Goal: Task Accomplishment & Management: Manage account settings

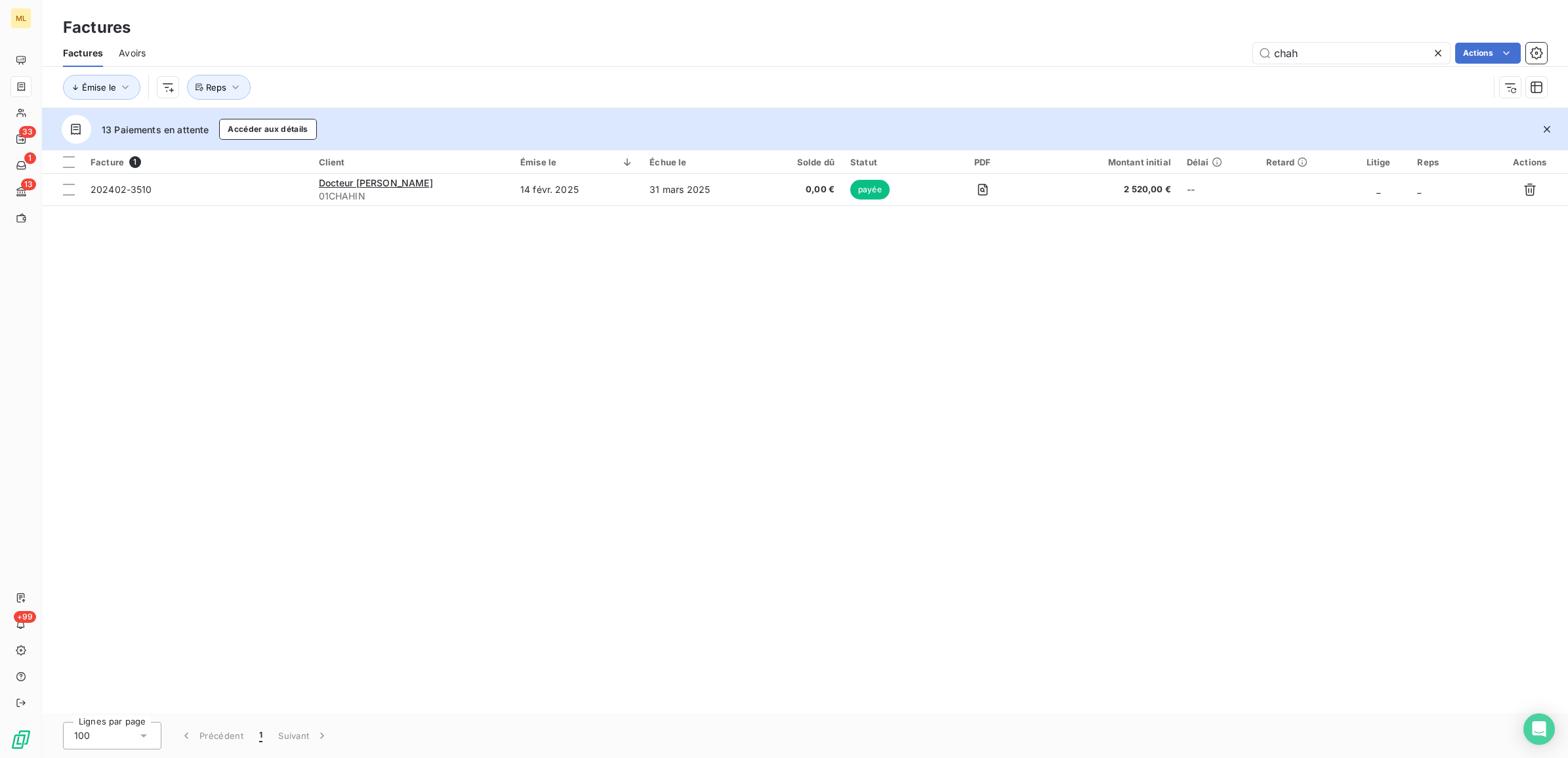
click at [1230, 50] on div "chah Actions" at bounding box center [854, 53] width 1385 height 21
type input "4018"
drag, startPoint x: 1332, startPoint y: 53, endPoint x: 1229, endPoint y: 57, distance: 103.1
click at [1229, 57] on div "4018 Actions" at bounding box center [854, 53] width 1385 height 21
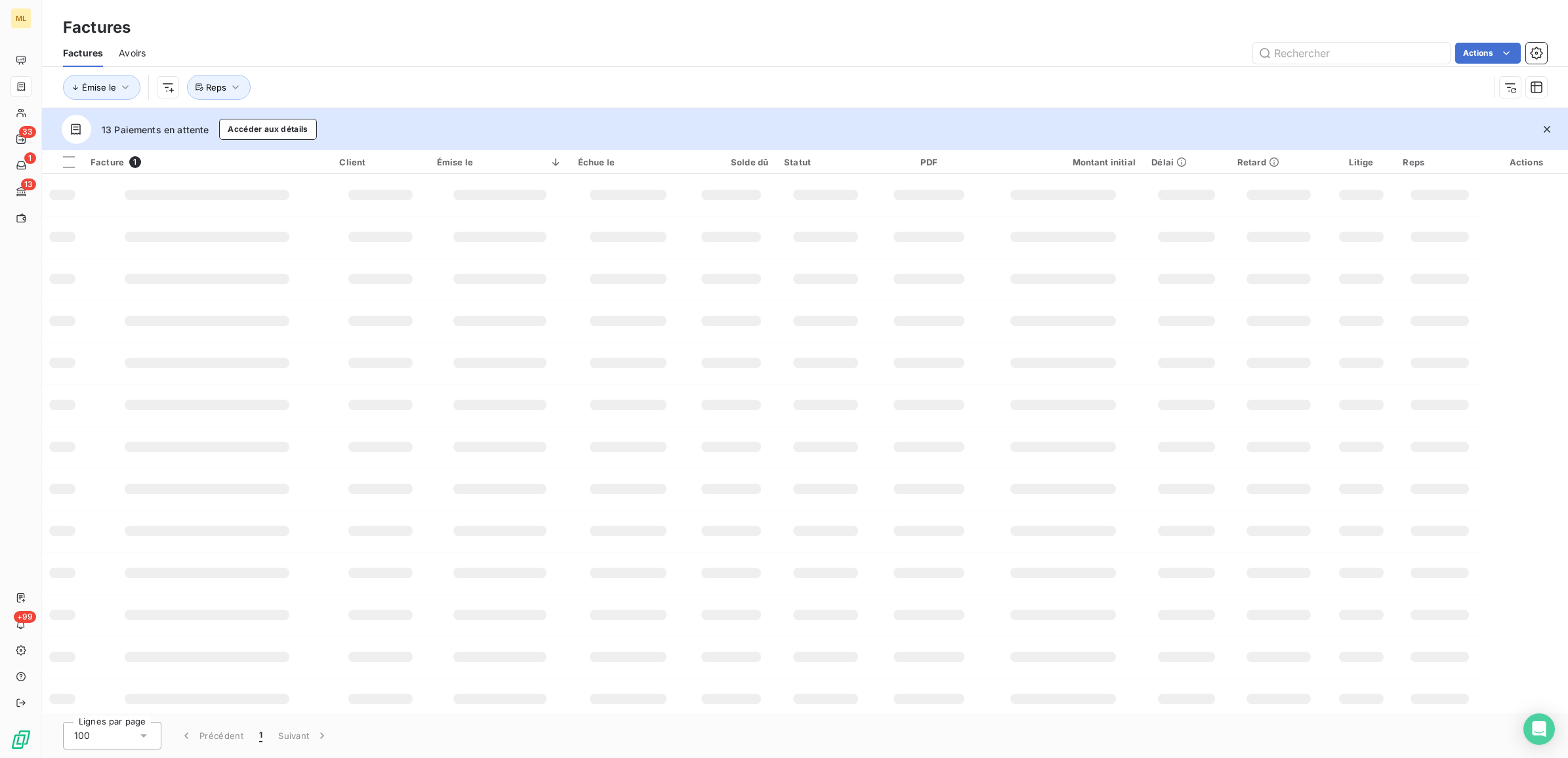
click at [1004, 46] on div "Actions" at bounding box center [854, 53] width 1385 height 21
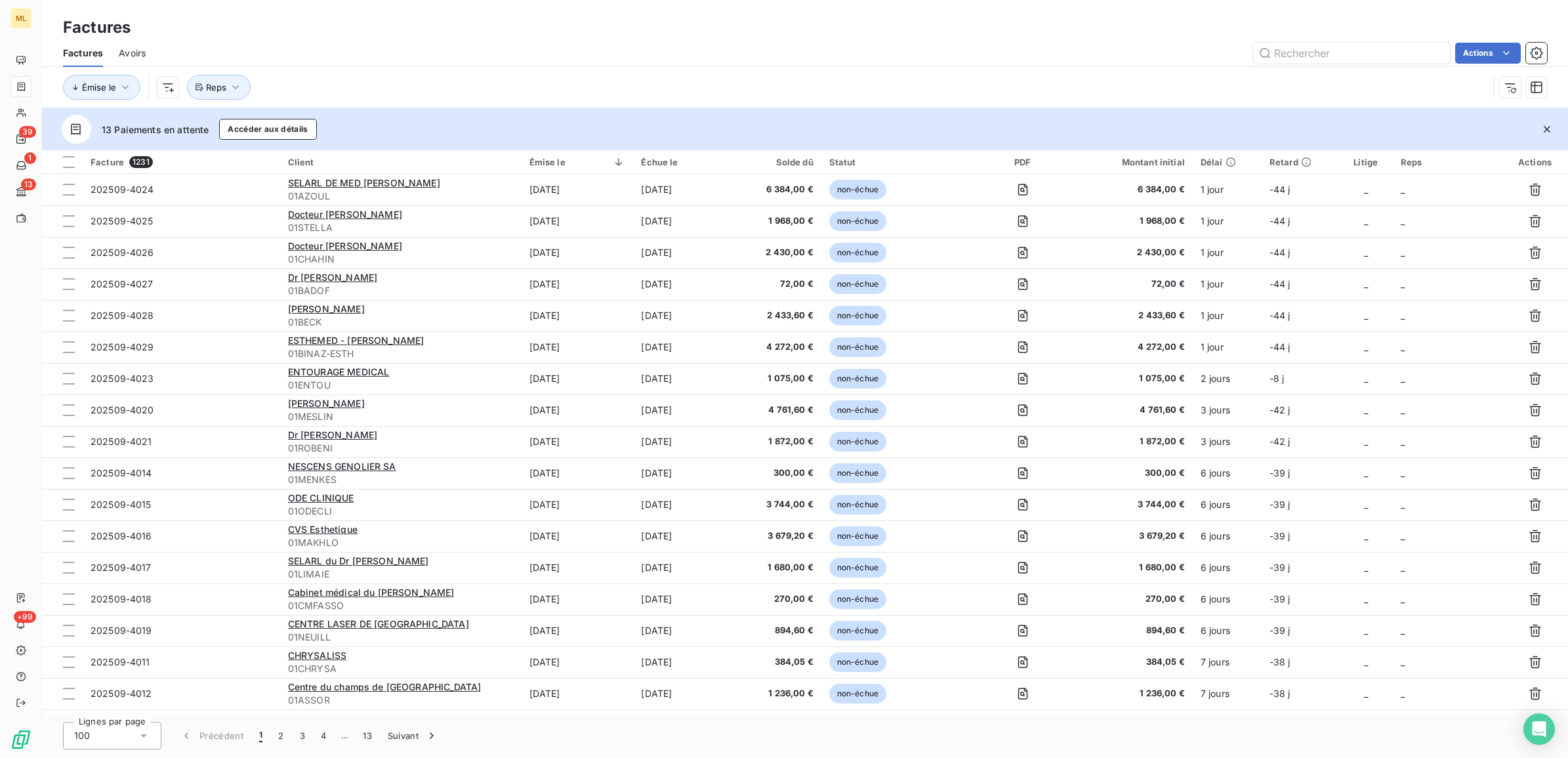
click at [699, 25] on div "Factures" at bounding box center [805, 28] width 1526 height 24
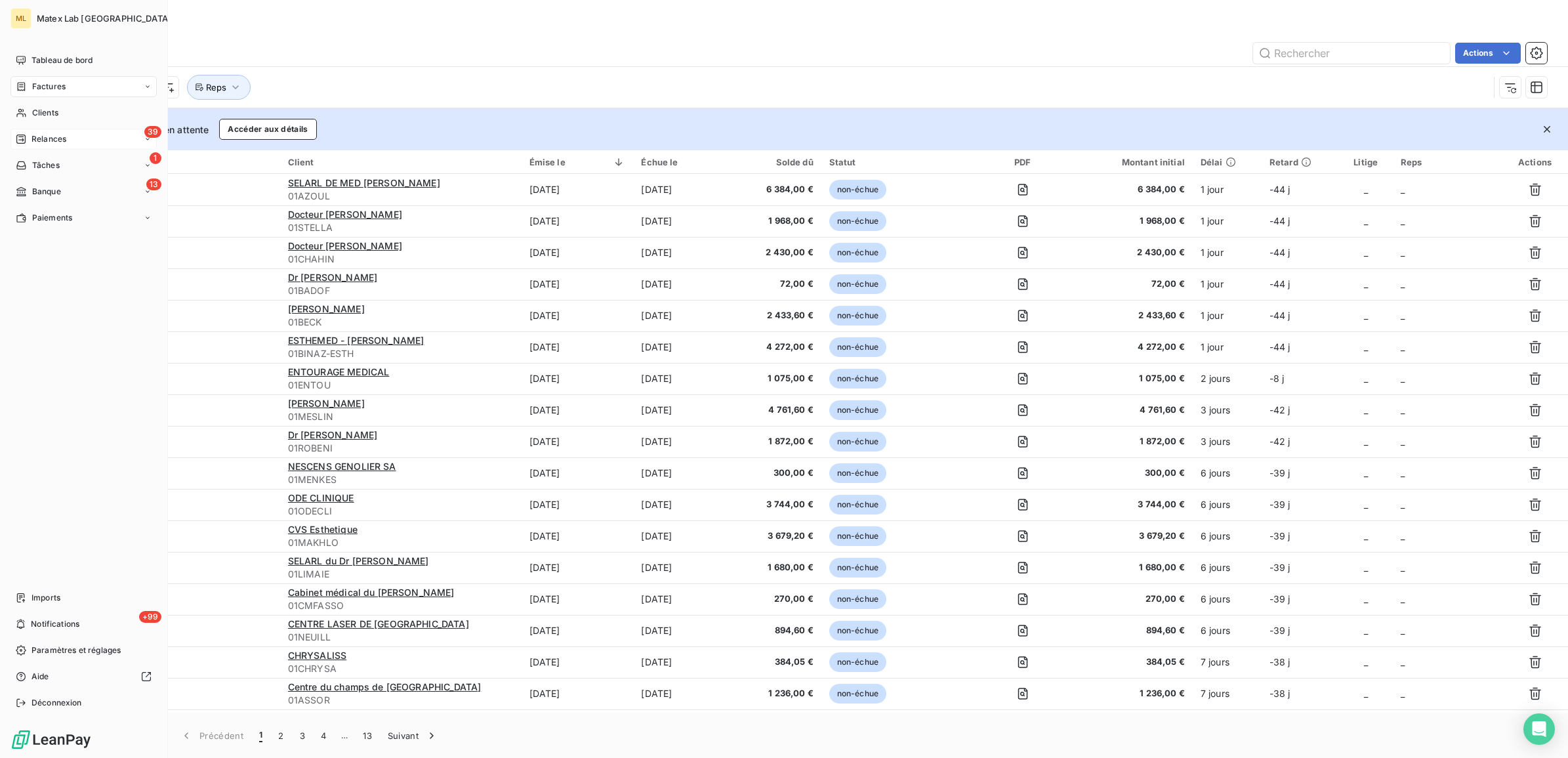
click at [28, 138] on div "Relances" at bounding box center [41, 138] width 51 height 12
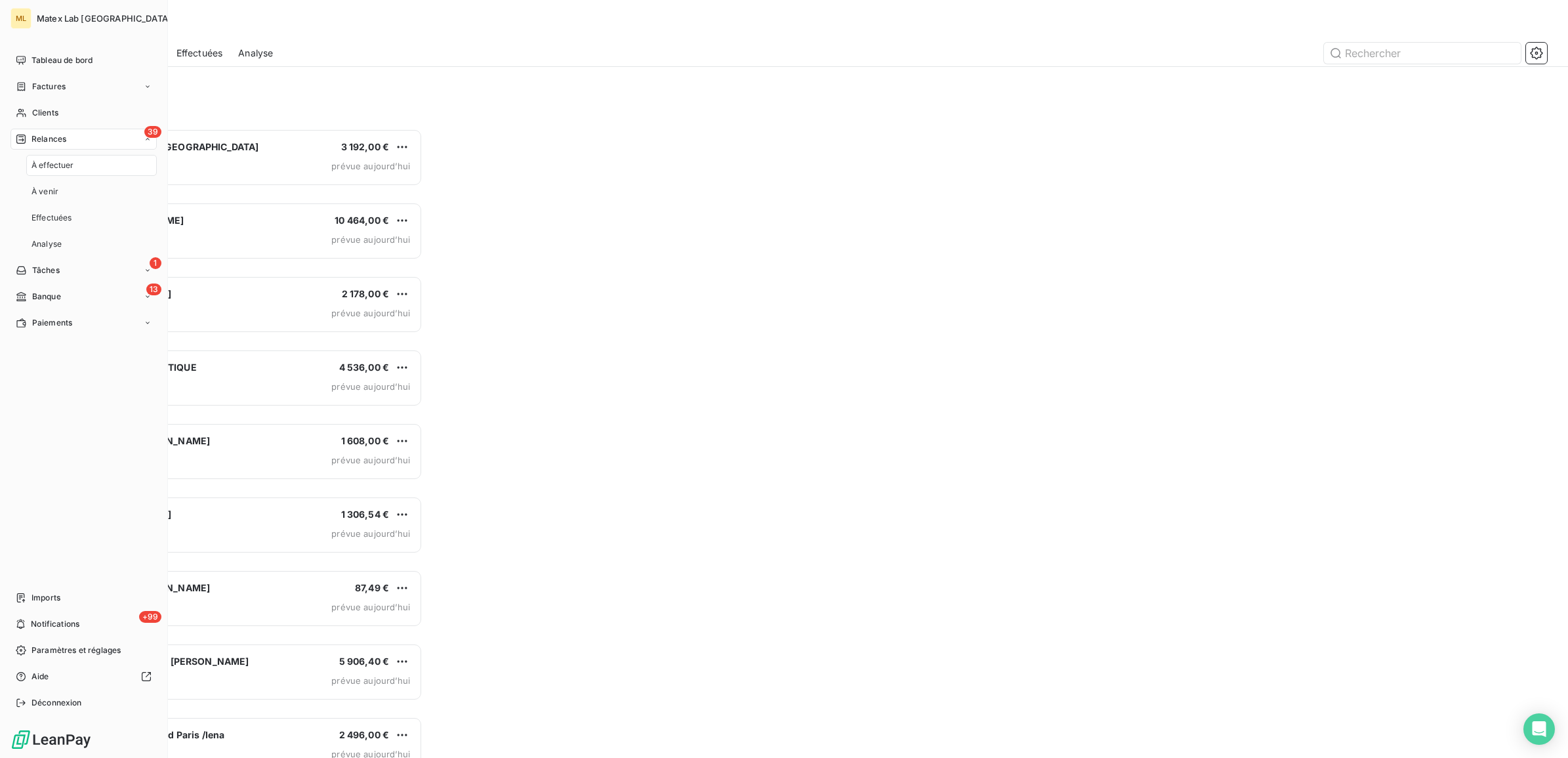
scroll to position [617, 346]
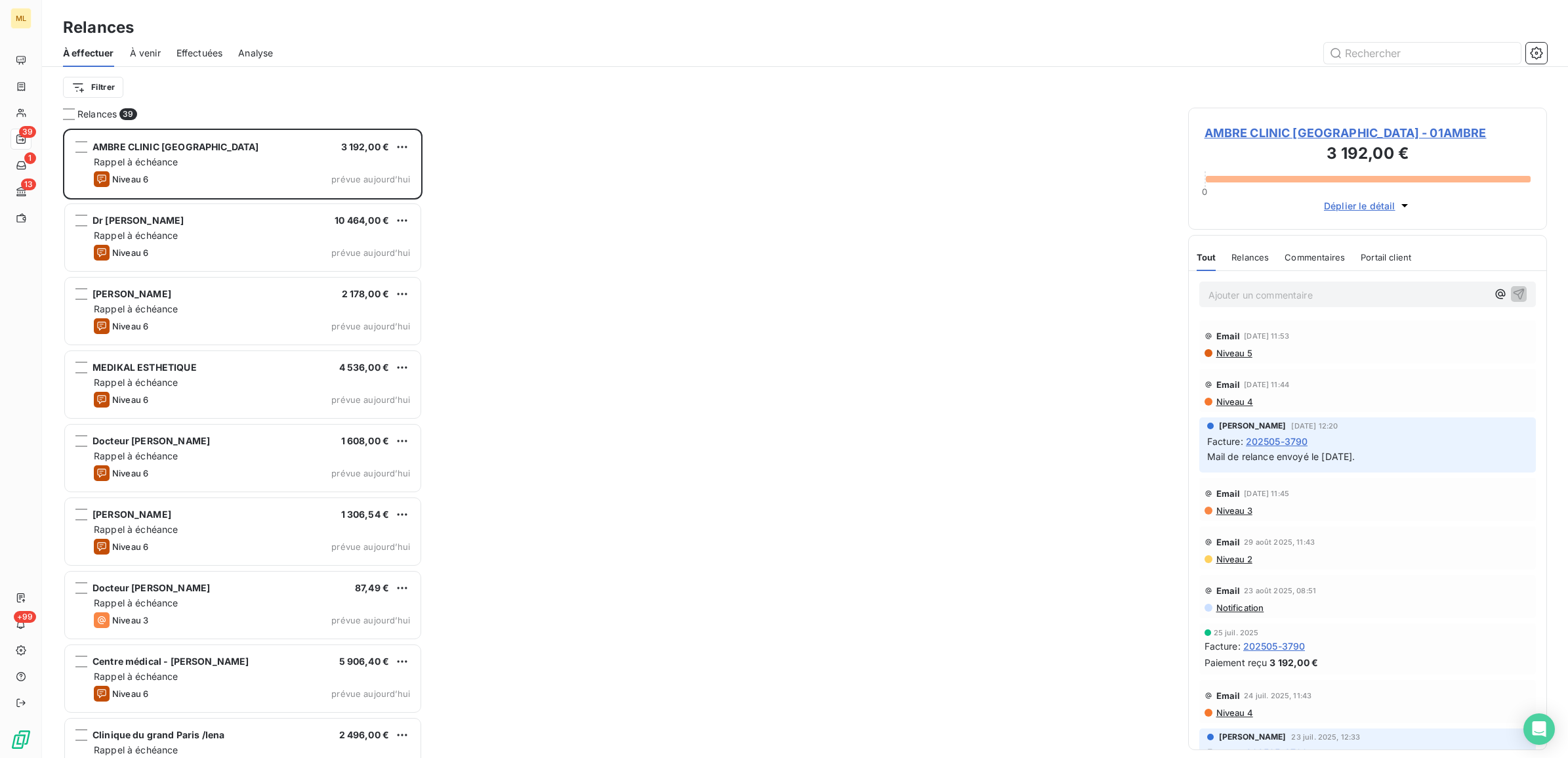
click at [469, 37] on div "Relances" at bounding box center [805, 28] width 1526 height 24
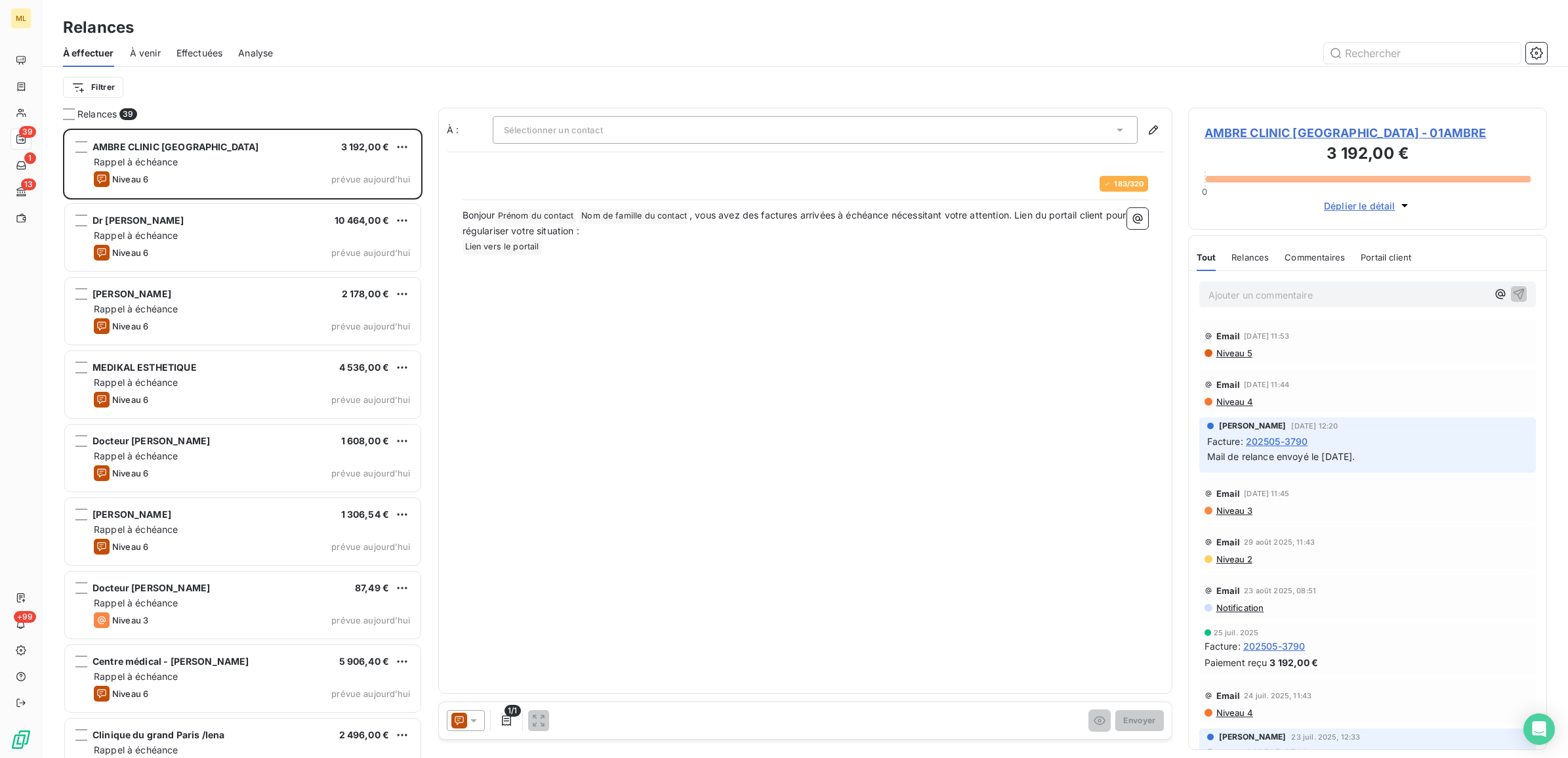
click at [146, 52] on span "À venir" at bounding box center [145, 53] width 31 height 13
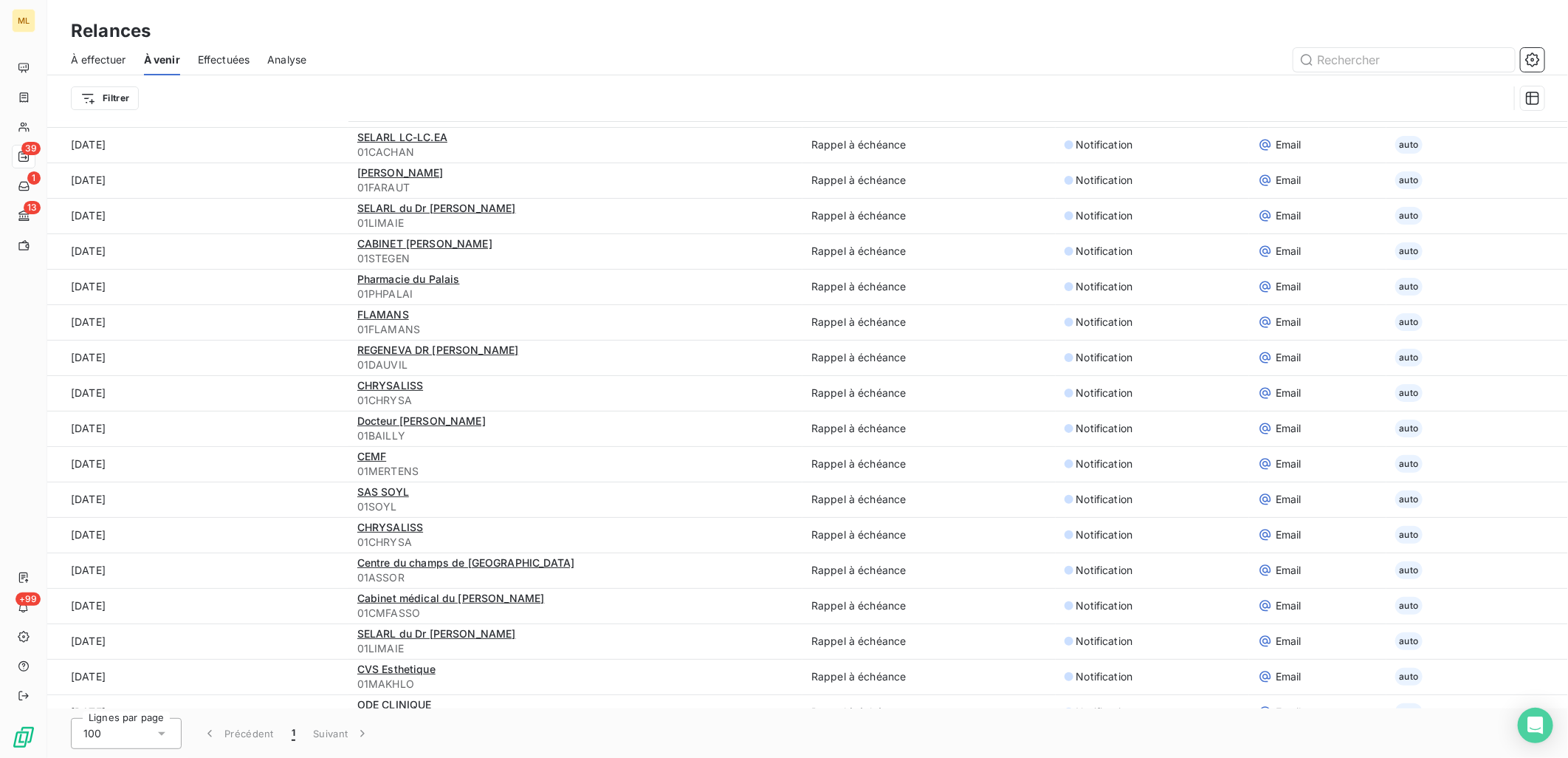
scroll to position [681, 0]
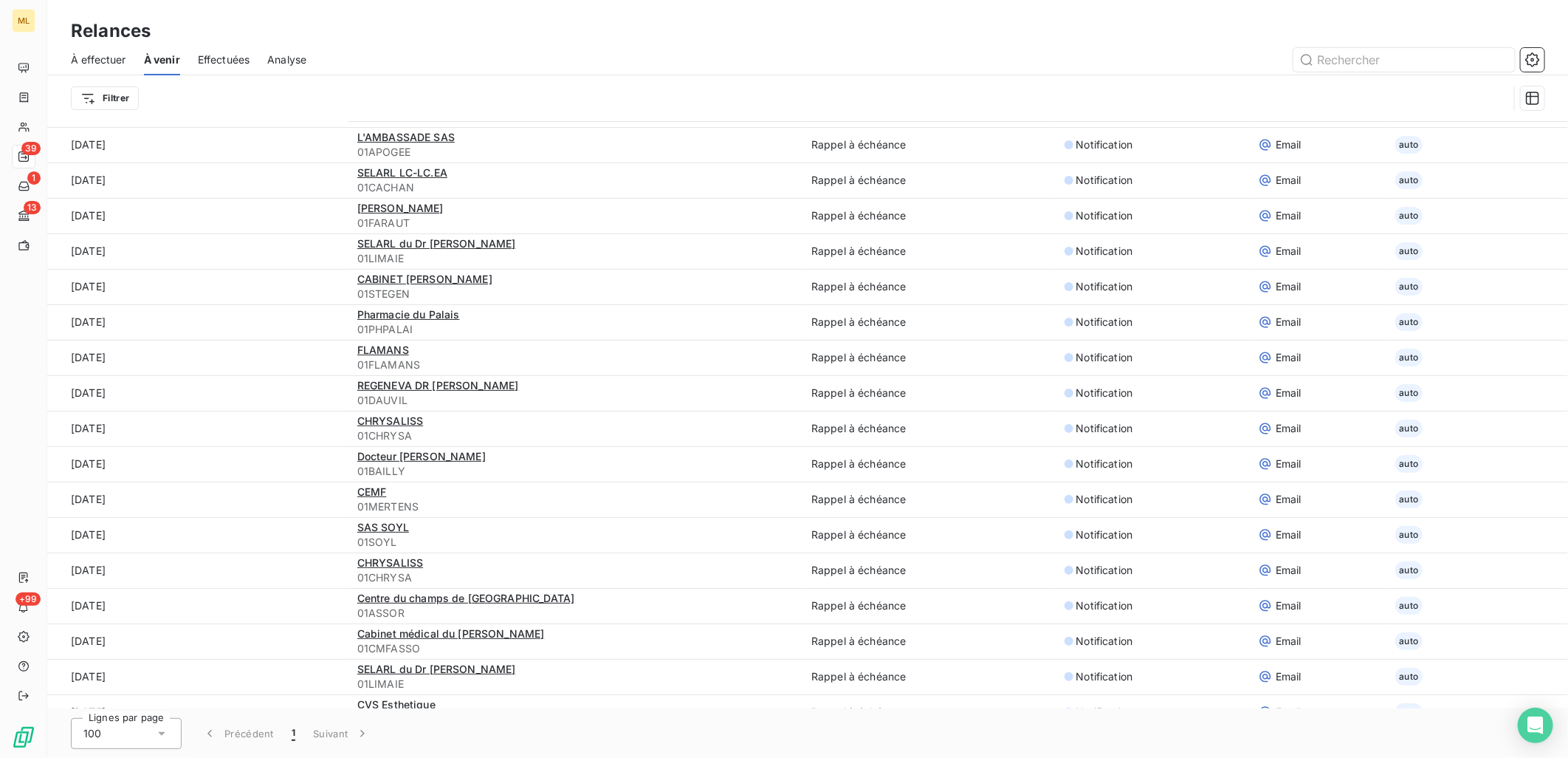
click at [108, 60] on span "À effectuer" at bounding box center [99, 60] width 55 height 15
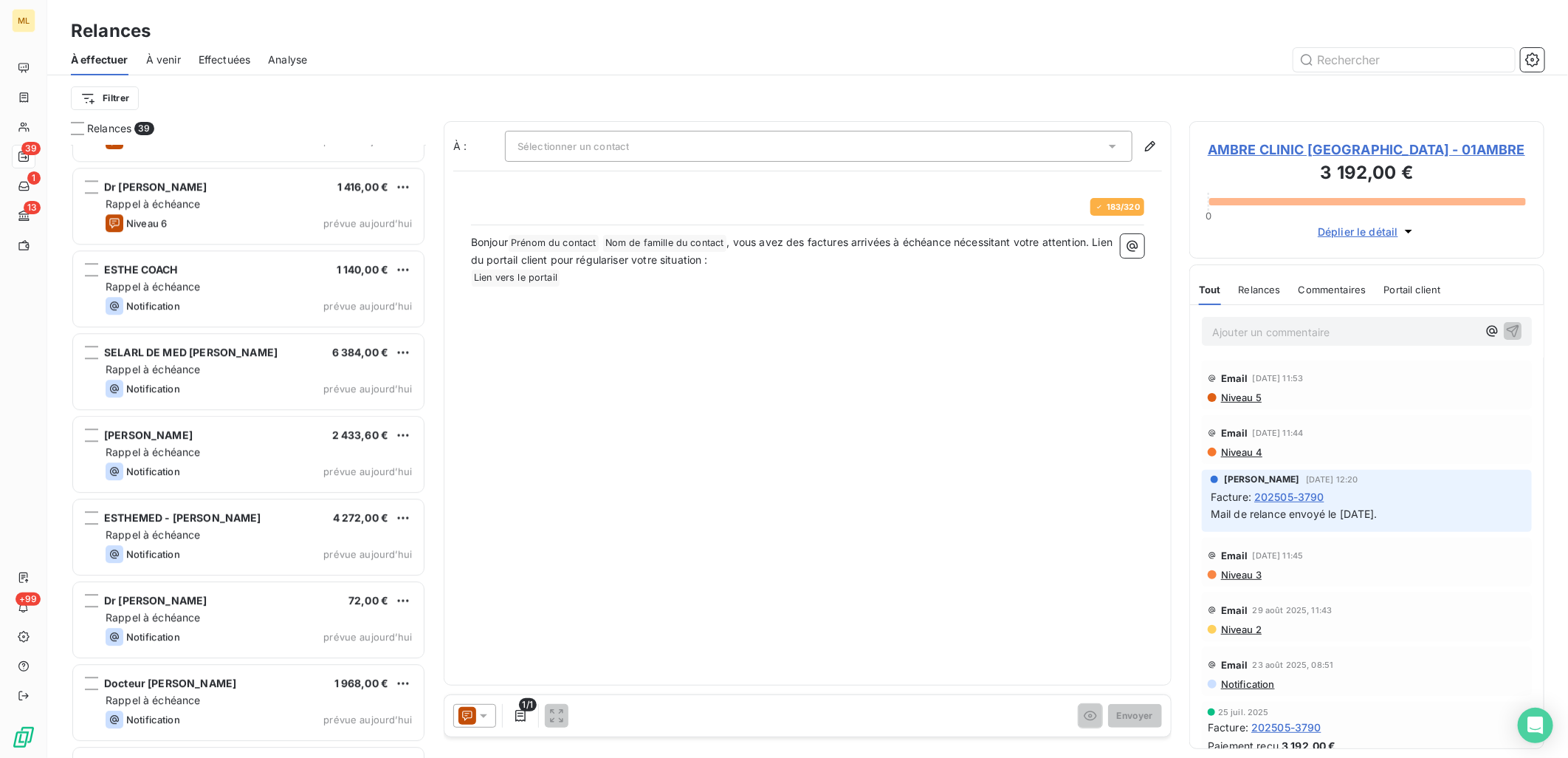
scroll to position [2612, 0]
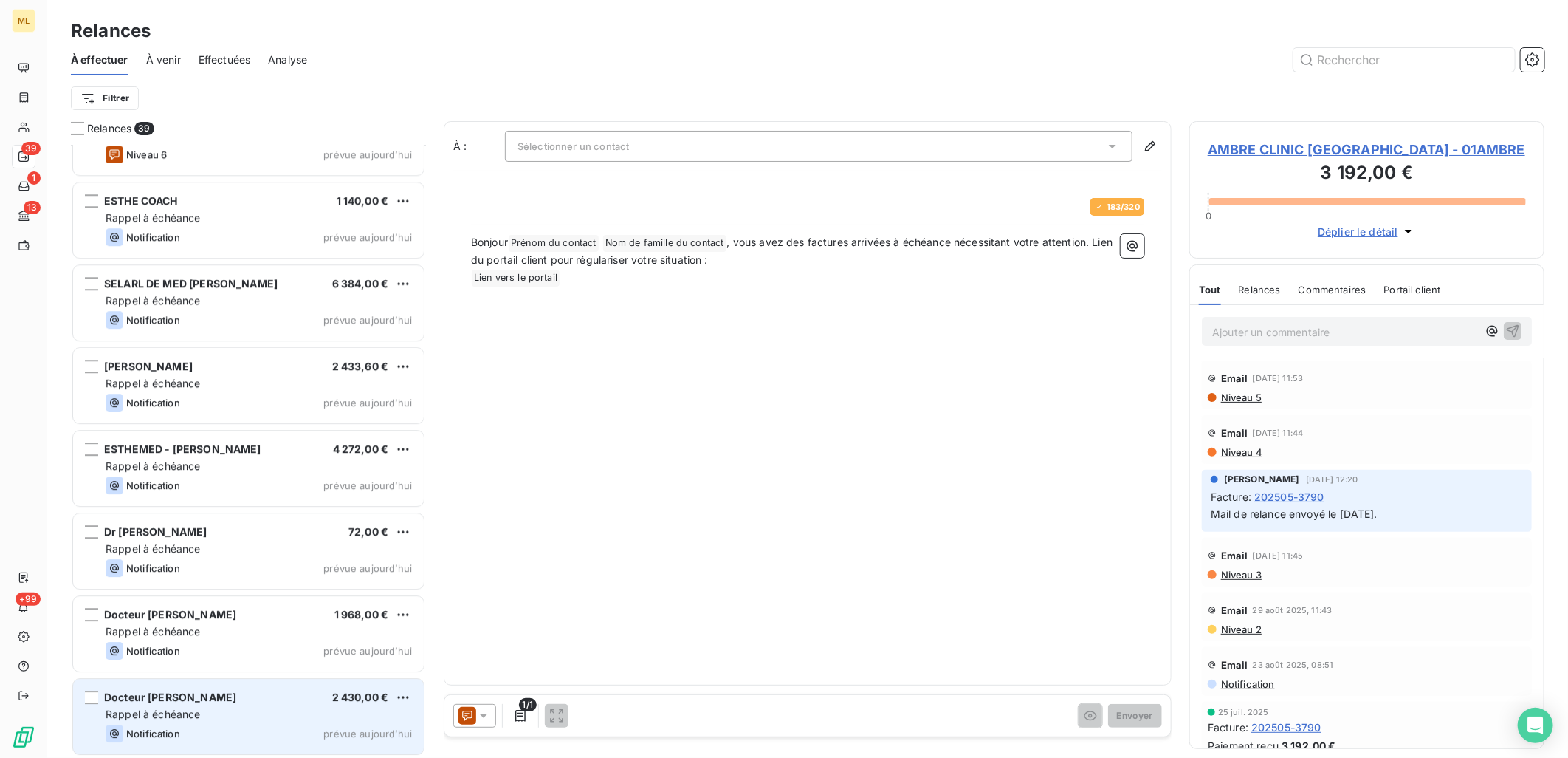
click at [219, 713] on div "Rappel à échéance" at bounding box center [259, 714] width 306 height 15
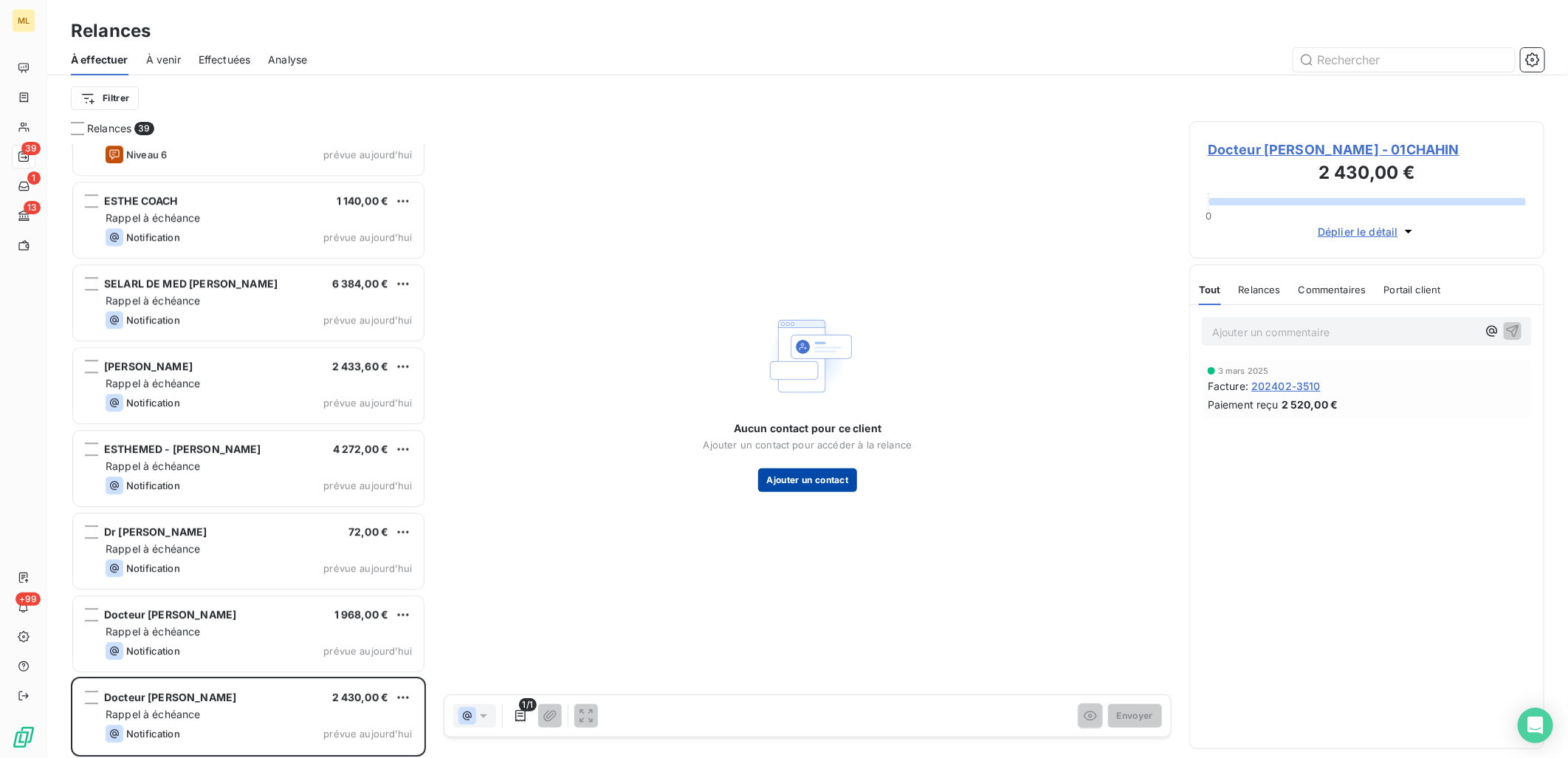
click at [838, 481] on button "Ajouter un contact" at bounding box center [808, 480] width 100 height 24
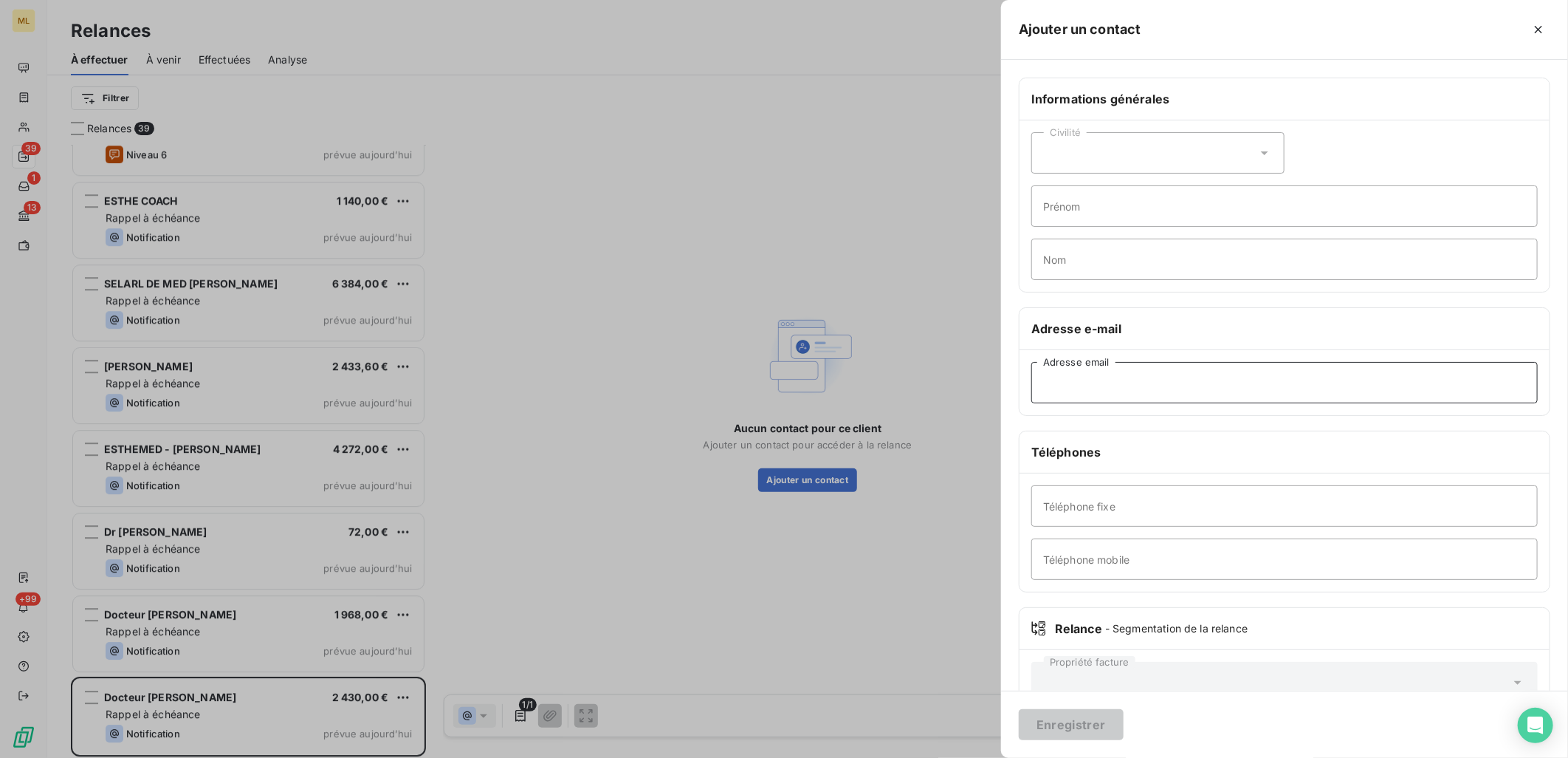
click at [1087, 379] on input "Adresse email" at bounding box center [1284, 383] width 506 height 41
paste input "[EMAIL_ADDRESS][DOMAIN_NAME]"
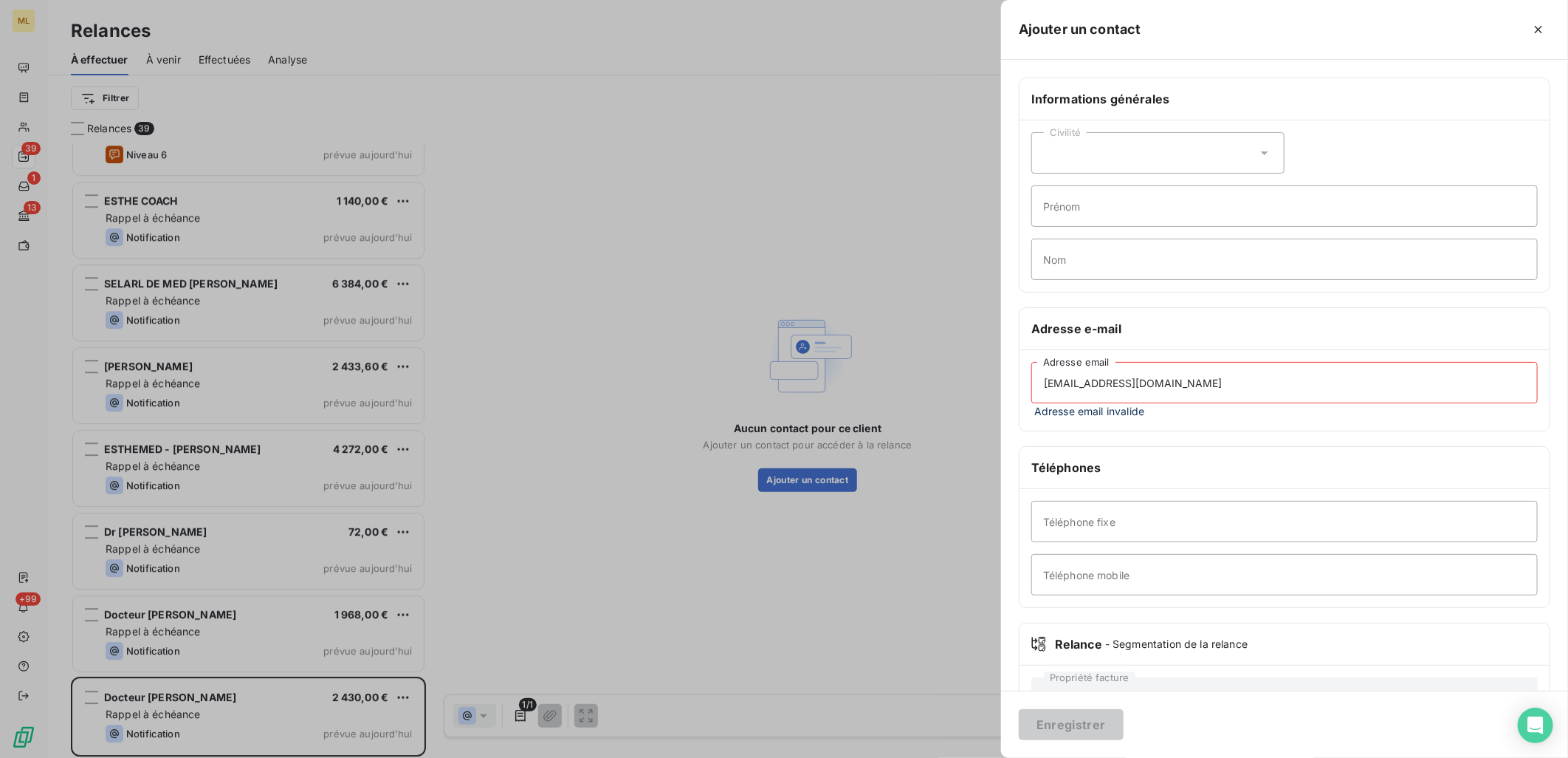
click at [1231, 371] on input "[EMAIL_ADDRESS][DOMAIN_NAME]" at bounding box center [1284, 383] width 506 height 41
click at [1255, 381] on input "[EMAIL_ADDRESS][DOMAIN_NAME]" at bounding box center [1284, 383] width 506 height 41
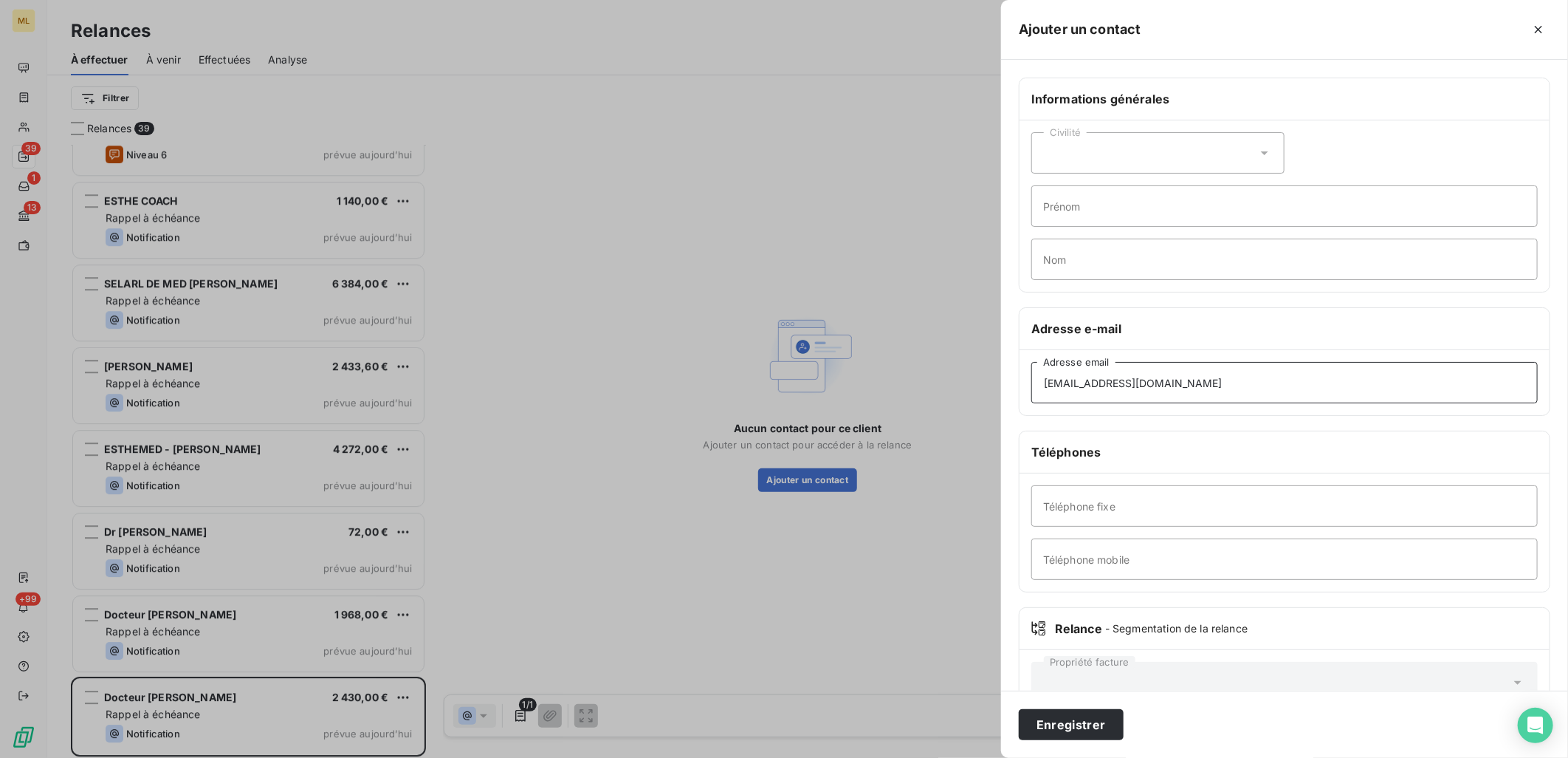
type input "[EMAIL_ADDRESS][DOMAIN_NAME]"
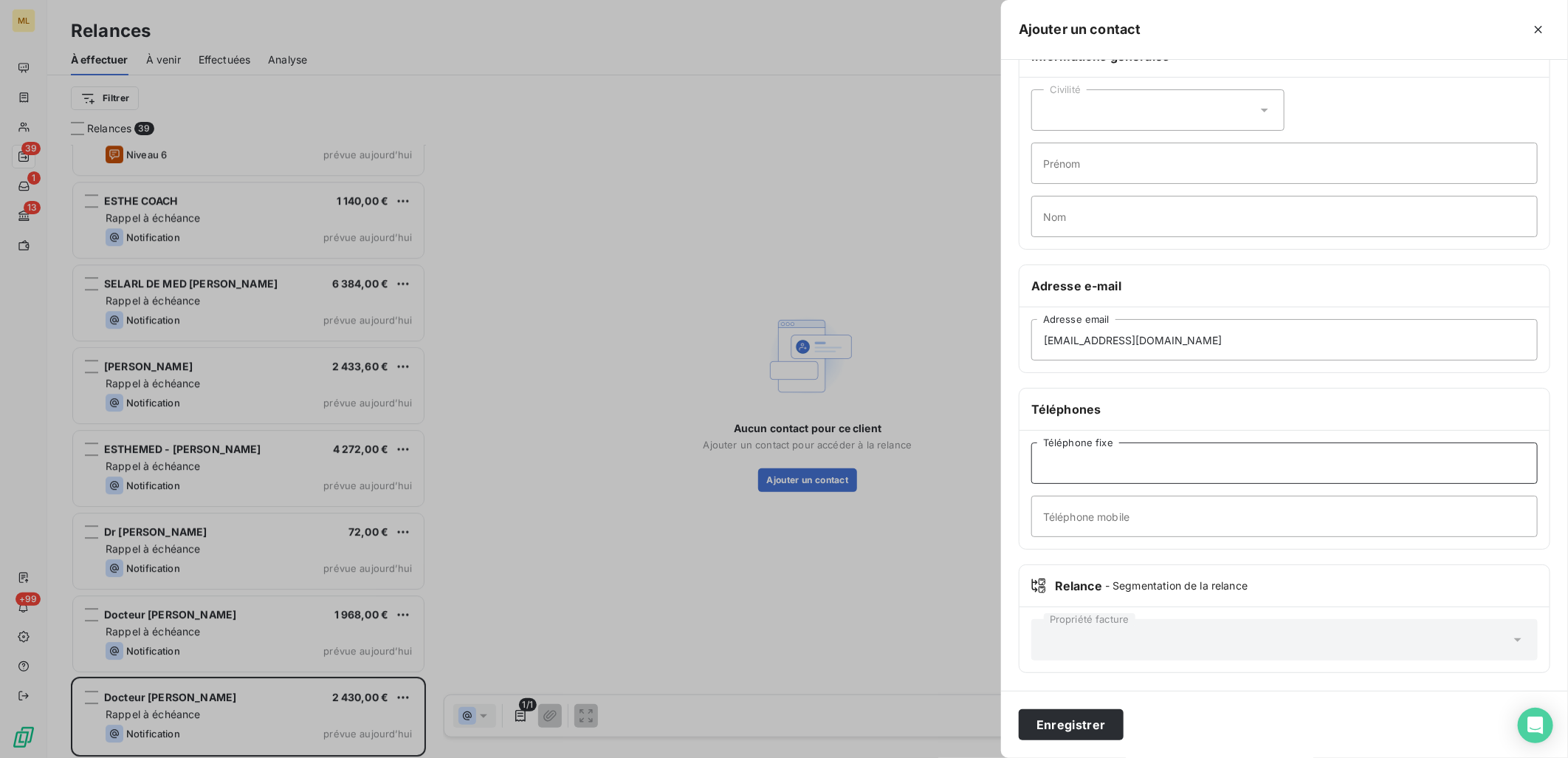
click at [1128, 469] on input "Téléphone fixe" at bounding box center [1284, 463] width 506 height 41
paste input "Tel : [PHONE_NUMBER] ; [PHONE_NUMBER]"
drag, startPoint x: 1249, startPoint y: 463, endPoint x: 1155, endPoint y: 468, distance: 94.1
click at [1155, 468] on input "Tel : [PHONE_NUMBER] ; [PHONE_NUMBER]" at bounding box center [1284, 463] width 506 height 41
type input "Tel : [PHONE_NUMBER] ;"
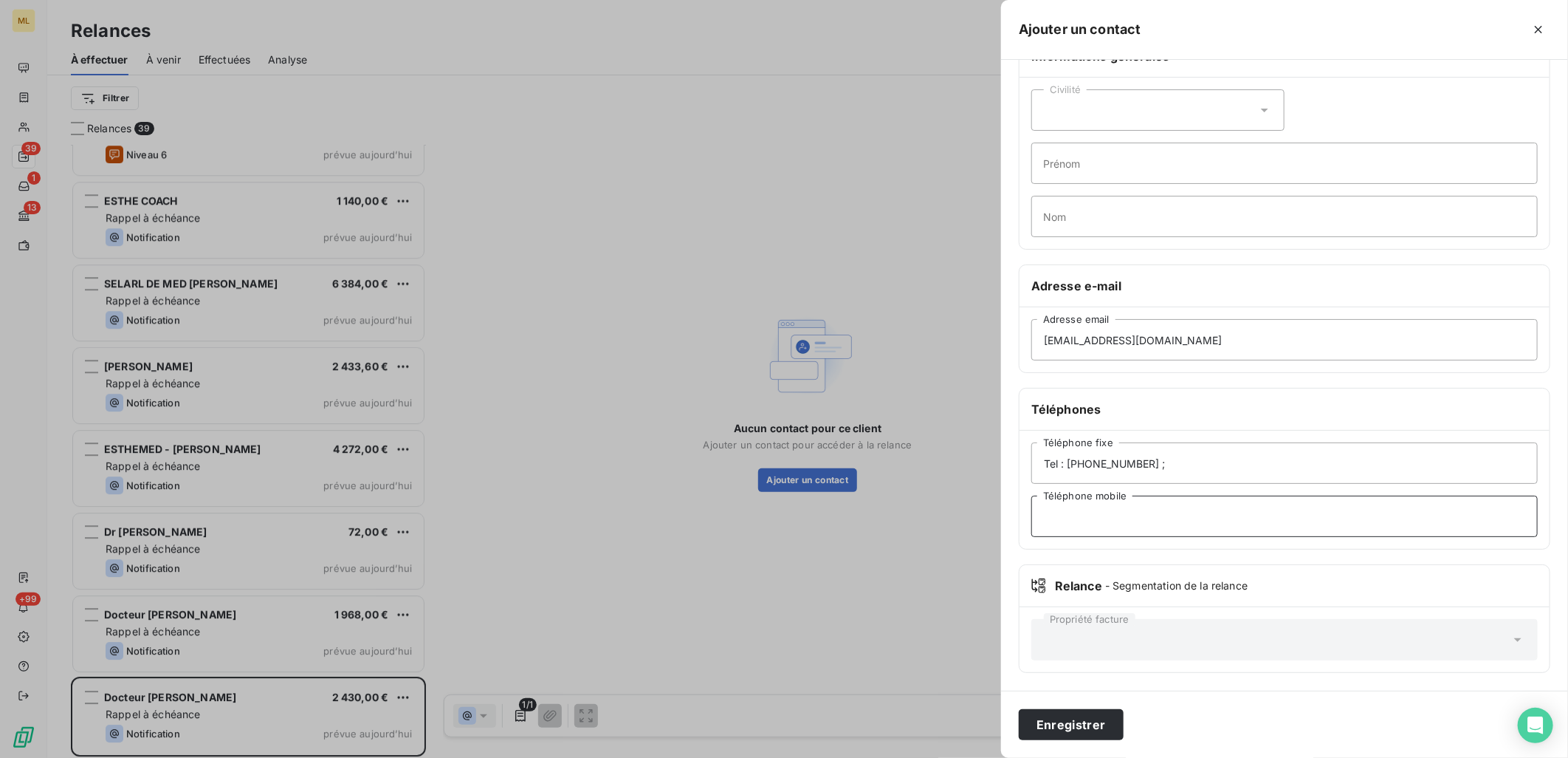
click at [1112, 520] on input "Téléphone mobile" at bounding box center [1284, 516] width 506 height 41
paste input "07 70 17 77 77"
type input "07 70 17 77 77"
drag, startPoint x: 1066, startPoint y: 460, endPoint x: 977, endPoint y: 459, distance: 89.0
click at [977, 758] on div "Ajouter un contact Informations générales Civilité Prénom Nom Adresse e-mail [E…" at bounding box center [784, 758] width 1568 height 0
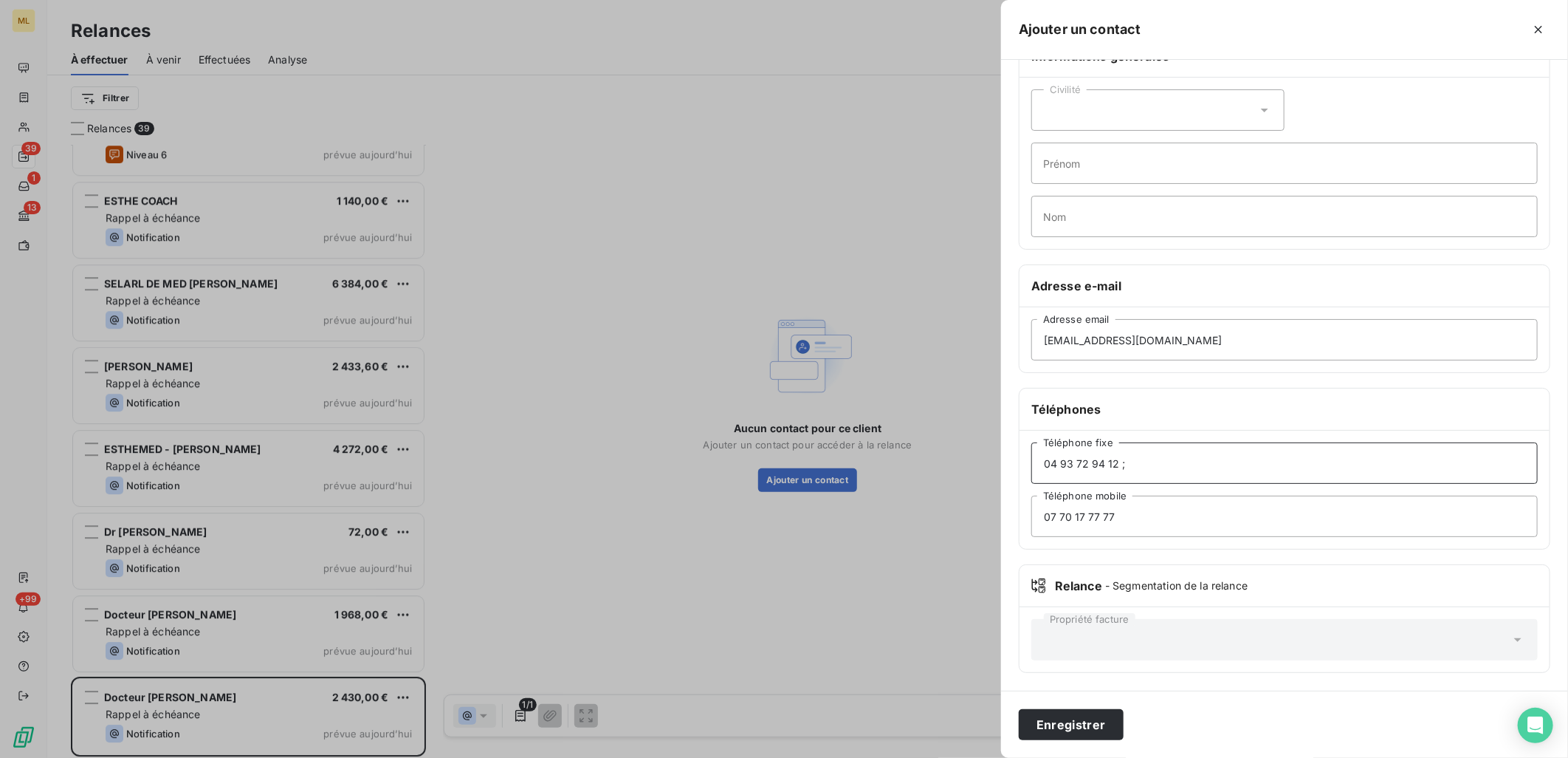
click at [1153, 456] on input "04 93 72 94 12 ;" at bounding box center [1284, 463] width 506 height 41
type input "04 93 72 94 12"
click at [1090, 729] on button "Enregistrer" at bounding box center [1071, 724] width 105 height 31
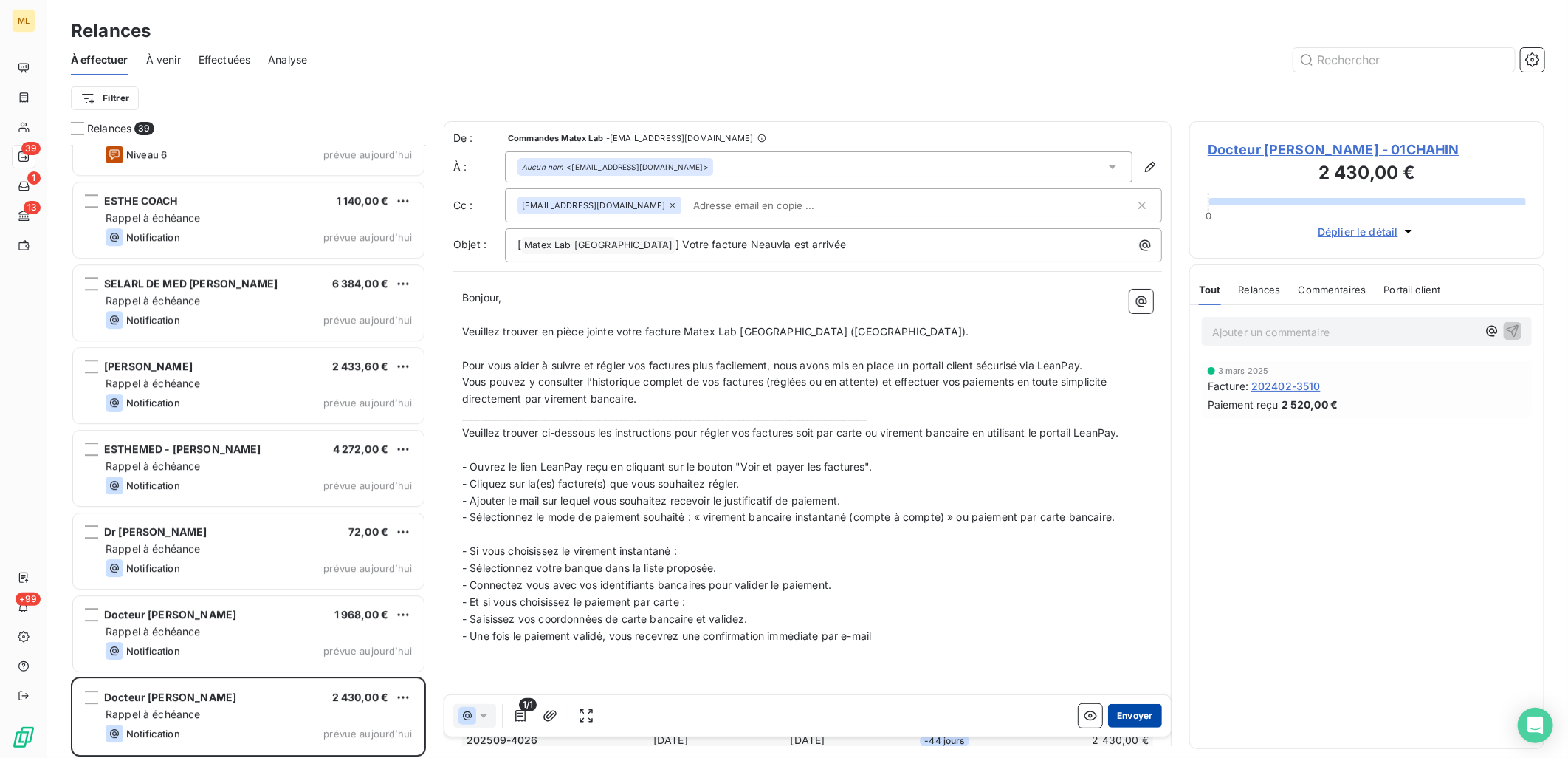
click at [1126, 716] on button "Envoyer" at bounding box center [1135, 715] width 54 height 24
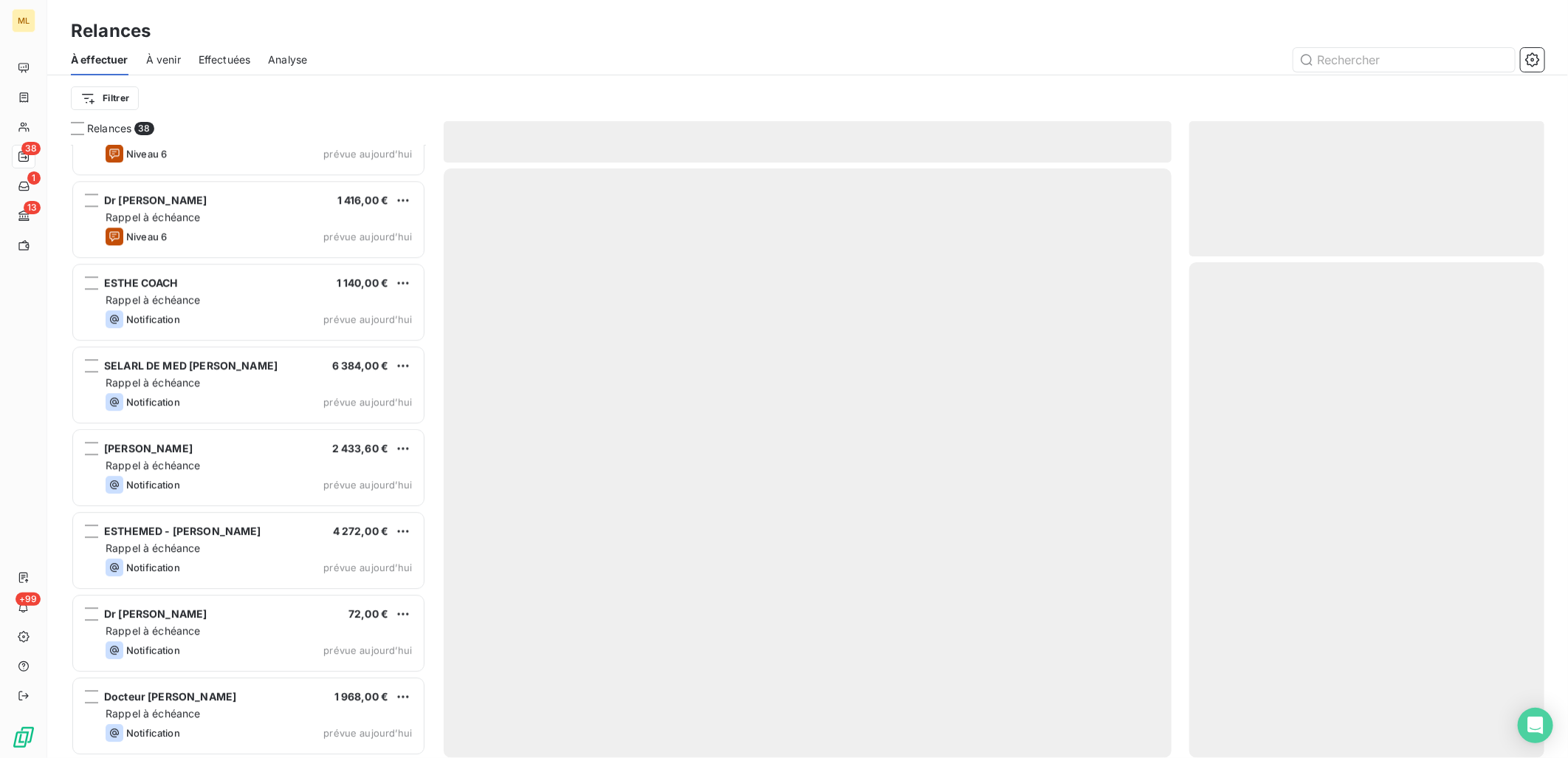
scroll to position [2529, 0]
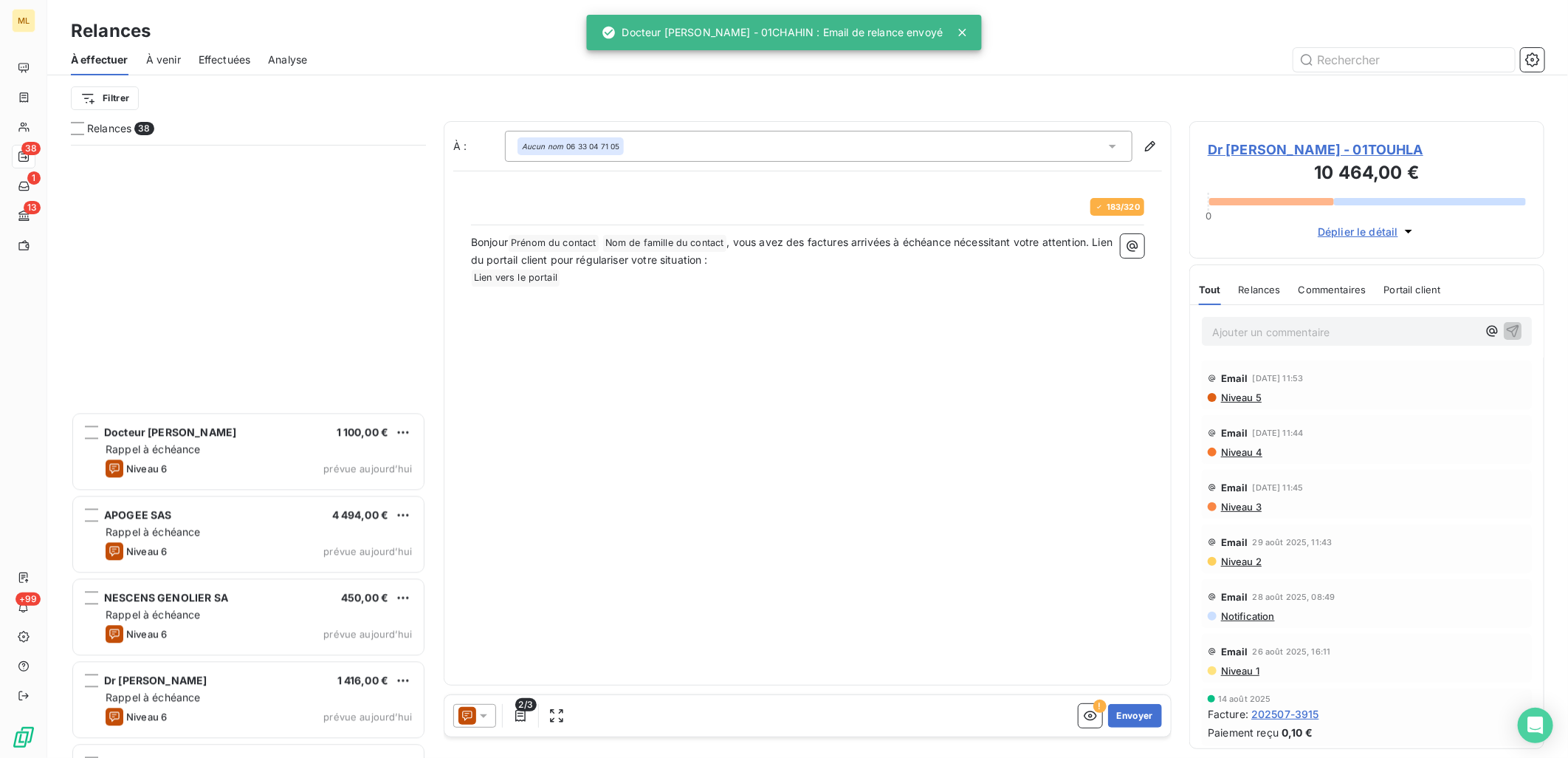
scroll to position [2529, 0]
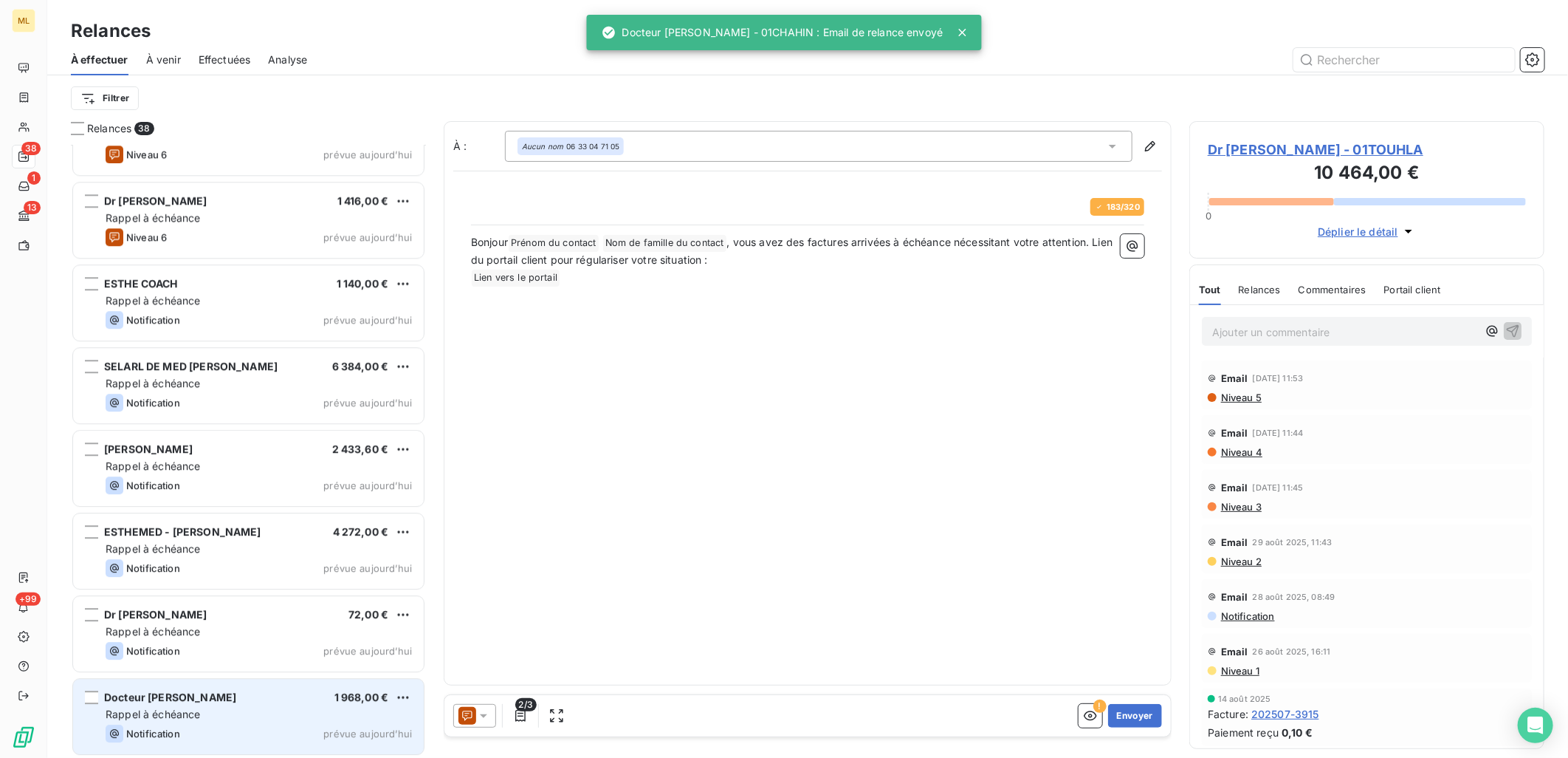
click at [220, 717] on div "Rappel à échéance" at bounding box center [259, 714] width 306 height 15
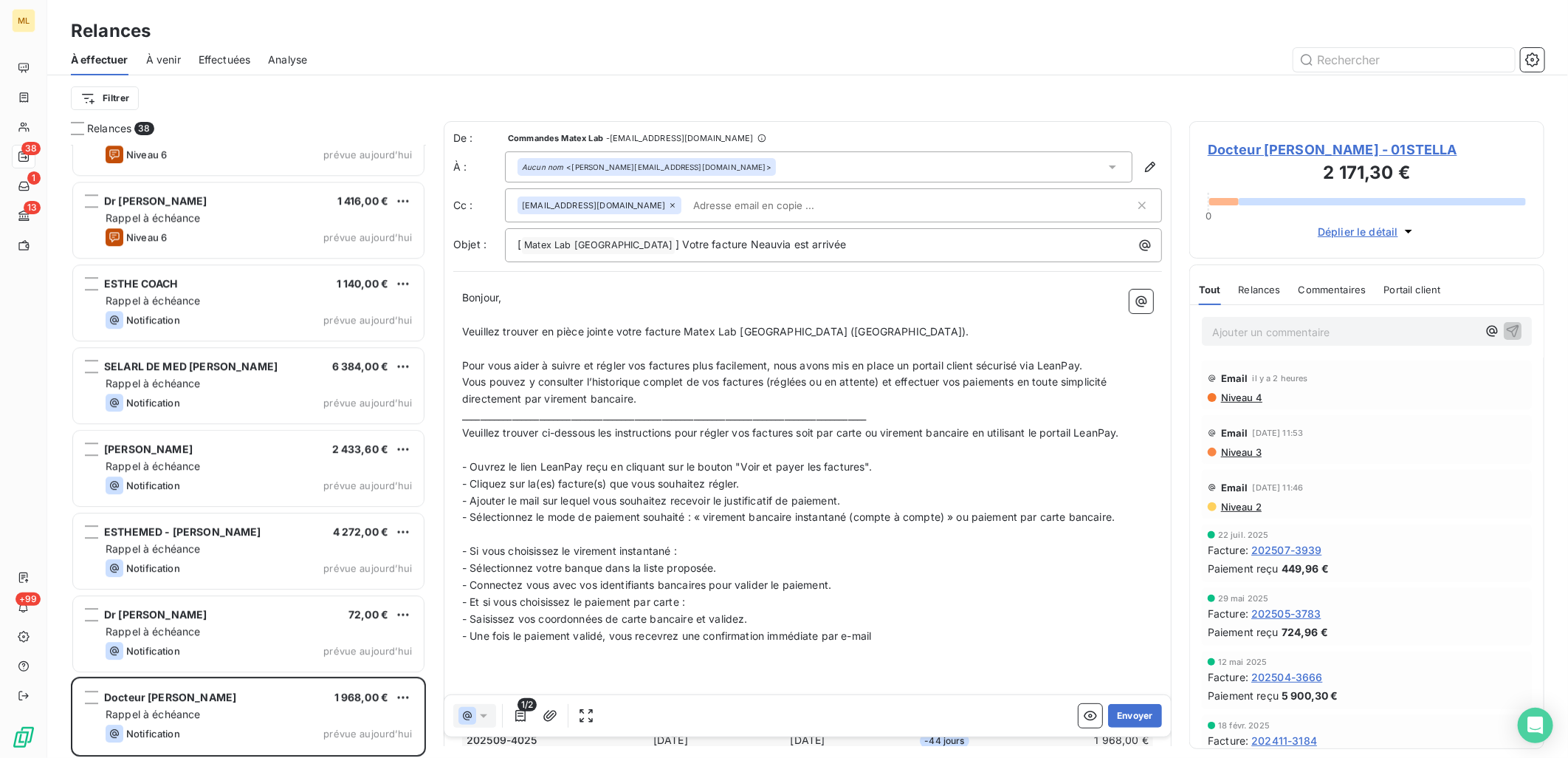
click at [867, 45] on div "À effectuer À venir Effectuées Analyse" at bounding box center [808, 60] width 1521 height 31
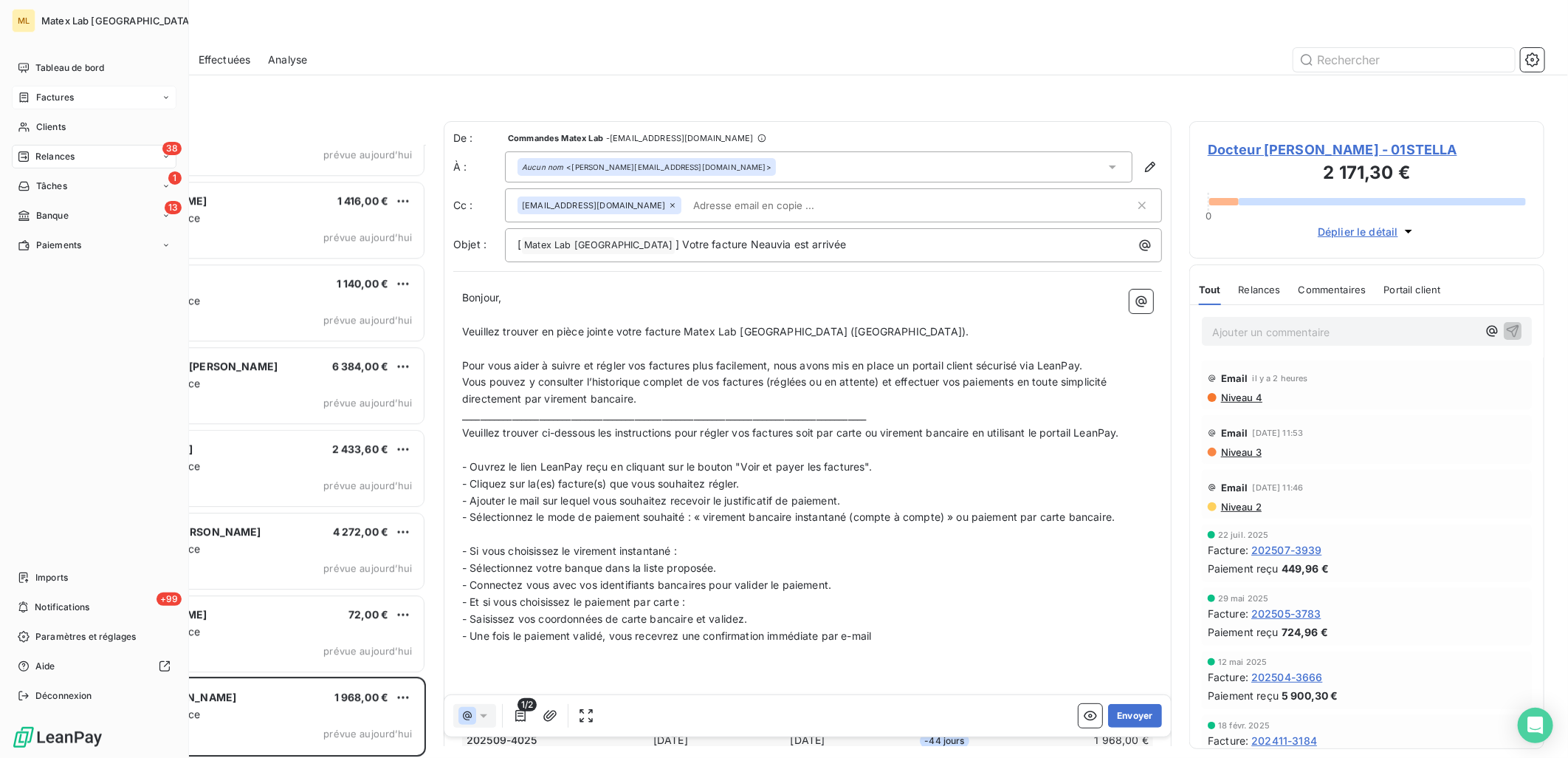
click at [32, 94] on div "Factures" at bounding box center [45, 97] width 56 height 13
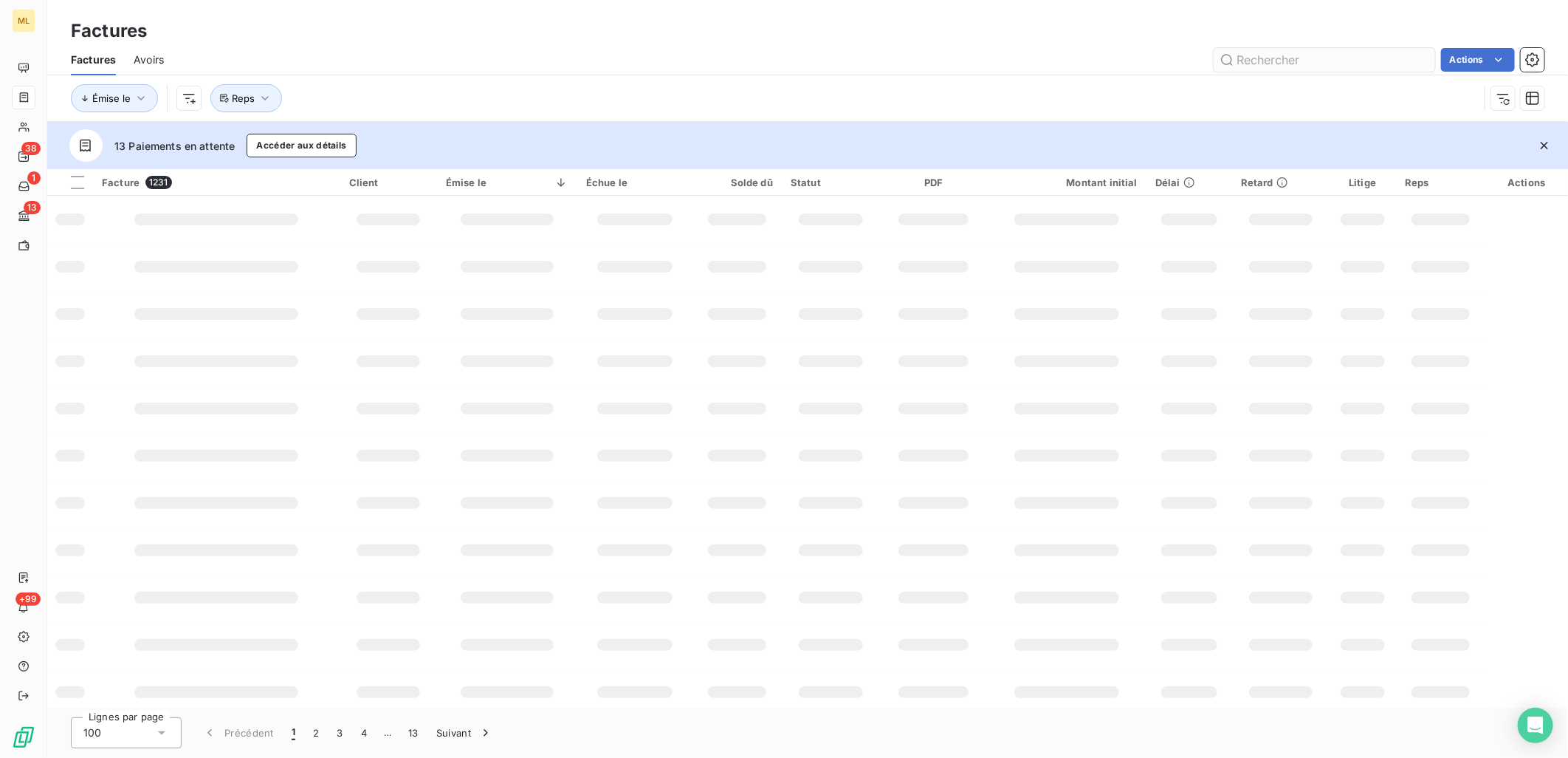
click at [1273, 58] on input "text" at bounding box center [1324, 60] width 221 height 24
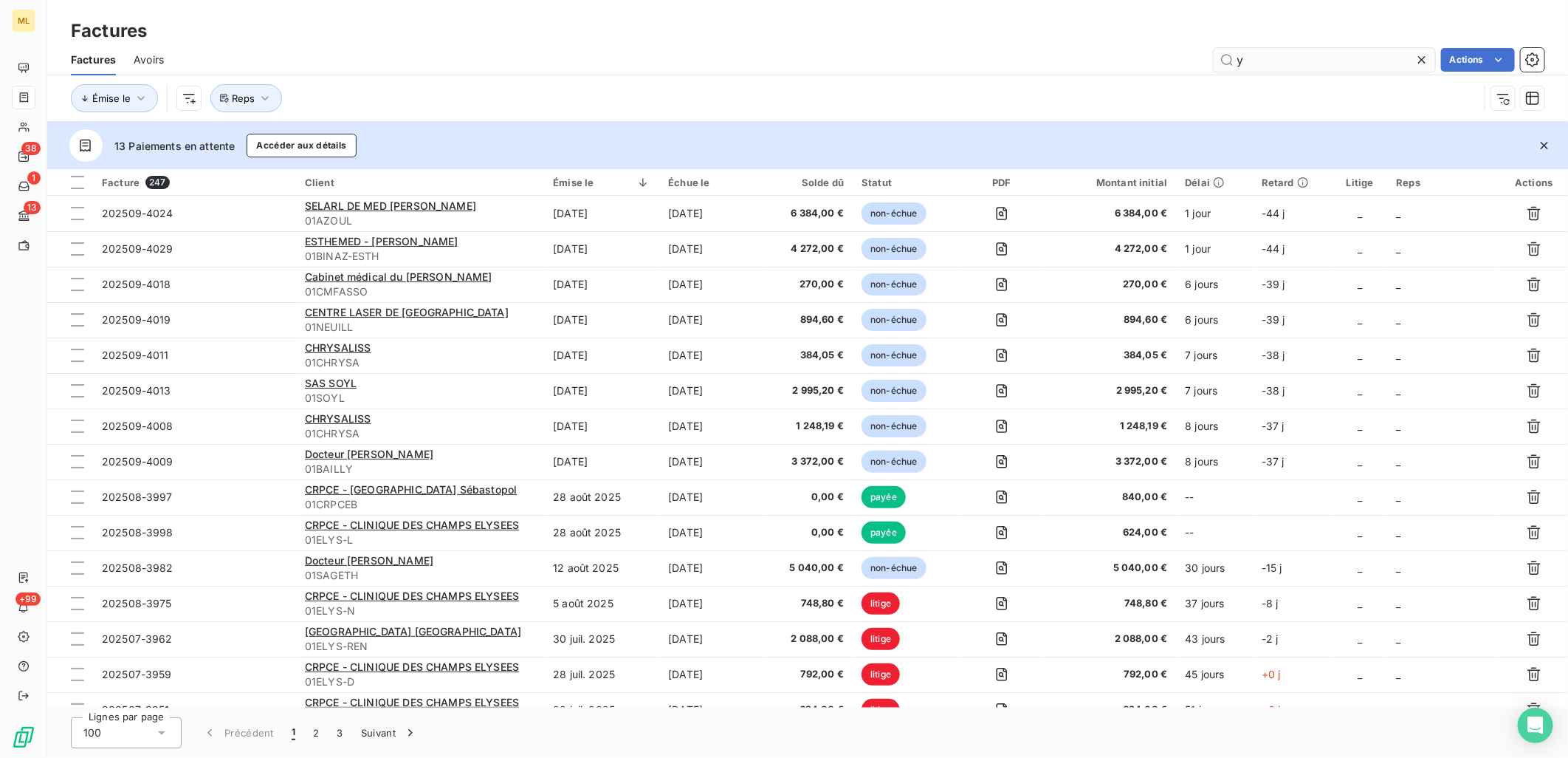
drag, startPoint x: 1273, startPoint y: 58, endPoint x: 1238, endPoint y: 58, distance: 35.0
click at [1238, 58] on input "y" at bounding box center [1324, 60] width 221 height 24
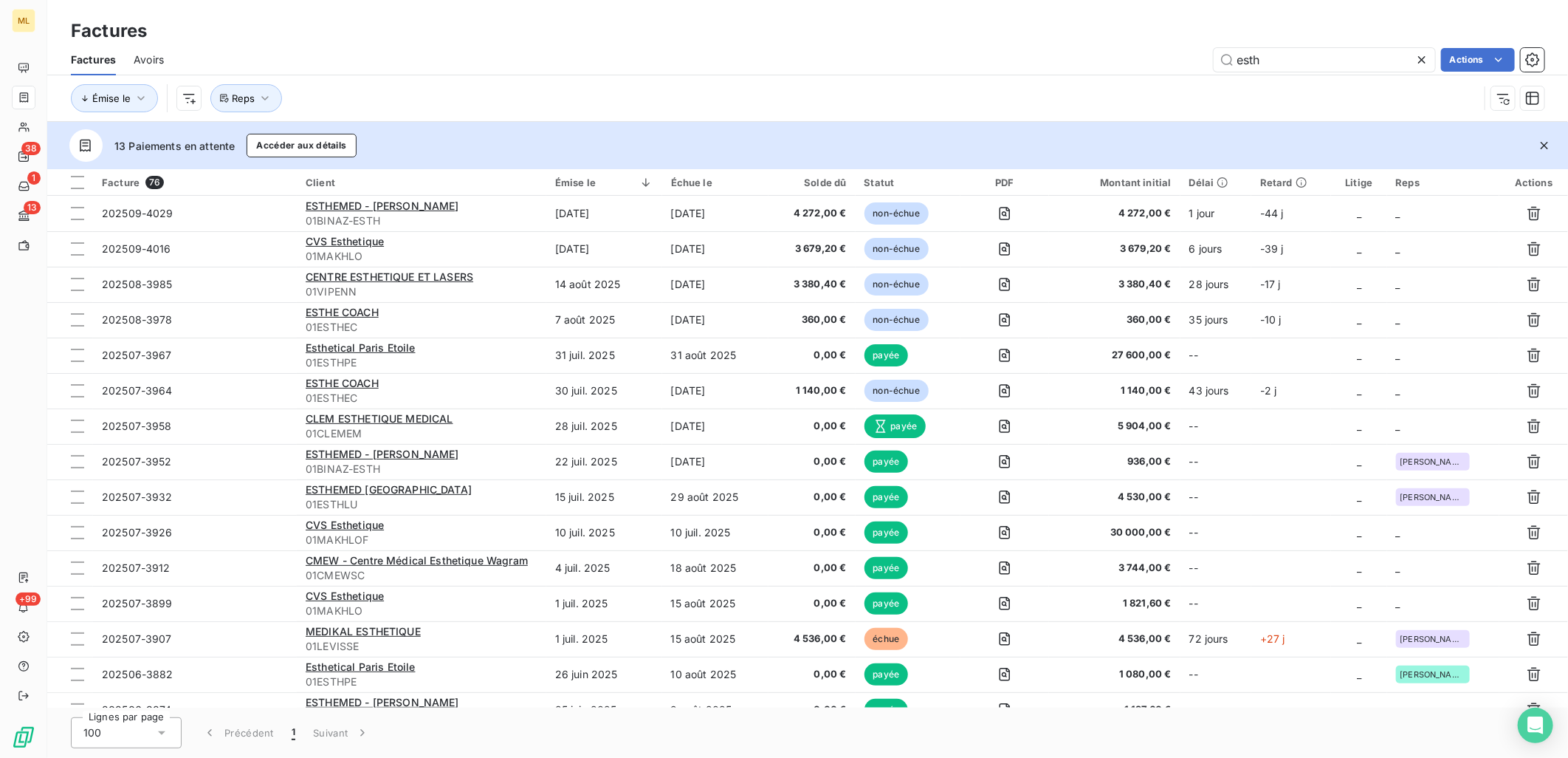
click at [763, 65] on div "esth Actions" at bounding box center [863, 60] width 1363 height 24
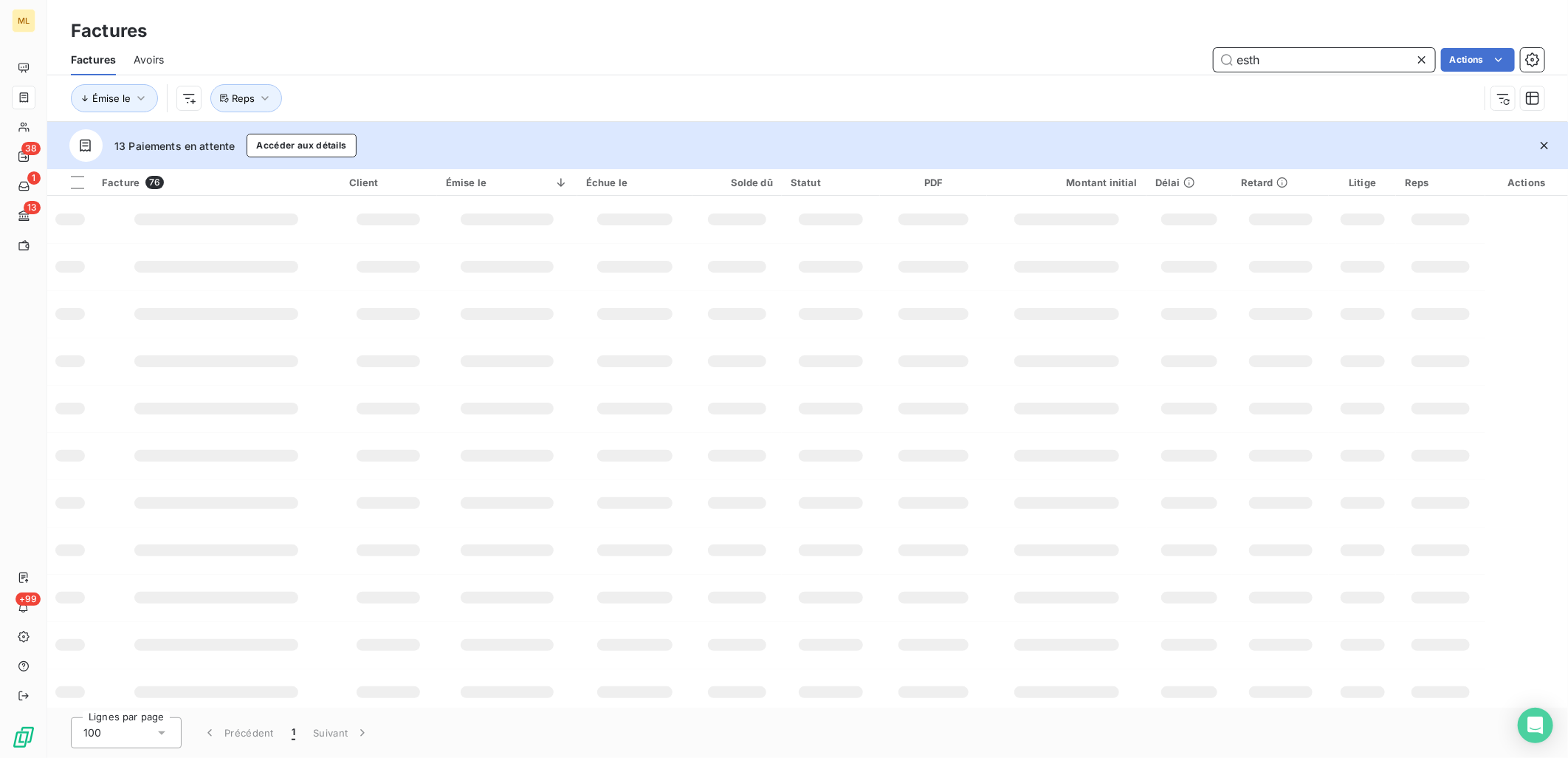
click at [1299, 52] on input "esth" at bounding box center [1324, 60] width 221 height 24
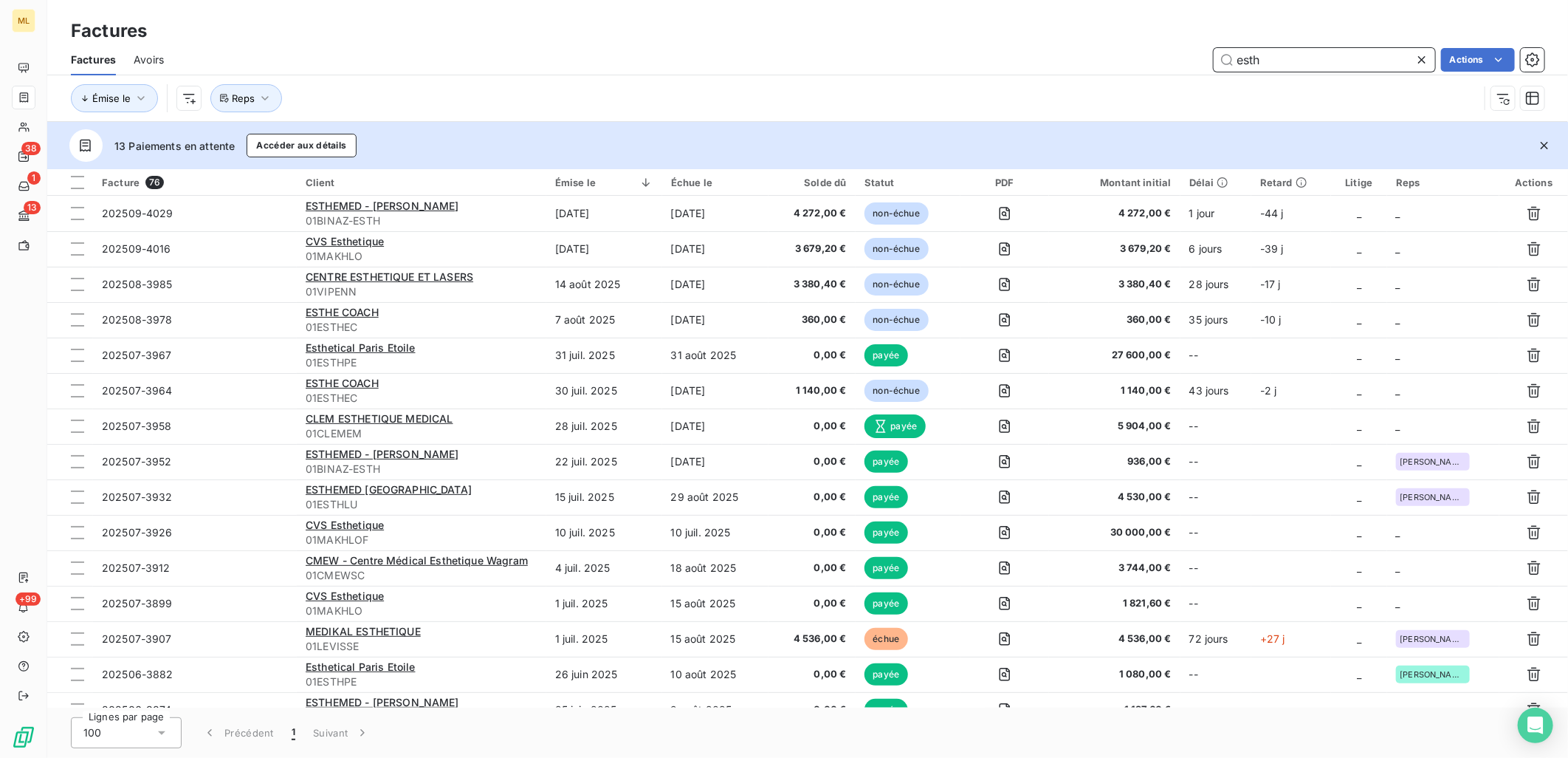
drag, startPoint x: 1265, startPoint y: 59, endPoint x: 1235, endPoint y: 63, distance: 30.3
click at [1235, 63] on input "esth" at bounding box center [1324, 60] width 221 height 24
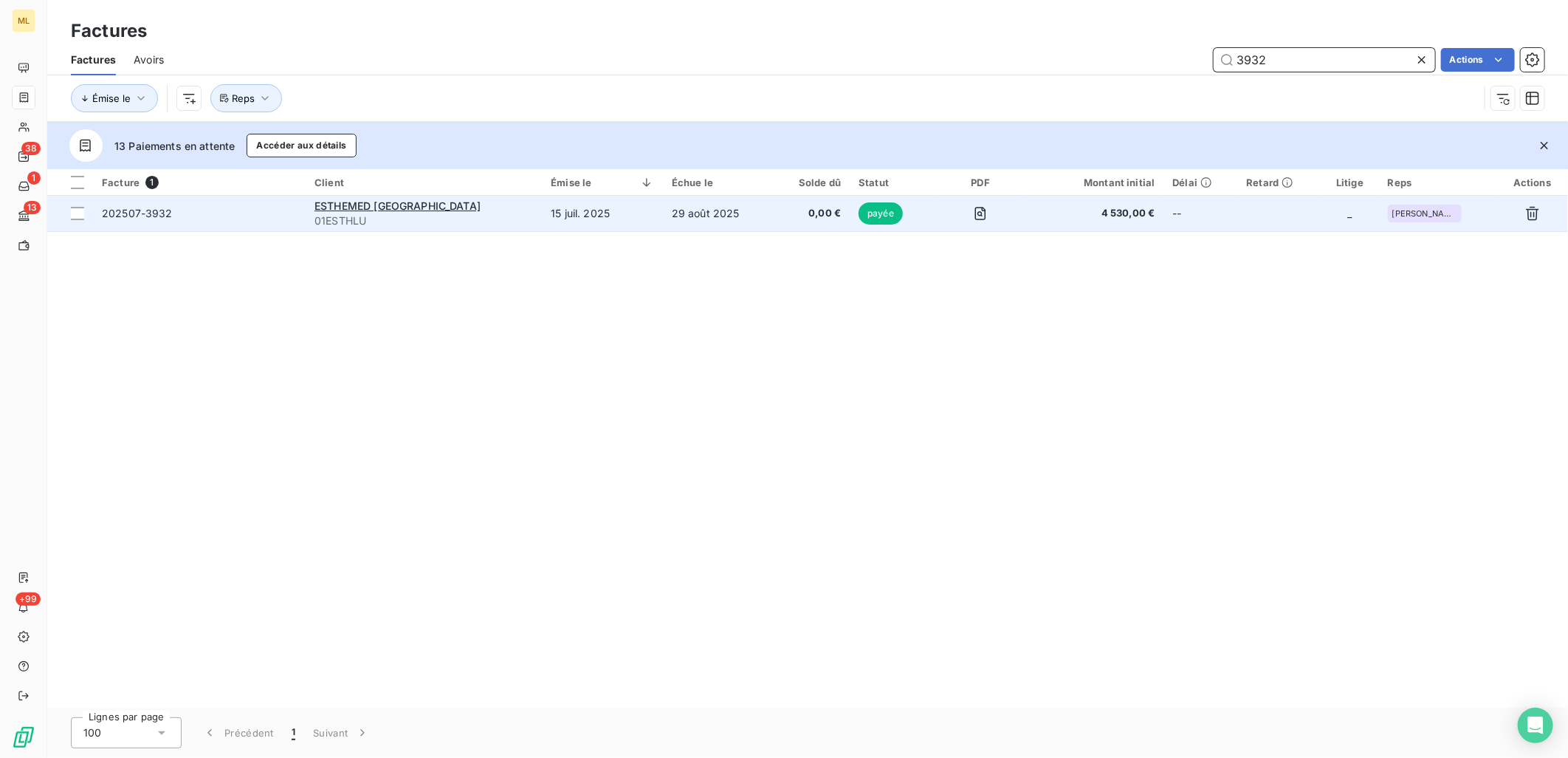
type input "3932"
click at [285, 219] on span "202507-3932" at bounding box center [199, 214] width 195 height 15
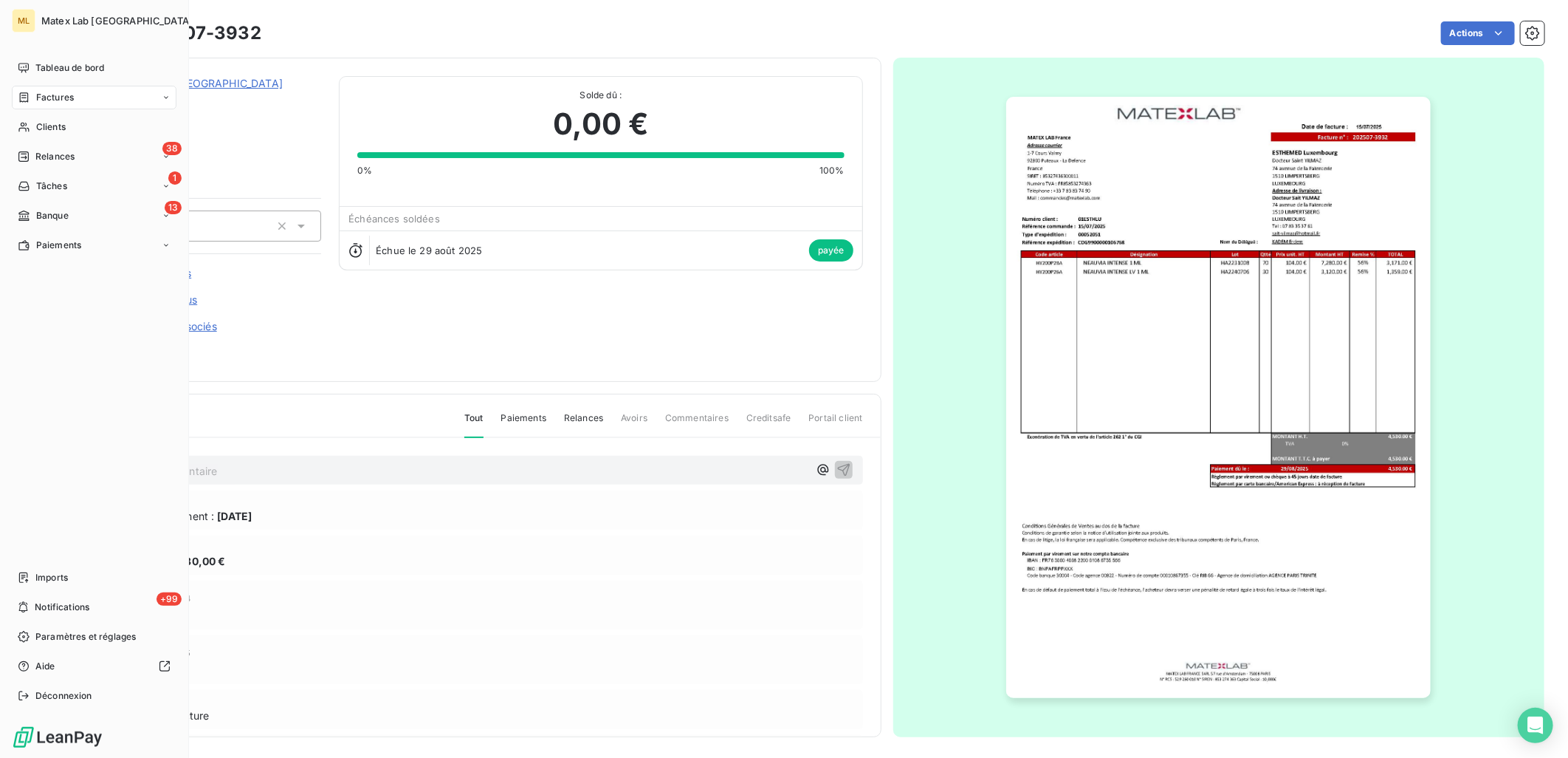
click at [54, 101] on span "Factures" at bounding box center [55, 97] width 37 height 13
click at [89, 99] on div "Factures" at bounding box center [93, 97] width 165 height 24
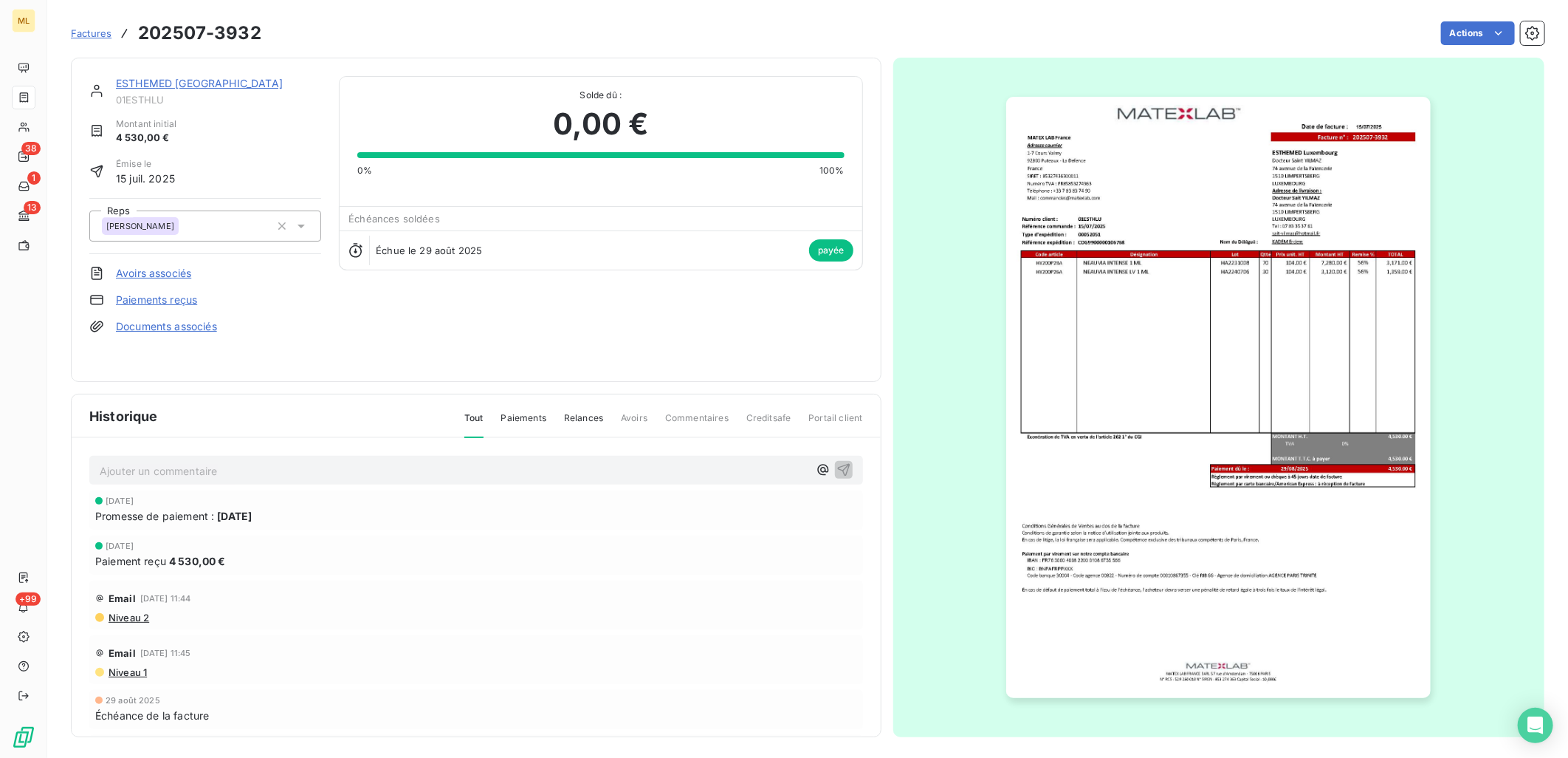
click at [736, 52] on div "ESTHEMED Luxembourg 01ESTHLU Montant initial 4 530,00 € Émise le [DATE] Reps [P…" at bounding box center [808, 393] width 1474 height 689
click at [98, 34] on span "Factures" at bounding box center [92, 33] width 41 height 12
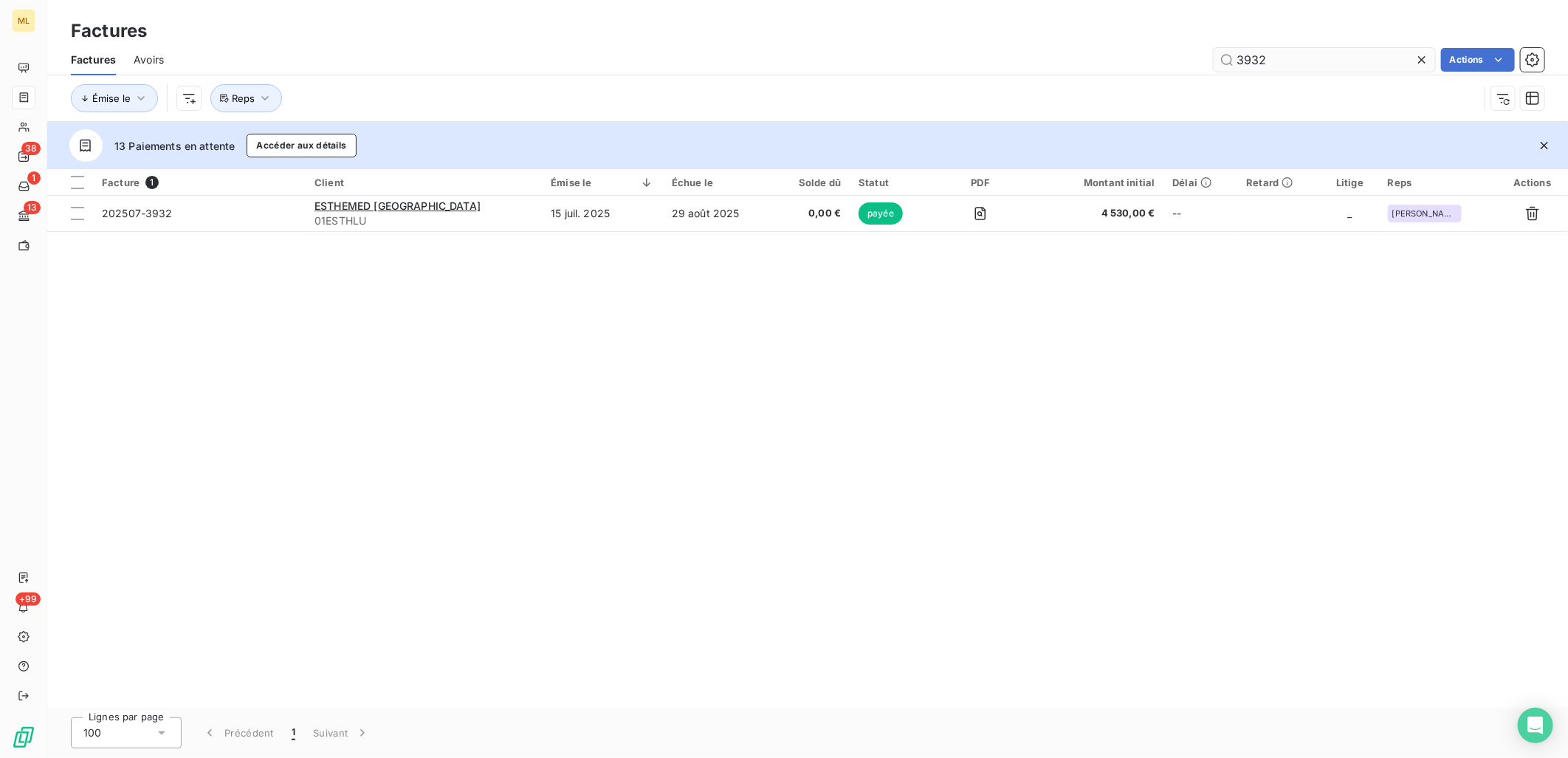
drag, startPoint x: 1307, startPoint y: 59, endPoint x: 1231, endPoint y: 54, distance: 76.2
click at [1231, 54] on input "3932" at bounding box center [1324, 60] width 221 height 24
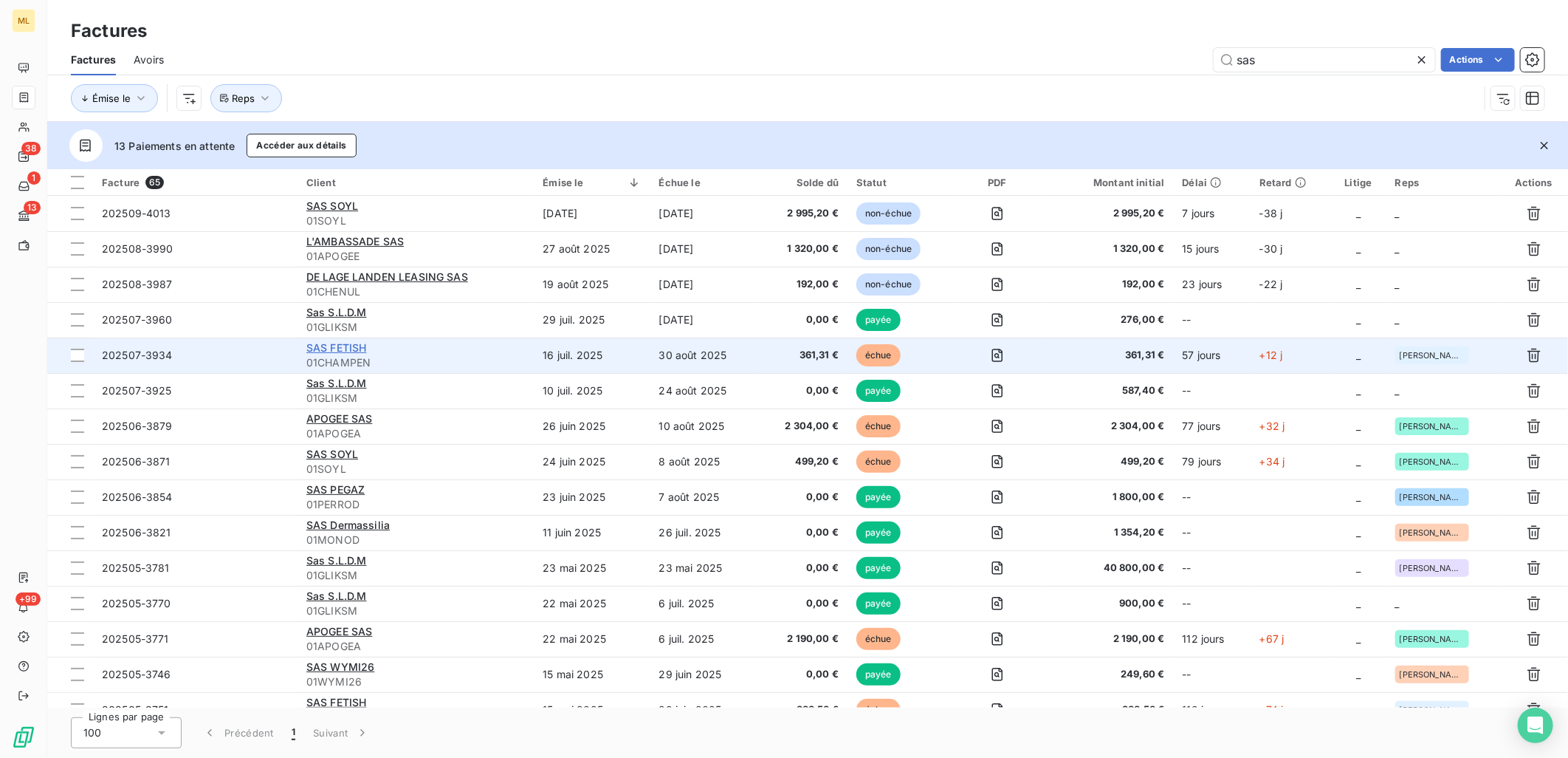
type input "sas"
click at [337, 343] on span "SAS FETISH" at bounding box center [336, 347] width 60 height 12
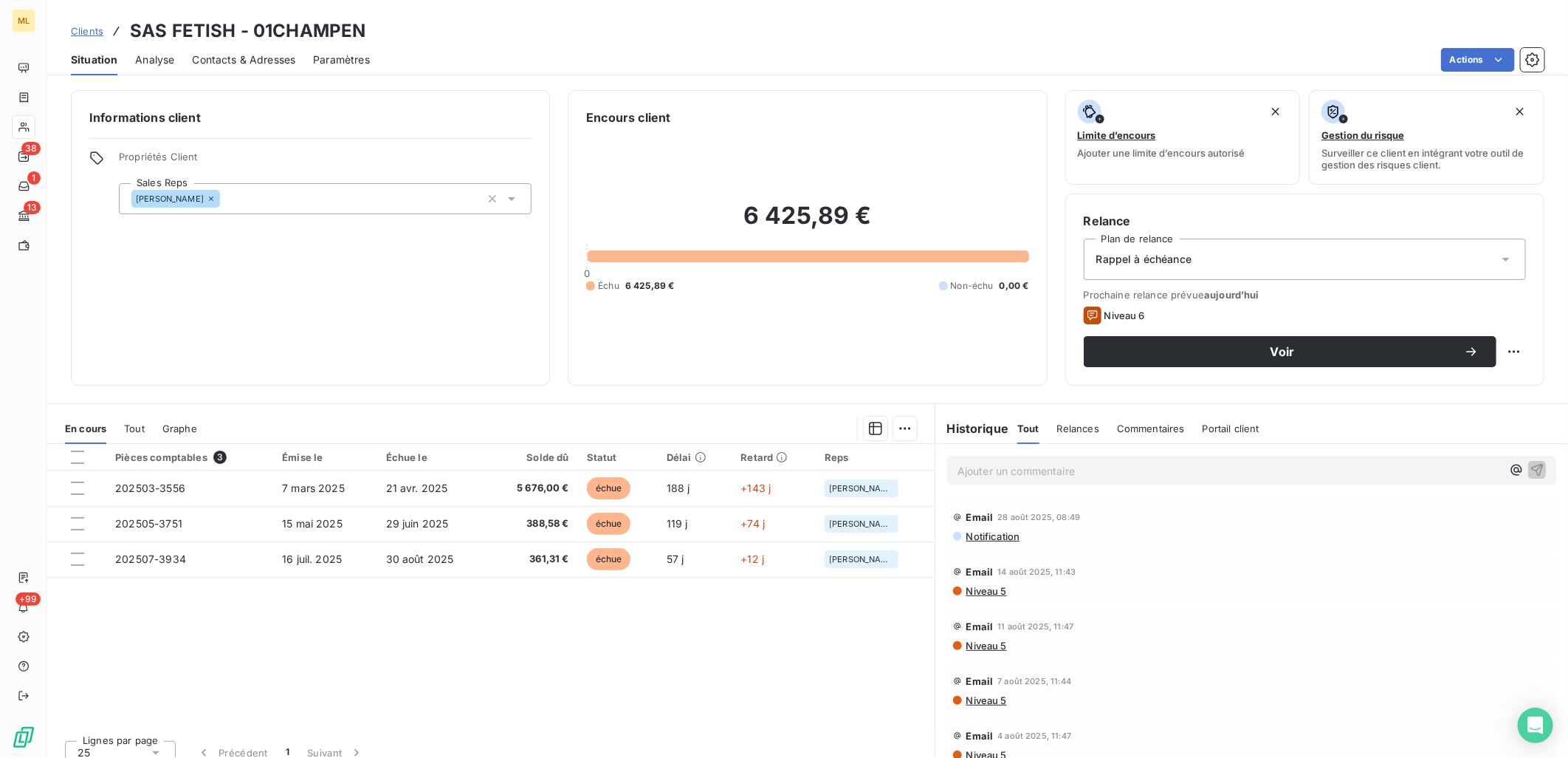
click at [583, 653] on div "Pièces comptables 3 Émise le Échue le Solde dû Statut Délai Retard Reps 202503-…" at bounding box center [491, 586] width 888 height 285
click at [379, 678] on div "Pièces comptables 3 Émise le Échue le Solde dû Statut Délai Retard Reps 202503-…" at bounding box center [491, 586] width 888 height 285
click at [554, 674] on div "Pièces comptables 3 Émise le Échue le Solde dû Statut Délai Retard Reps 202503-…" at bounding box center [491, 586] width 888 height 285
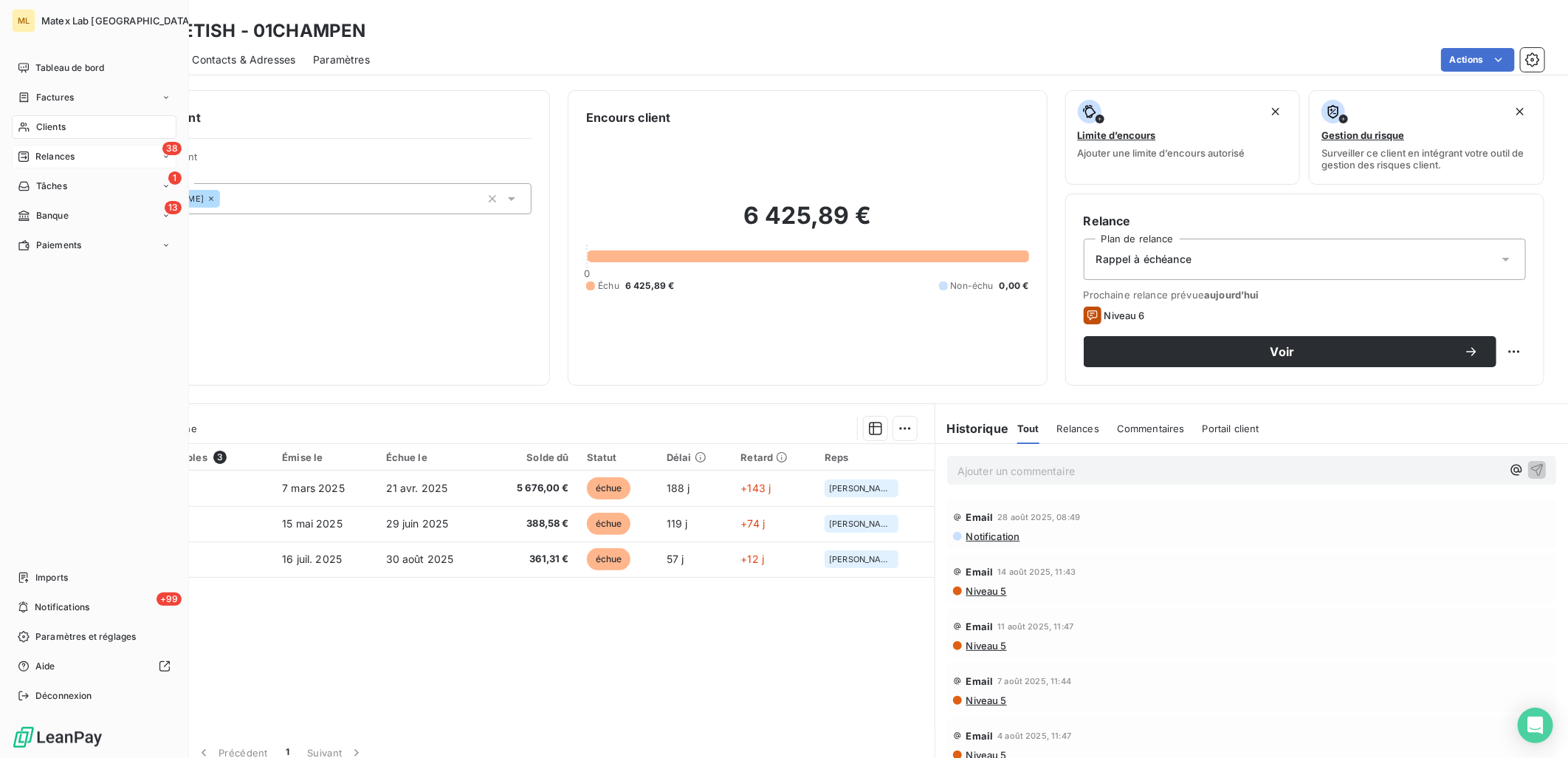
click at [42, 156] on span "Relances" at bounding box center [55, 156] width 39 height 13
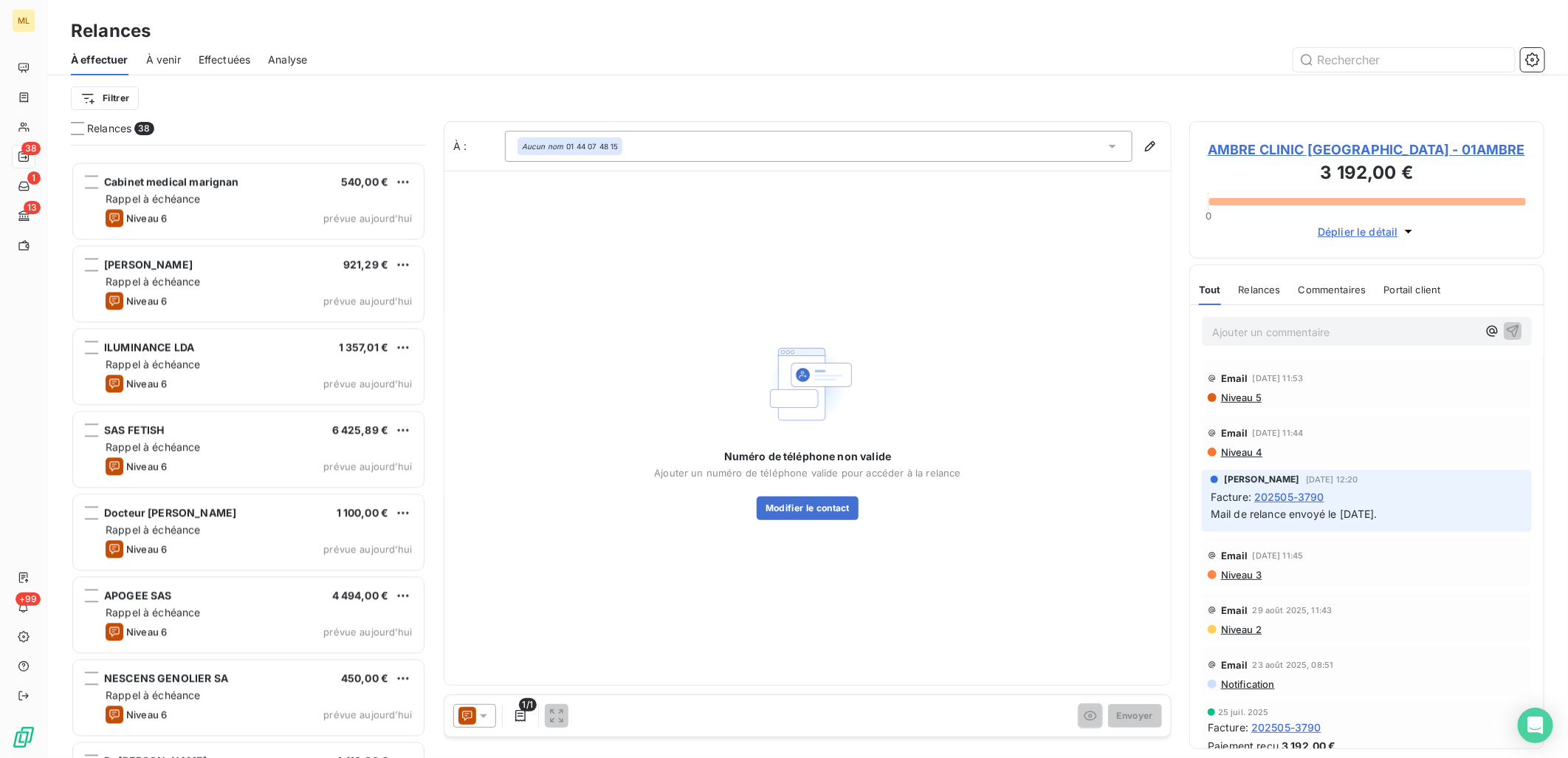
scroll to position [2529, 0]
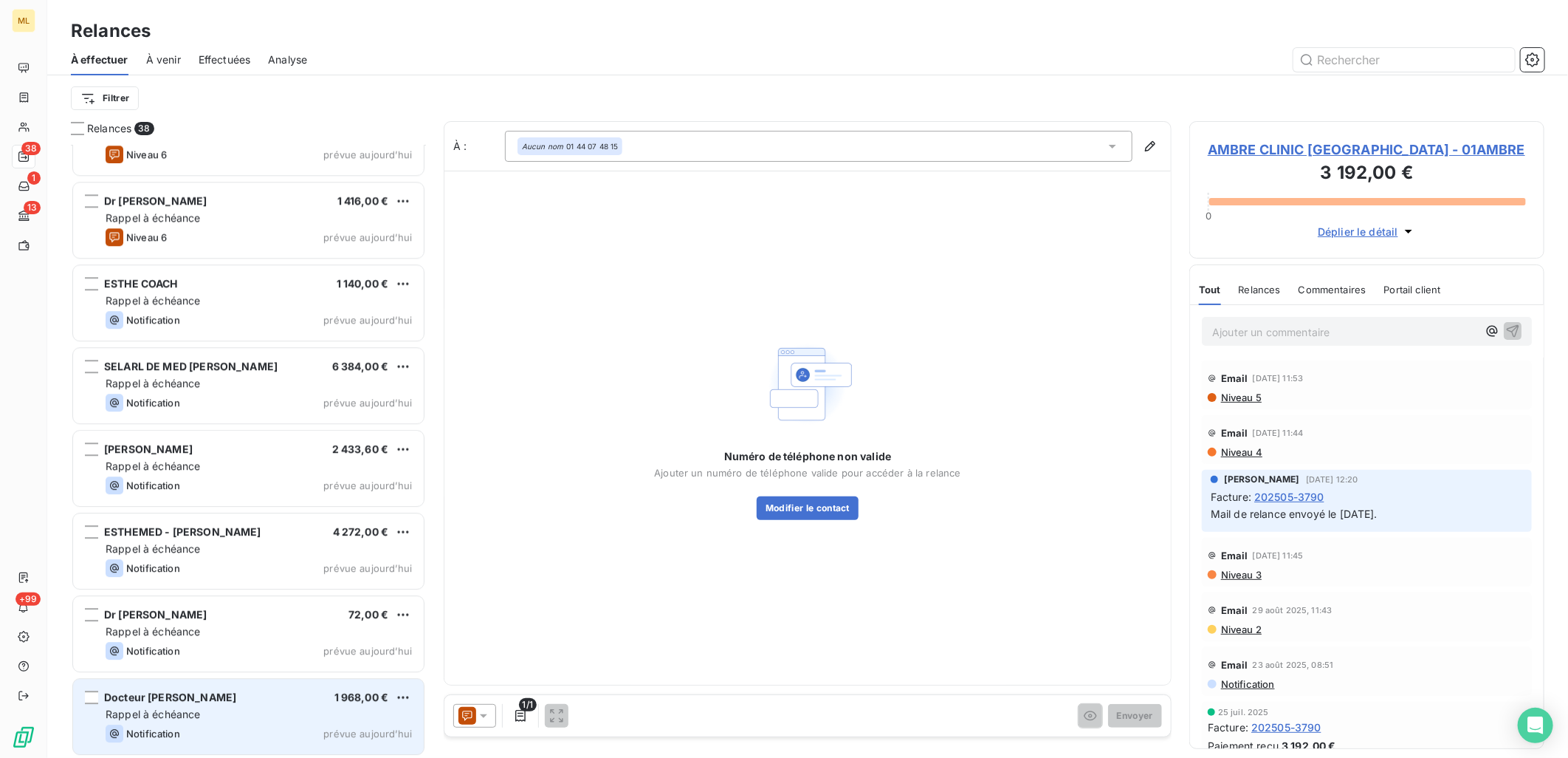
click at [178, 690] on span "Docteur [PERSON_NAME]" at bounding box center [170, 697] width 133 height 12
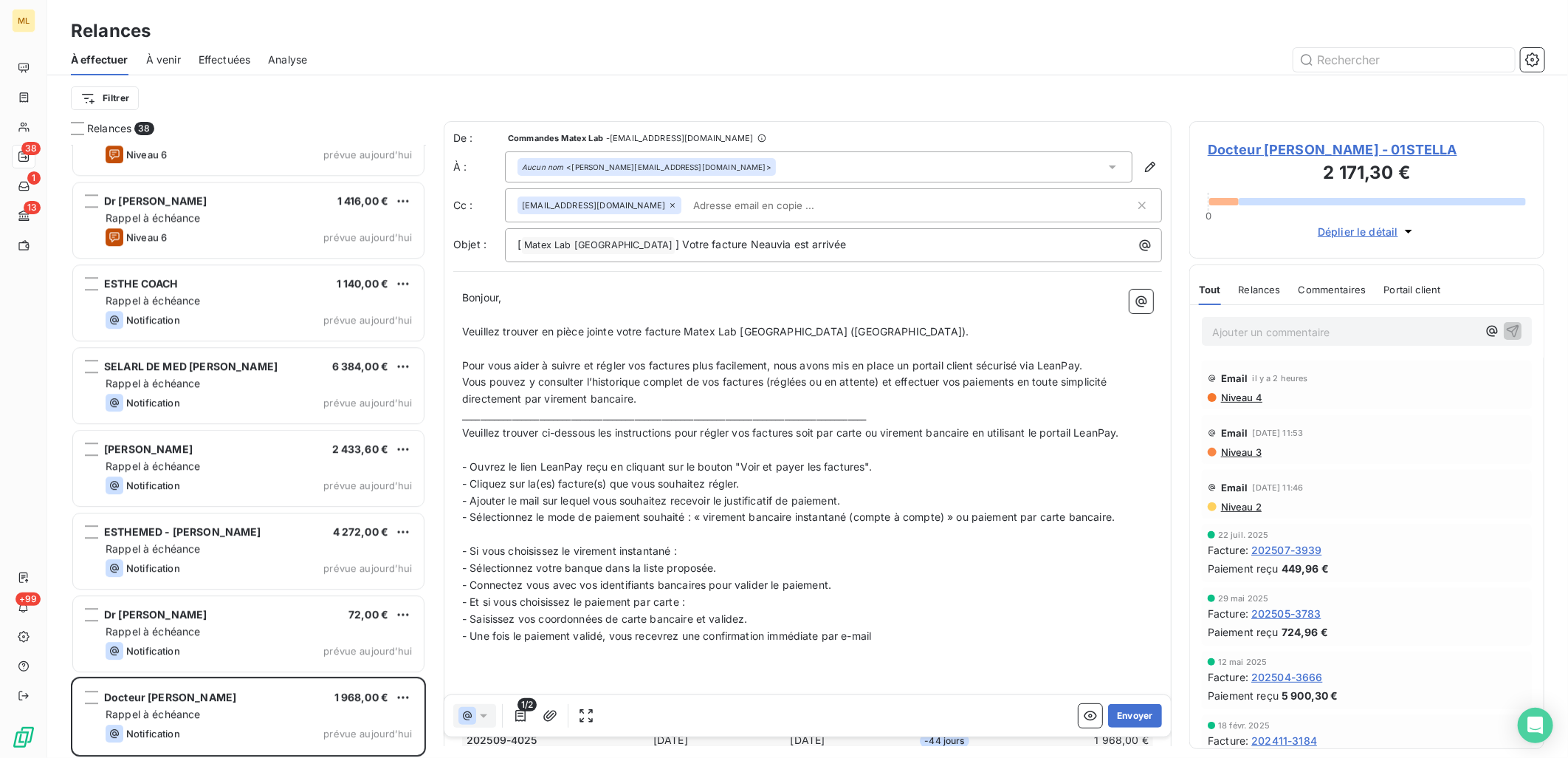
click at [1374, 152] on span "Docteur [PERSON_NAME] - 01STELLA" at bounding box center [1367, 149] width 318 height 20
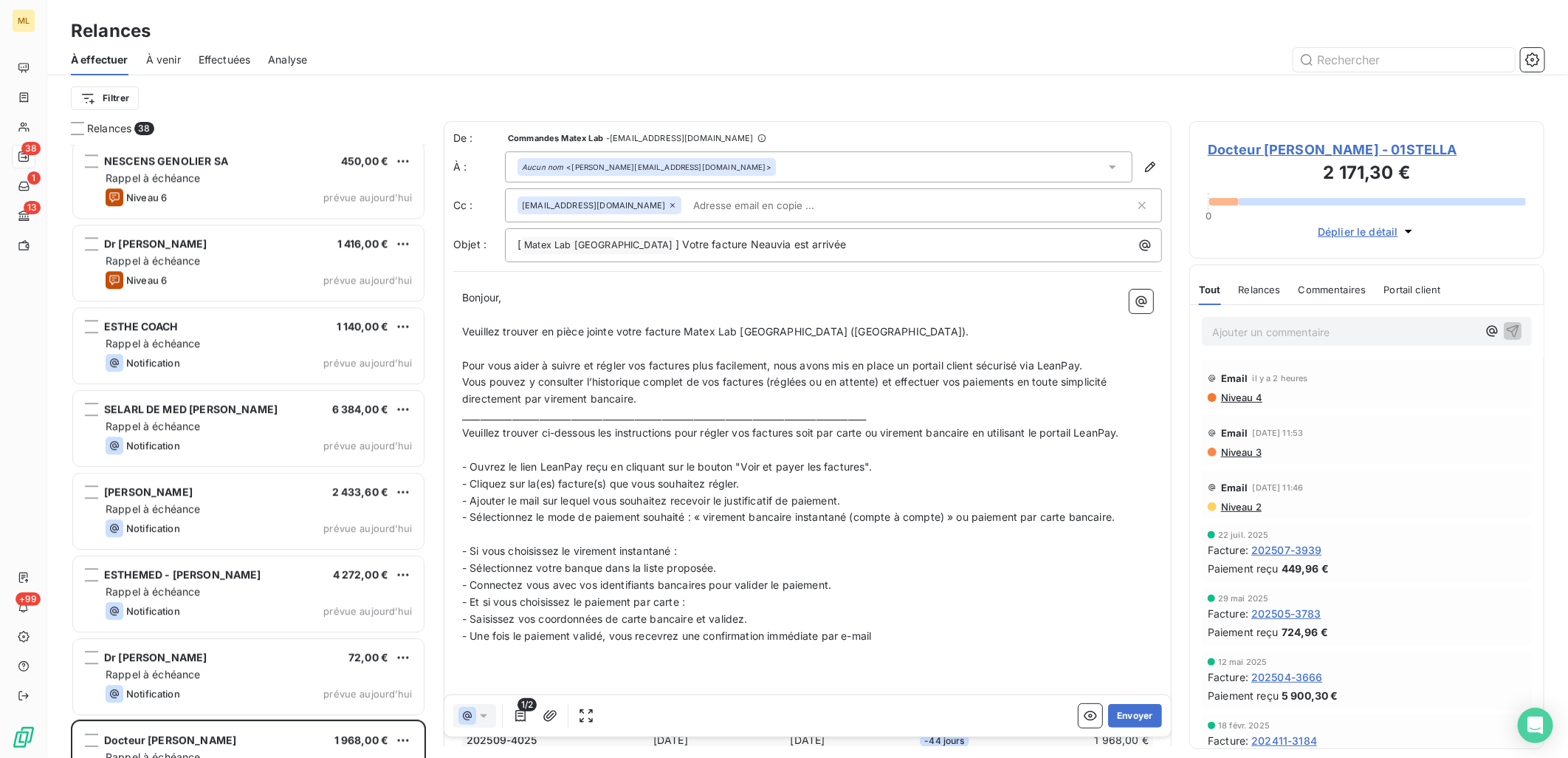
scroll to position [2529, 0]
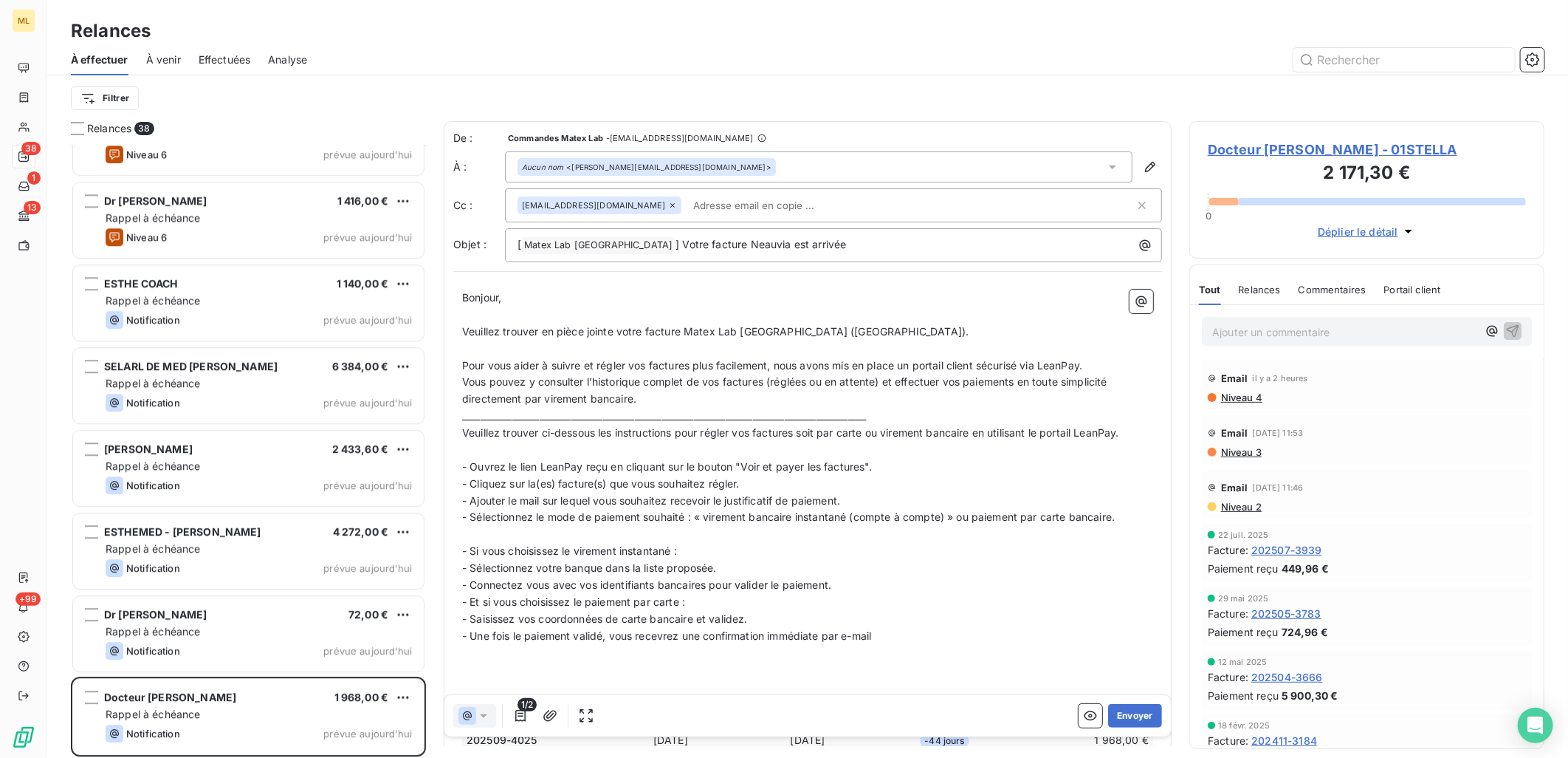
click at [224, 698] on span "Docteur [PERSON_NAME]" at bounding box center [170, 697] width 133 height 12
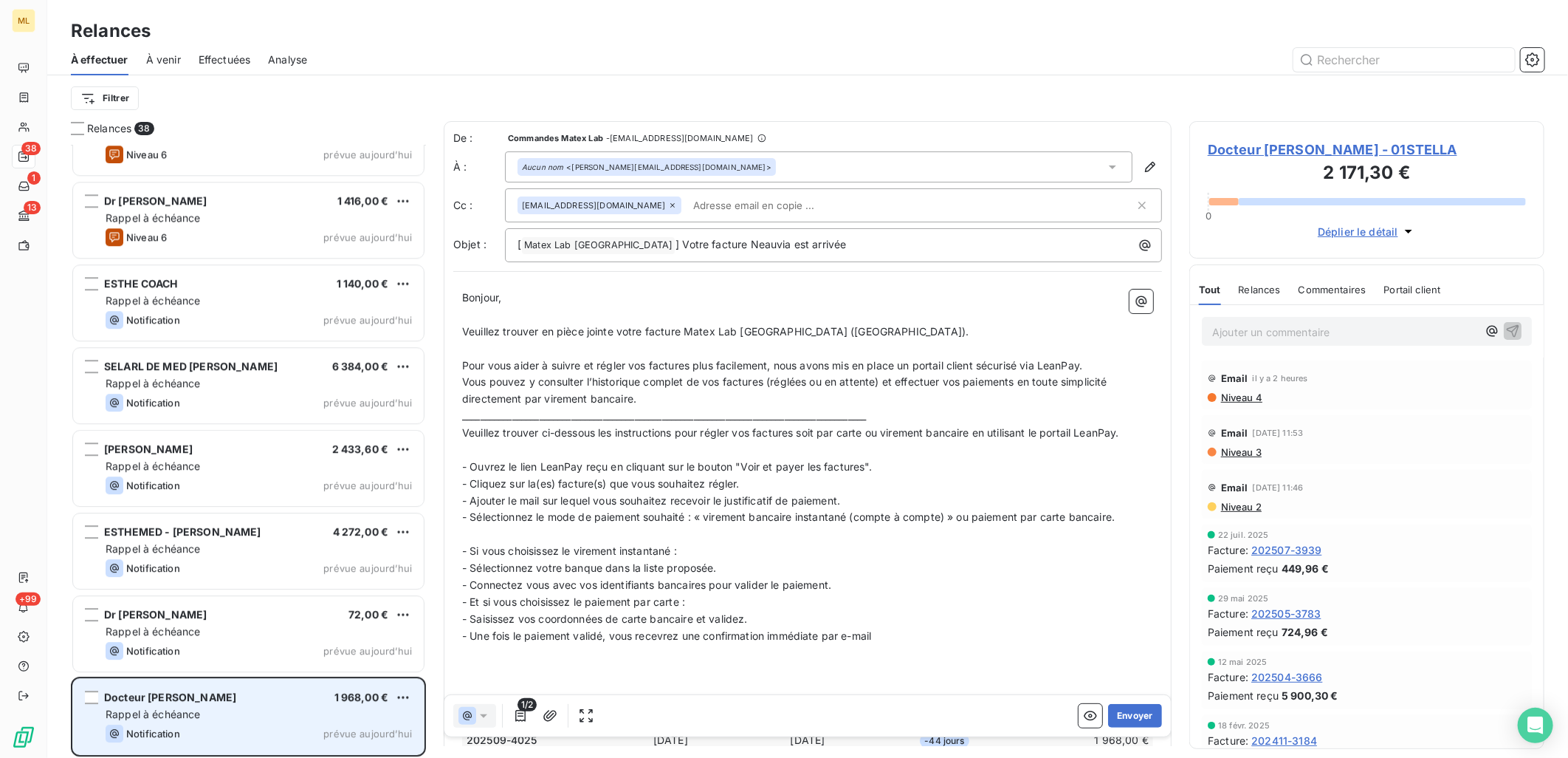
click at [261, 720] on div "Rappel à échéance" at bounding box center [259, 714] width 306 height 15
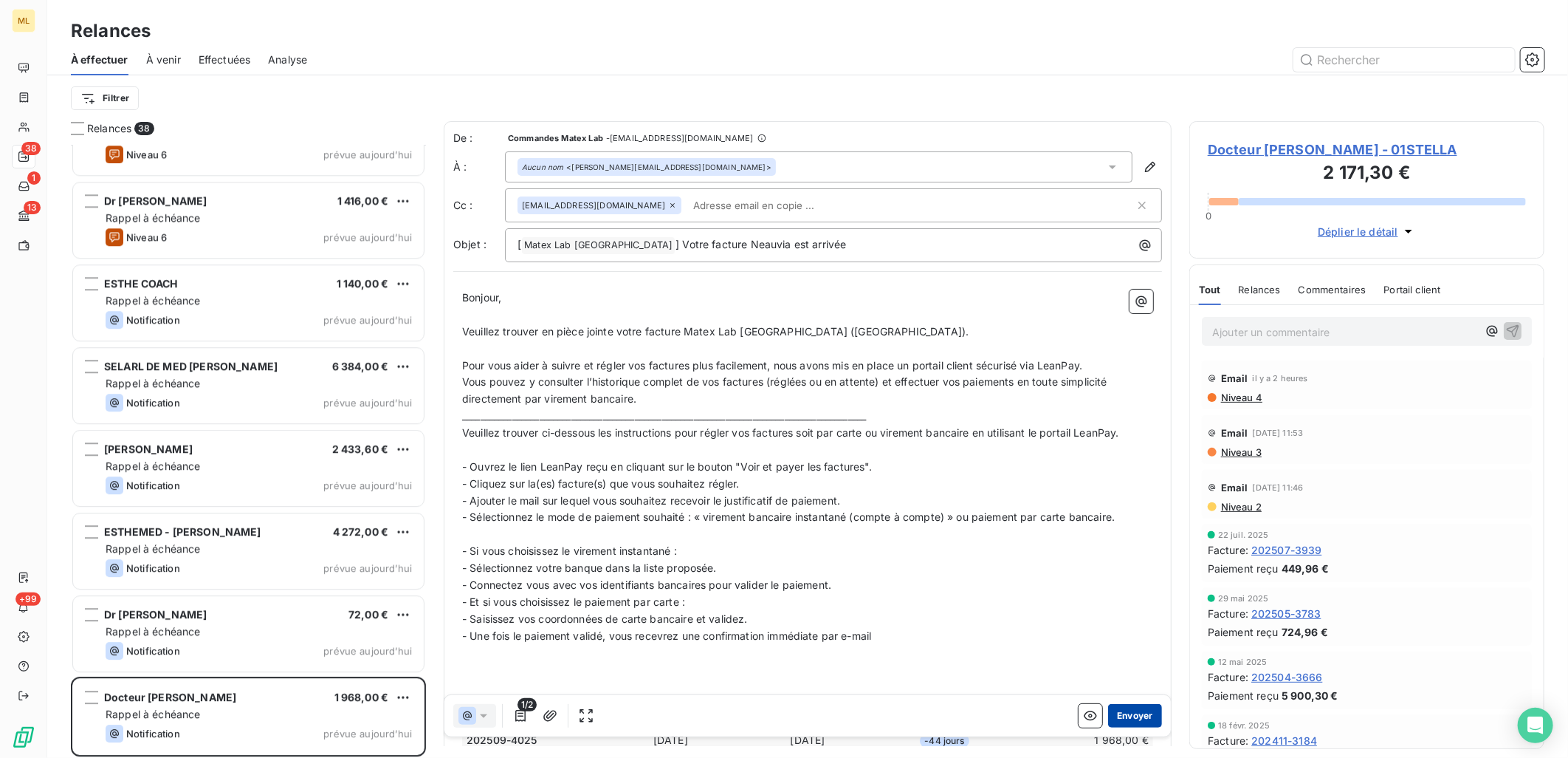
click at [1116, 718] on button "Envoyer" at bounding box center [1135, 715] width 54 height 24
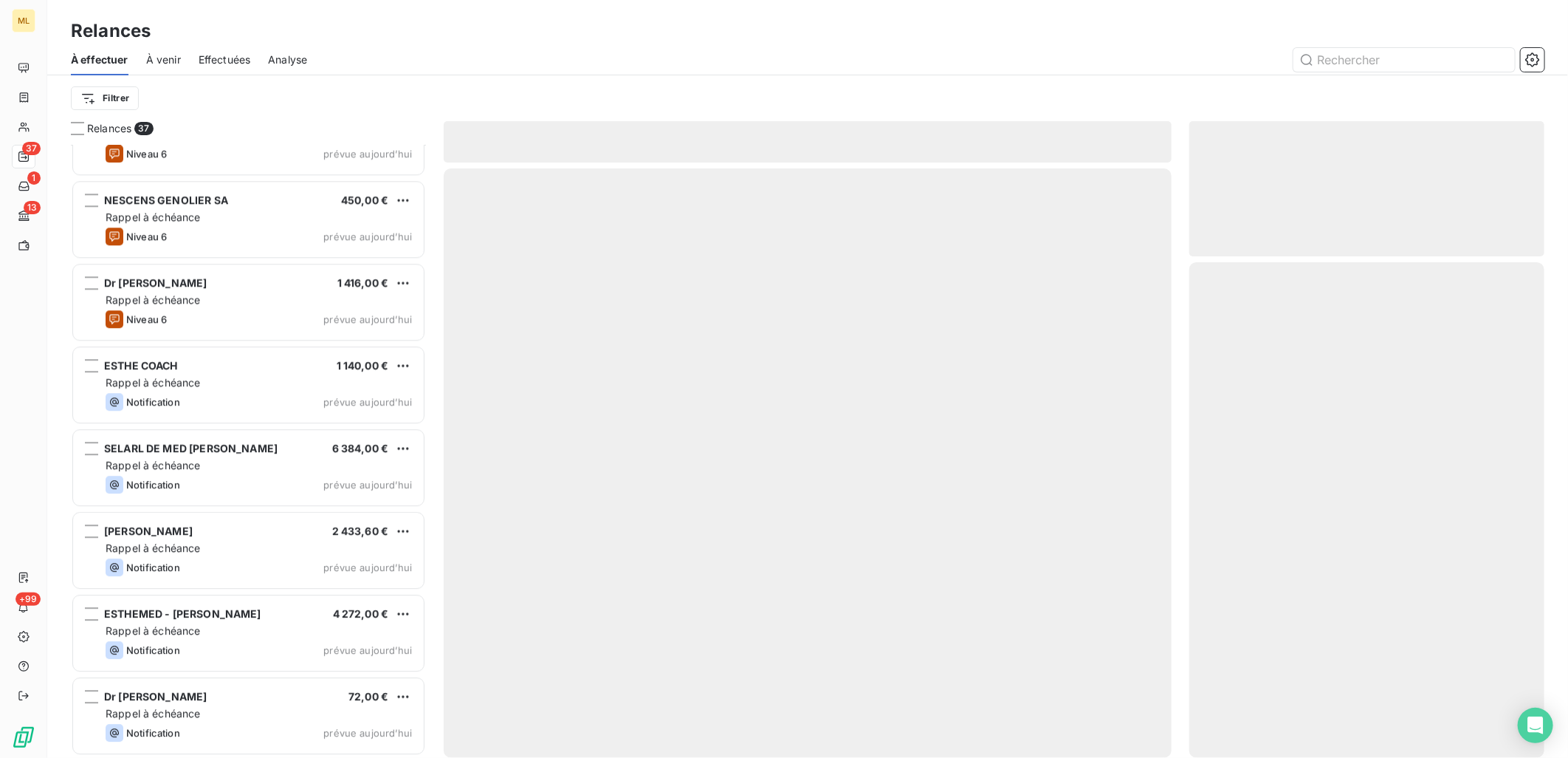
scroll to position [2447, 0]
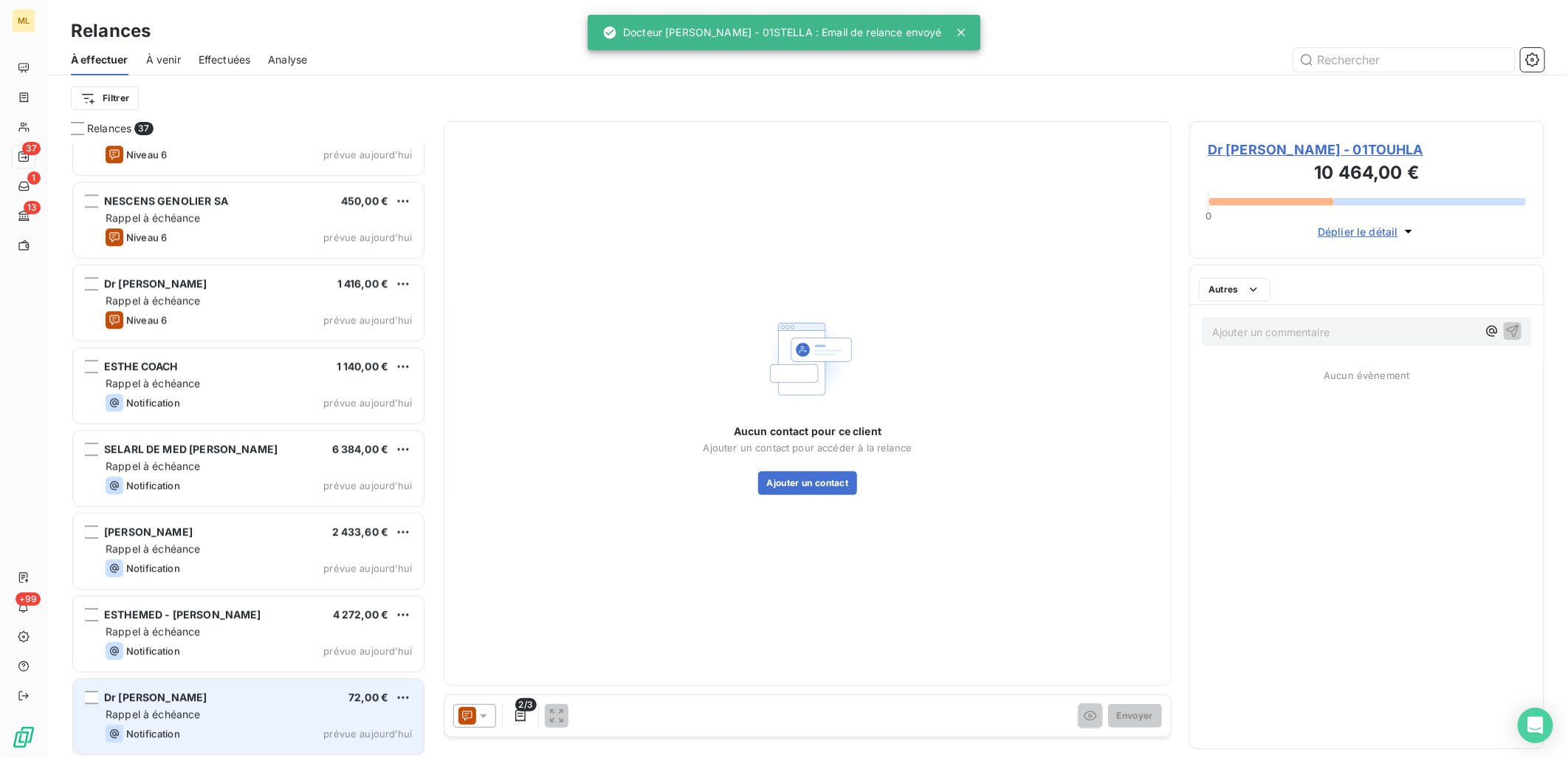
click at [204, 718] on div "Rappel à échéance" at bounding box center [259, 714] width 306 height 15
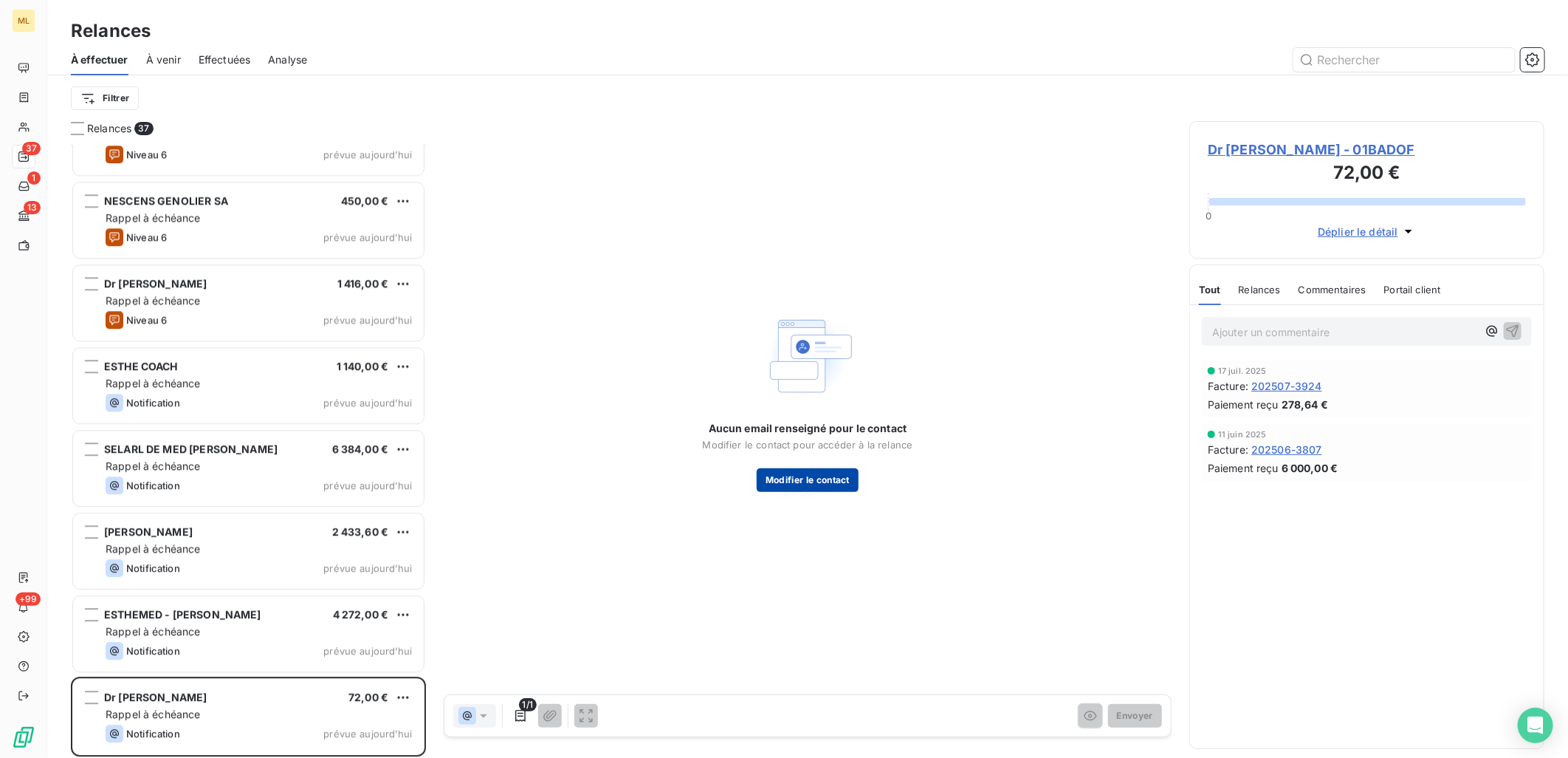
click at [832, 483] on button "Modifier le contact" at bounding box center [808, 480] width 102 height 24
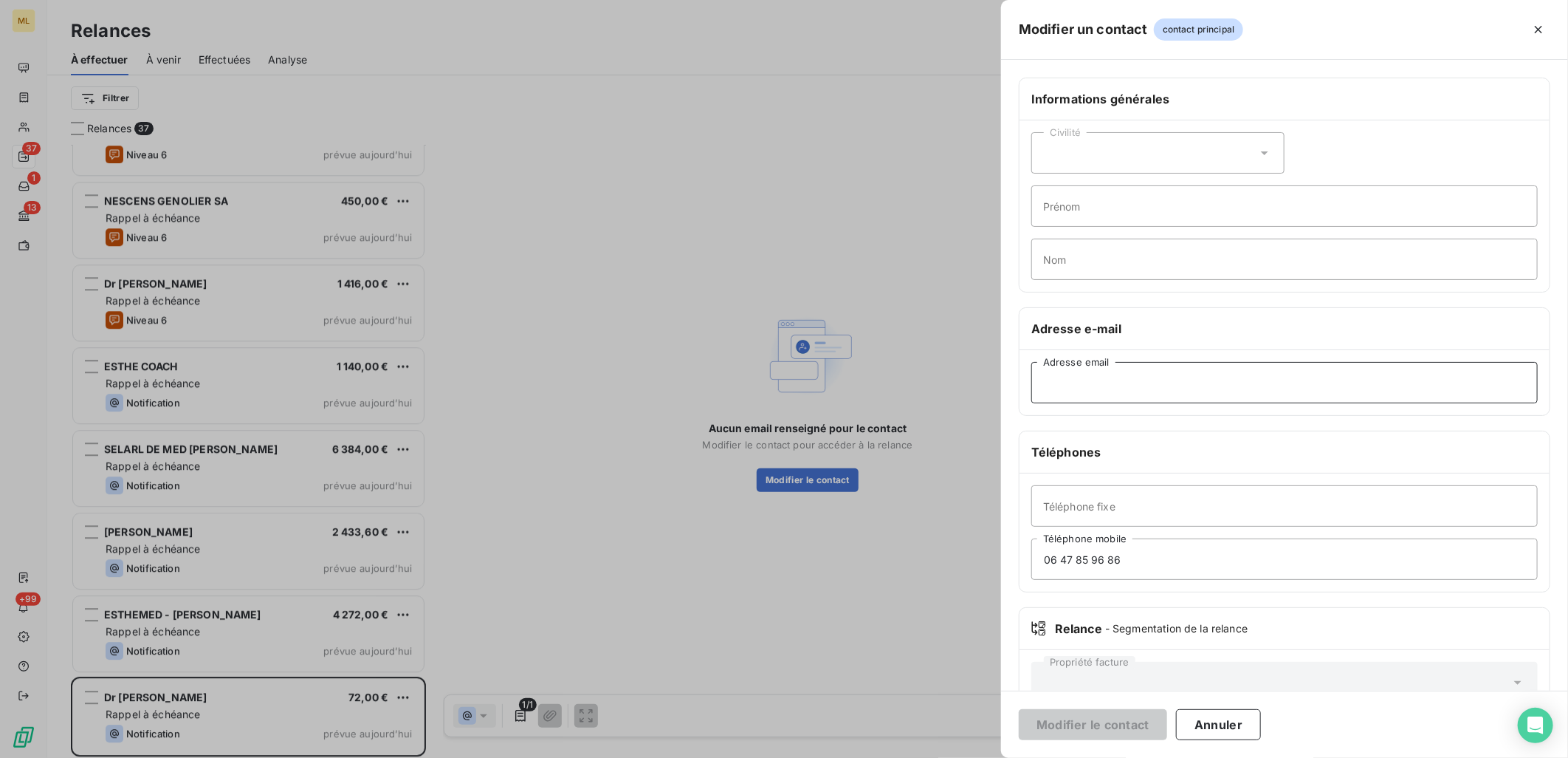
click at [1140, 381] on input "Adresse email" at bounding box center [1284, 383] width 506 height 41
paste input "[EMAIL_ADDRESS][DOMAIN_NAME]"
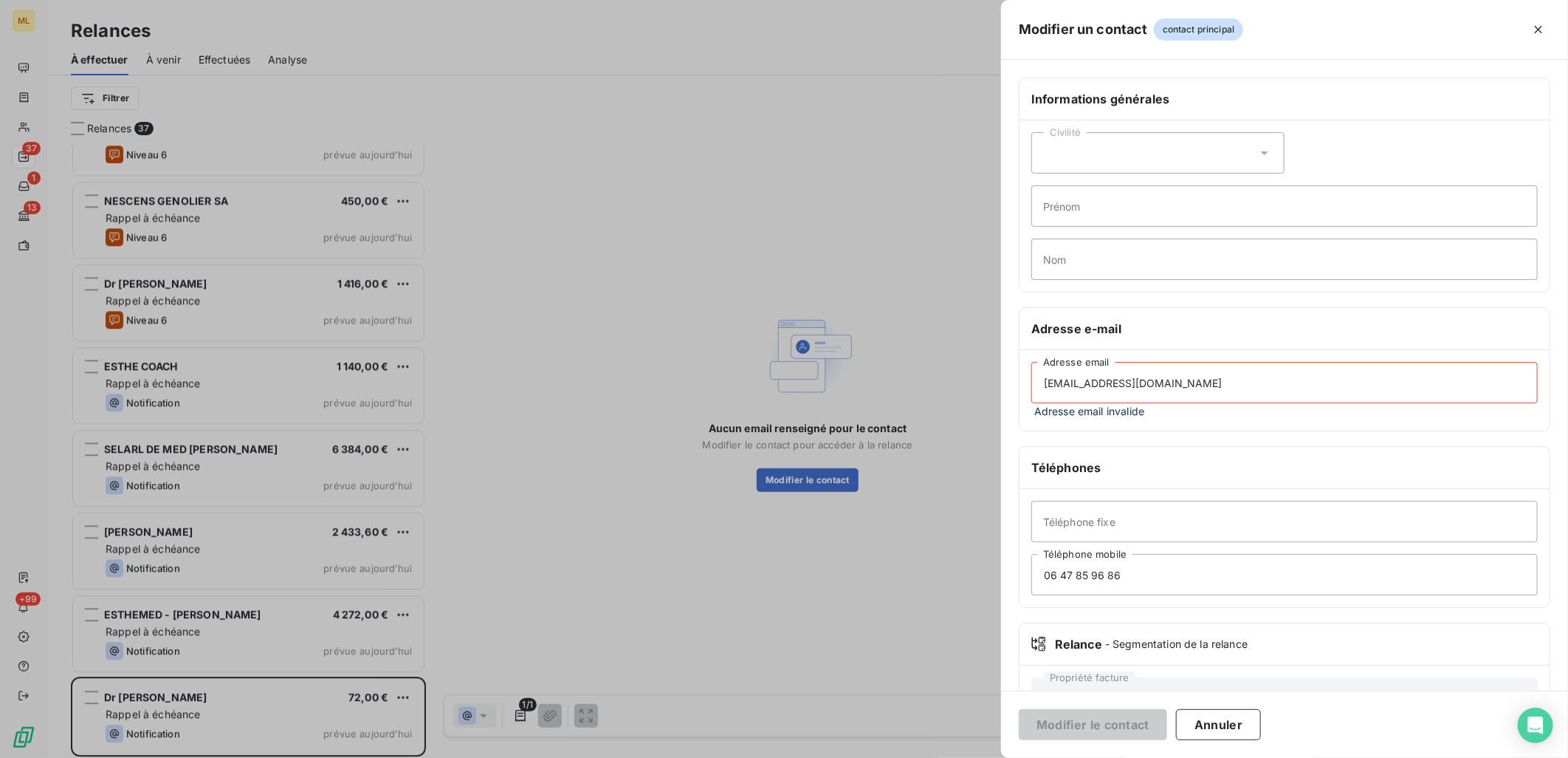
click at [1318, 376] on input "[EMAIL_ADDRESS][DOMAIN_NAME]" at bounding box center [1284, 383] width 506 height 41
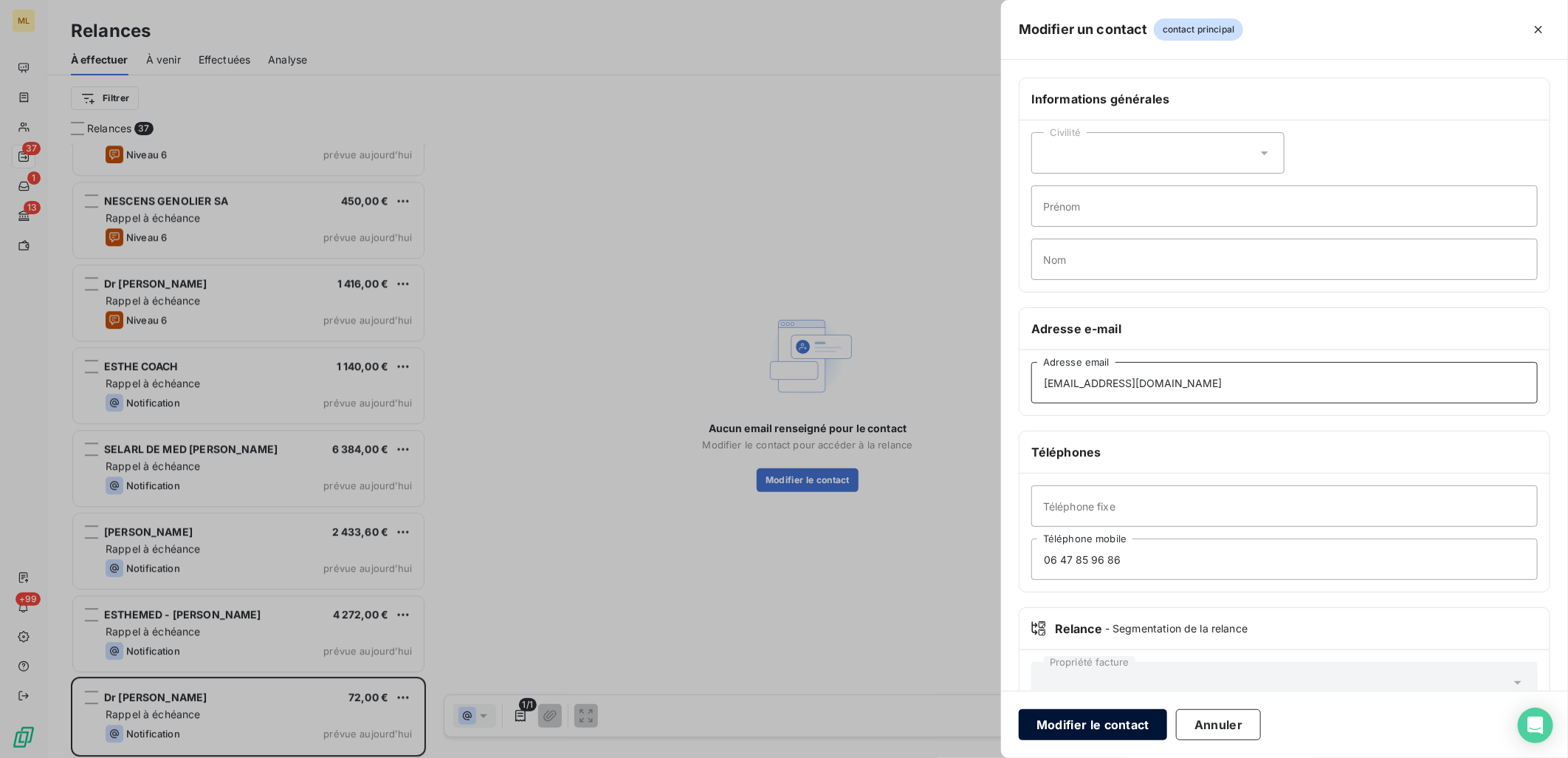
type input "[EMAIL_ADDRESS][DOMAIN_NAME]"
click at [1122, 719] on button "Modifier le contact" at bounding box center [1092, 724] width 149 height 31
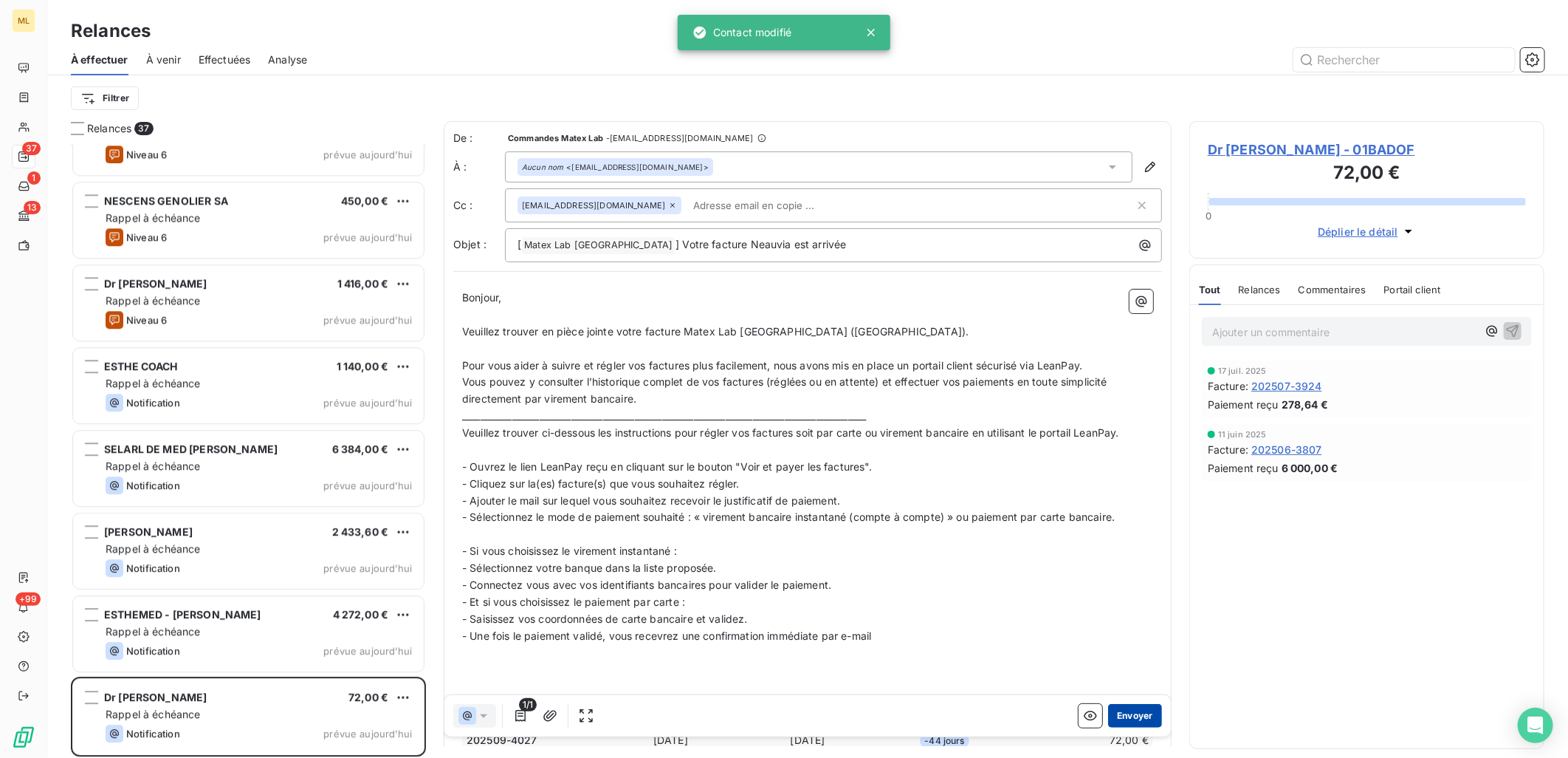
click at [1130, 711] on button "Envoyer" at bounding box center [1135, 715] width 54 height 24
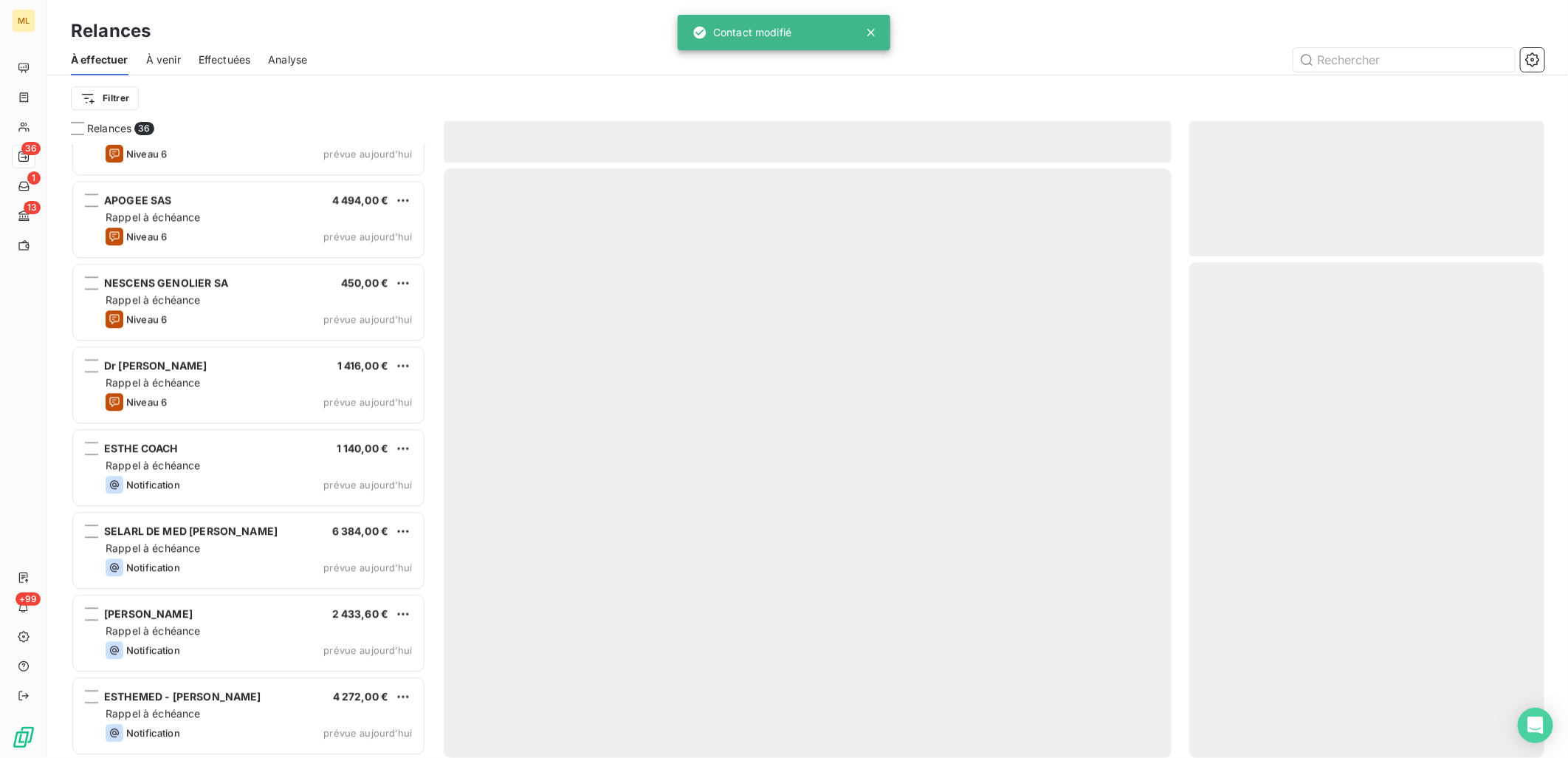
scroll to position [2364, 0]
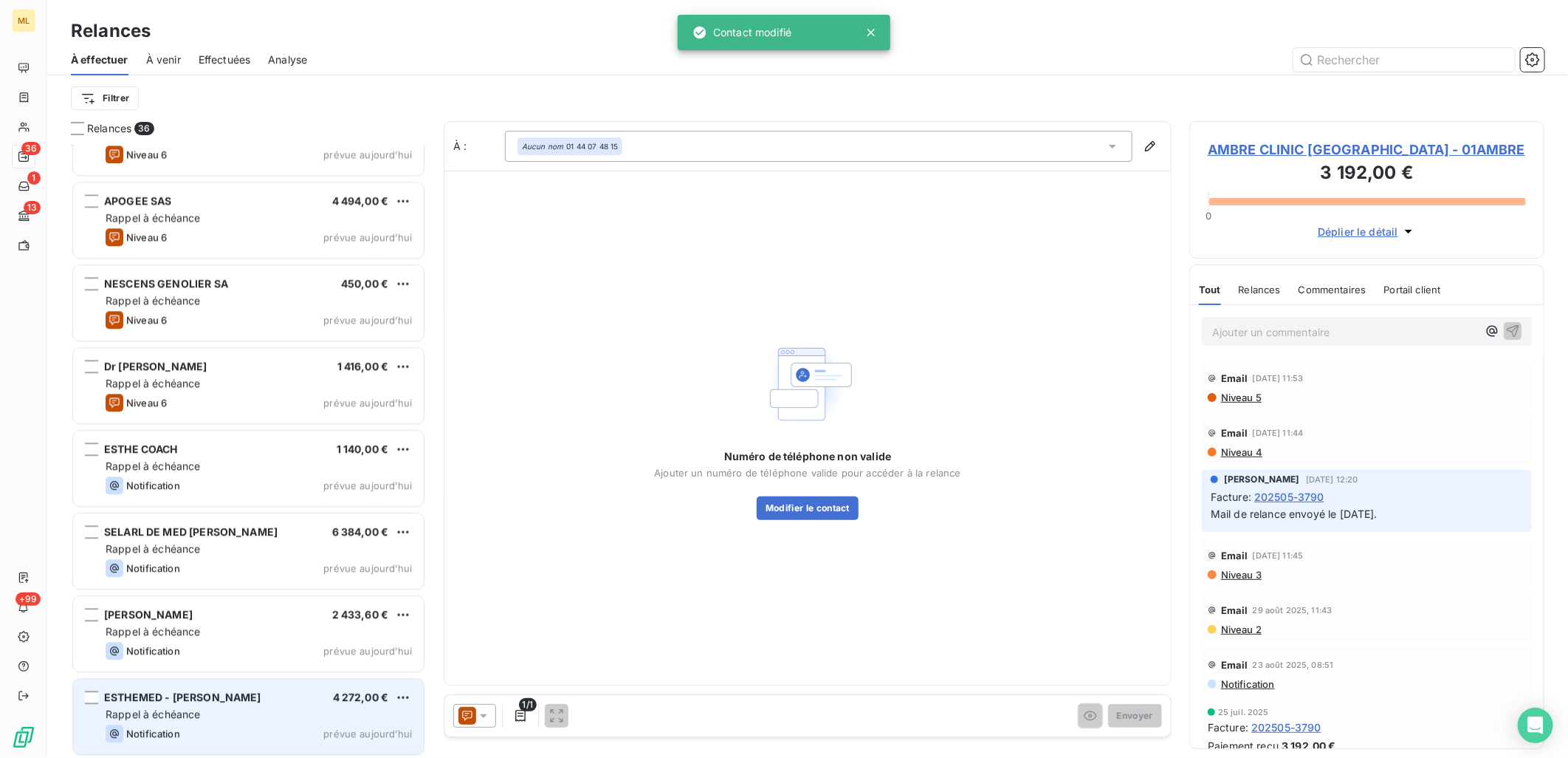
click at [164, 714] on span "Rappel à échéance" at bounding box center [153, 714] width 95 height 12
drag, startPoint x: 220, startPoint y: 717, endPoint x: 237, endPoint y: 717, distance: 17.0
click at [220, 717] on div "Rappel à échéance" at bounding box center [259, 714] width 306 height 15
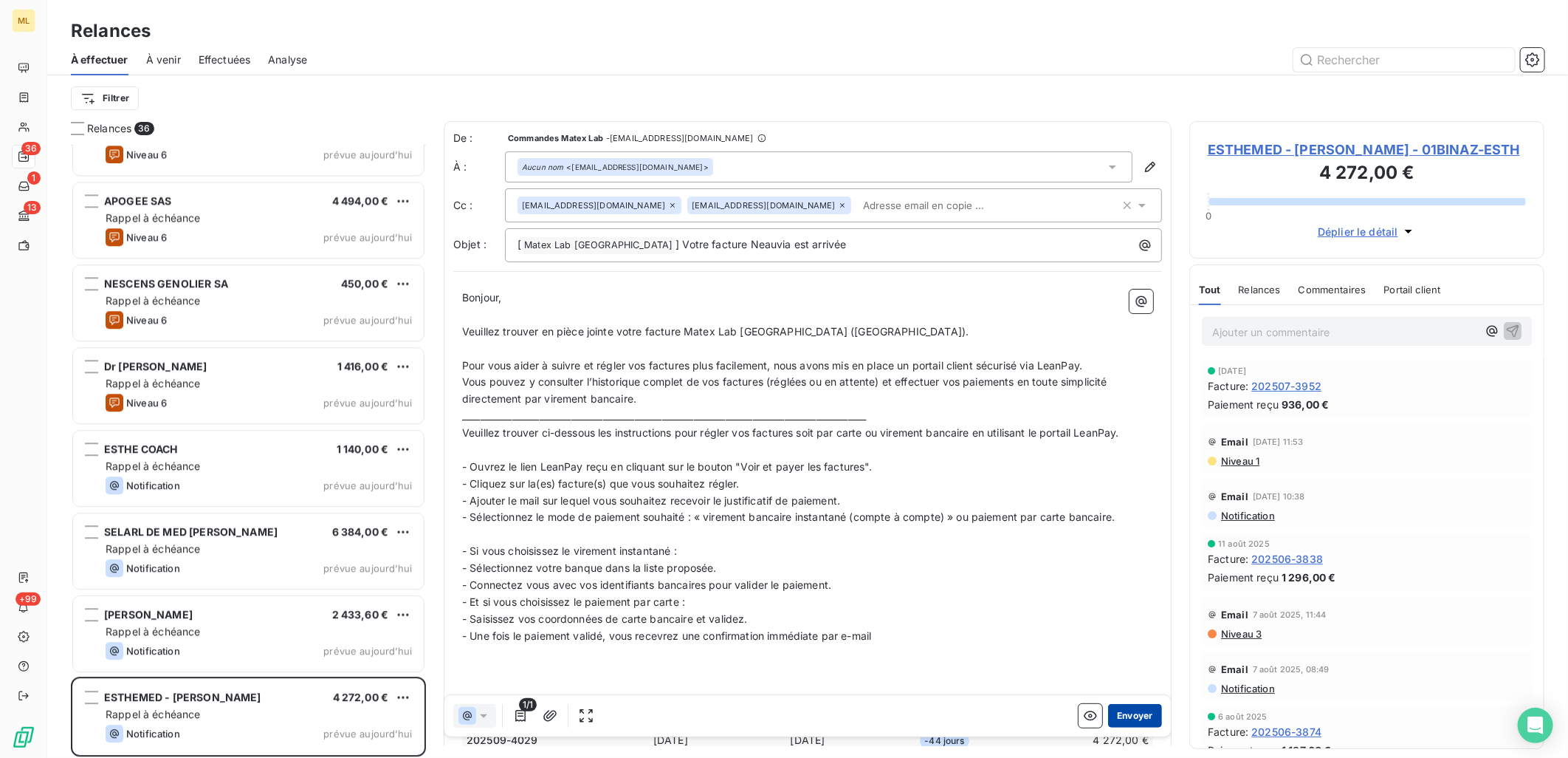
click at [1130, 713] on button "Envoyer" at bounding box center [1135, 715] width 54 height 24
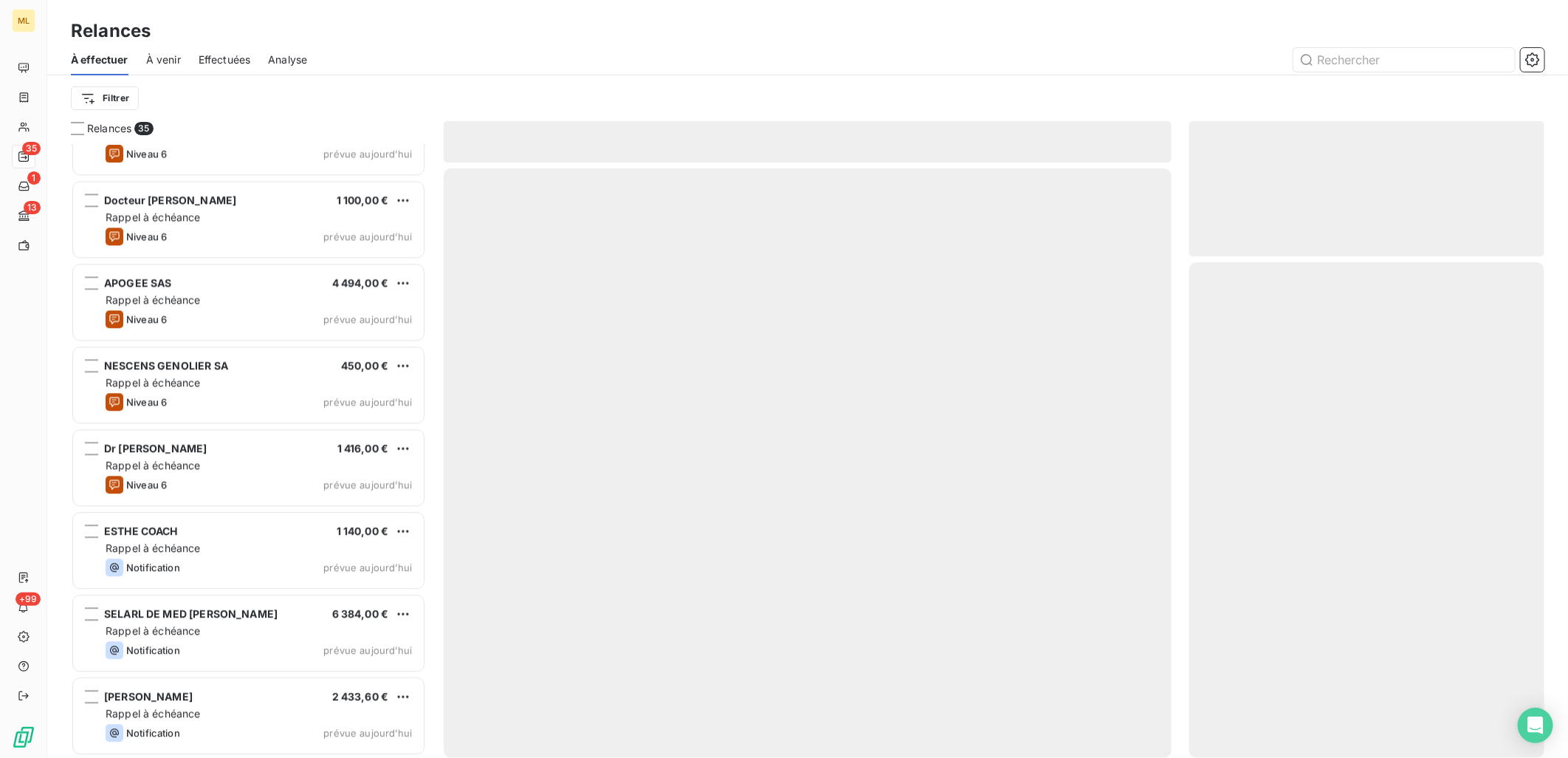
scroll to position [2280, 0]
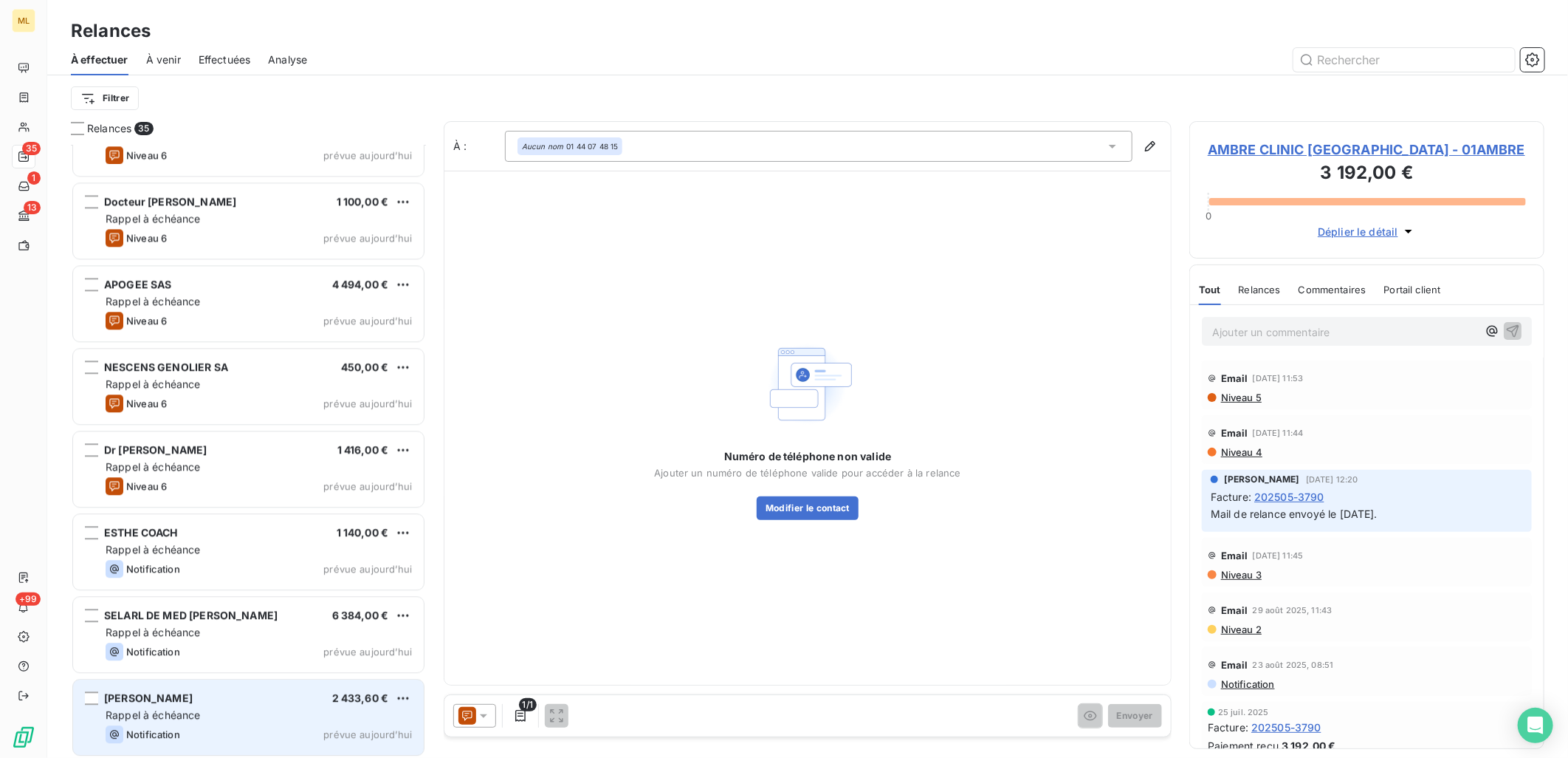
click at [170, 702] on span "[PERSON_NAME]" at bounding box center [149, 698] width 89 height 12
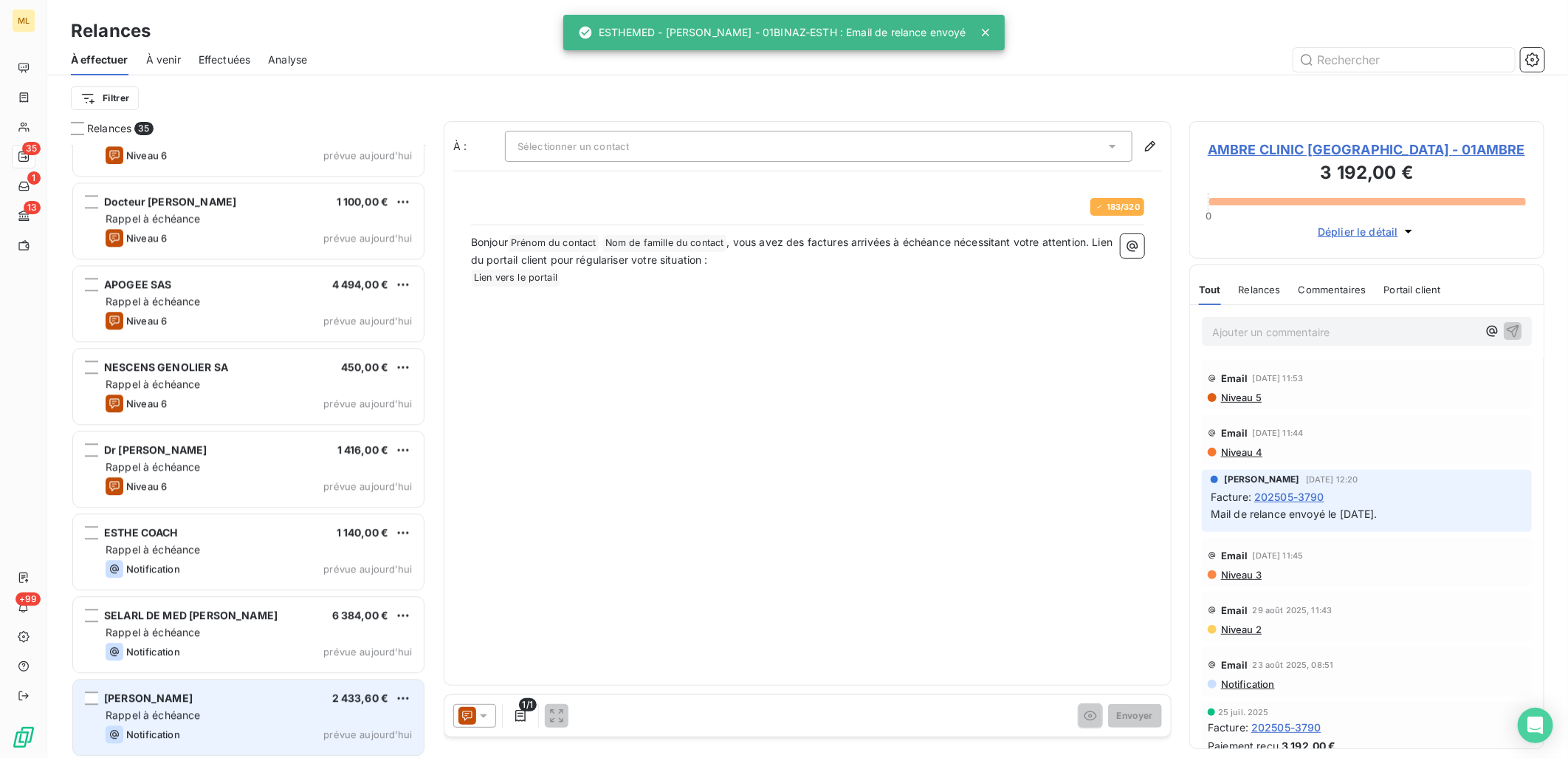
click at [275, 700] on div "[PERSON_NAME] 2 433,60 €" at bounding box center [259, 698] width 306 height 13
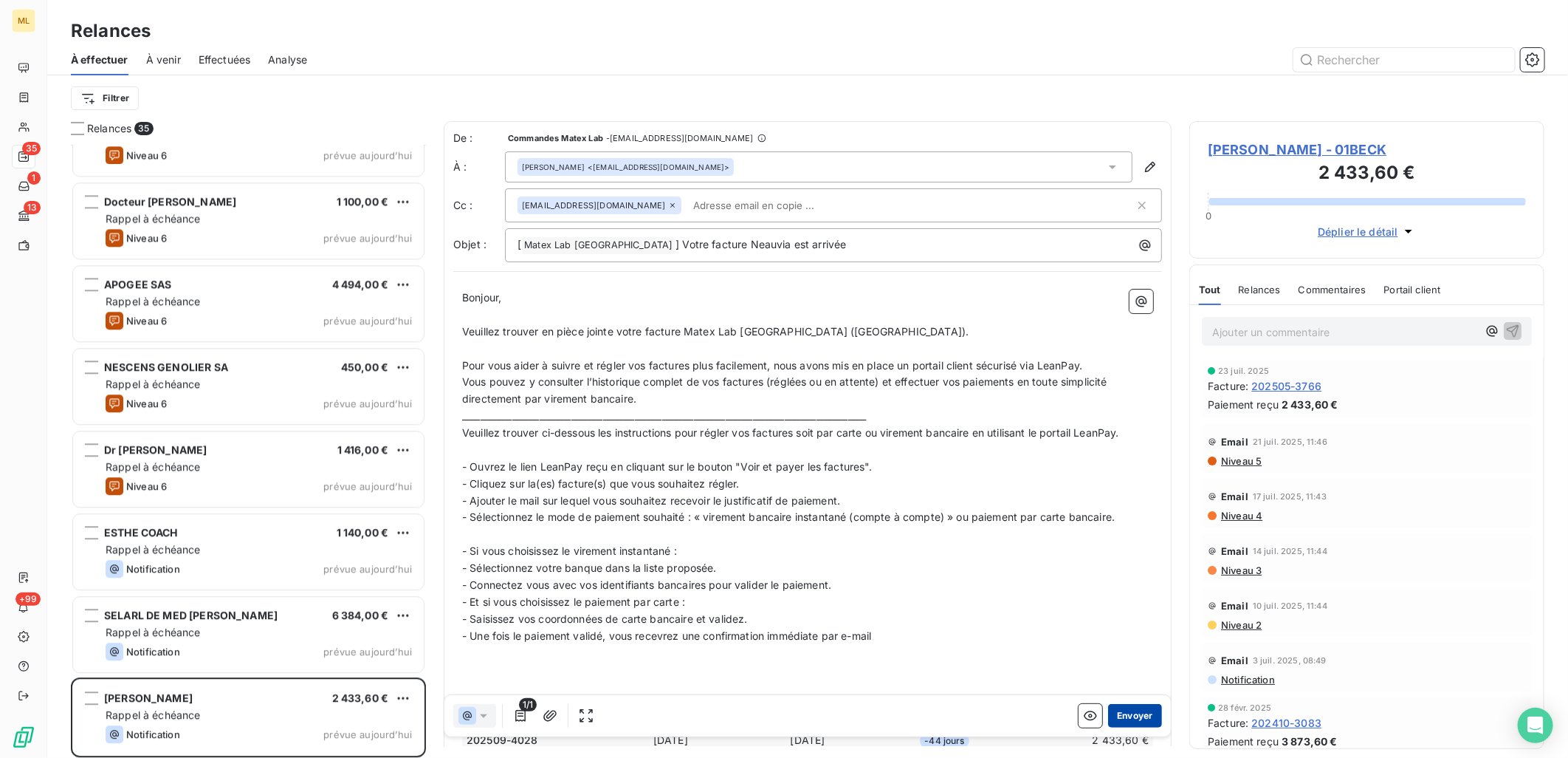
click at [1134, 716] on button "Envoyer" at bounding box center [1135, 715] width 54 height 24
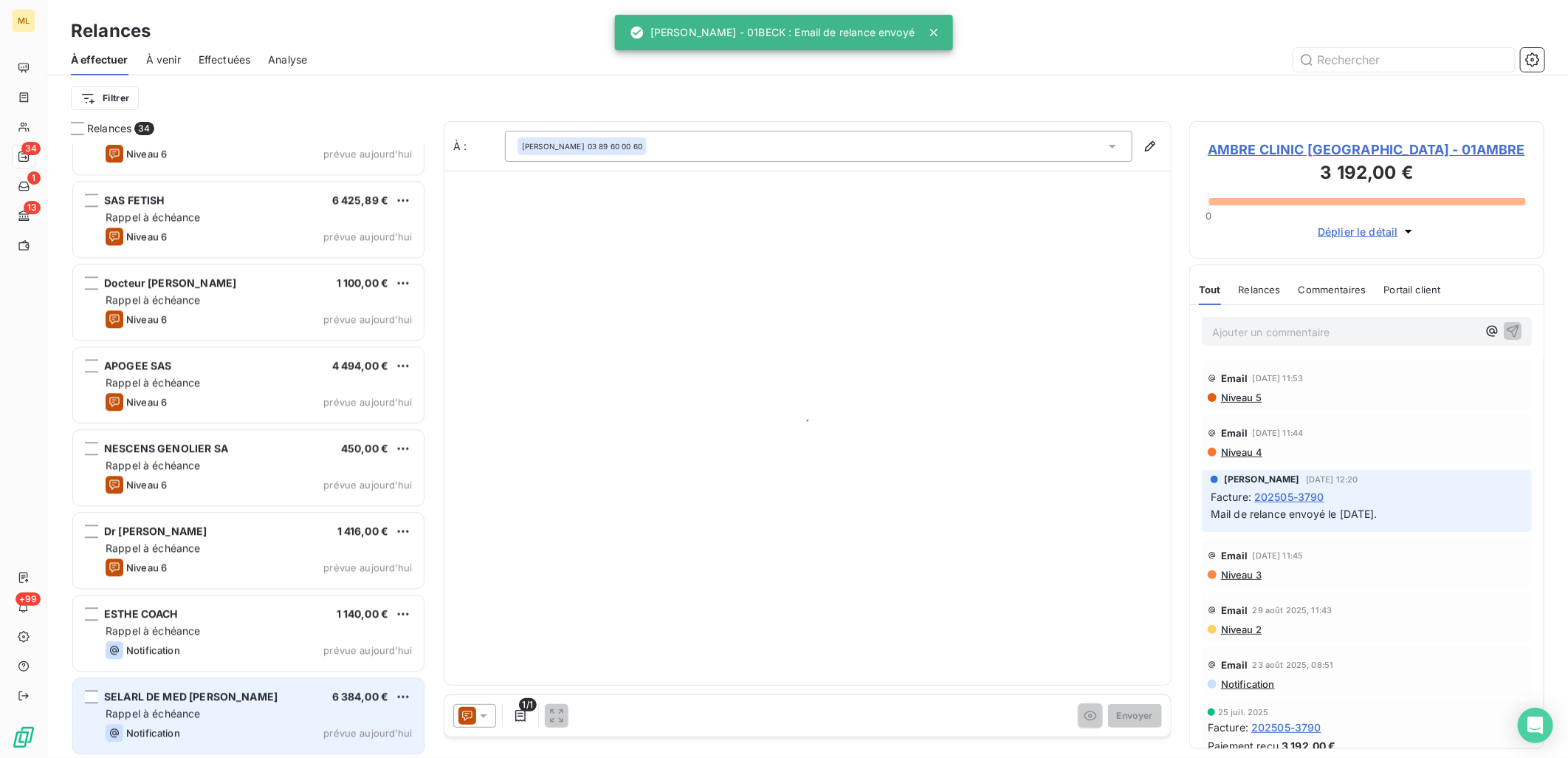
scroll to position [2197, 0]
click at [189, 714] on span "Rappel à échéance" at bounding box center [153, 714] width 95 height 12
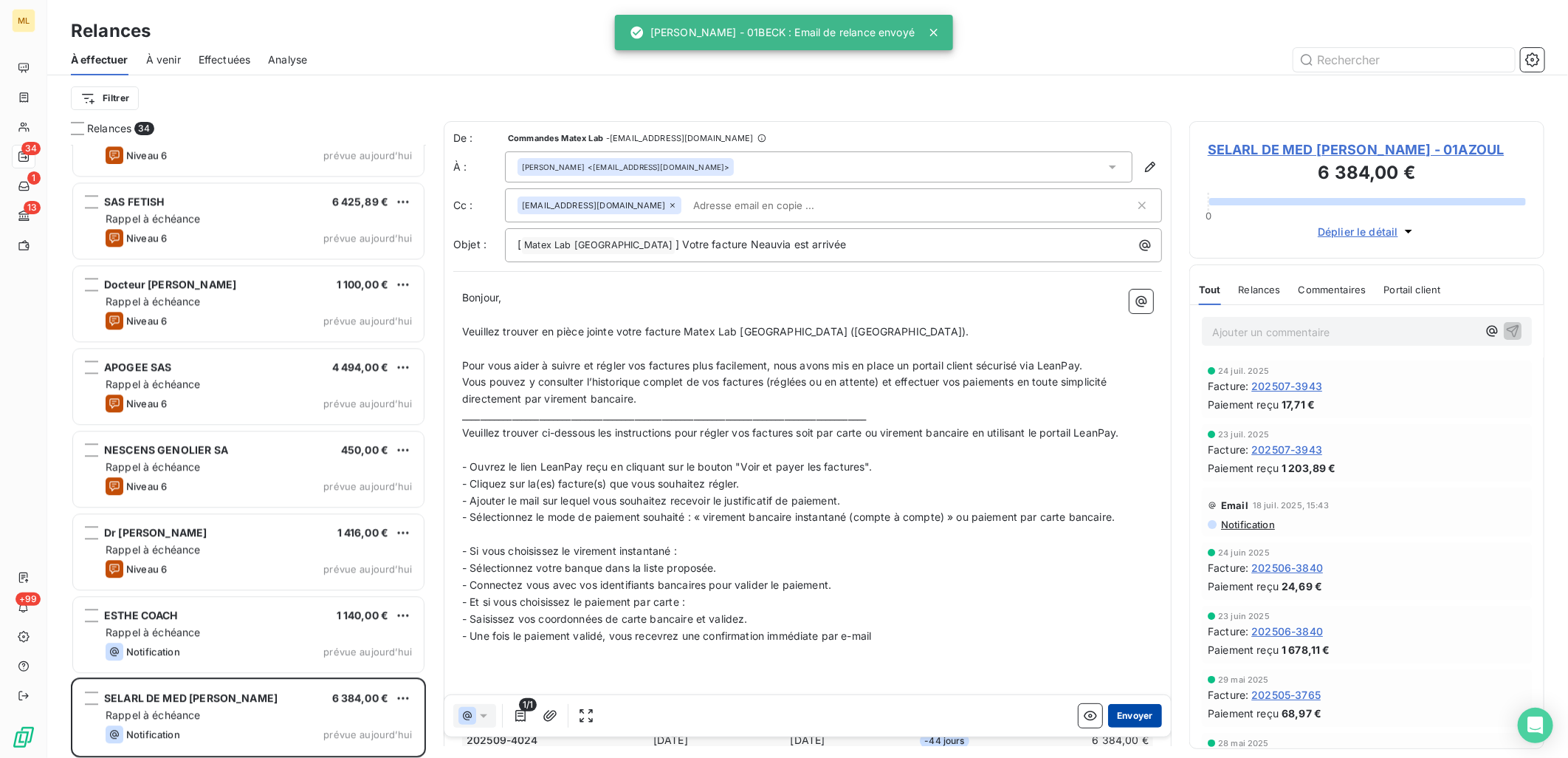
click at [1130, 719] on button "Envoyer" at bounding box center [1135, 715] width 54 height 24
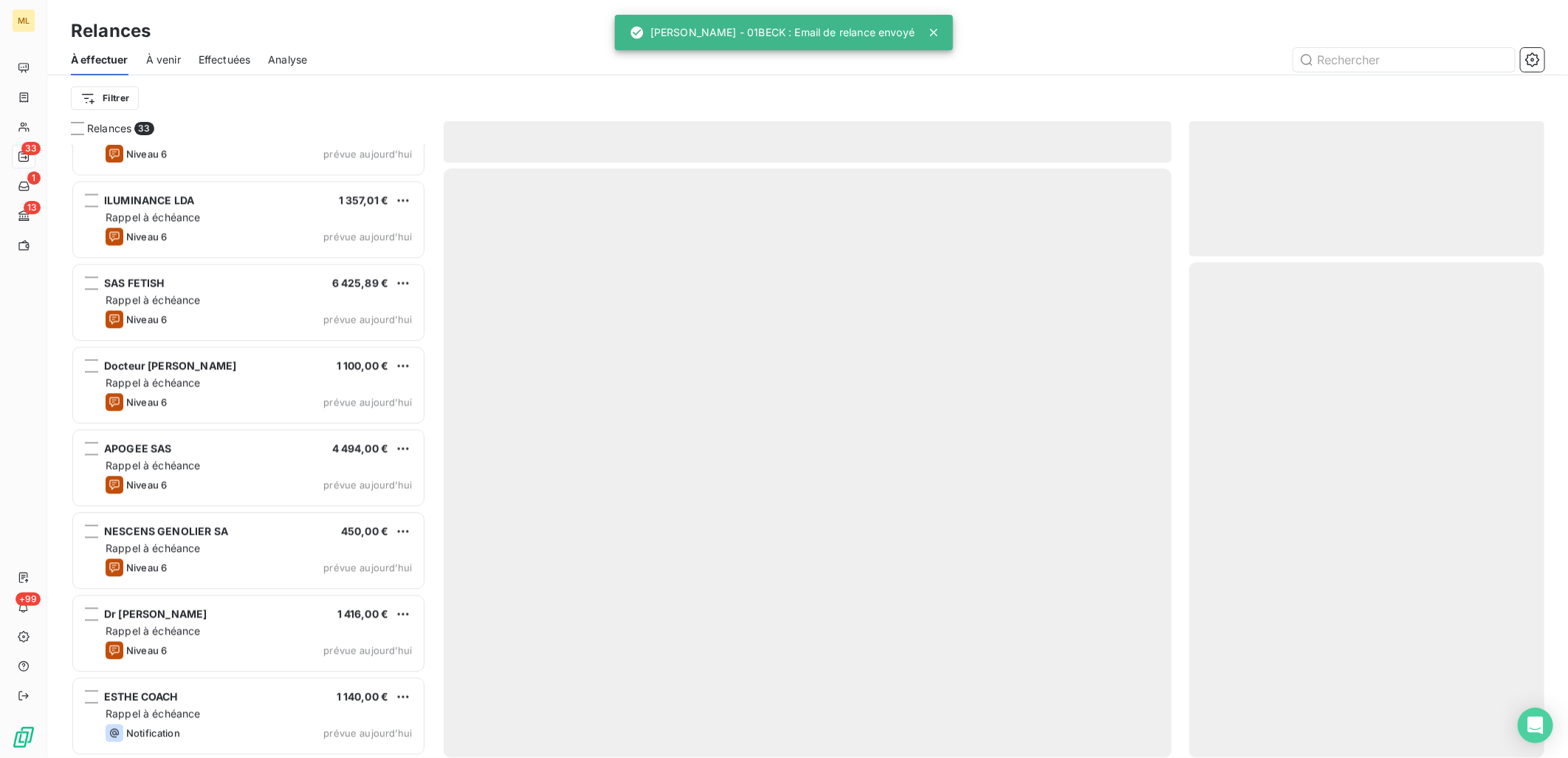
scroll to position [2116, 0]
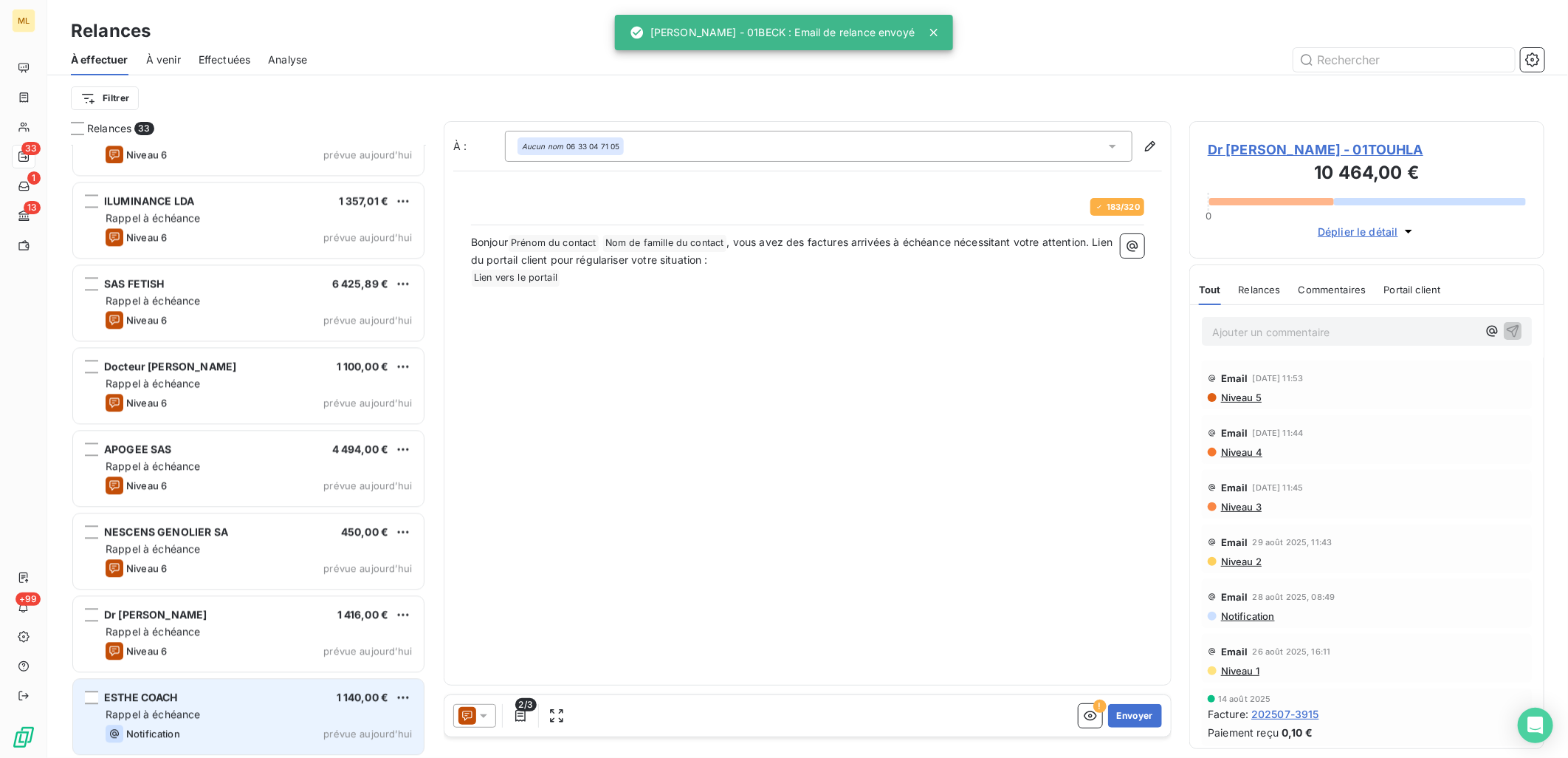
click at [268, 719] on div "Rappel à échéance" at bounding box center [259, 714] width 306 height 15
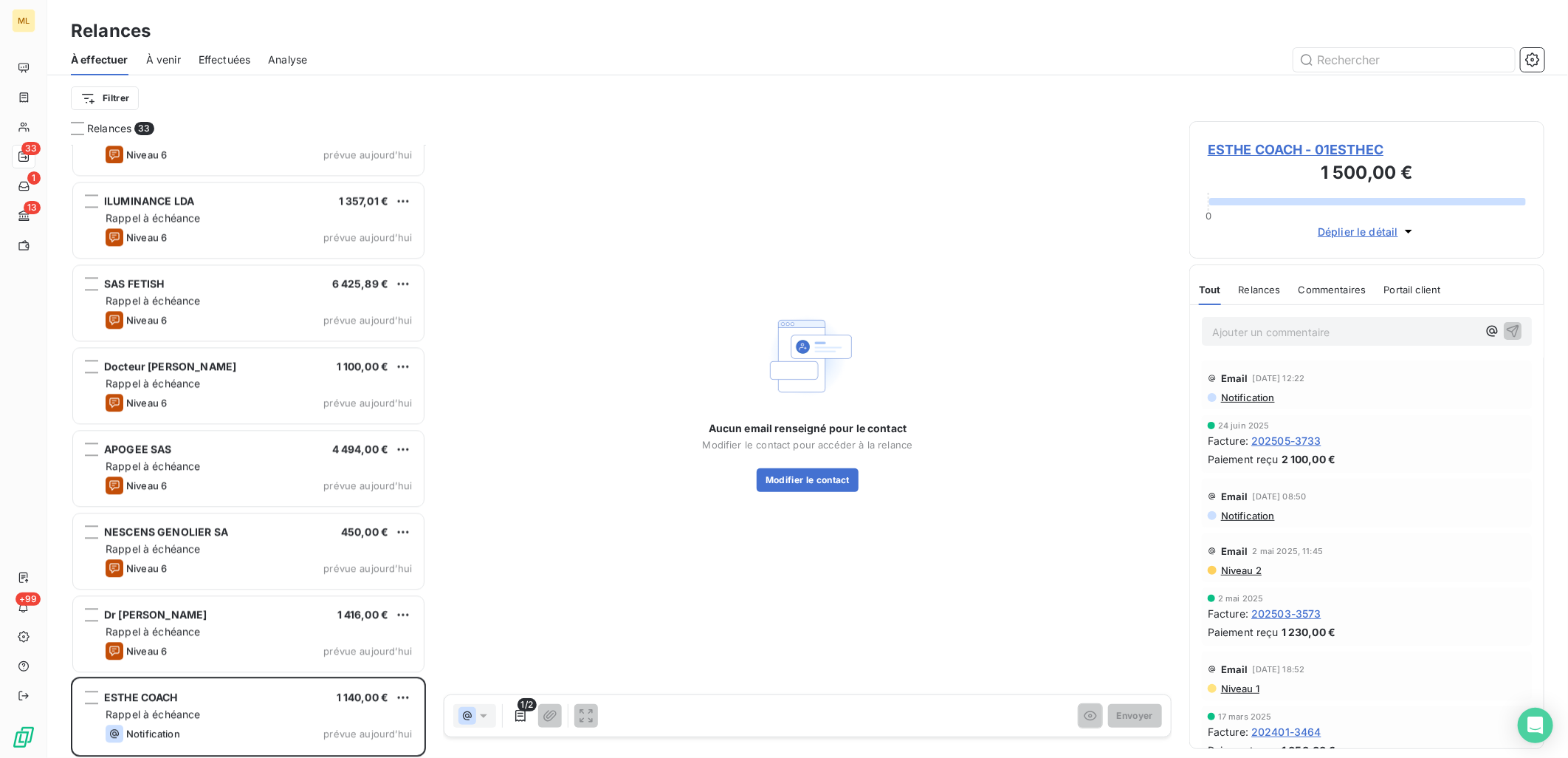
click at [1304, 146] on span "ESTHE COACH - 01ESTHEC" at bounding box center [1367, 149] width 318 height 20
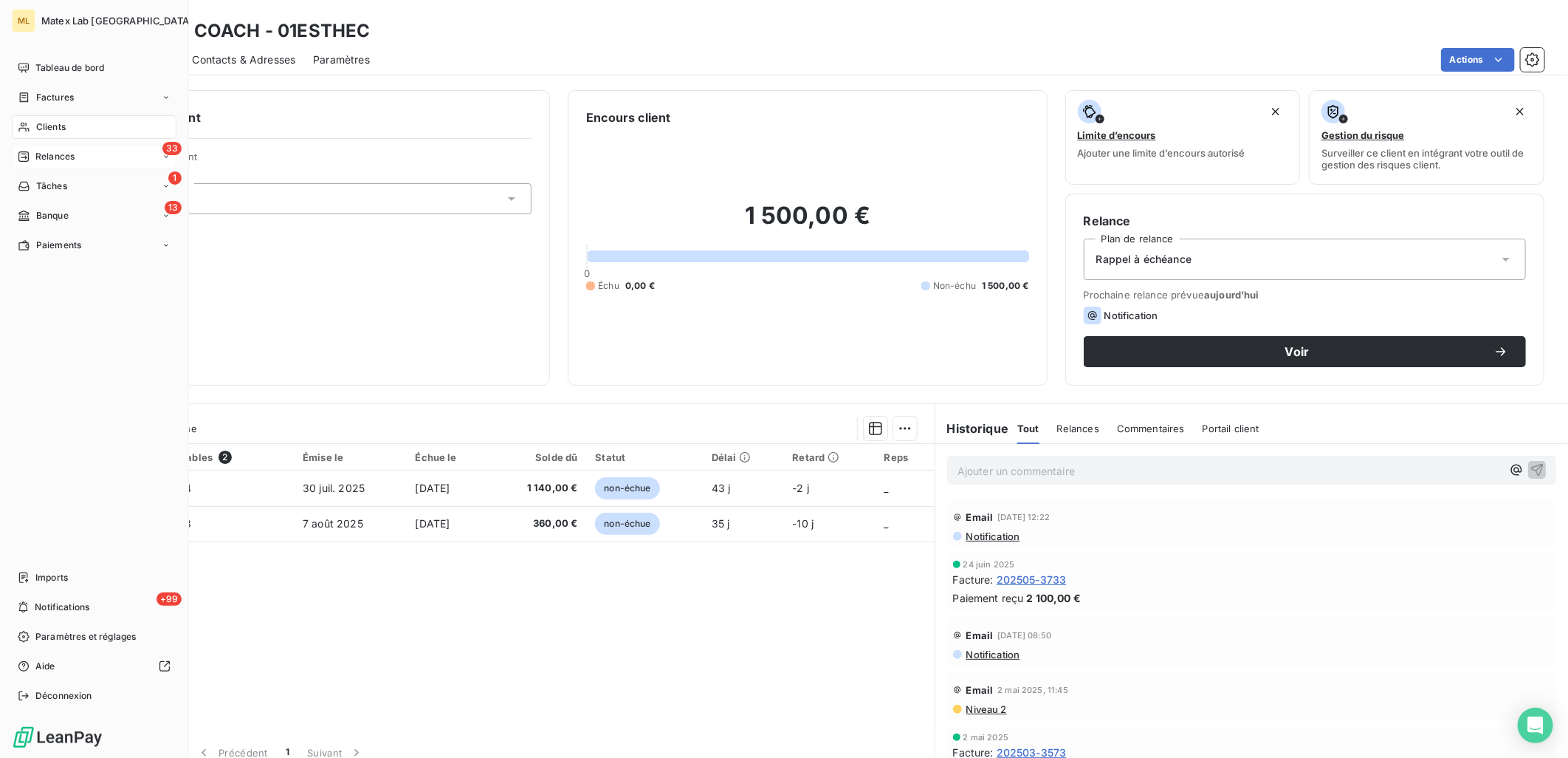
click at [63, 146] on div "33 Relances" at bounding box center [93, 157] width 165 height 24
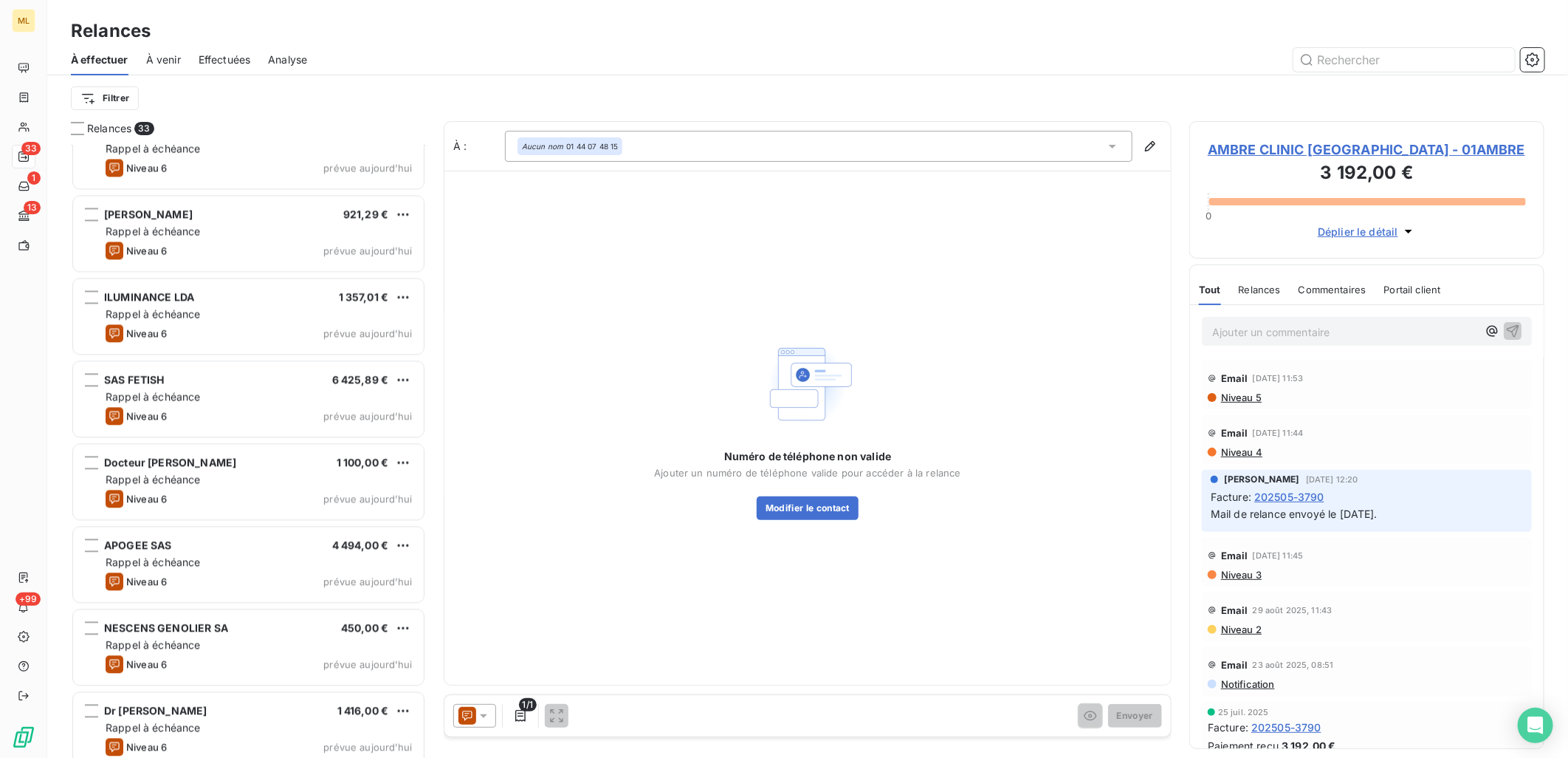
scroll to position [2116, 0]
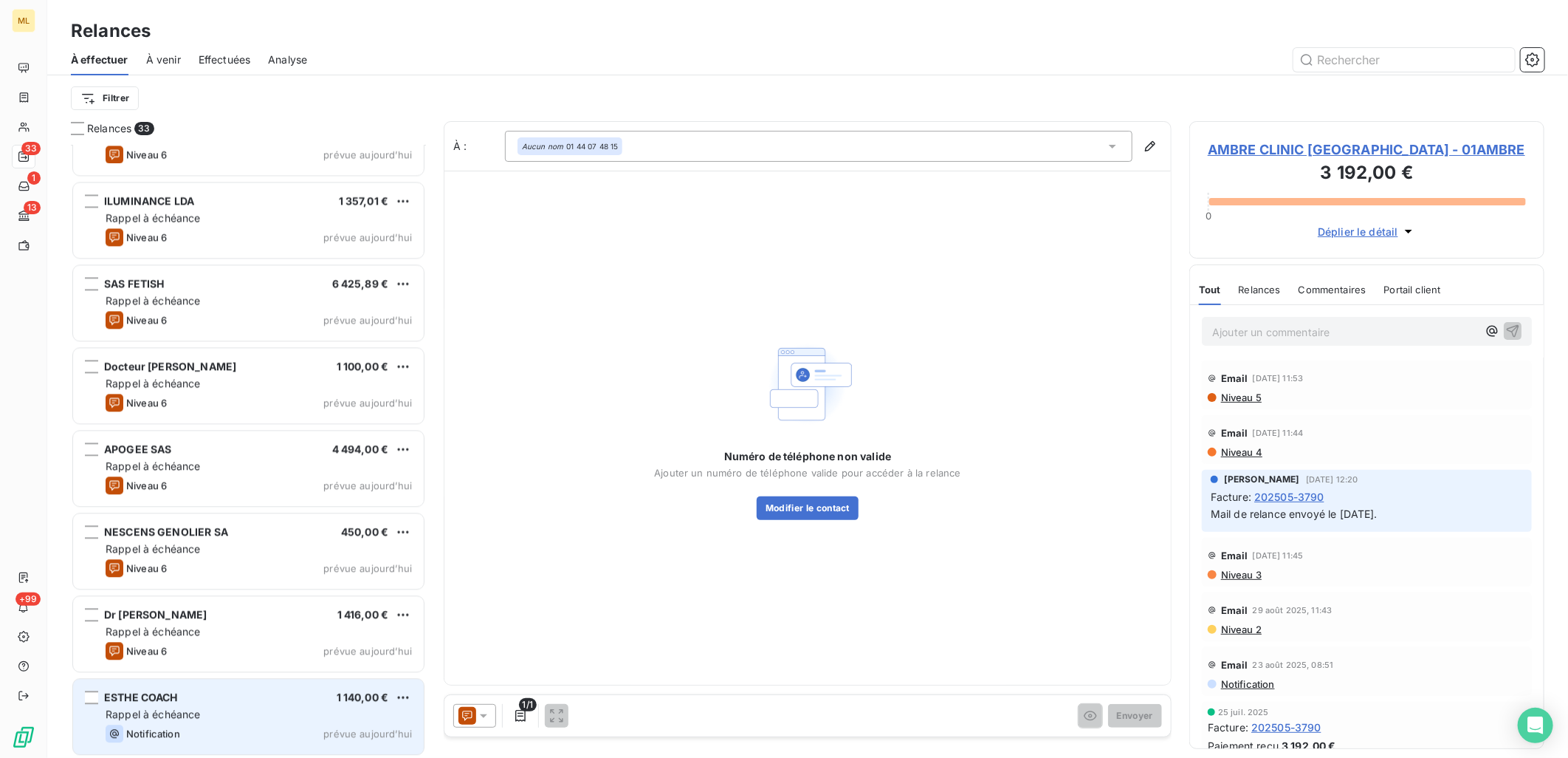
click at [246, 698] on div "ESTHE COACH 1 140,00 €" at bounding box center [259, 697] width 306 height 13
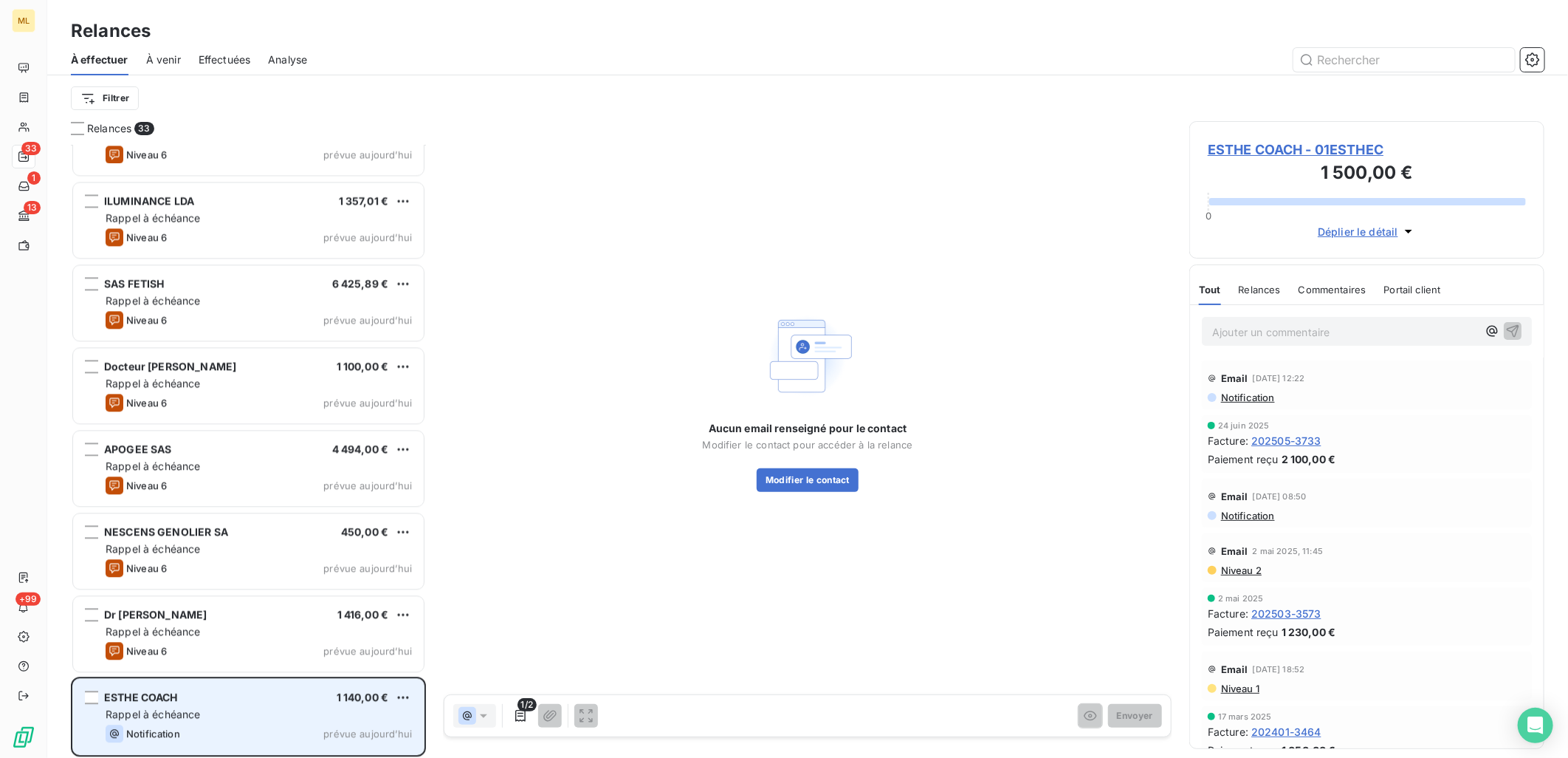
click at [232, 730] on div "Notification prévue aujourd’hui" at bounding box center [259, 733] width 306 height 18
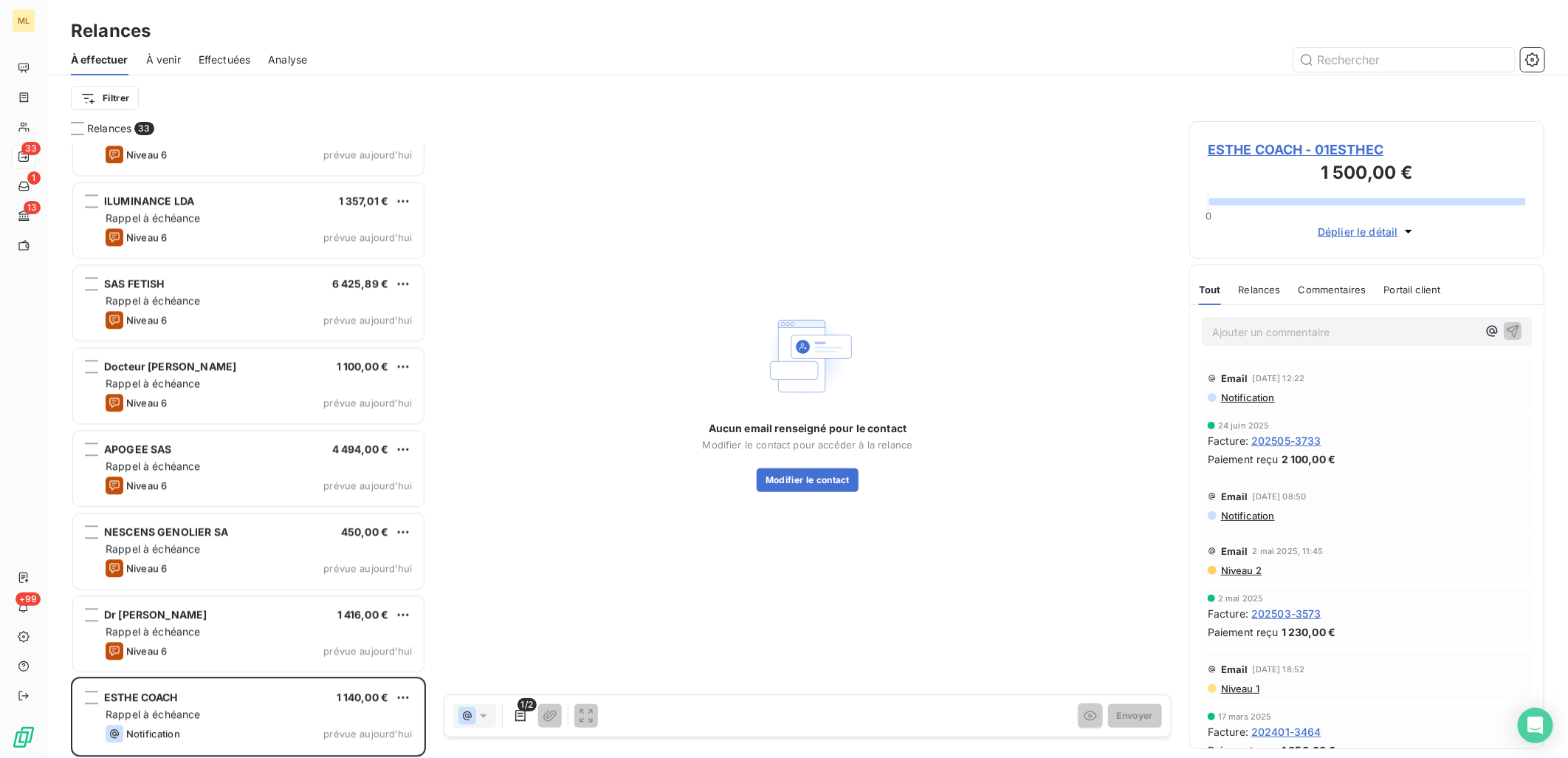
click at [1298, 132] on div "ESTHE COACH - 01ESTHEC 1 500,00 € 0 Déplier le détail" at bounding box center [1366, 190] width 355 height 137
click at [1323, 158] on span "ESTHE COACH - 01ESTHEC" at bounding box center [1367, 149] width 318 height 20
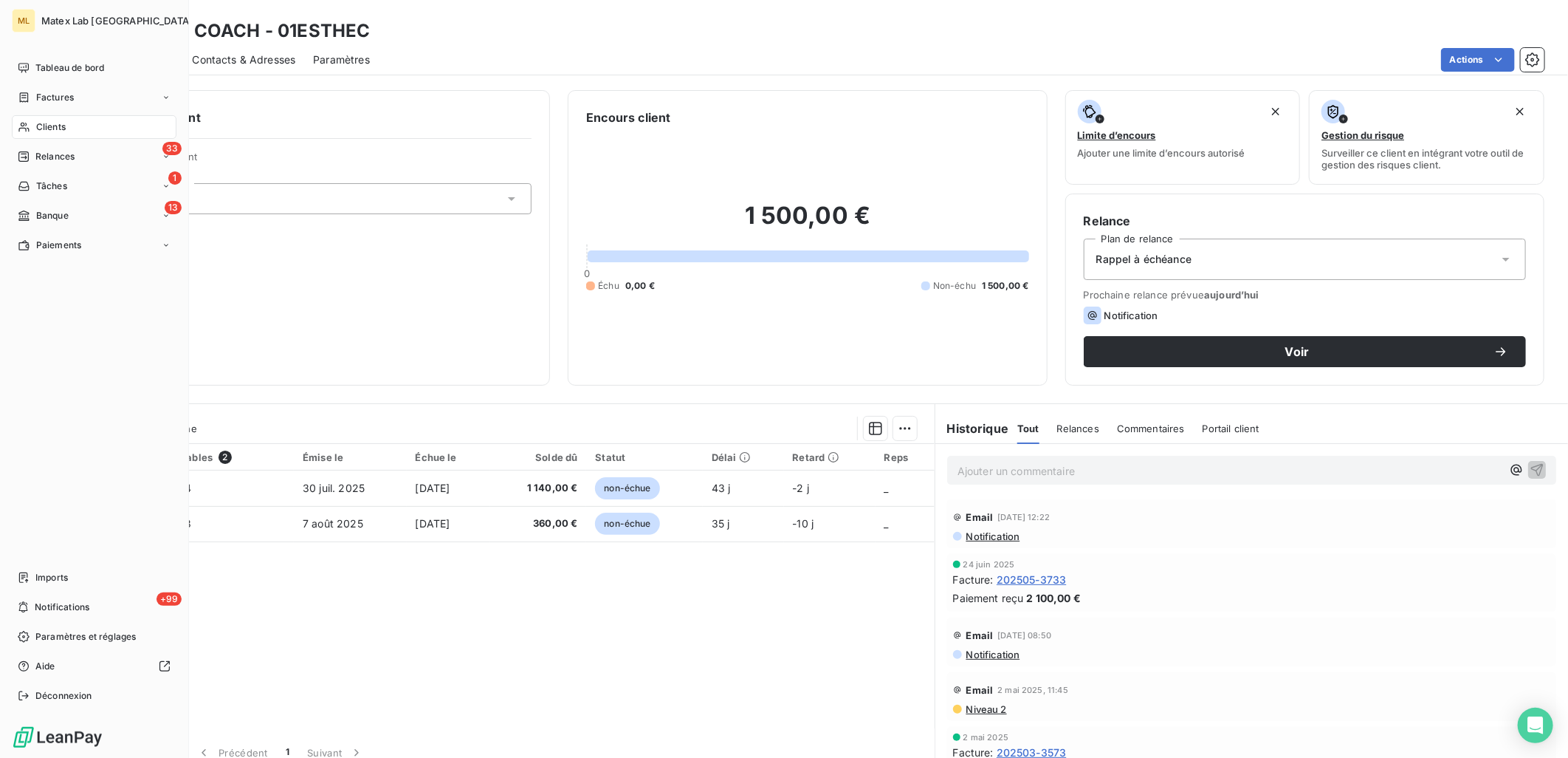
click at [47, 159] on span "Relances" at bounding box center [55, 156] width 39 height 13
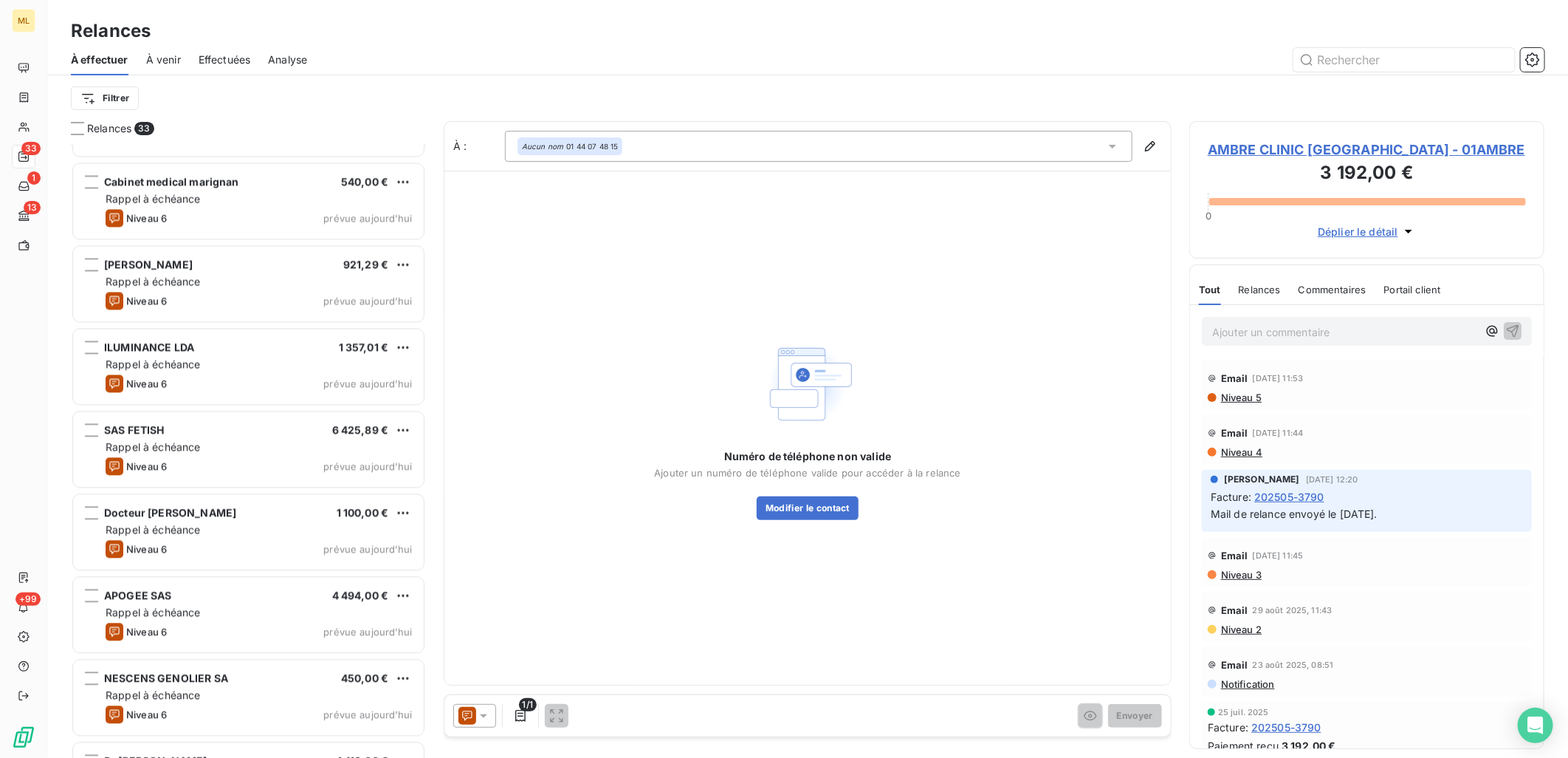
scroll to position [2116, 0]
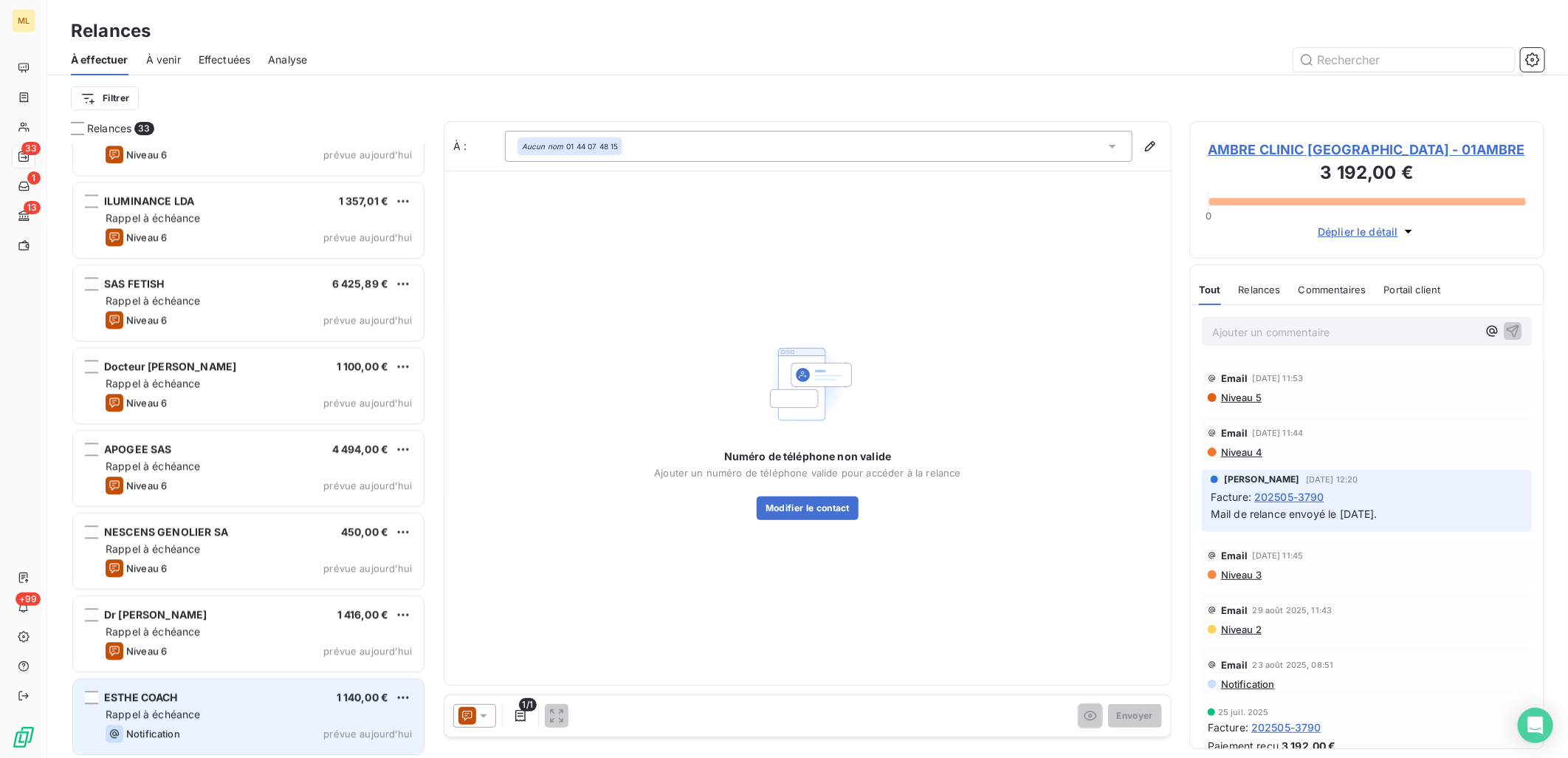
click at [227, 710] on div "Rappel à échéance" at bounding box center [259, 714] width 306 height 15
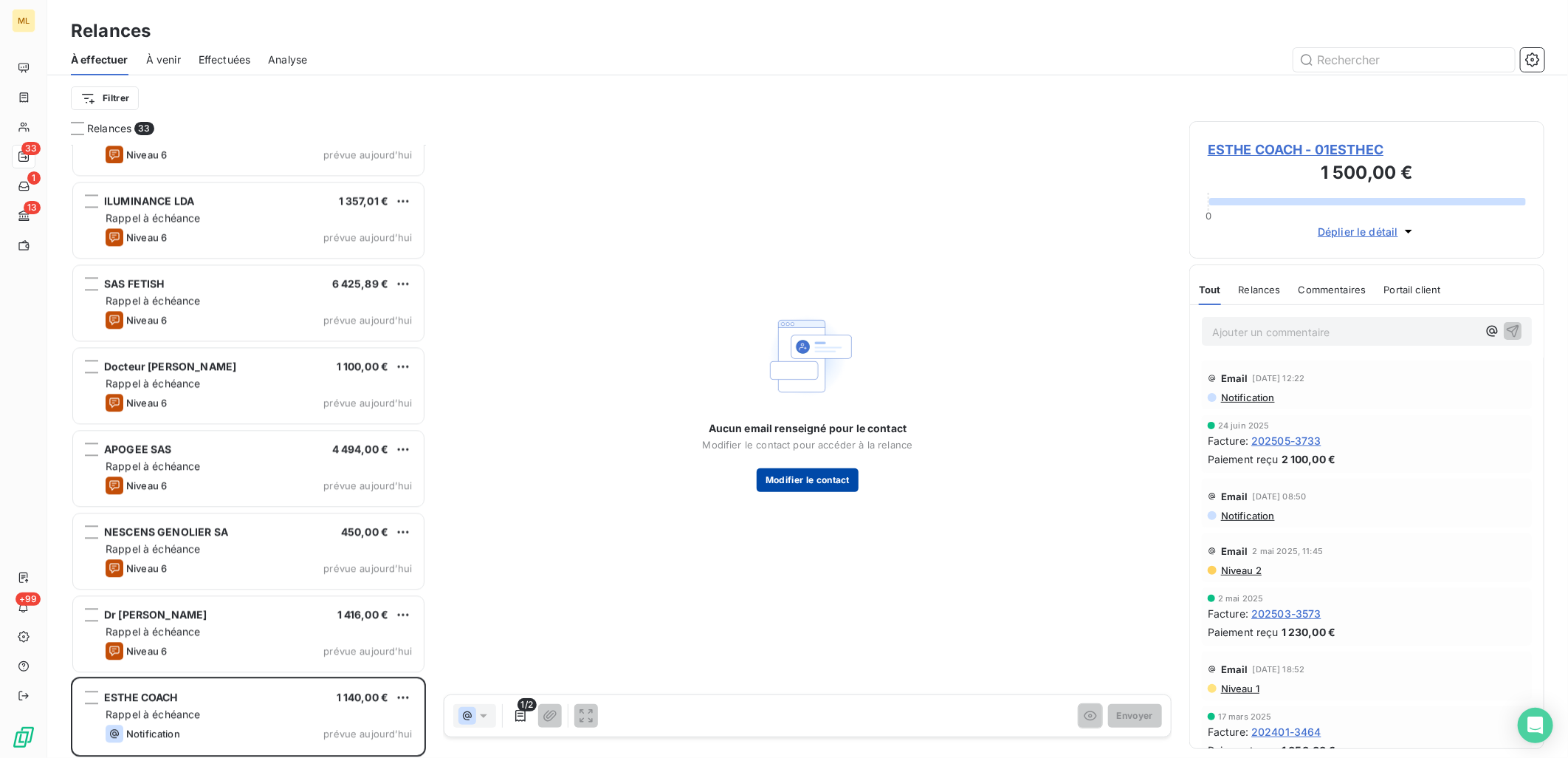
click at [840, 474] on button "Modifier le contact" at bounding box center [808, 480] width 102 height 24
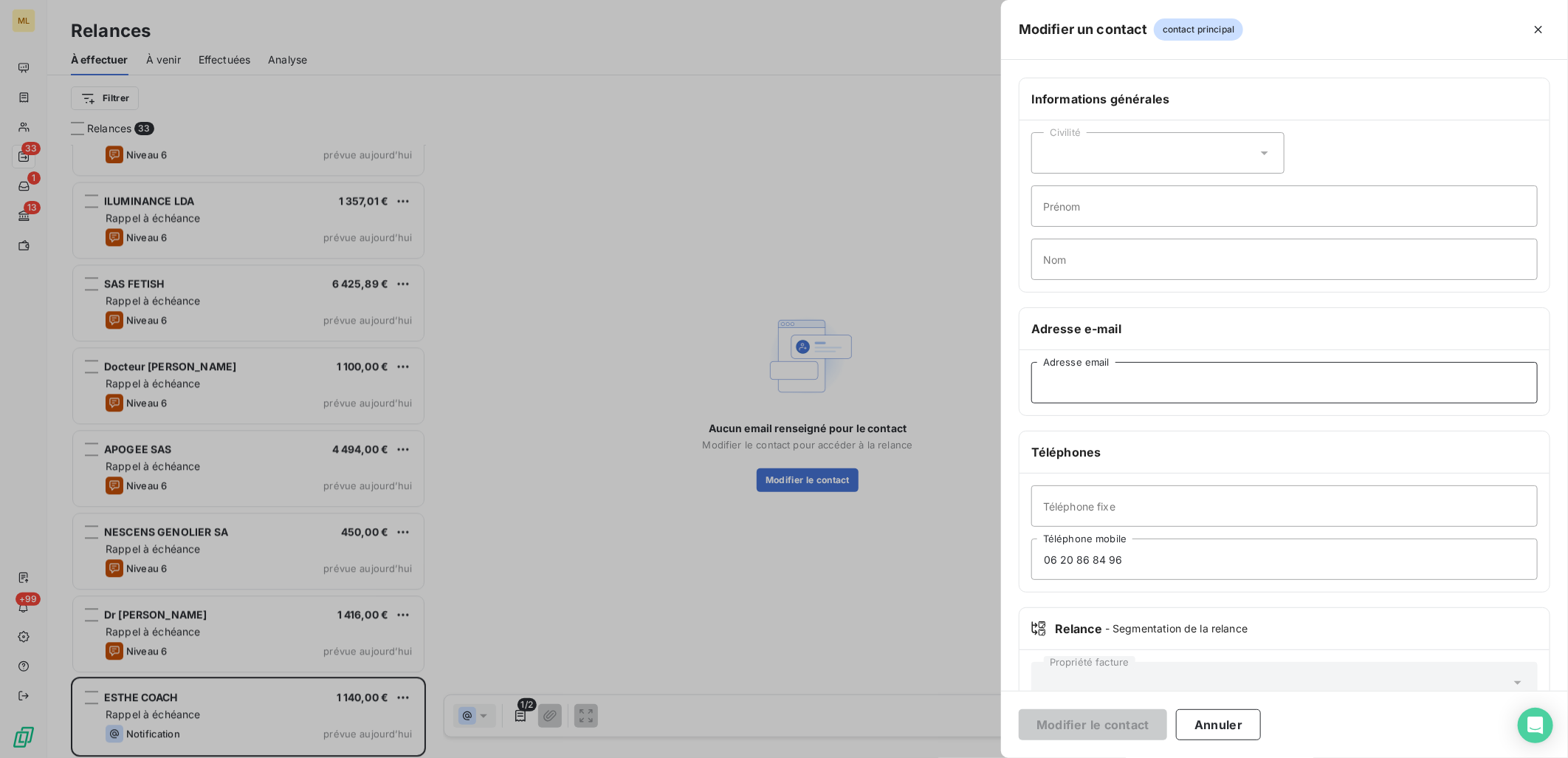
click at [1120, 379] on input "Adresse email" at bounding box center [1284, 383] width 506 height 41
paste input "[EMAIL_ADDRESS][DOMAIN_NAME]"
type input "[EMAIL_ADDRESS][DOMAIN_NAME]"
click at [1090, 722] on button "Modifier le contact" at bounding box center [1092, 724] width 149 height 31
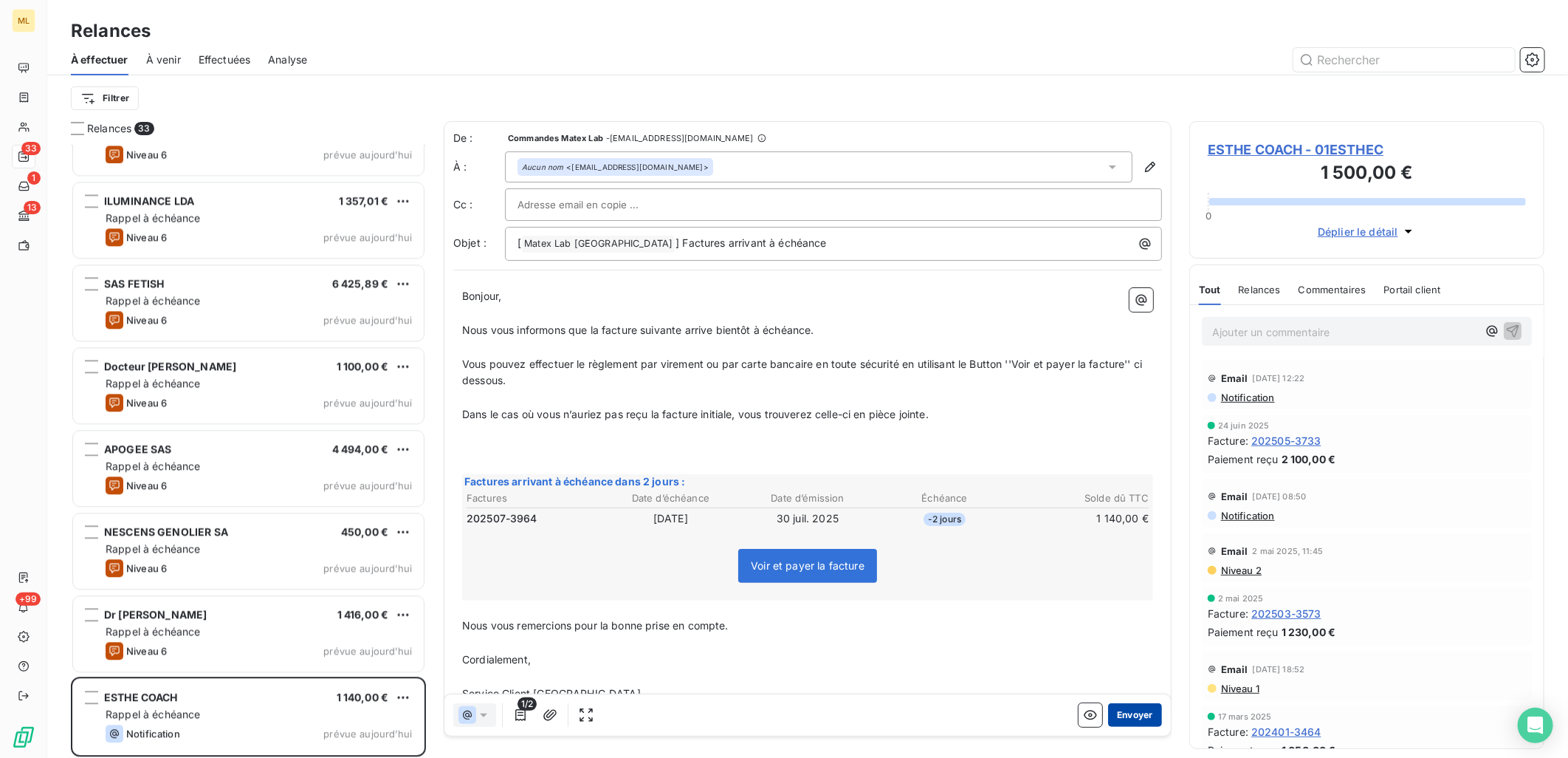
click at [1127, 714] on button "Envoyer" at bounding box center [1135, 715] width 54 height 24
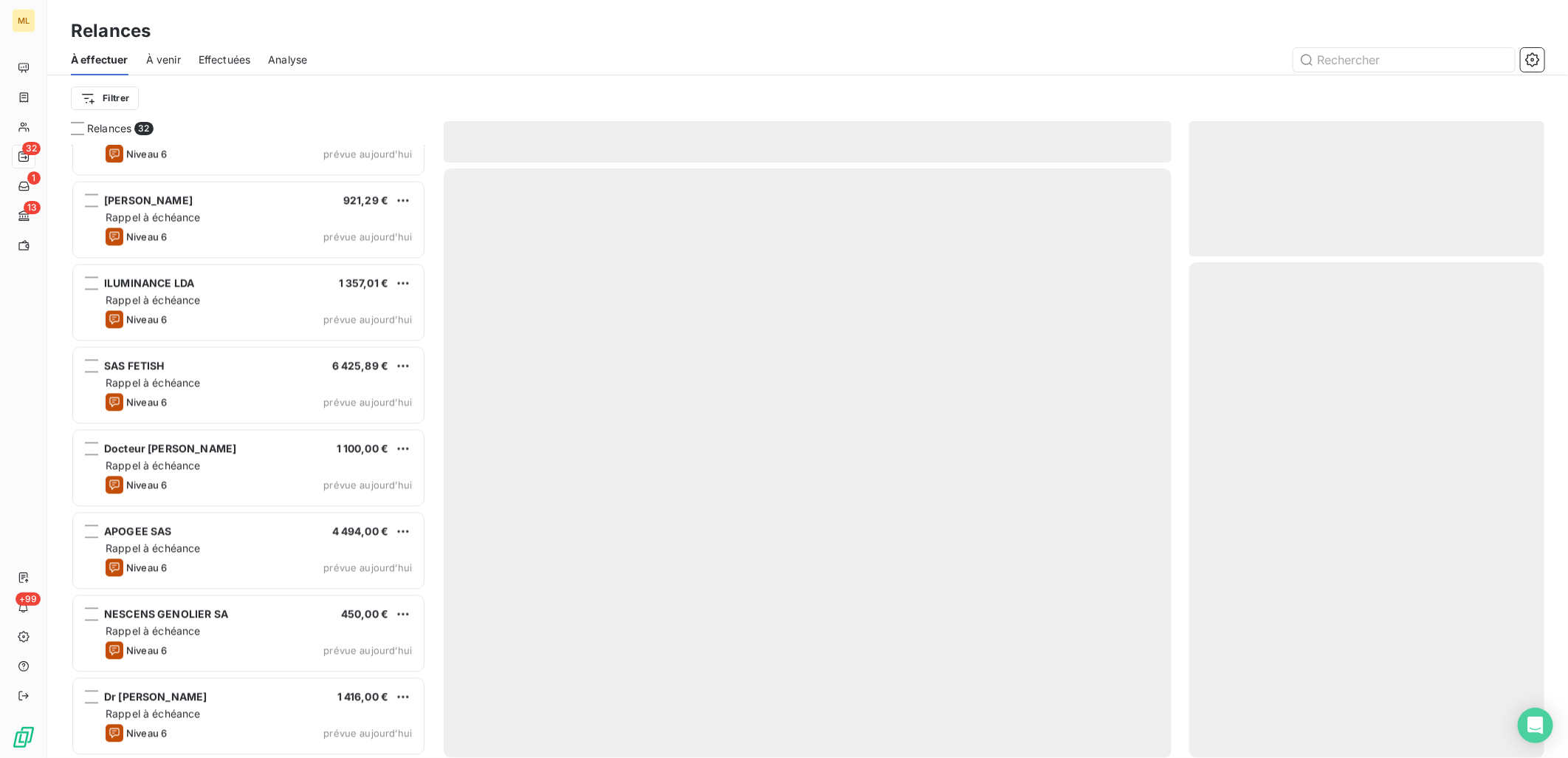
scroll to position [2033, 0]
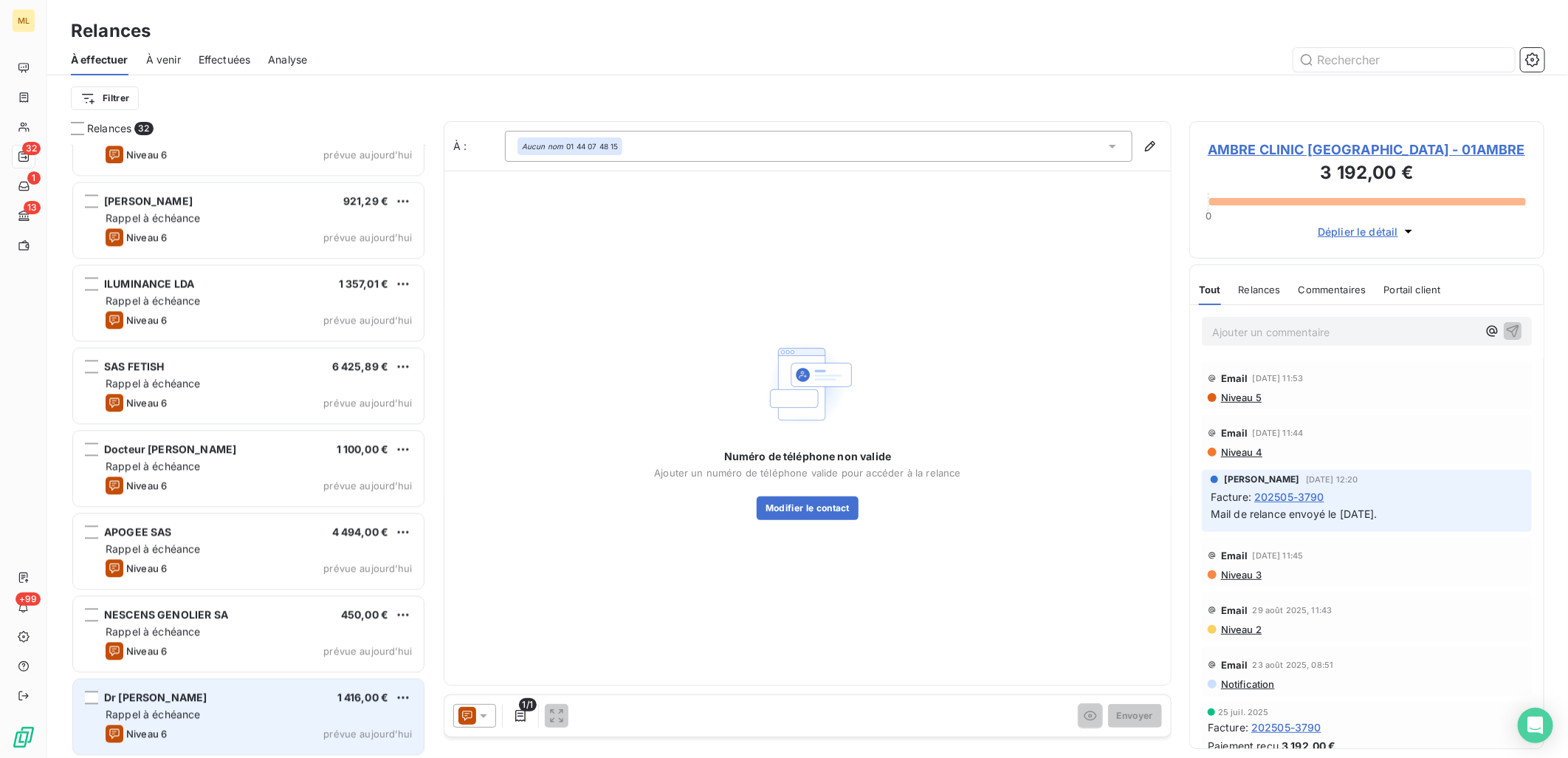
click at [195, 706] on div "Rappel à échéance" at bounding box center [259, 714] width 306 height 15
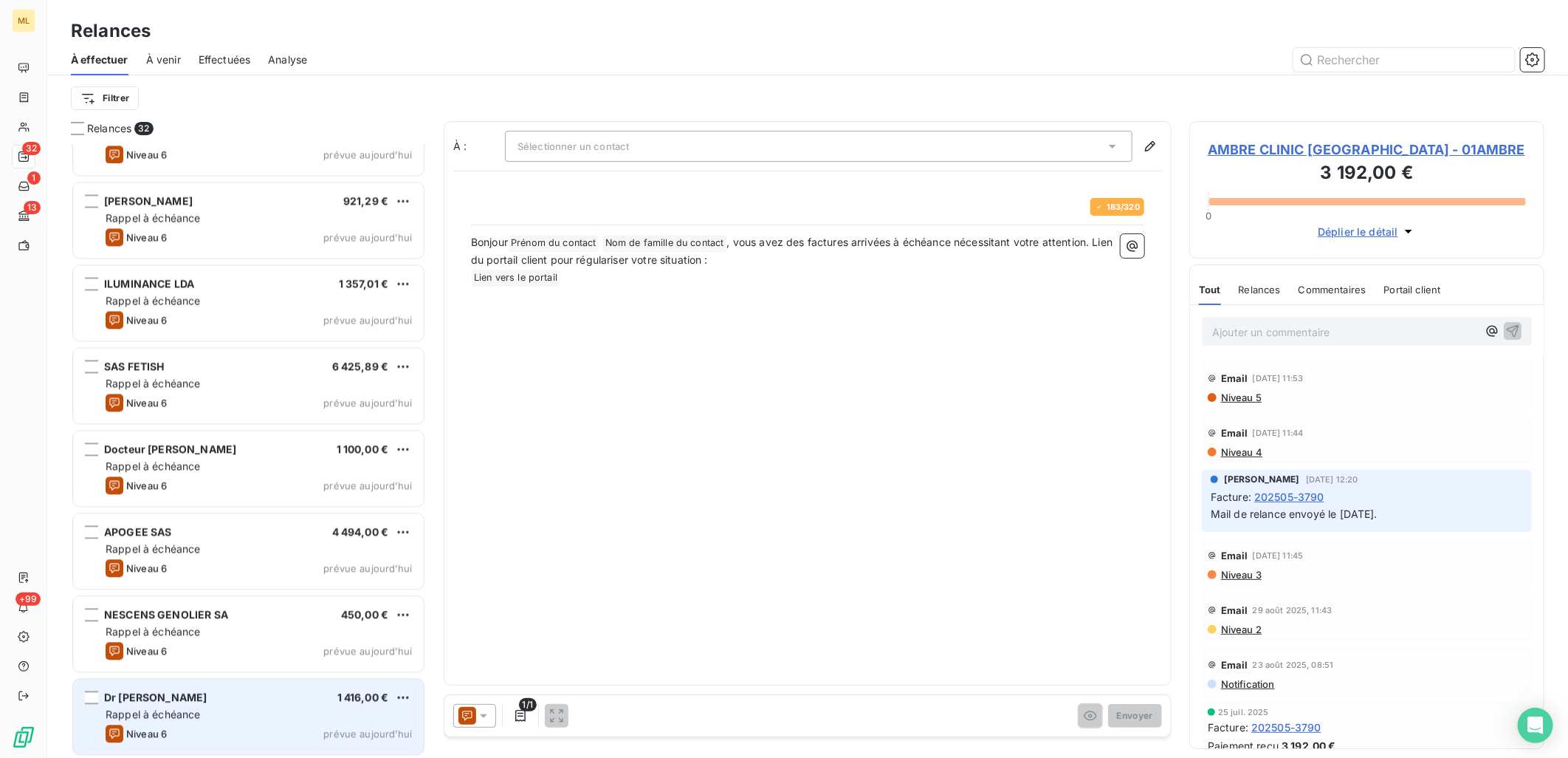
click at [298, 722] on div "Dr [PERSON_NAME] 1 416,00 € Rappel à échéance Niveau 6 prévue [DATE]" at bounding box center [248, 716] width 350 height 76
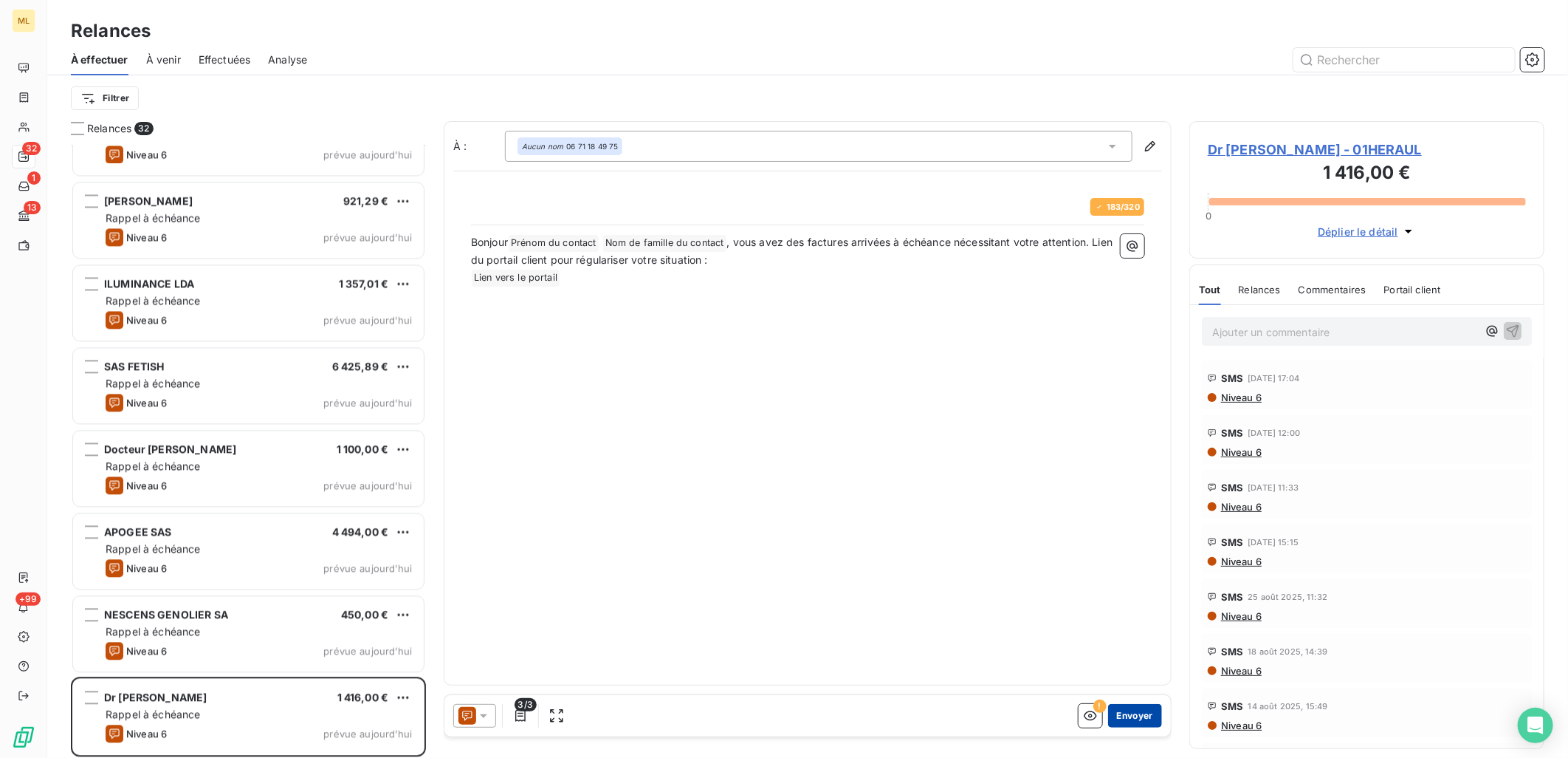
click at [1138, 714] on button "Envoyer" at bounding box center [1135, 715] width 54 height 24
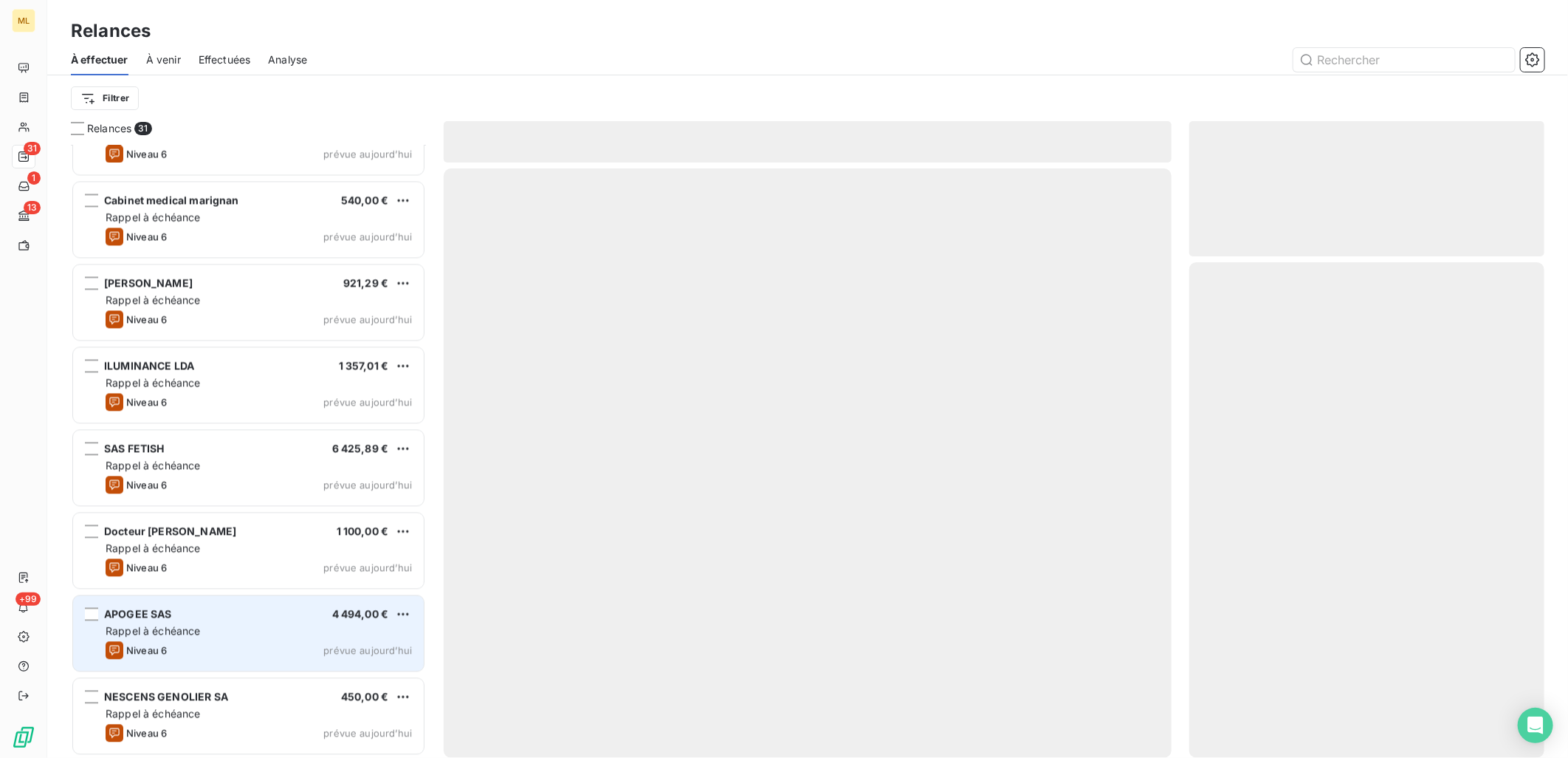
scroll to position [1950, 0]
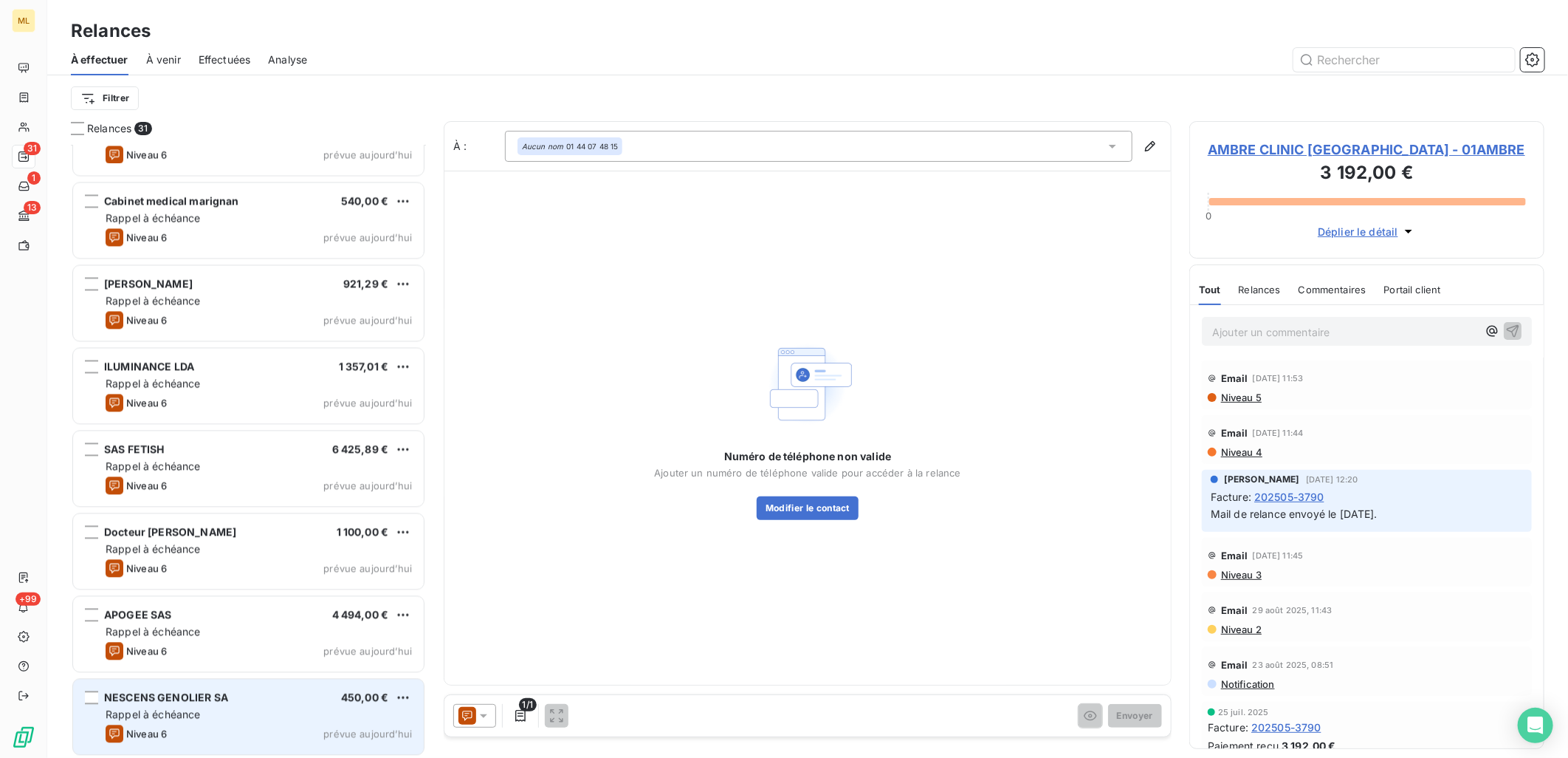
drag, startPoint x: 173, startPoint y: 707, endPoint x: 181, endPoint y: 707, distance: 8.0
click at [175, 707] on span "Rappel à échéance" at bounding box center [153, 714] width 95 height 12
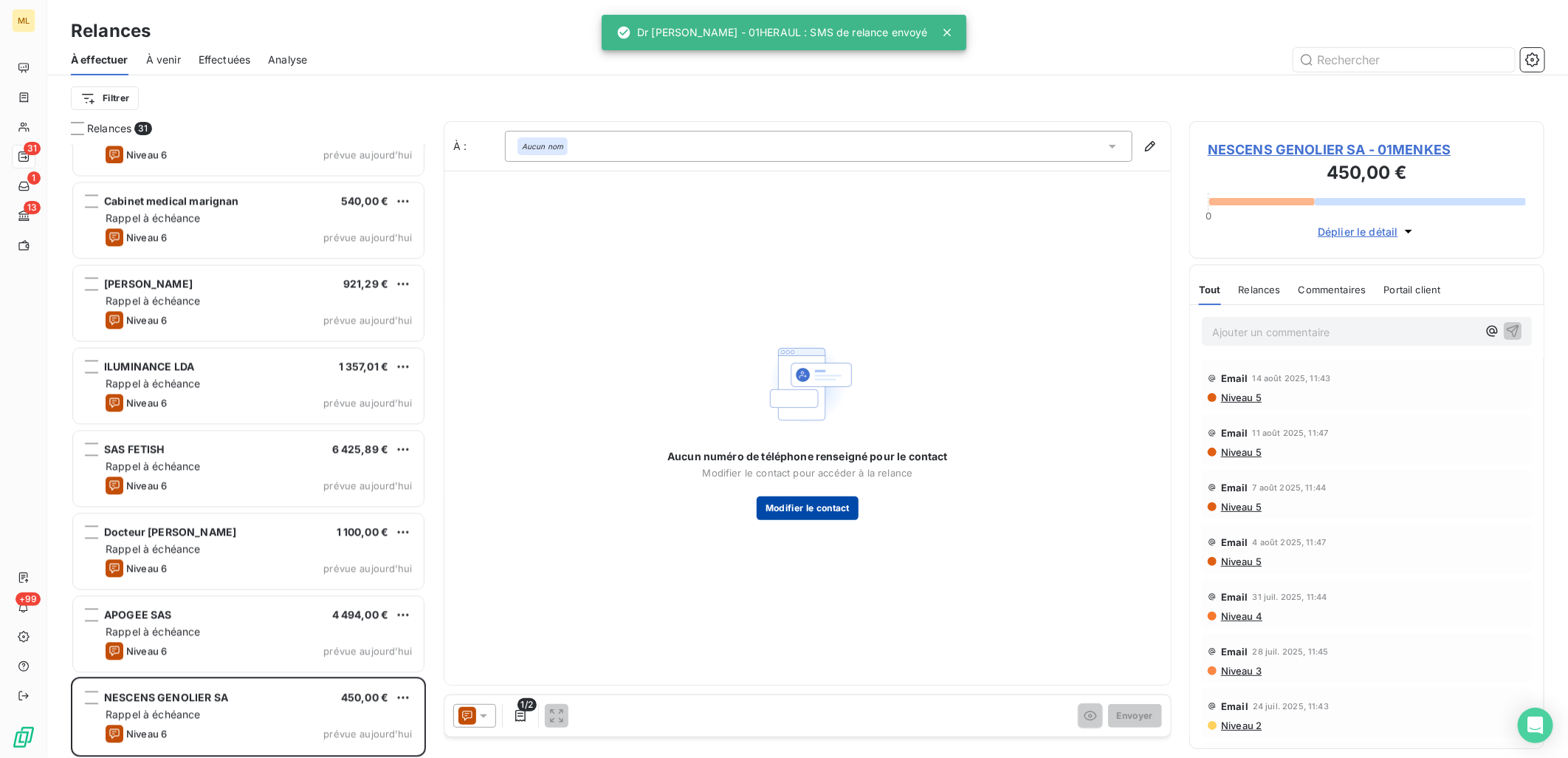
click at [791, 510] on button "Modifier le contact" at bounding box center [808, 508] width 102 height 24
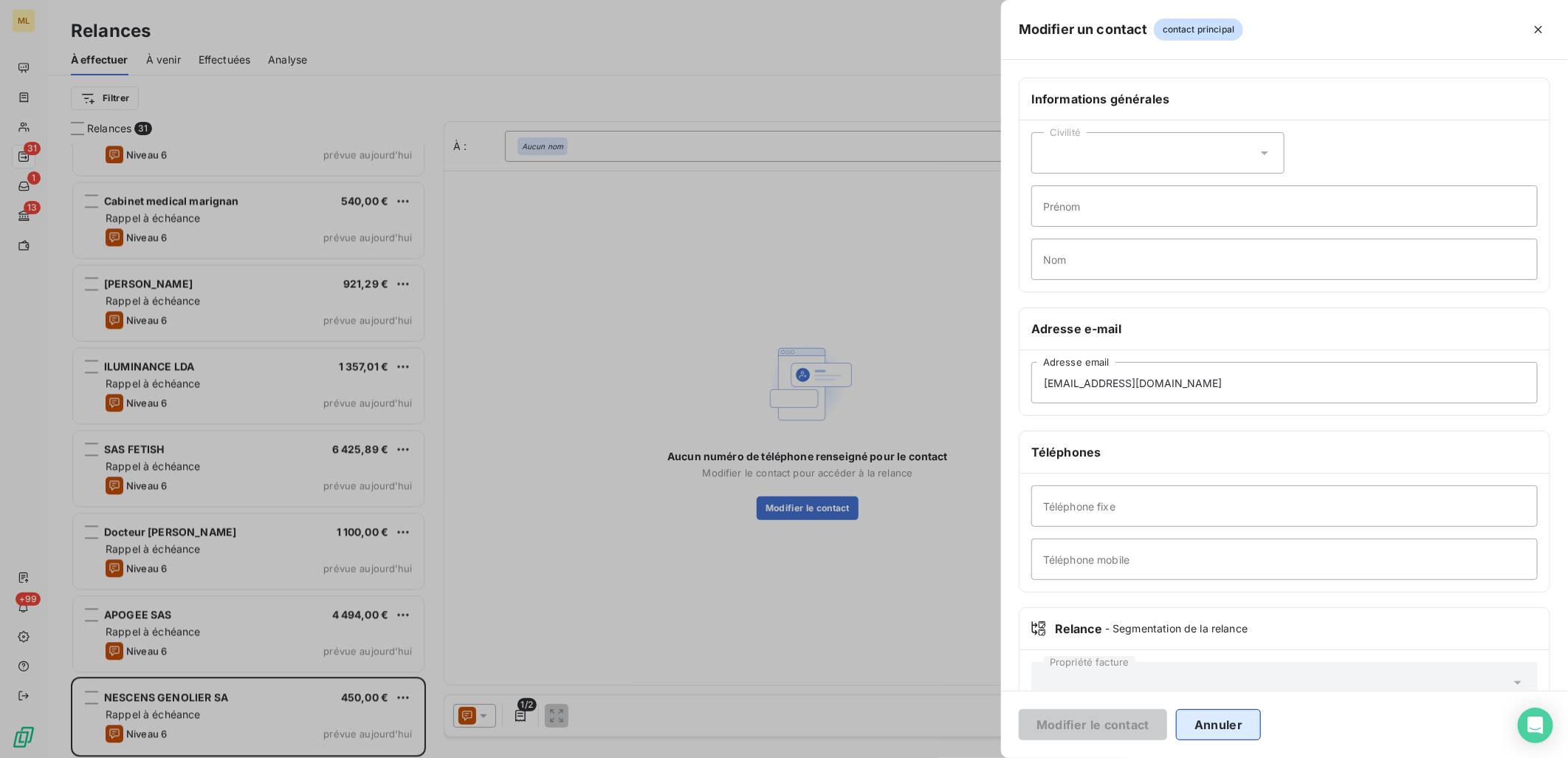
click at [1220, 738] on button "Annuler" at bounding box center [1218, 724] width 84 height 31
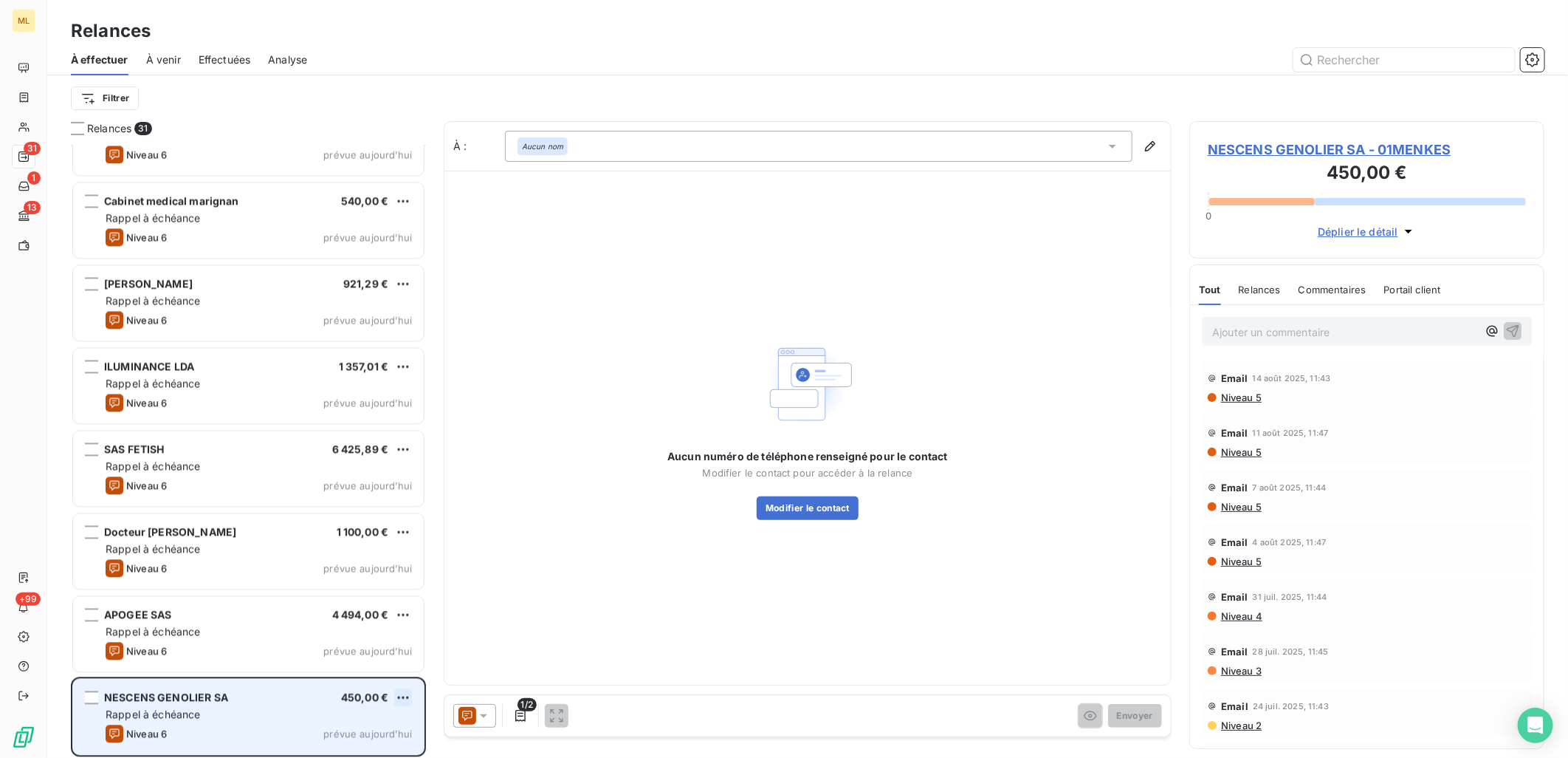
click at [405, 699] on html "ML 31 1 13 +99 Relances À effectuer À venir Effectuées Analyse Filtrer Relances…" at bounding box center [784, 379] width 1568 height 758
click at [359, 672] on div "Passer cette action" at bounding box center [340, 667] width 133 height 24
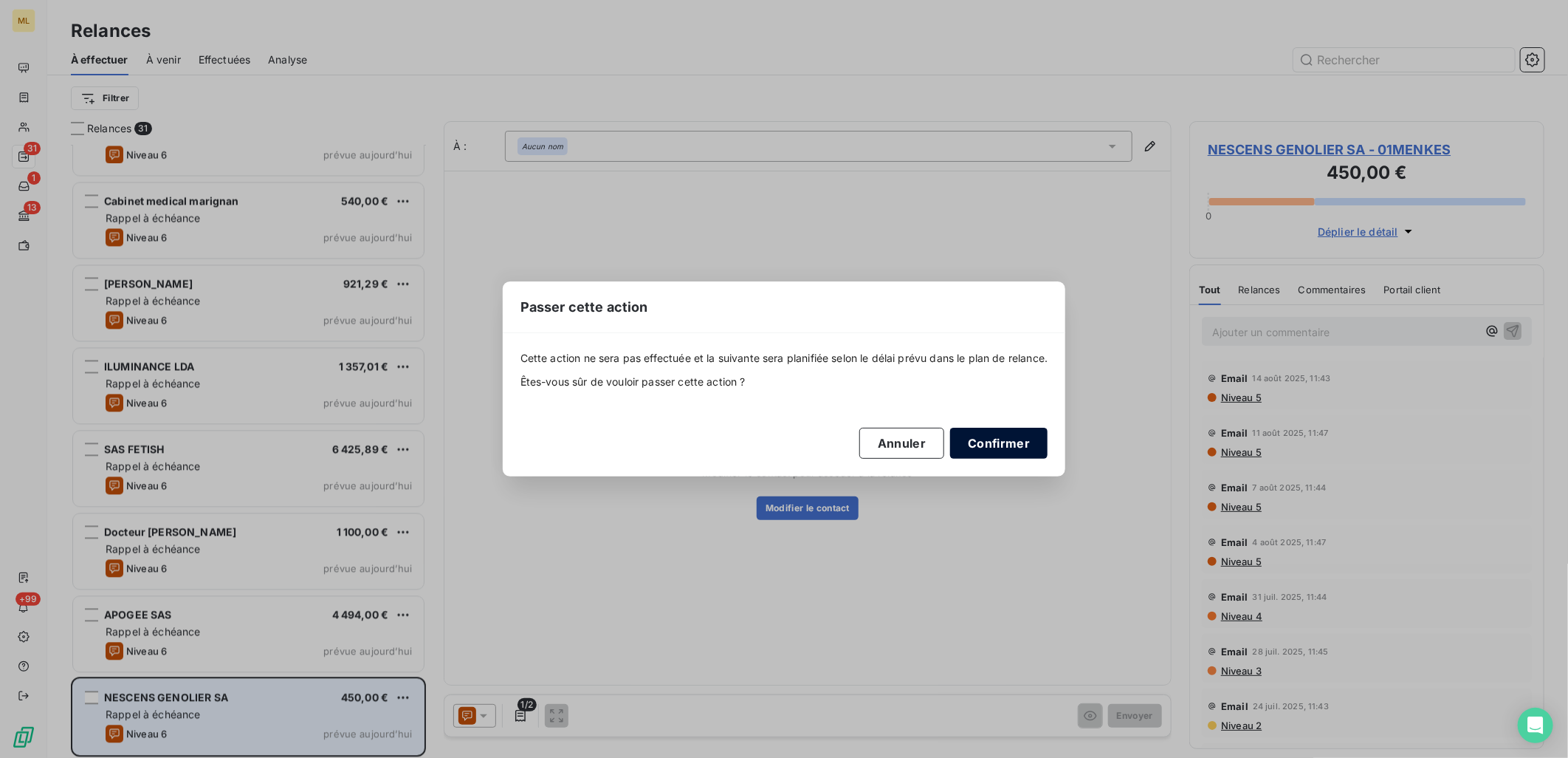
click at [971, 447] on button "Confirmer" at bounding box center [999, 443] width 98 height 31
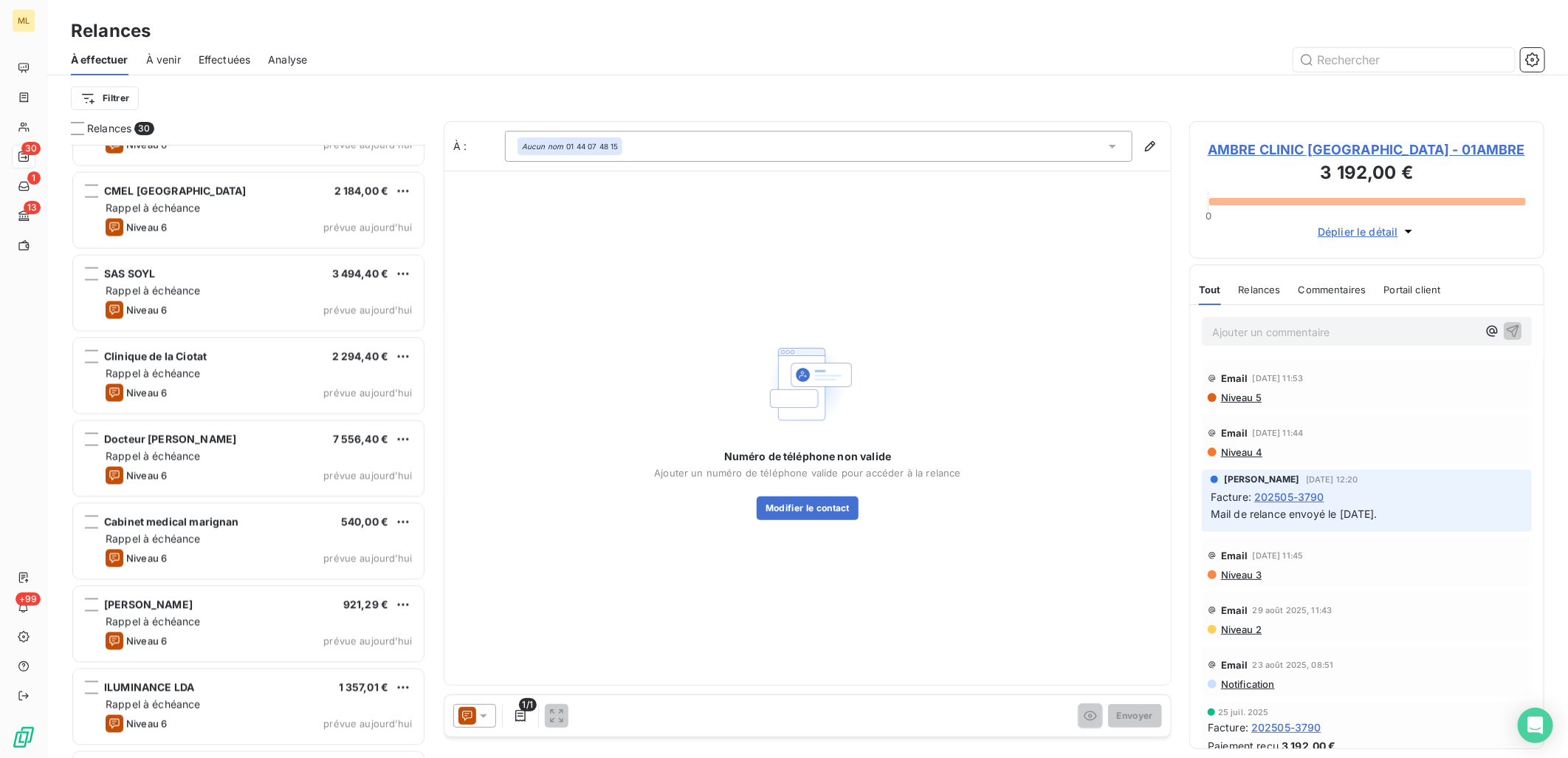
scroll to position [1868, 0]
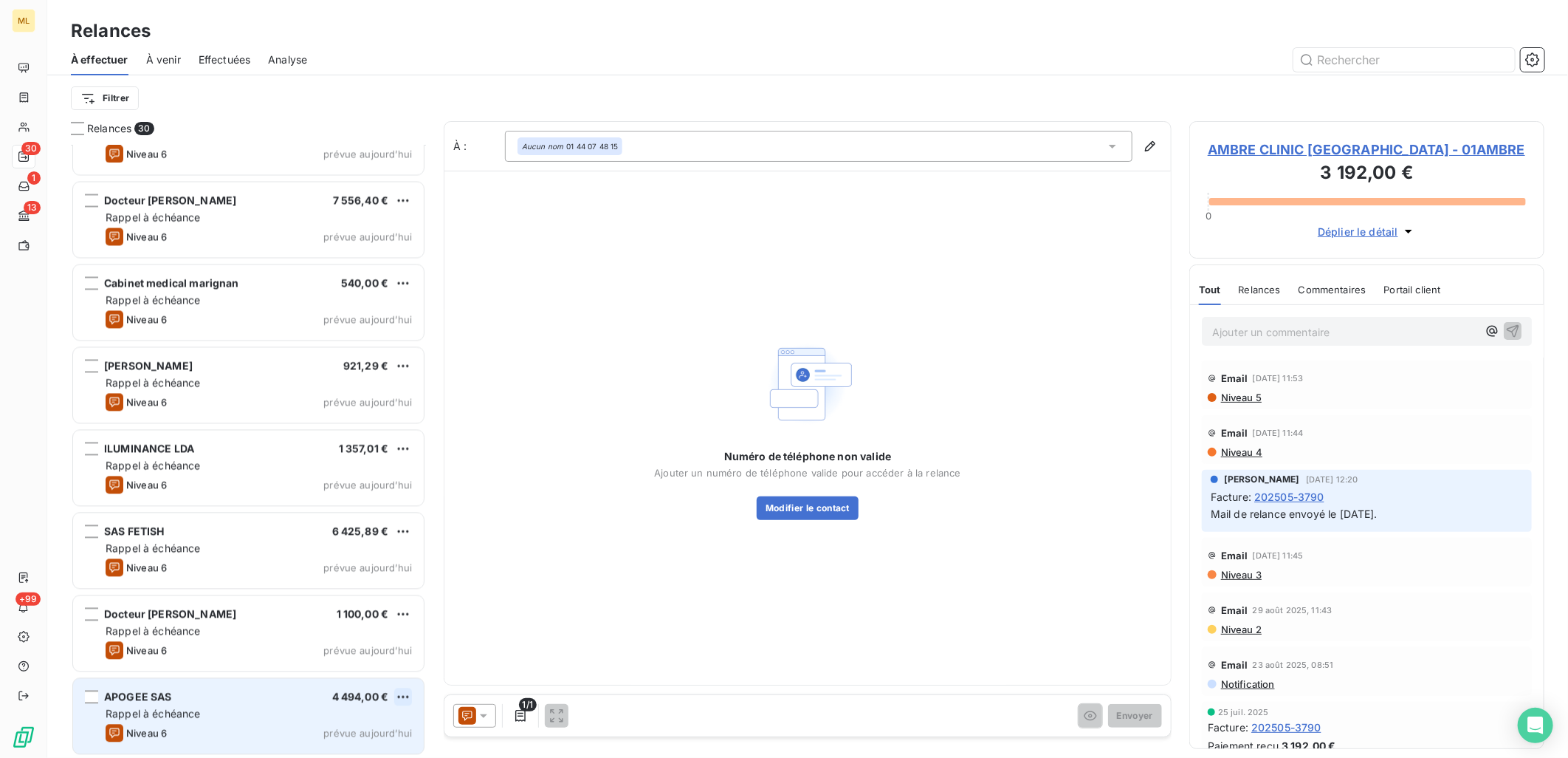
click at [409, 695] on html "ML 30 1 13 +99 Relances À effectuer À venir Effectuées Analyse Filtrer Relances…" at bounding box center [784, 379] width 1568 height 758
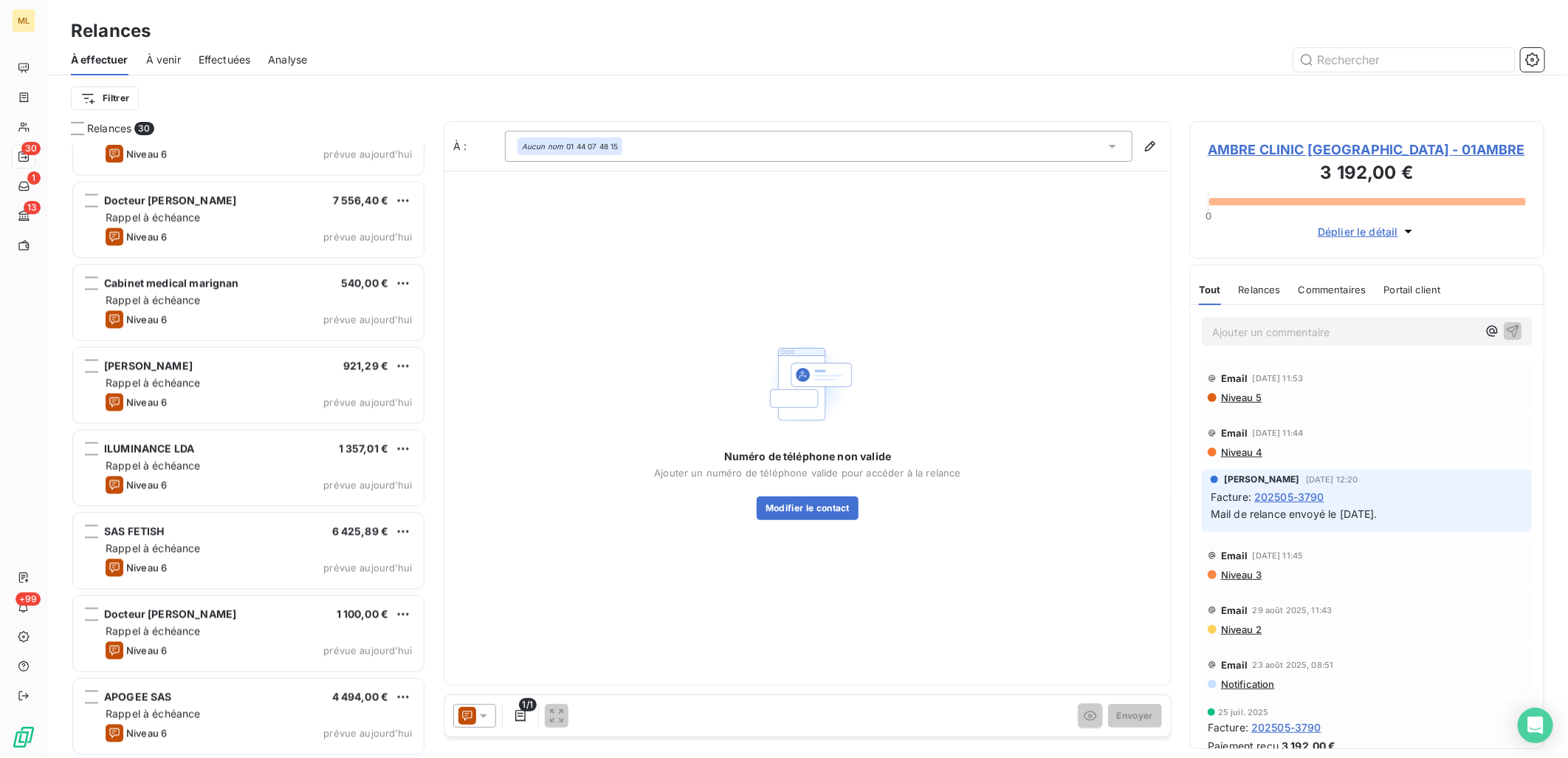
click at [527, 35] on html "ML 30 1 13 +99 Relances À effectuer À venir Effectuées Analyse Filtrer Relances…" at bounding box center [784, 379] width 1568 height 758
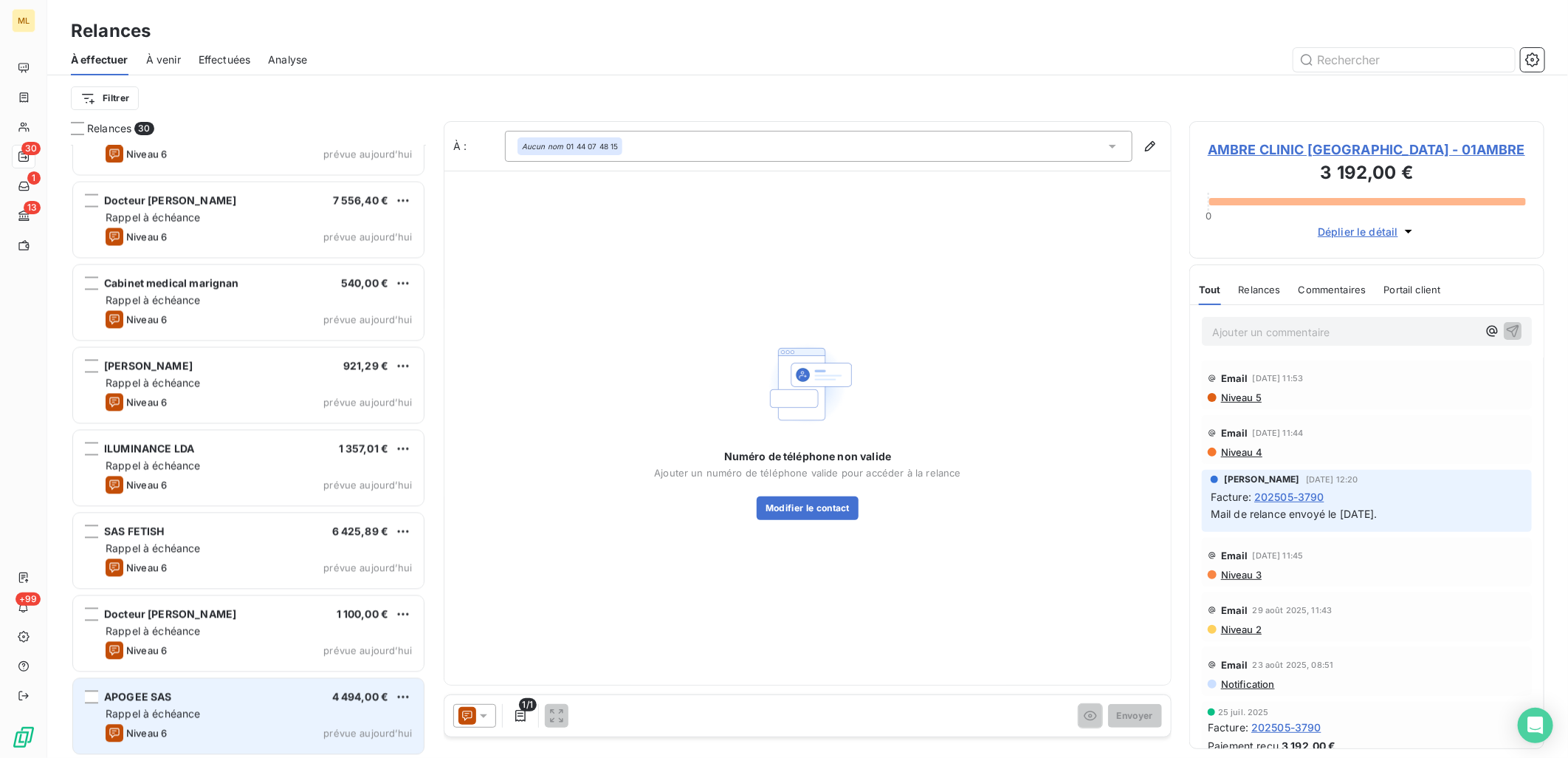
click at [245, 709] on div "Rappel à échéance" at bounding box center [259, 714] width 306 height 15
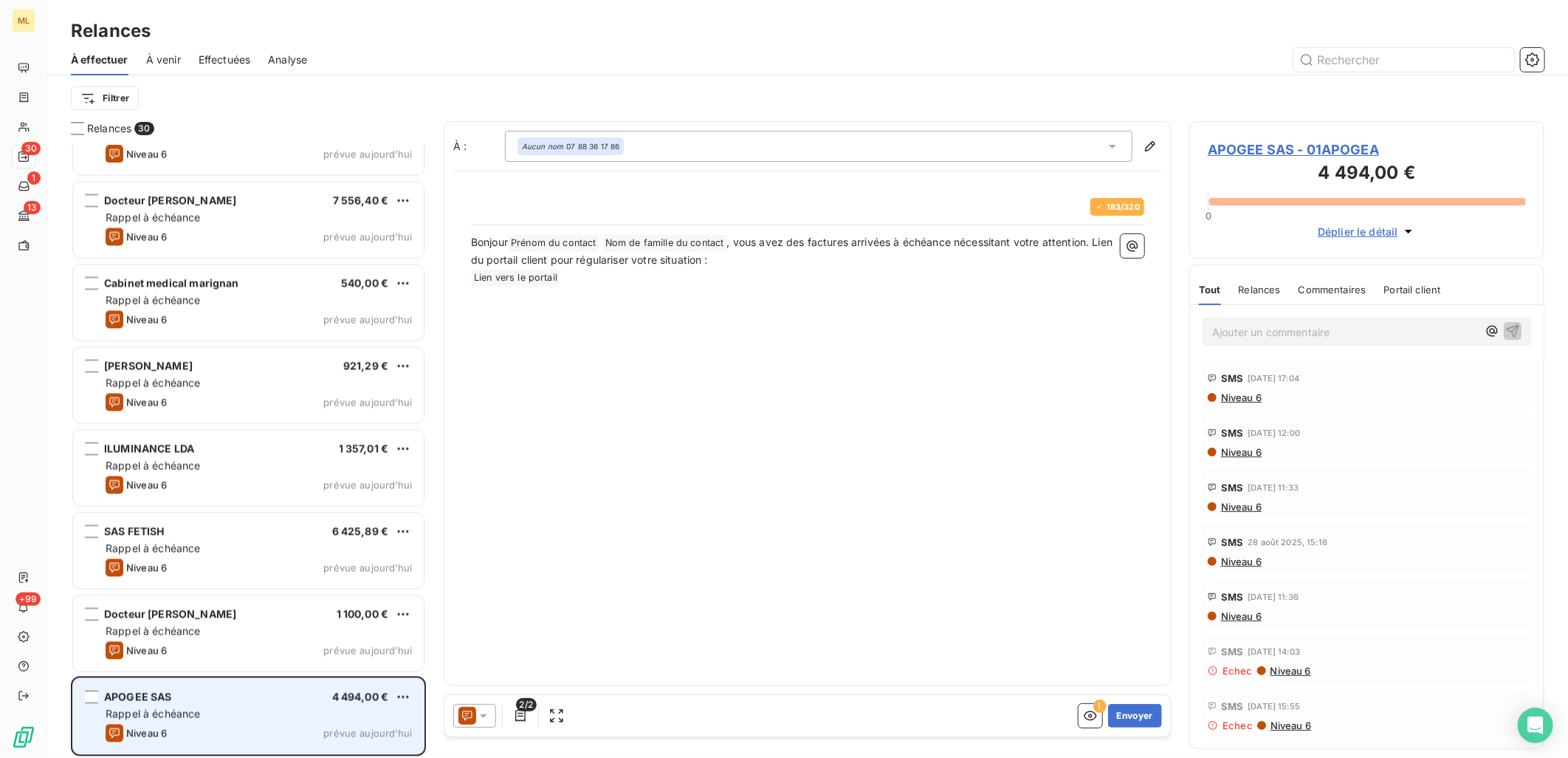
click at [216, 712] on div "Rappel à échéance" at bounding box center [259, 714] width 306 height 15
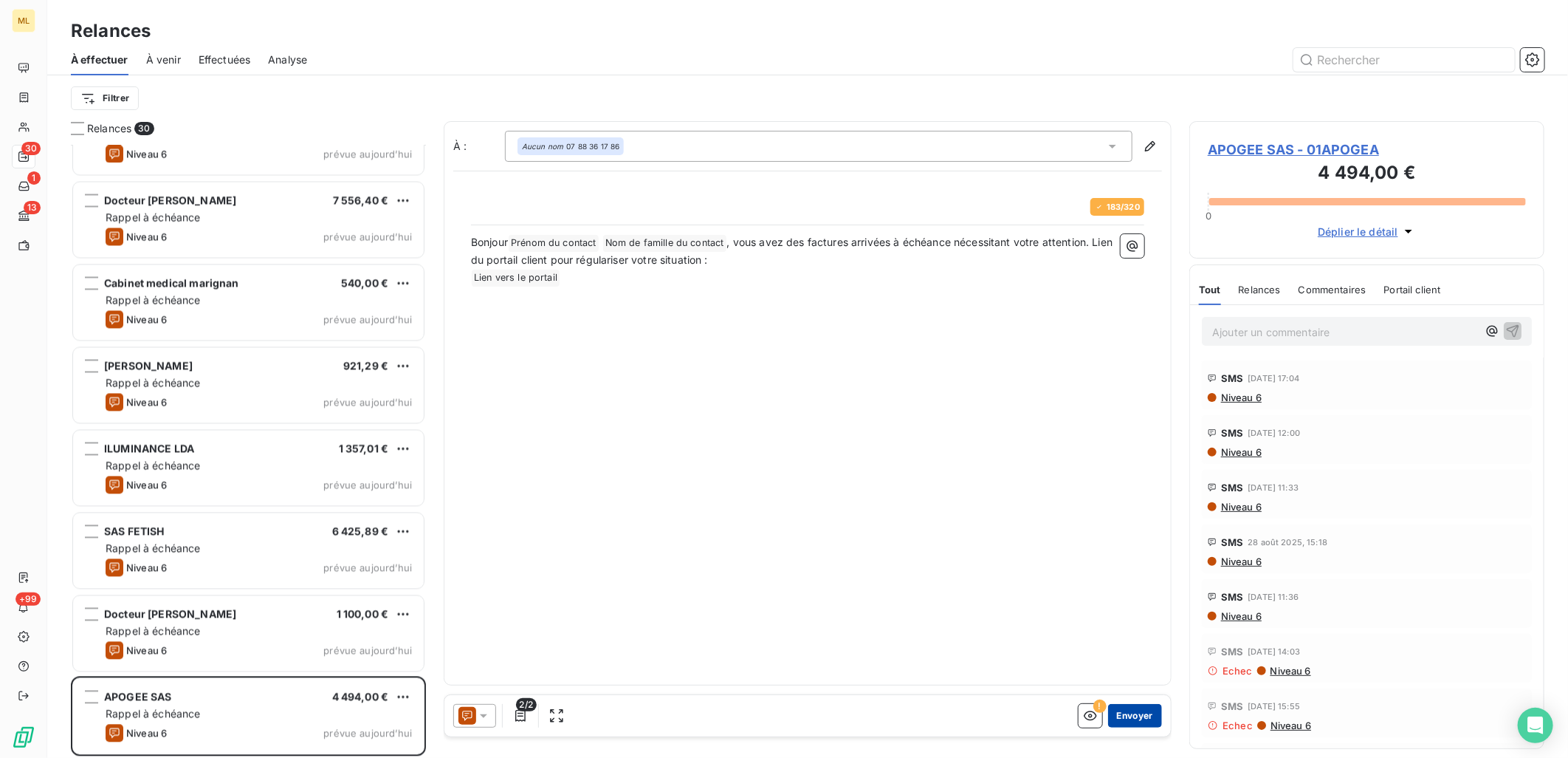
click at [1142, 713] on button "Envoyer" at bounding box center [1135, 715] width 54 height 24
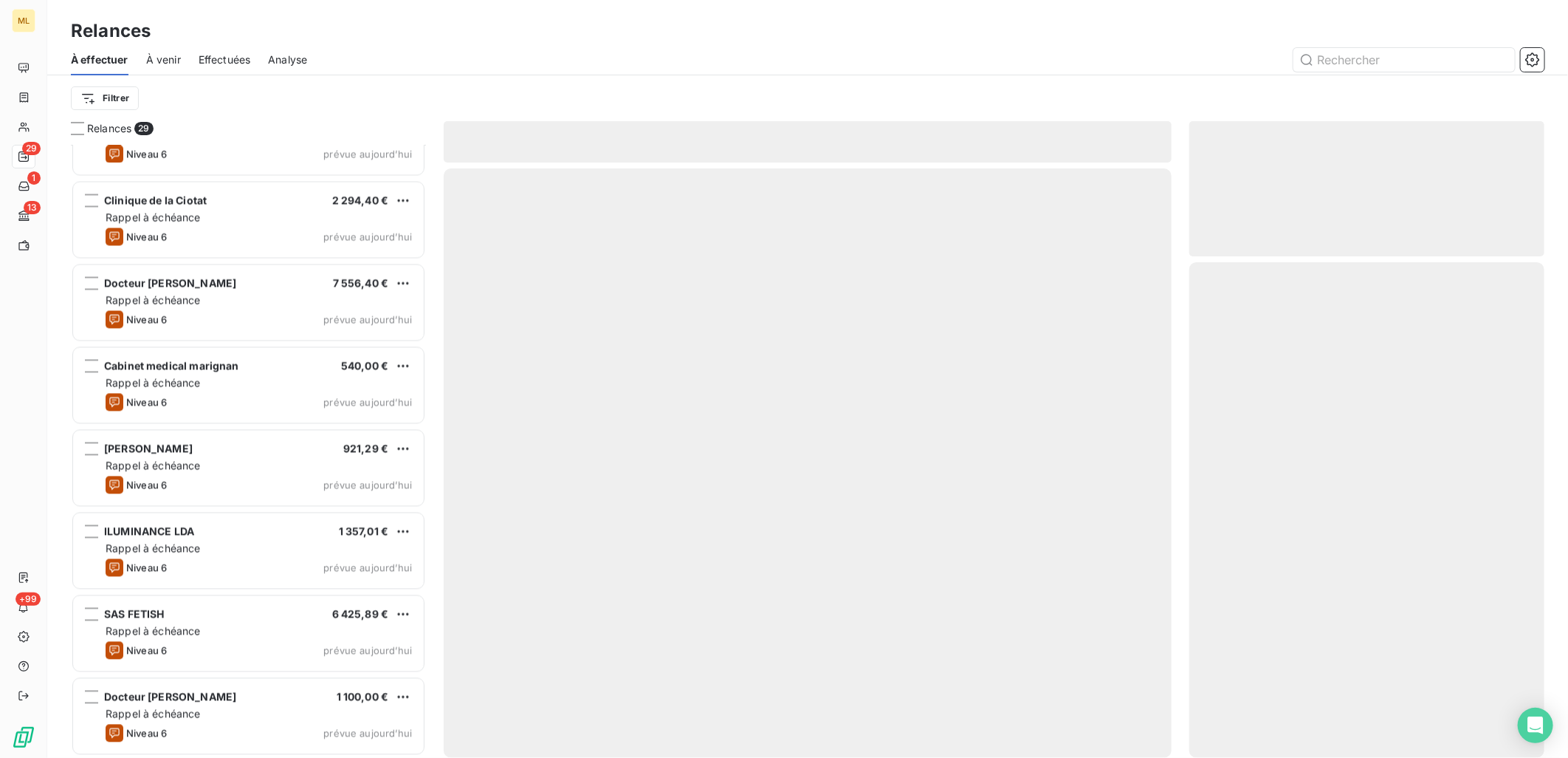
scroll to position [1784, 0]
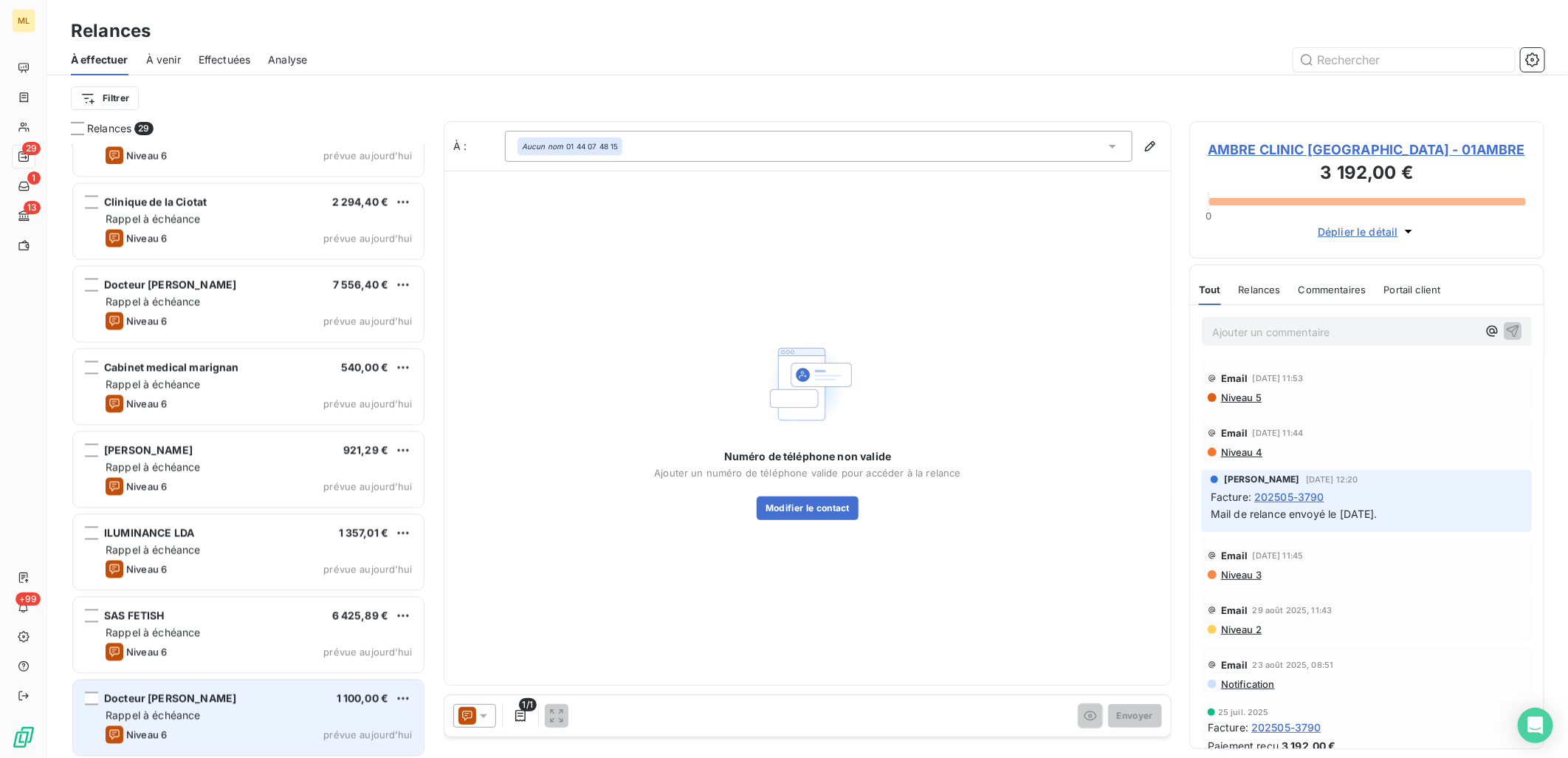
click at [157, 713] on span "Rappel à échéance" at bounding box center [153, 714] width 95 height 12
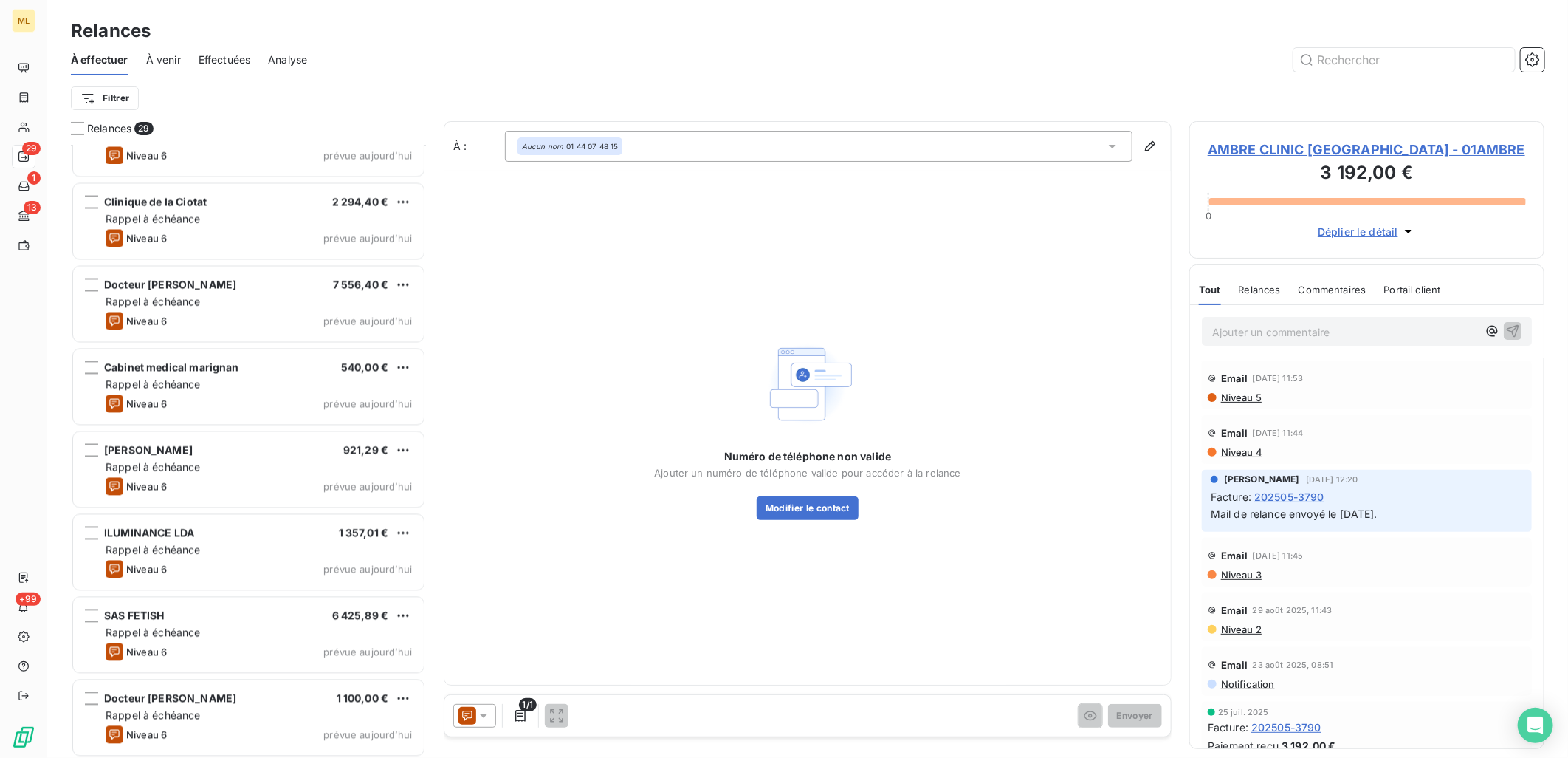
scroll to position [1785, 0]
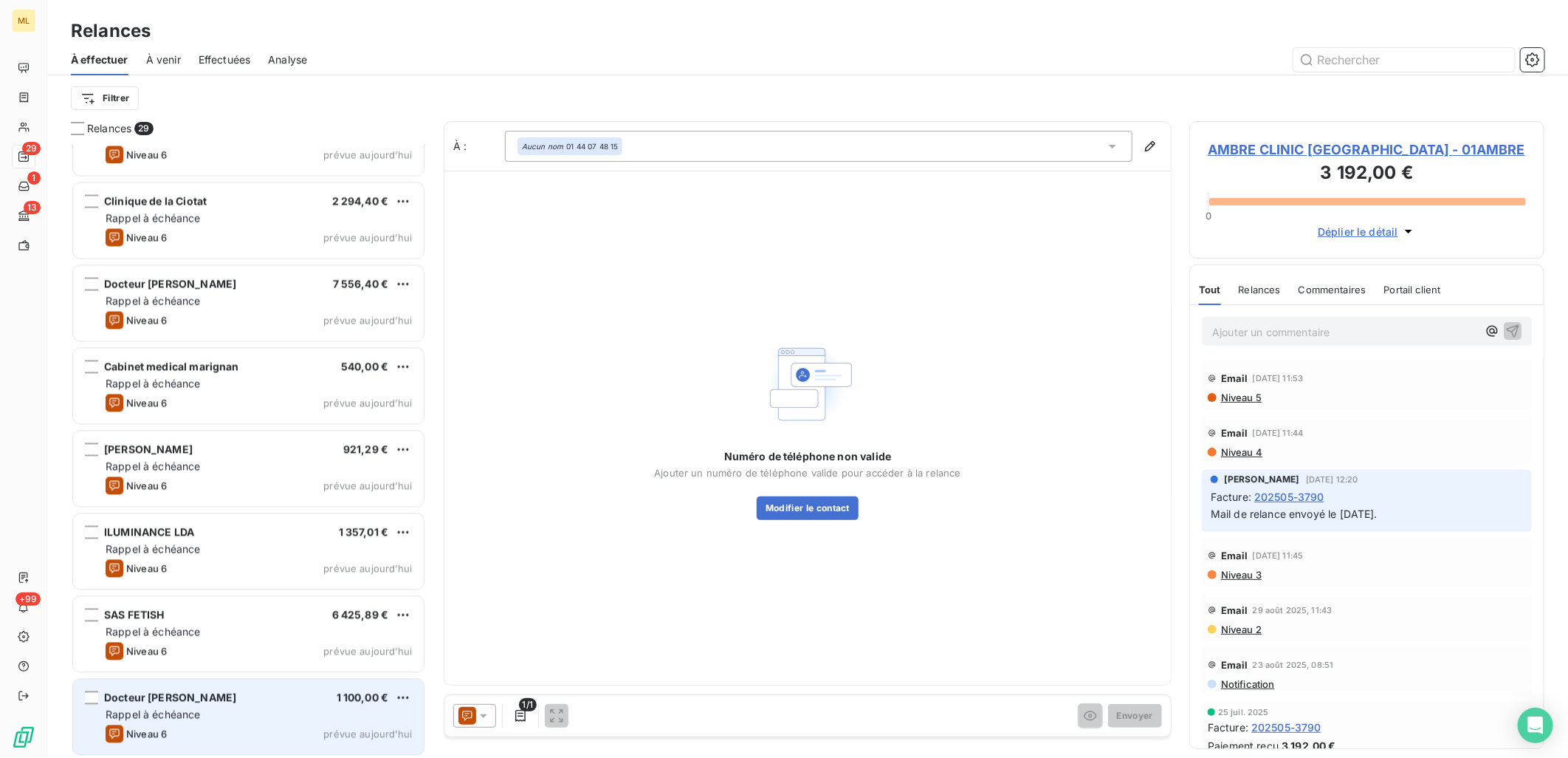
click at [285, 706] on div "Rappel à échéance" at bounding box center [259, 714] width 306 height 15
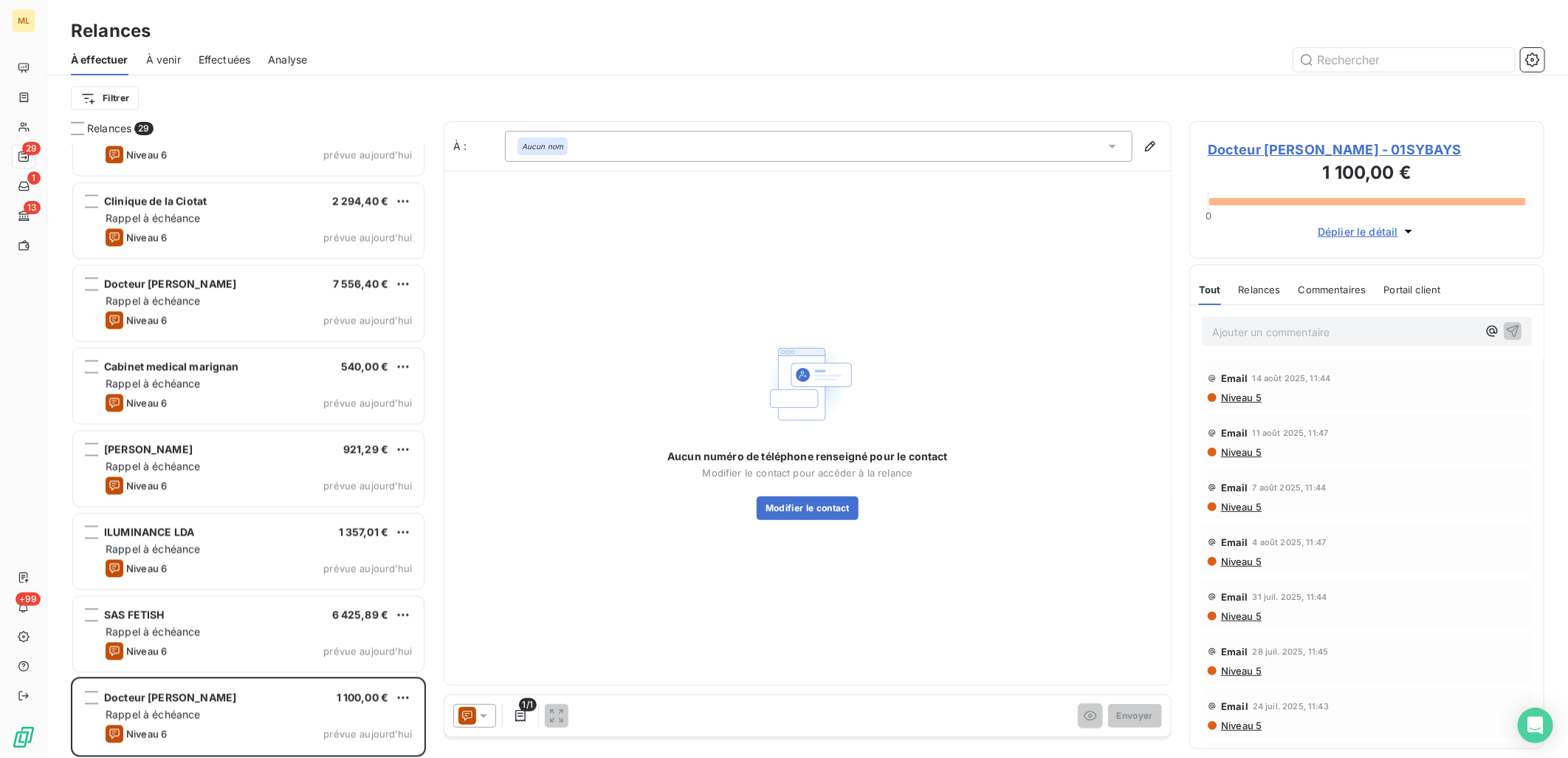
click at [1401, 148] on span "Docteur [PERSON_NAME] - 01SYBAYS" at bounding box center [1367, 149] width 318 height 20
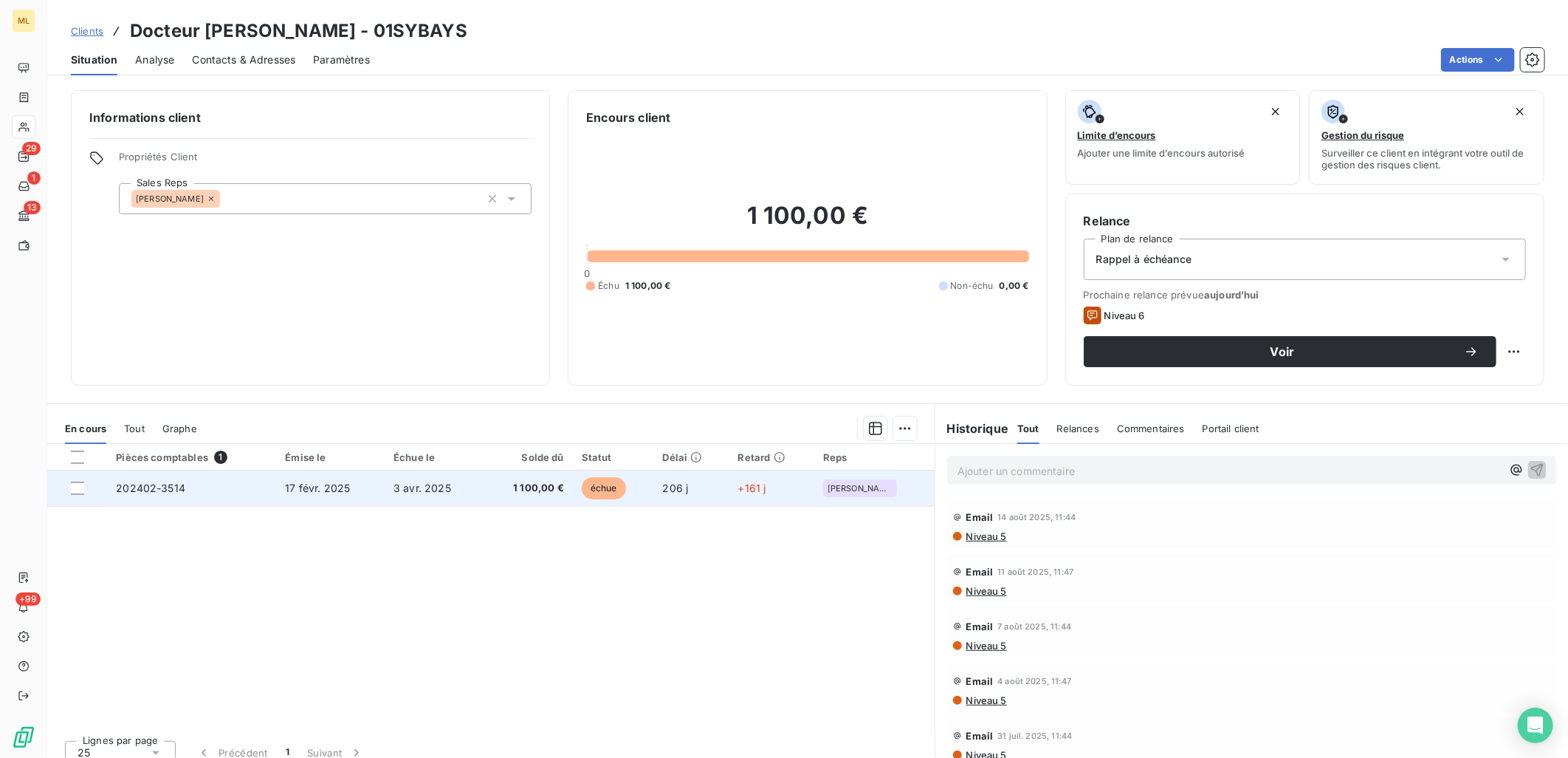
click at [246, 497] on td "202402-3514" at bounding box center [191, 488] width 169 height 36
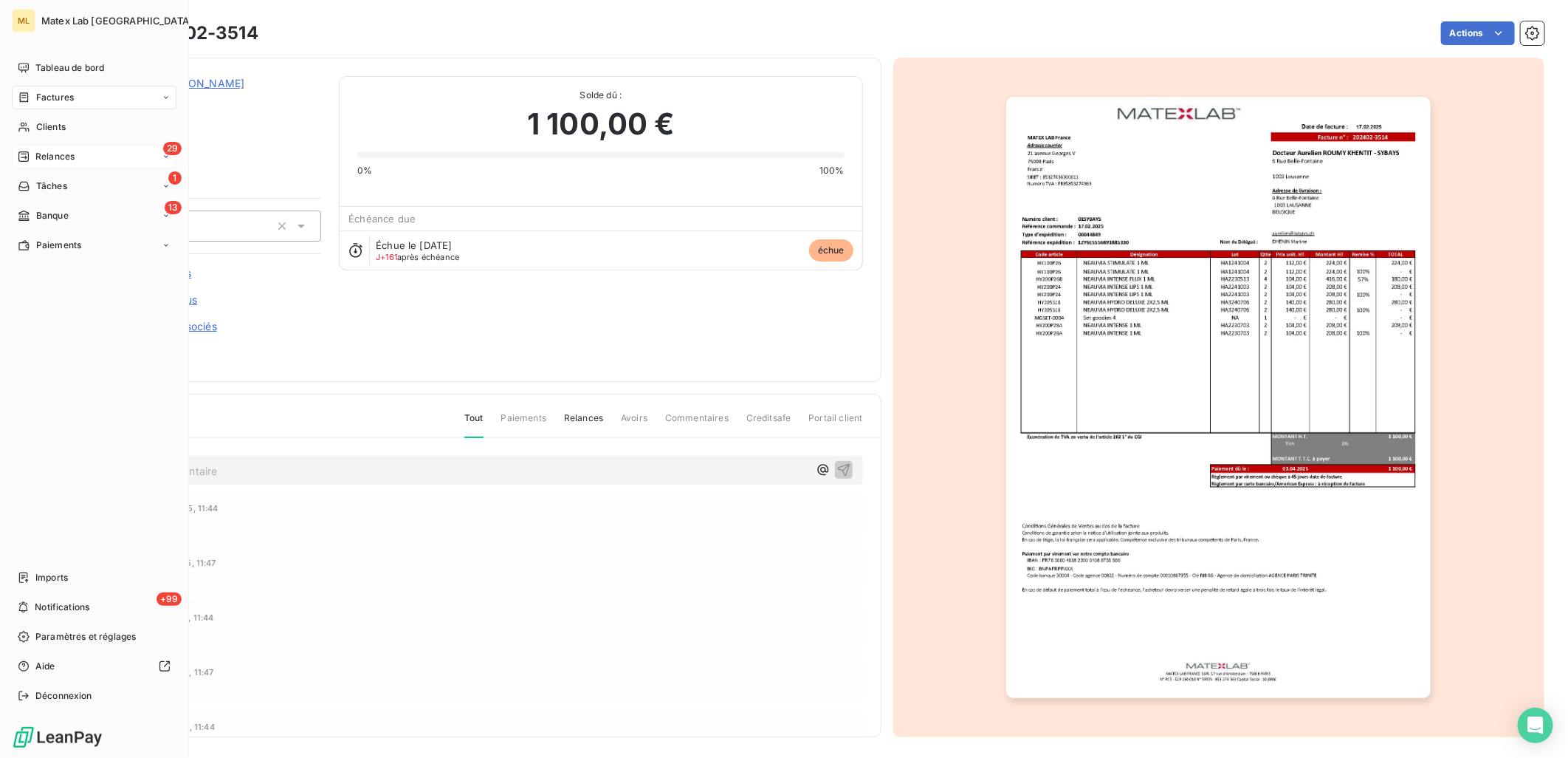
click at [38, 158] on span "Relances" at bounding box center [55, 156] width 39 height 13
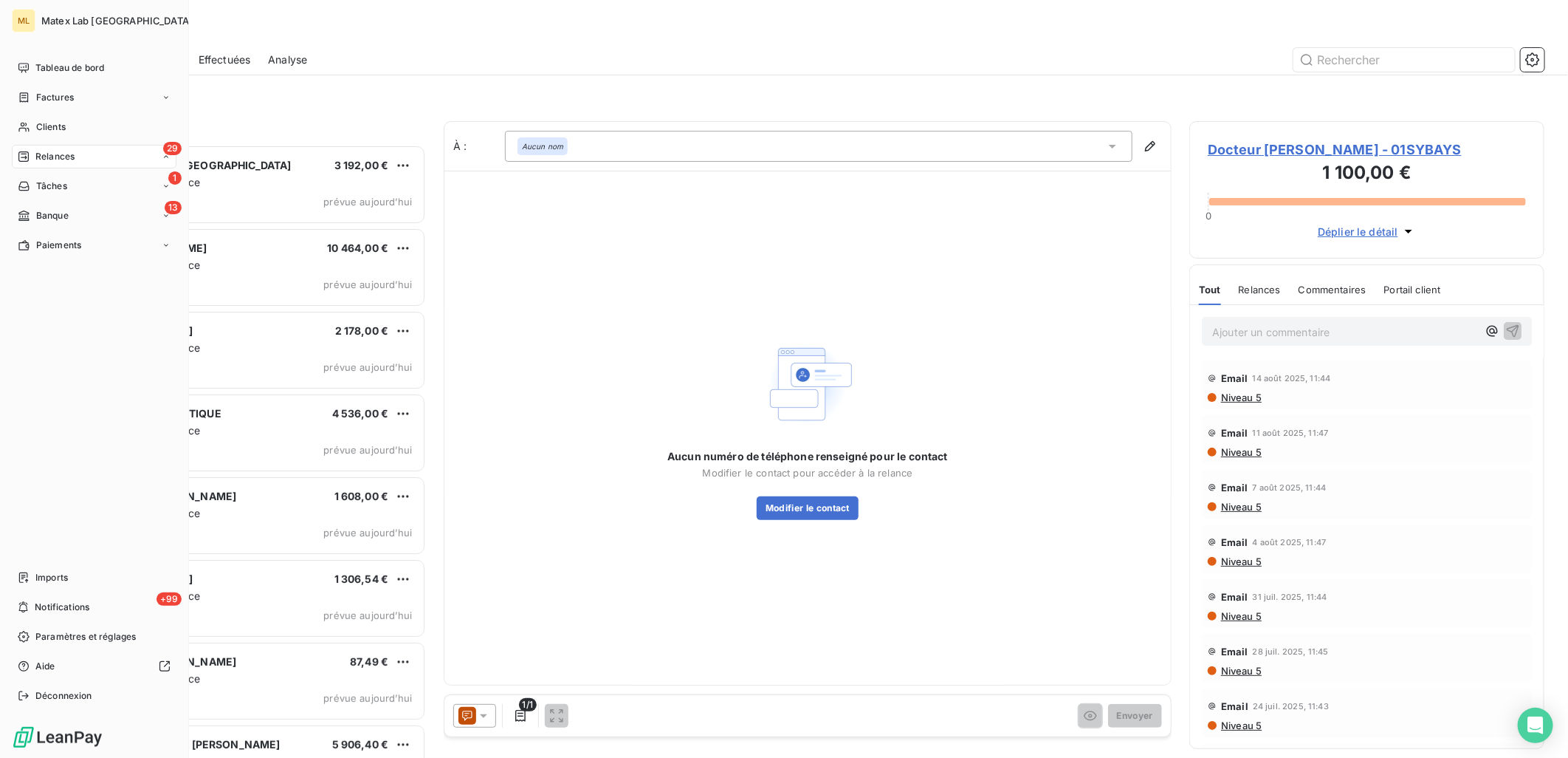
scroll to position [601, 342]
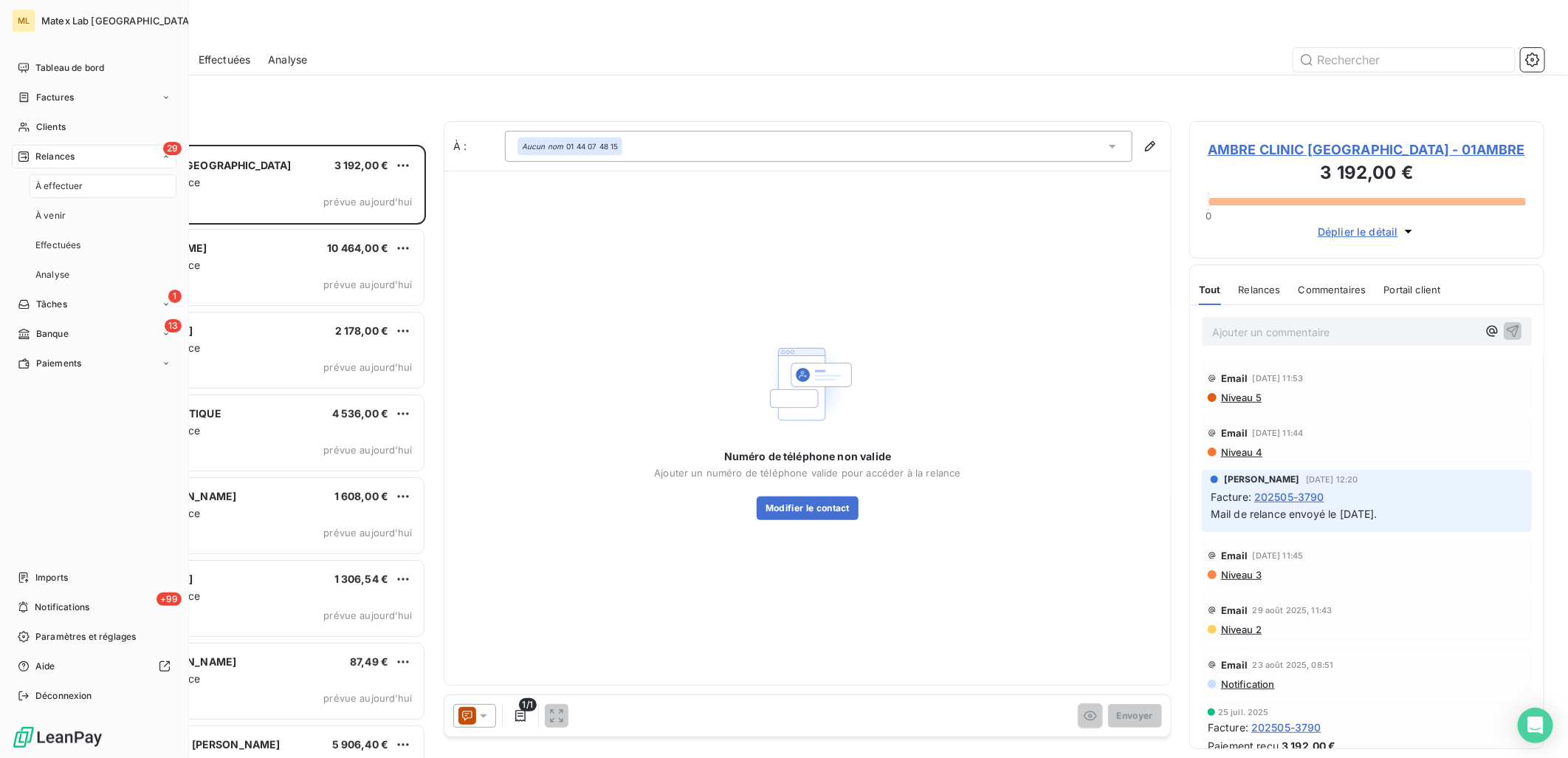
click at [71, 190] on span "À effectuer" at bounding box center [60, 186] width 48 height 13
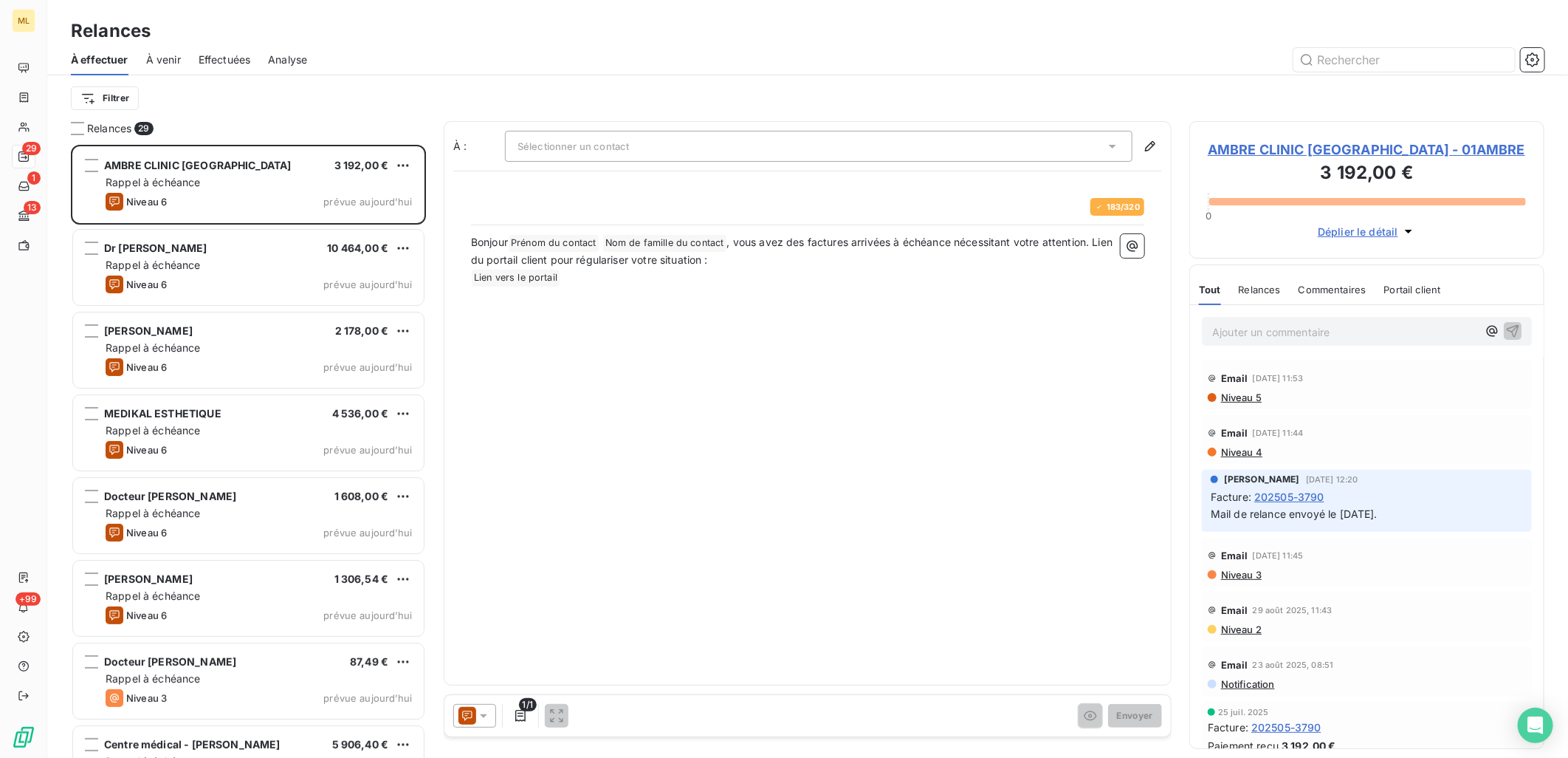
click at [554, 20] on div "Relances" at bounding box center [808, 31] width 1521 height 27
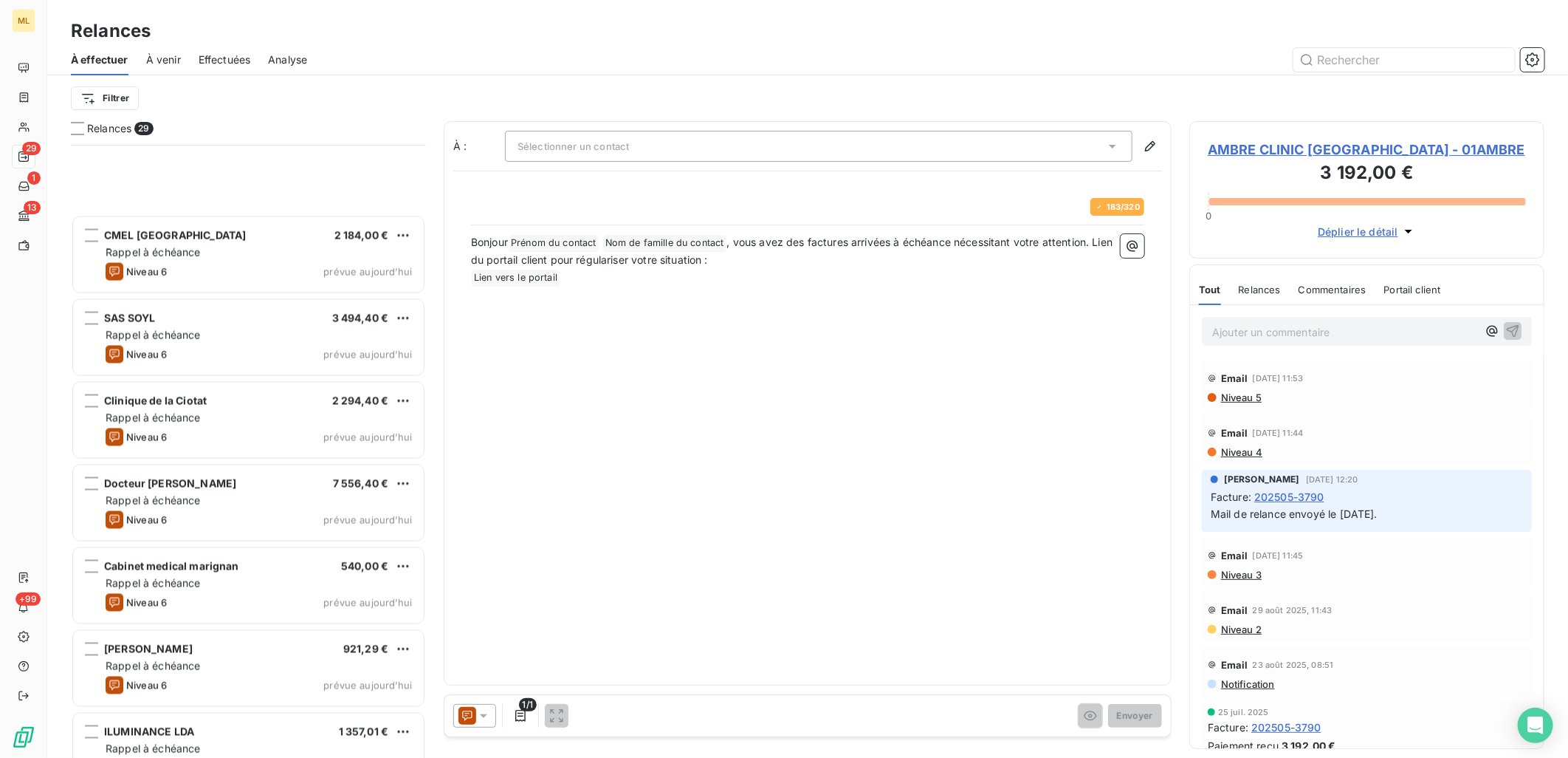
scroll to position [1785, 0]
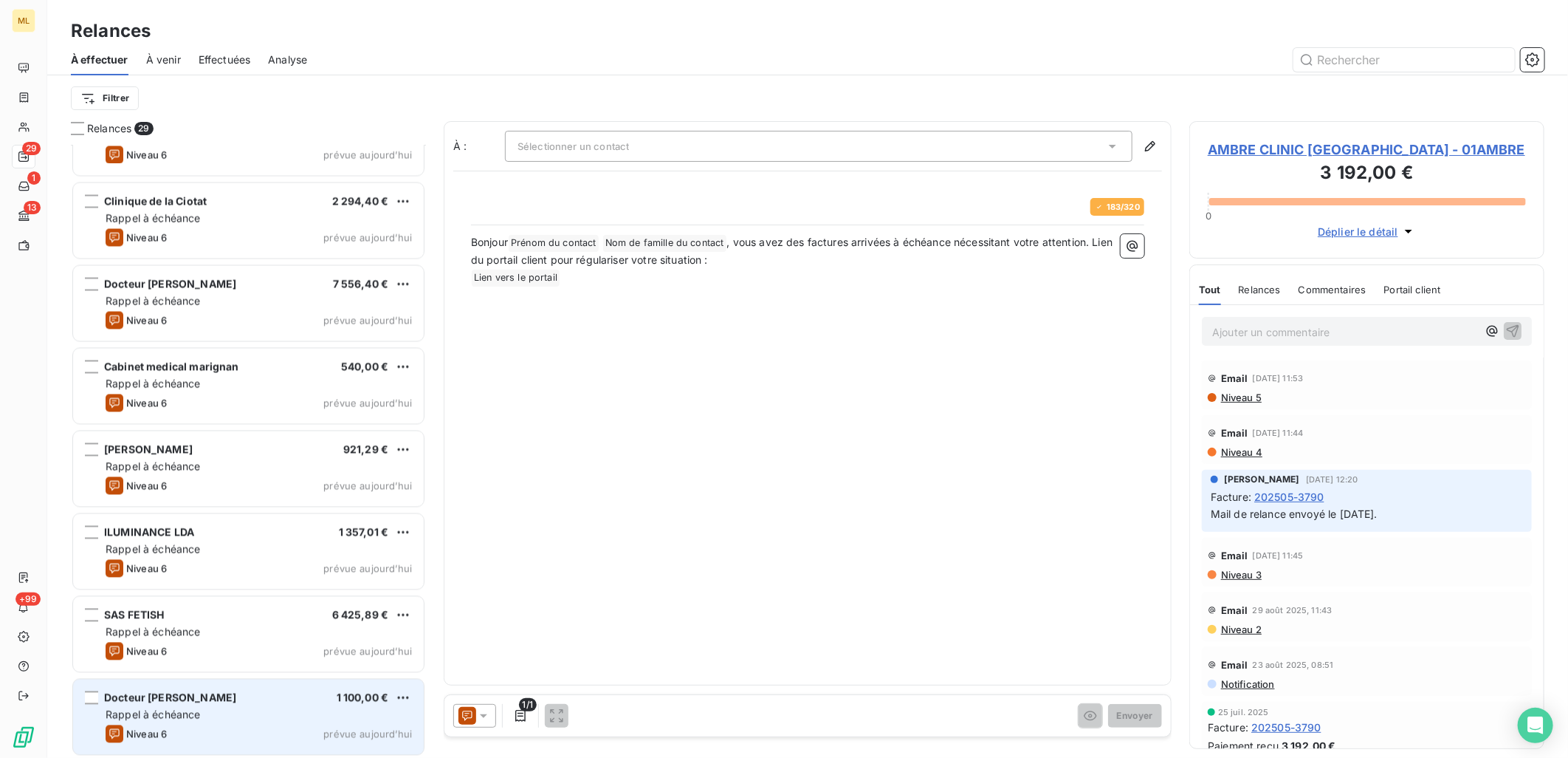
click at [217, 724] on div "Niveau 6 prévue [DATE]" at bounding box center [259, 733] width 306 height 18
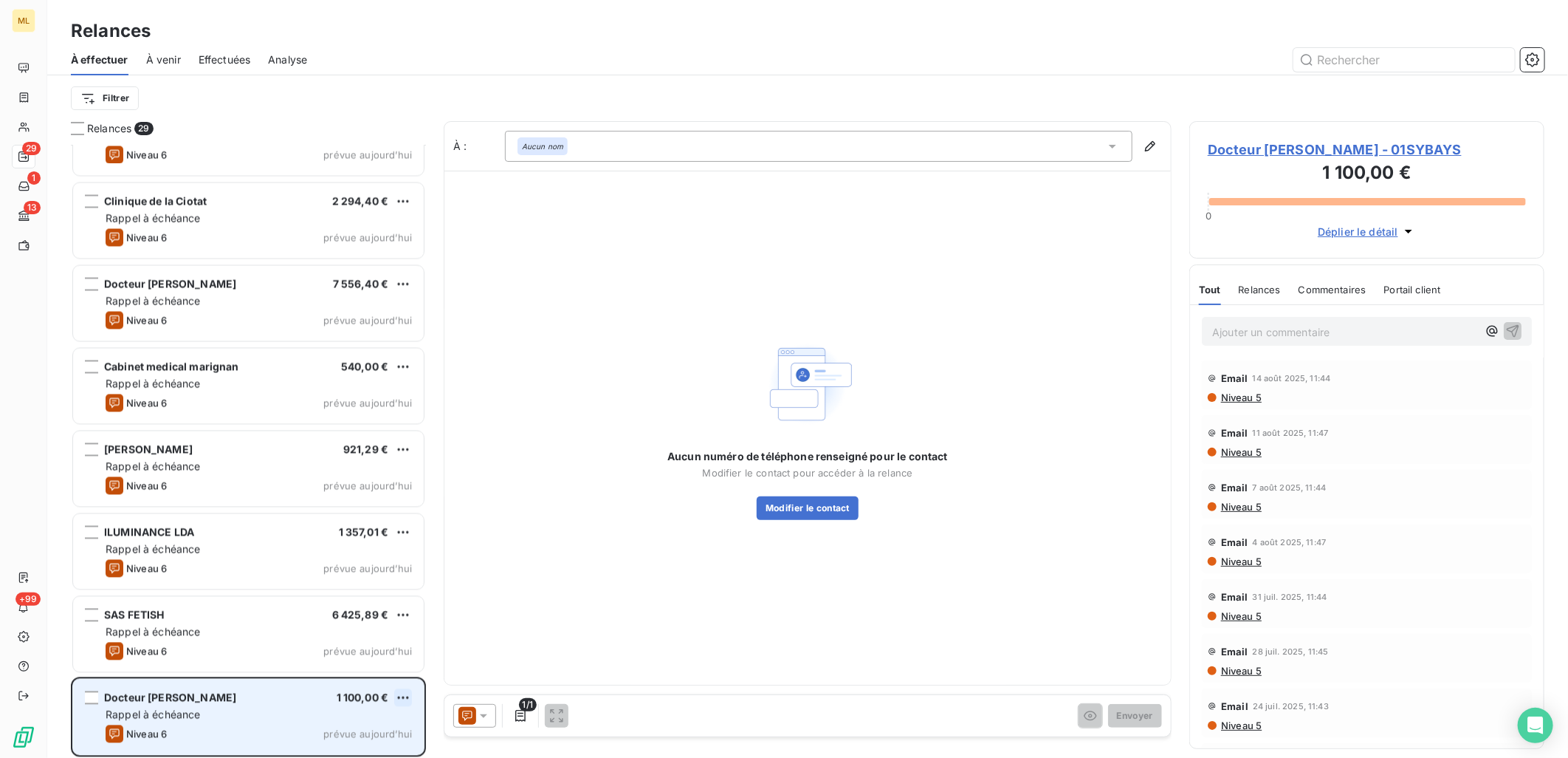
click at [401, 692] on html "ML 29 1 13 +99 Relances À effectuer À venir Effectuées Analyse Filtrer Relances…" at bounding box center [784, 379] width 1568 height 758
click at [370, 663] on div "Passer cette action" at bounding box center [340, 667] width 133 height 24
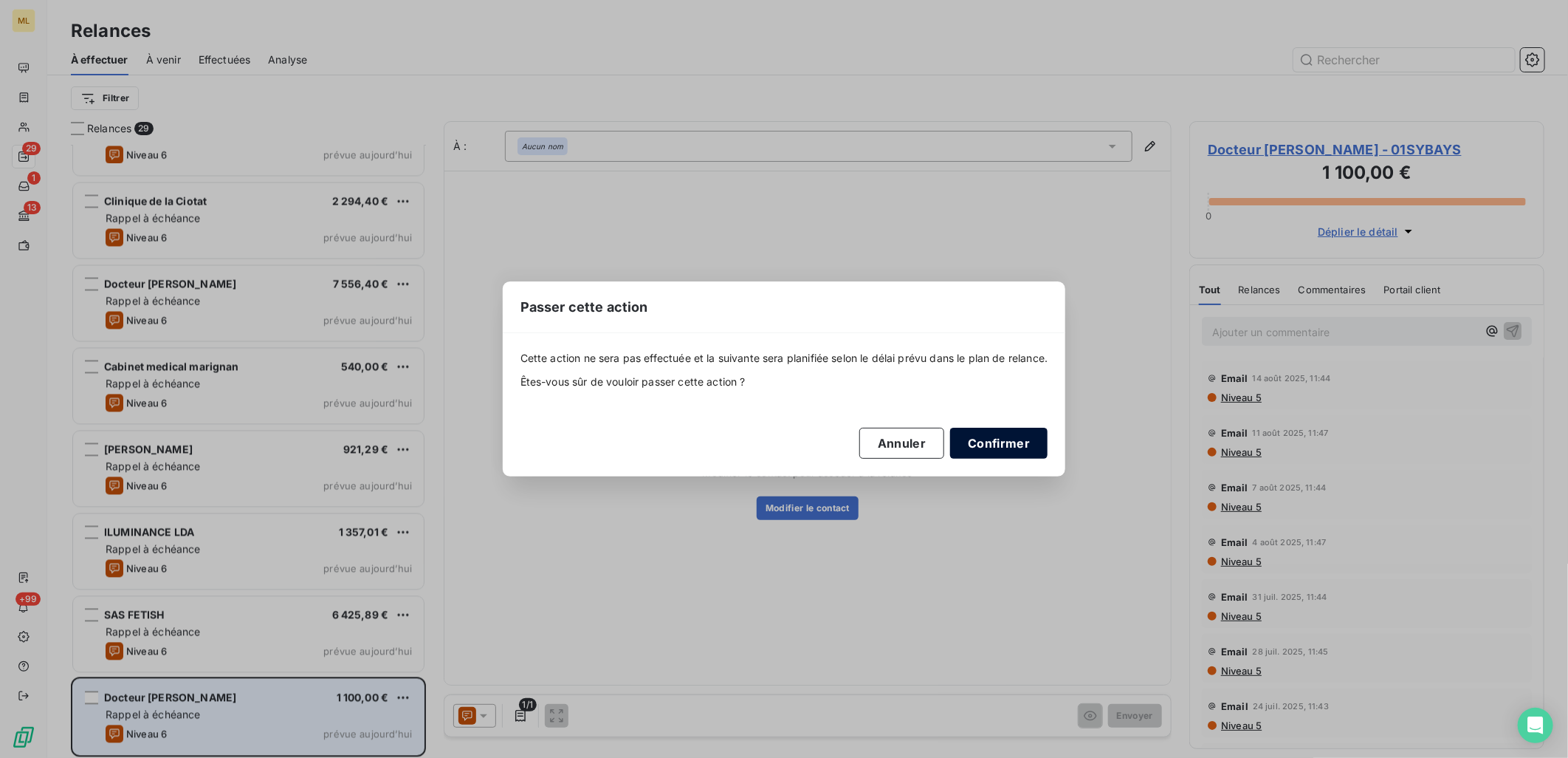
click at [999, 441] on button "Confirmer" at bounding box center [999, 443] width 98 height 31
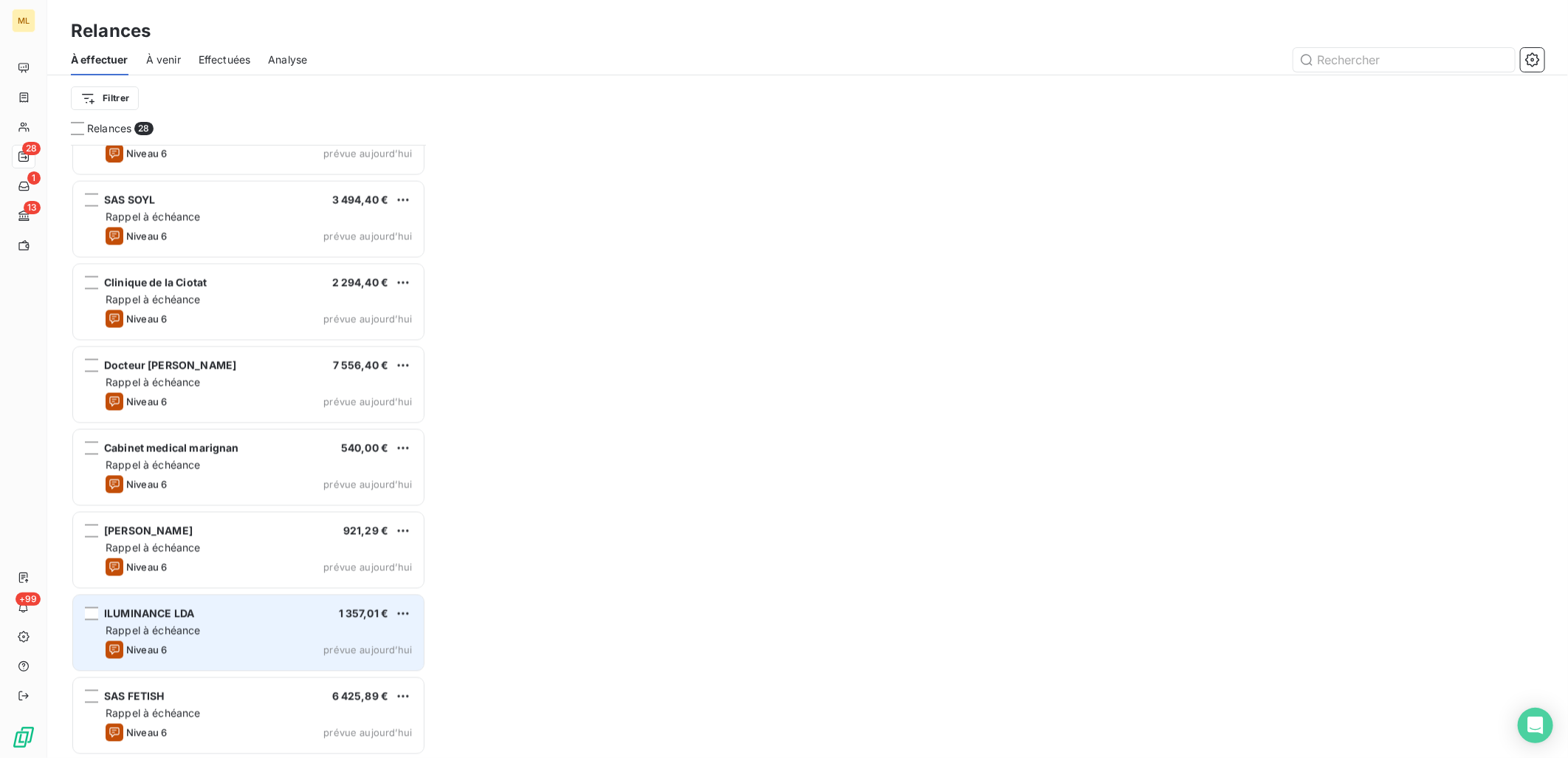
scroll to position [1702, 0]
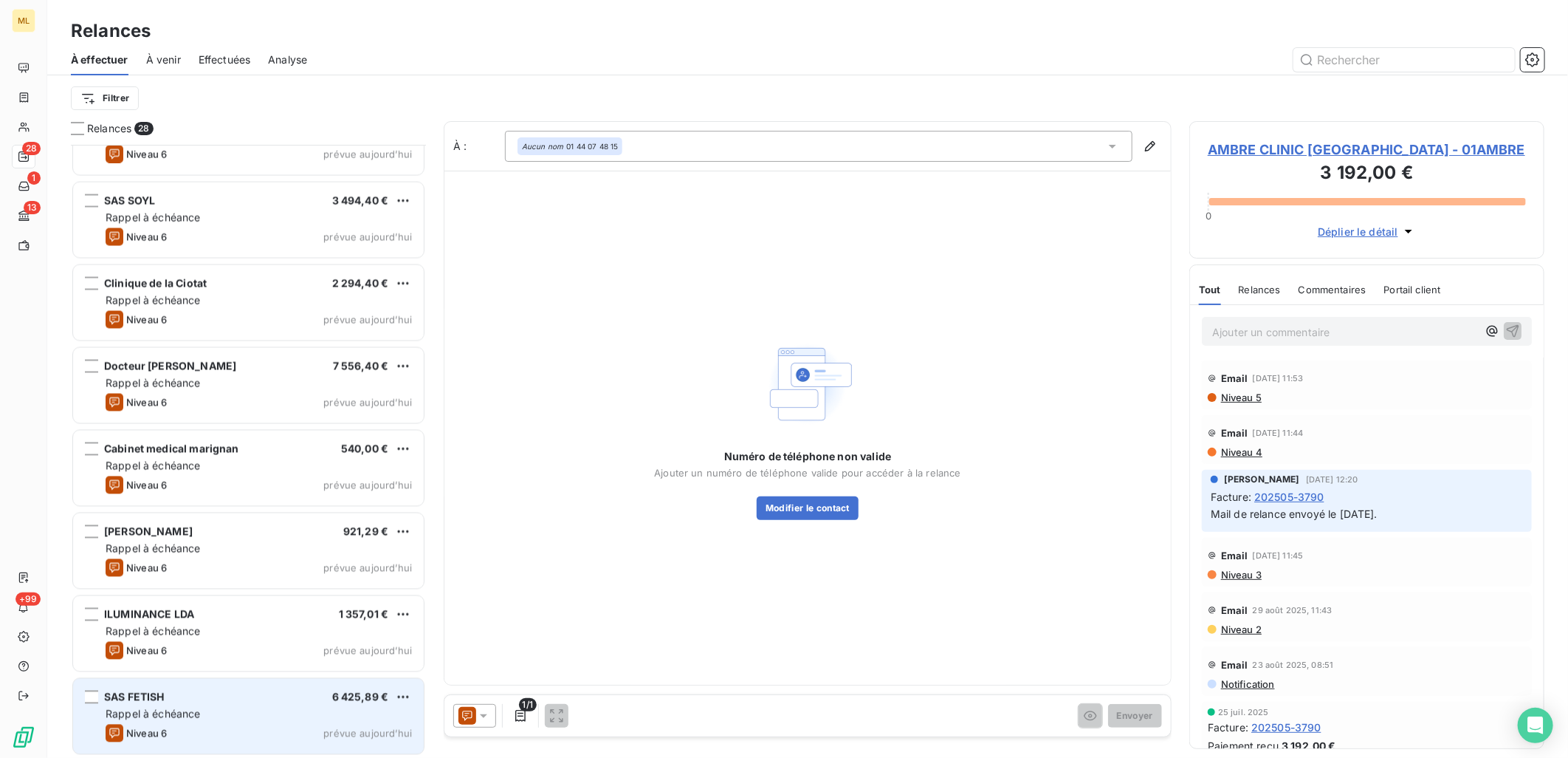
click at [210, 719] on div "Rappel à échéance" at bounding box center [259, 714] width 306 height 15
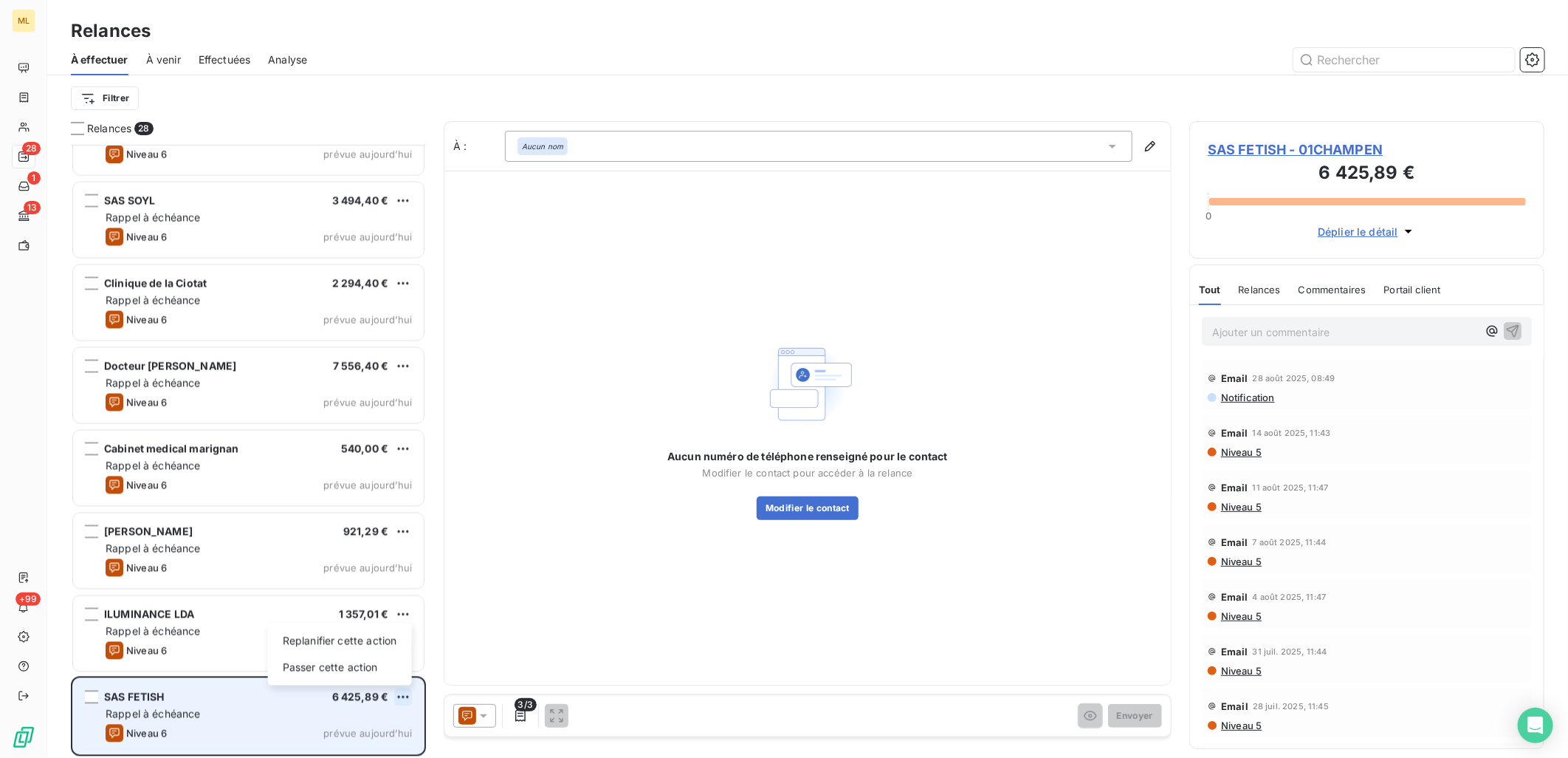
click at [399, 697] on html "ML 28 1 13 +99 Relances À effectuer À venir Effectuées Analyse Filtrer Relances…" at bounding box center [784, 379] width 1568 height 758
click at [377, 674] on div "Passer cette action" at bounding box center [340, 667] width 133 height 24
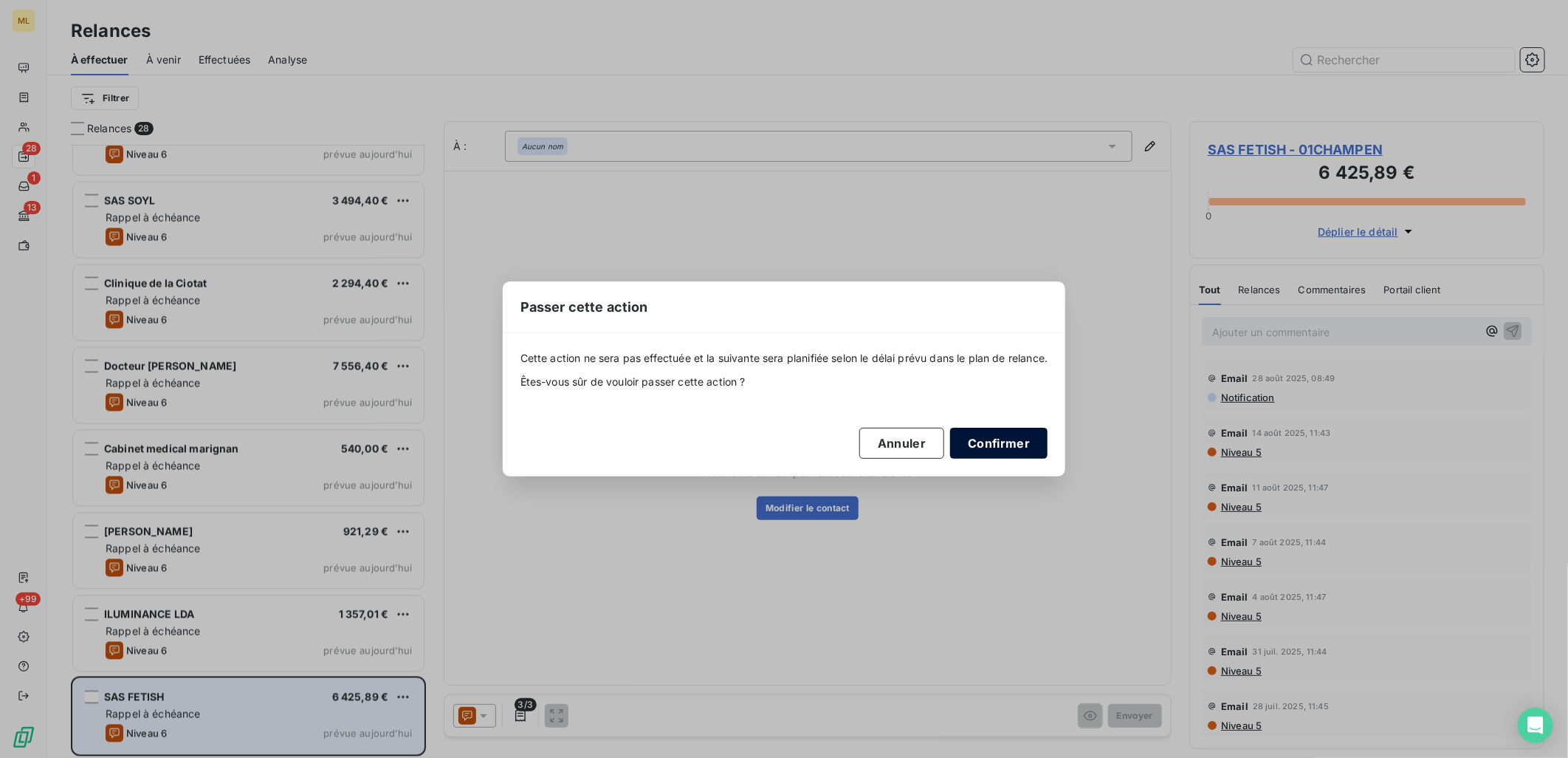
click at [1045, 428] on button "Confirmer" at bounding box center [999, 443] width 98 height 31
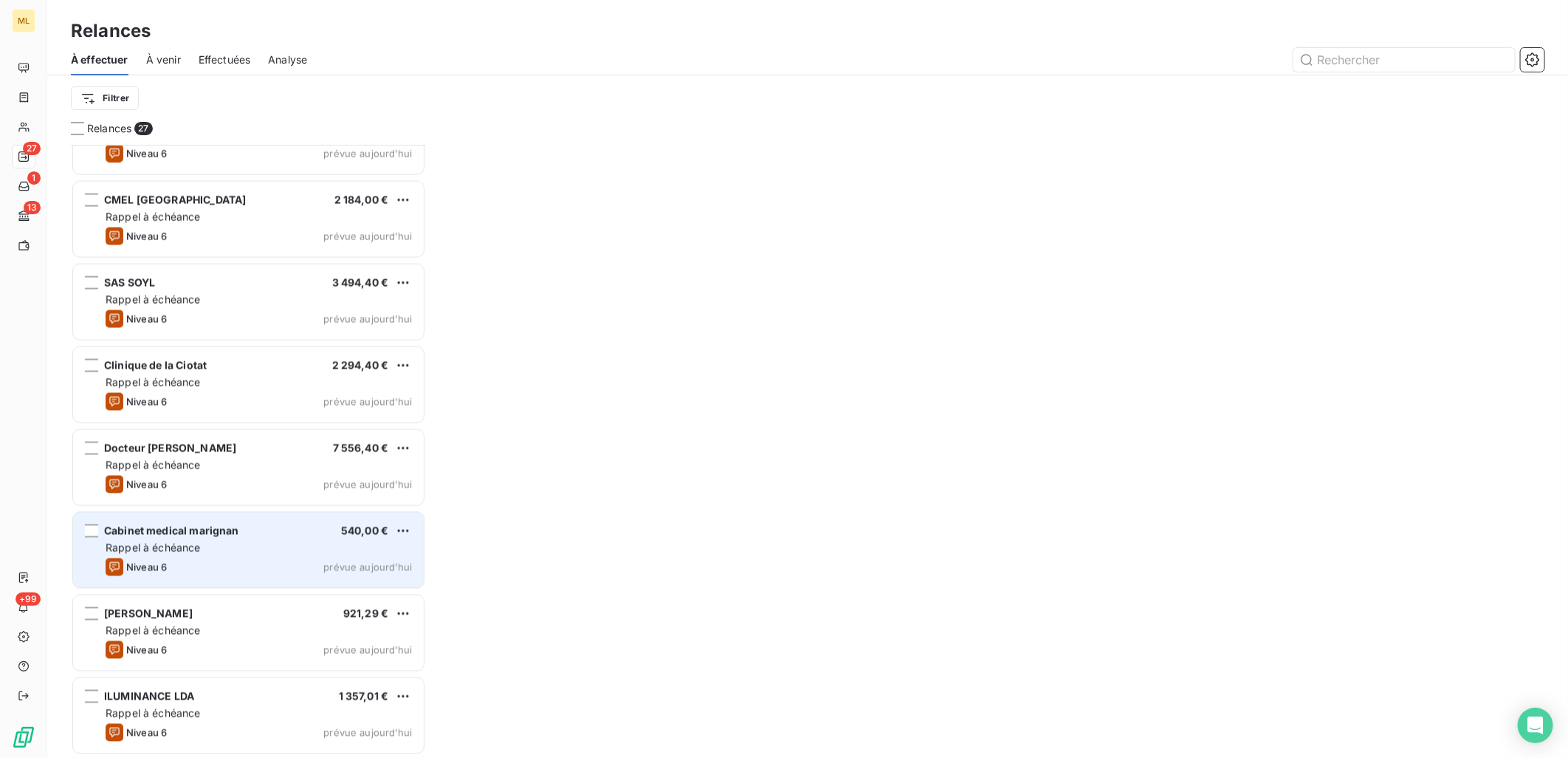
scroll to position [1619, 0]
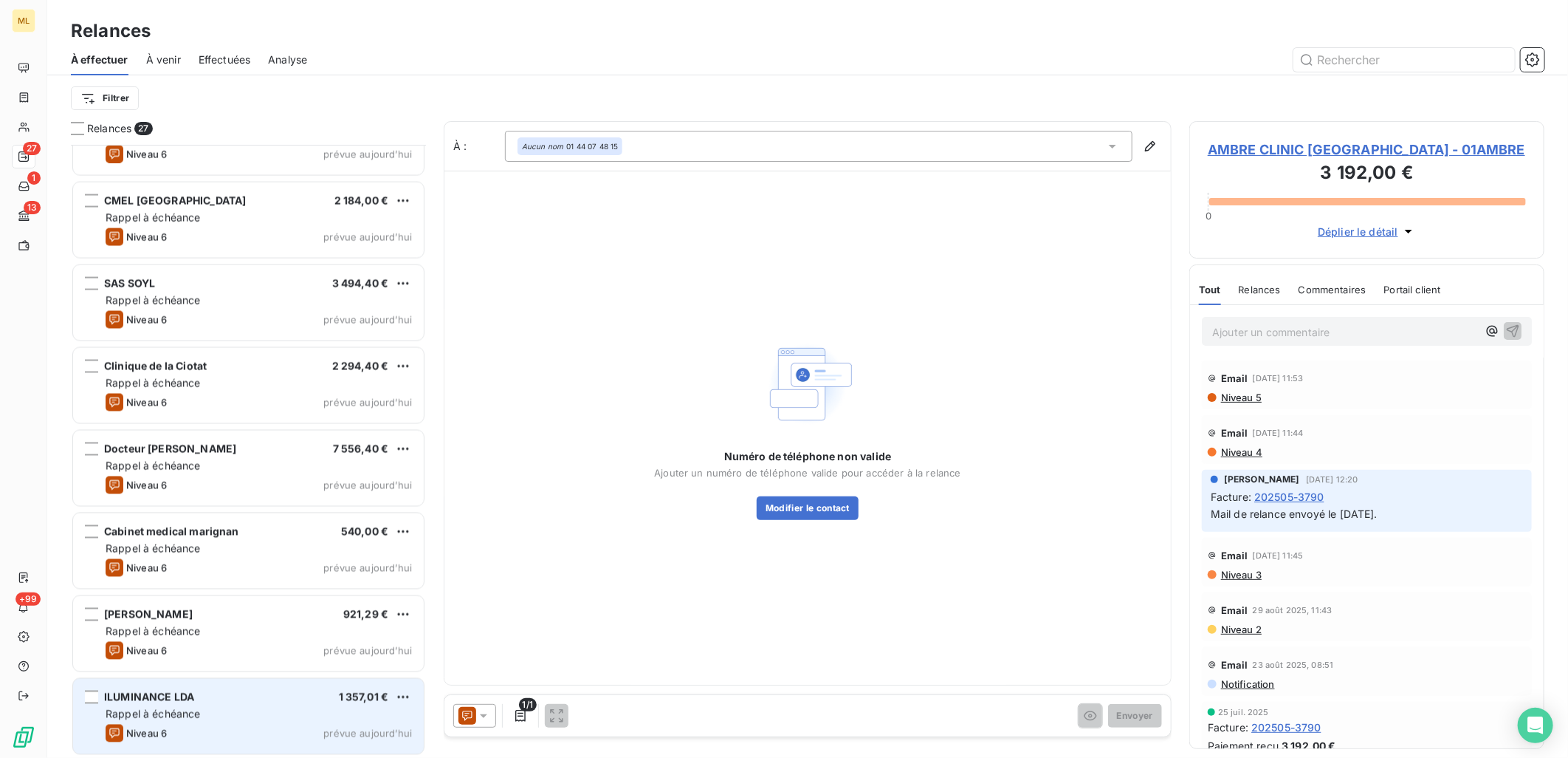
click at [271, 718] on div "Rappel à échéance" at bounding box center [259, 714] width 306 height 15
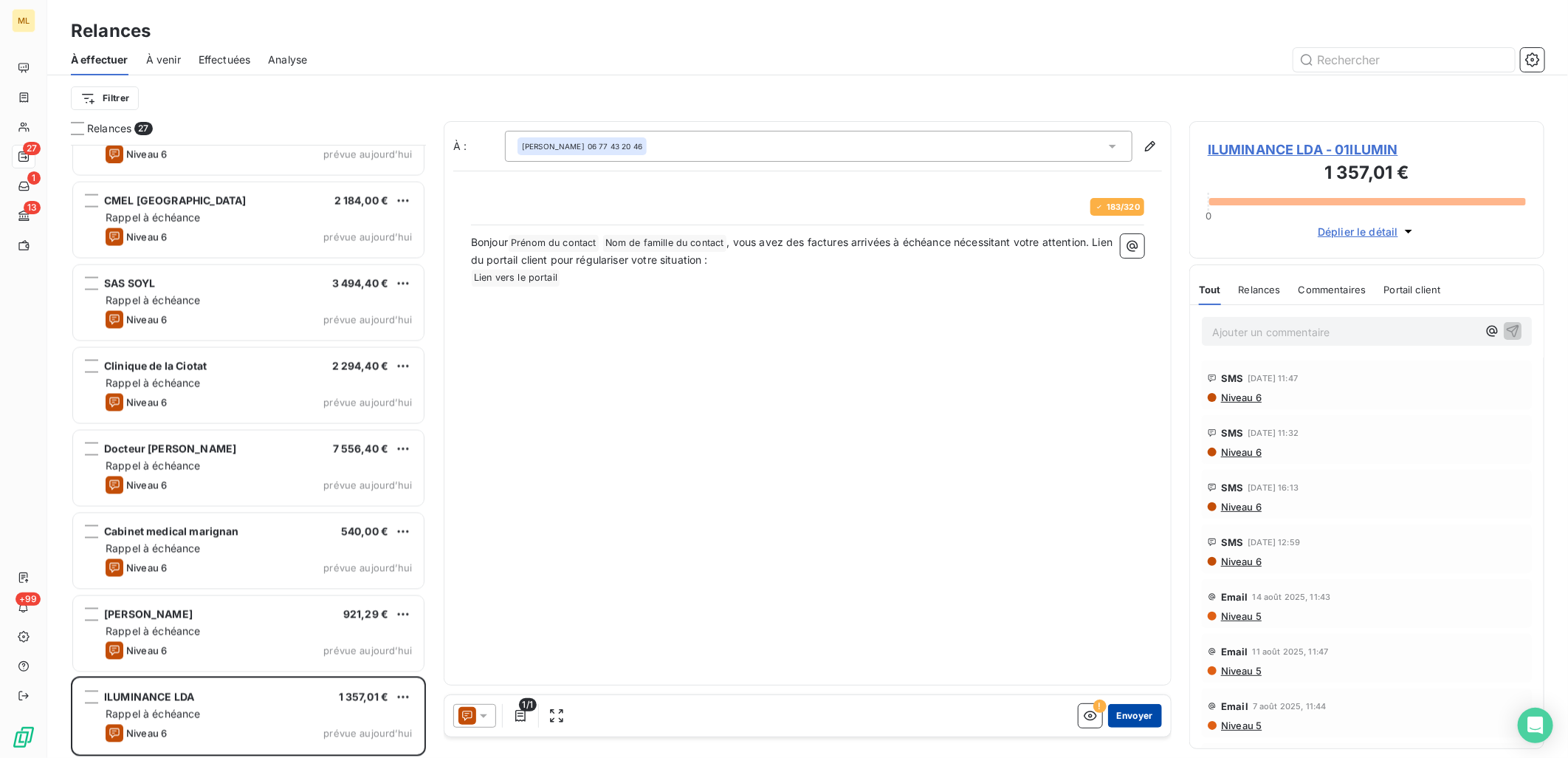
click at [1139, 718] on button "Envoyer" at bounding box center [1135, 715] width 54 height 24
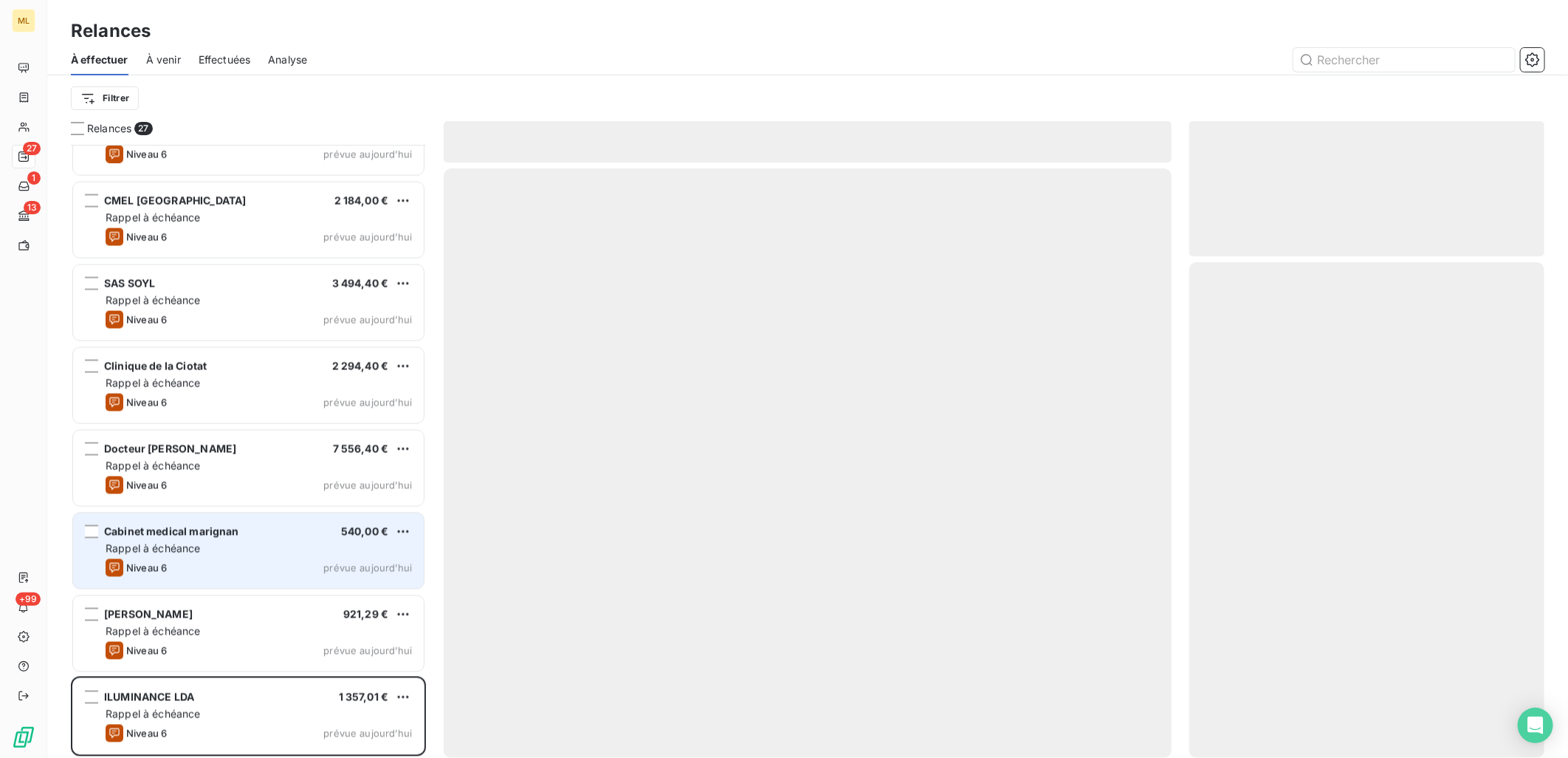
scroll to position [1536, 0]
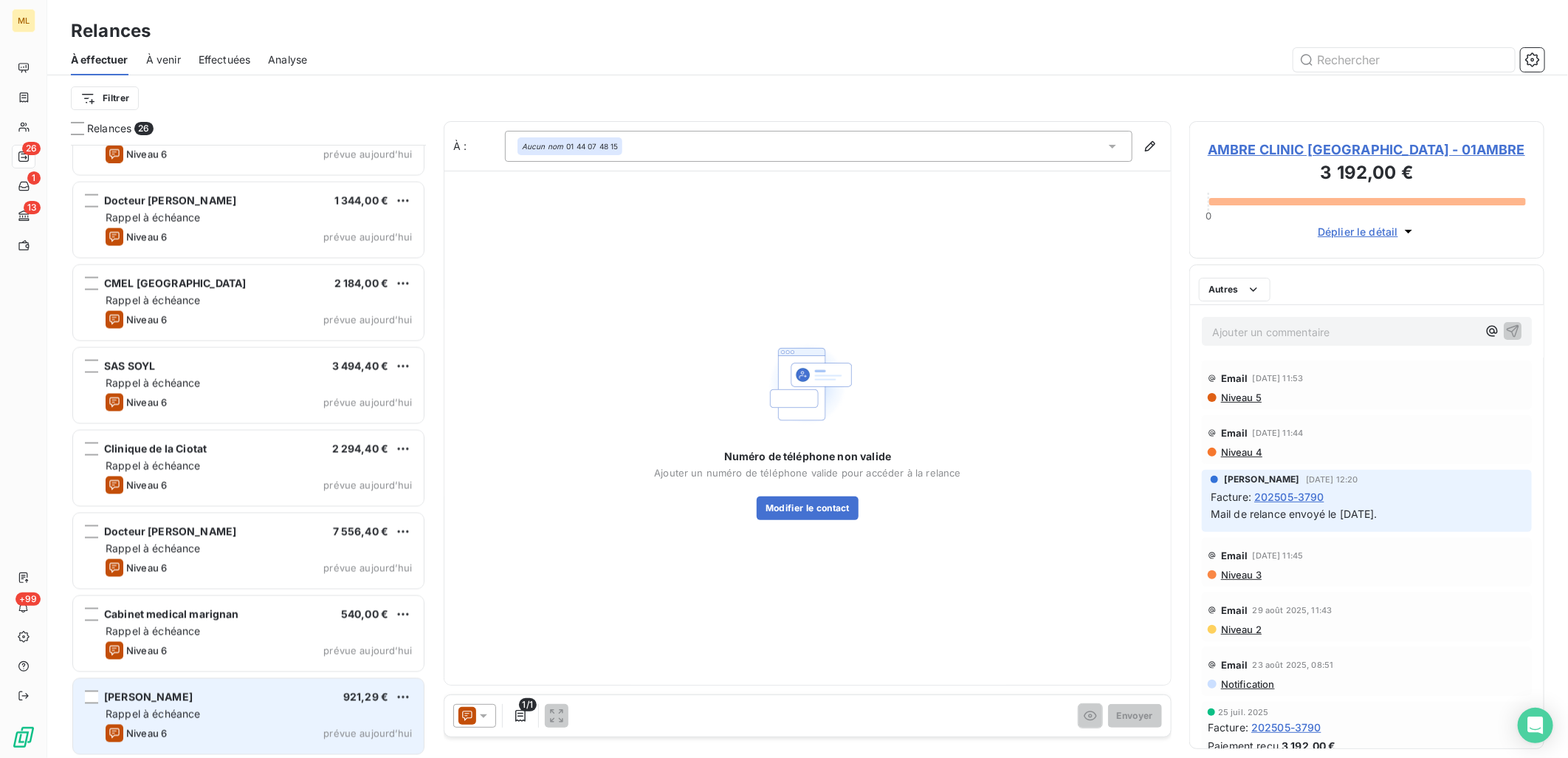
click at [172, 705] on div "[PERSON_NAME] 921,29 € Rappel à échéance Niveau 6 prévue [DATE]" at bounding box center [248, 716] width 350 height 76
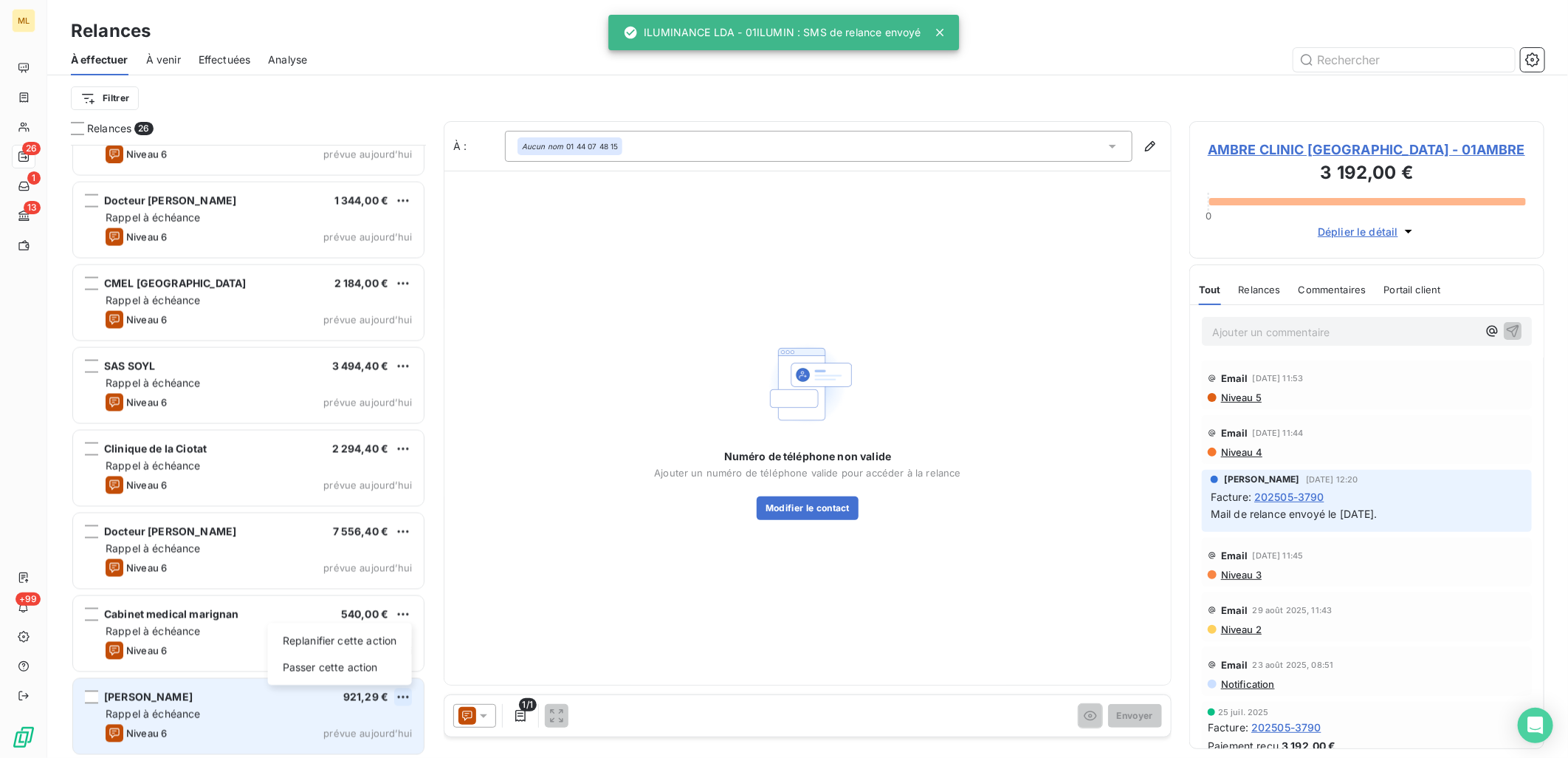
click at [400, 689] on html "ML 26 1 13 +99 Relances À effectuer À venir Effectuées Analyse Filtrer Relances…" at bounding box center [784, 379] width 1568 height 758
click at [363, 670] on div "Passer cette action" at bounding box center [340, 667] width 133 height 24
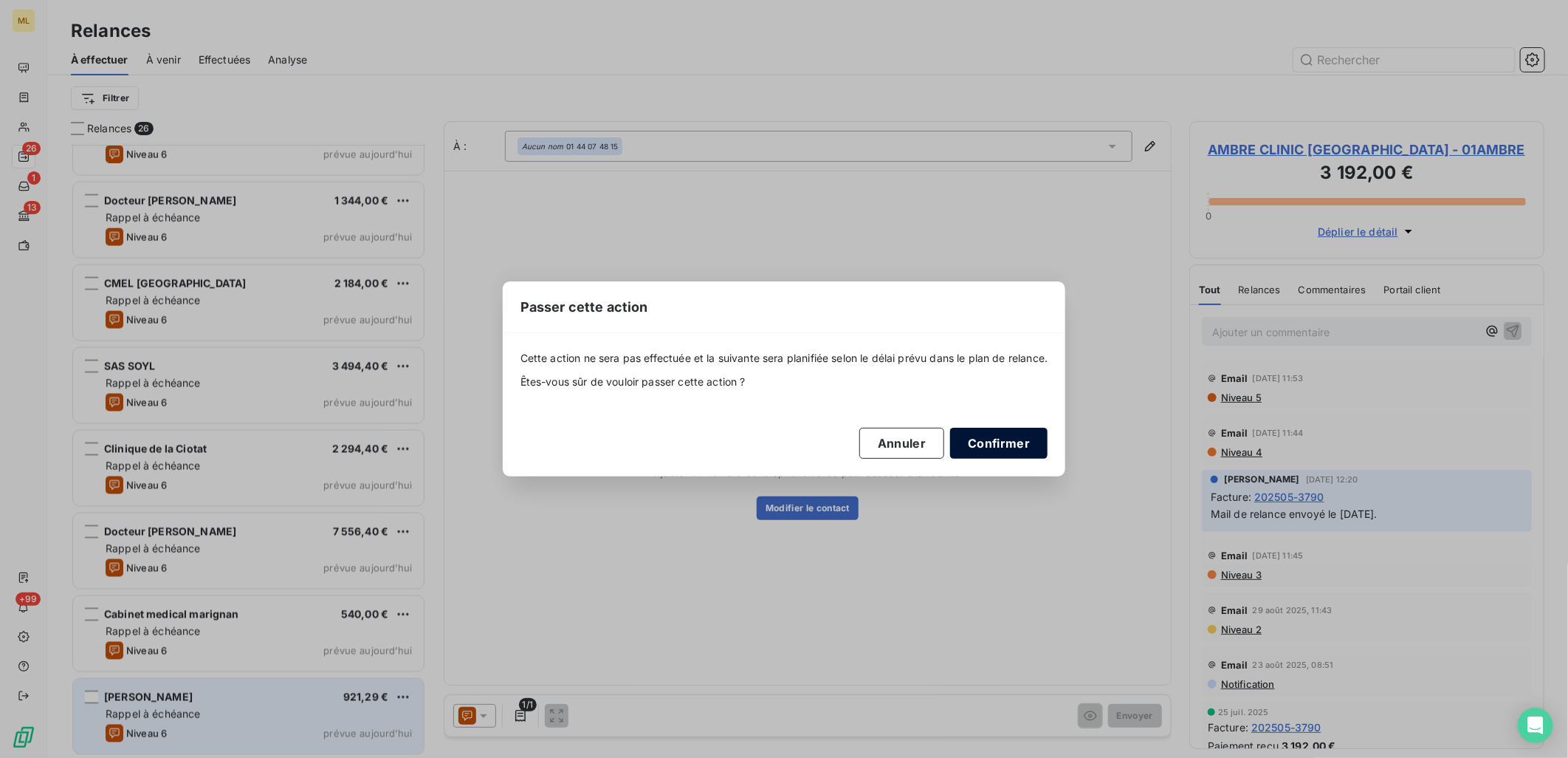
click at [1021, 441] on button "Confirmer" at bounding box center [999, 443] width 98 height 31
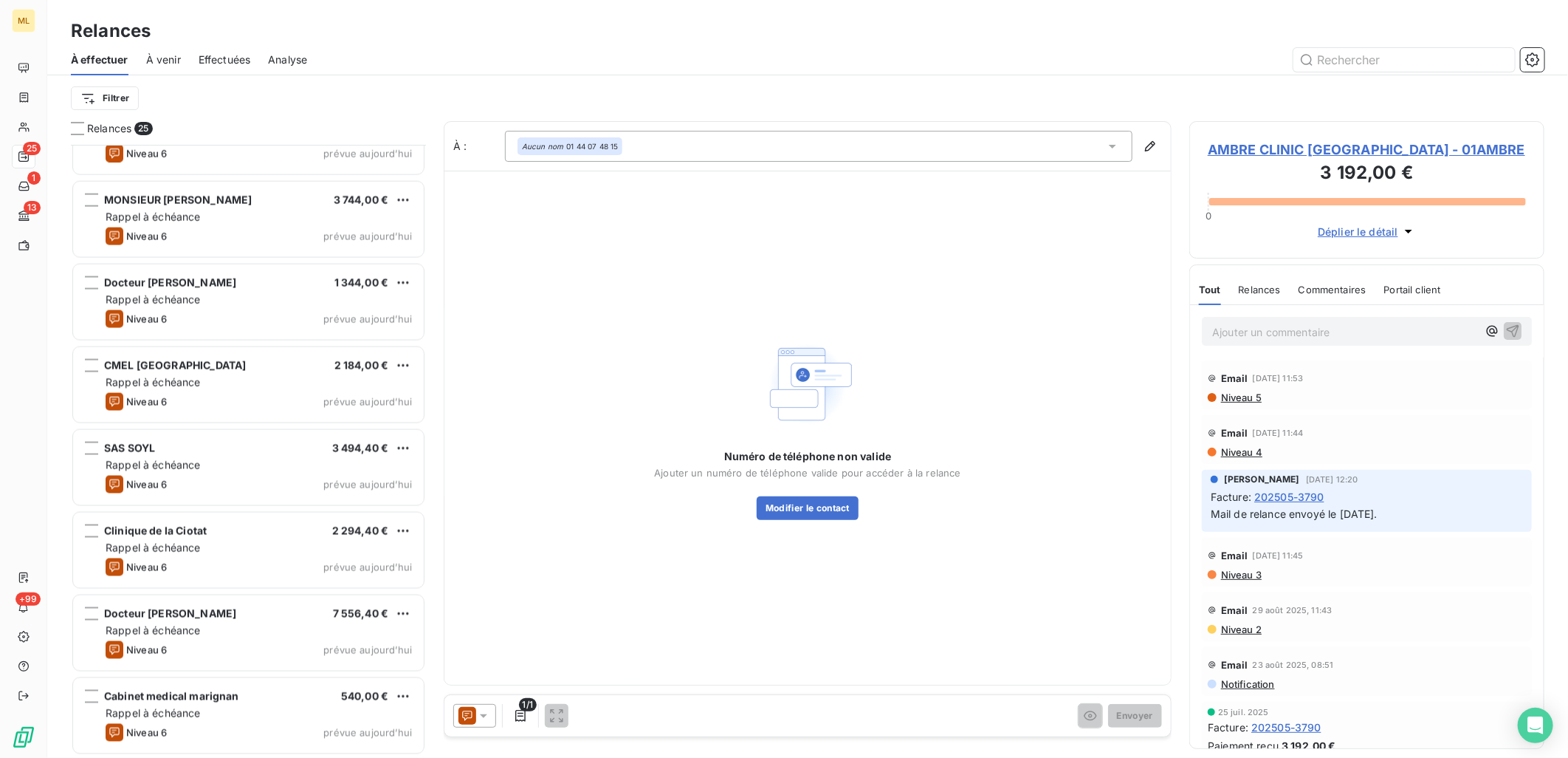
scroll to position [1454, 0]
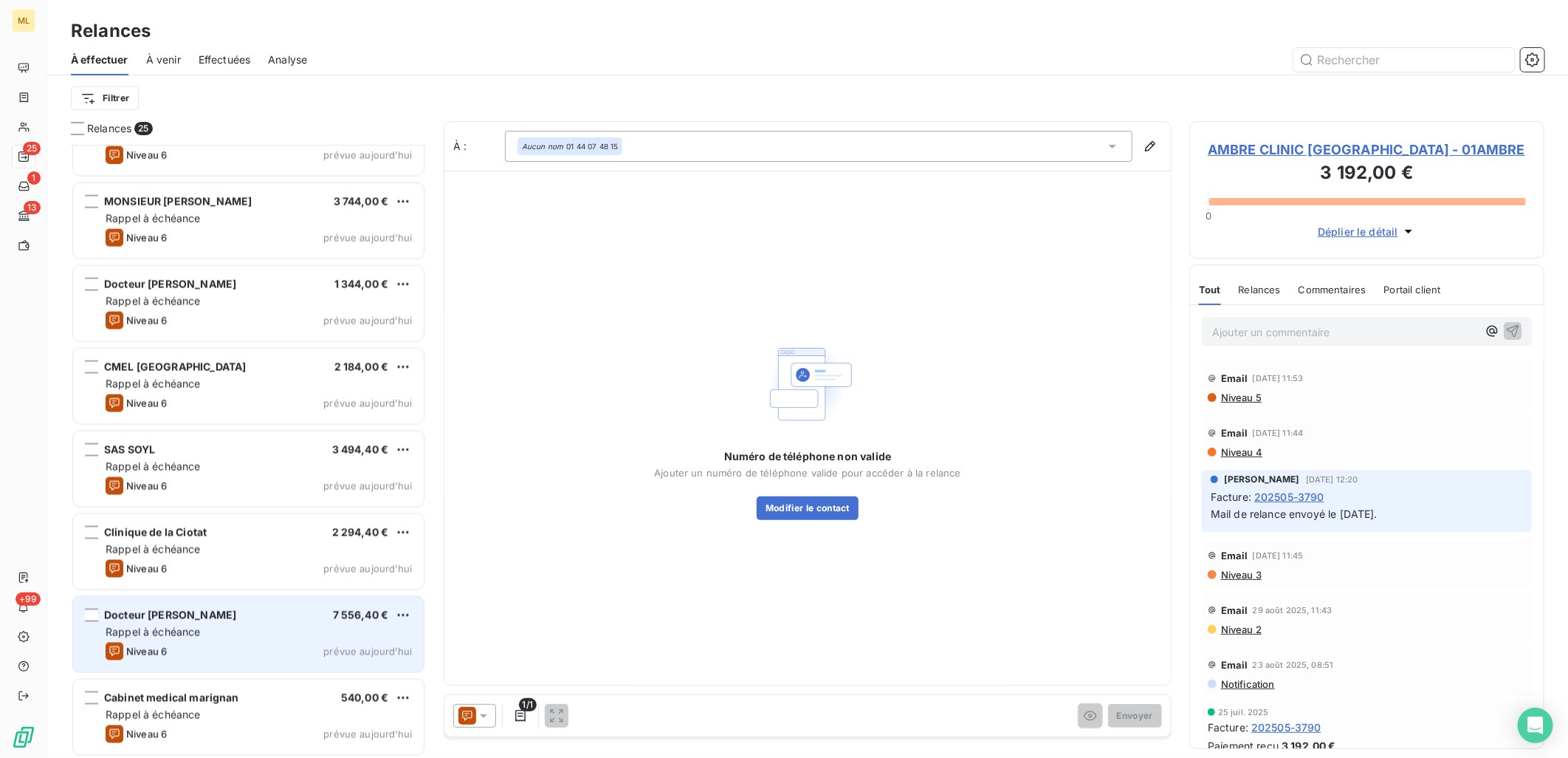
click at [228, 648] on div "Niveau 6 prévue [DATE]" at bounding box center [259, 651] width 306 height 18
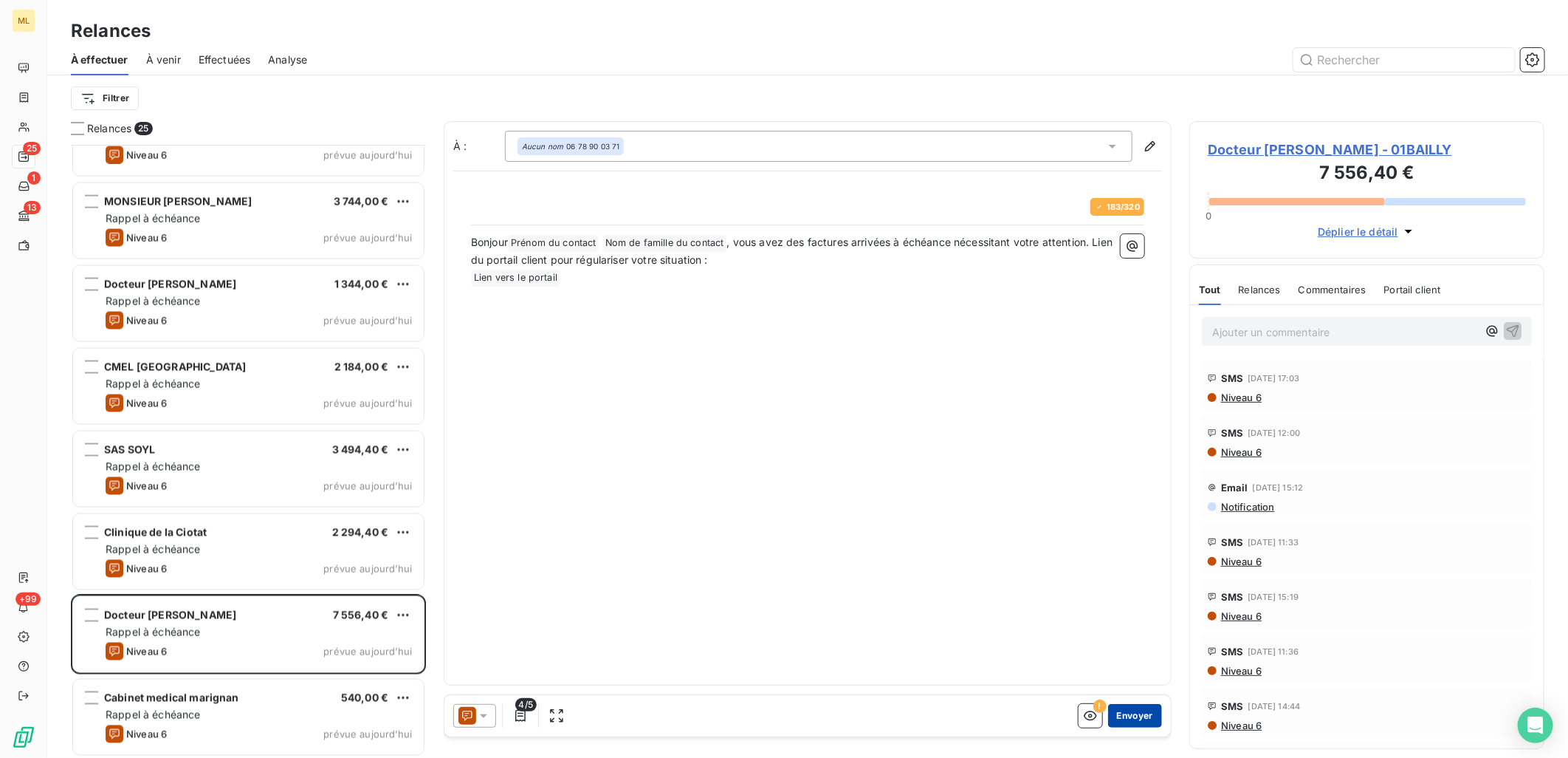
click at [1142, 718] on button "Envoyer" at bounding box center [1135, 715] width 54 height 24
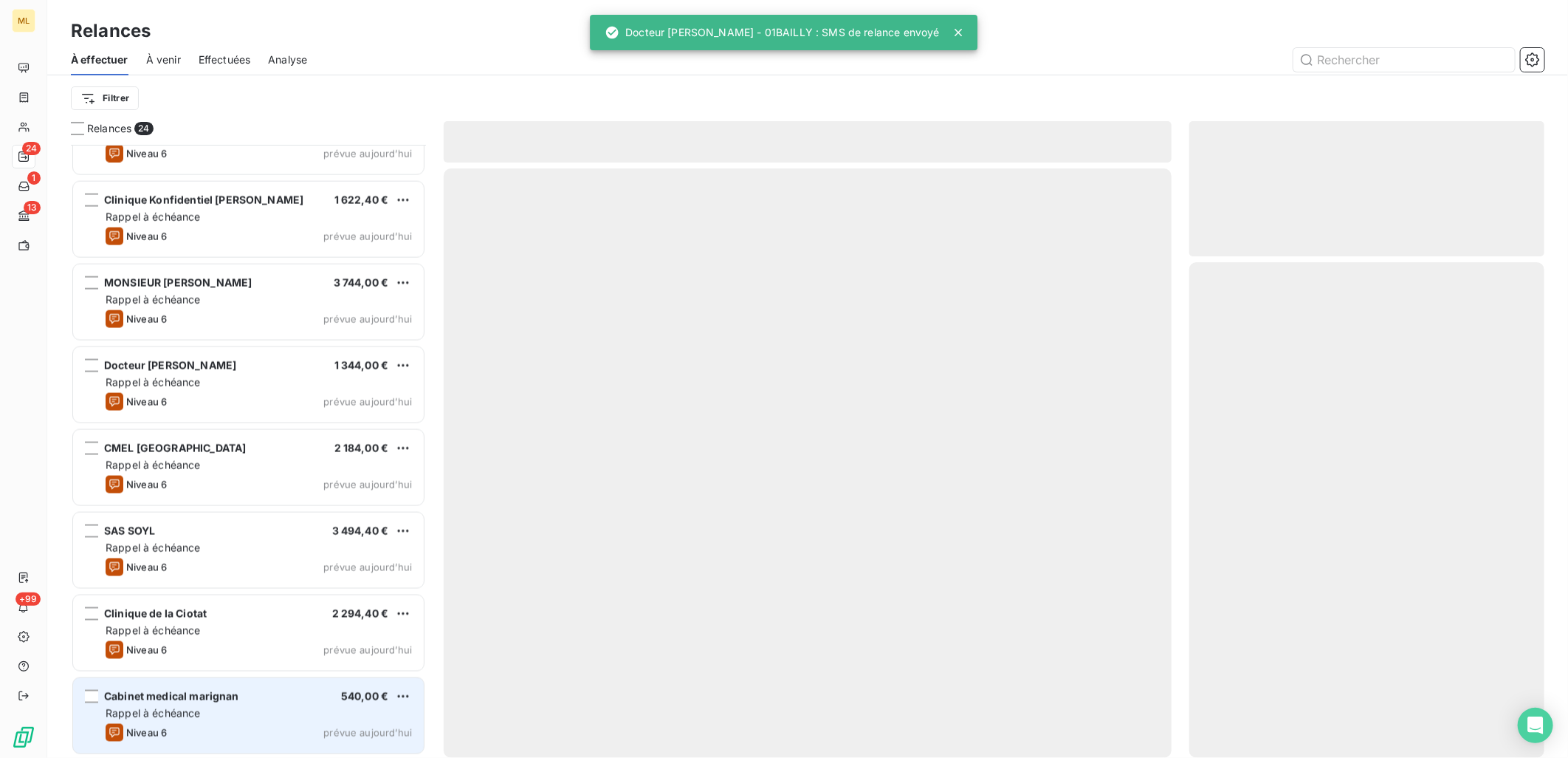
scroll to position [1371, 0]
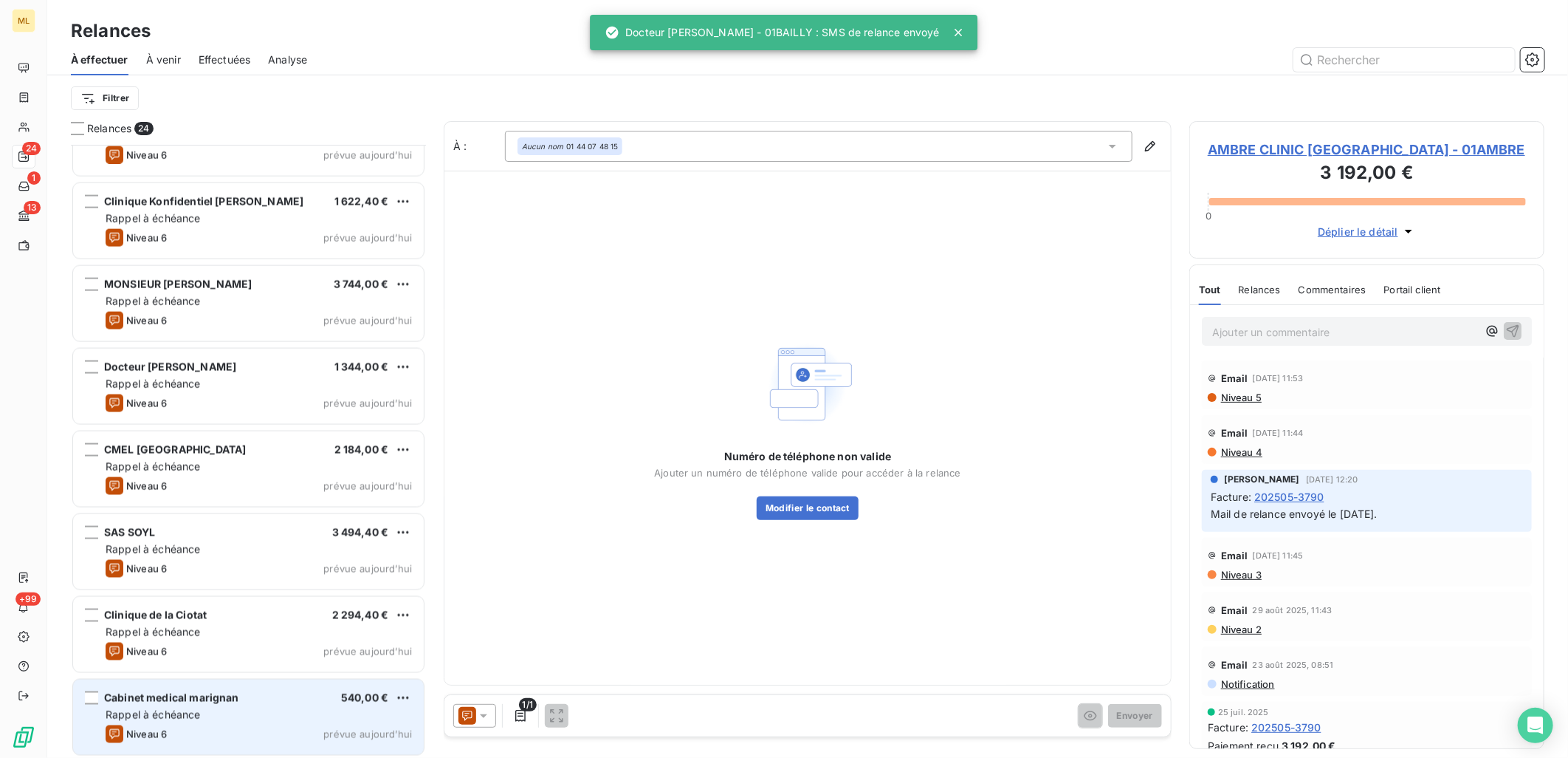
click at [158, 708] on span "Rappel à échéance" at bounding box center [153, 714] width 95 height 12
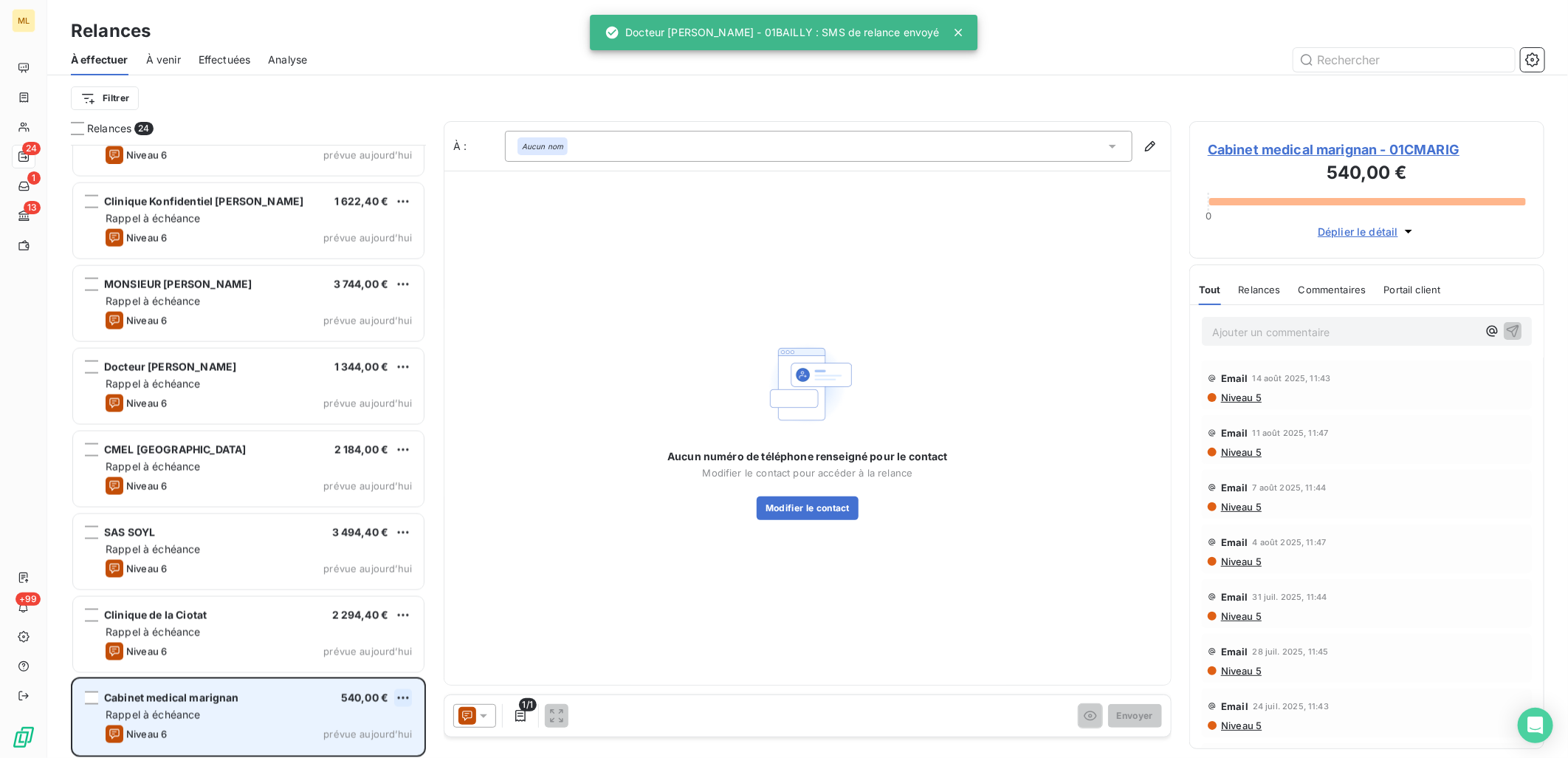
click at [409, 691] on html "ML 24 1 13 +99 Relances À effectuer À venir Effectuées Analyse Filtrer Relances…" at bounding box center [784, 379] width 1568 height 758
click at [350, 673] on div "Passer cette action" at bounding box center [340, 668] width 133 height 24
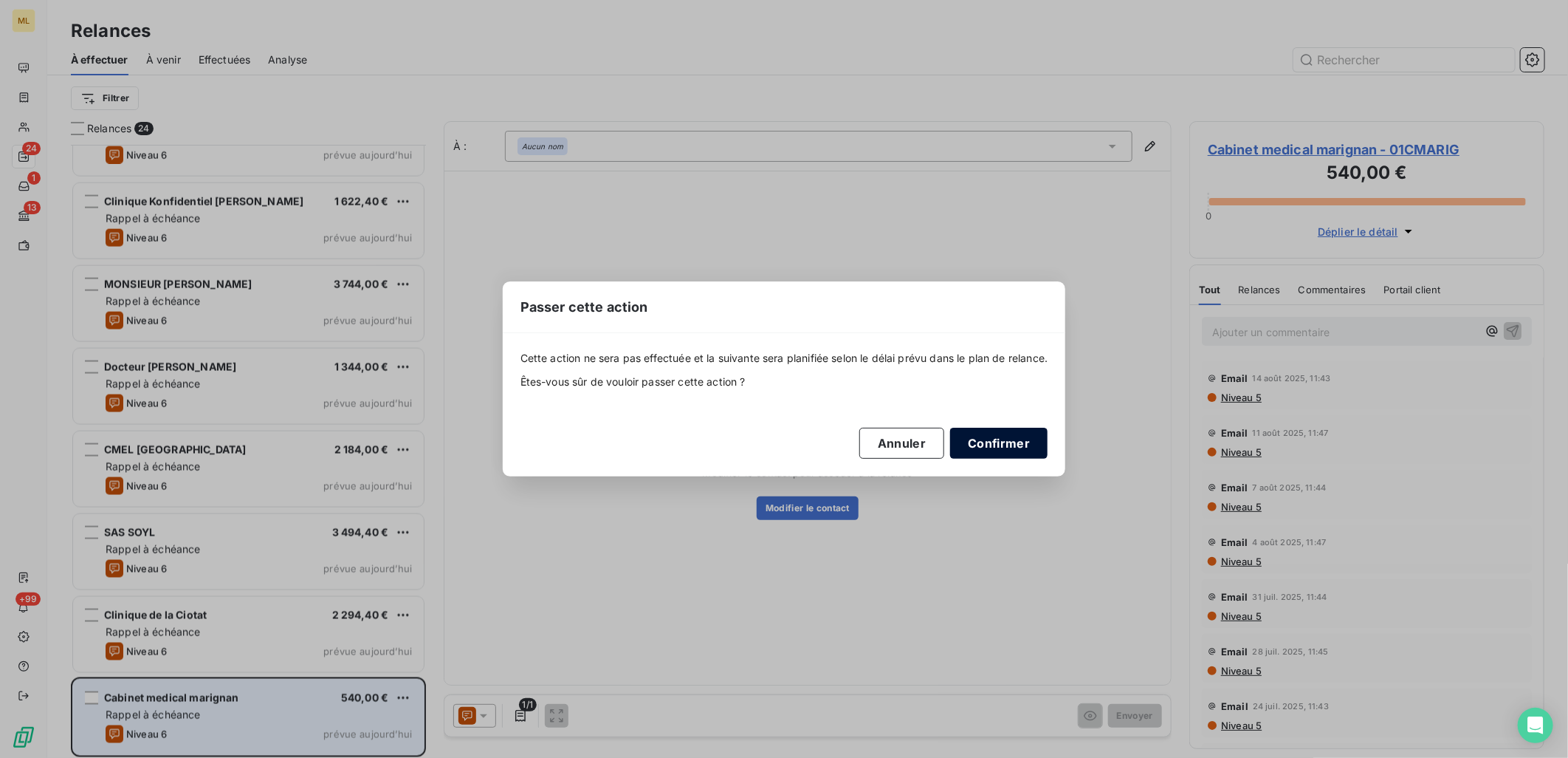
click at [1016, 450] on button "Confirmer" at bounding box center [999, 443] width 98 height 31
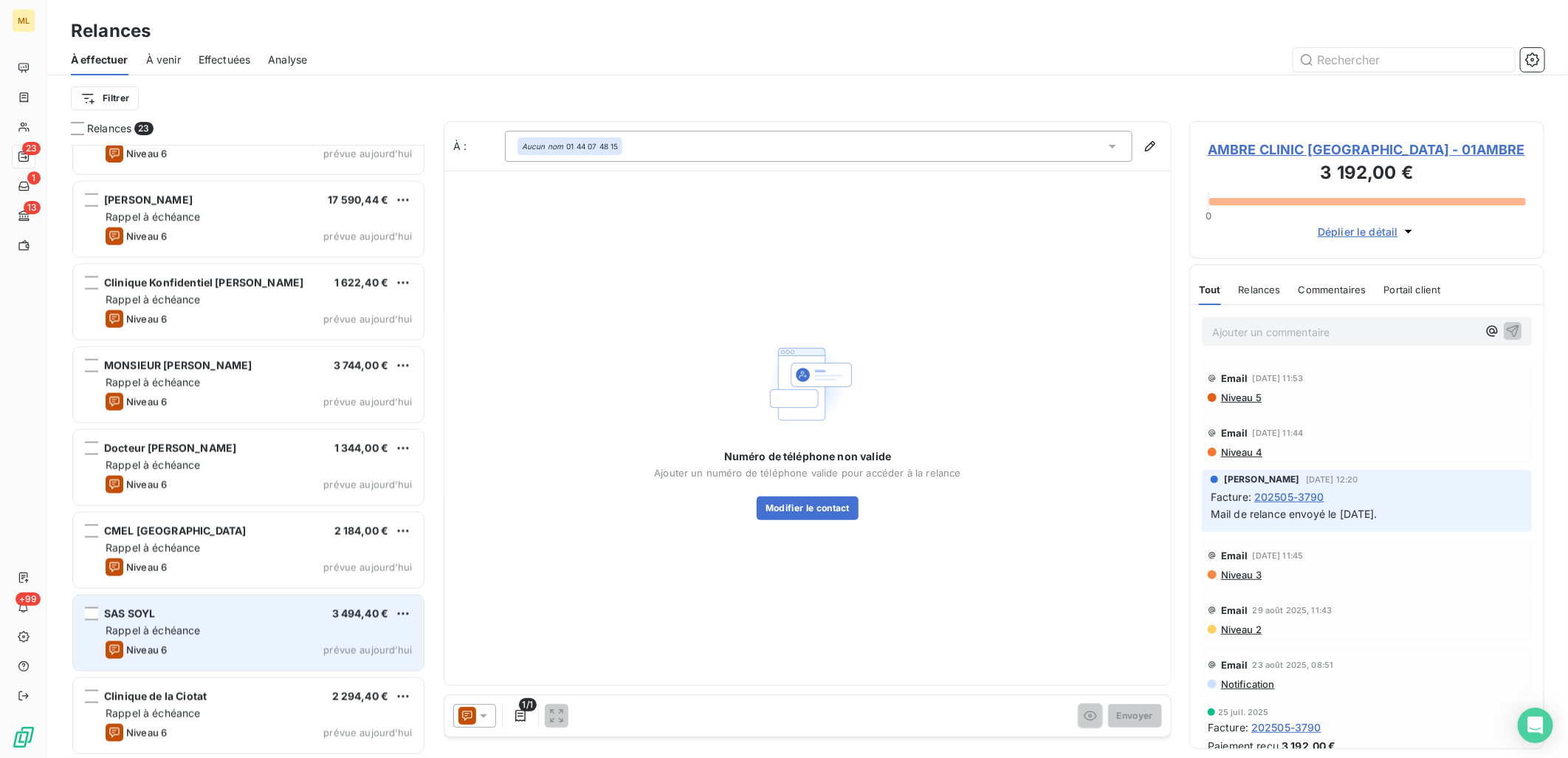
scroll to position [1288, 0]
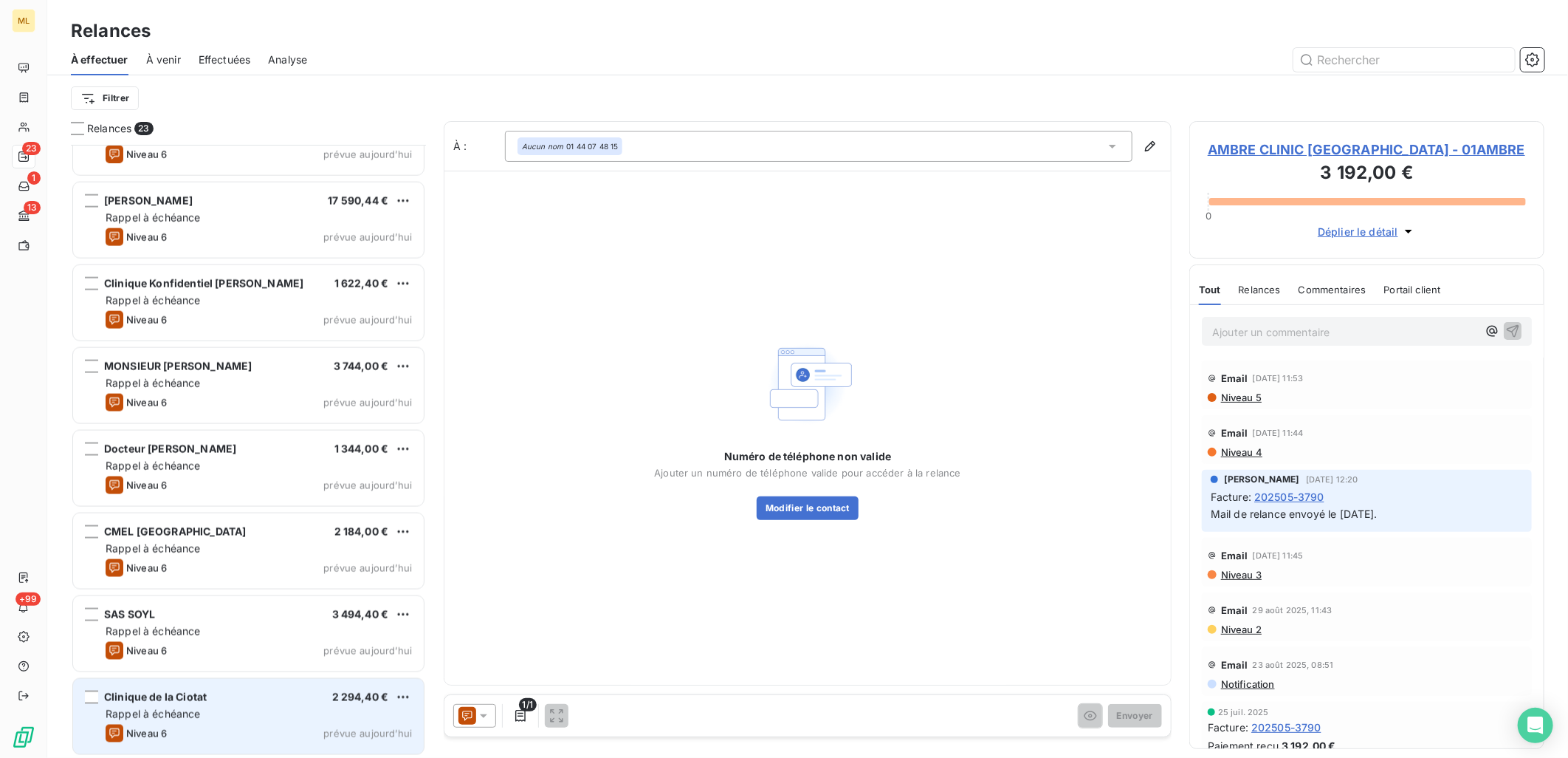
click at [247, 742] on div "Clinique de la Ciotat 2 294,40 € Rappel à échéance Niveau 6 prévue [DATE]" at bounding box center [248, 716] width 350 height 76
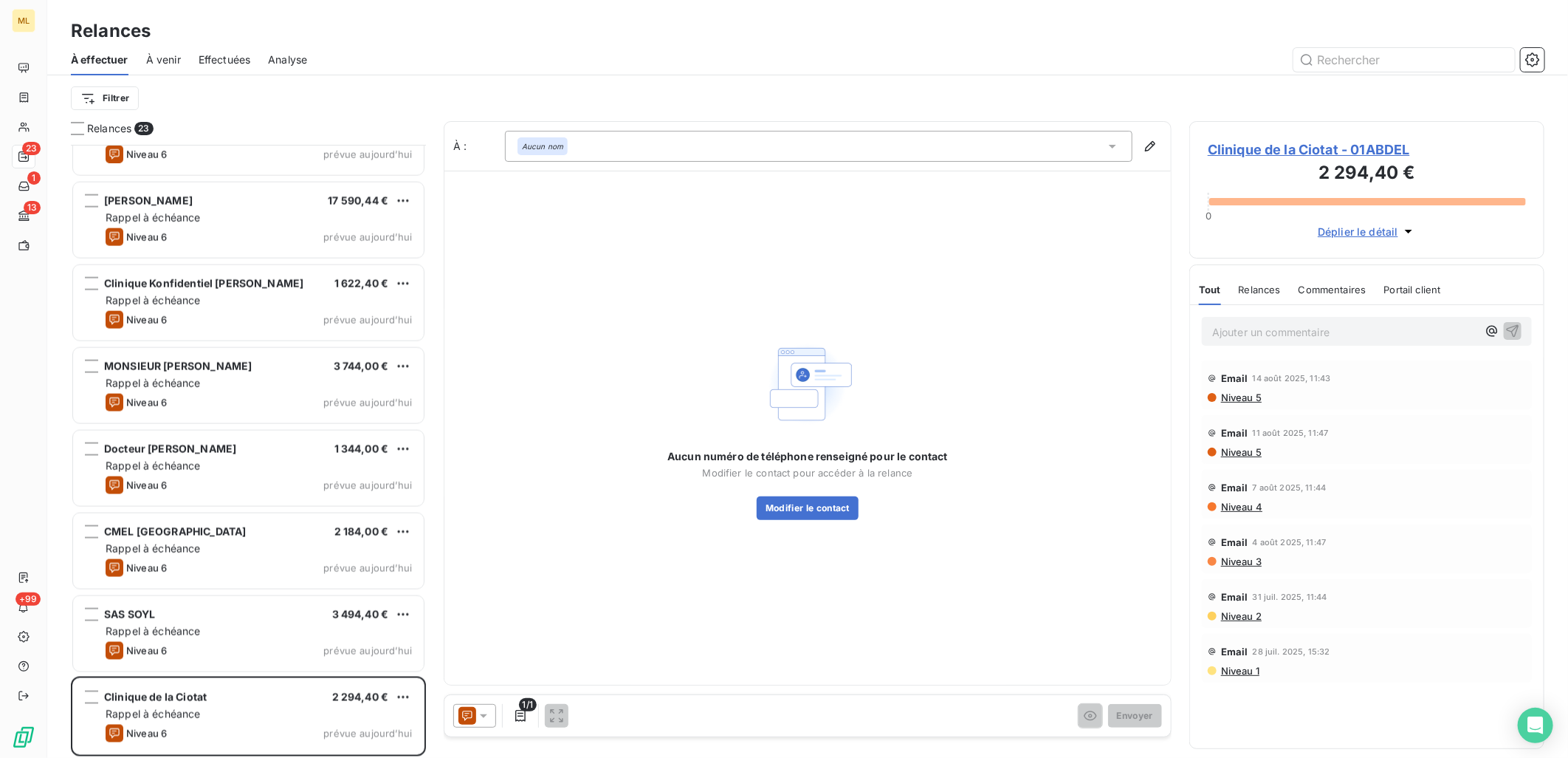
click at [1274, 149] on span "Clinique de la Ciotat - 01ABDEL" at bounding box center [1367, 149] width 318 height 20
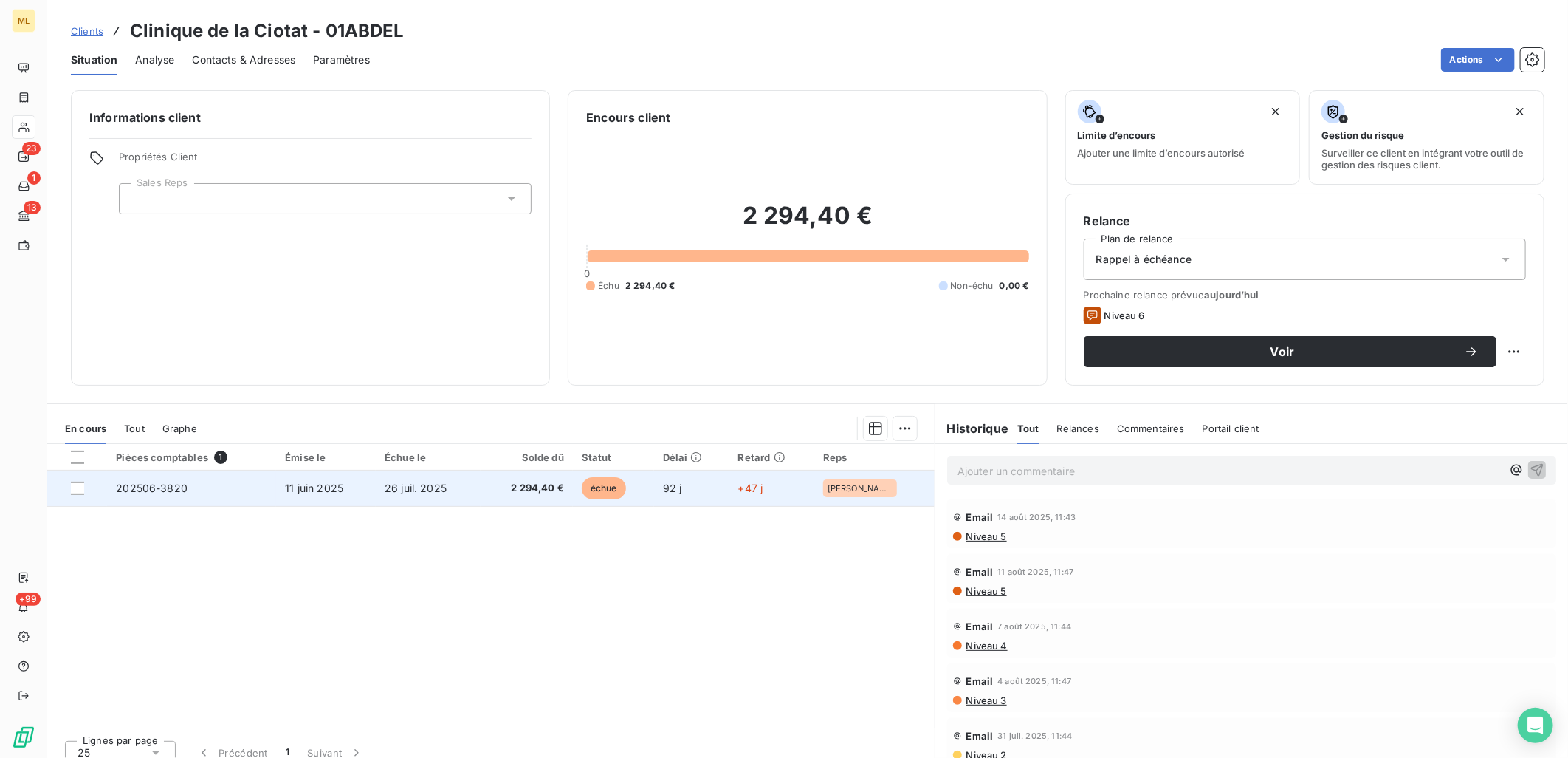
click at [354, 500] on td "11 juin 2025" at bounding box center [326, 488] width 100 height 36
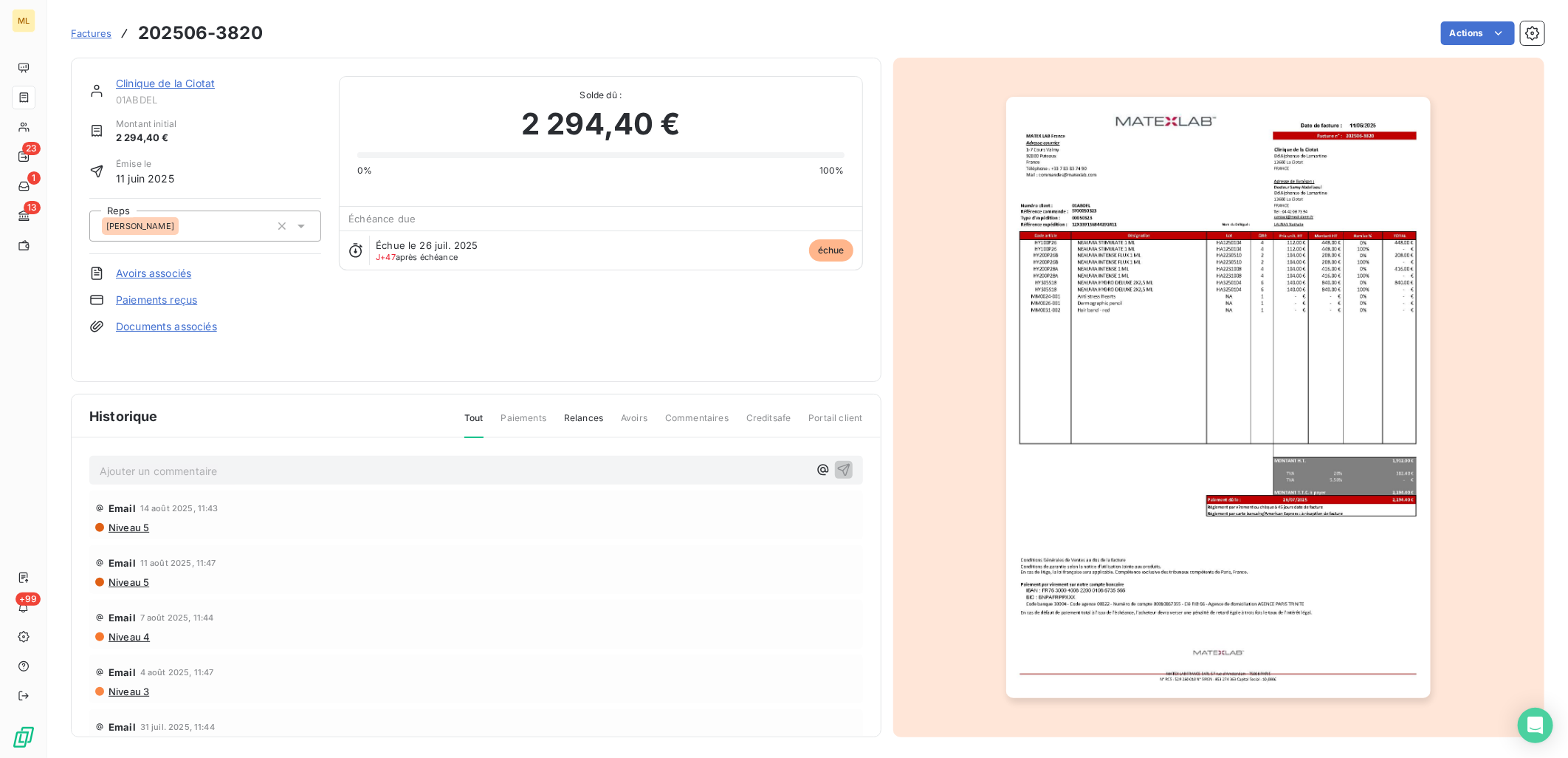
click at [1301, 220] on img "button" at bounding box center [1218, 398] width 424 height 601
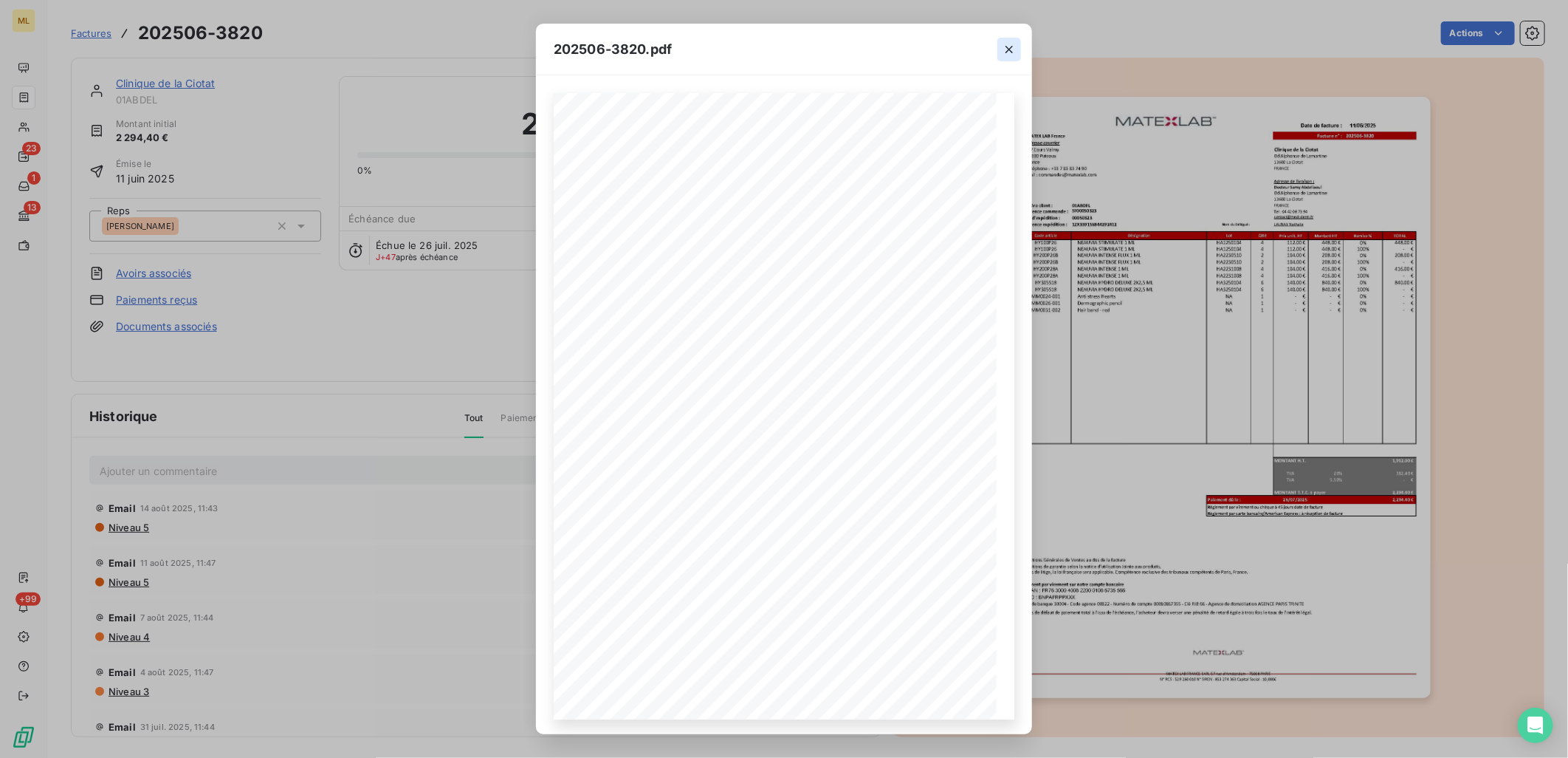
click at [1012, 53] on icon "button" at bounding box center [1009, 49] width 15 height 15
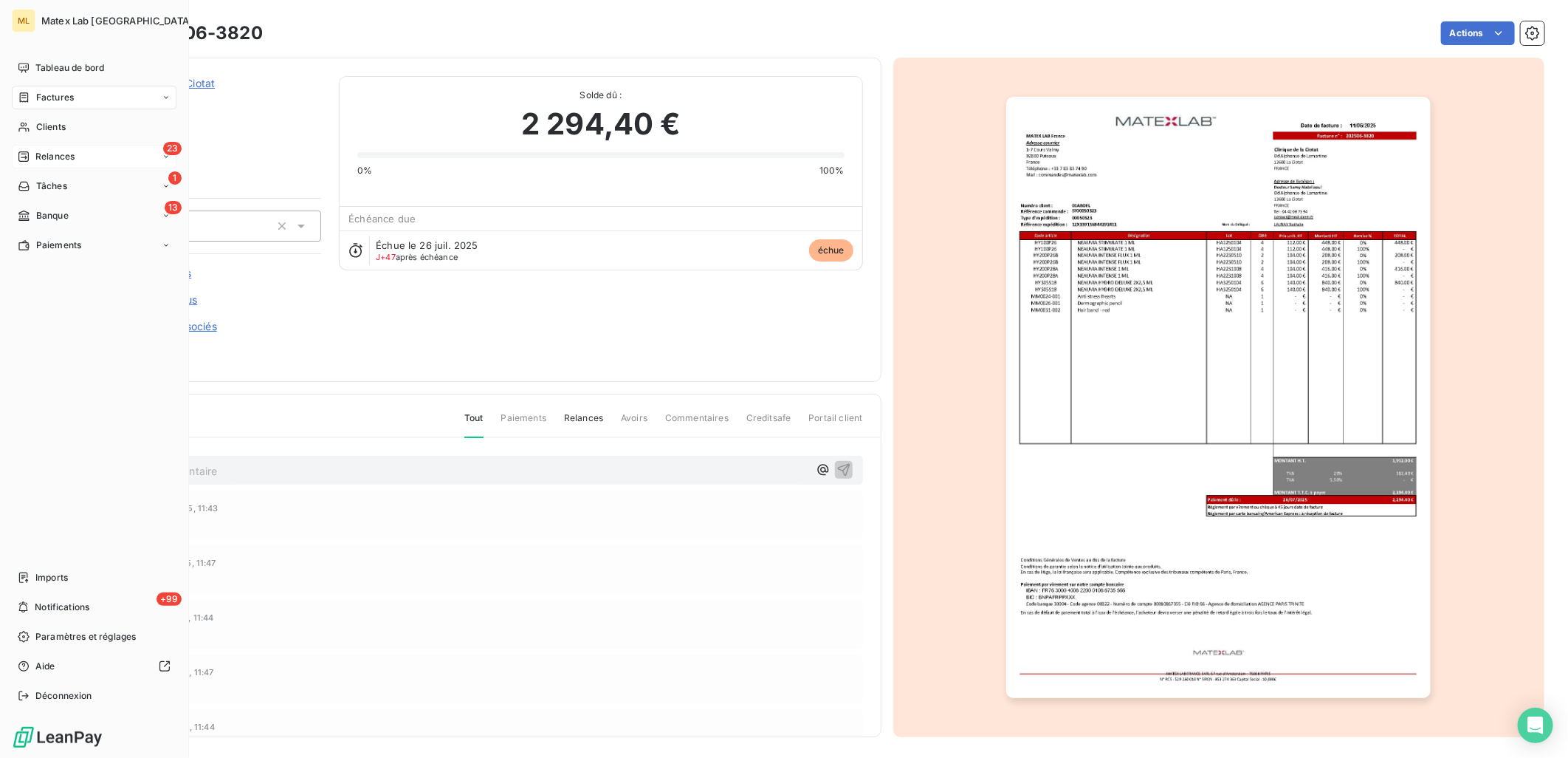
click at [65, 155] on span "Relances" at bounding box center [55, 156] width 39 height 13
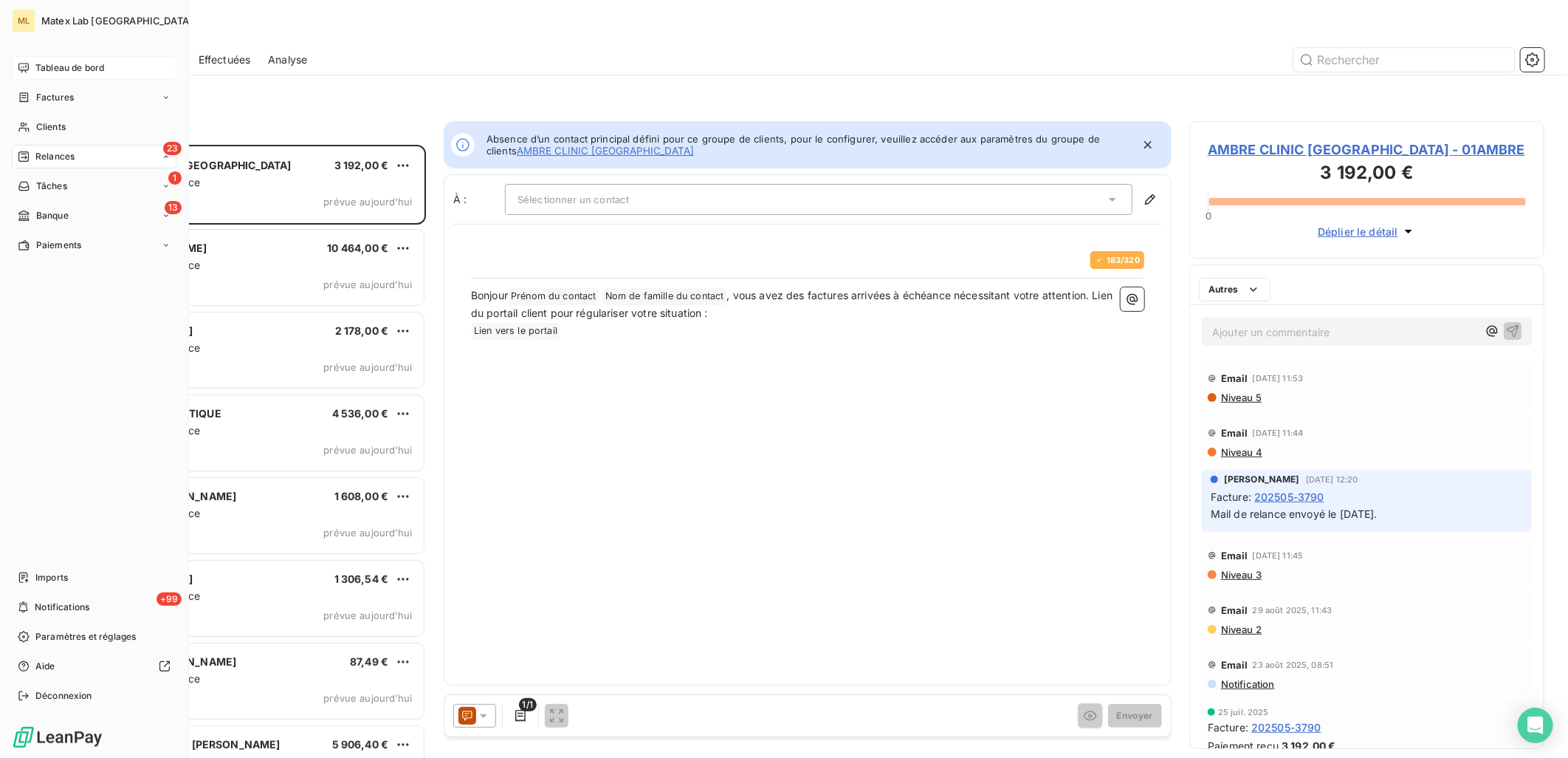
scroll to position [601, 342]
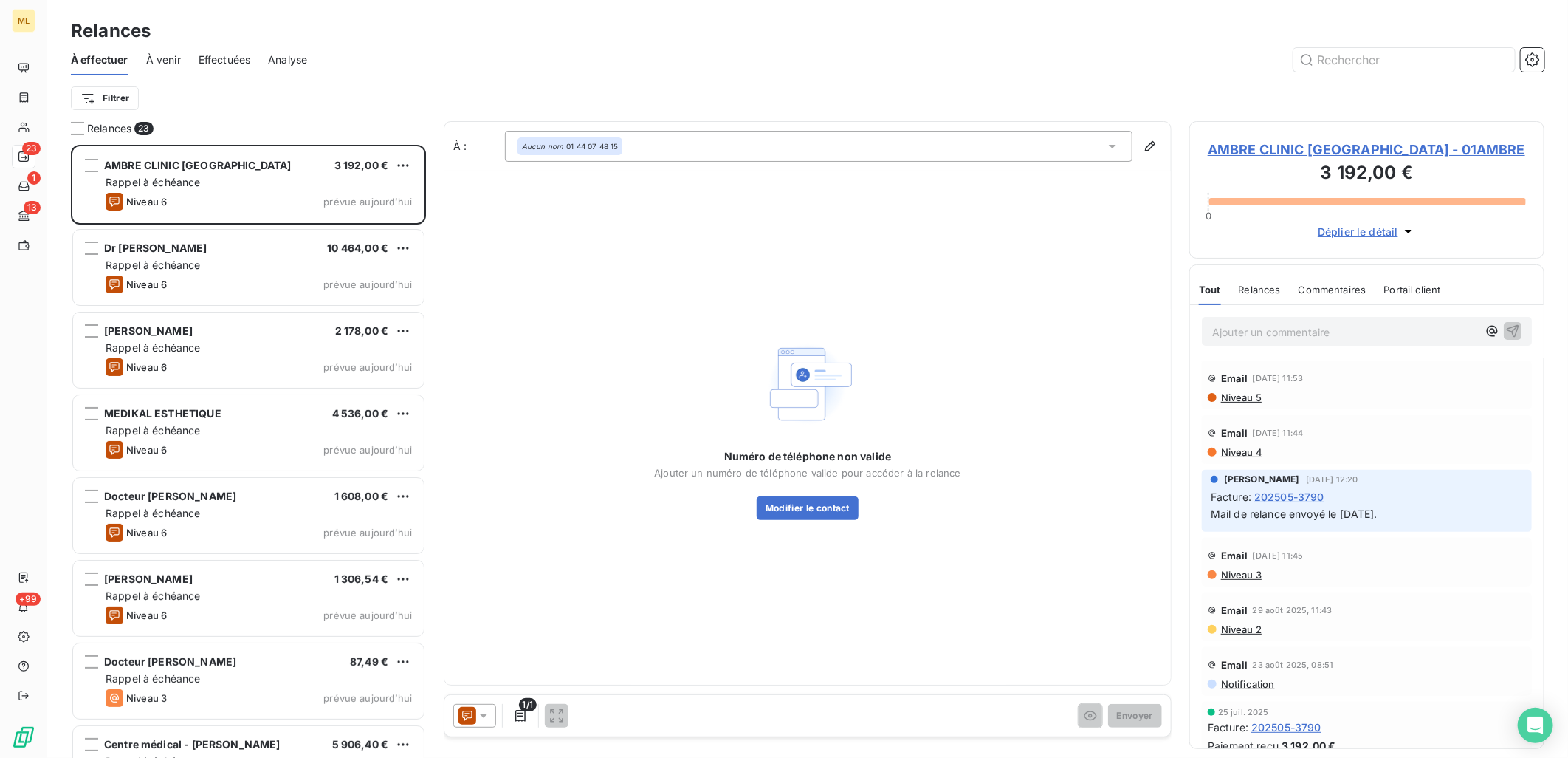
click at [165, 53] on span "À venir" at bounding box center [163, 60] width 35 height 15
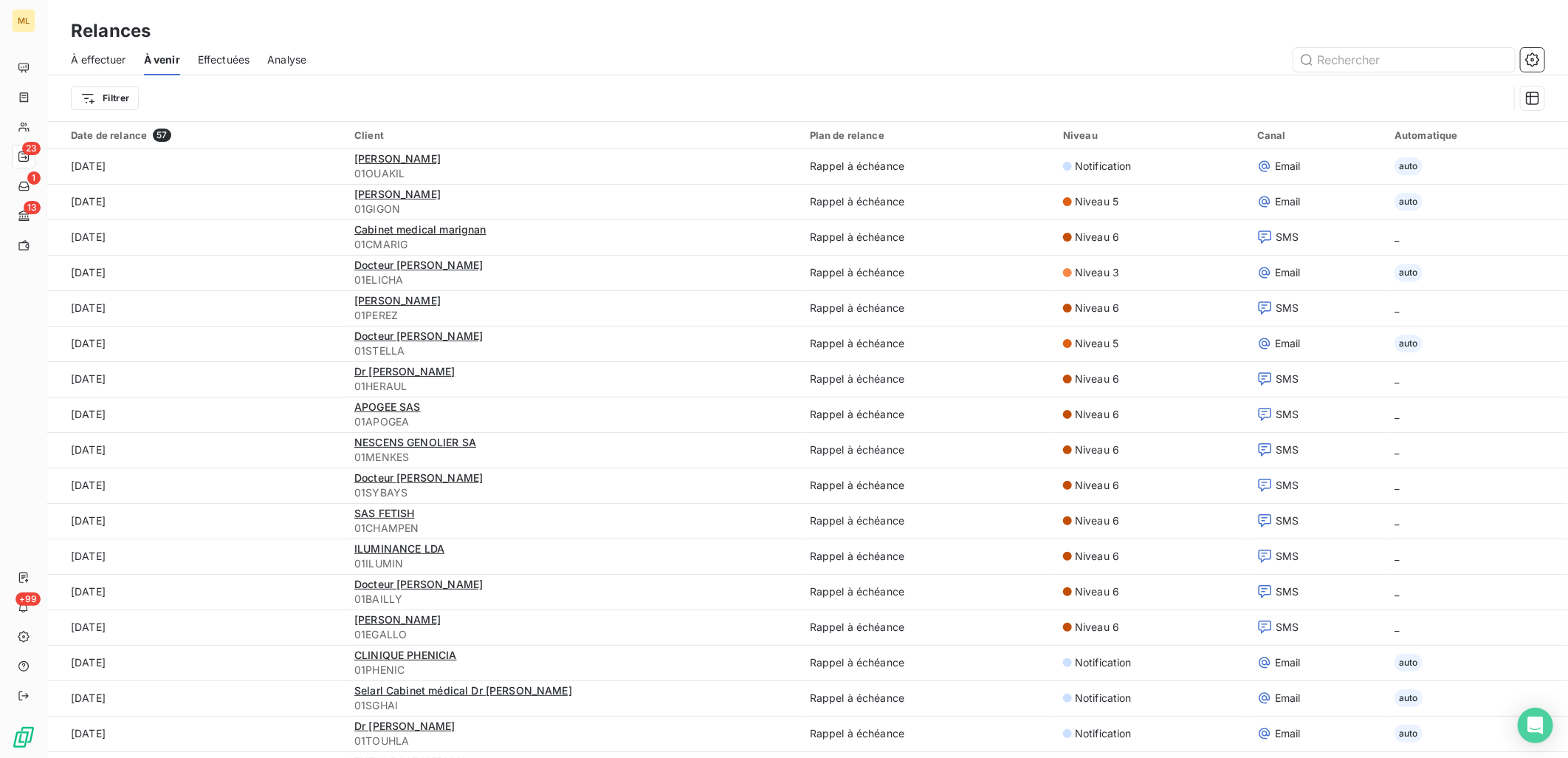
click at [96, 64] on span "À effectuer" at bounding box center [99, 60] width 55 height 15
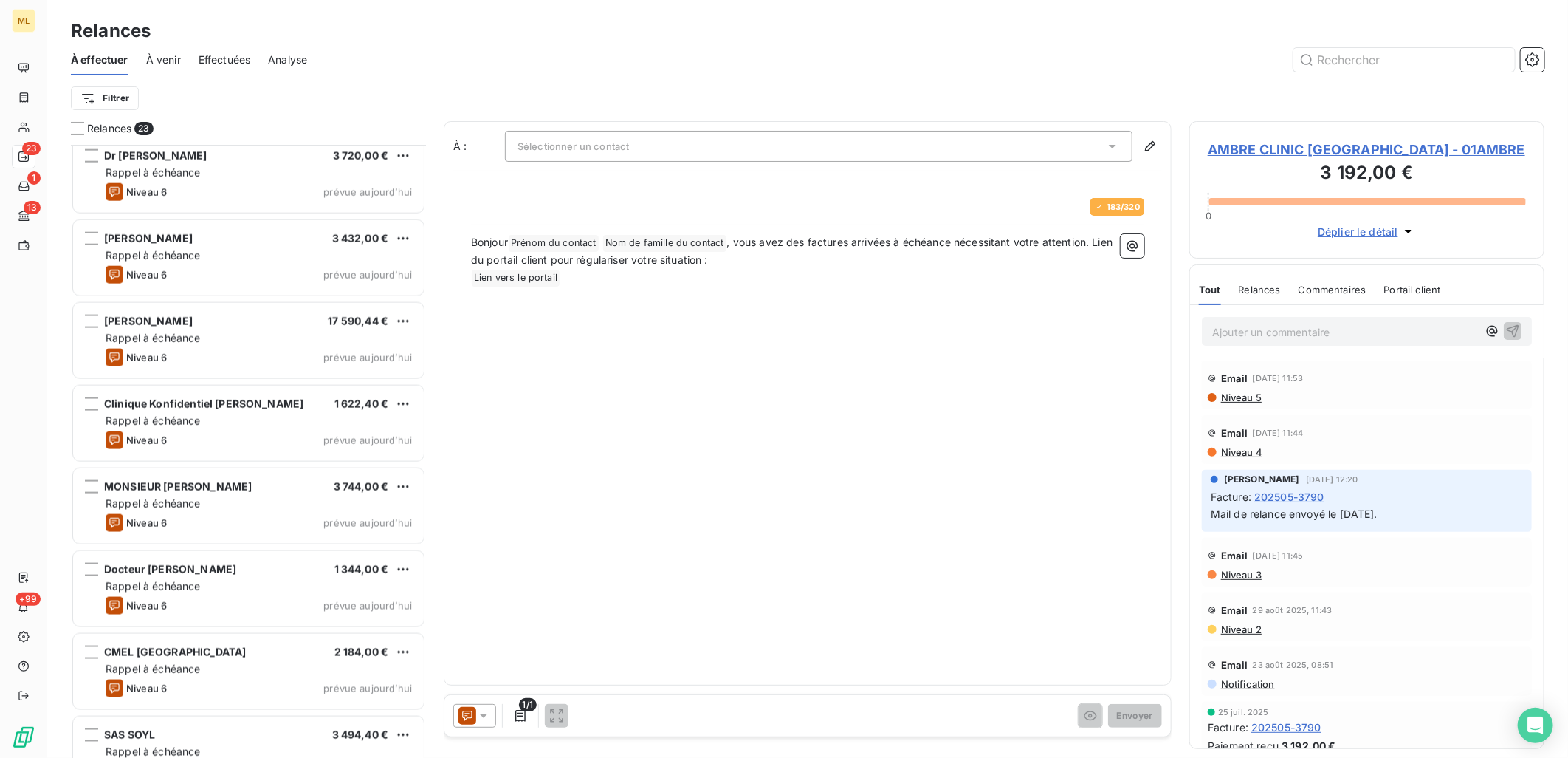
scroll to position [1288, 0]
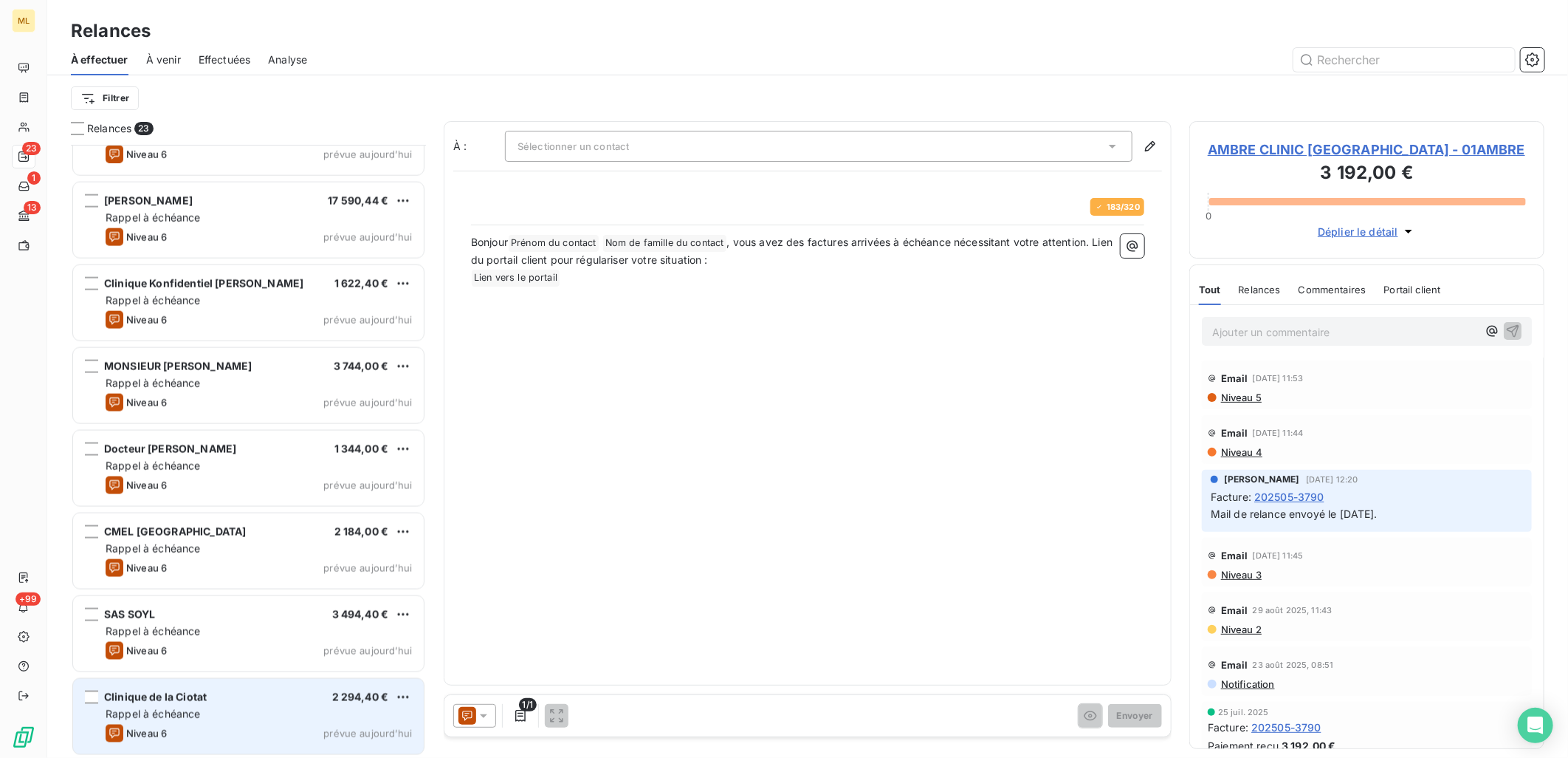
click at [210, 698] on div "Clinique de la Ciotat 2 294,40 €" at bounding box center [259, 697] width 306 height 13
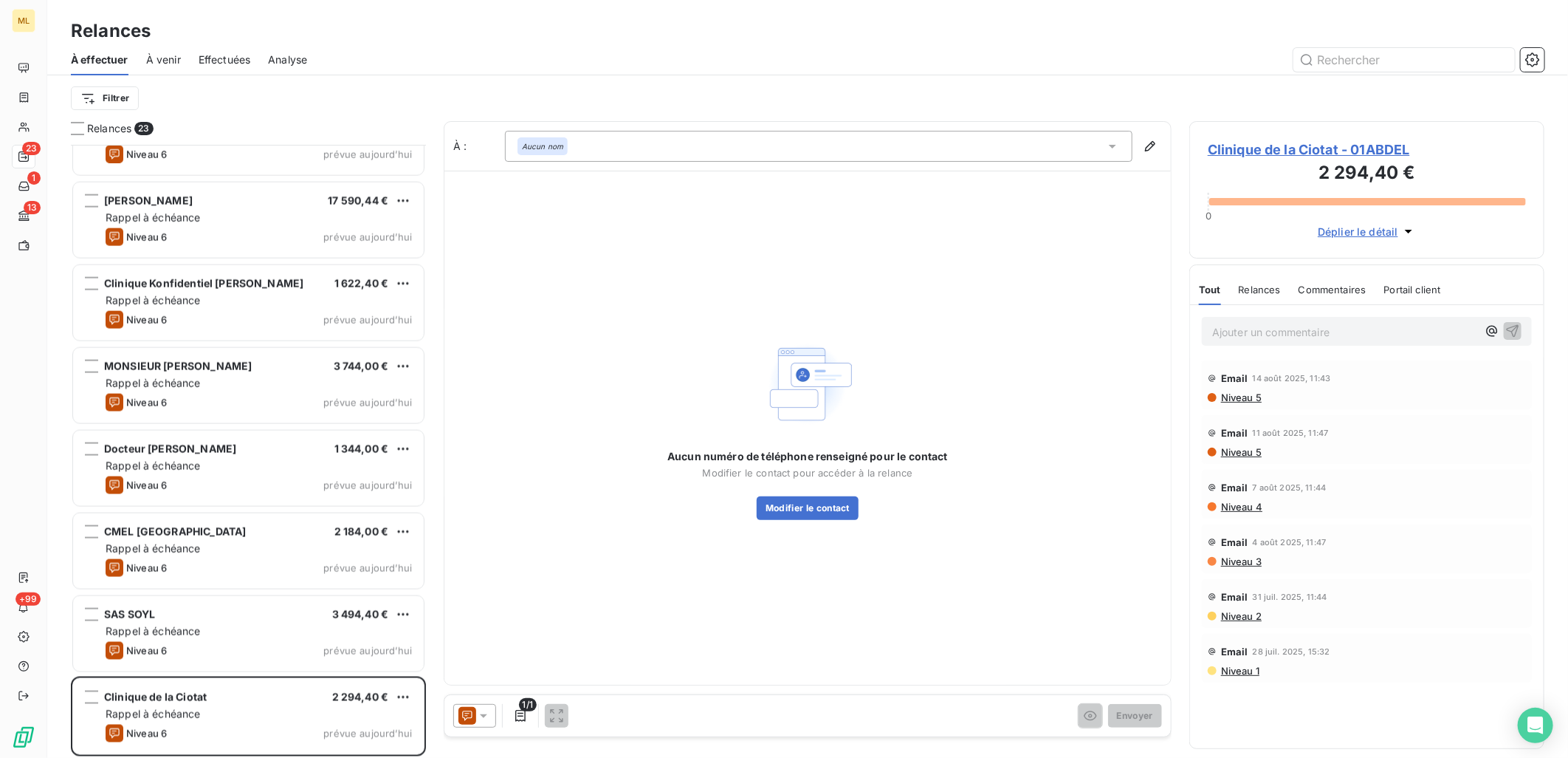
click at [844, 493] on div "Aucun numéro de téléphone renseigné pour le contact Modifier le contact pour ac…" at bounding box center [807, 485] width 280 height 71
click at [845, 503] on button "Modifier le contact" at bounding box center [808, 508] width 102 height 24
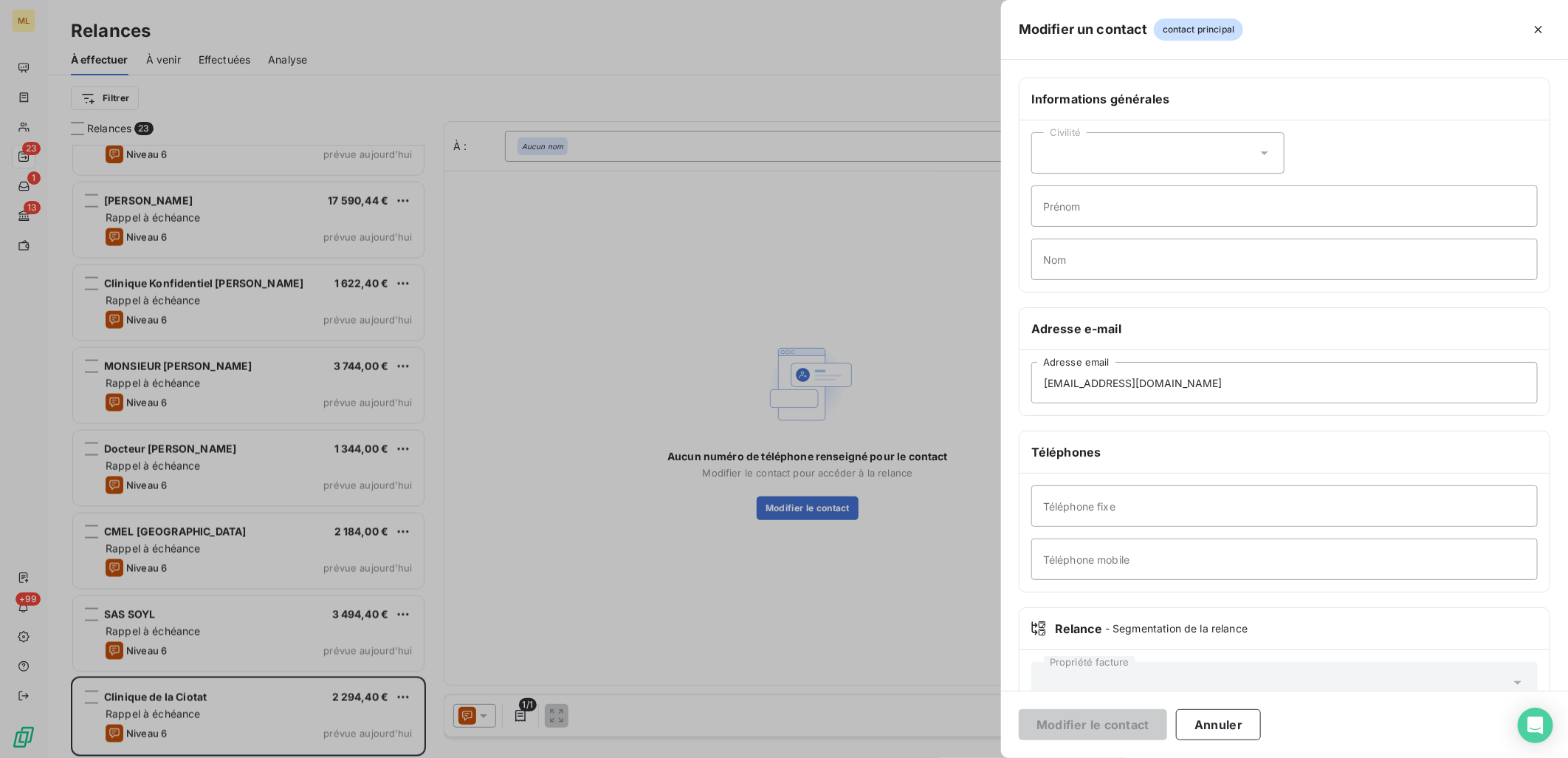
click at [749, 300] on div at bounding box center [784, 379] width 1568 height 758
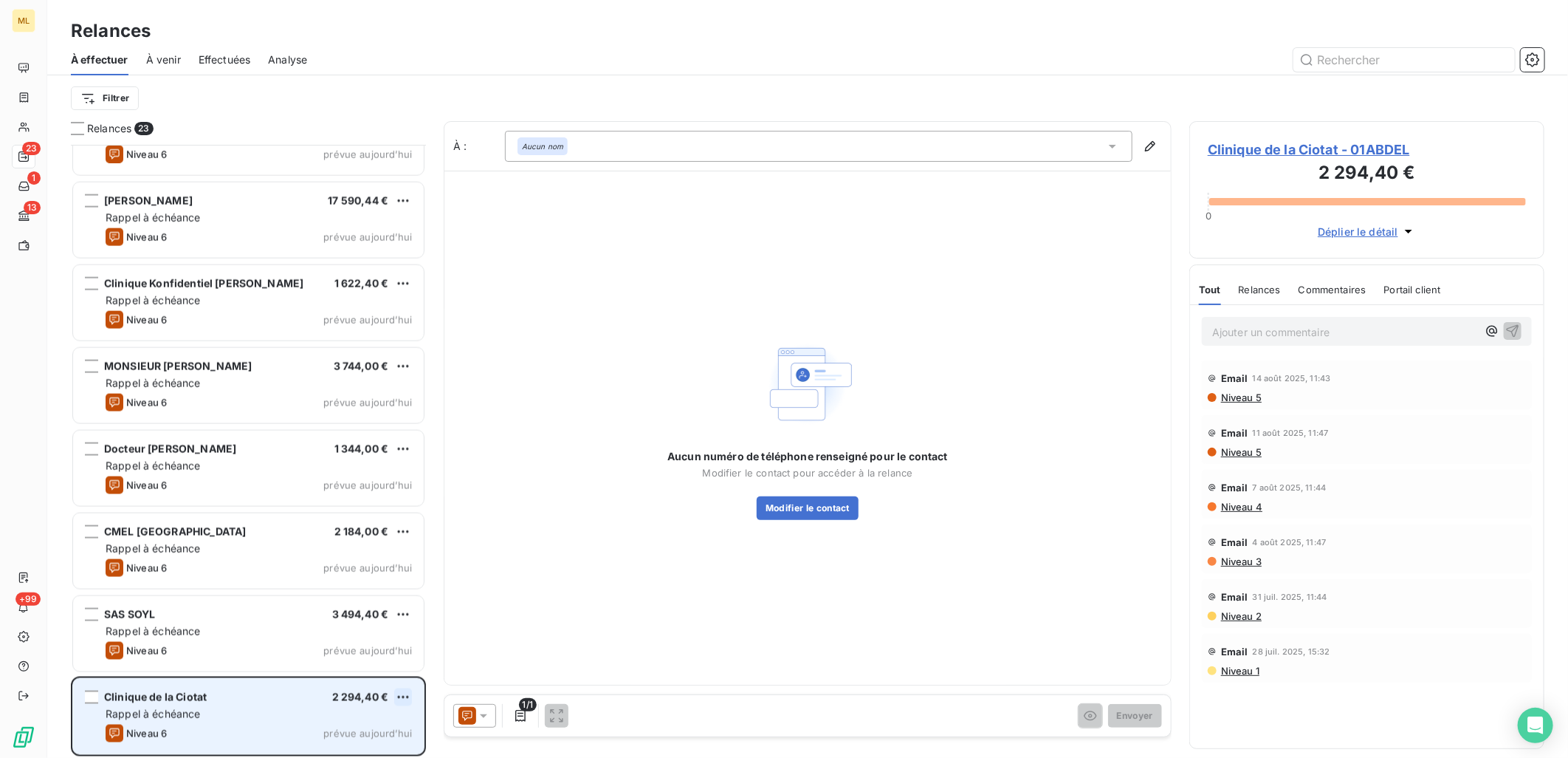
click at [402, 694] on html "ML 23 1 13 +99 Relances À effectuer À venir Effectuées Analyse Filtrer Relances…" at bounding box center [784, 379] width 1568 height 758
click at [353, 663] on div "Passer cette action" at bounding box center [340, 667] width 133 height 24
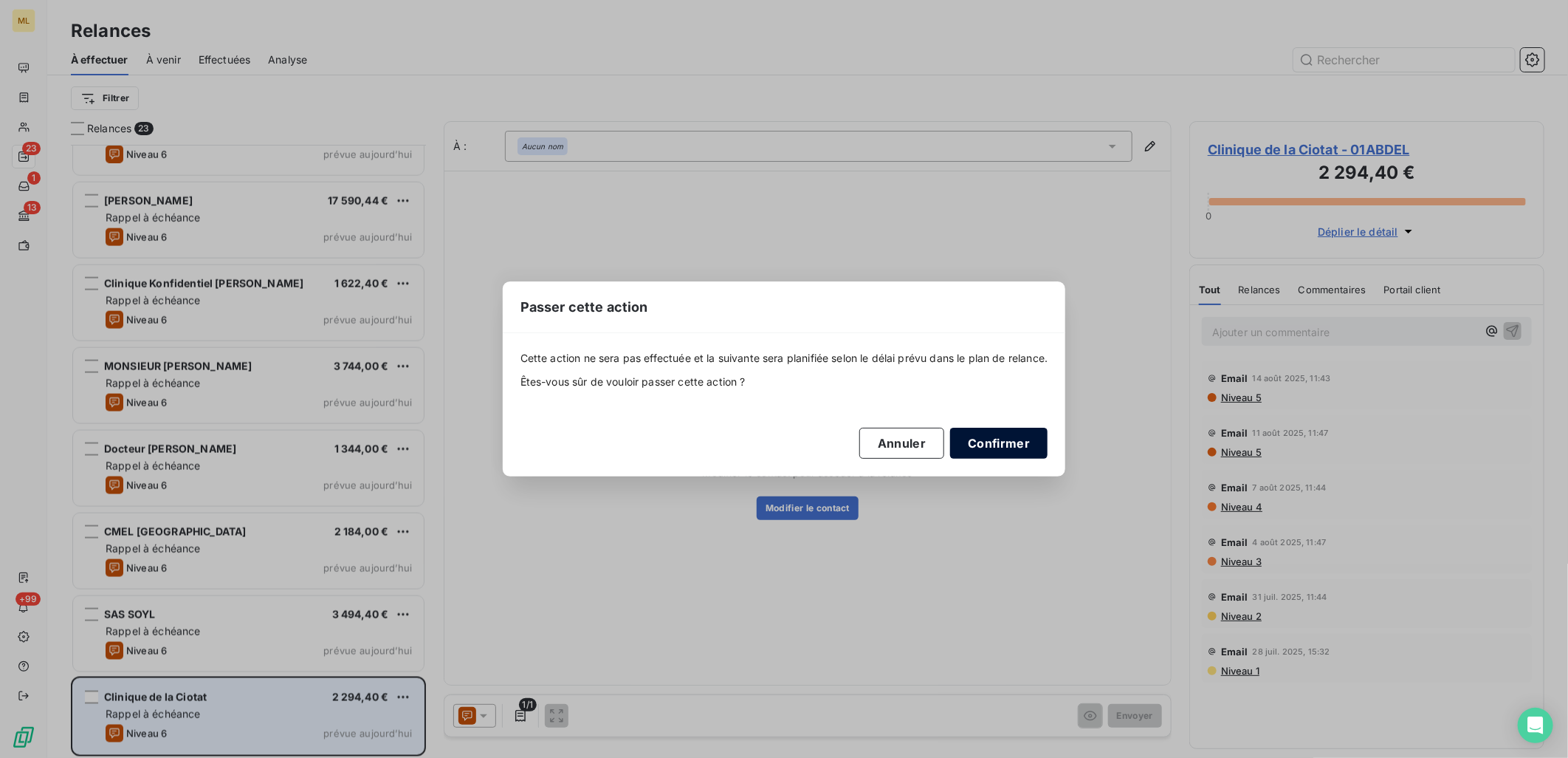
click at [1020, 444] on button "Confirmer" at bounding box center [999, 443] width 98 height 31
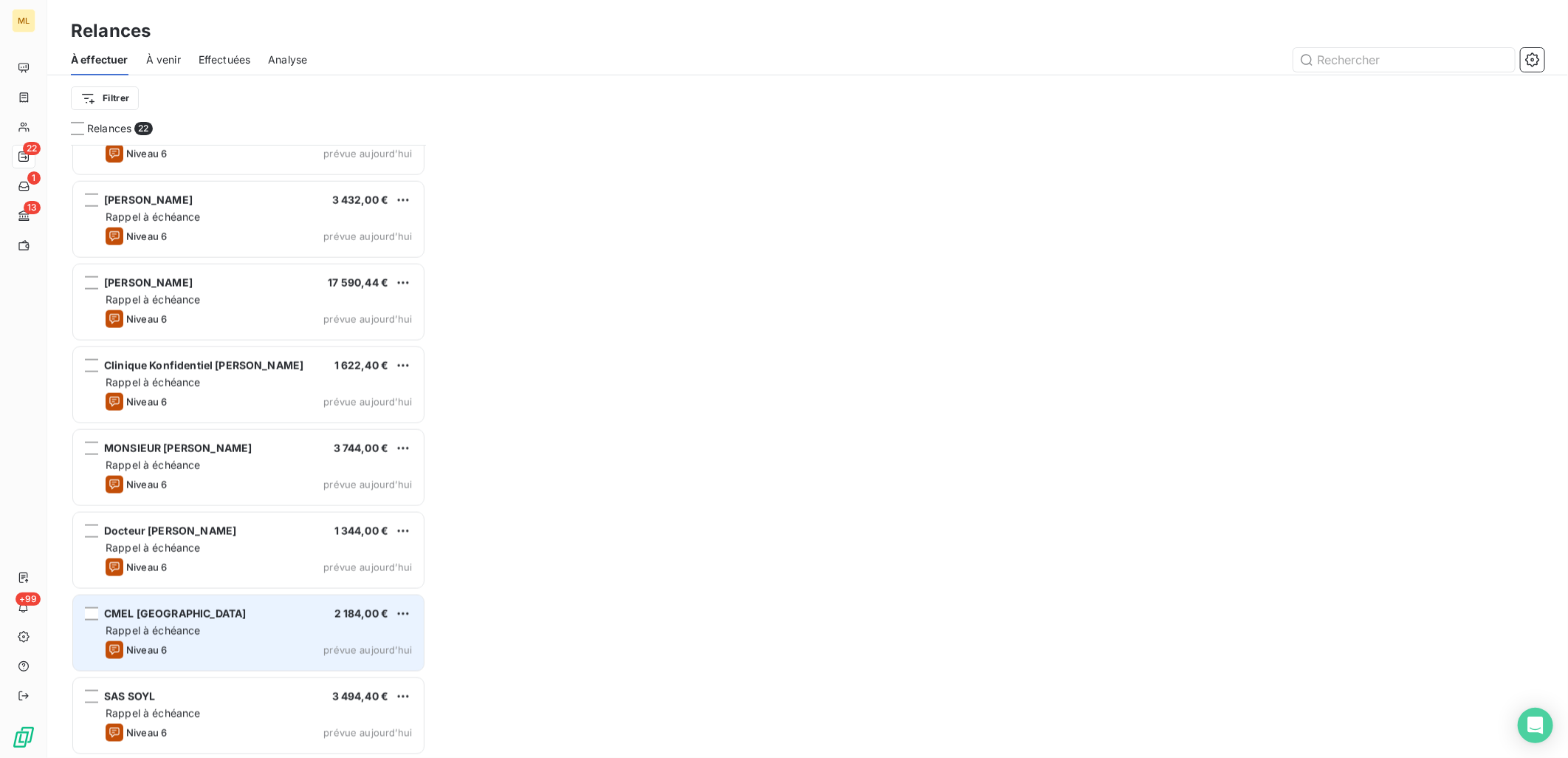
scroll to position [1206, 0]
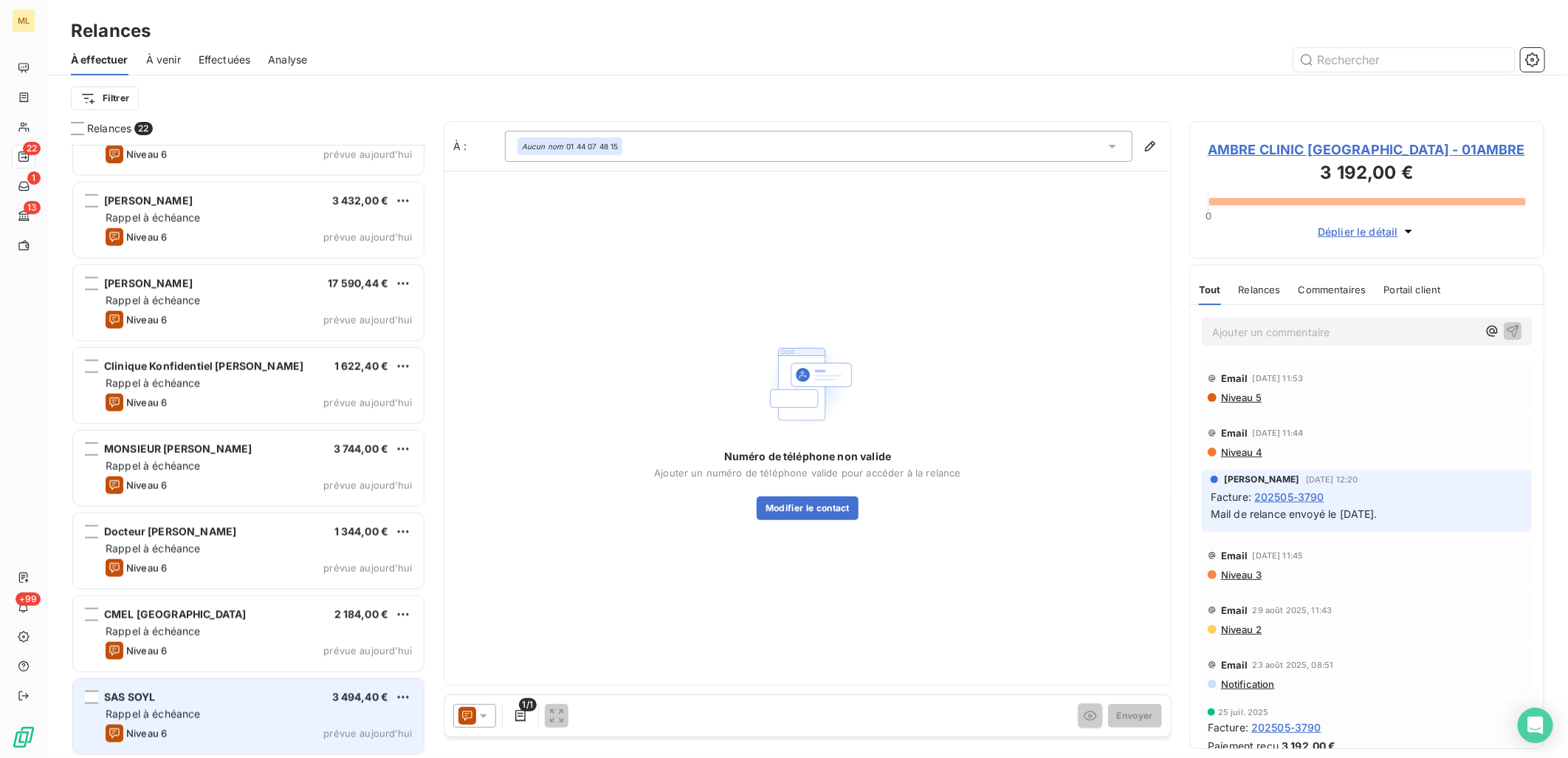
click at [146, 728] on span "Niveau 6" at bounding box center [147, 733] width 41 height 12
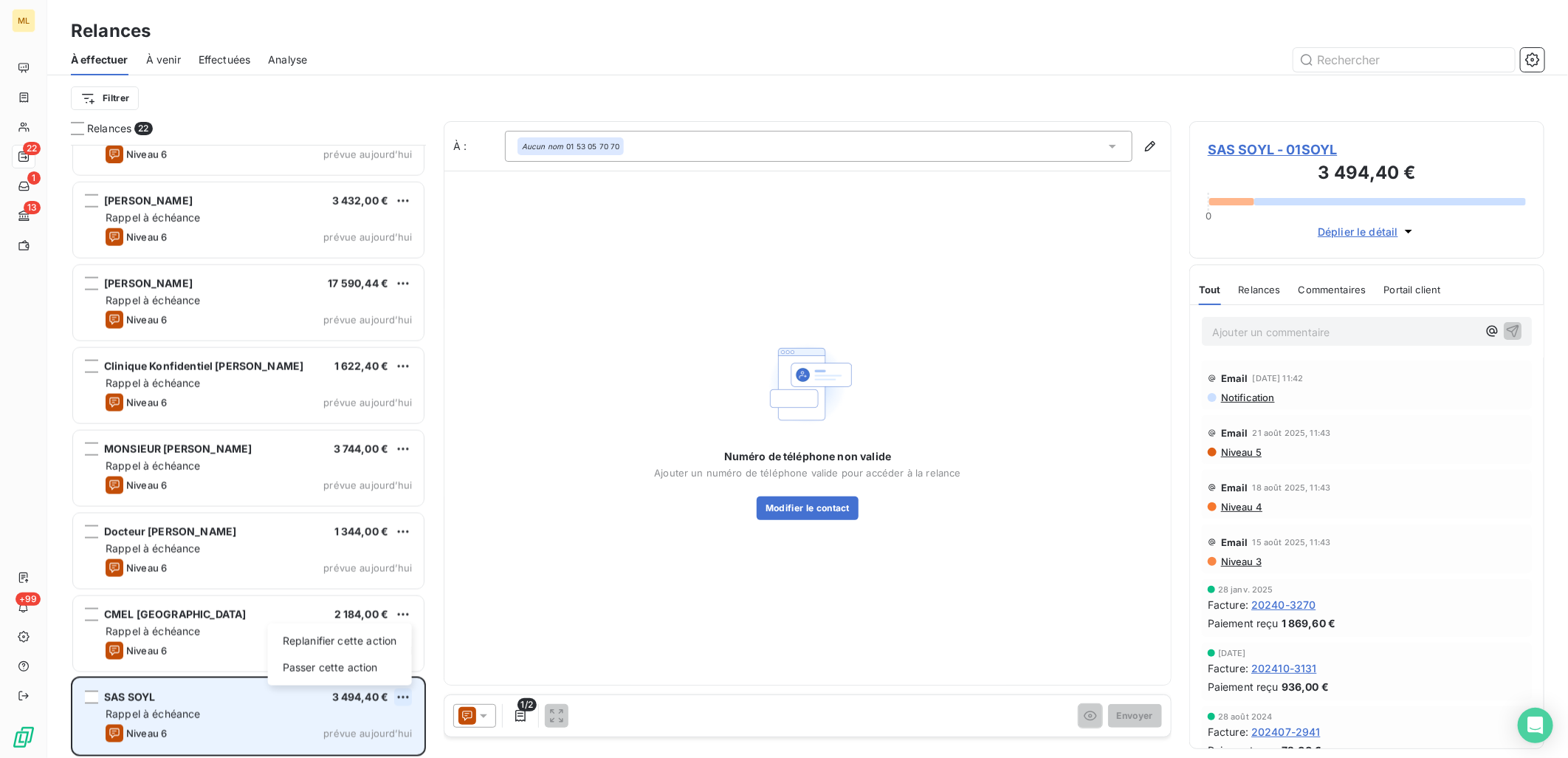
click at [401, 698] on html "ML 22 1 13 +99 Relances À effectuer À venir Effectuées Analyse Filtrer Relances…" at bounding box center [784, 379] width 1568 height 758
click at [352, 673] on div "Passer cette action" at bounding box center [340, 667] width 133 height 24
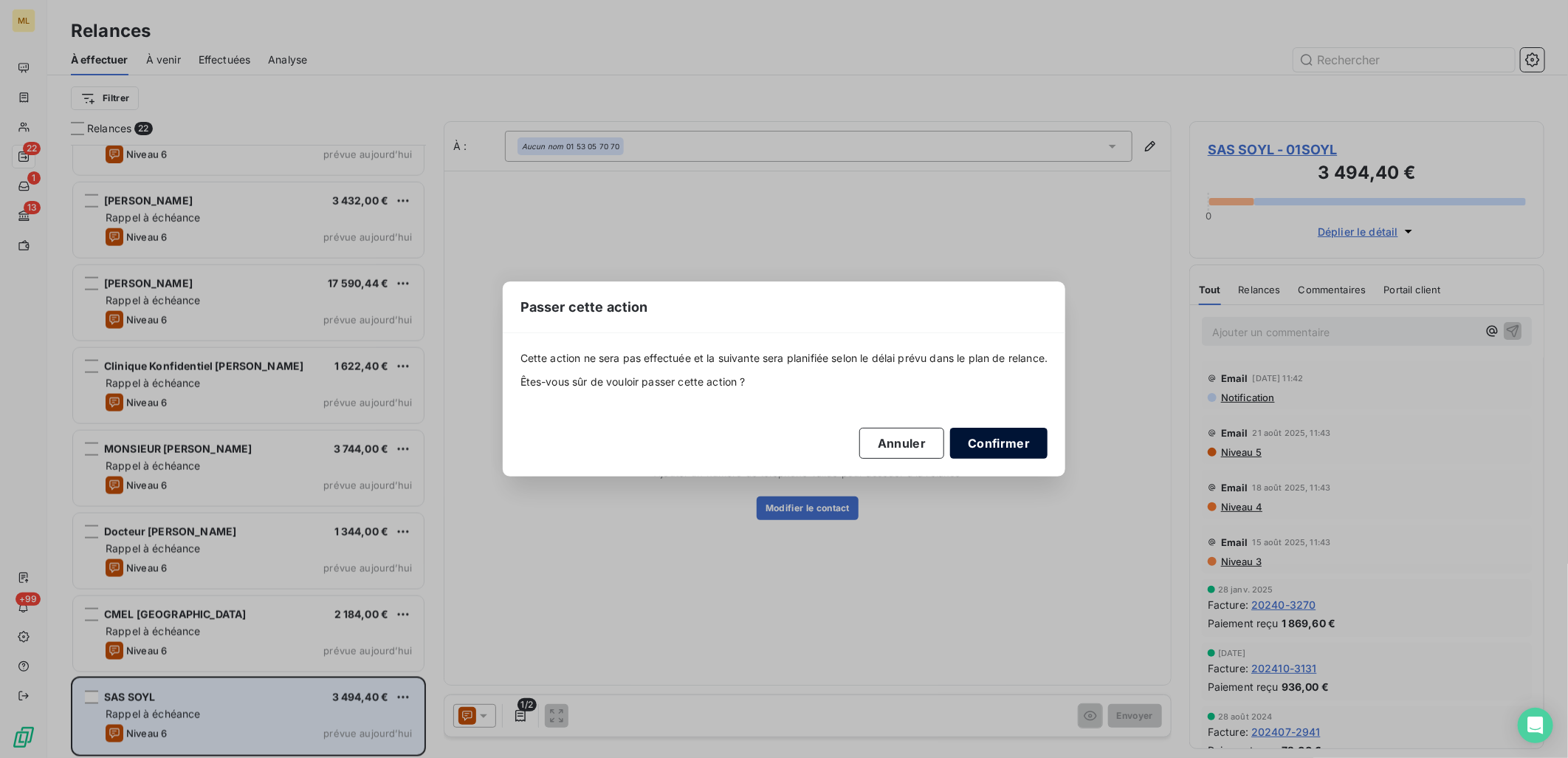
click at [999, 436] on button "Confirmer" at bounding box center [999, 443] width 98 height 31
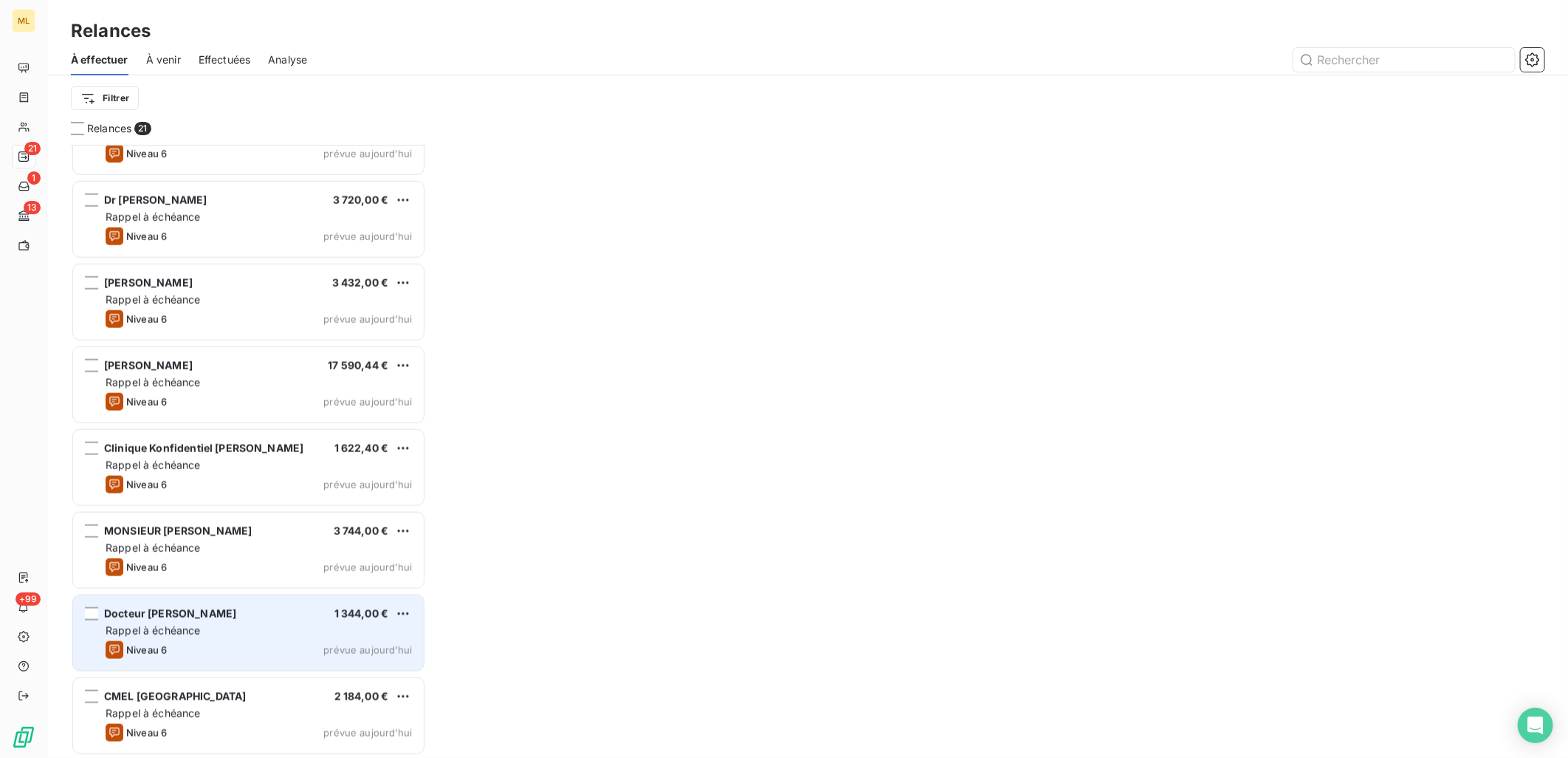
scroll to position [1123, 0]
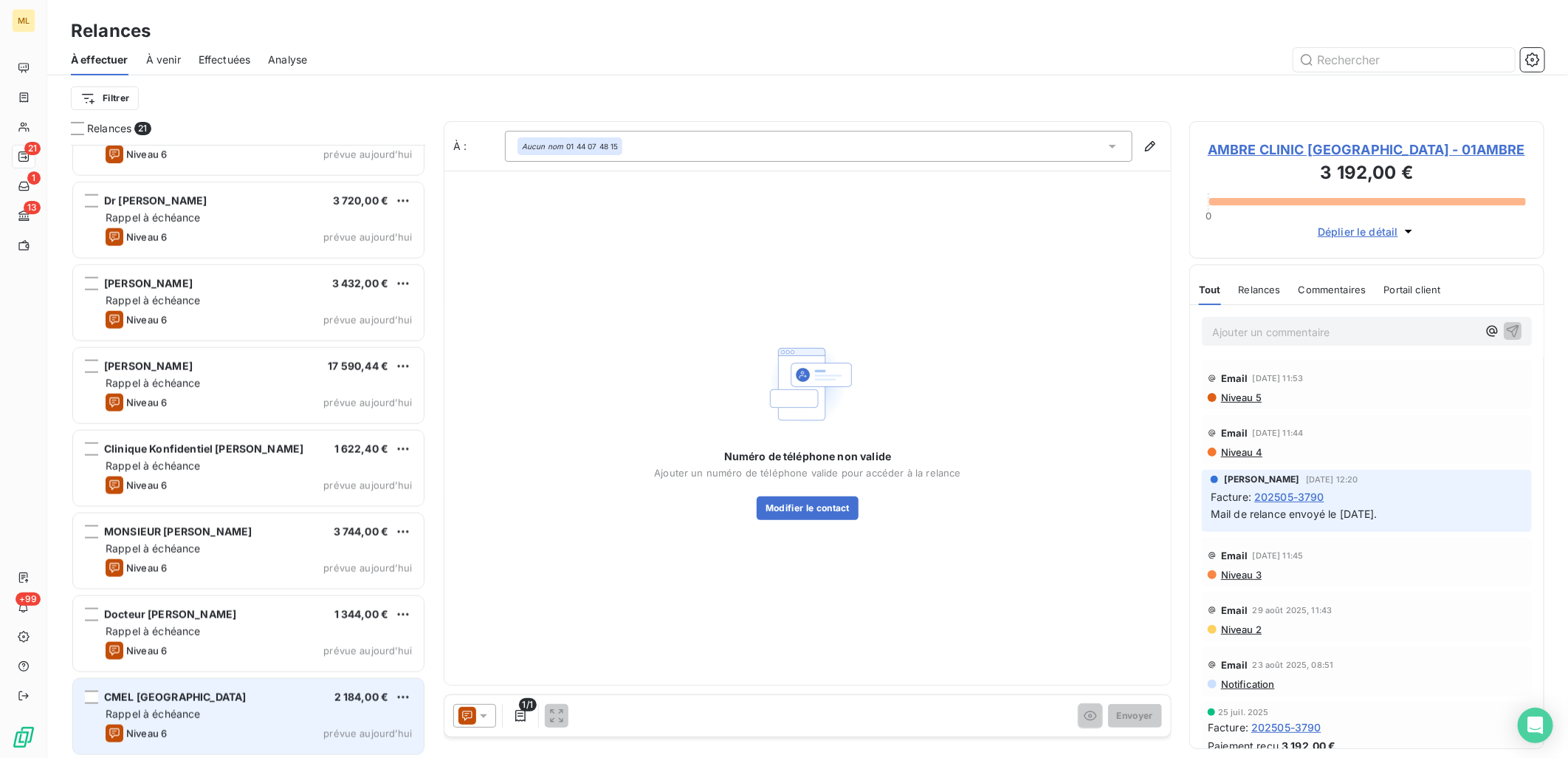
click at [197, 716] on span "Rappel à échéance" at bounding box center [153, 714] width 95 height 12
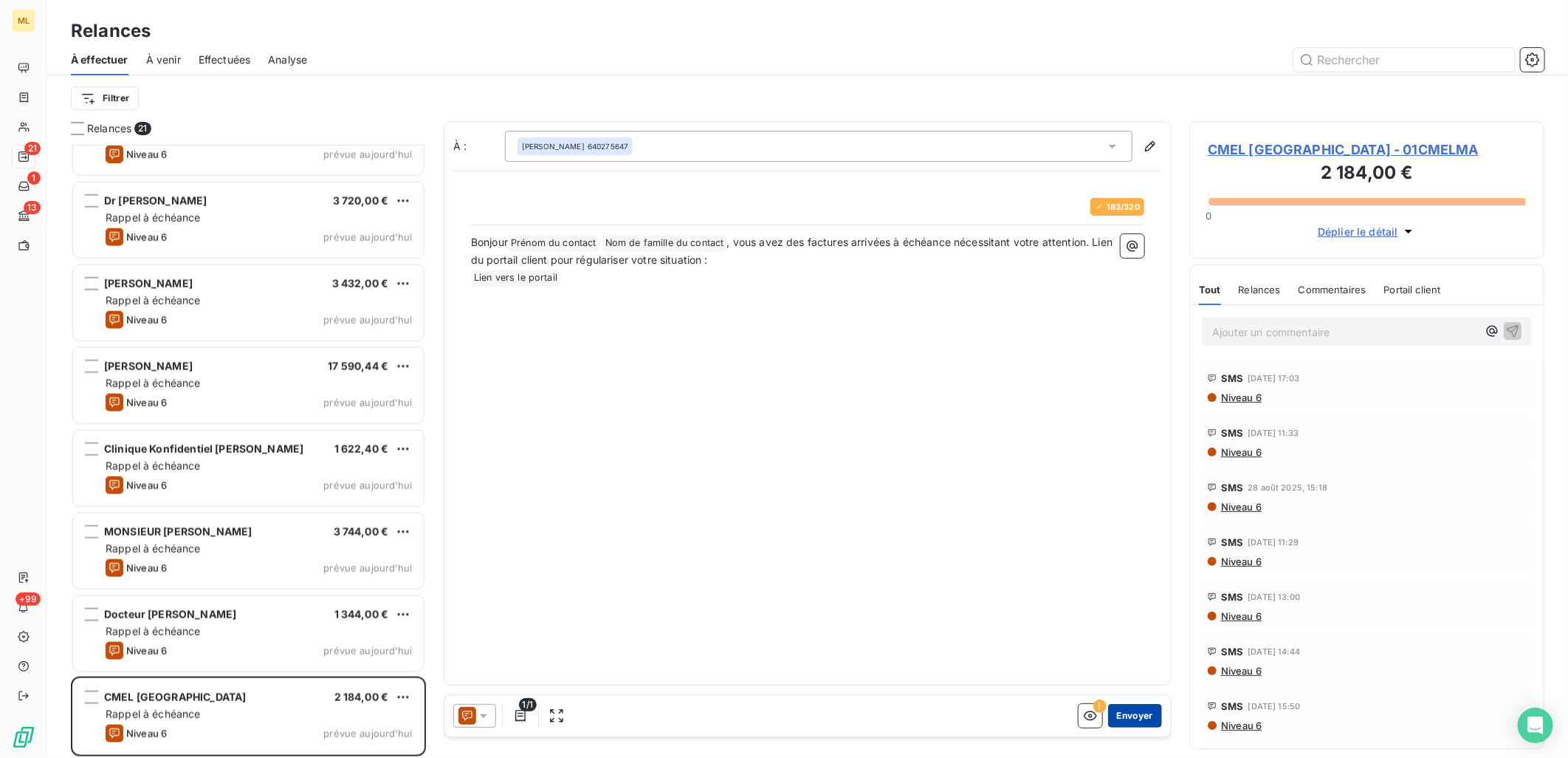
click at [1138, 713] on button "Envoyer" at bounding box center [1135, 715] width 54 height 24
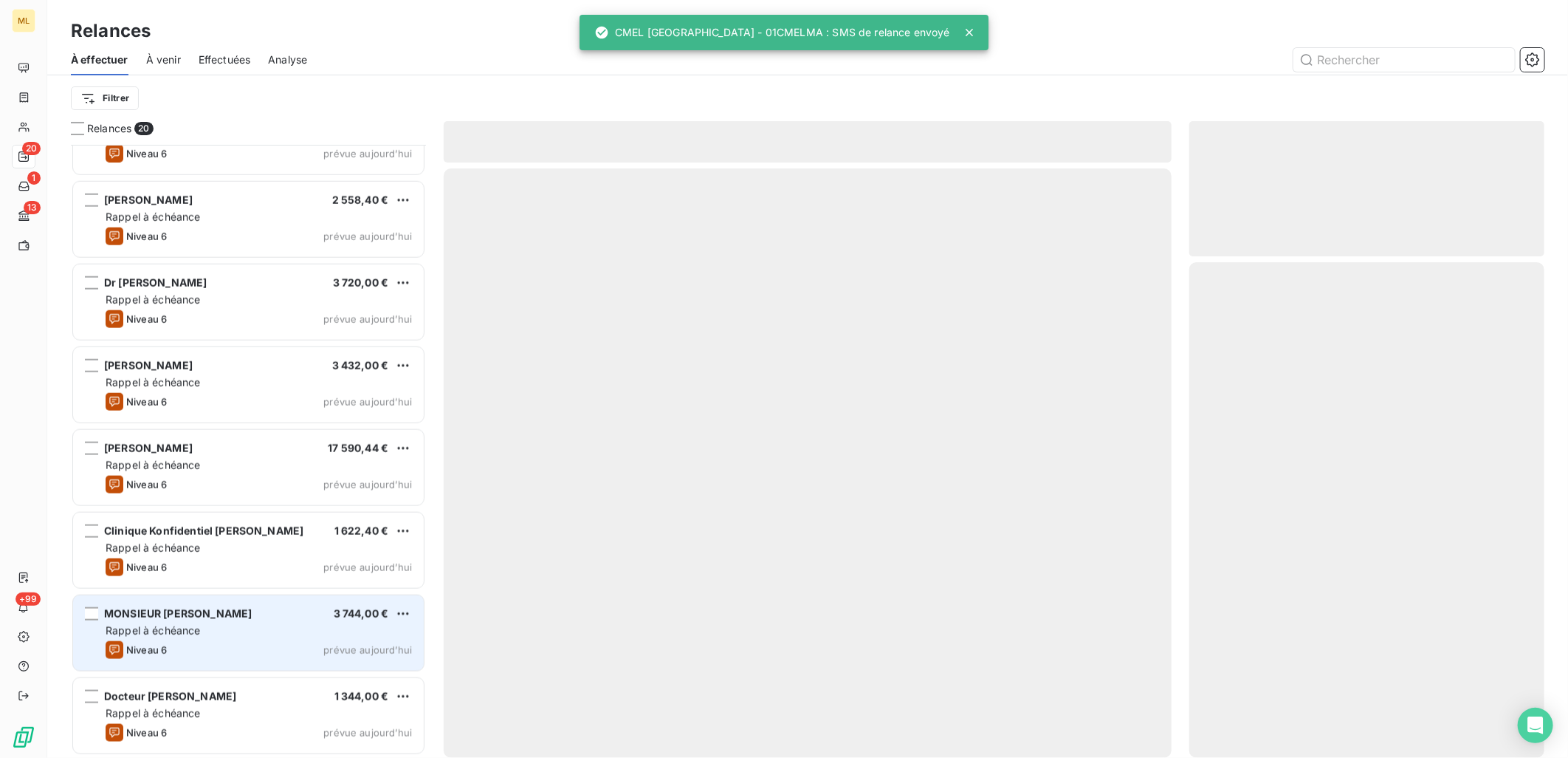
scroll to position [1040, 0]
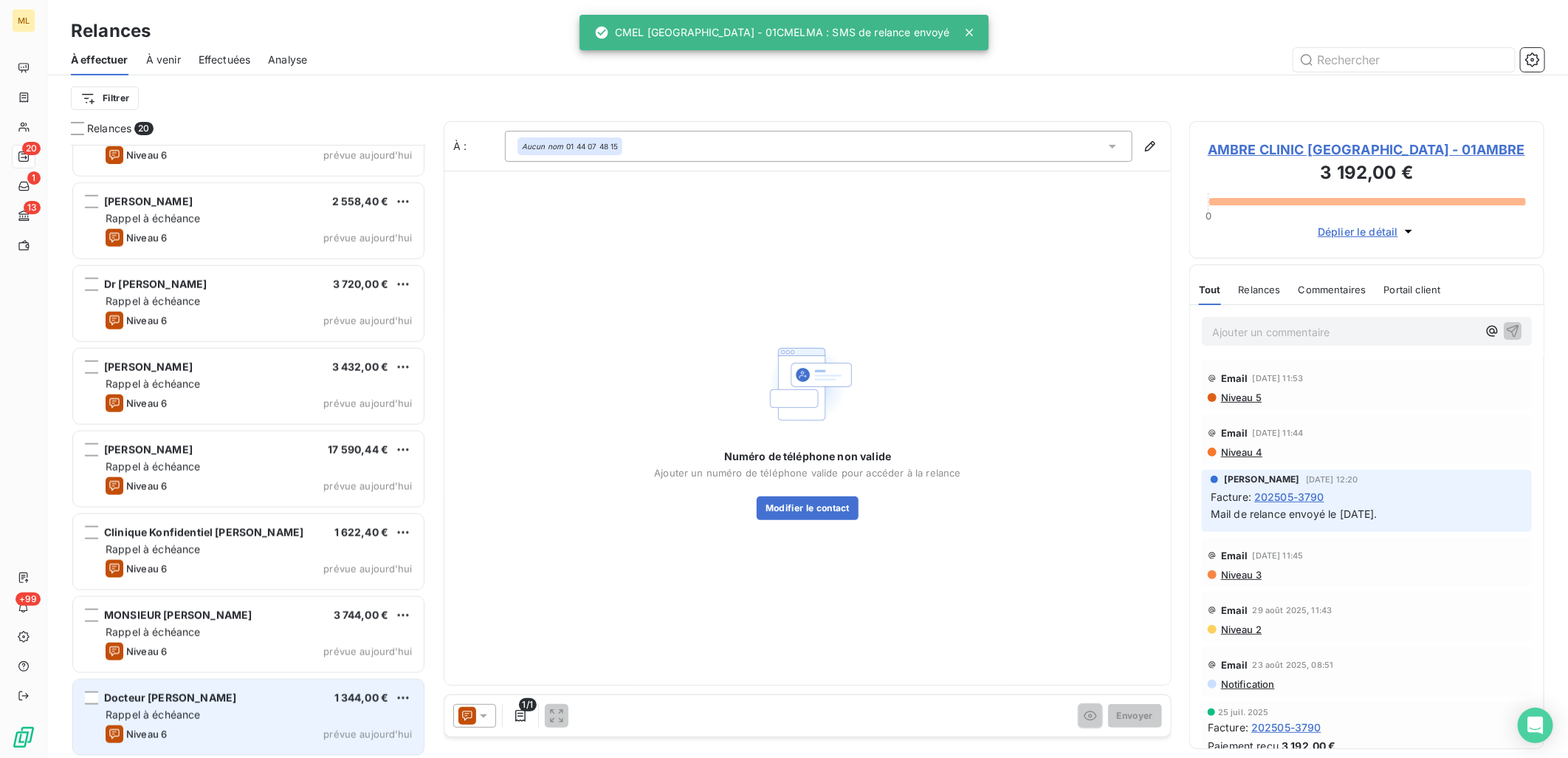
click at [291, 707] on div "Rappel à échéance" at bounding box center [259, 714] width 306 height 15
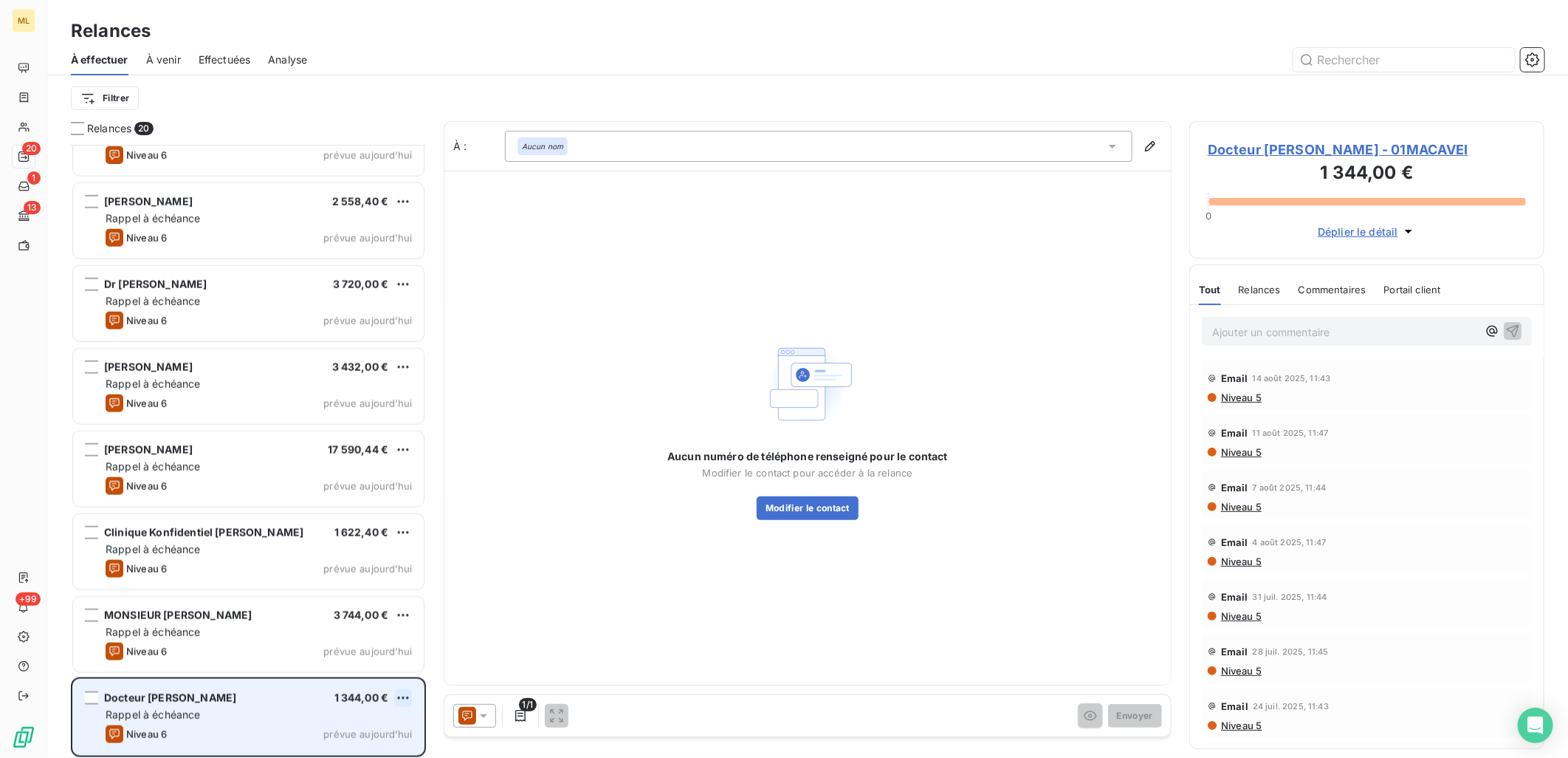
click at [398, 694] on html "ML 20 1 13 +99 Relances À effectuer À venir Effectuées Analyse Filtrer Relances…" at bounding box center [784, 379] width 1568 height 758
click at [358, 666] on div "Passer cette action" at bounding box center [340, 669] width 133 height 24
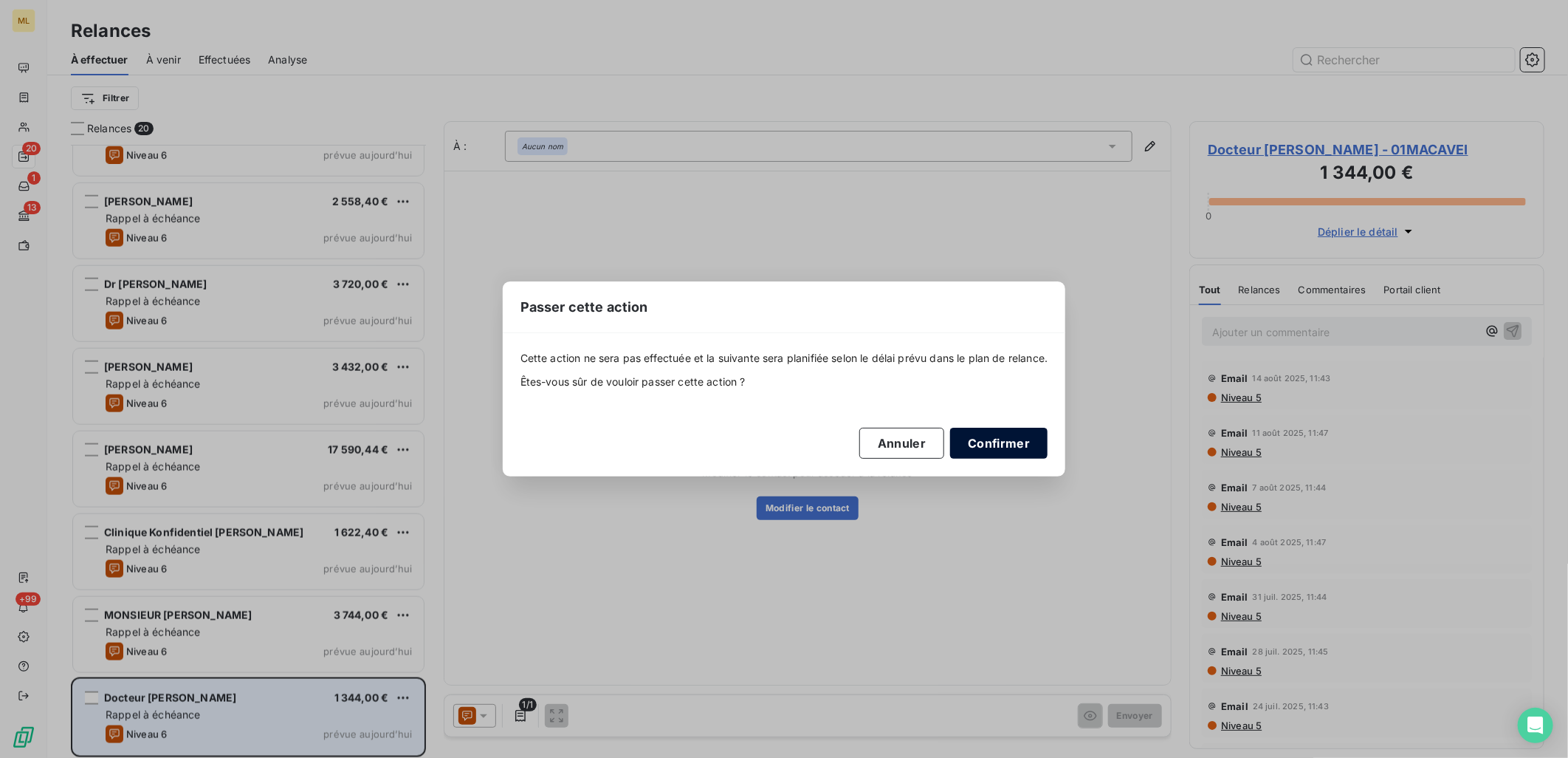
click at [1020, 446] on button "Confirmer" at bounding box center [999, 443] width 98 height 31
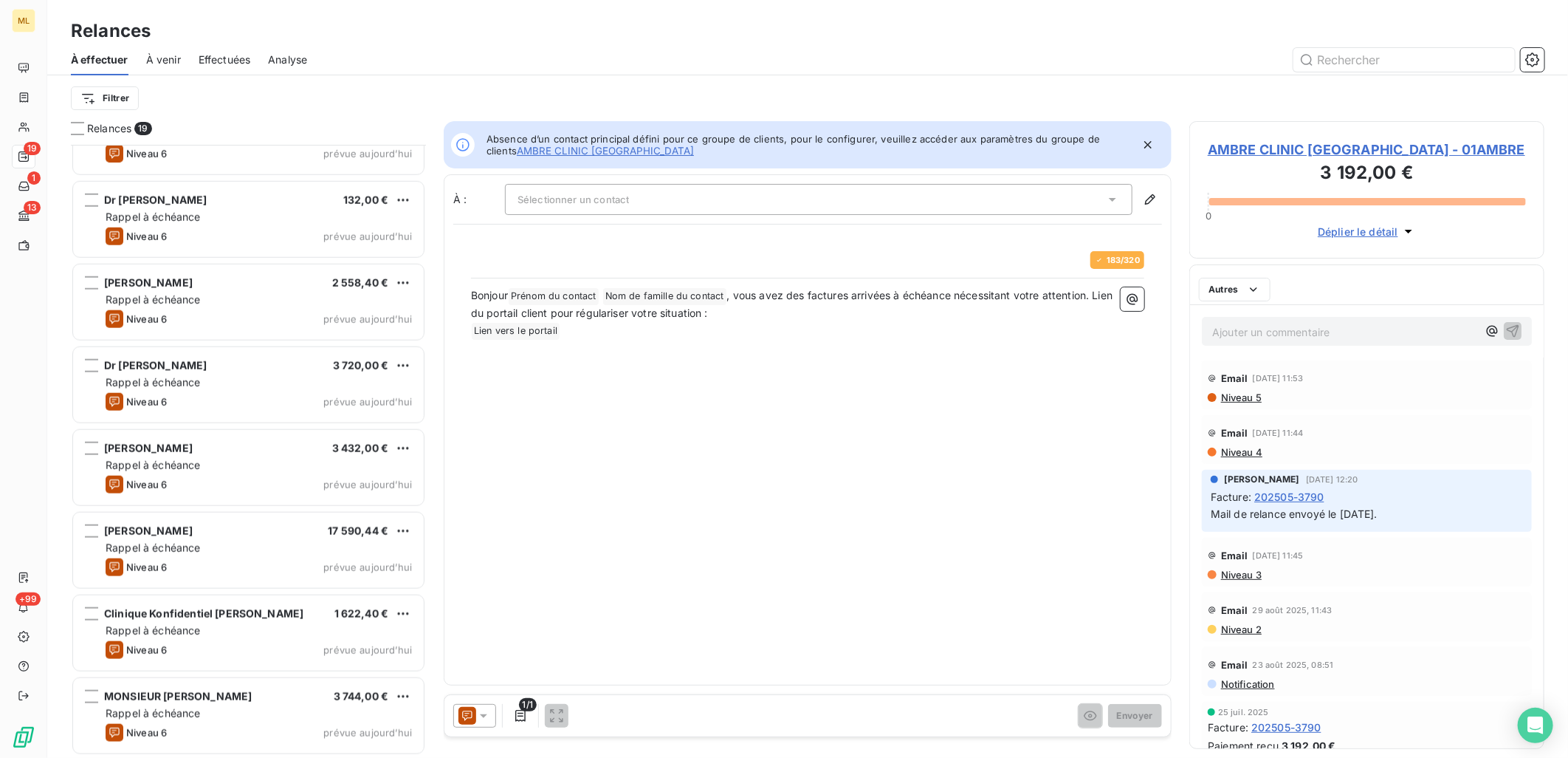
scroll to position [957, 0]
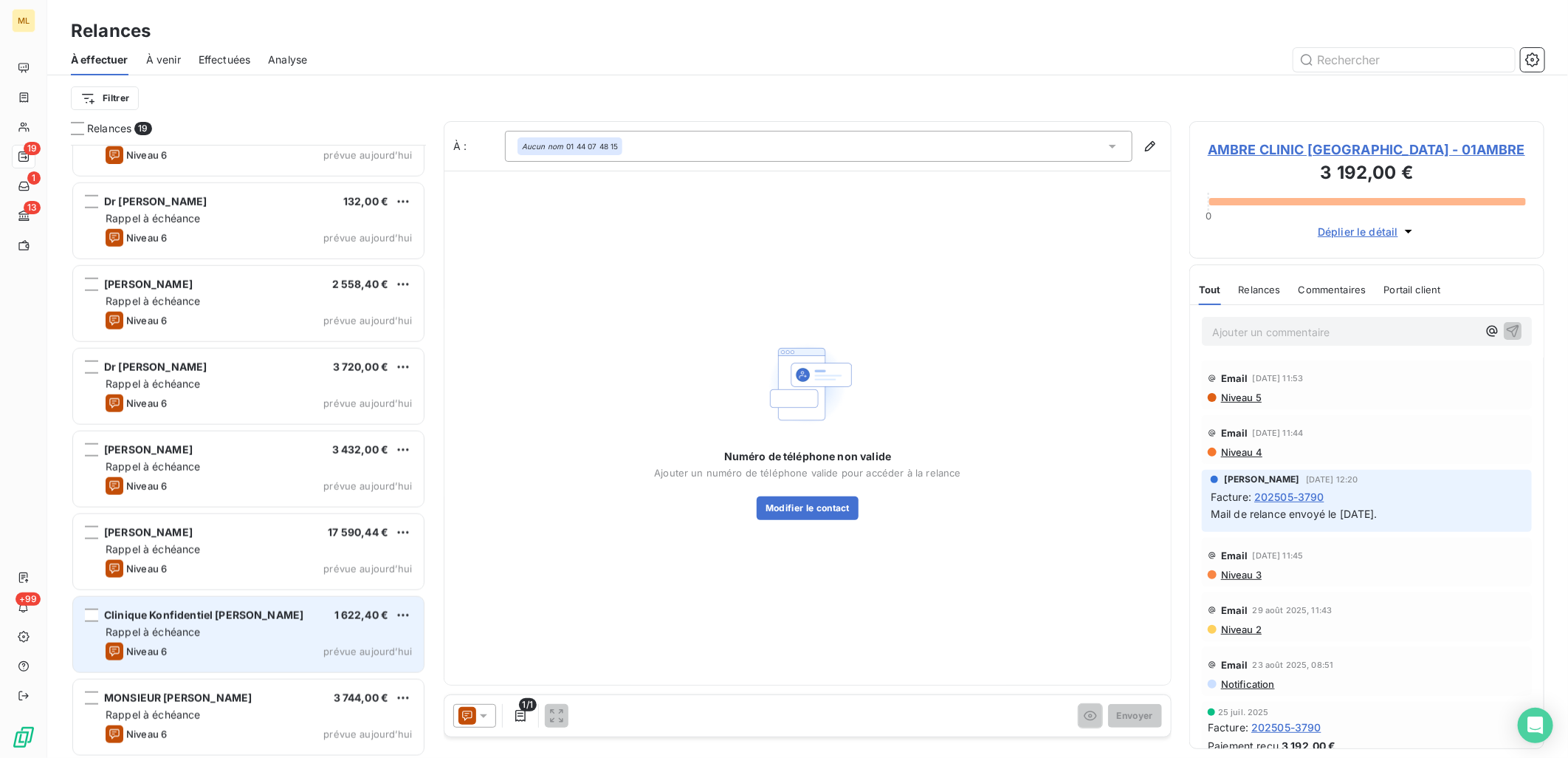
click at [306, 639] on div "Clinique Konfidentiel [PERSON_NAME] 1 622,40 € Rappel à échéance Niveau 6 prévu…" at bounding box center [248, 634] width 350 height 76
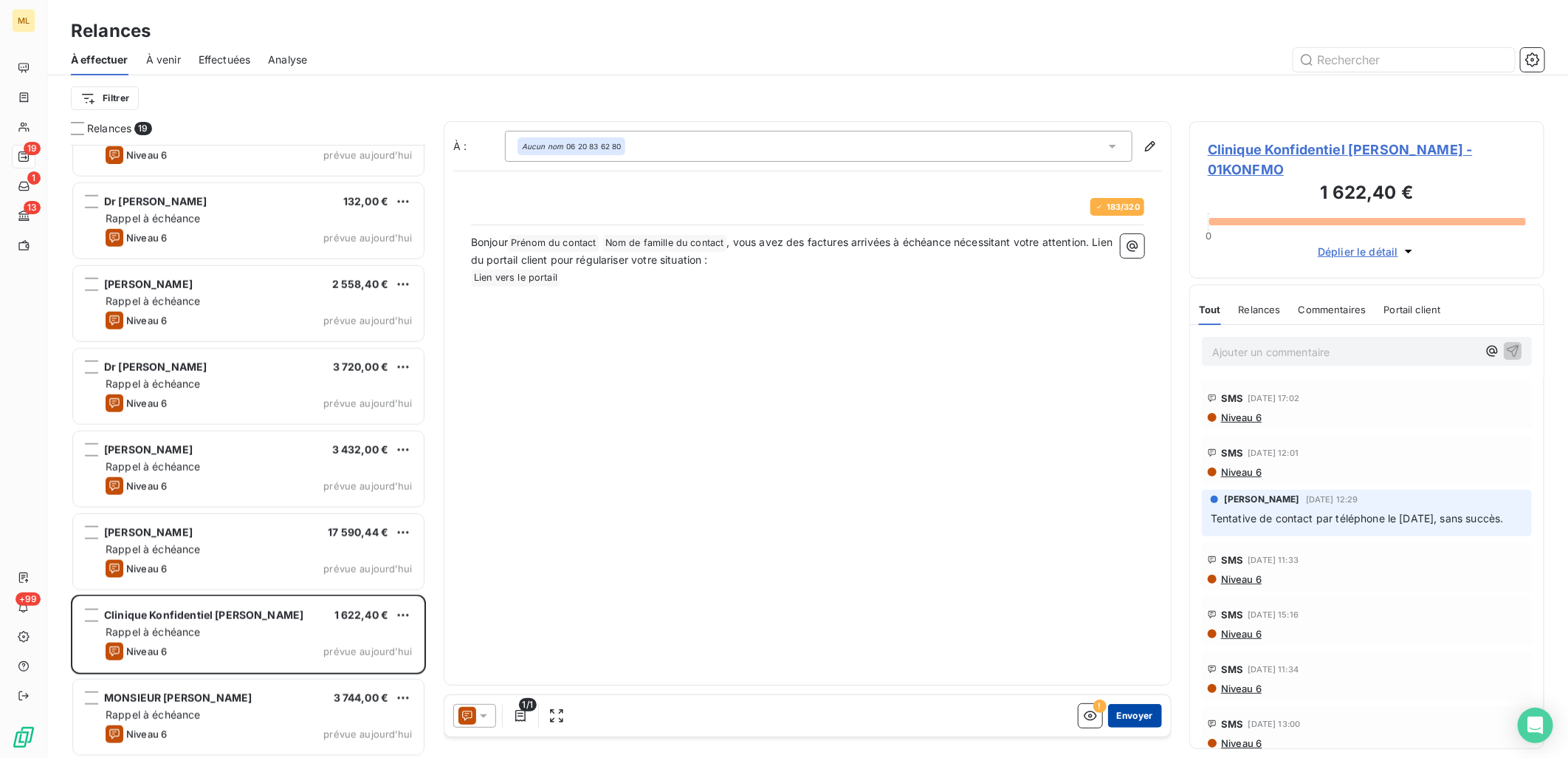
click at [1124, 718] on button "Envoyer" at bounding box center [1135, 715] width 54 height 24
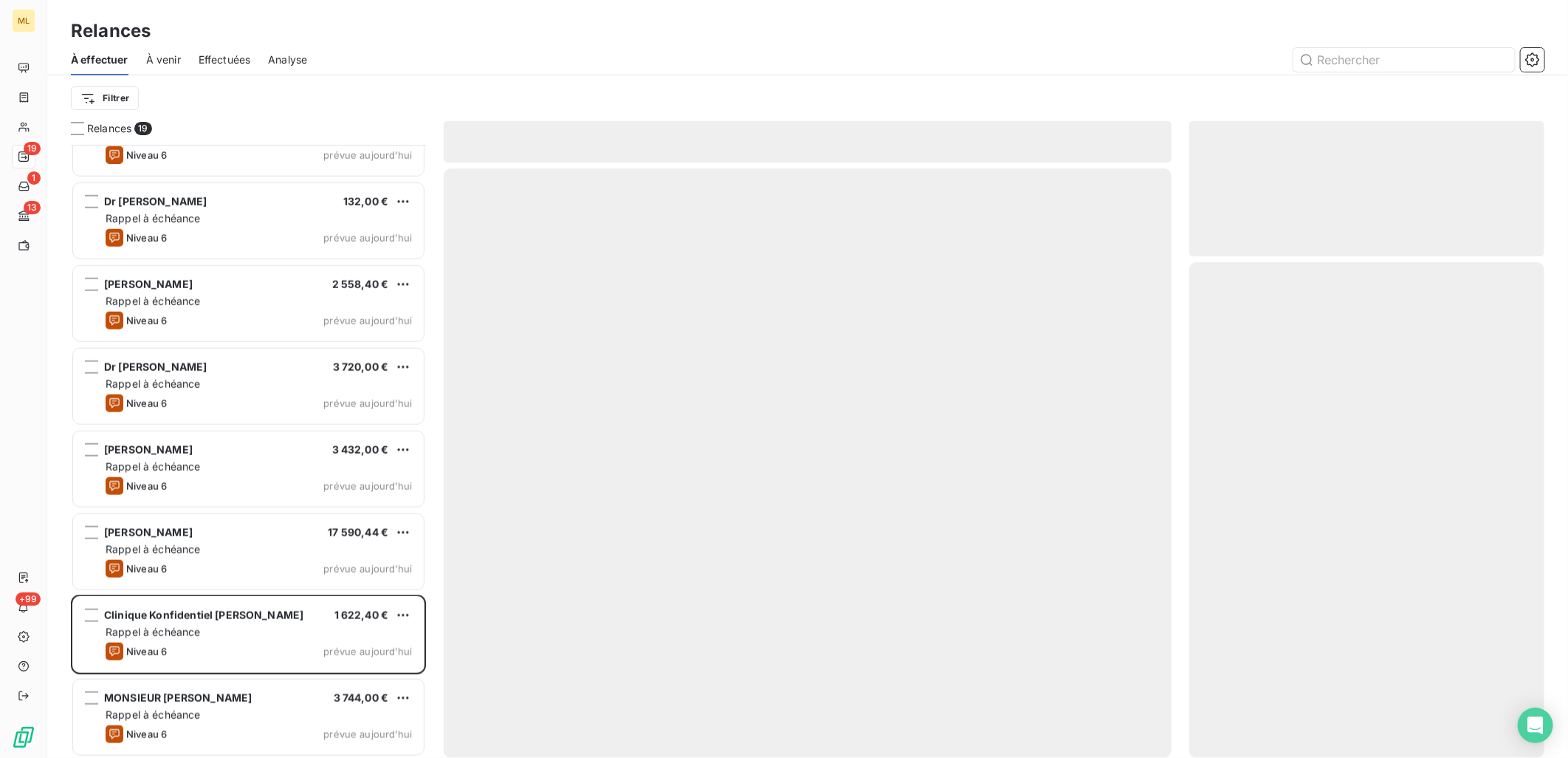
scroll to position [875, 0]
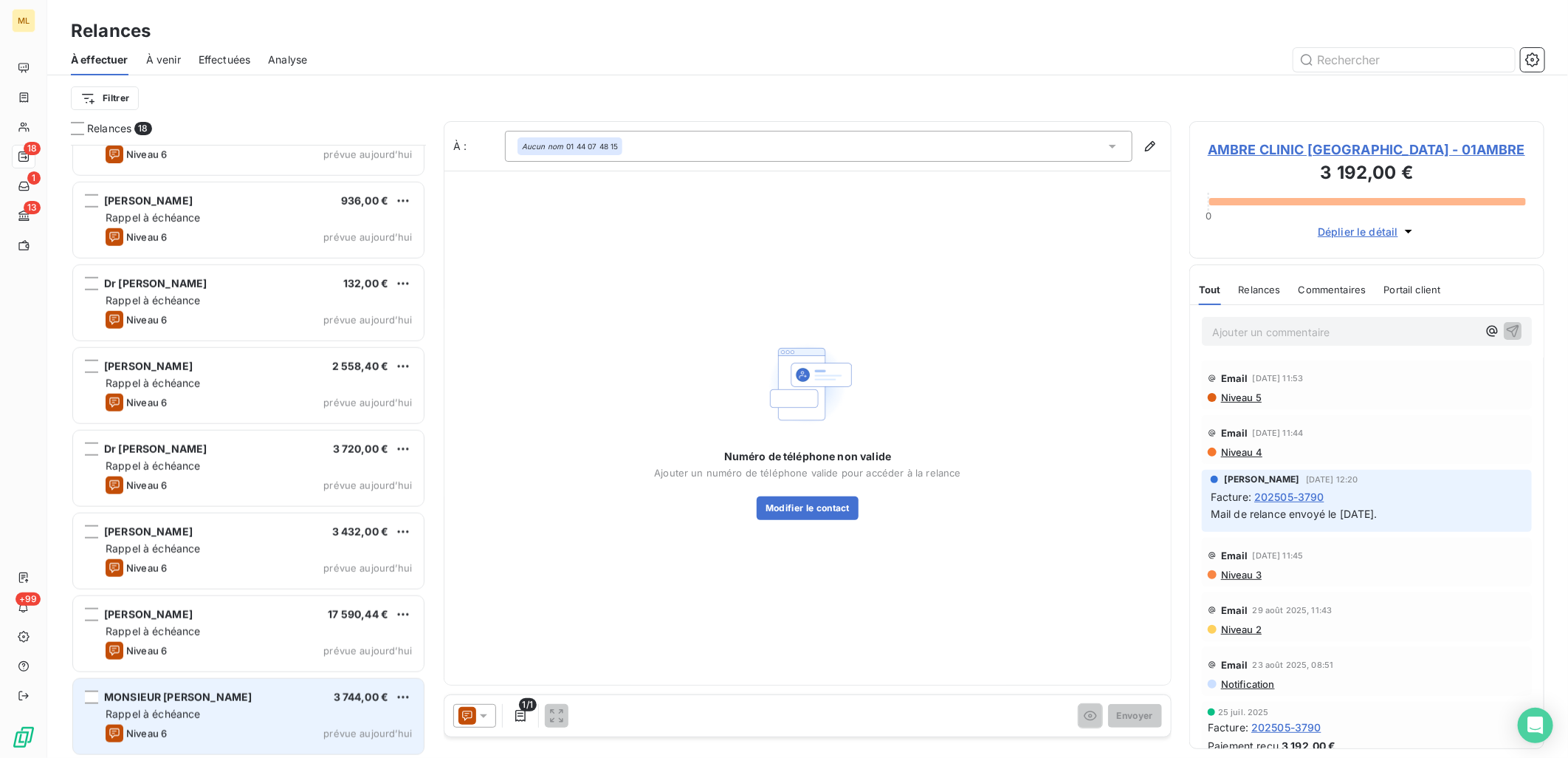
click at [174, 698] on span "MONSIEUR [PERSON_NAME]" at bounding box center [178, 697] width 148 height 12
click at [285, 707] on div "Rappel à échéance" at bounding box center [259, 714] width 306 height 15
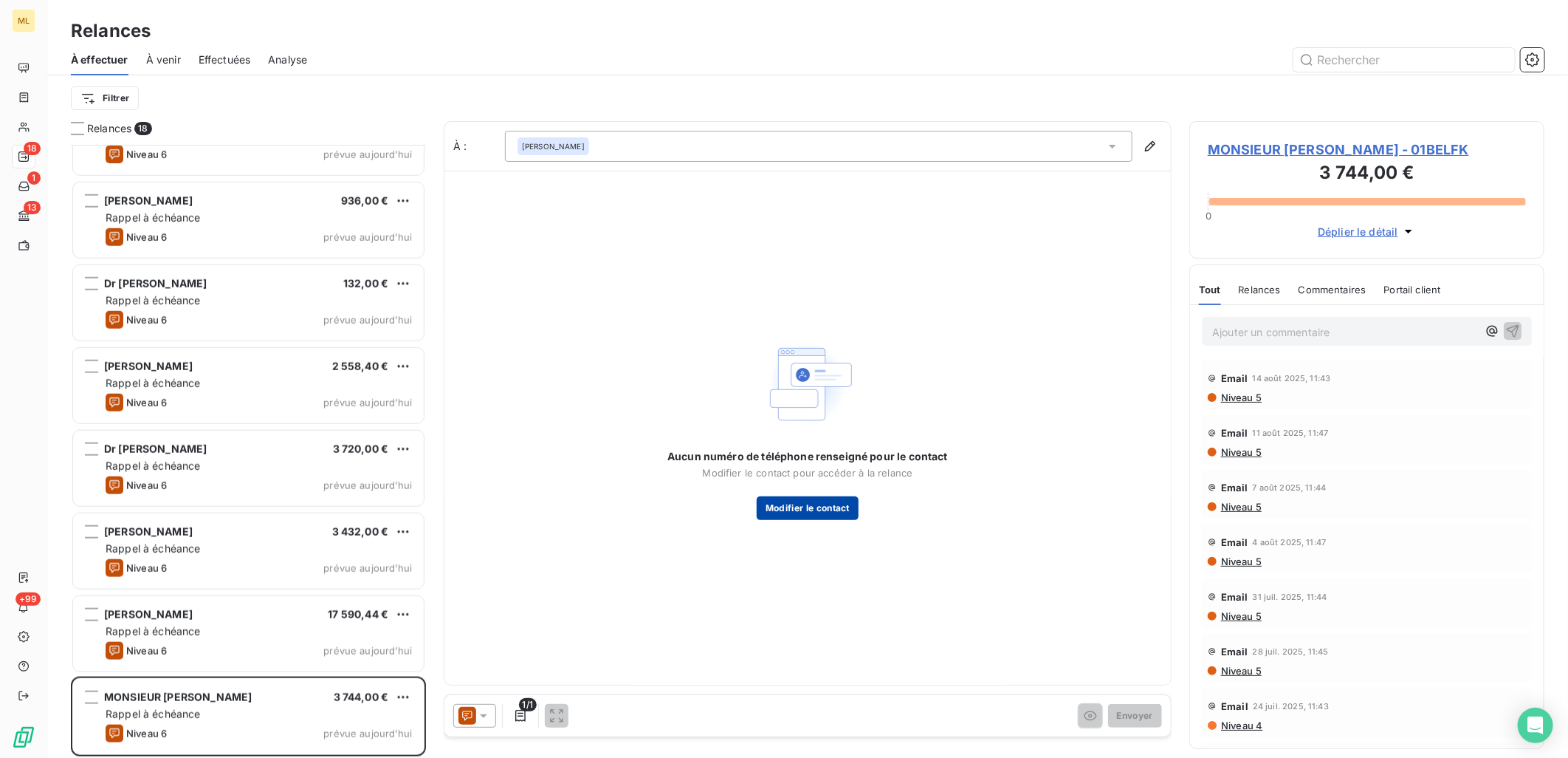
click at [840, 514] on button "Modifier le contact" at bounding box center [808, 508] width 102 height 24
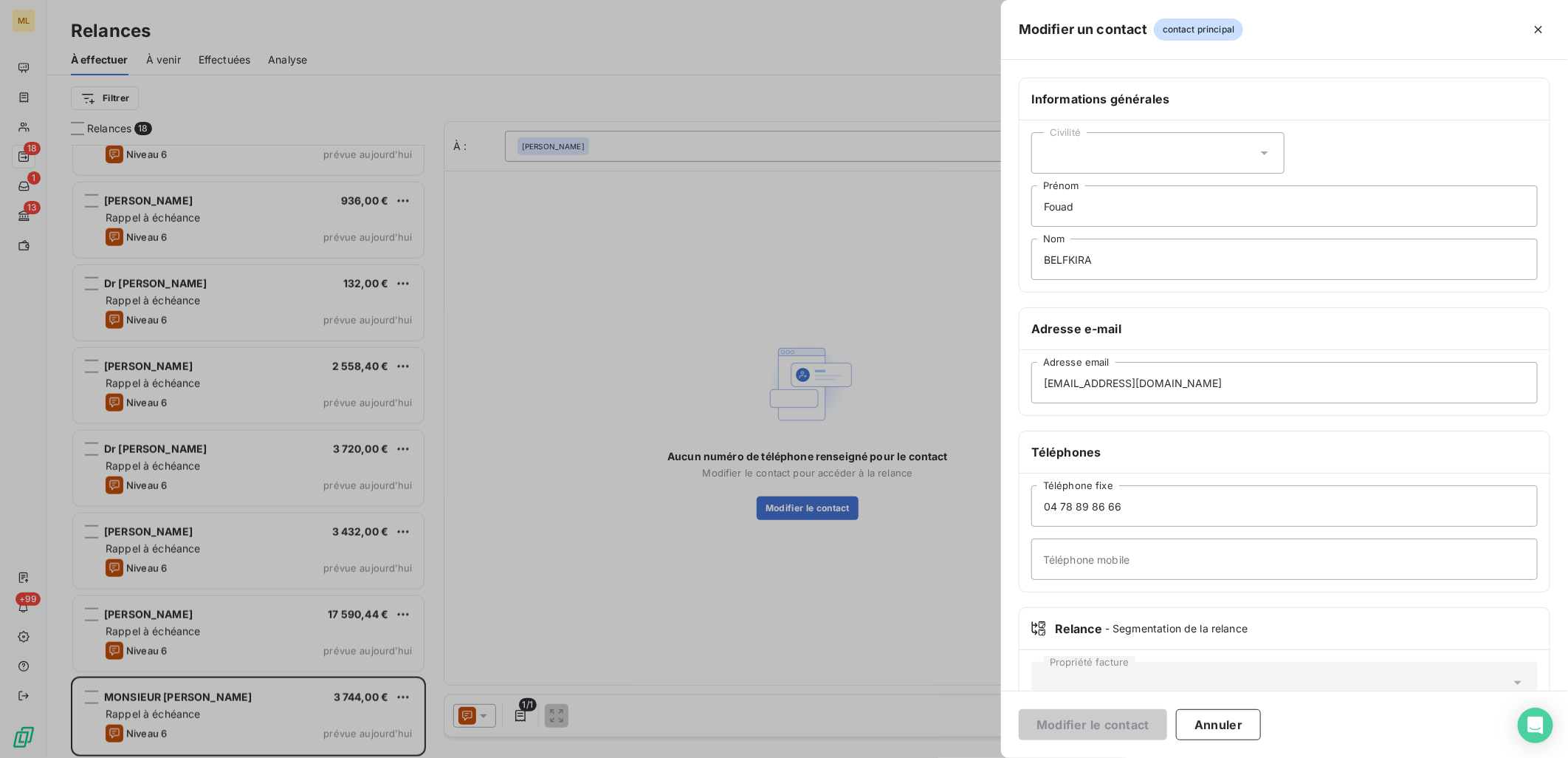
click at [933, 563] on div at bounding box center [784, 379] width 1568 height 758
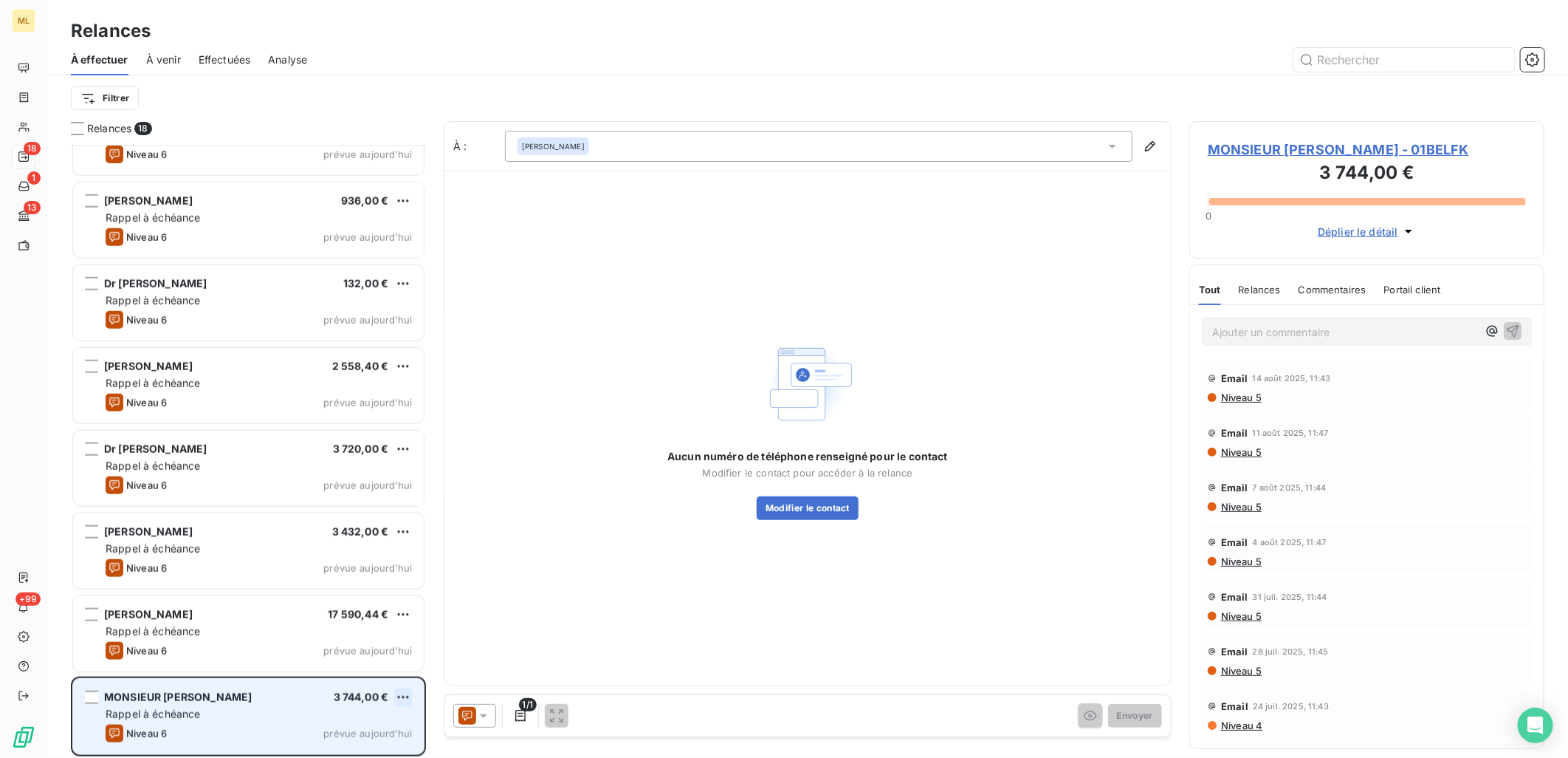
click at [398, 694] on html "ML 18 1 13 +99 Relances À effectuer À venir Effectuées Analyse Filtrer Relances…" at bounding box center [784, 379] width 1568 height 758
click at [345, 675] on div "Passer cette action" at bounding box center [340, 667] width 133 height 24
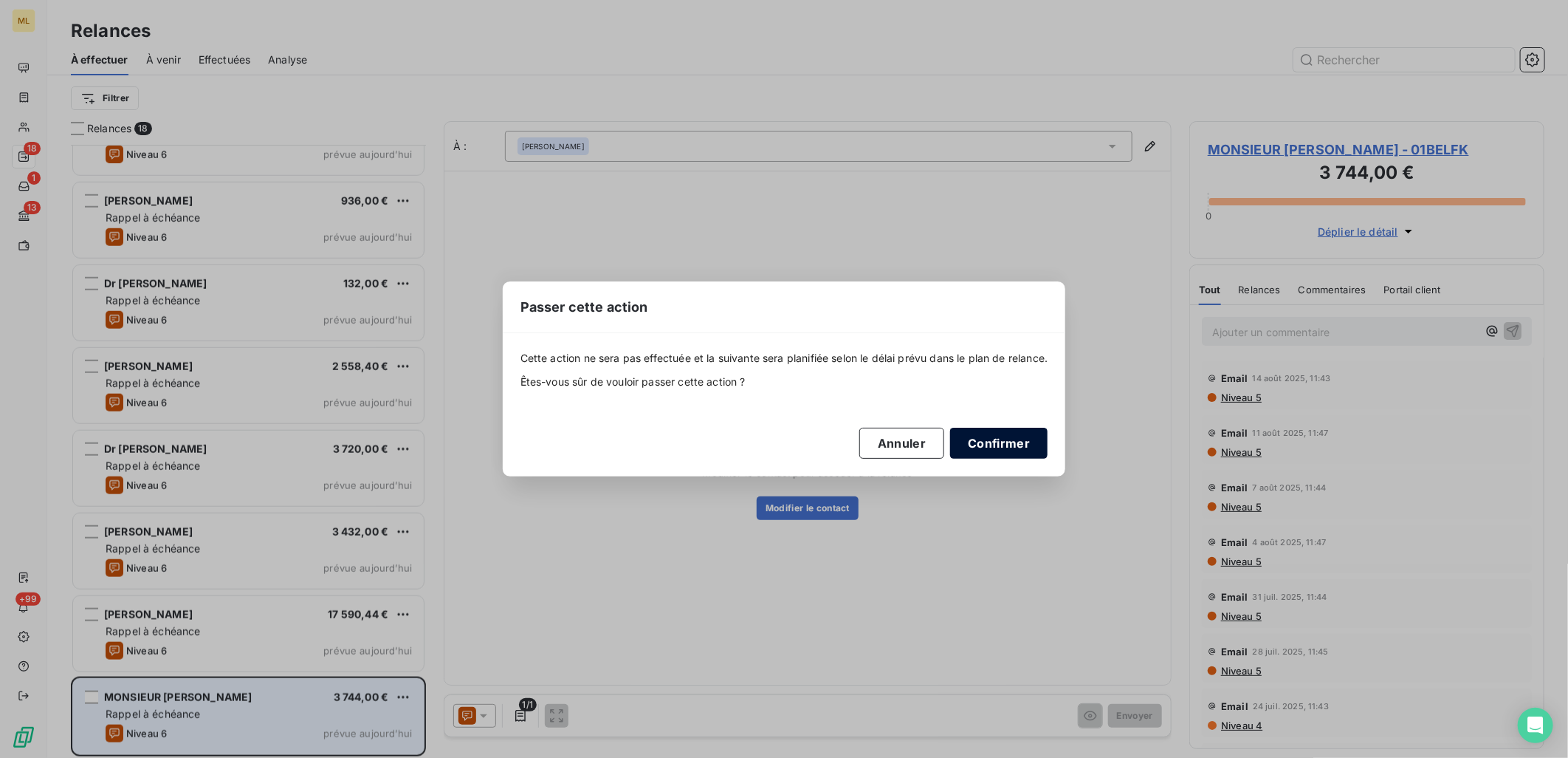
click at [1039, 453] on button "Confirmer" at bounding box center [999, 443] width 98 height 31
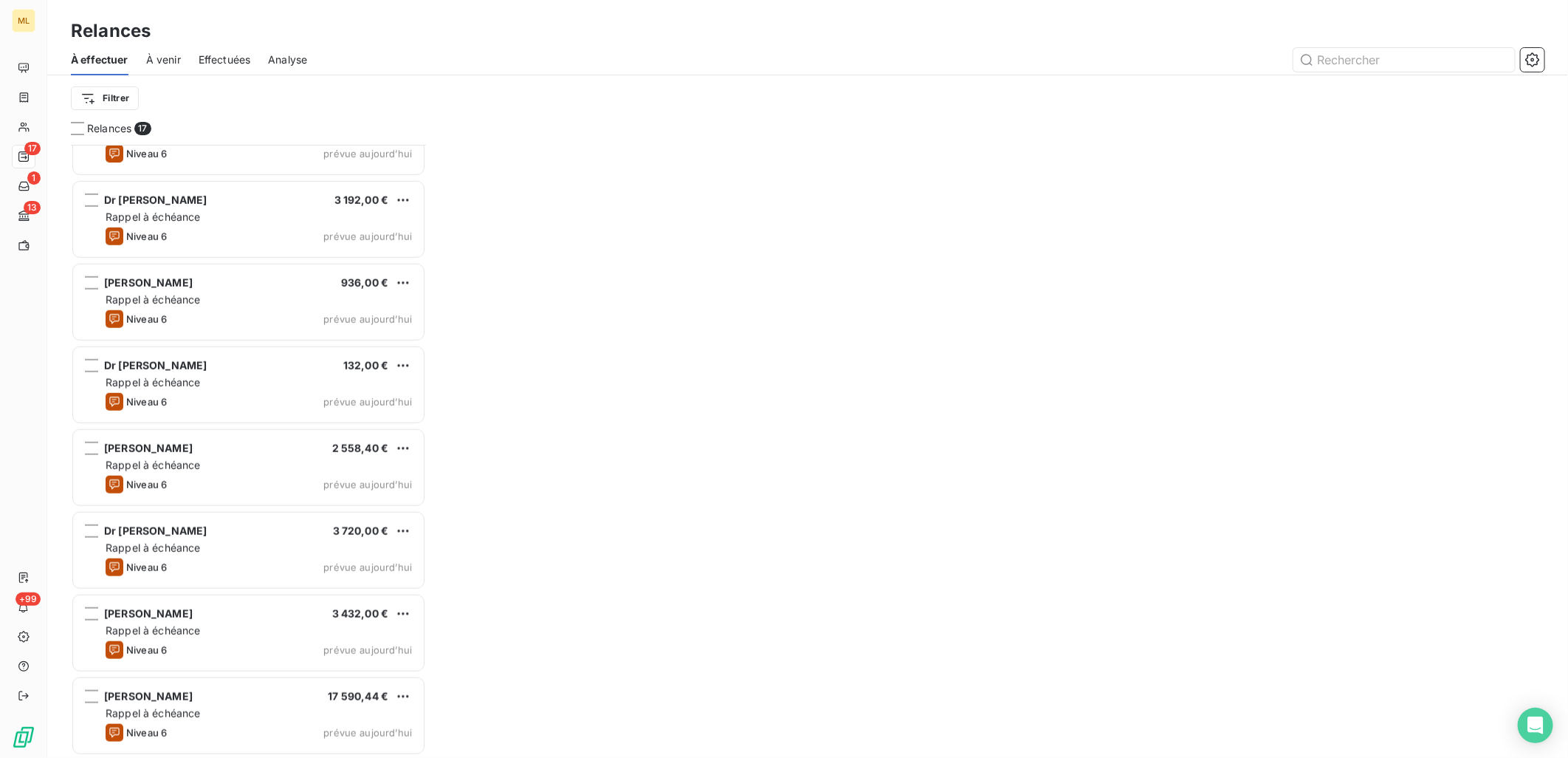
scroll to position [793, 0]
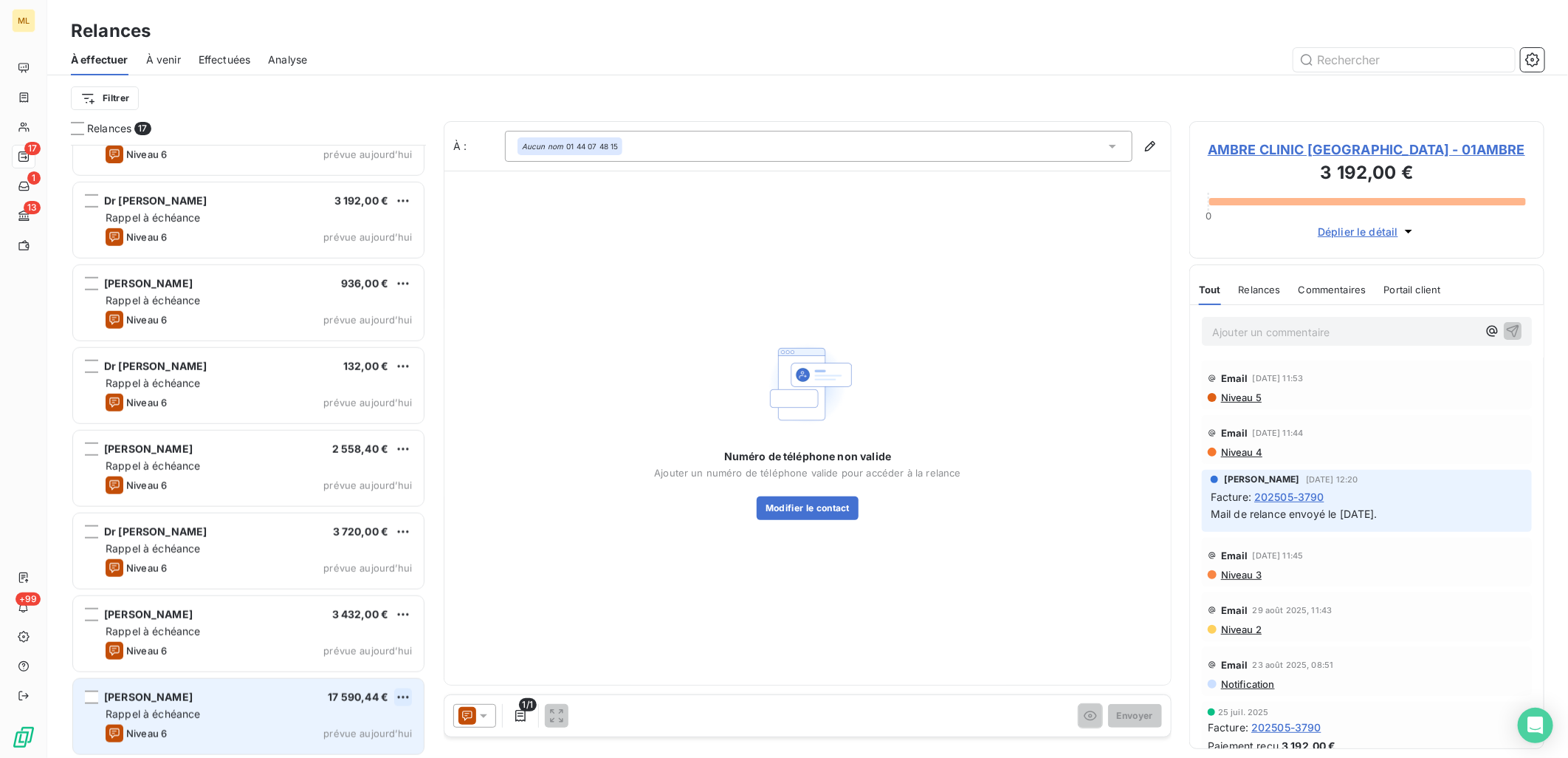
click at [396, 698] on html "ML 17 1 13 +99 Relances À effectuer À venir Effectuées Analyse Filtrer Relances…" at bounding box center [784, 379] width 1568 height 758
click at [358, 667] on div "Passer cette action" at bounding box center [340, 667] width 133 height 24
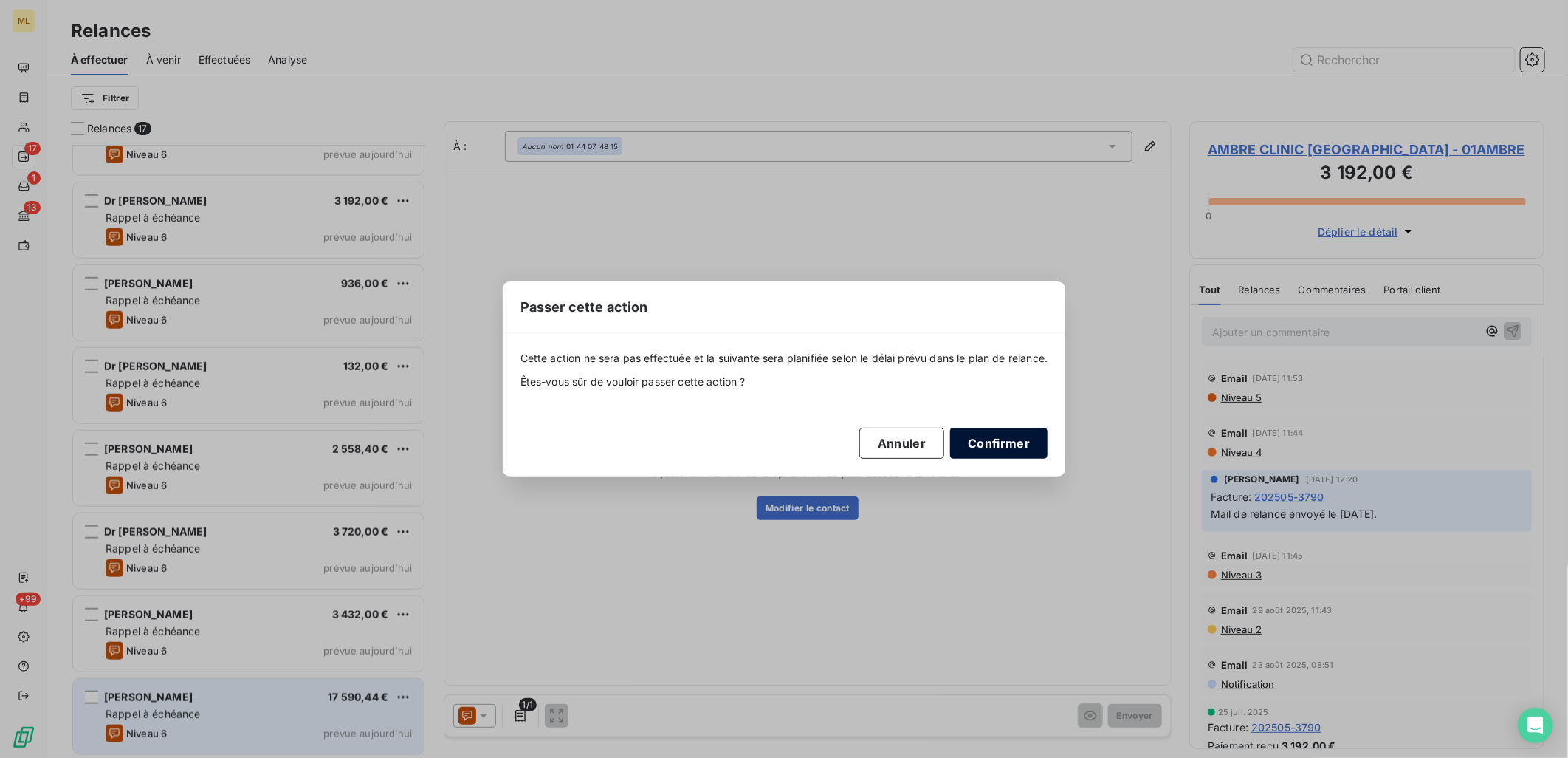
click at [997, 453] on button "Confirmer" at bounding box center [999, 443] width 98 height 31
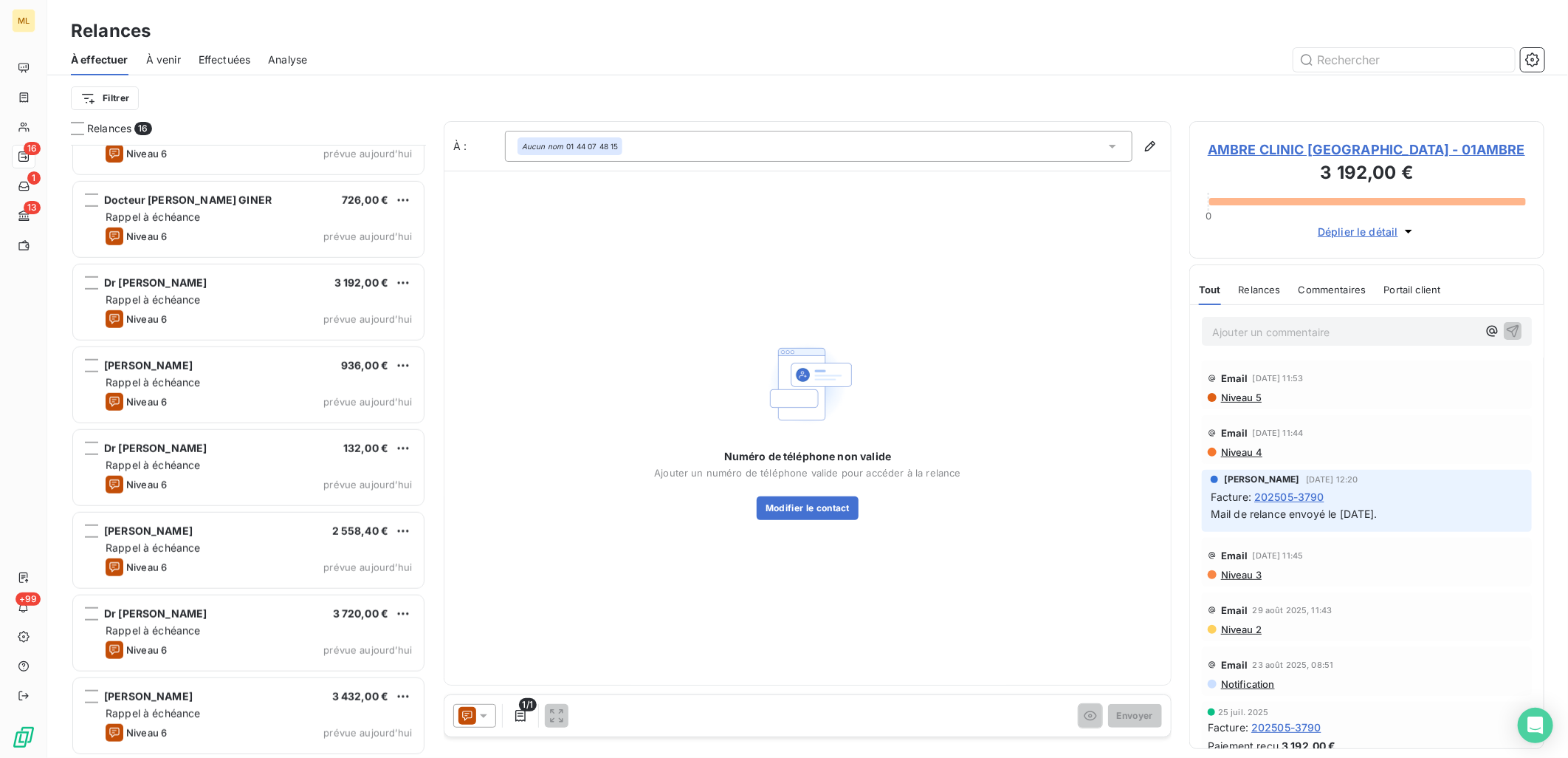
scroll to position [710, 0]
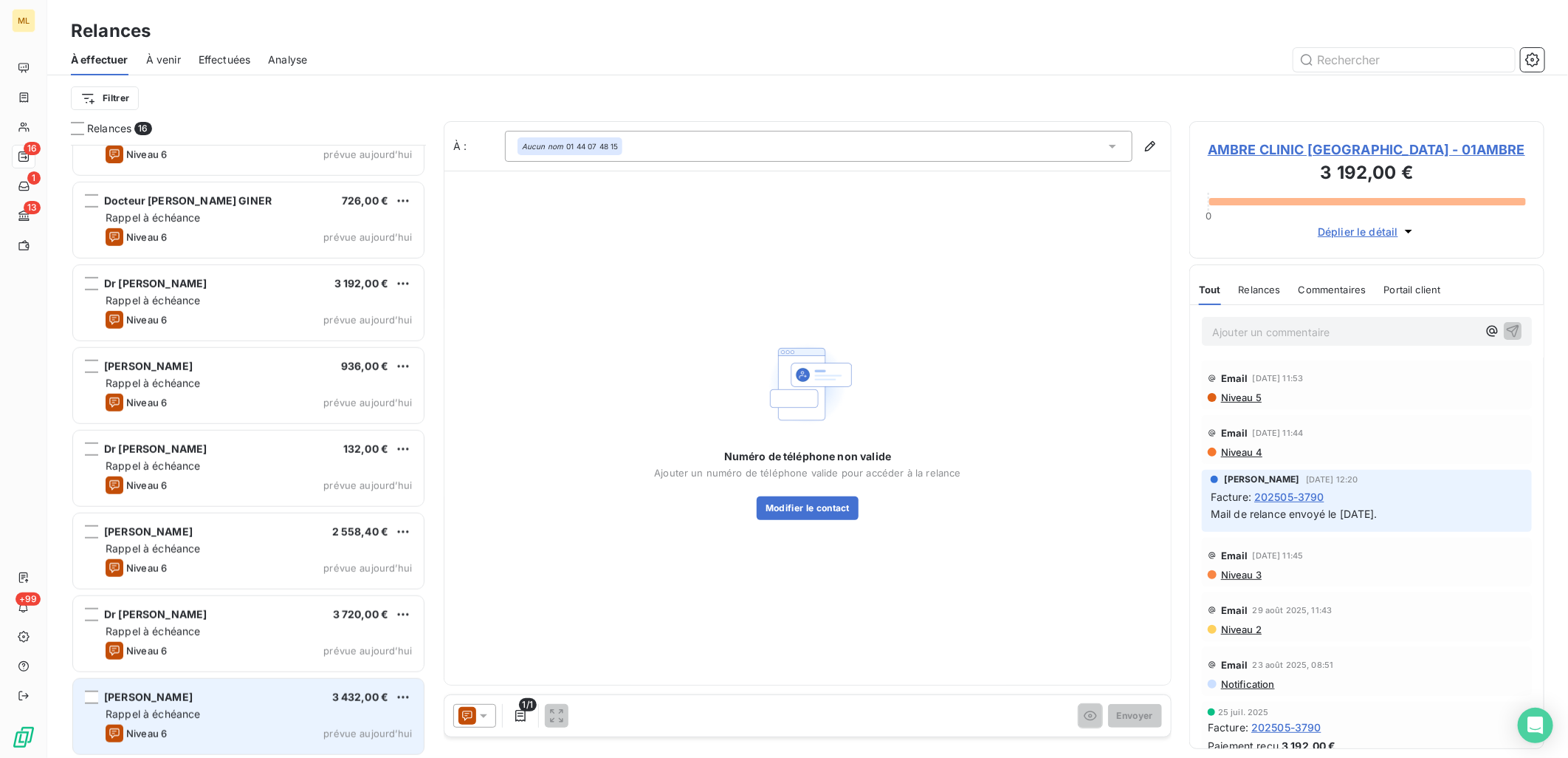
click at [211, 725] on div "Niveau 6 prévue [DATE]" at bounding box center [259, 733] width 306 height 18
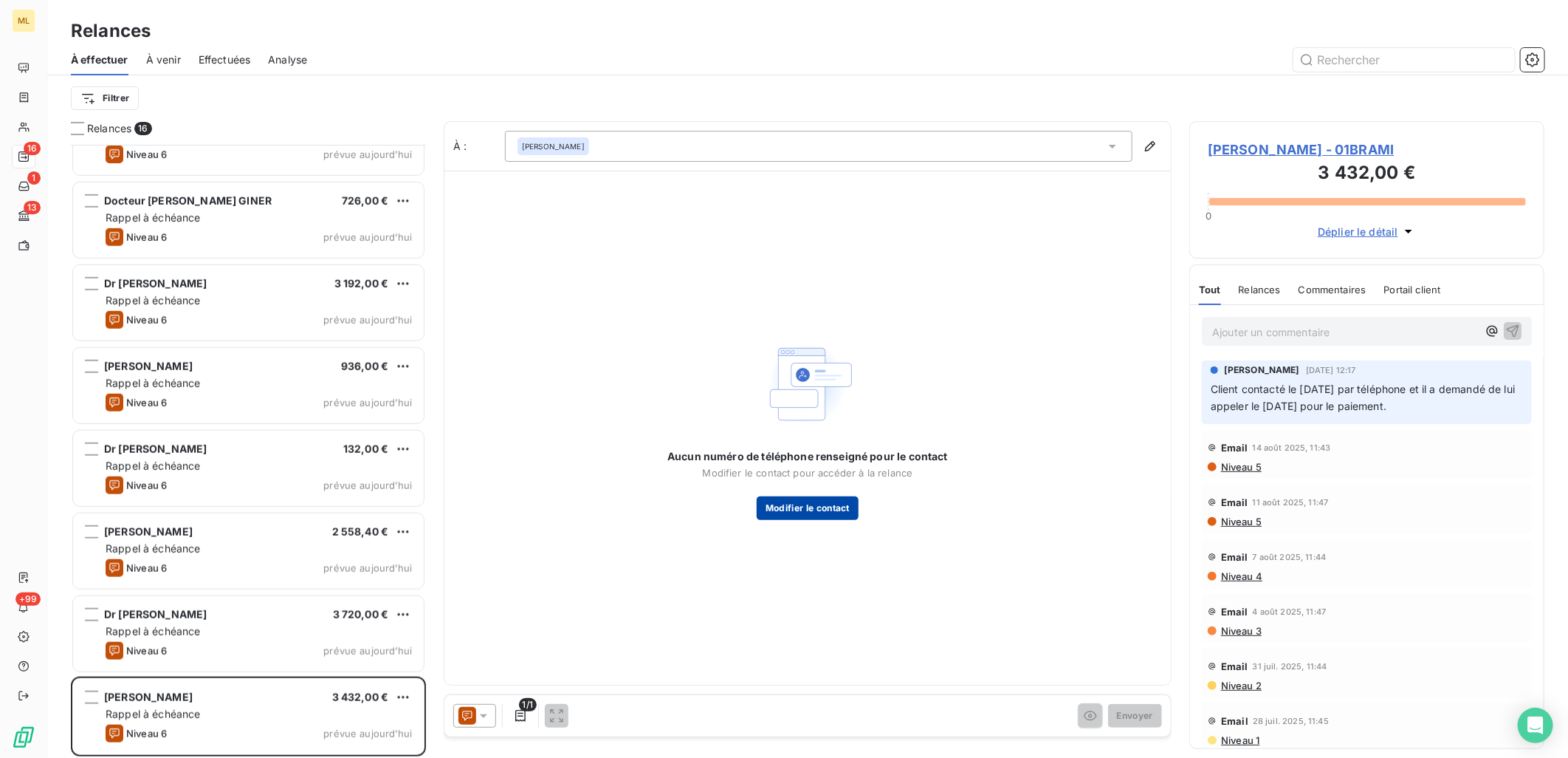
click at [840, 496] on button "Modifier le contact" at bounding box center [808, 508] width 102 height 24
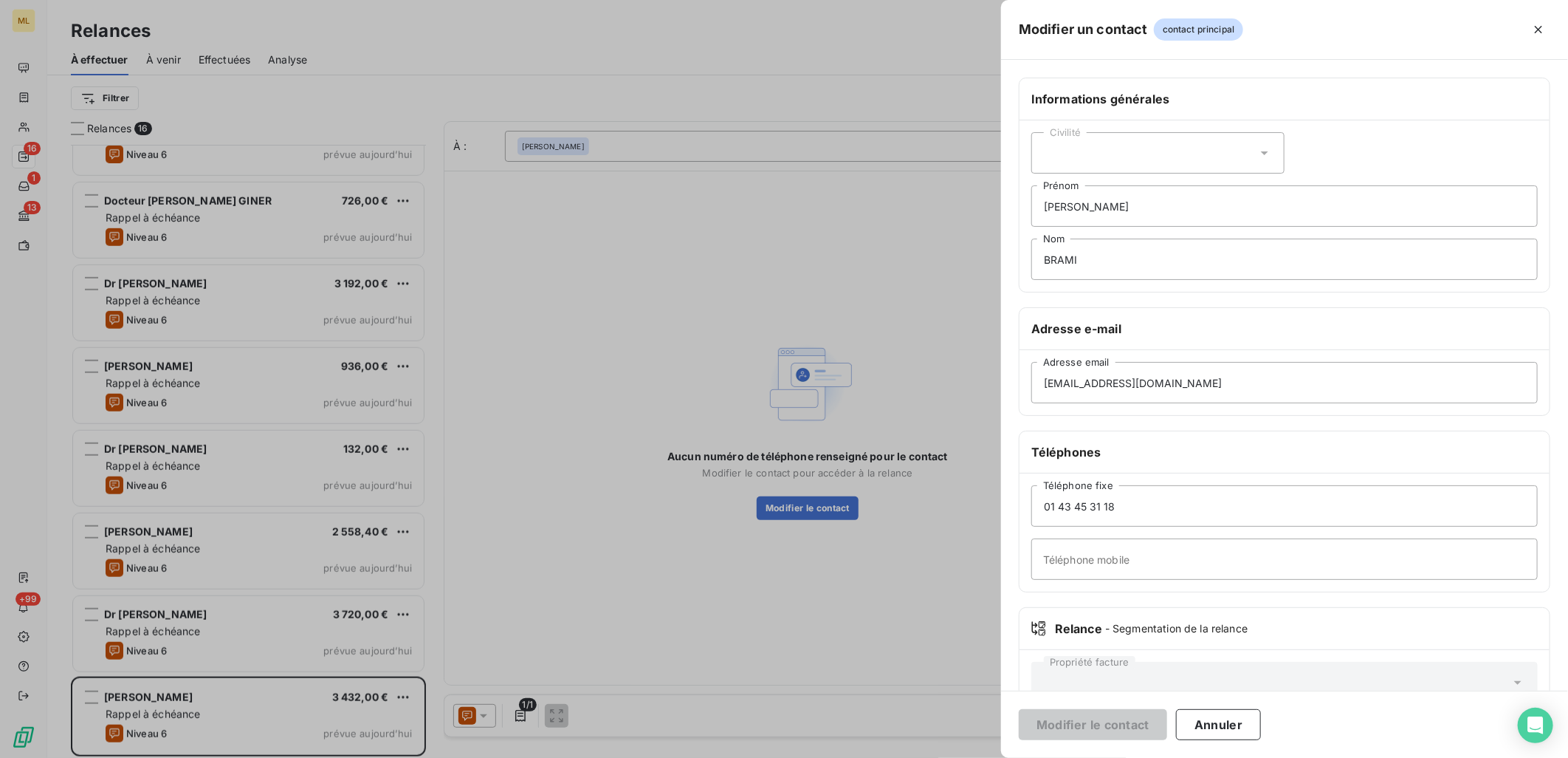
click at [642, 606] on div at bounding box center [784, 379] width 1568 height 758
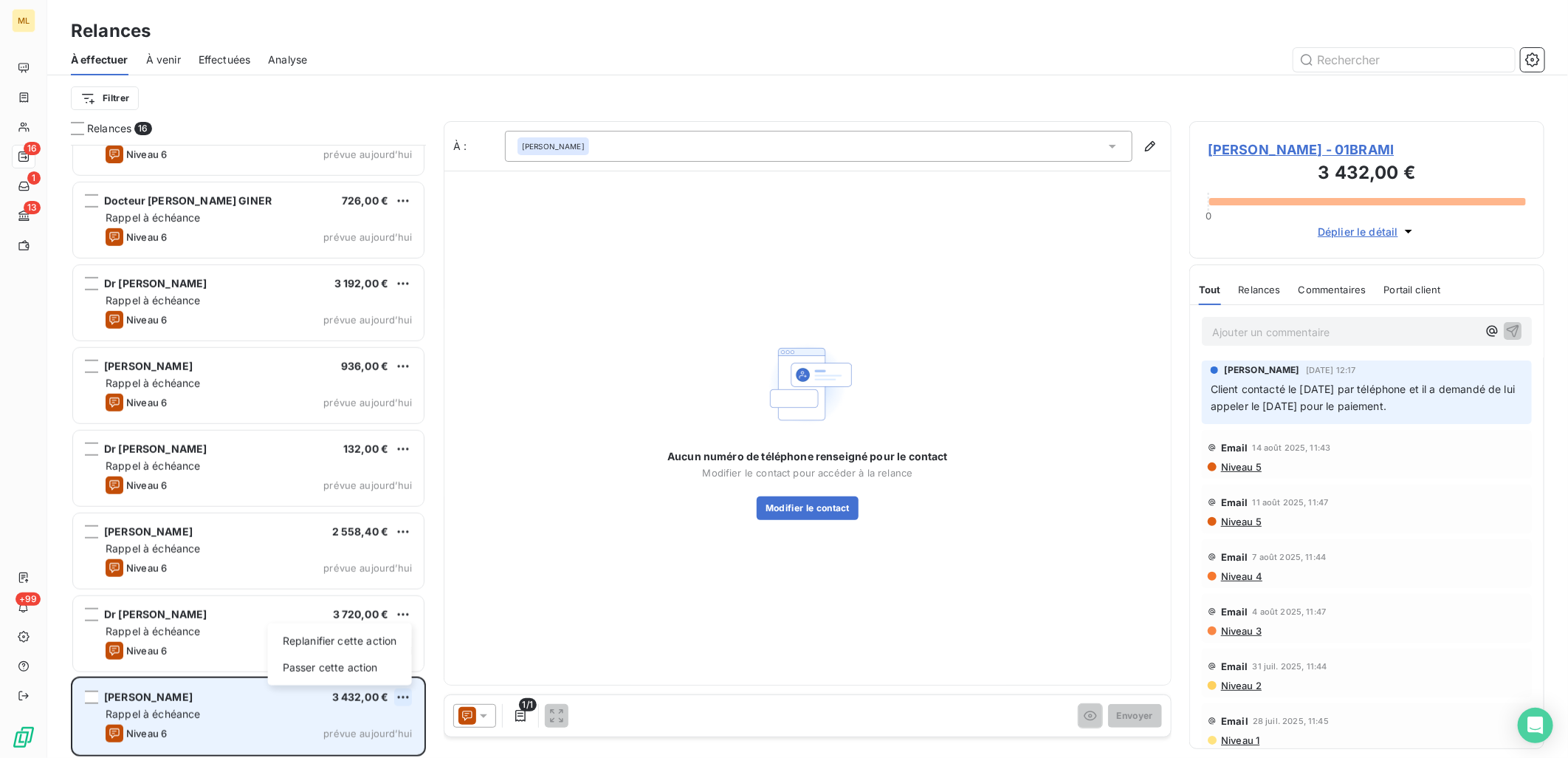
click at [399, 693] on html "ML 16 1 13 +99 Relances À effectuer À venir Effectuées Analyse Filtrer Relances…" at bounding box center [784, 379] width 1568 height 758
click at [338, 663] on div "Passer cette action" at bounding box center [340, 667] width 133 height 24
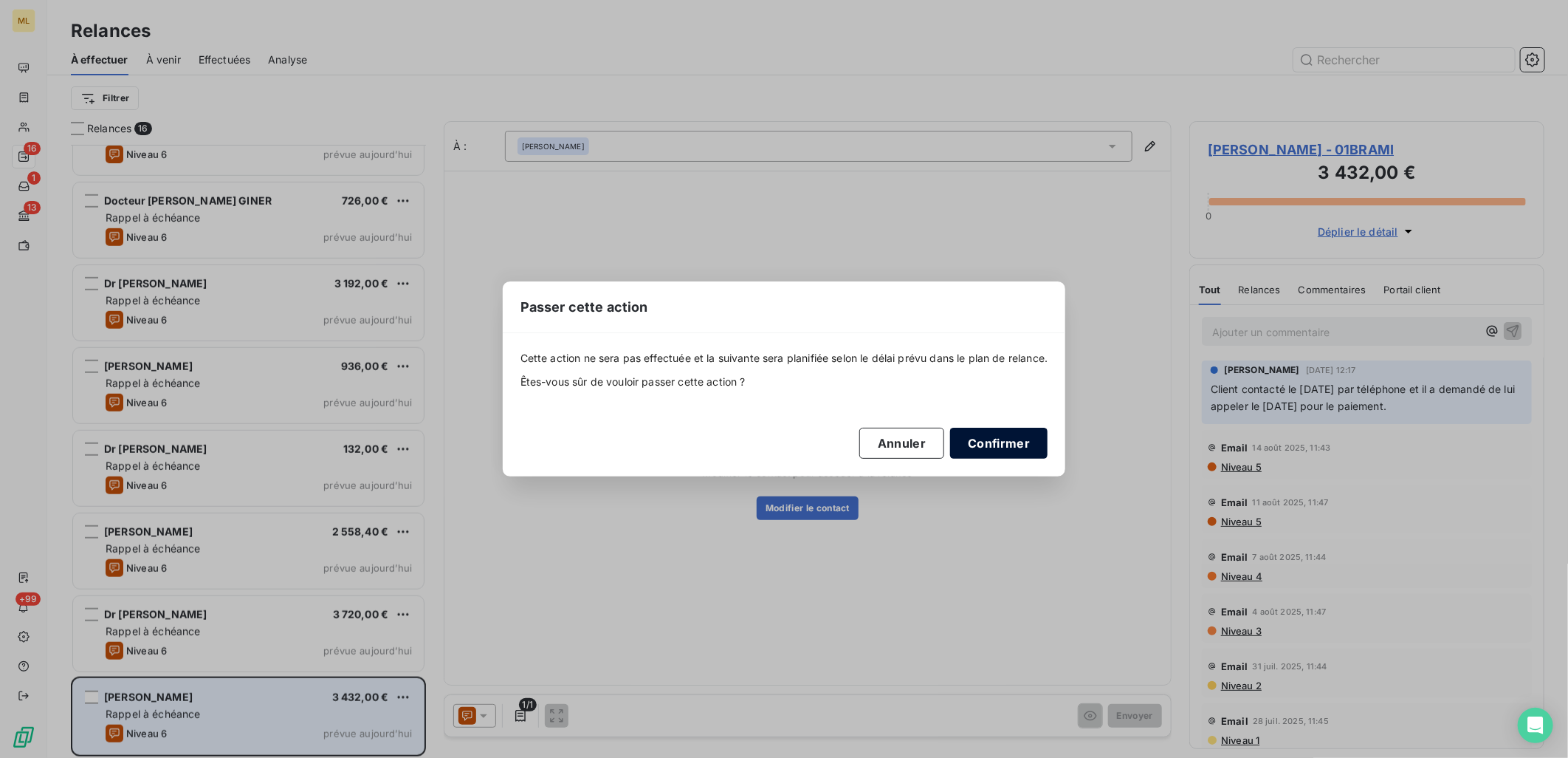
click at [1014, 433] on button "Confirmer" at bounding box center [999, 443] width 98 height 31
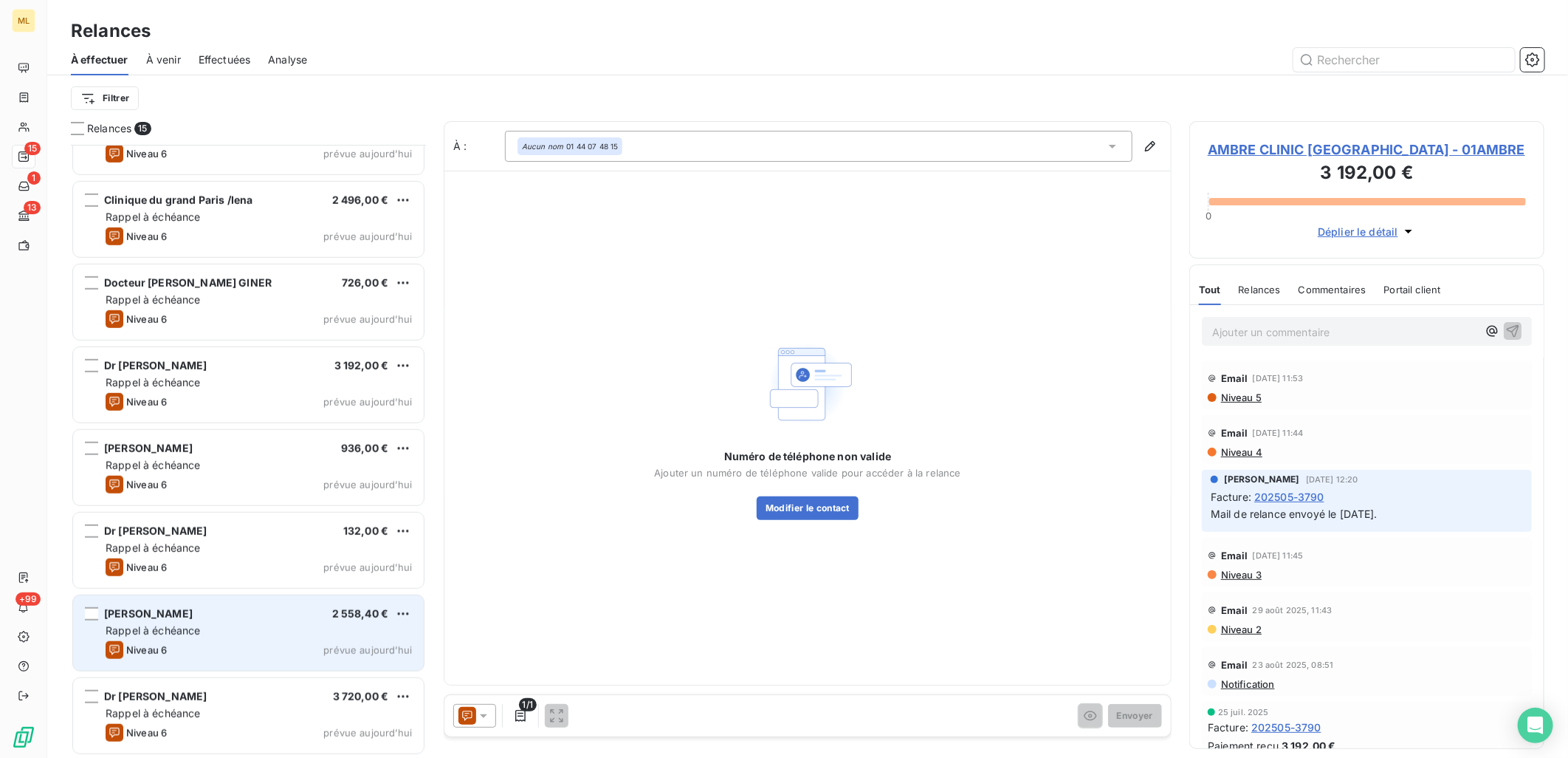
scroll to position [626, 0]
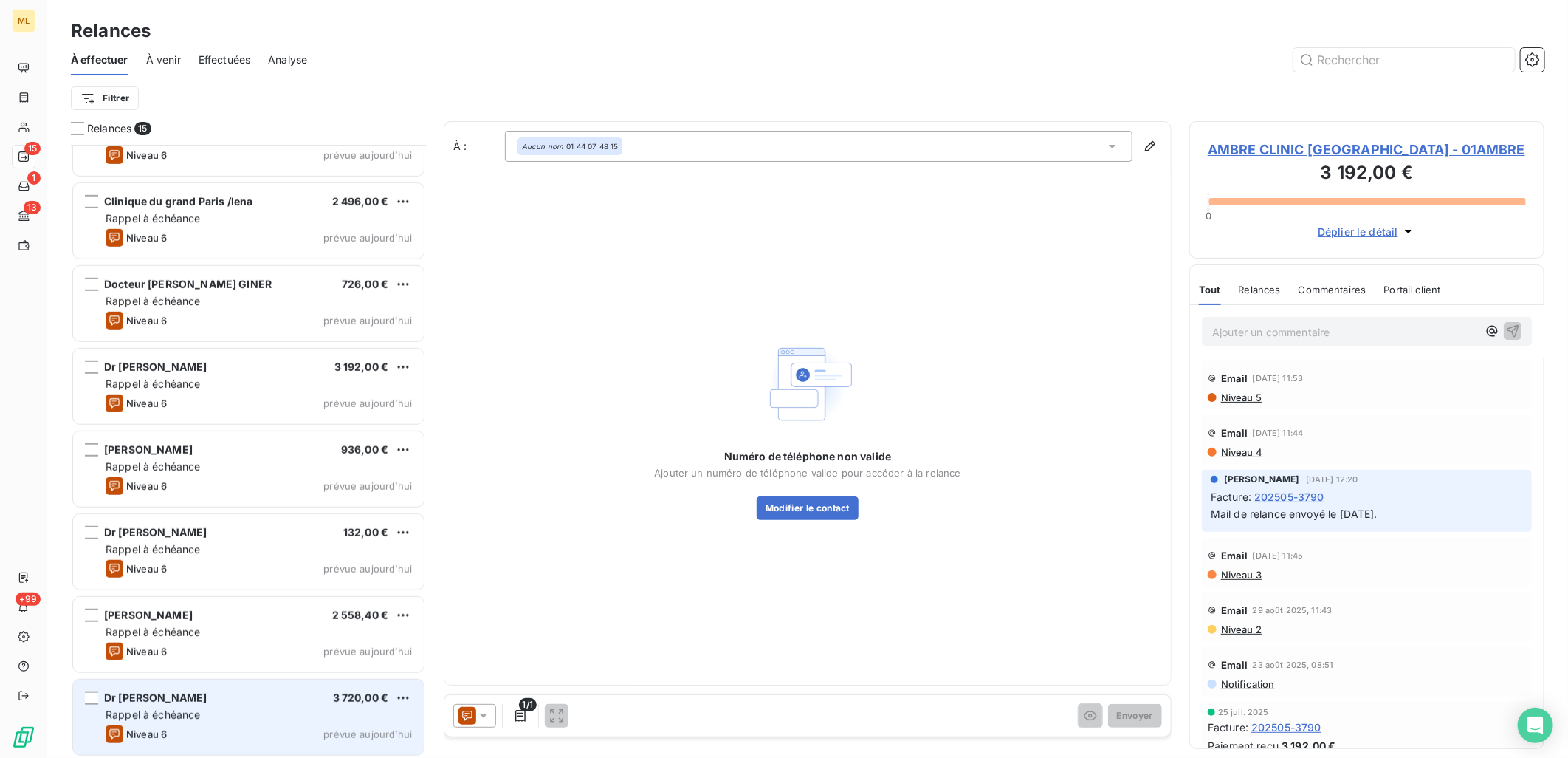
click at [206, 698] on span "Dr [PERSON_NAME]" at bounding box center [155, 698] width 102 height 12
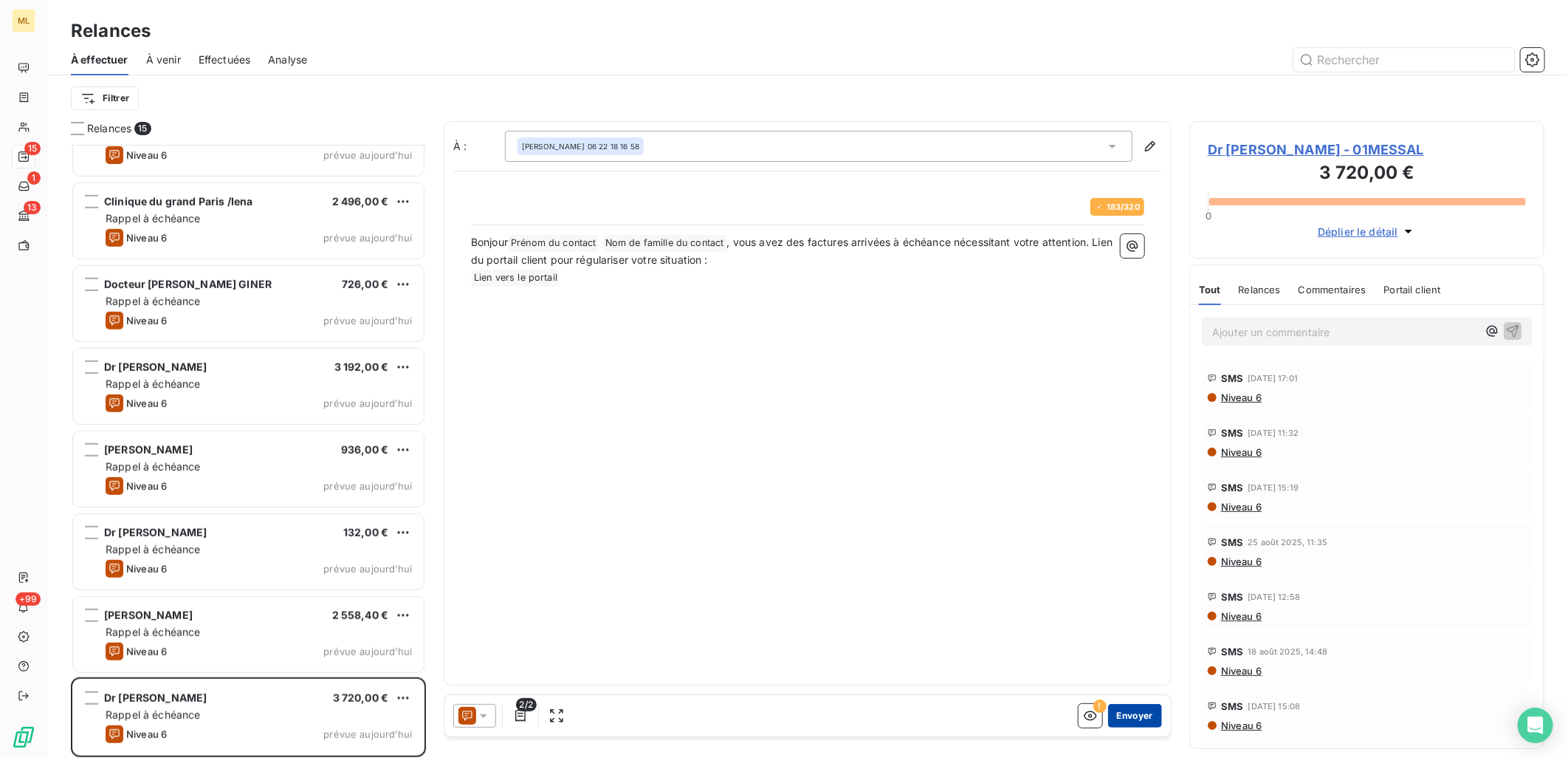
click at [1138, 720] on button "Envoyer" at bounding box center [1135, 715] width 54 height 24
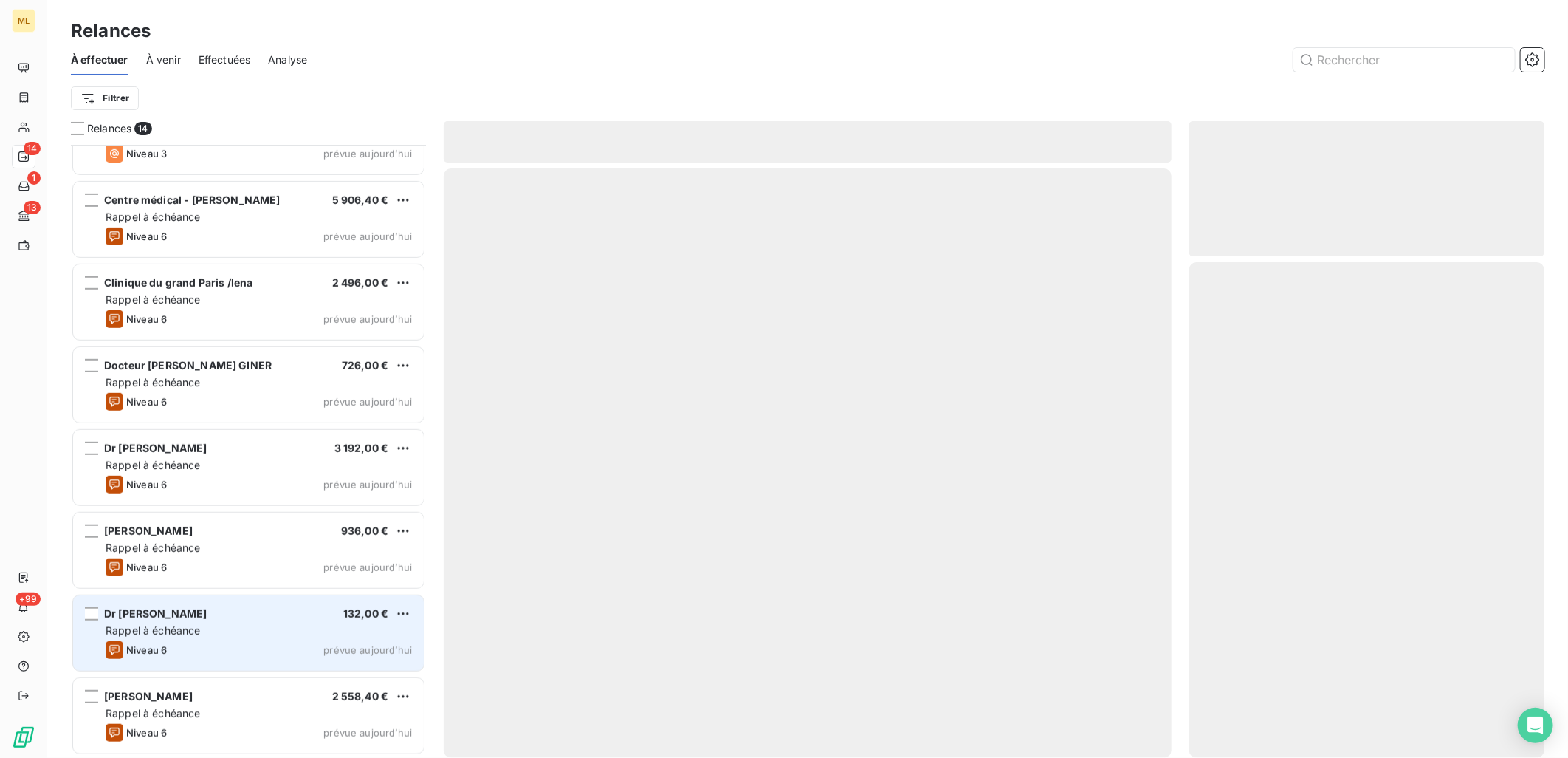
scroll to position [544, 0]
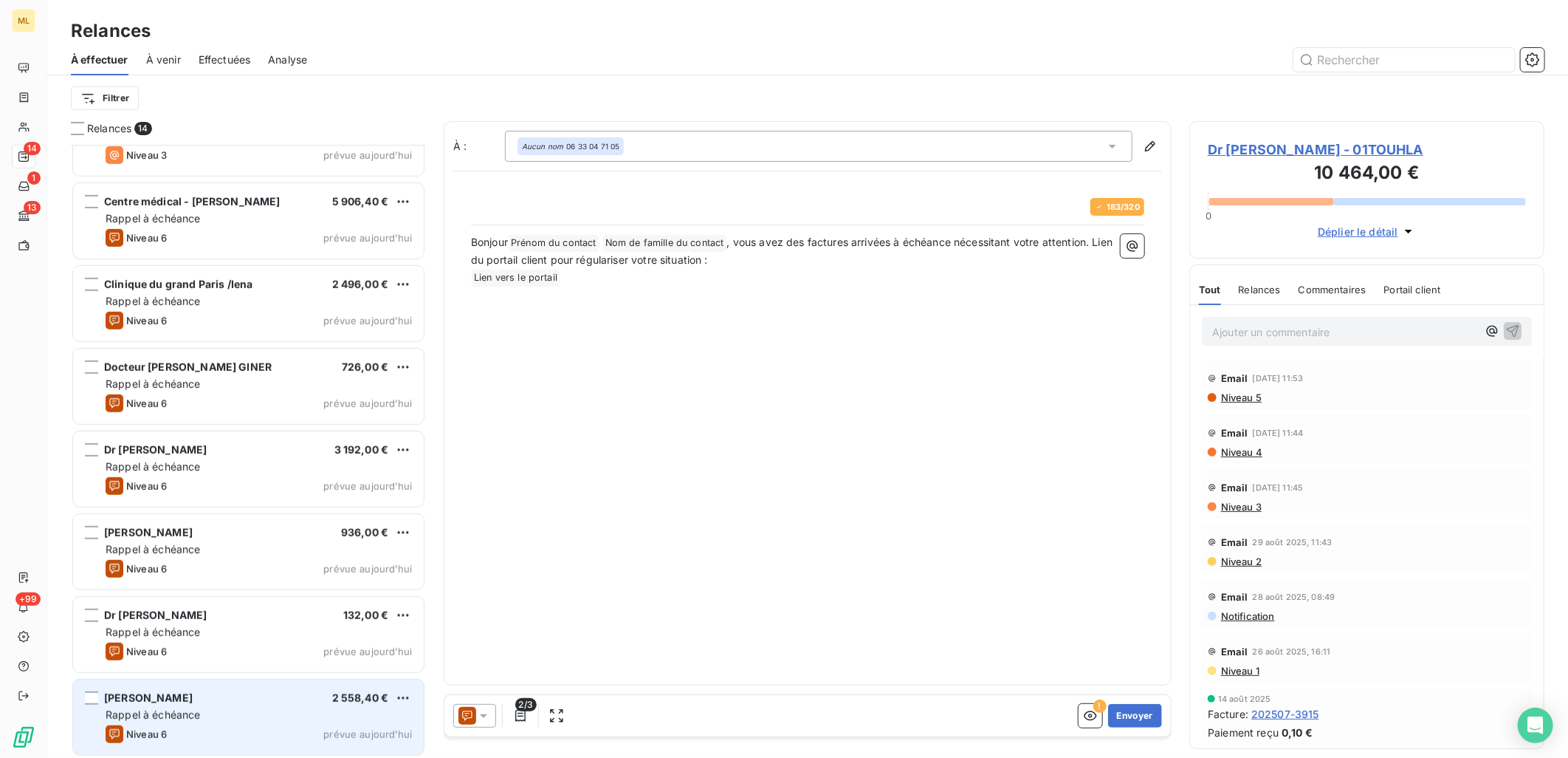
click at [253, 688] on div "[PERSON_NAME] 2 558,40 € Rappel à échéance Niveau 6 prévue [DATE]" at bounding box center [248, 717] width 350 height 76
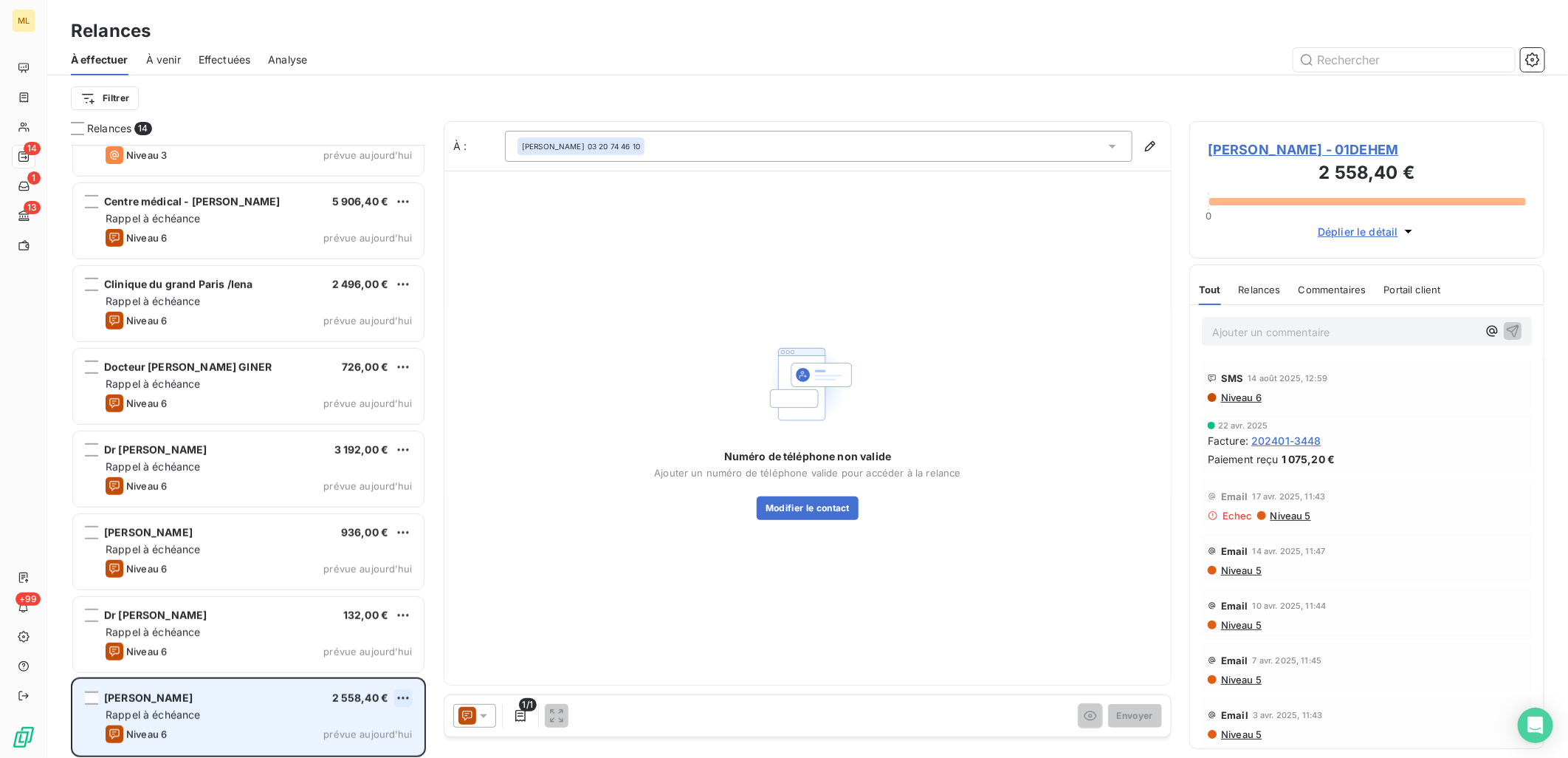
click at [401, 698] on html "ML 14 1 13 +99 Relances À effectuer À venir Effectuées Analyse Filtrer Relances…" at bounding box center [784, 379] width 1568 height 758
click at [328, 665] on div "Passer cette action" at bounding box center [340, 668] width 133 height 24
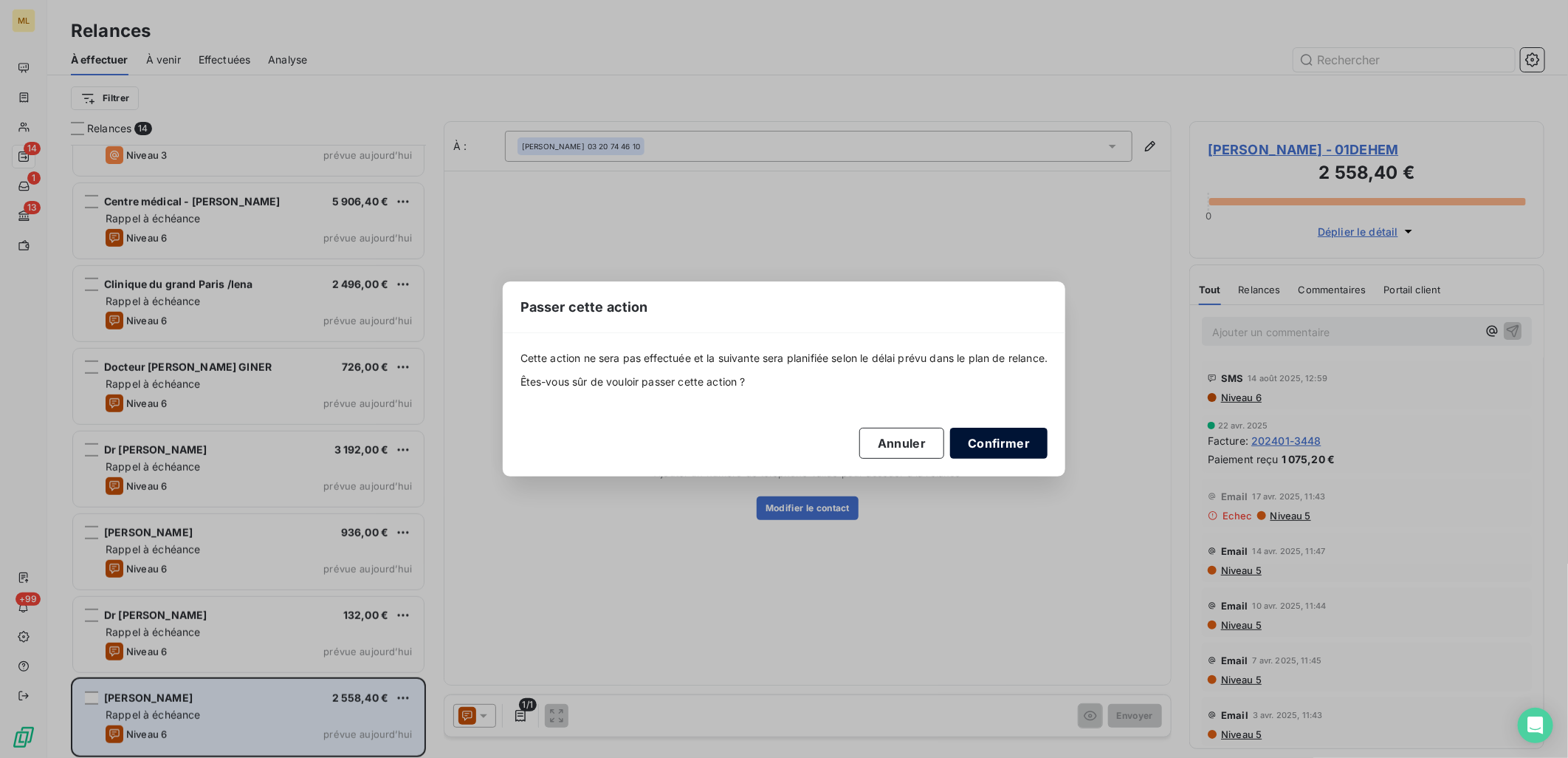
click at [1025, 441] on button "Confirmer" at bounding box center [999, 443] width 98 height 31
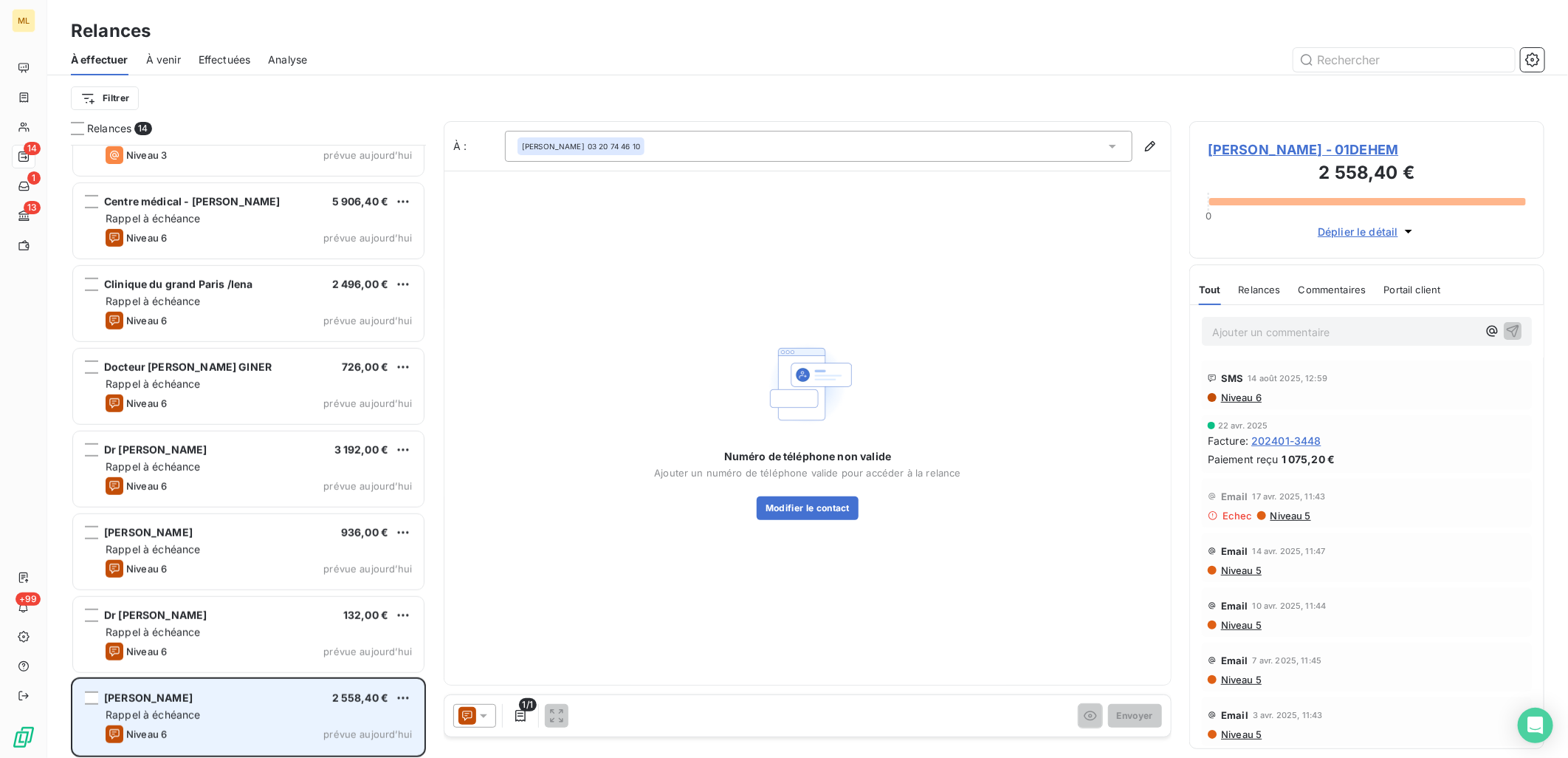
scroll to position [462, 0]
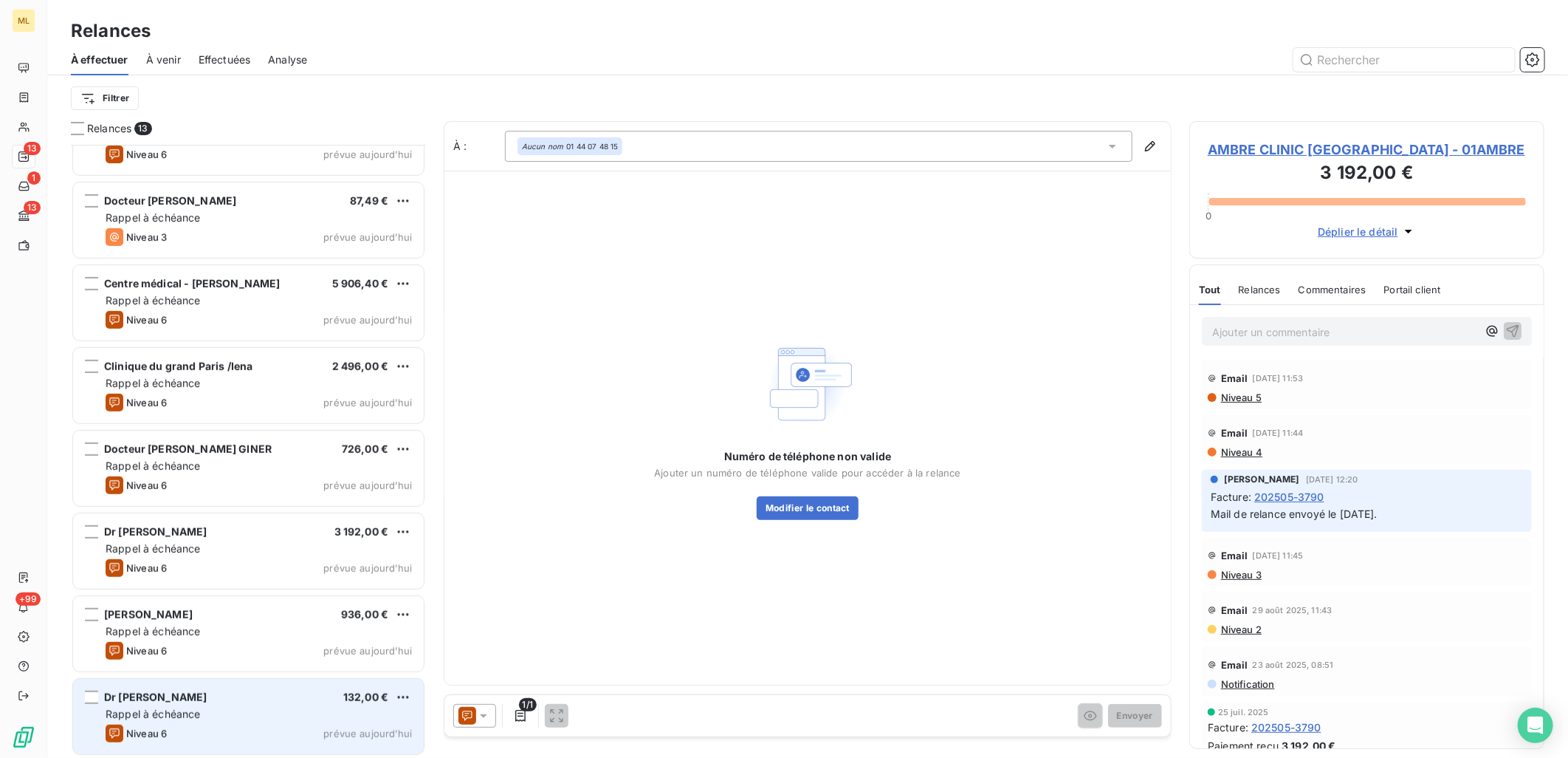
click at [275, 712] on div "Rappel à échéance" at bounding box center [259, 714] width 306 height 15
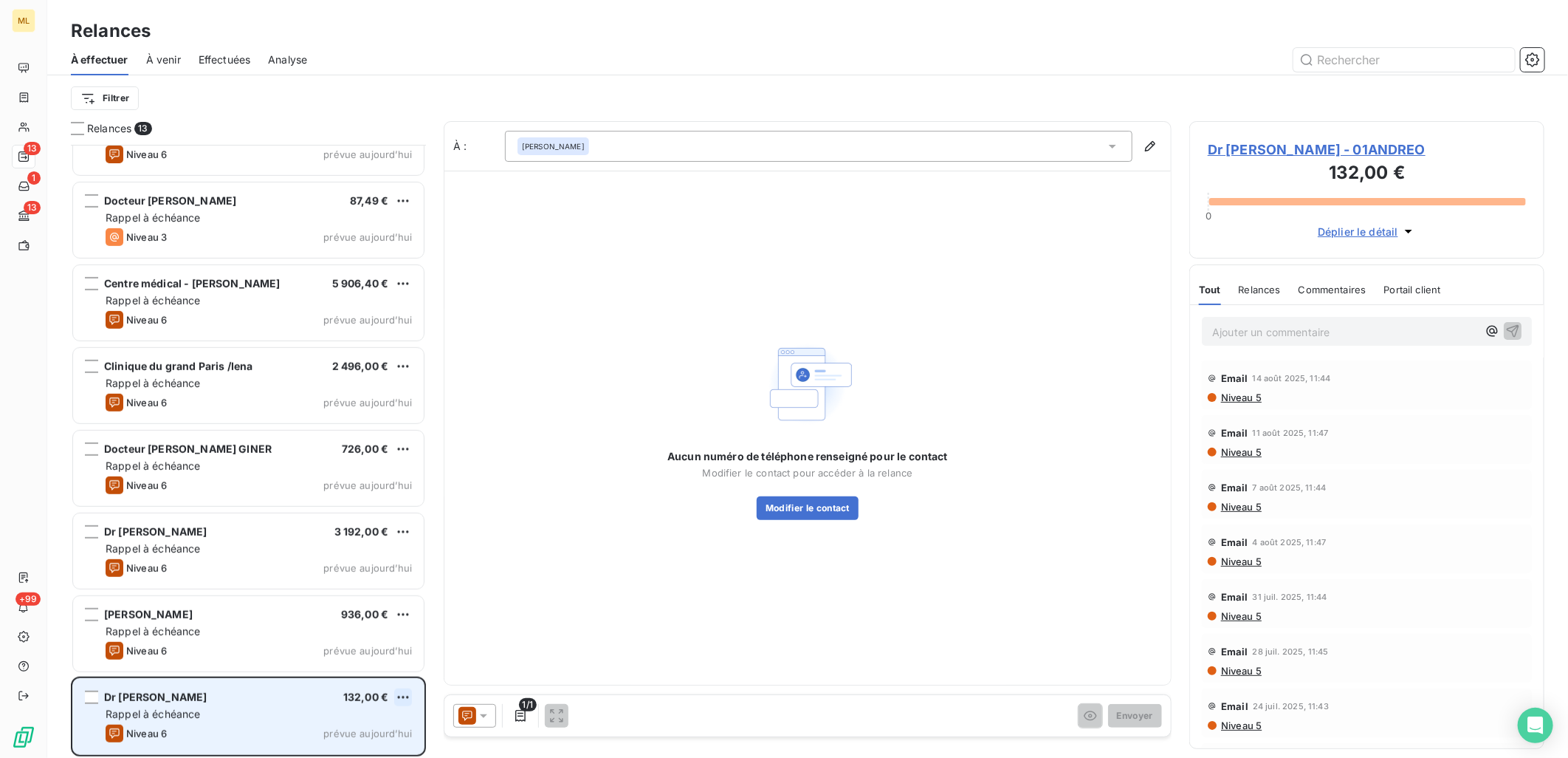
click at [400, 688] on html "ML 13 1 13 +99 Relances À effectuer À venir Effectuées Analyse Filtrer Relances…" at bounding box center [784, 379] width 1568 height 758
click at [384, 673] on div "Passer cette action" at bounding box center [340, 667] width 133 height 24
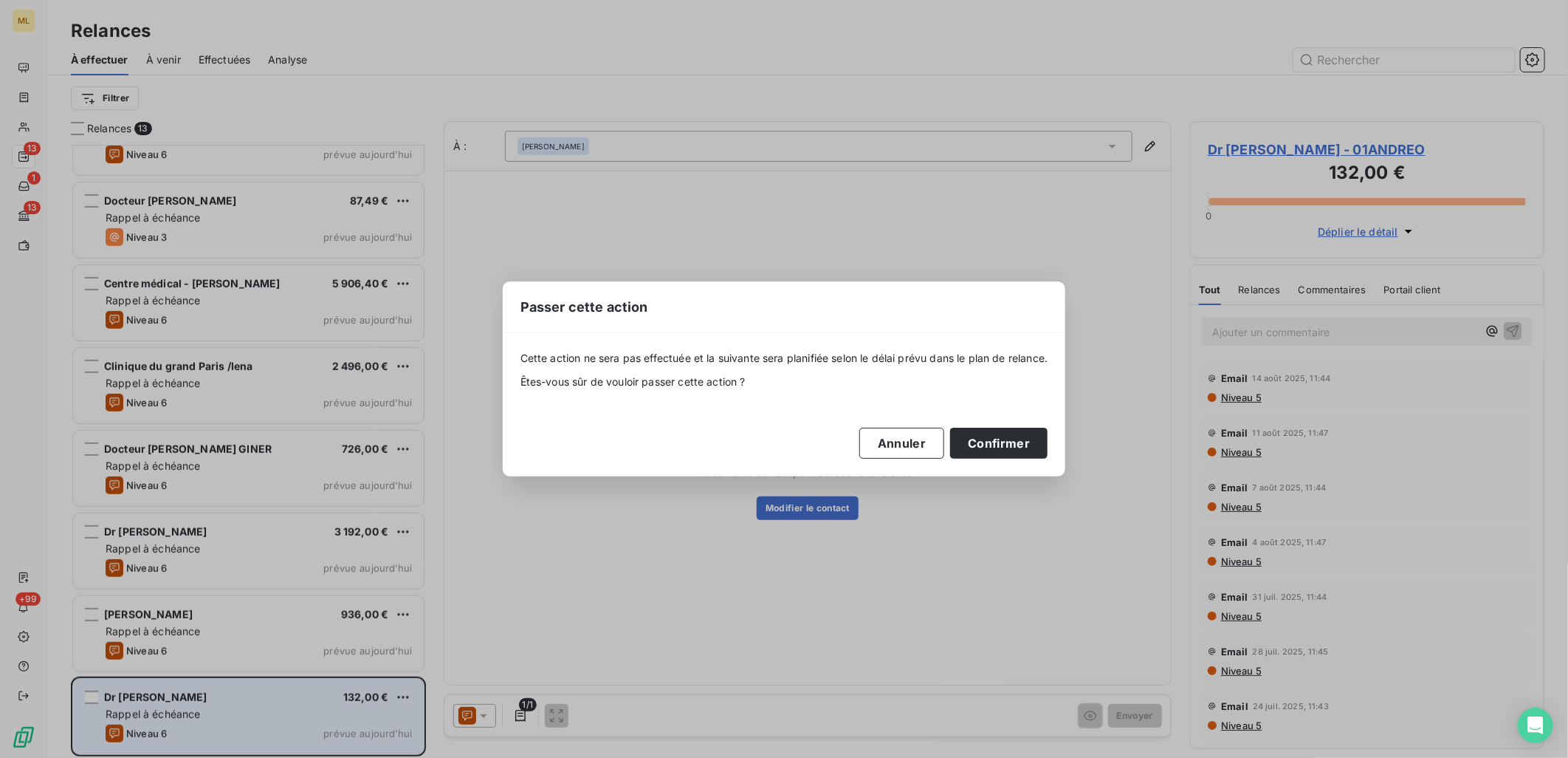
click at [1009, 446] on button "Confirmer" at bounding box center [999, 443] width 98 height 31
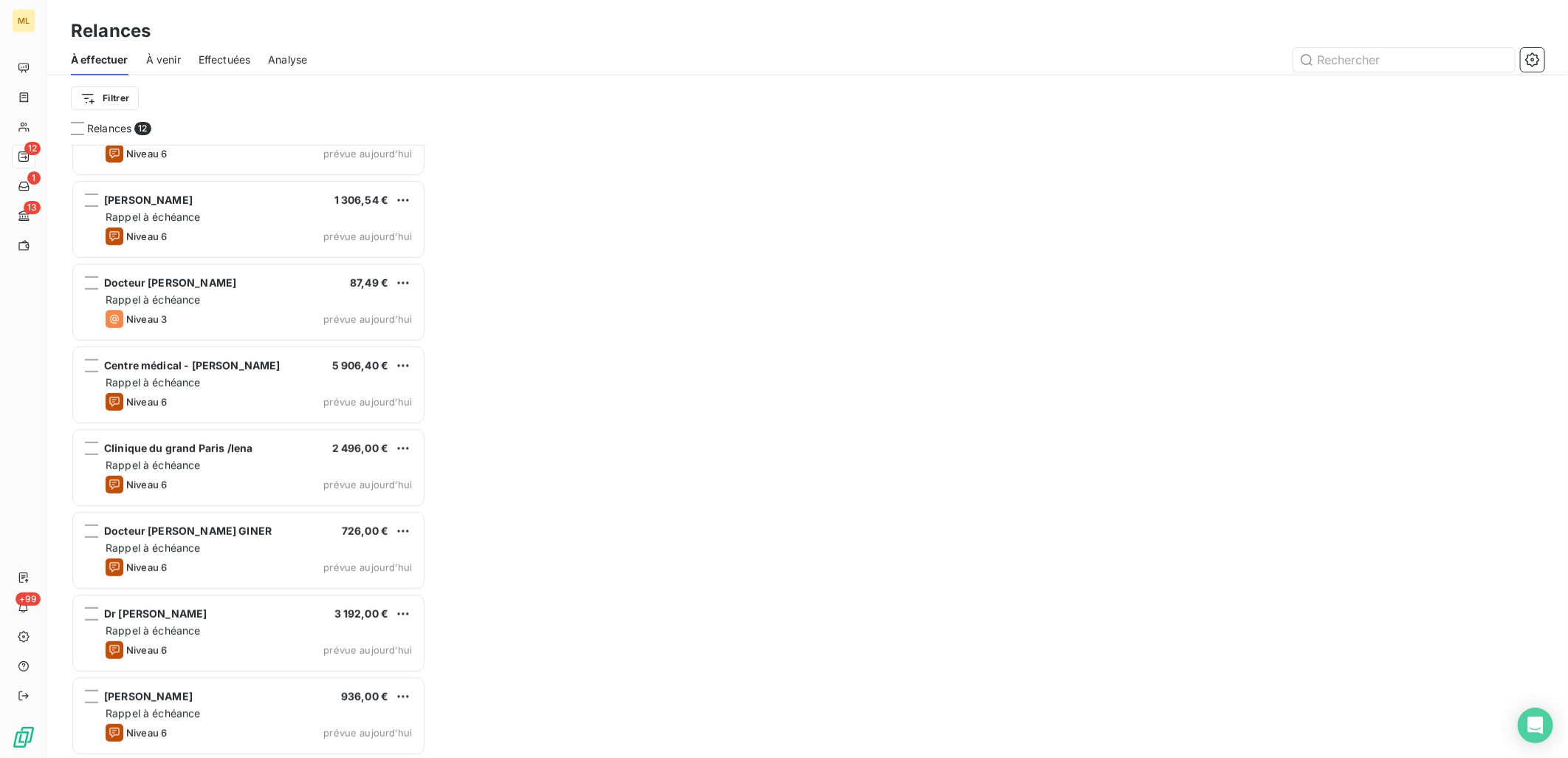
scroll to position [379, 0]
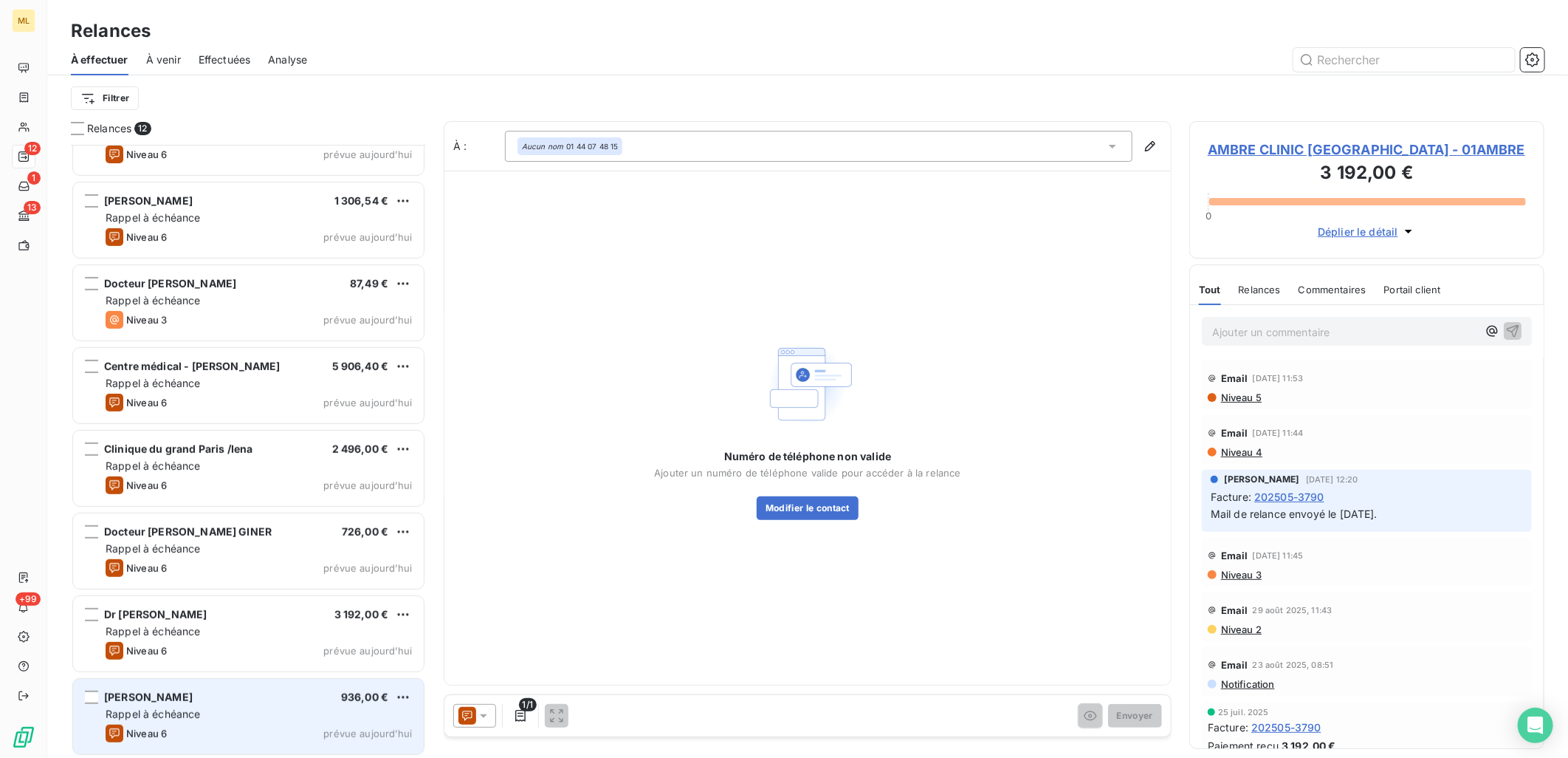
click at [242, 706] on div "Rappel à échéance" at bounding box center [259, 714] width 306 height 15
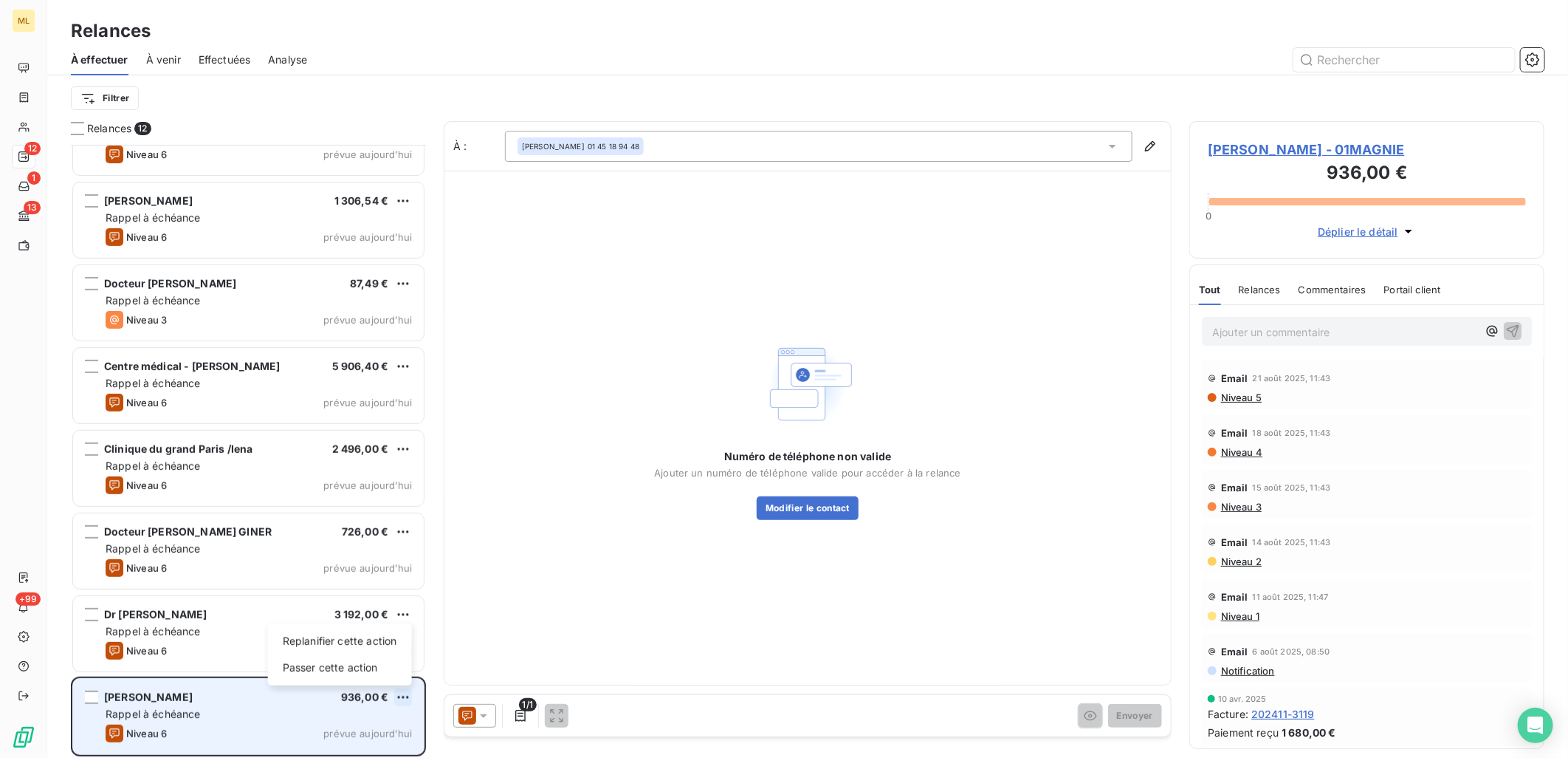
click at [403, 697] on html "ML 12 1 13 +99 Relances À effectuer À venir Effectuées Analyse Filtrer Relances…" at bounding box center [784, 379] width 1568 height 758
click at [335, 673] on div "Passer cette action" at bounding box center [340, 667] width 133 height 24
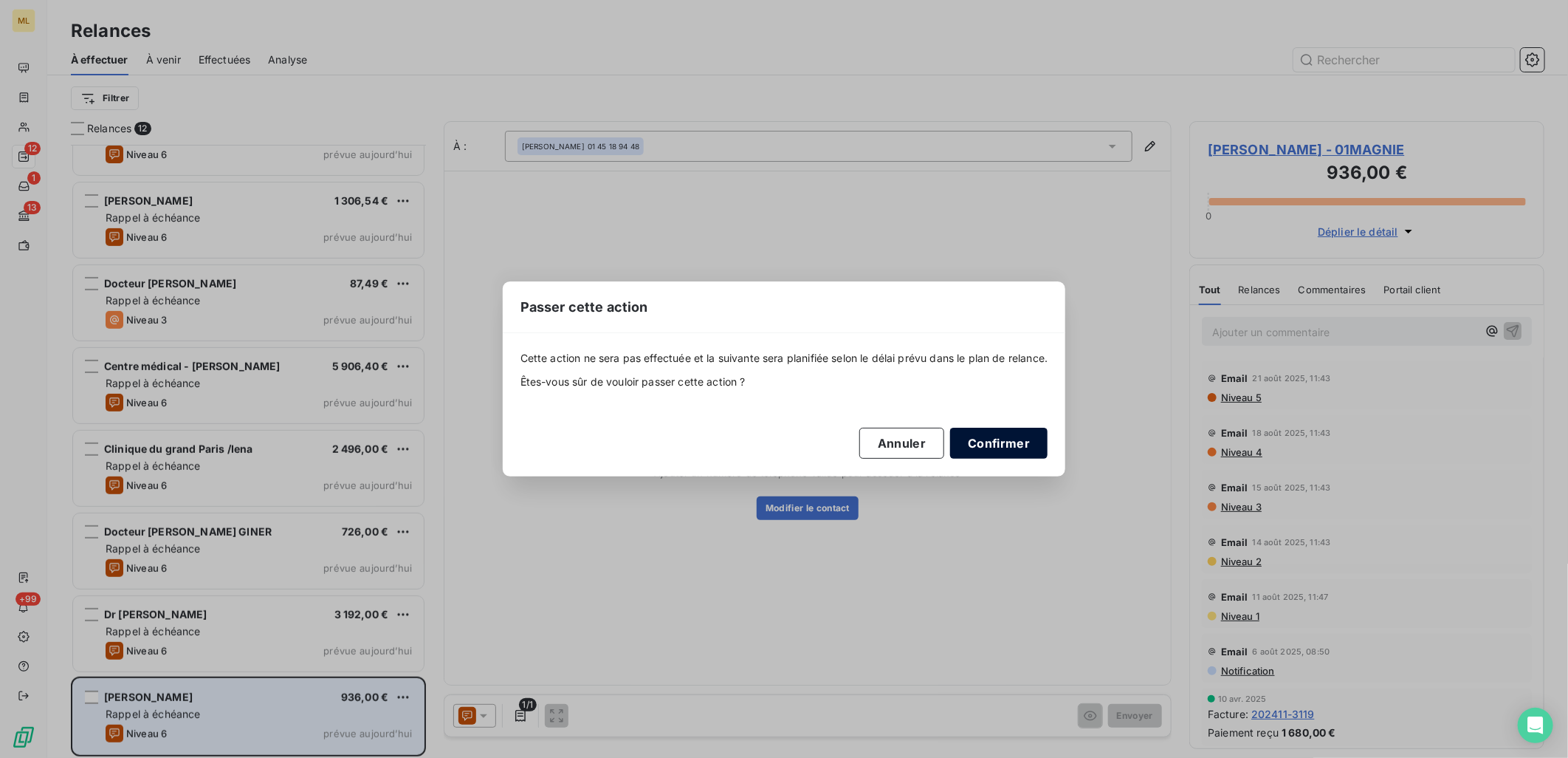
click at [972, 438] on button "Confirmer" at bounding box center [999, 443] width 98 height 31
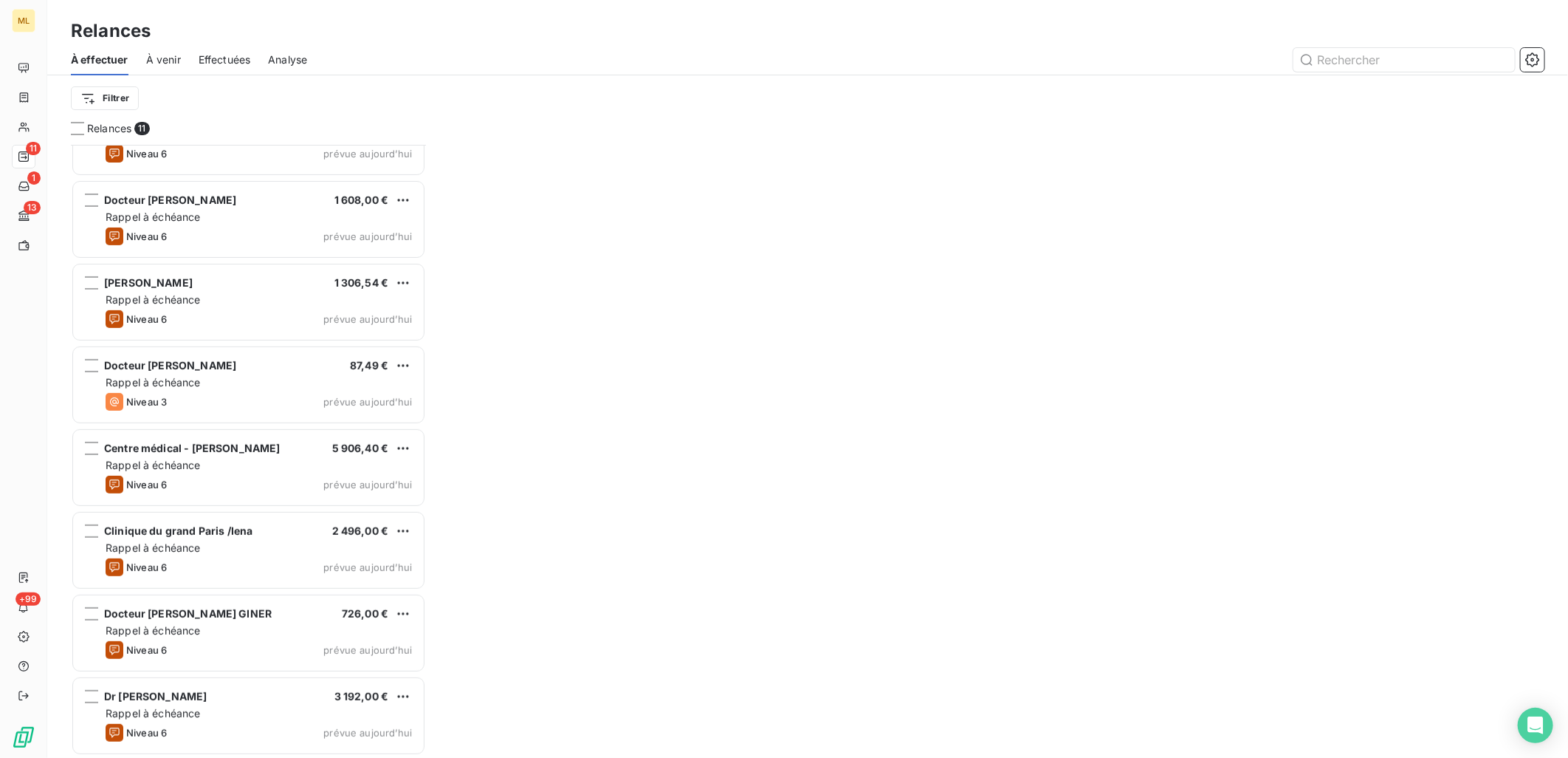
scroll to position [296, 0]
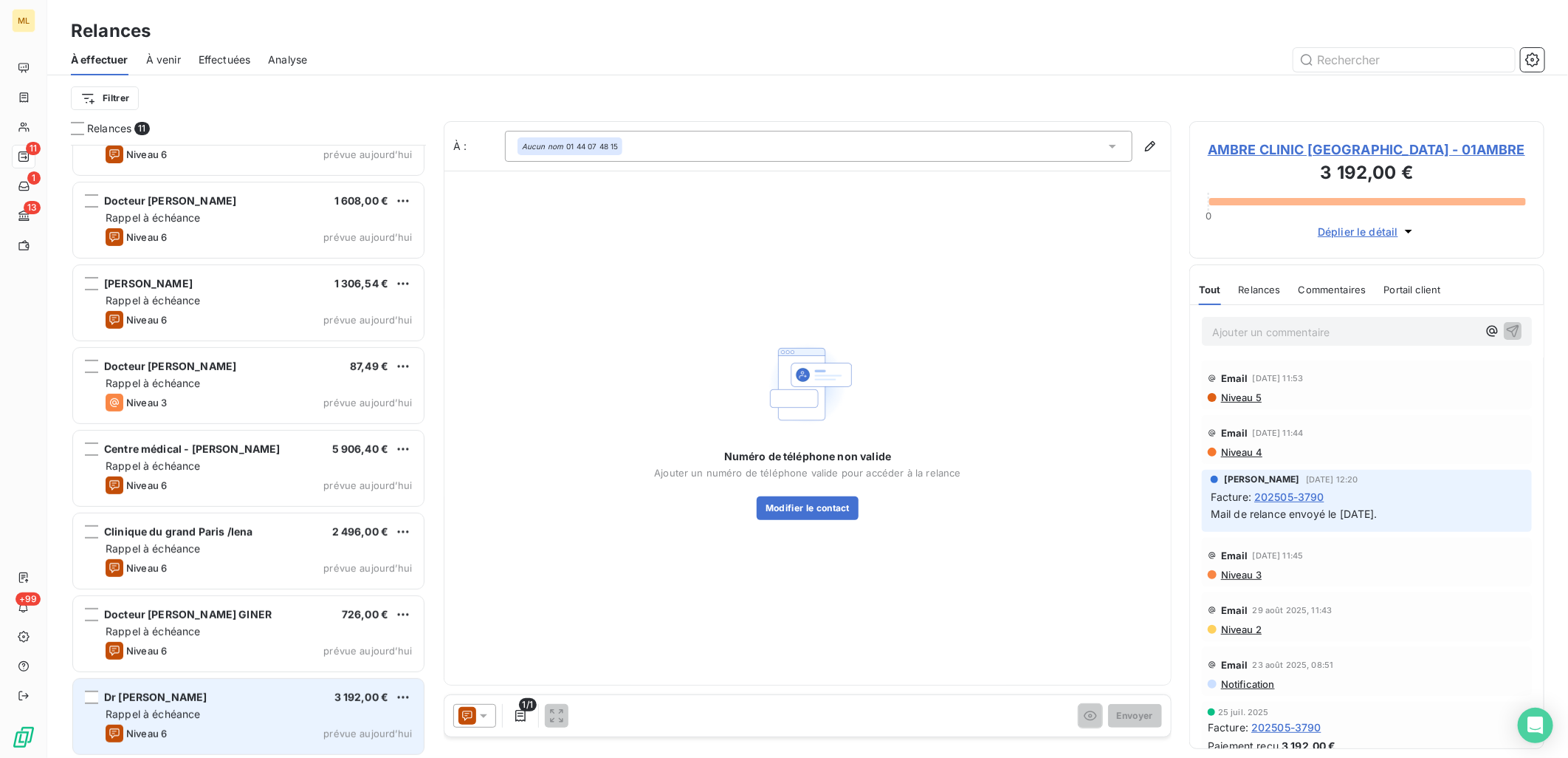
click at [284, 707] on div "Rappel à échéance" at bounding box center [259, 714] width 306 height 15
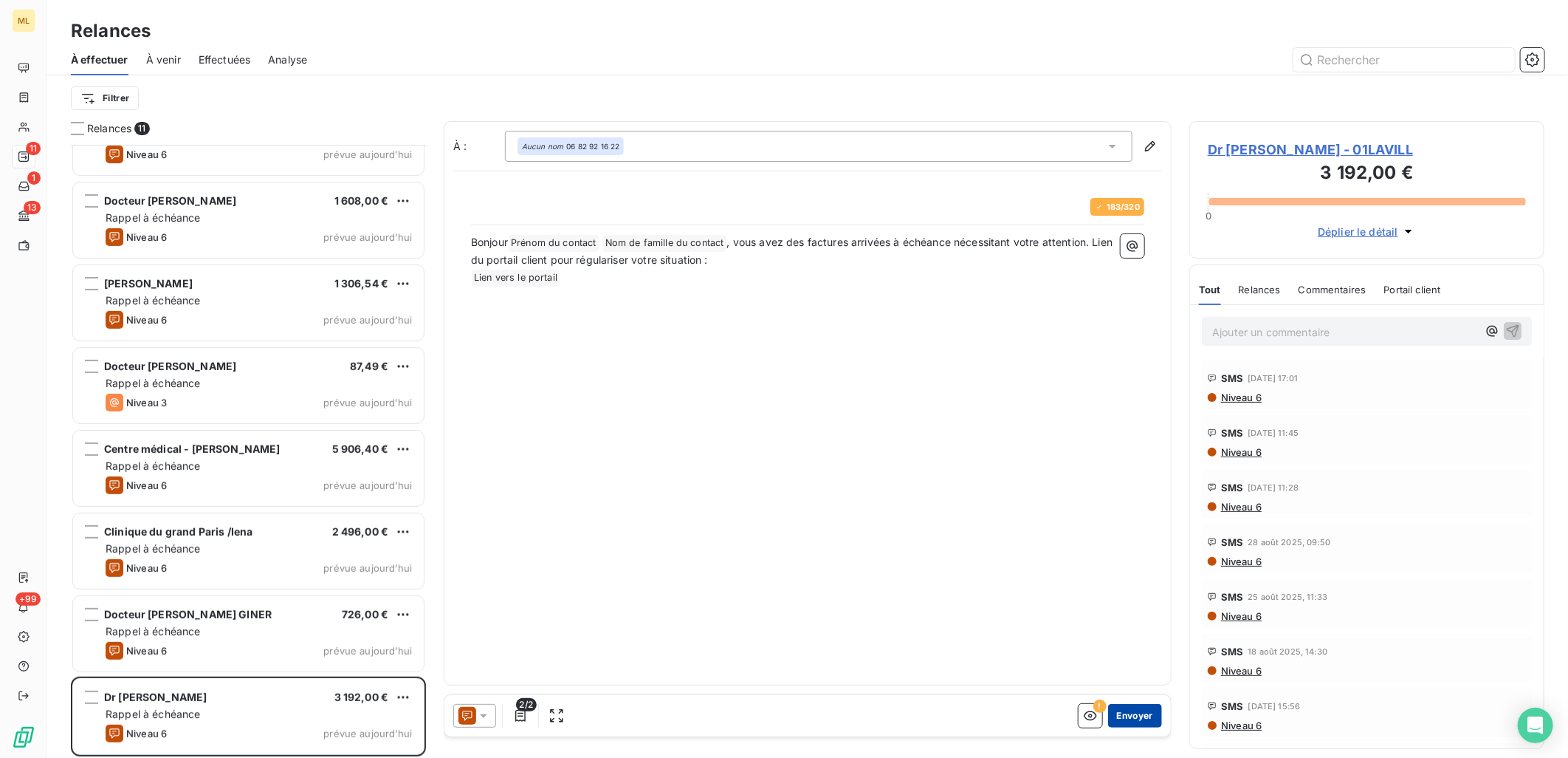
click at [1139, 719] on button "Envoyer" at bounding box center [1135, 715] width 54 height 24
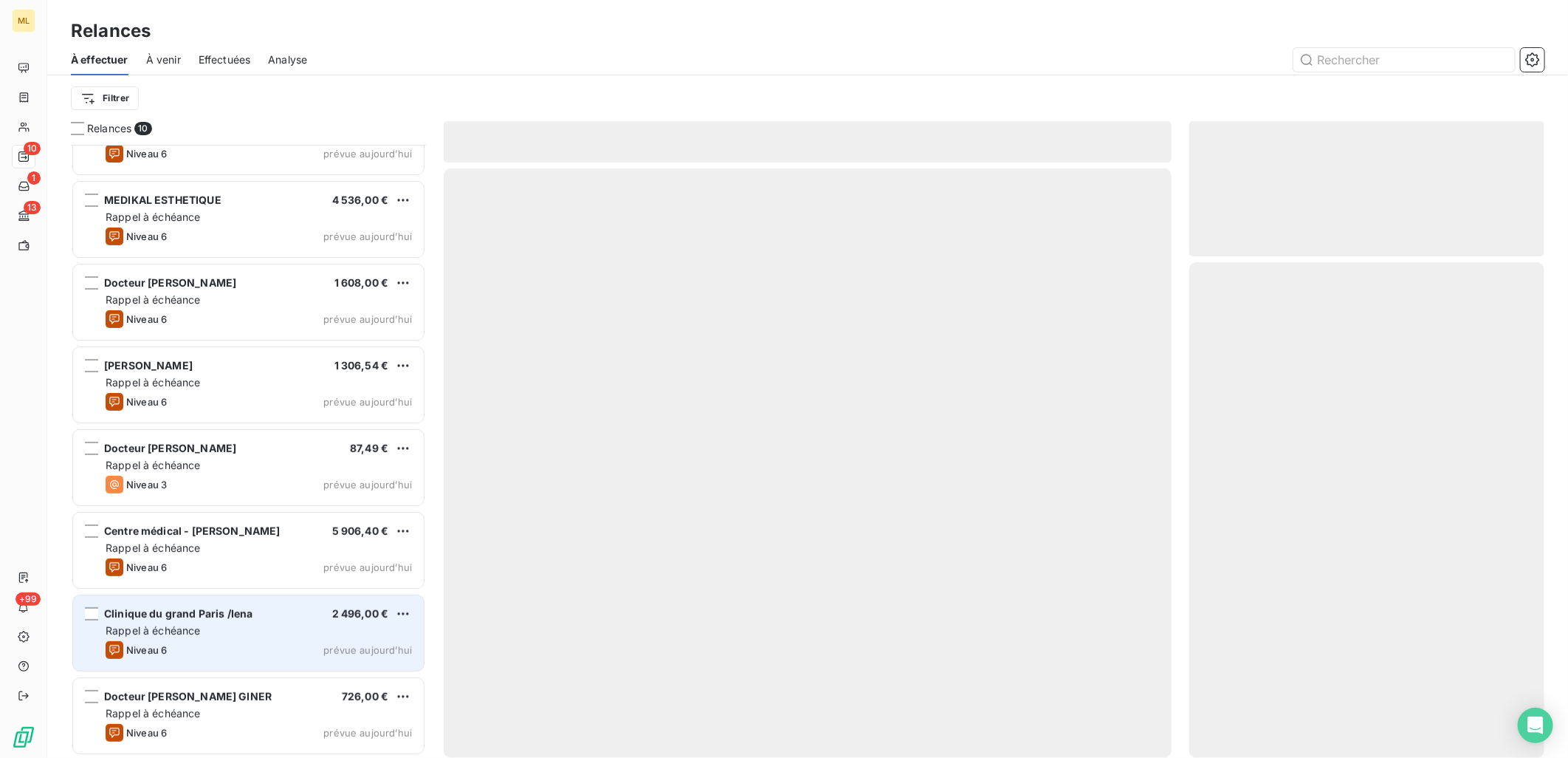
scroll to position [213, 0]
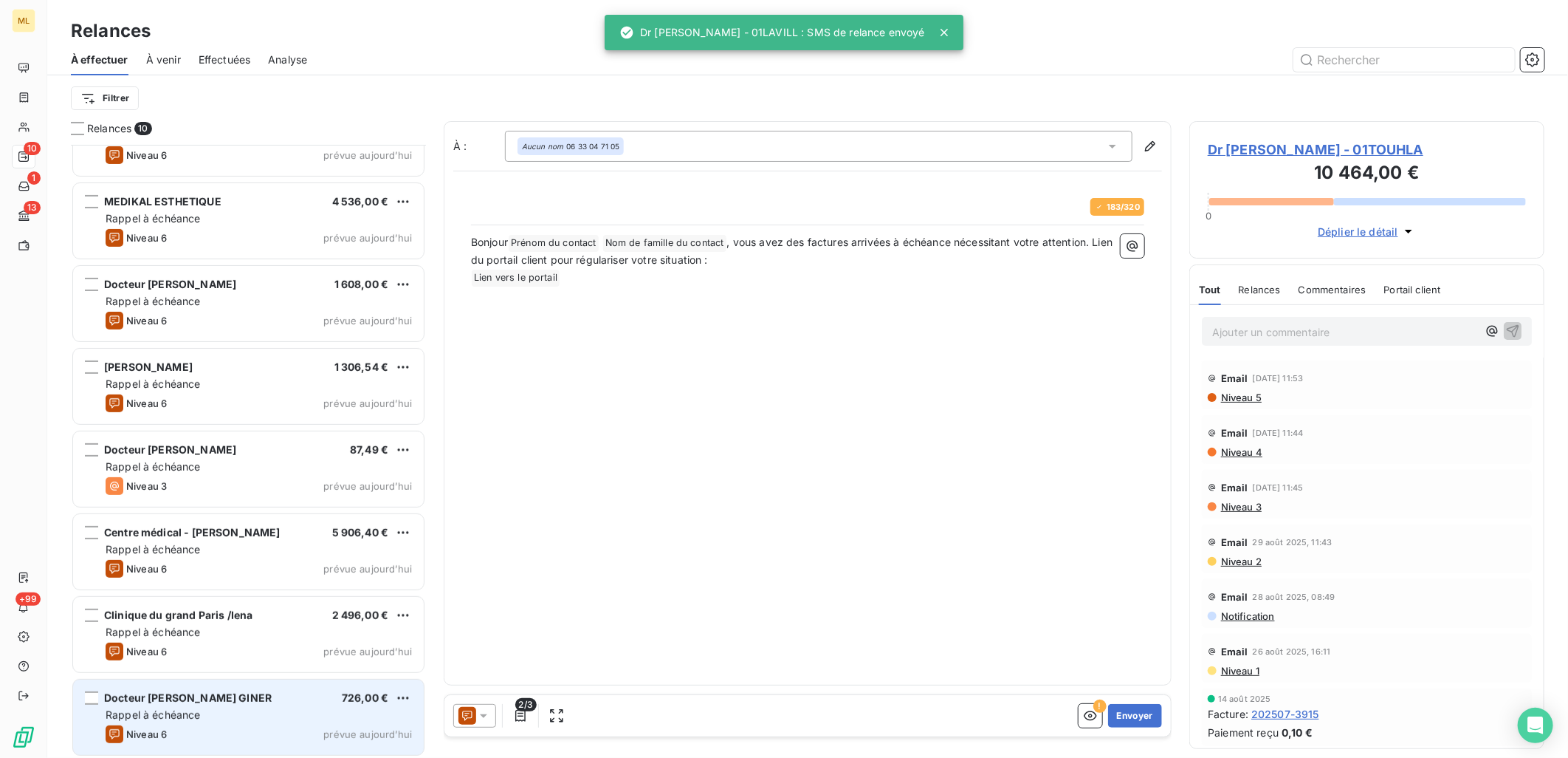
click at [245, 712] on div "Rappel à échéance" at bounding box center [259, 714] width 306 height 15
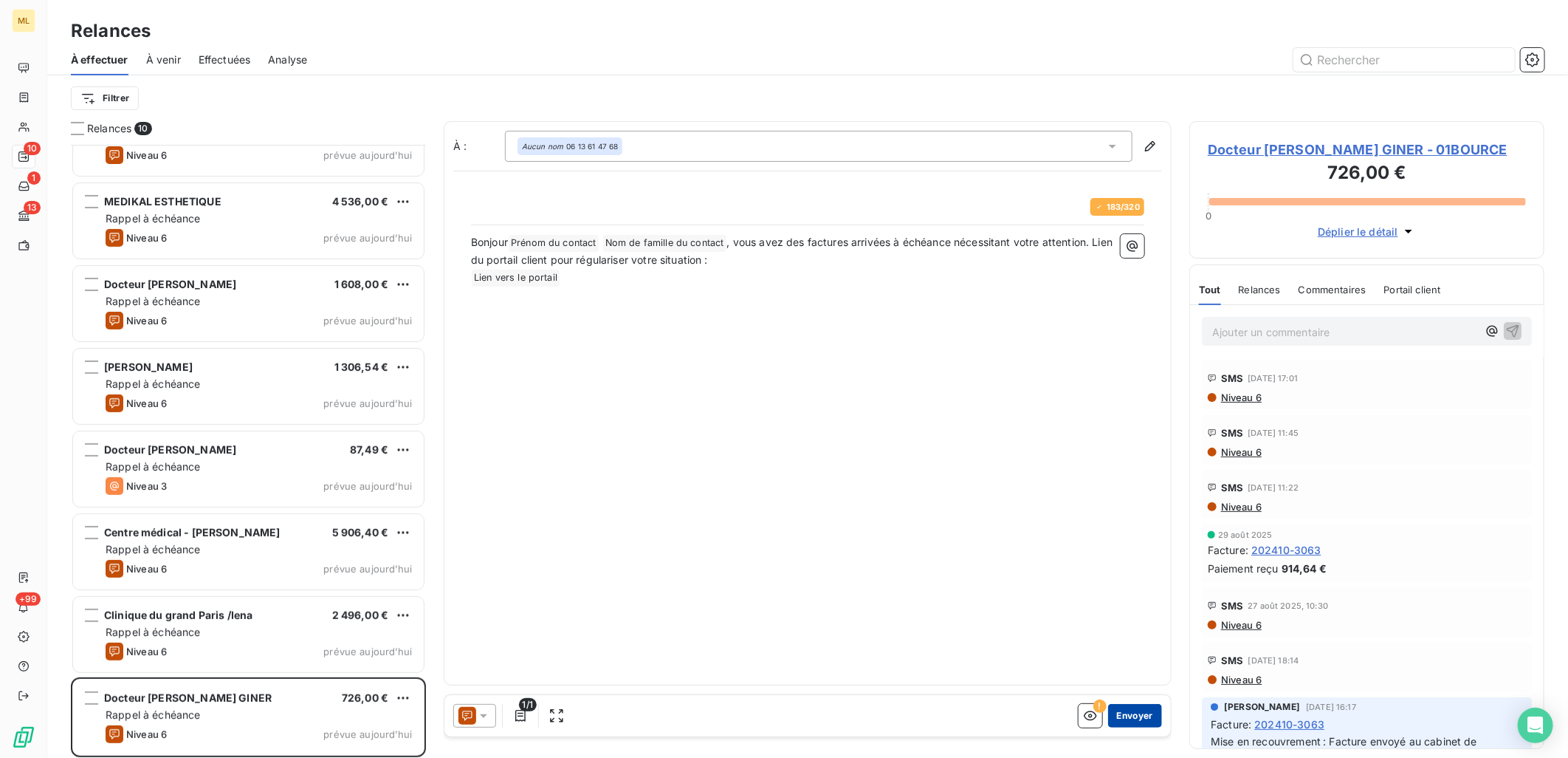
click at [1137, 710] on button "Envoyer" at bounding box center [1135, 715] width 54 height 24
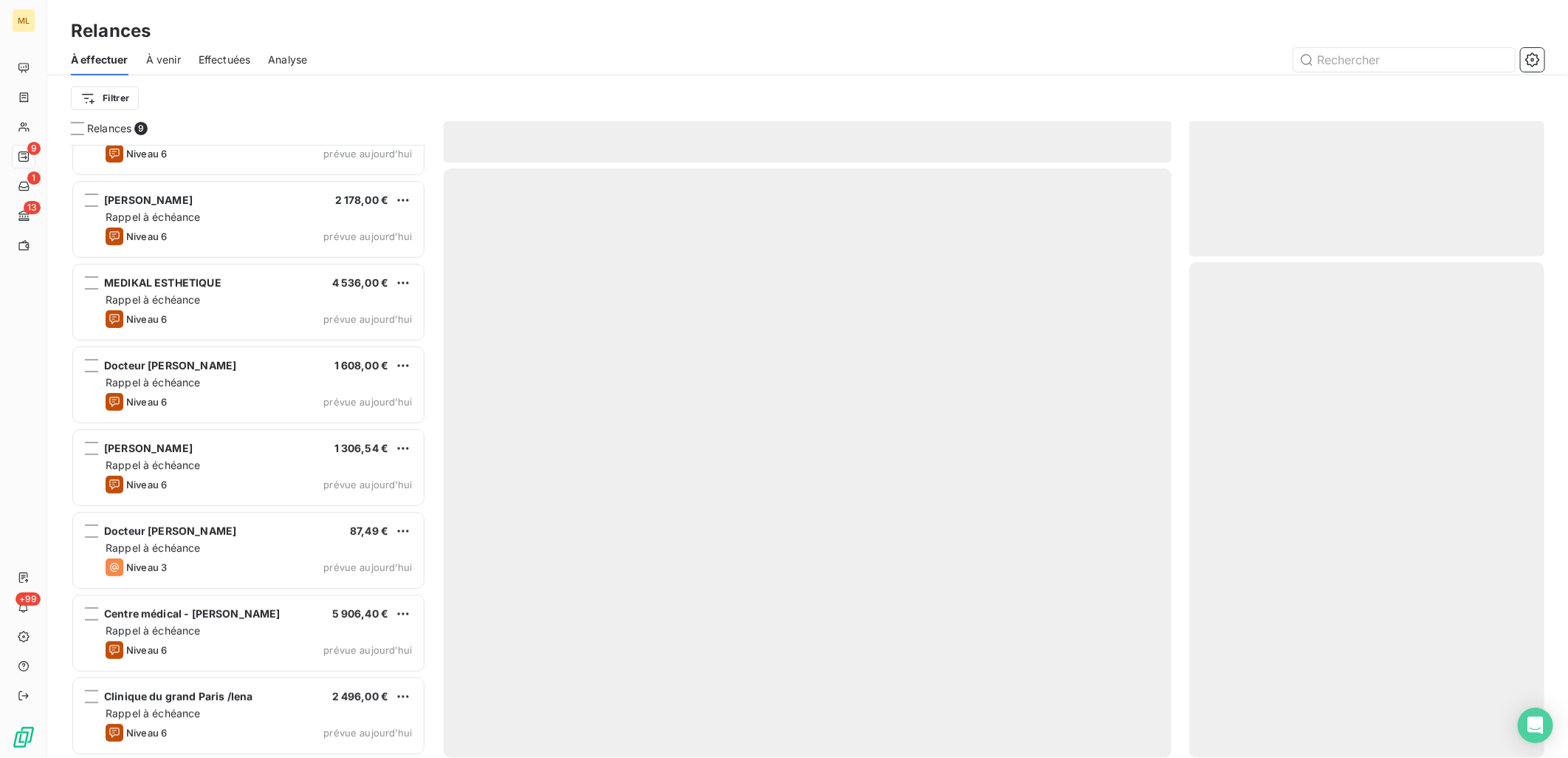
scroll to position [130, 0]
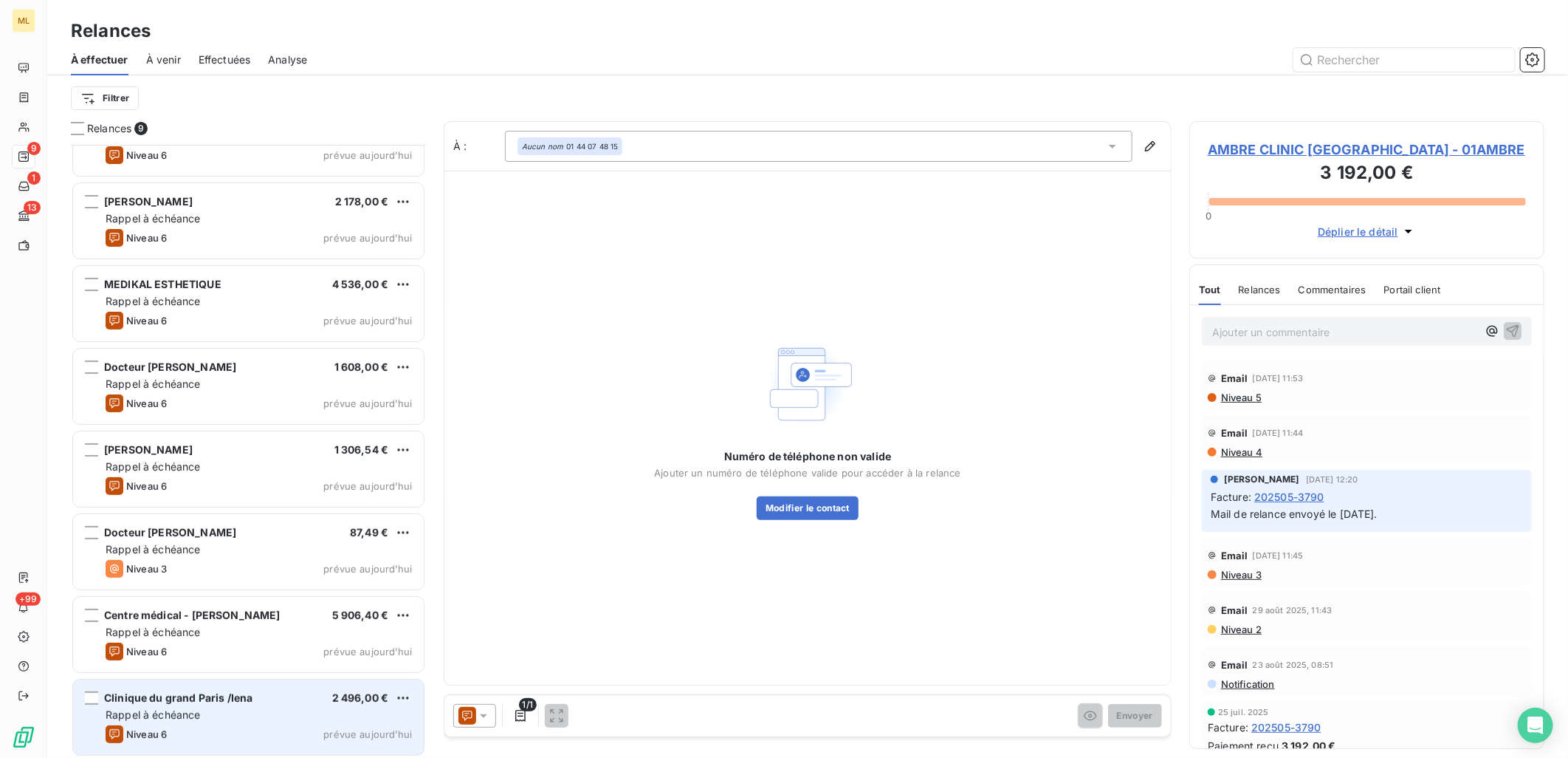
click at [205, 707] on div "Rappel à échéance" at bounding box center [259, 714] width 306 height 15
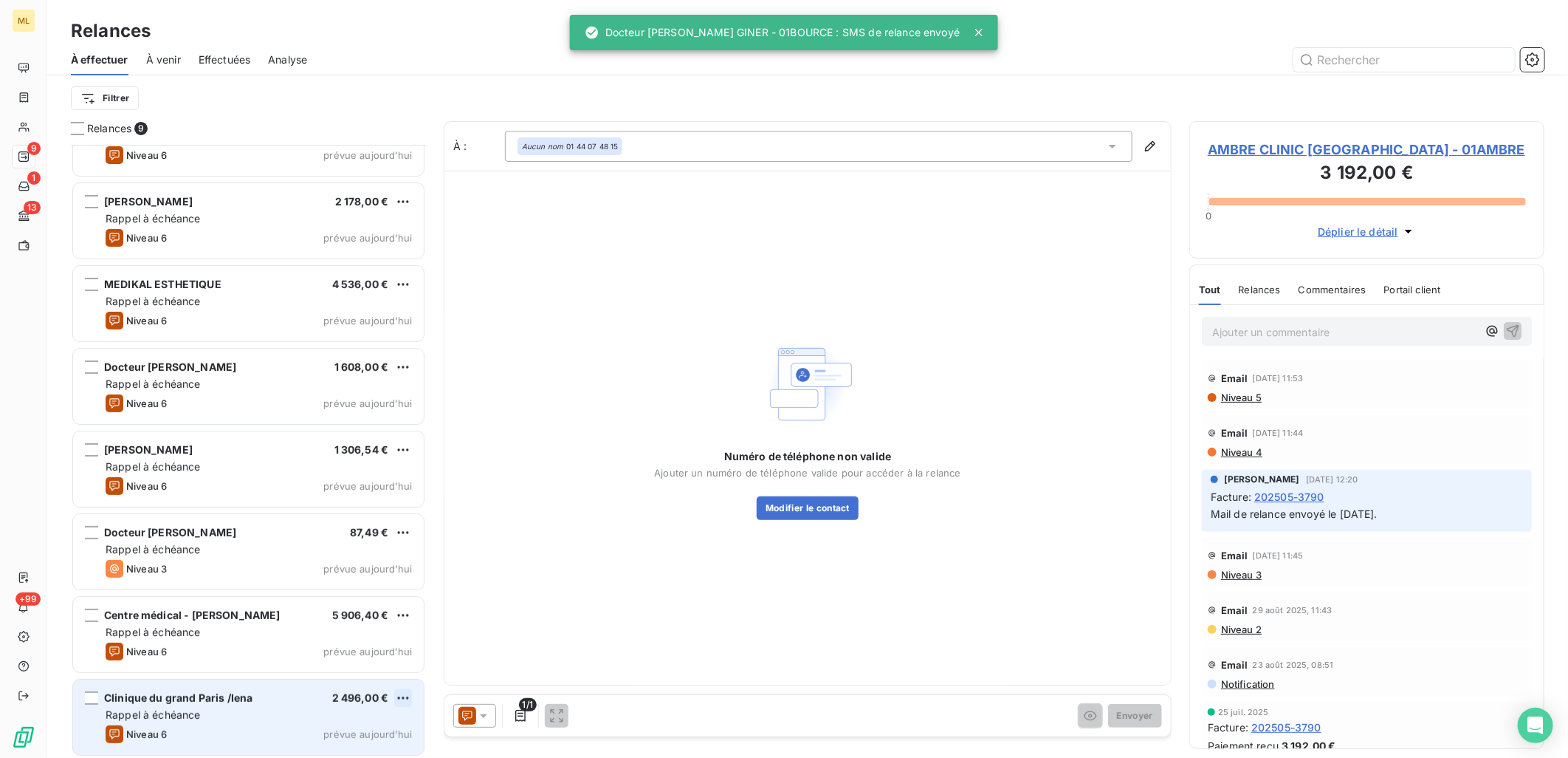
click at [407, 699] on html "ML 9 1 13 +99 Relances À effectuer À venir Effectuées Analyse Filtrer Relances …" at bounding box center [784, 379] width 1568 height 758
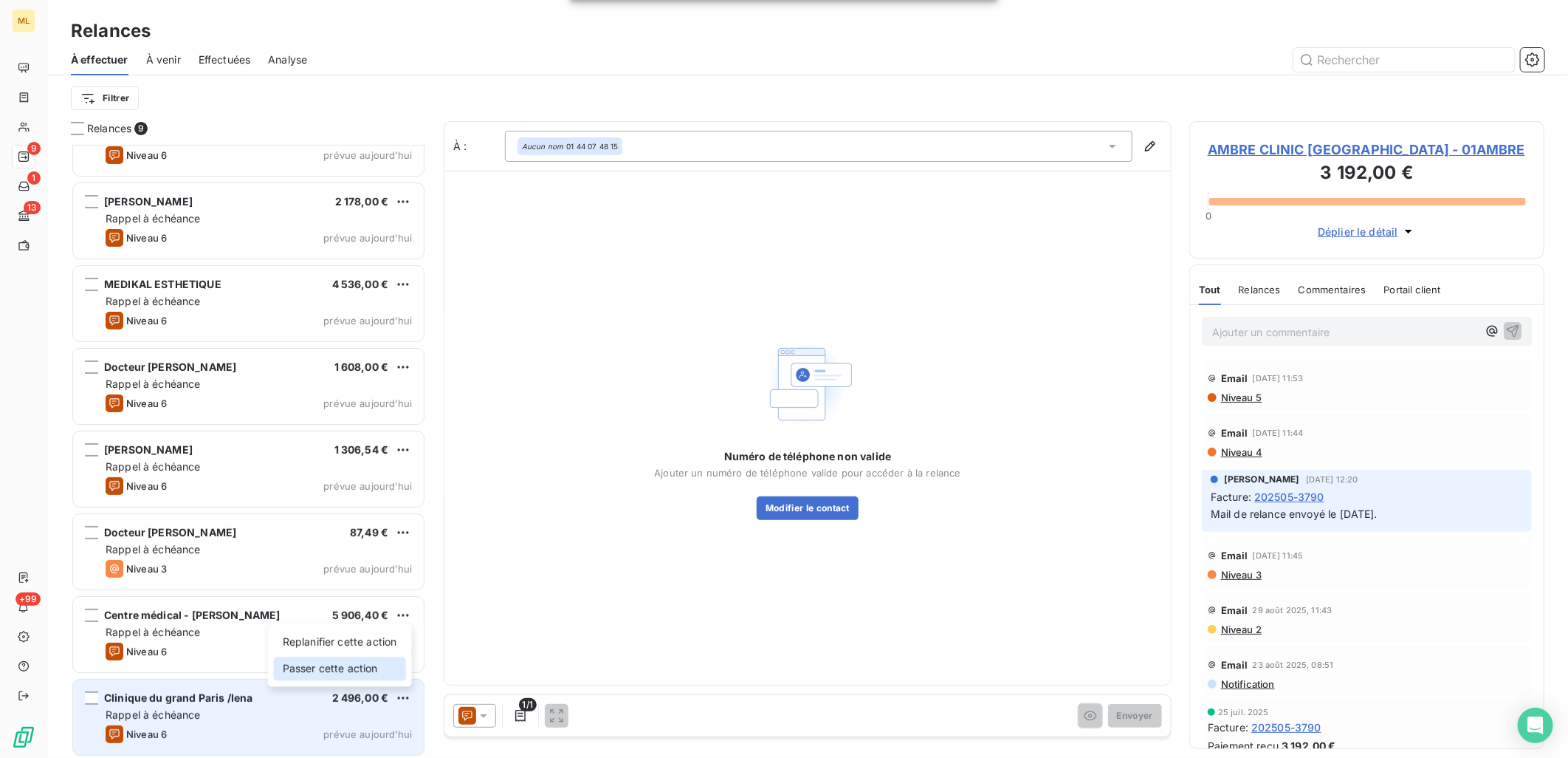
click at [382, 677] on div "Passer cette action" at bounding box center [340, 668] width 133 height 24
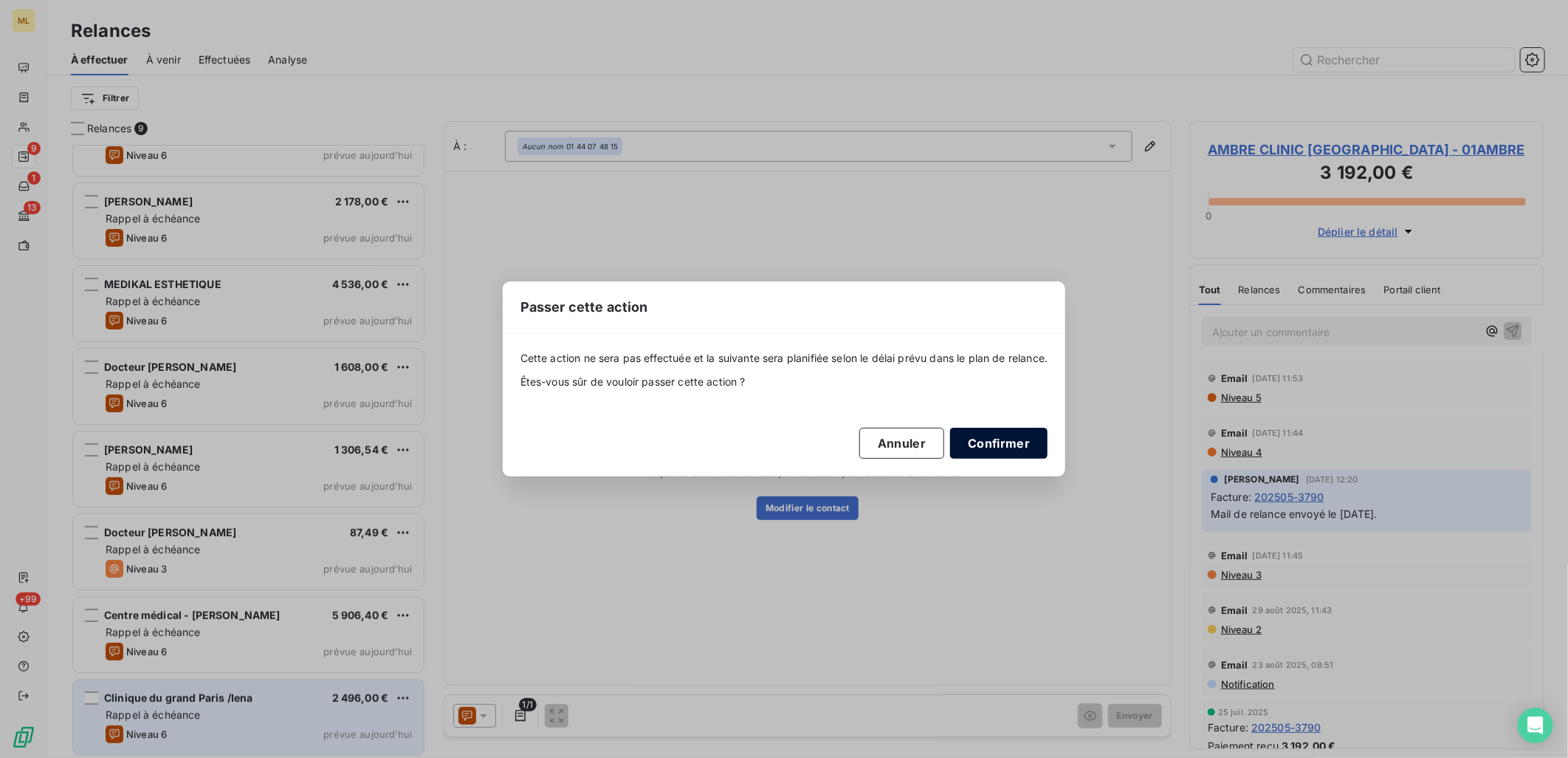
click at [1001, 441] on button "Confirmer" at bounding box center [999, 443] width 98 height 31
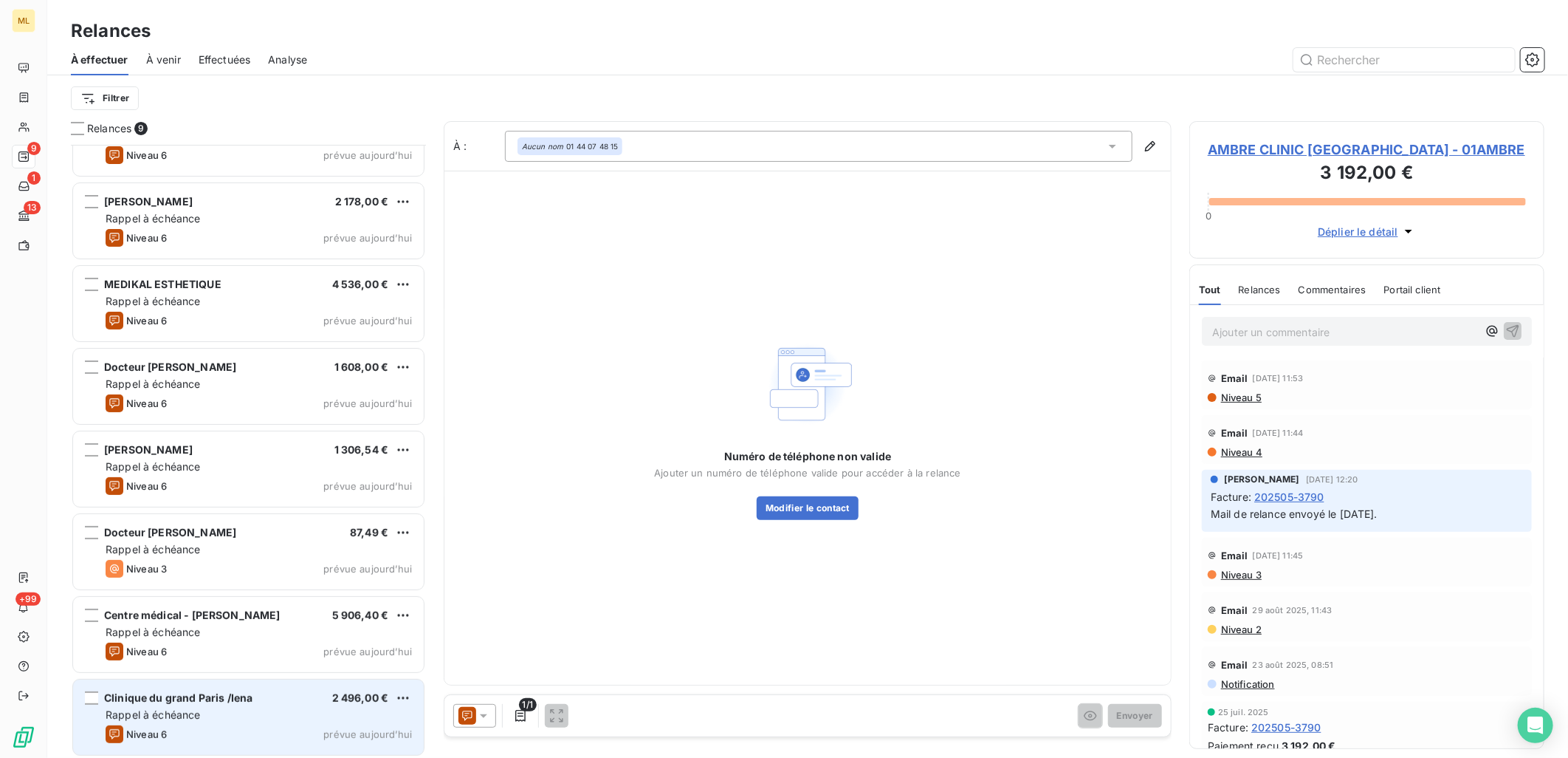
scroll to position [48, 0]
click at [278, 719] on div "Rappel à échéance" at bounding box center [259, 714] width 306 height 15
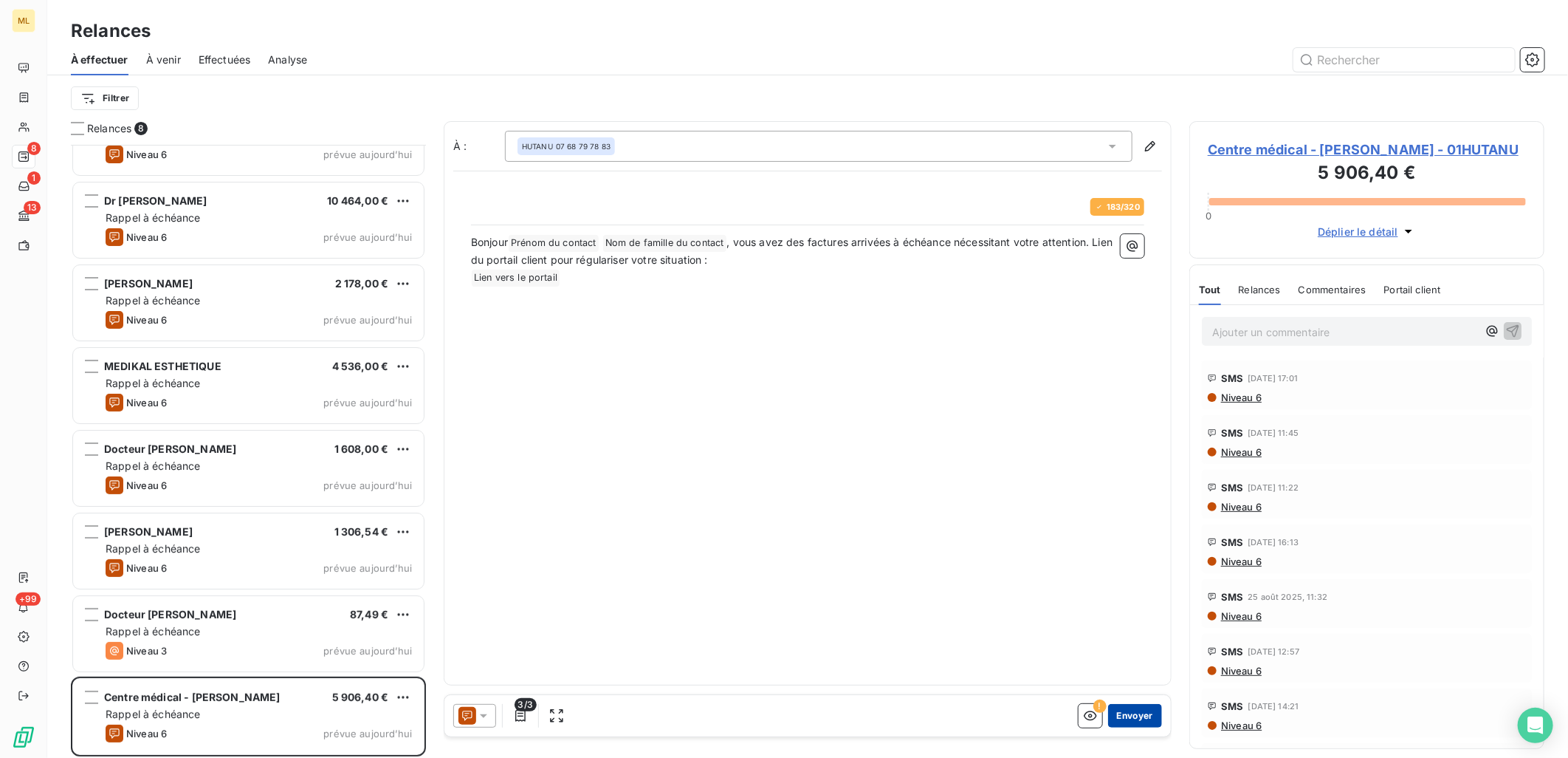
click at [1146, 719] on button "Envoyer" at bounding box center [1135, 715] width 54 height 24
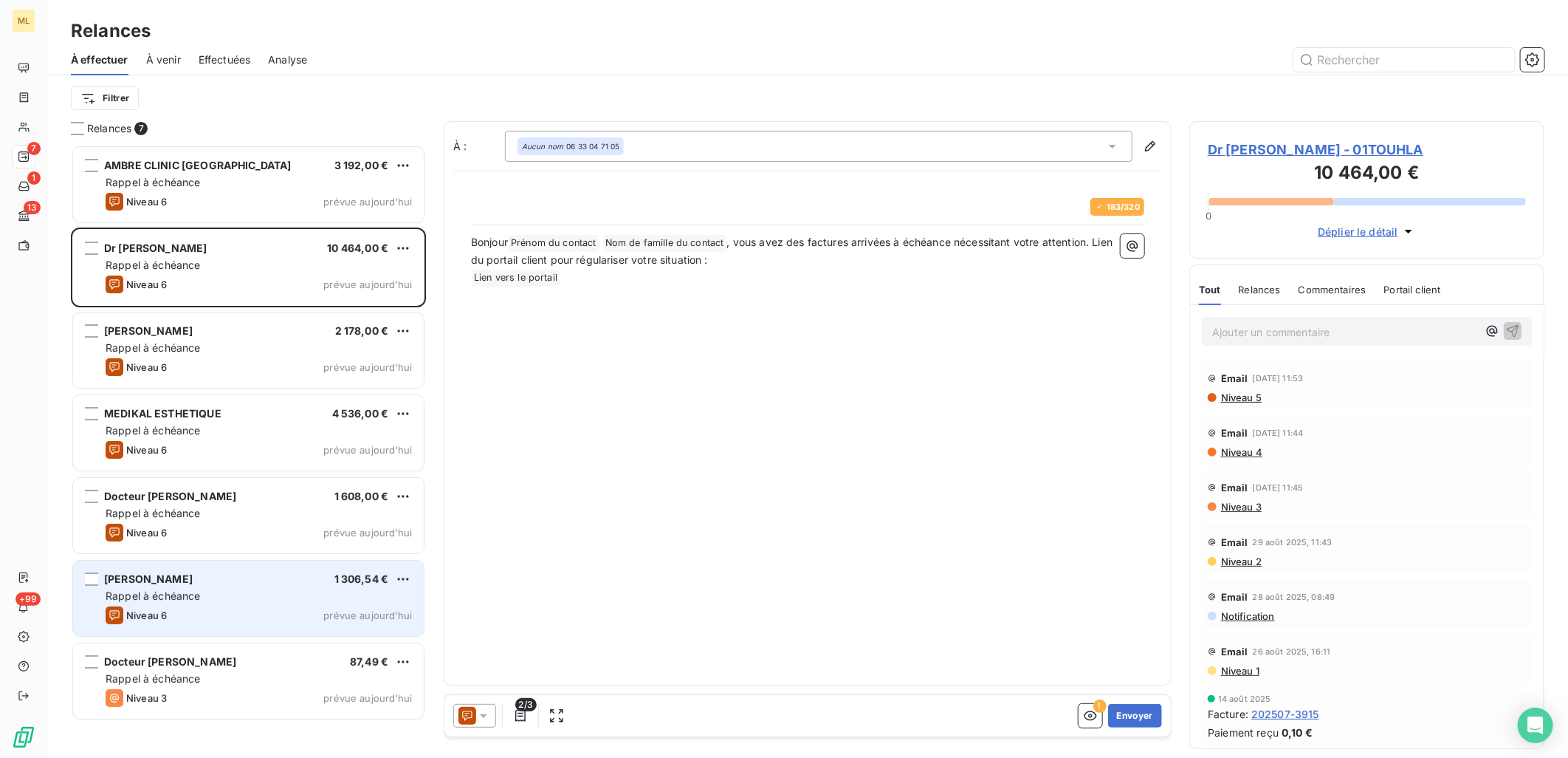
click at [202, 595] on div "Rappel à échéance" at bounding box center [259, 596] width 306 height 15
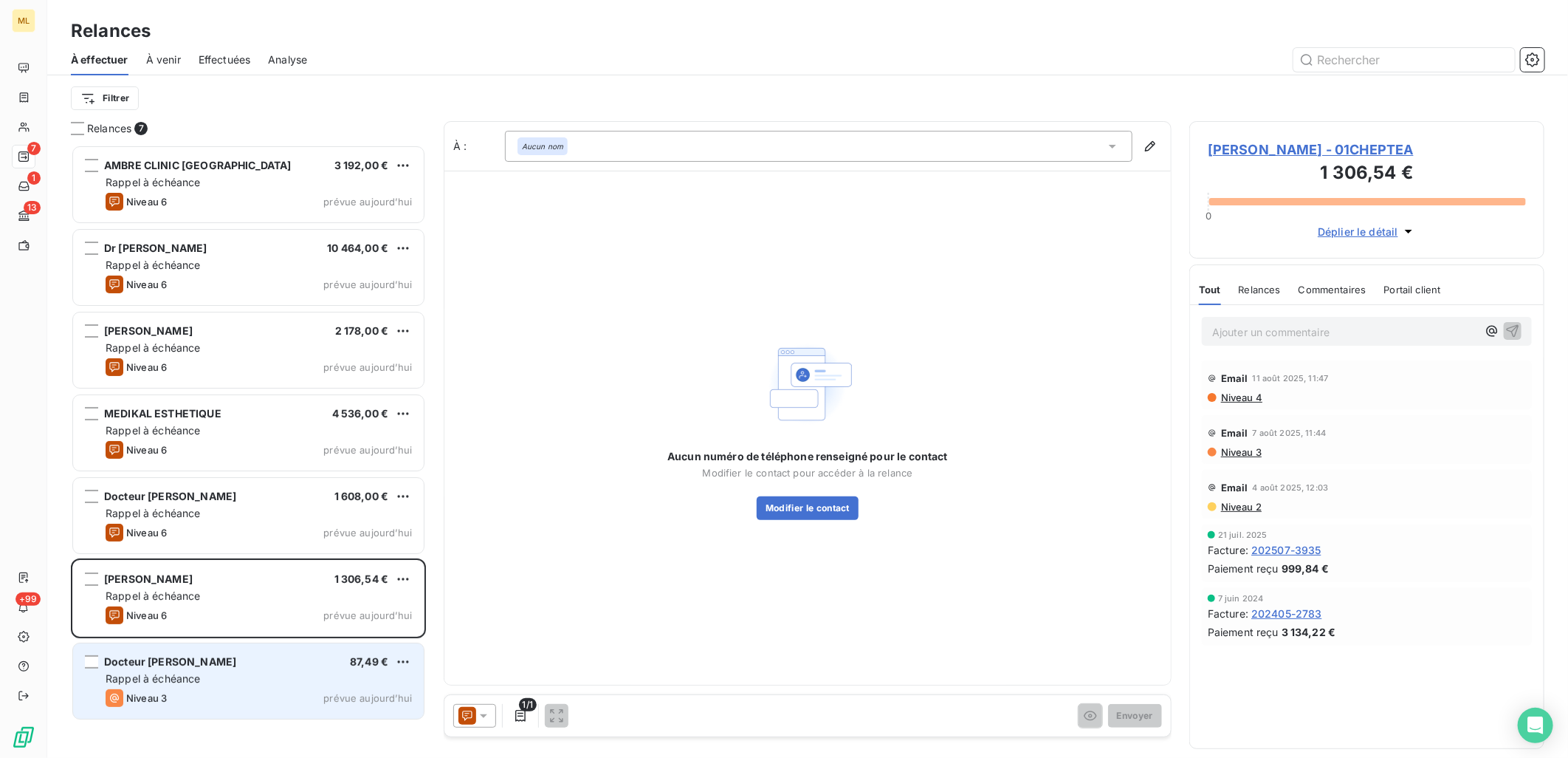
click at [278, 705] on div "Niveau 3 prévue aujourd’hui" at bounding box center [259, 698] width 306 height 18
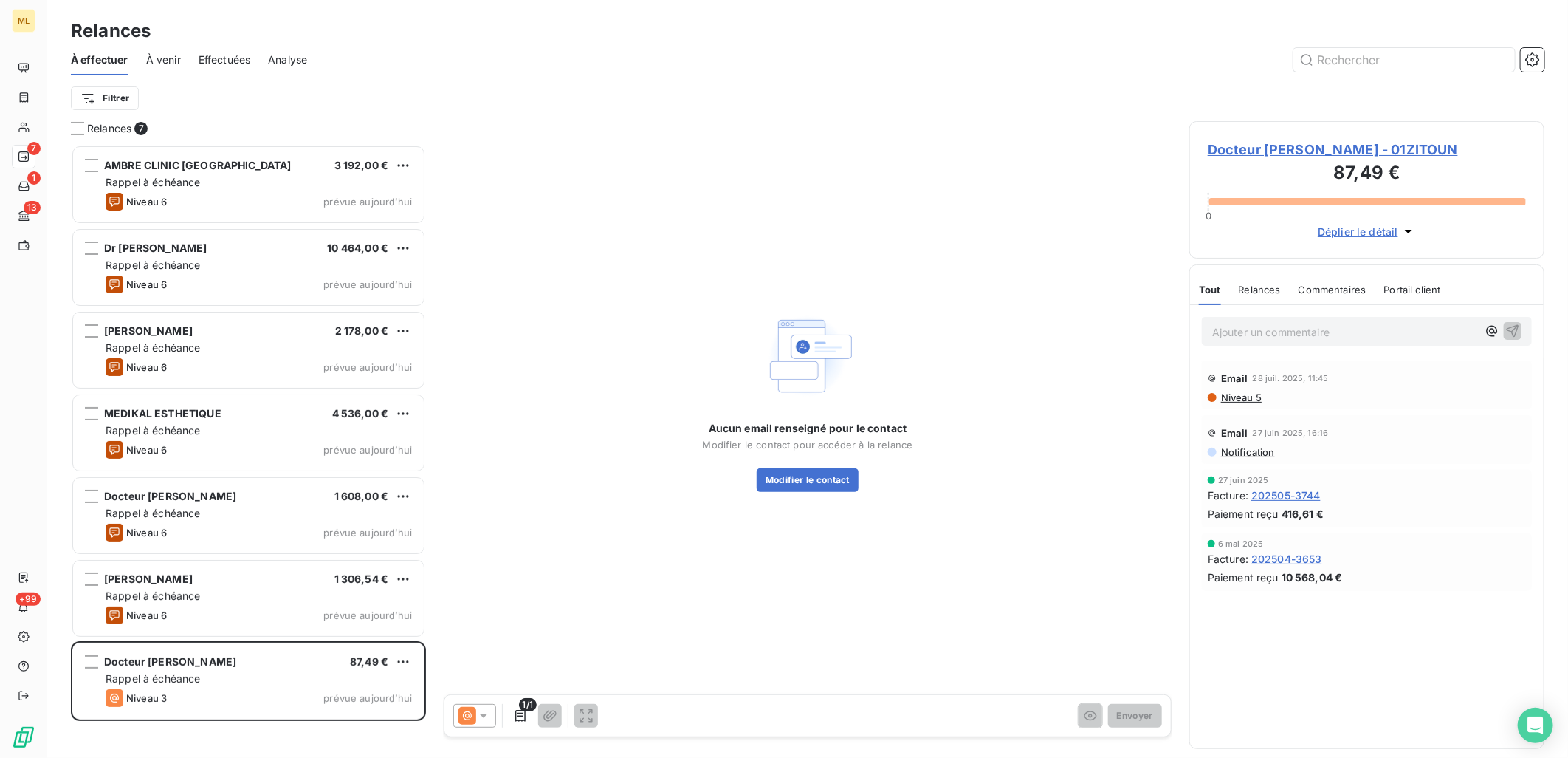
click at [1380, 157] on span "Docteur [PERSON_NAME] - 01ZITOUN" at bounding box center [1367, 149] width 318 height 20
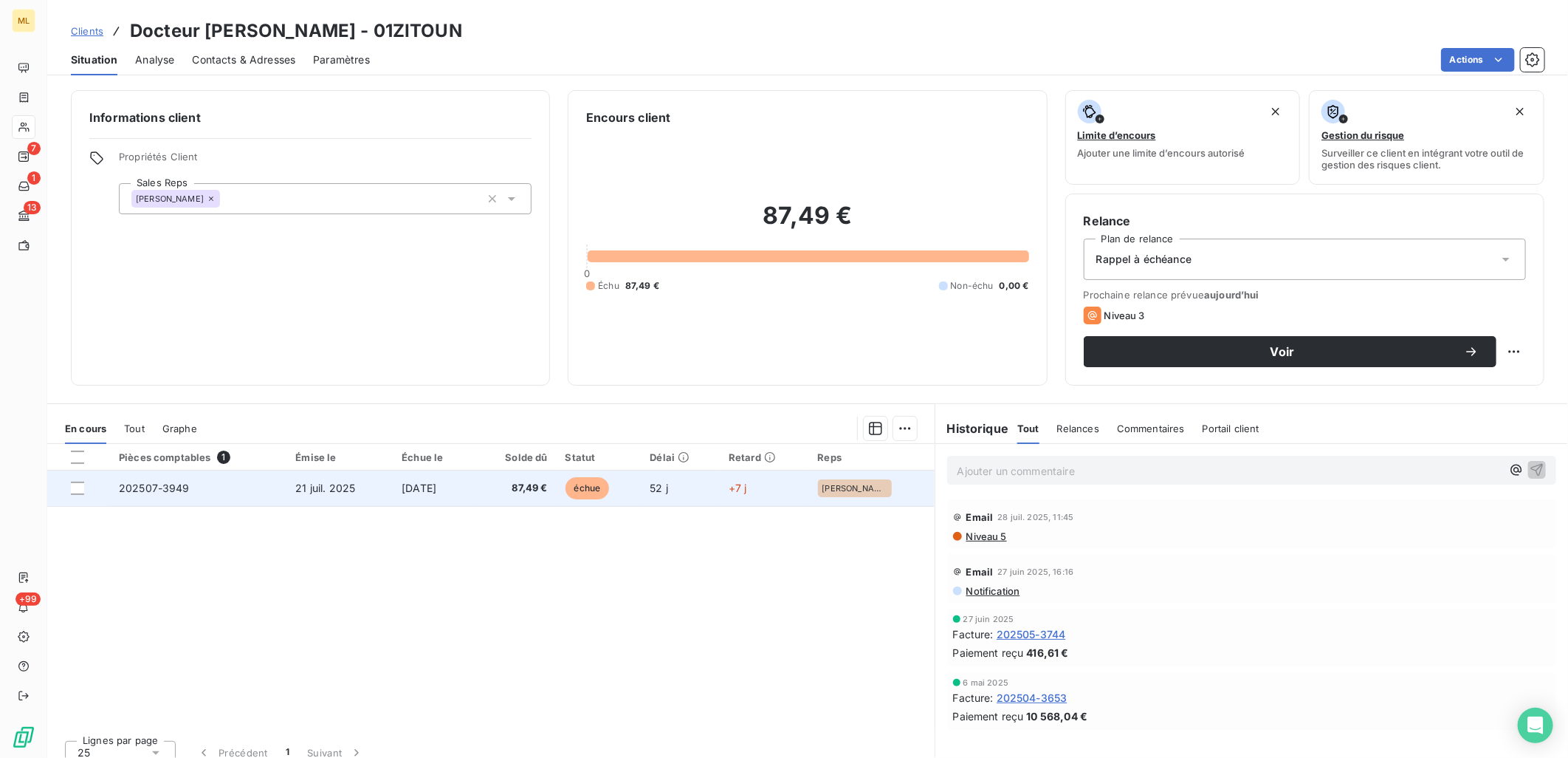
click at [240, 493] on td "202507-3949" at bounding box center [198, 488] width 176 height 36
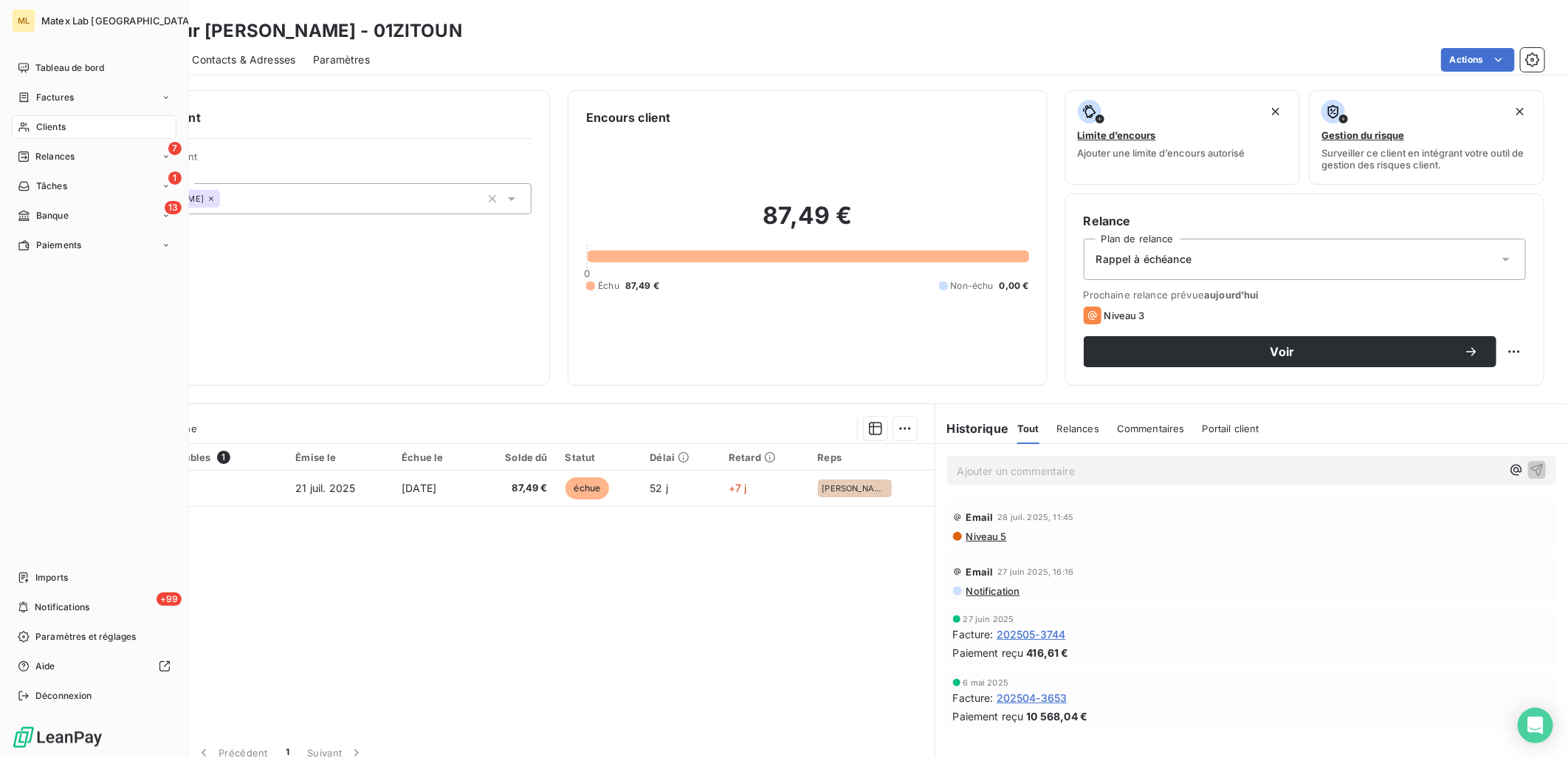
click at [55, 96] on span "Factures" at bounding box center [55, 97] width 37 height 13
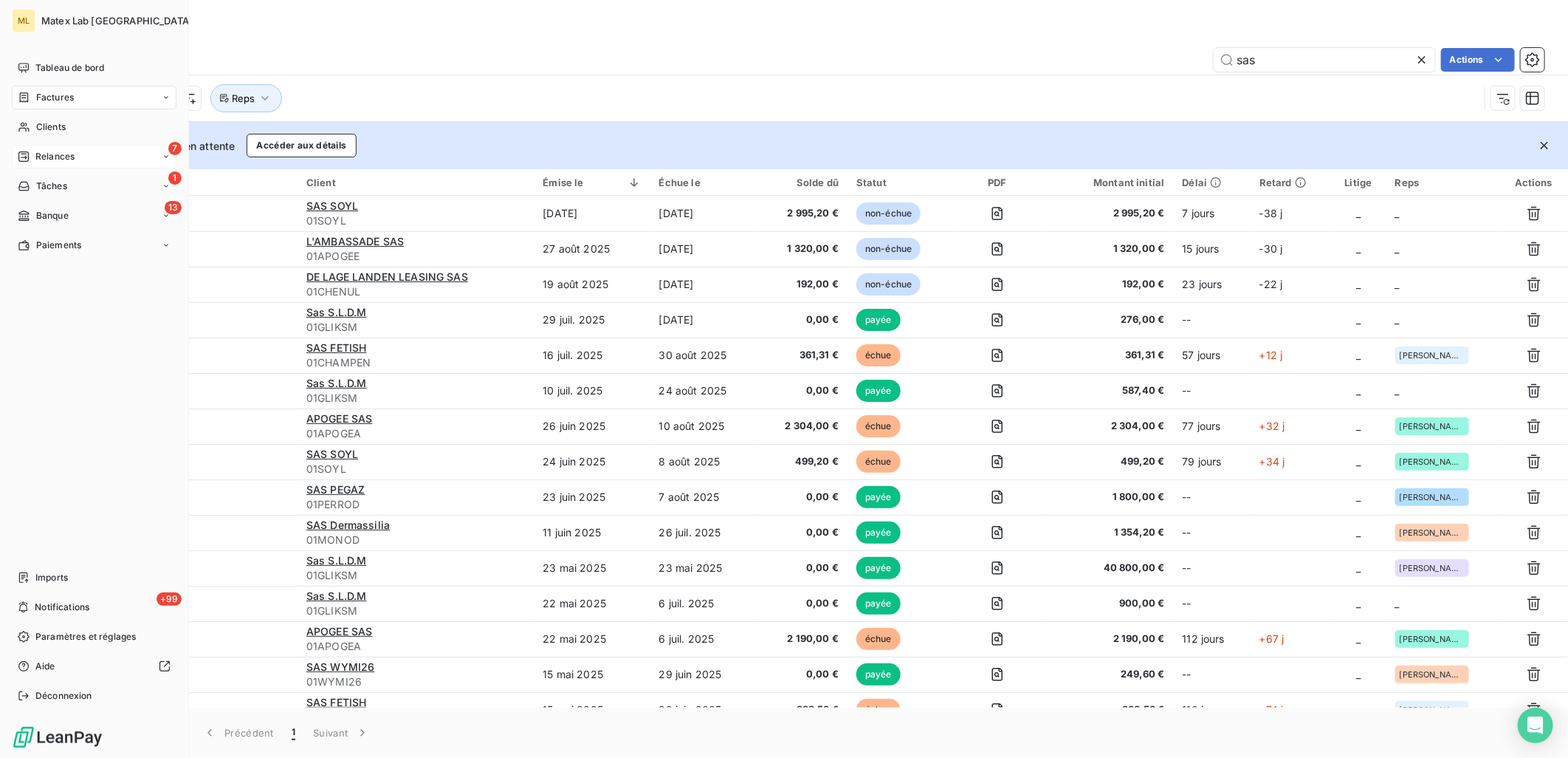
click at [32, 155] on div "Relances" at bounding box center [46, 156] width 57 height 13
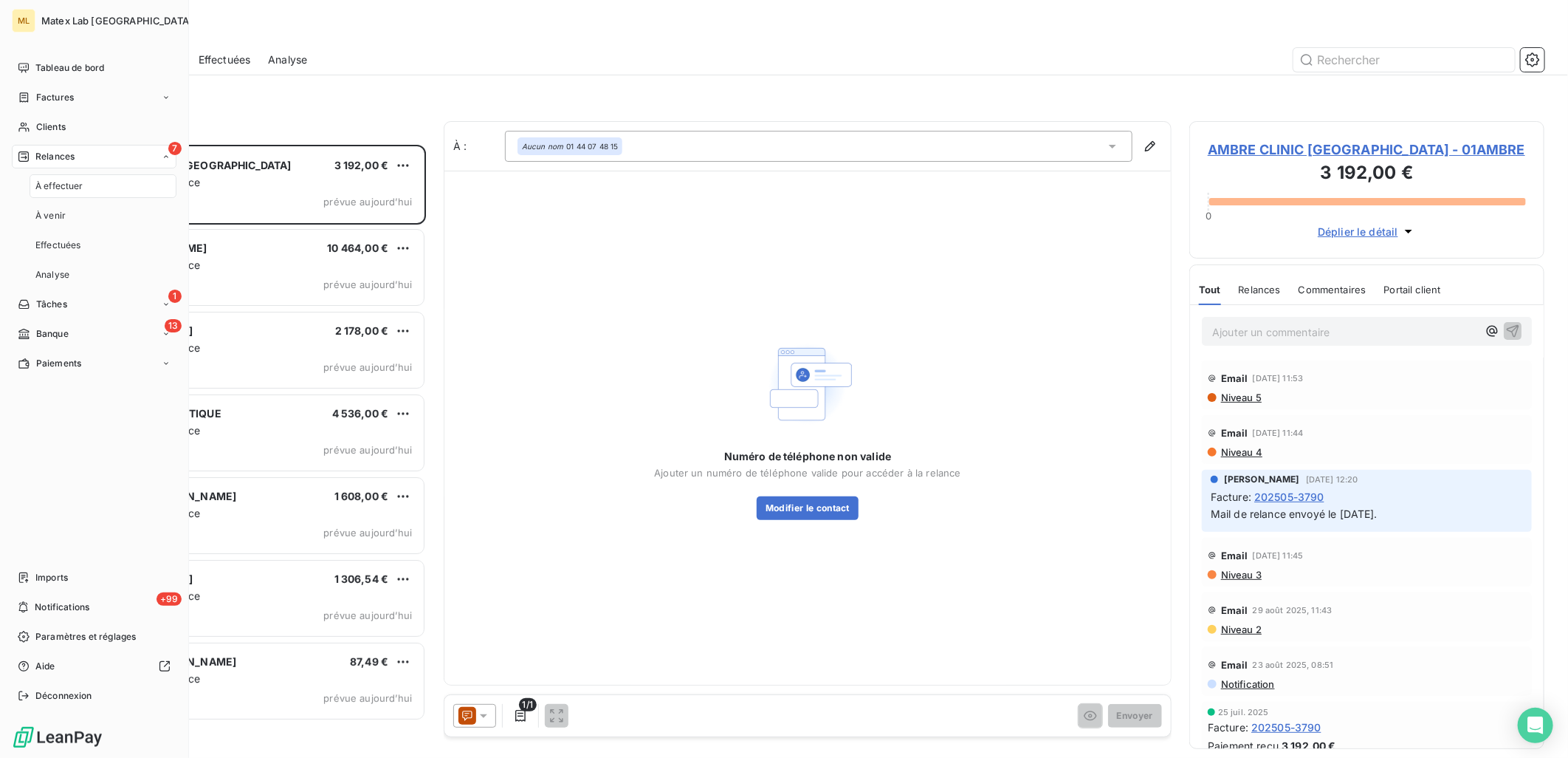
scroll to position [601, 342]
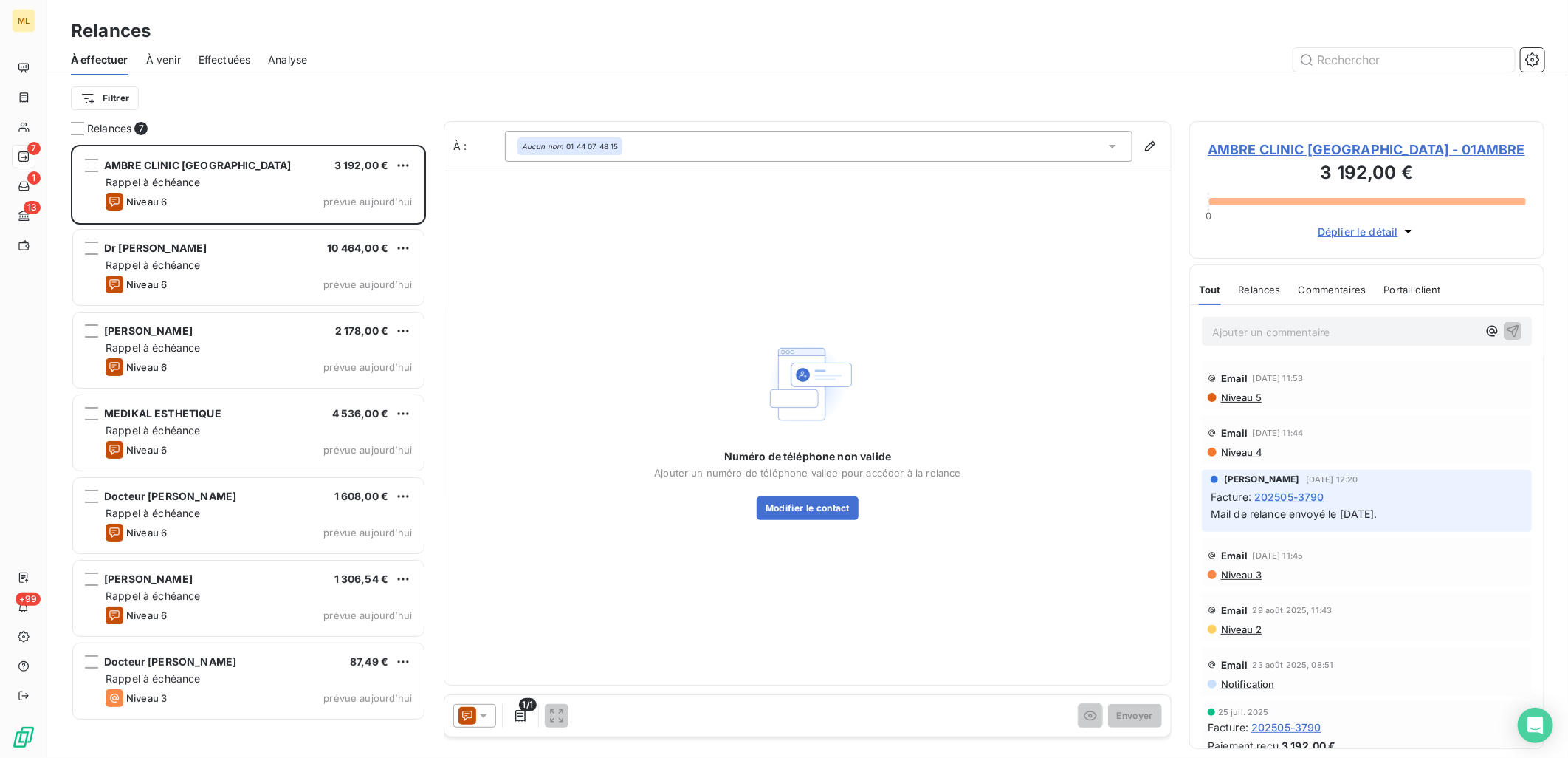
click at [454, 41] on div "Relances" at bounding box center [808, 31] width 1521 height 27
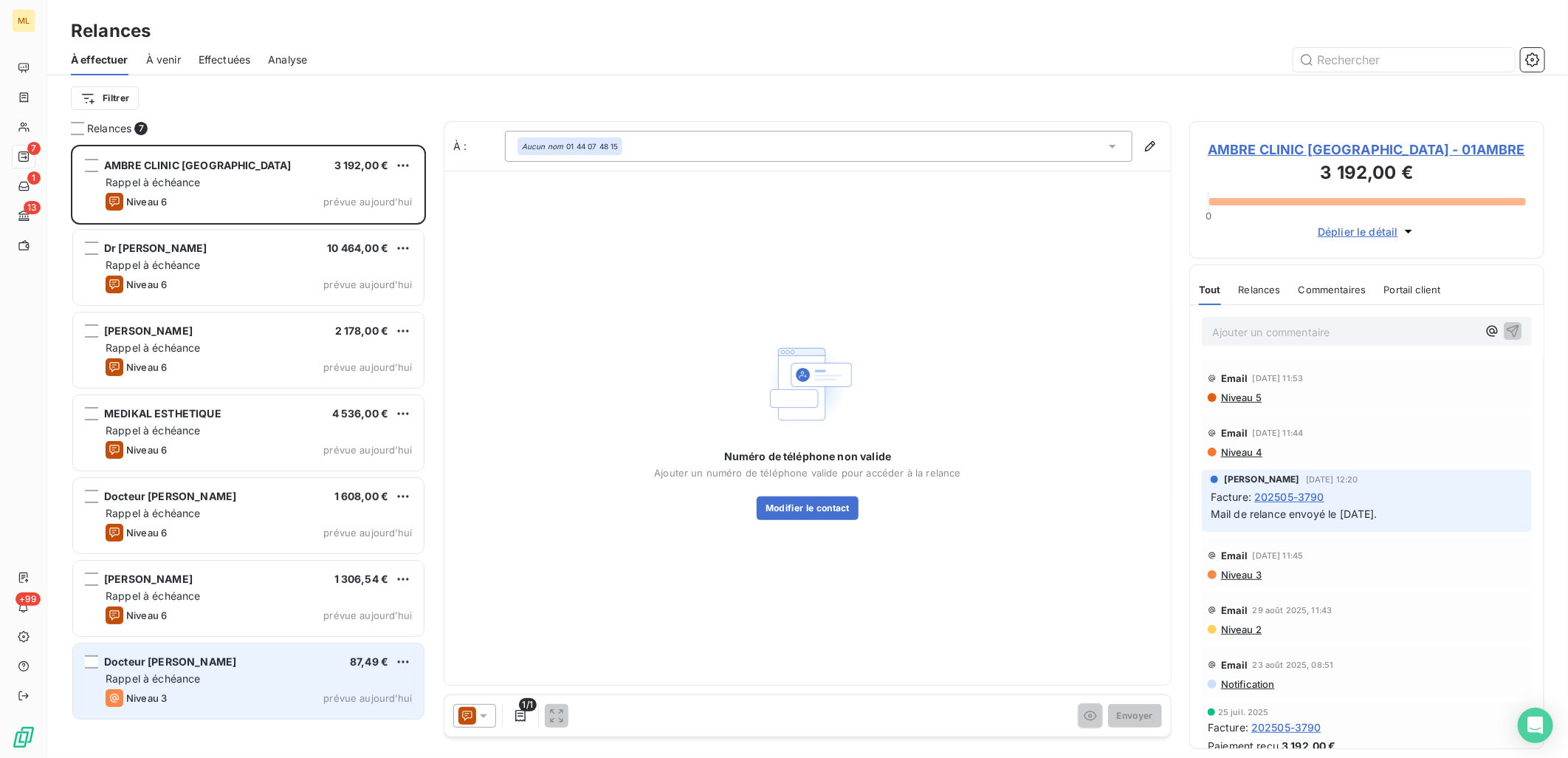
click at [253, 681] on div "Rappel à échéance" at bounding box center [259, 679] width 306 height 15
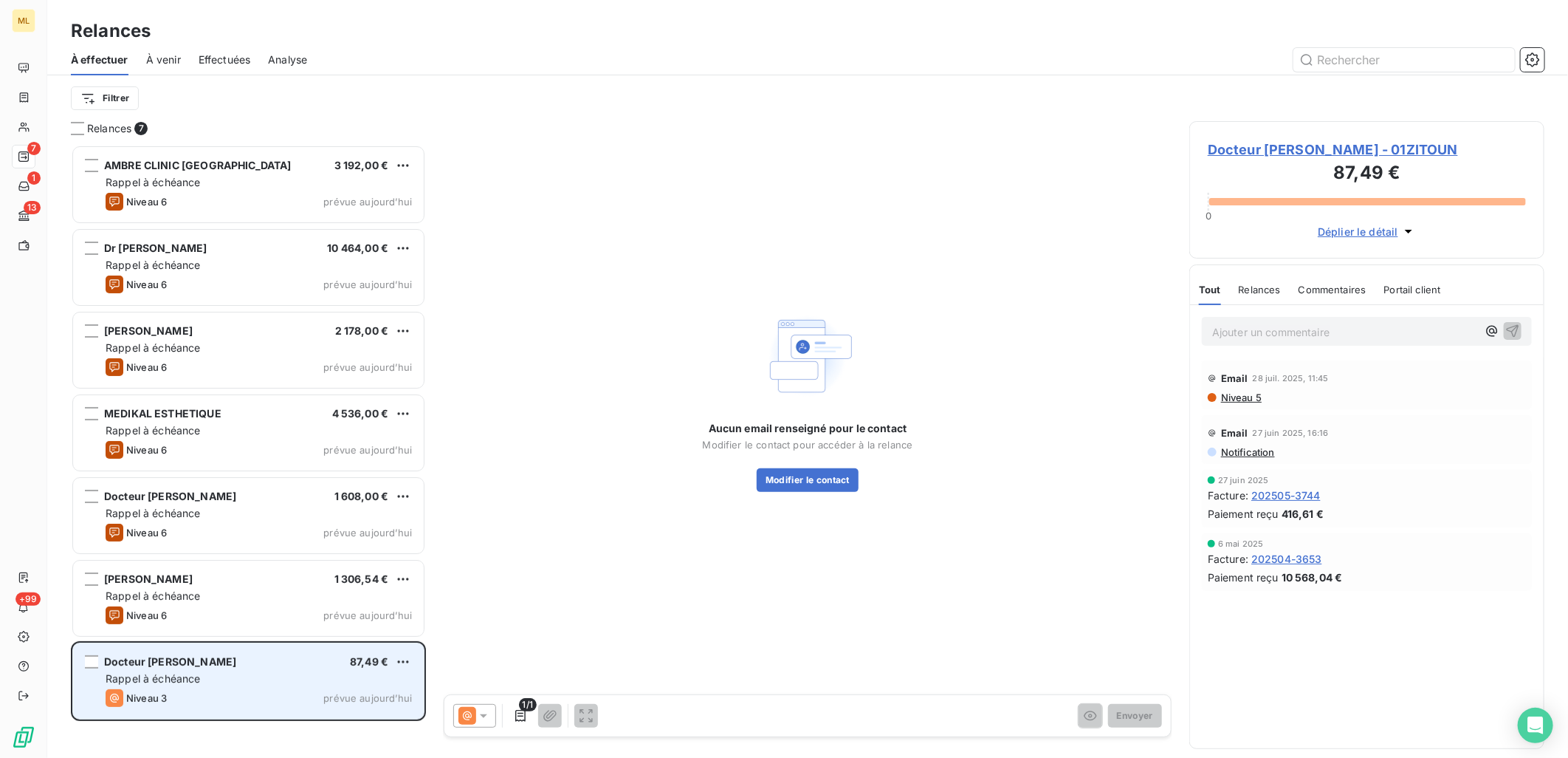
click at [380, 665] on span "87,49 €" at bounding box center [368, 661] width 38 height 12
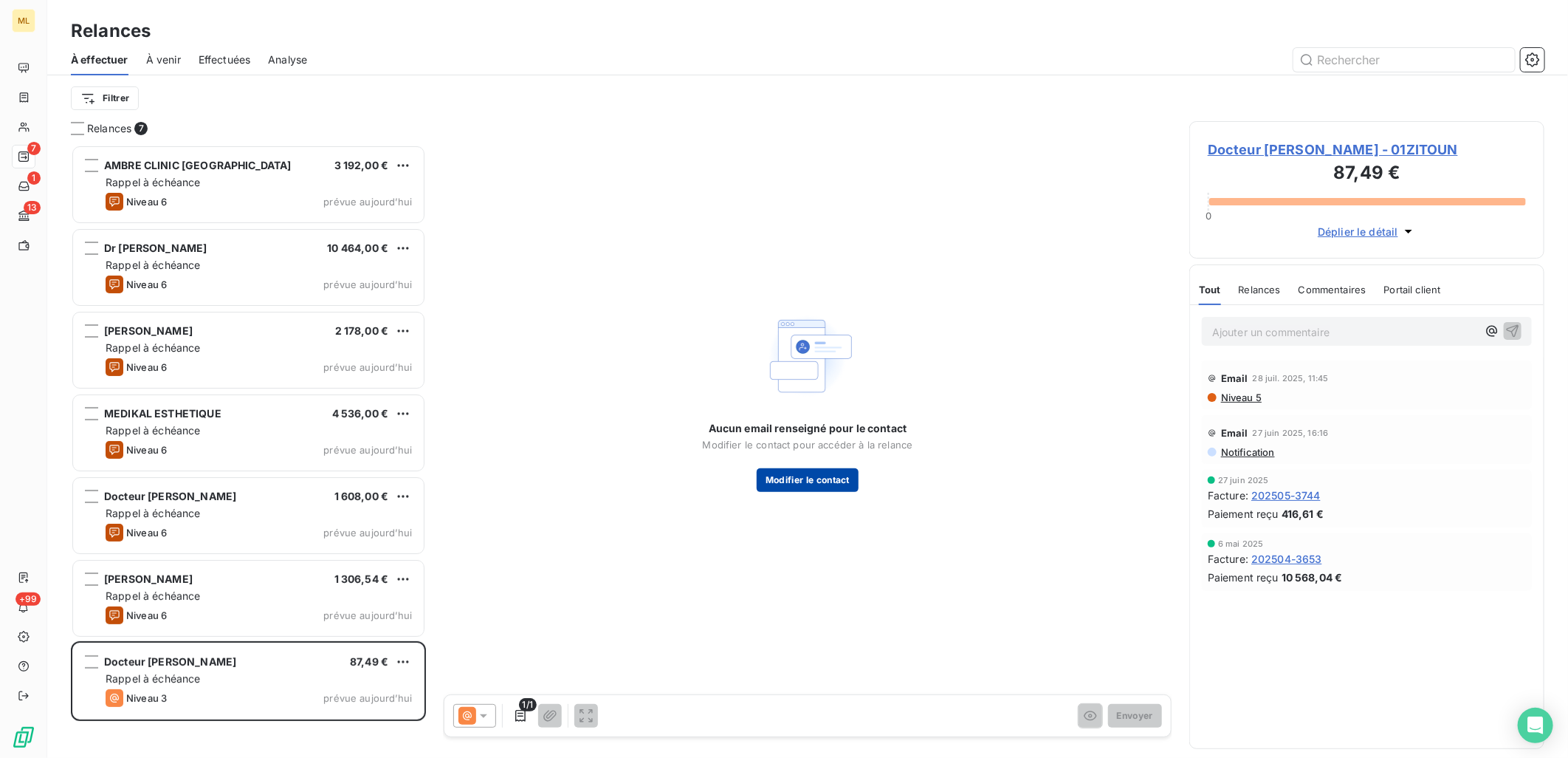
click at [828, 480] on button "Modifier le contact" at bounding box center [808, 480] width 102 height 24
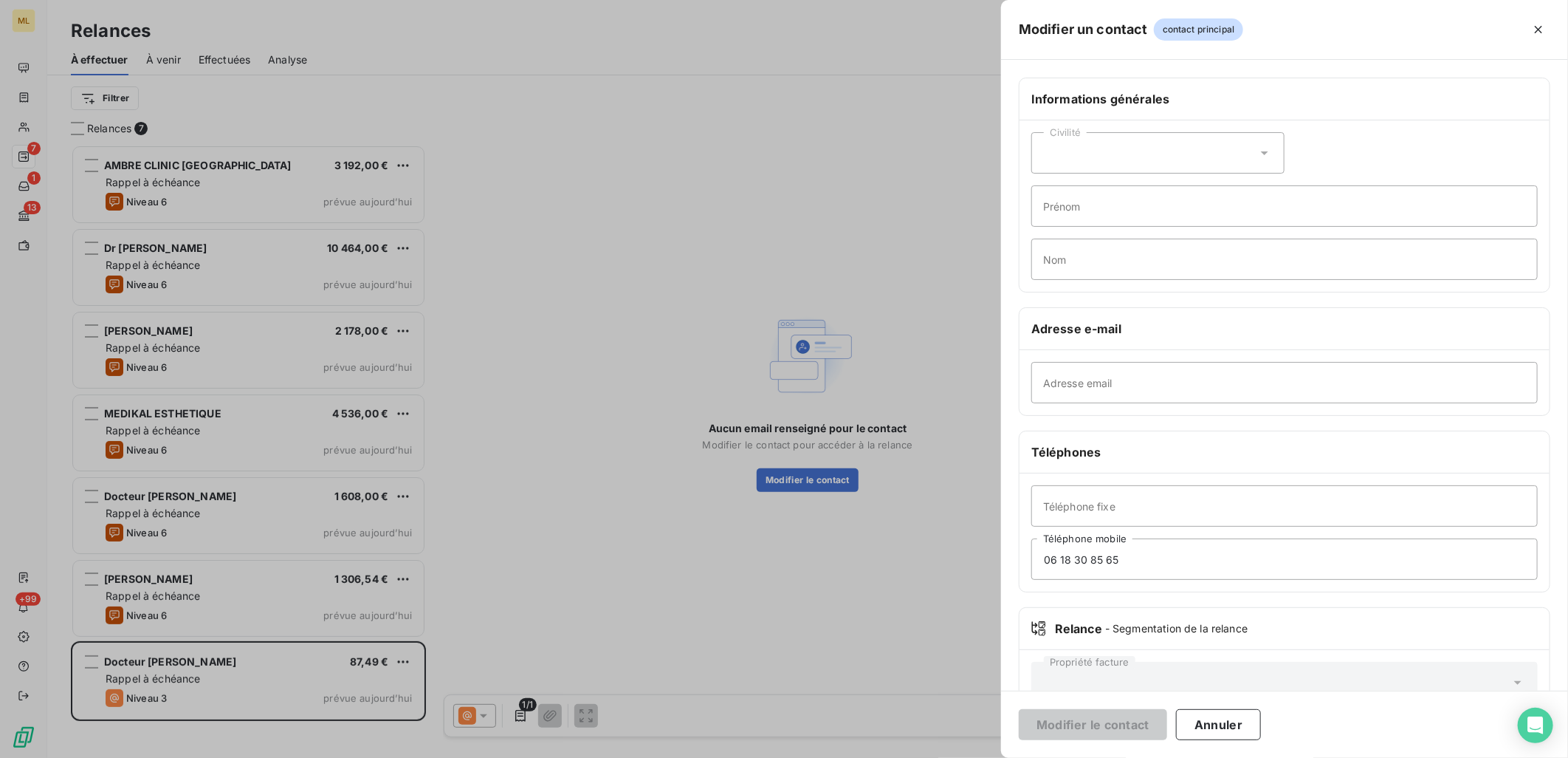
click at [615, 549] on div at bounding box center [784, 379] width 1568 height 758
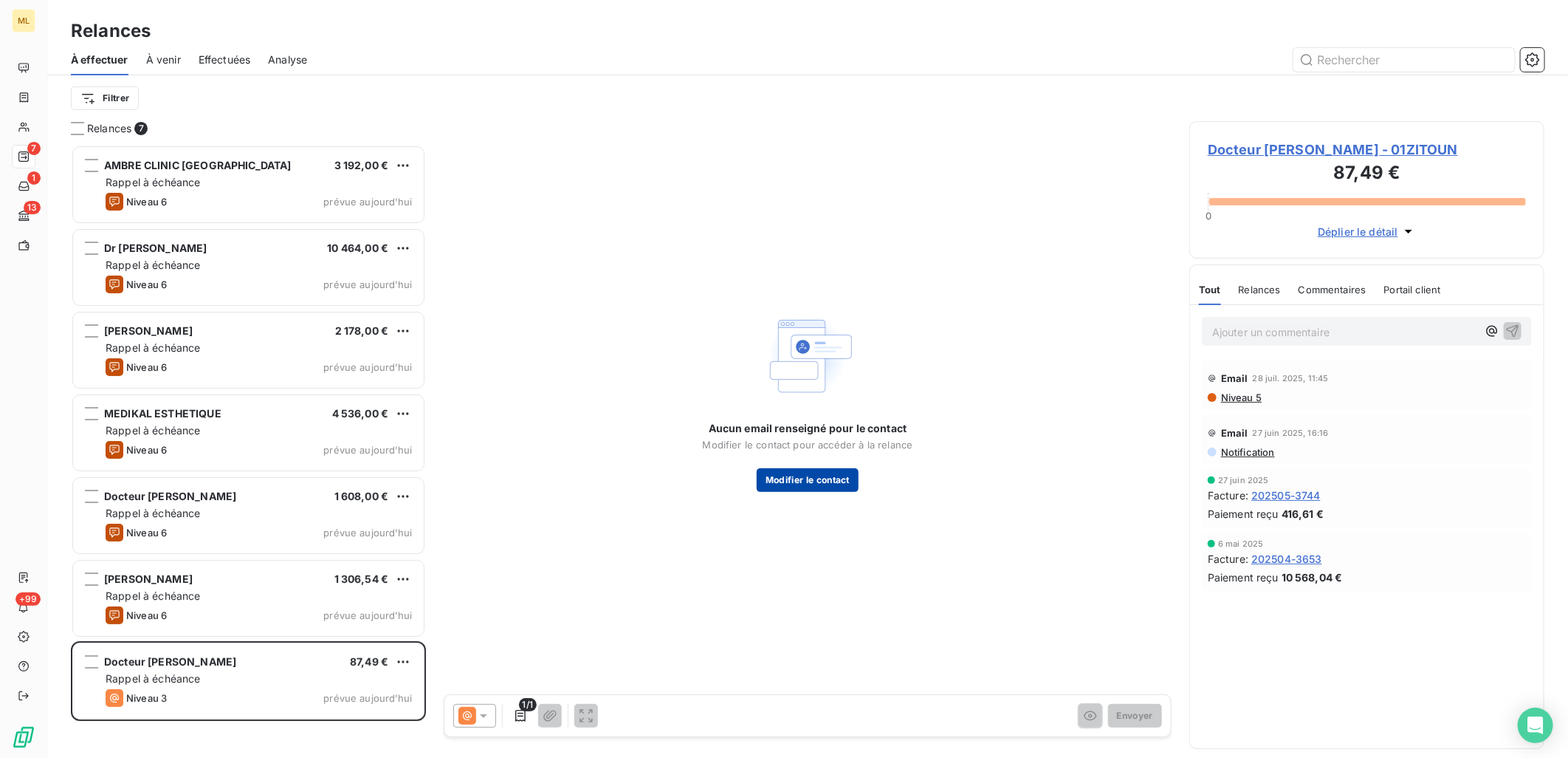
click at [792, 483] on button "Modifier le contact" at bounding box center [808, 480] width 102 height 24
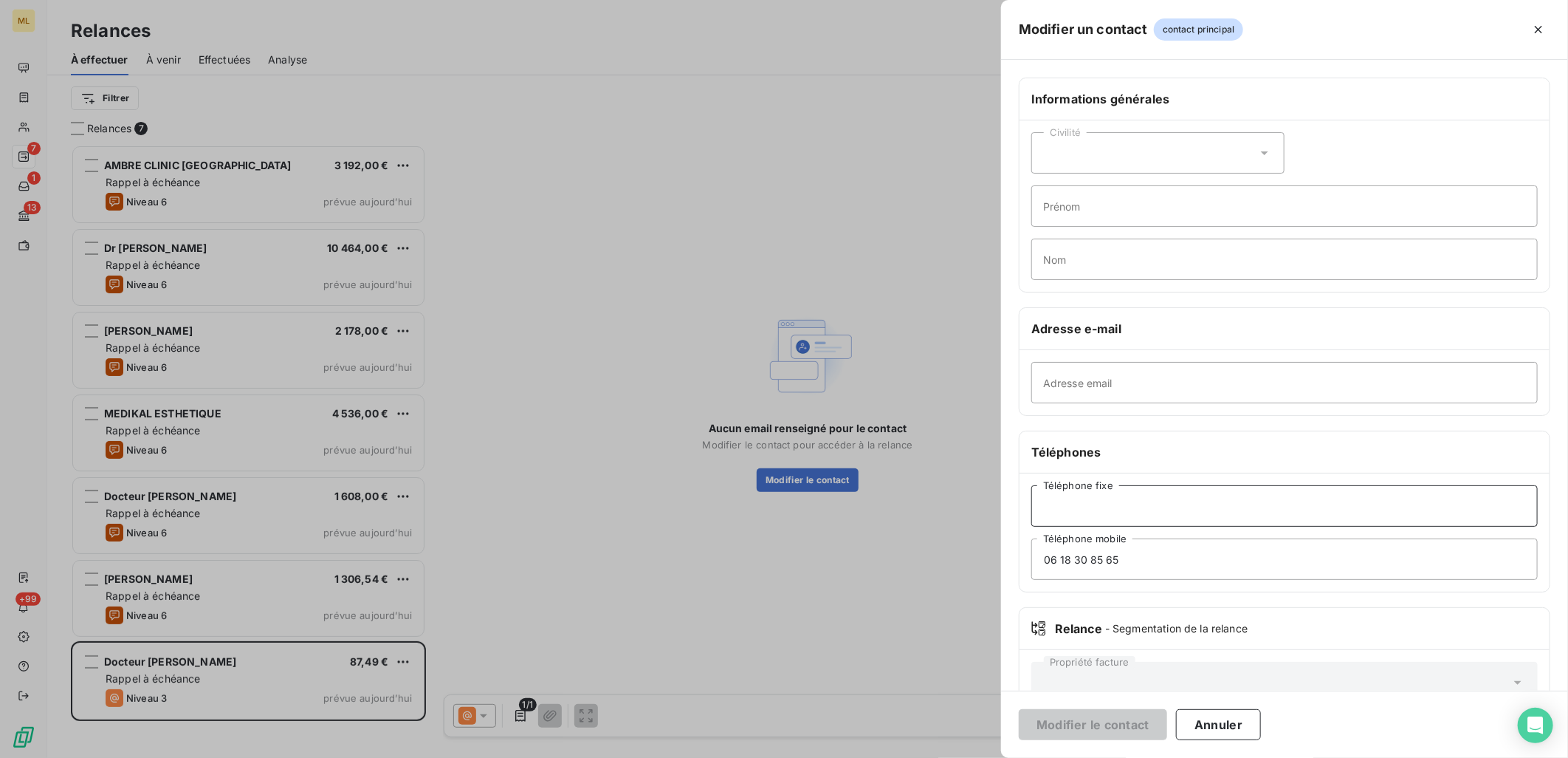
click at [1146, 523] on input "Téléphone fixe" at bounding box center [1284, 505] width 506 height 41
click at [1128, 377] on input "Adresse email" at bounding box center [1284, 383] width 506 height 41
paste input "[EMAIL_ADDRESS][DOMAIN_NAME]"
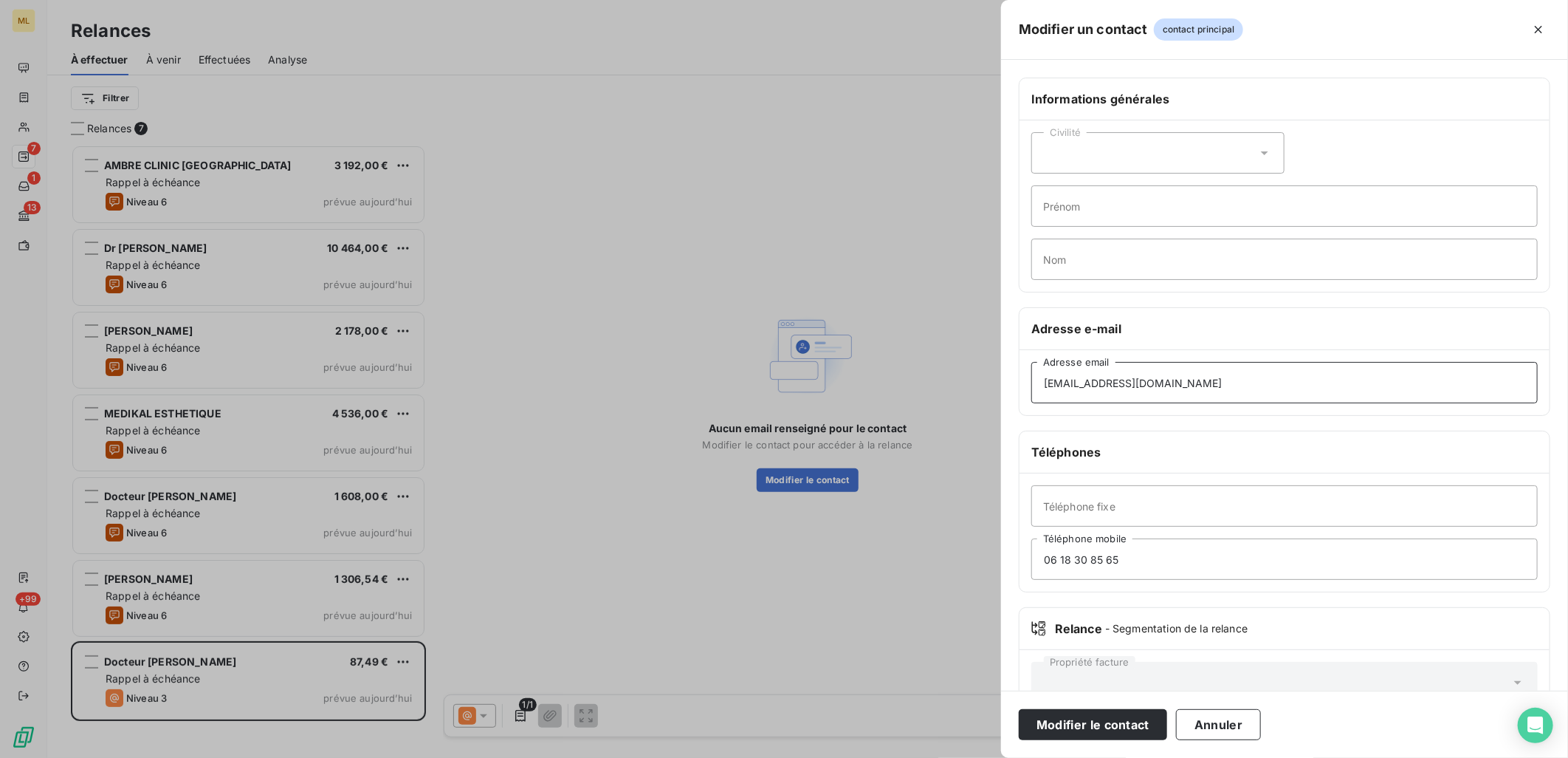
type input "[EMAIL_ADDRESS][DOMAIN_NAME]"
click at [1246, 341] on div "Adresse e-mail" at bounding box center [1284, 328] width 530 height 42
click at [1117, 722] on button "Modifier le contact" at bounding box center [1092, 724] width 149 height 31
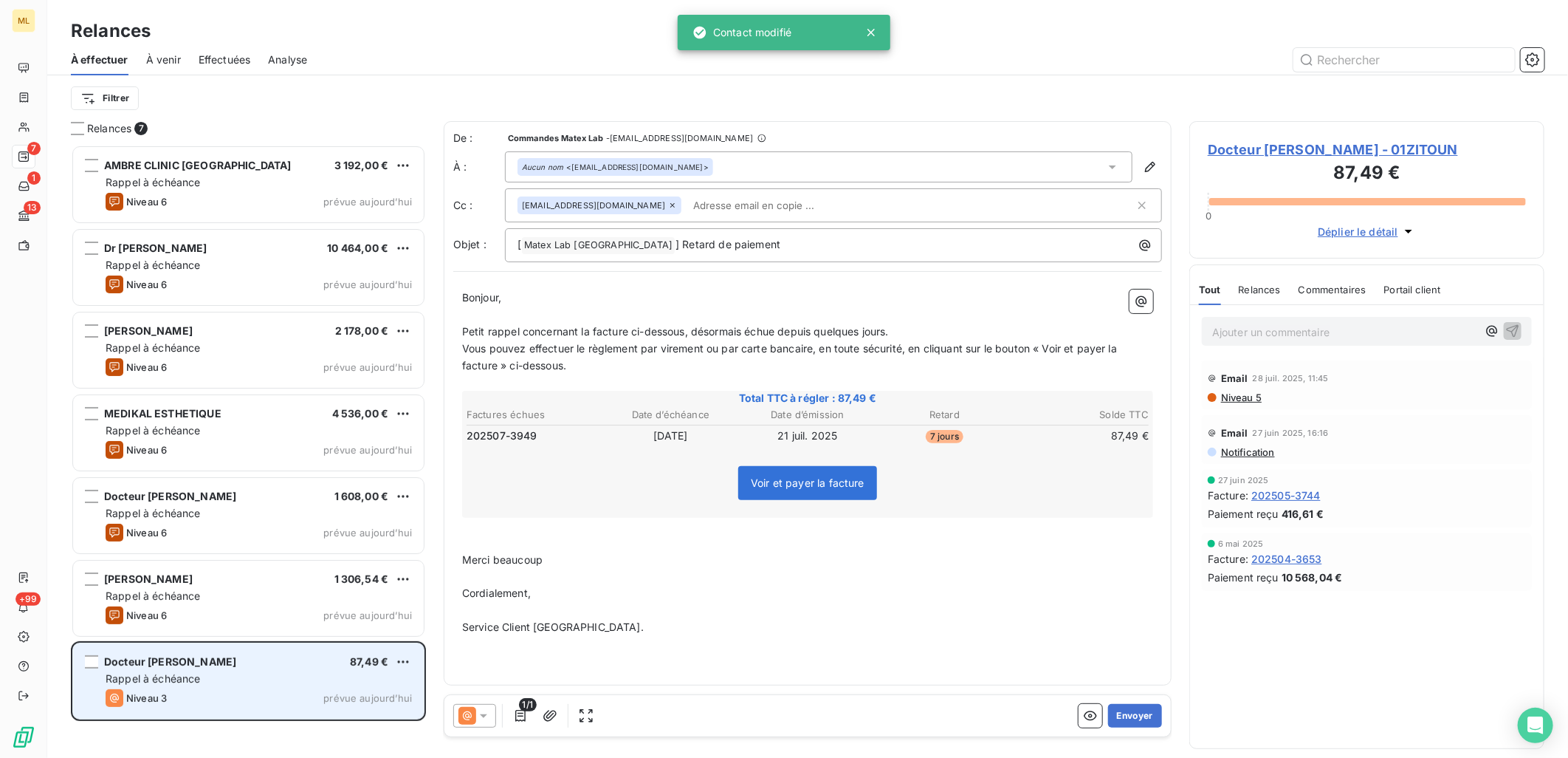
click at [229, 682] on div "Rappel à échéance" at bounding box center [259, 679] width 306 height 15
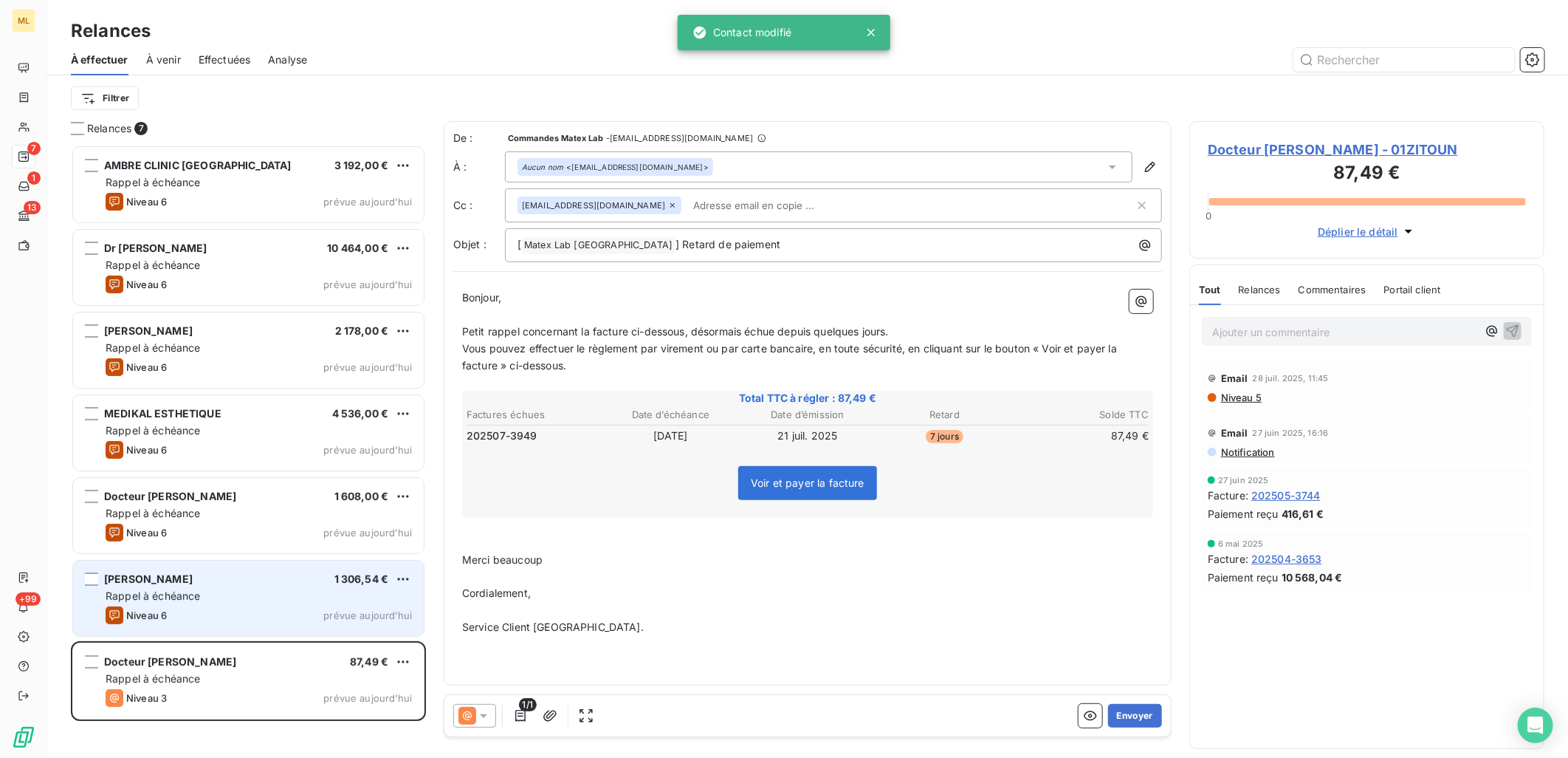
click at [224, 606] on div "Niveau 6 prévue [DATE]" at bounding box center [259, 615] width 306 height 18
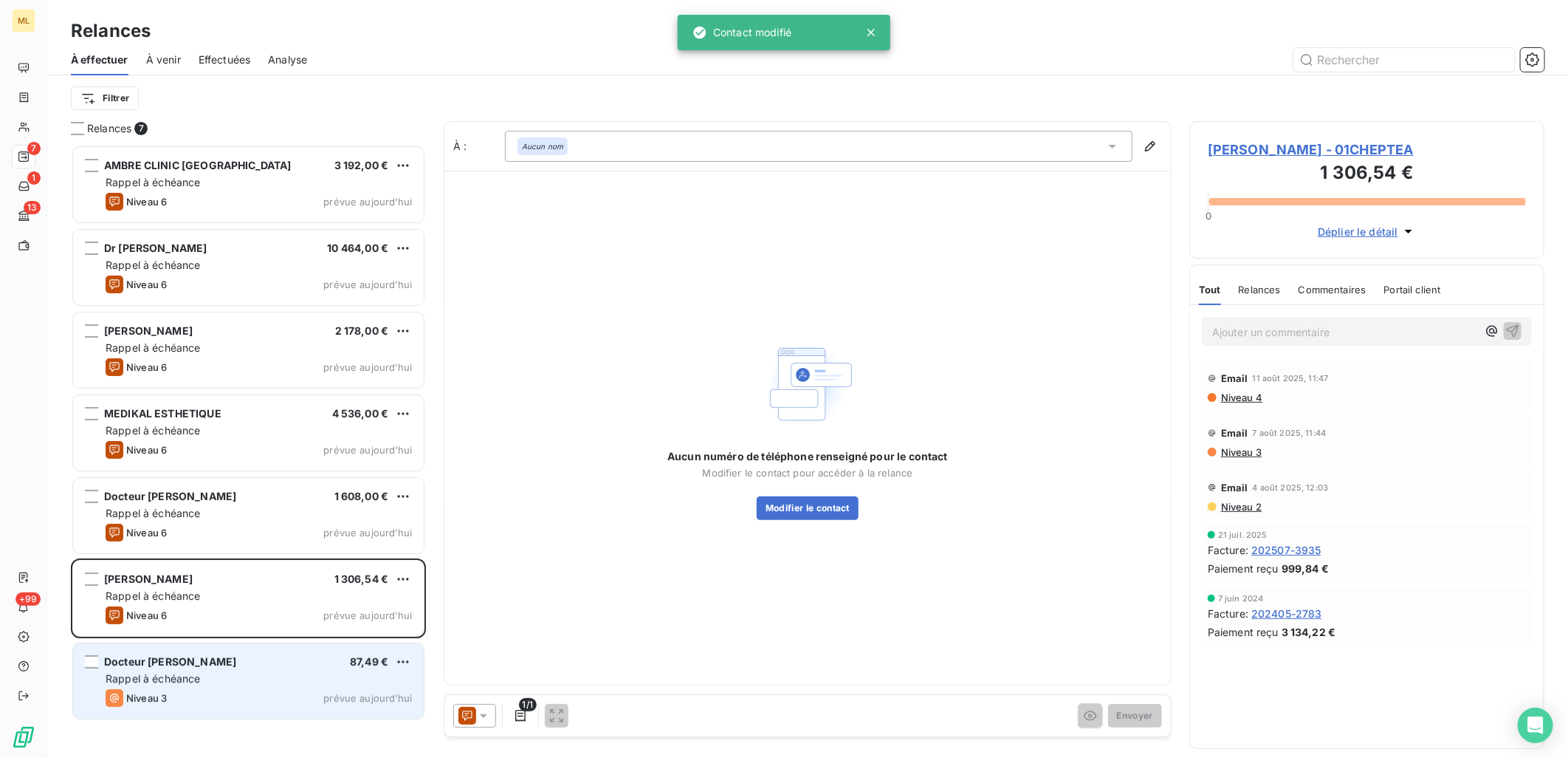
click at [233, 672] on div "Rappel à échéance" at bounding box center [259, 679] width 306 height 15
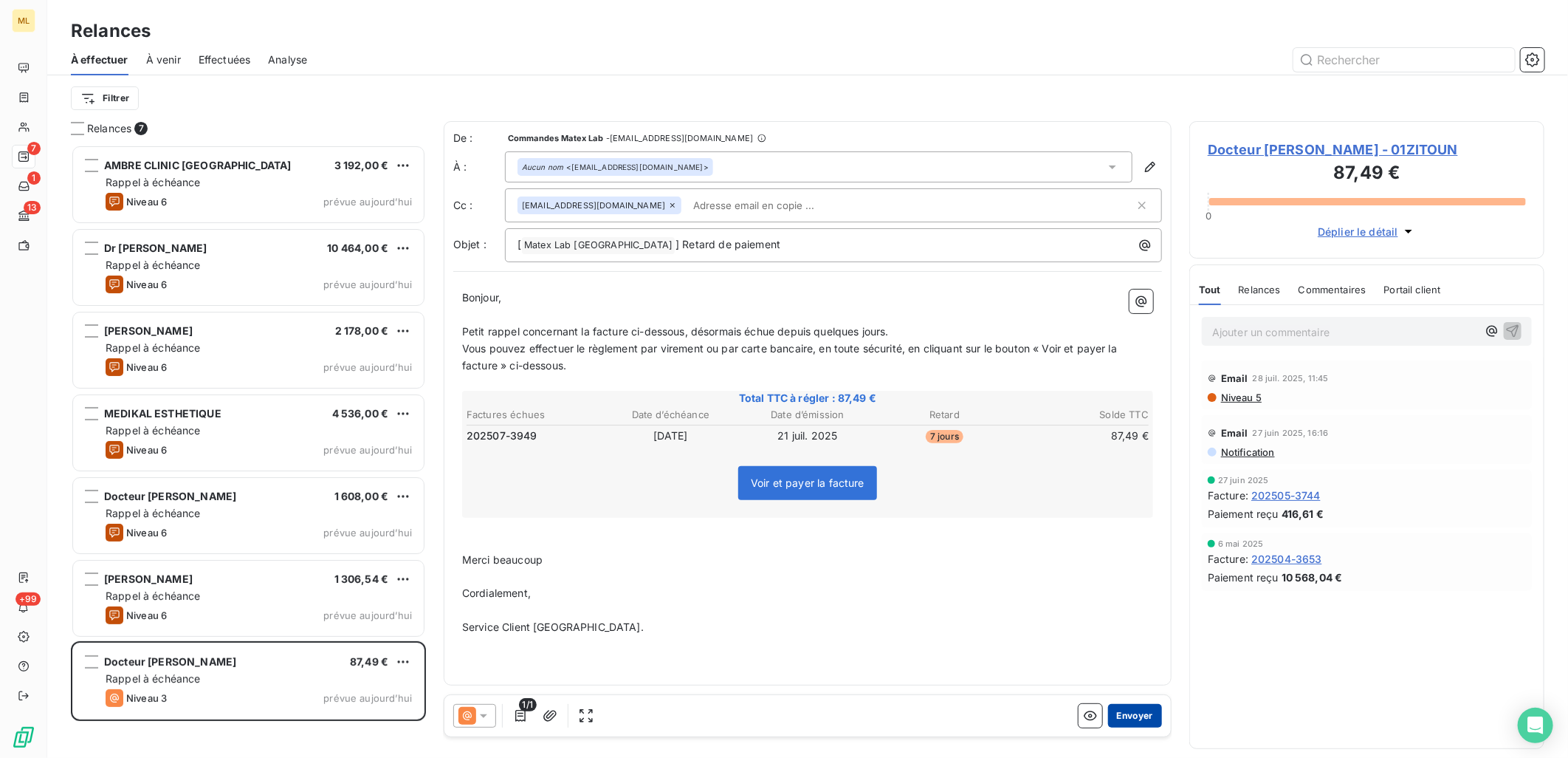
click at [1149, 714] on button "Envoyer" at bounding box center [1135, 715] width 54 height 24
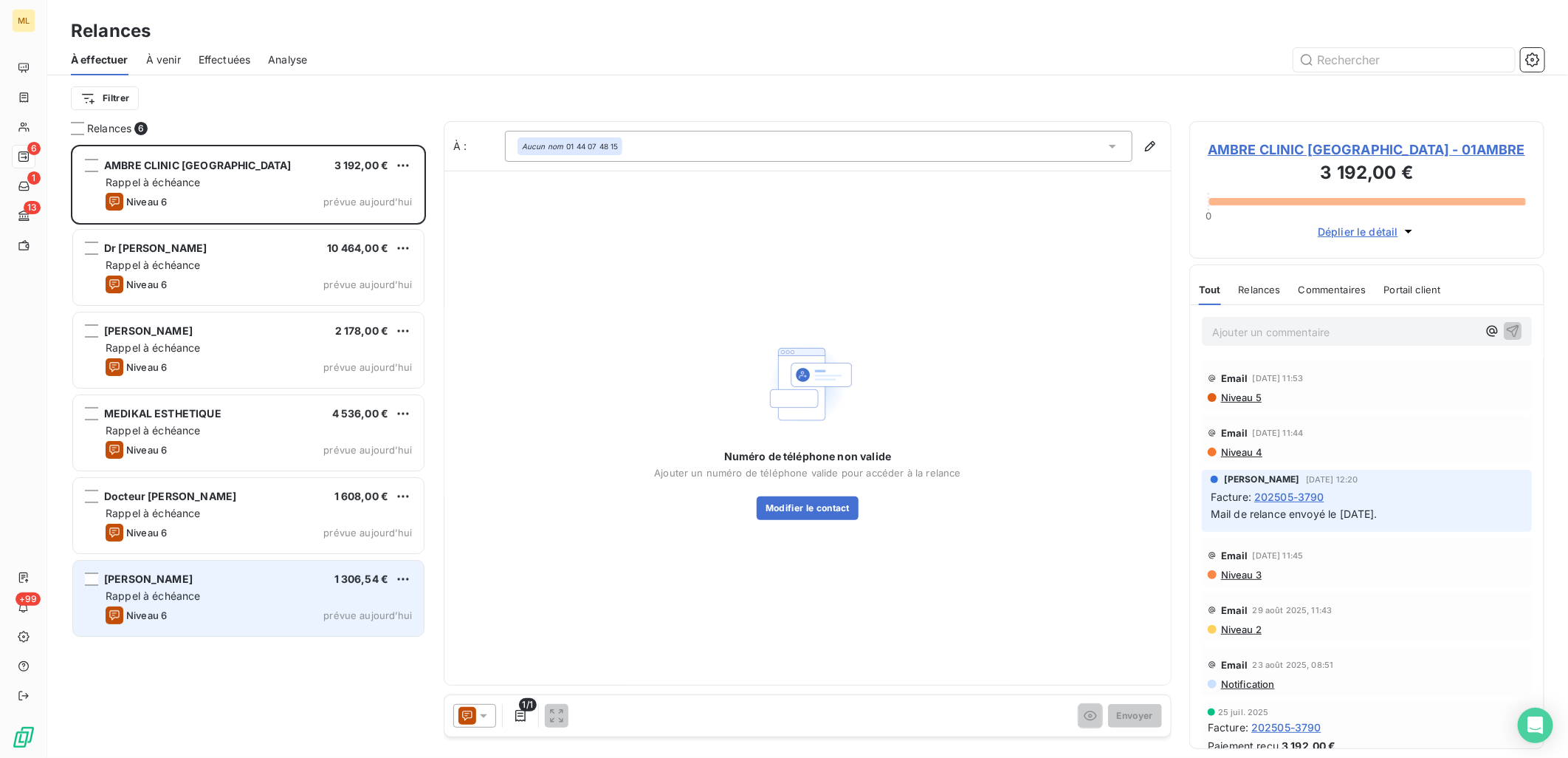
click at [210, 618] on div "Niveau 6 prévue [DATE]" at bounding box center [259, 615] width 306 height 18
click at [398, 577] on html "ML 6 1 13 +99 Relances À effectuer À venir Effectuées Analyse Filtrer Relances …" at bounding box center [784, 379] width 1568 height 758
click at [357, 629] on div "Passer cette action" at bounding box center [340, 635] width 133 height 24
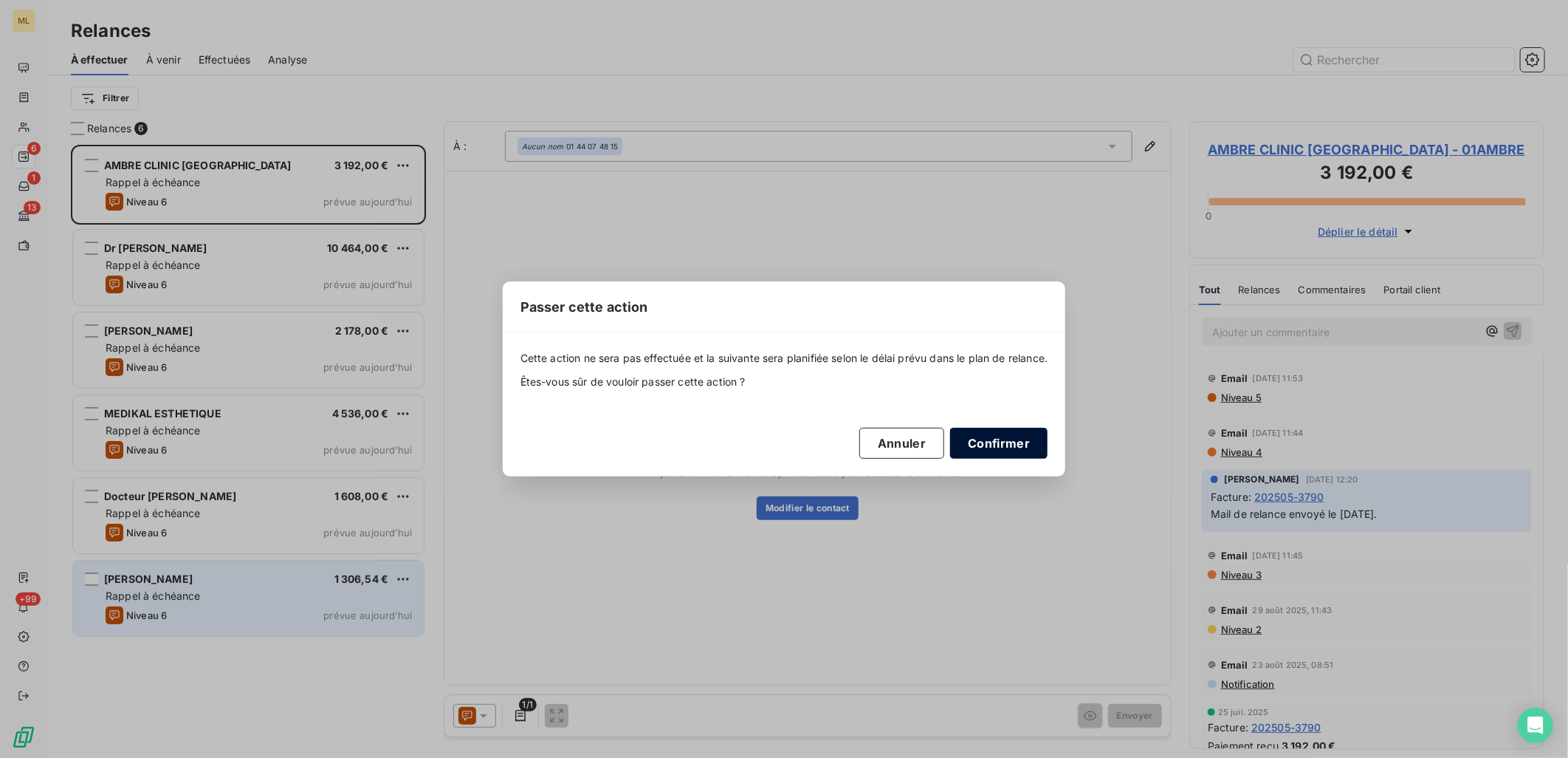
click at [987, 451] on button "Confirmer" at bounding box center [999, 443] width 98 height 31
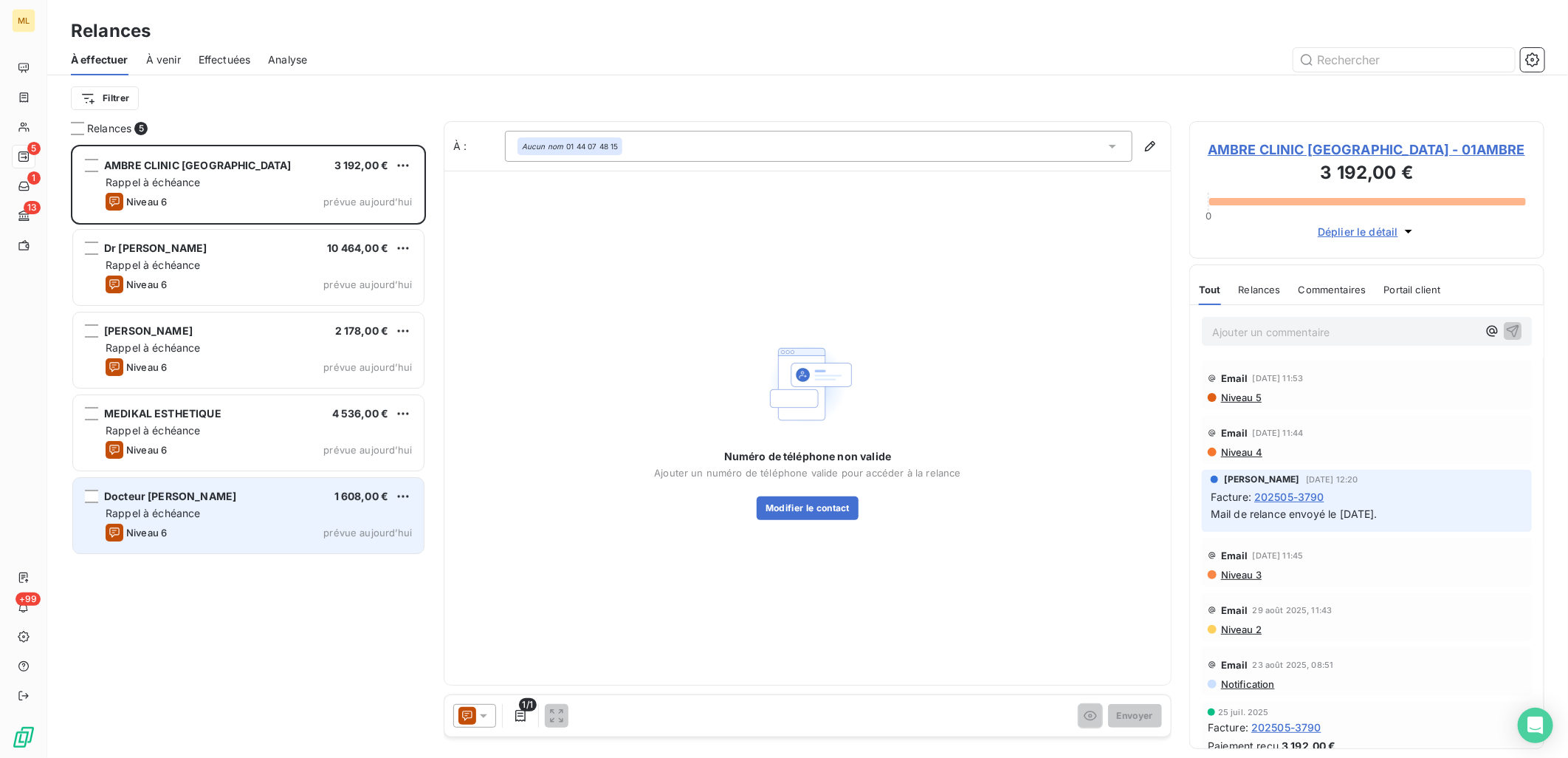
click at [262, 529] on div "Niveau 6 prévue [DATE]" at bounding box center [259, 532] width 306 height 18
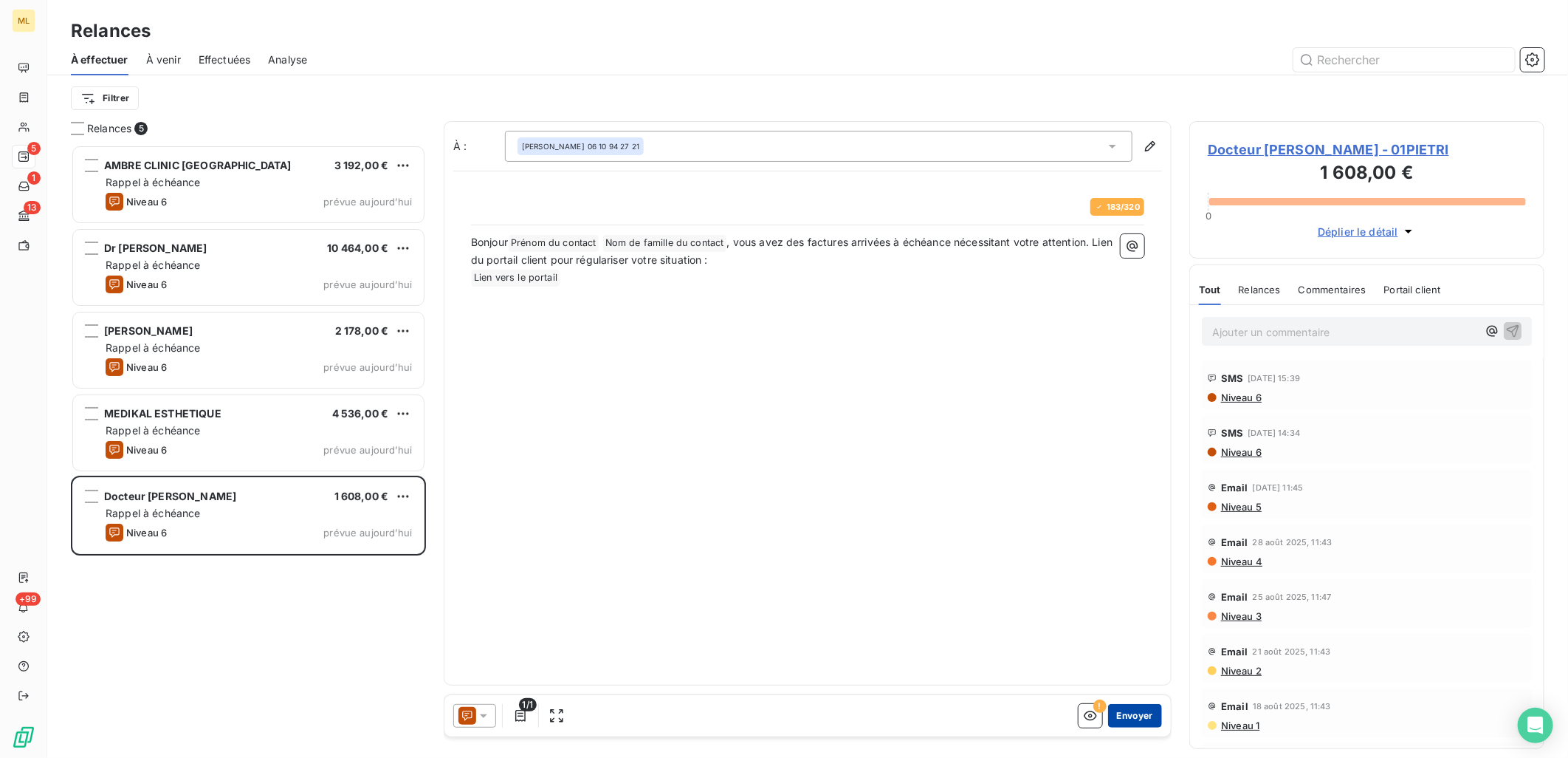
click at [1127, 721] on button "Envoyer" at bounding box center [1135, 715] width 54 height 24
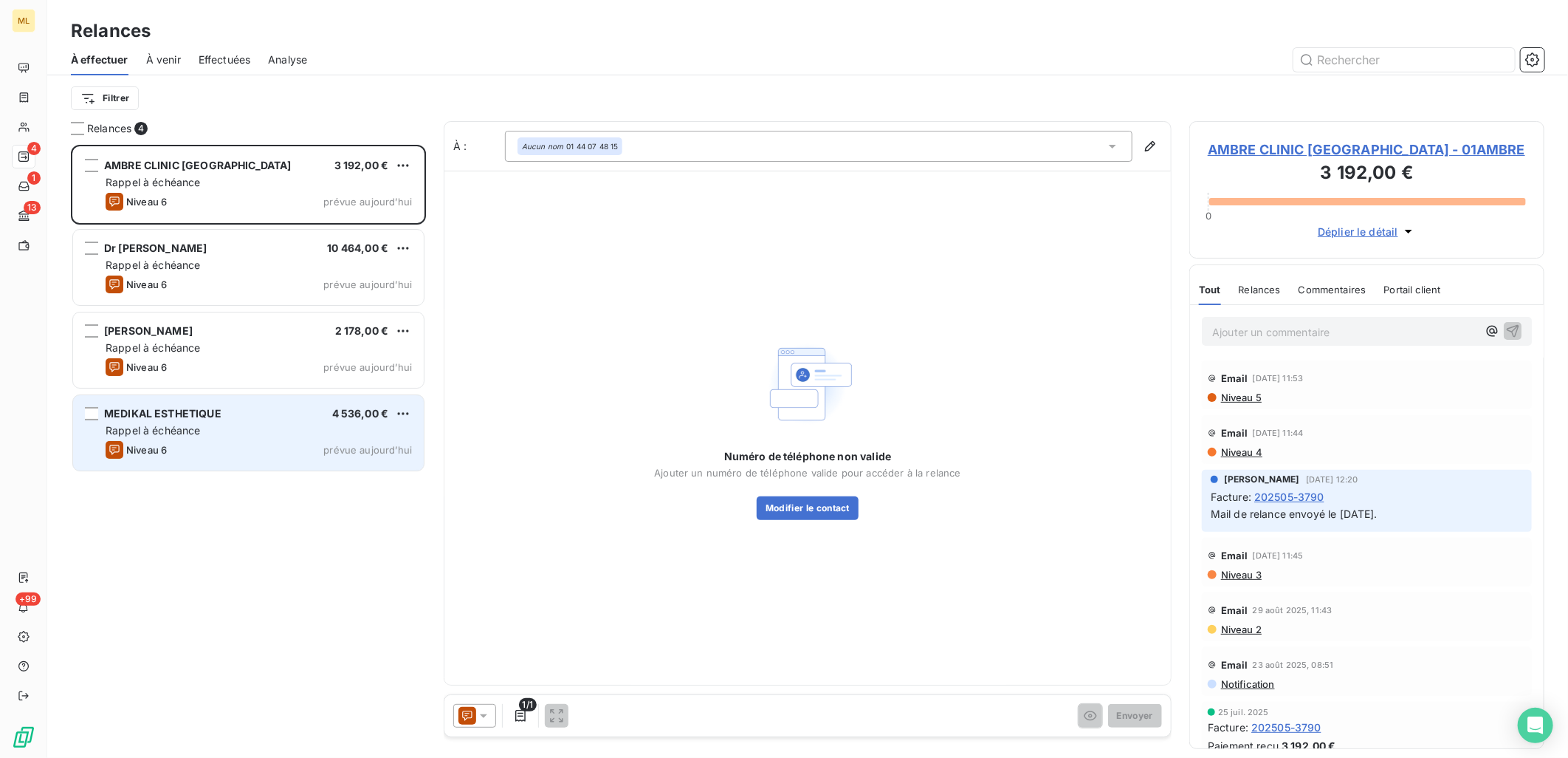
click at [284, 426] on div "Rappel à échéance" at bounding box center [259, 431] width 306 height 15
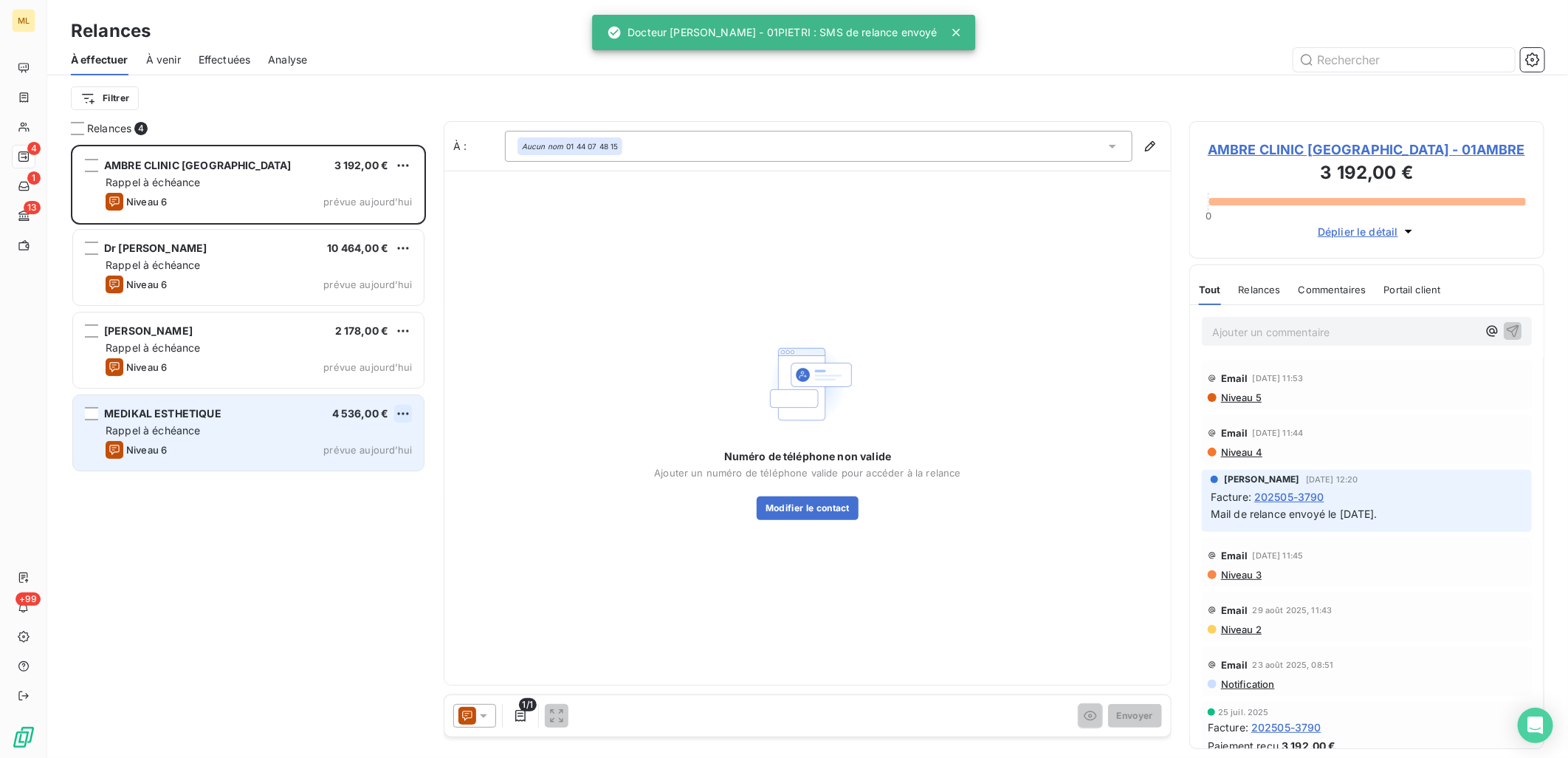
click at [403, 419] on html "ML 4 1 13 +99 Relances À effectuer À venir Effectuées Analyse Filtrer Relances …" at bounding box center [784, 379] width 1568 height 758
click at [359, 474] on div "Passer cette action" at bounding box center [340, 470] width 133 height 24
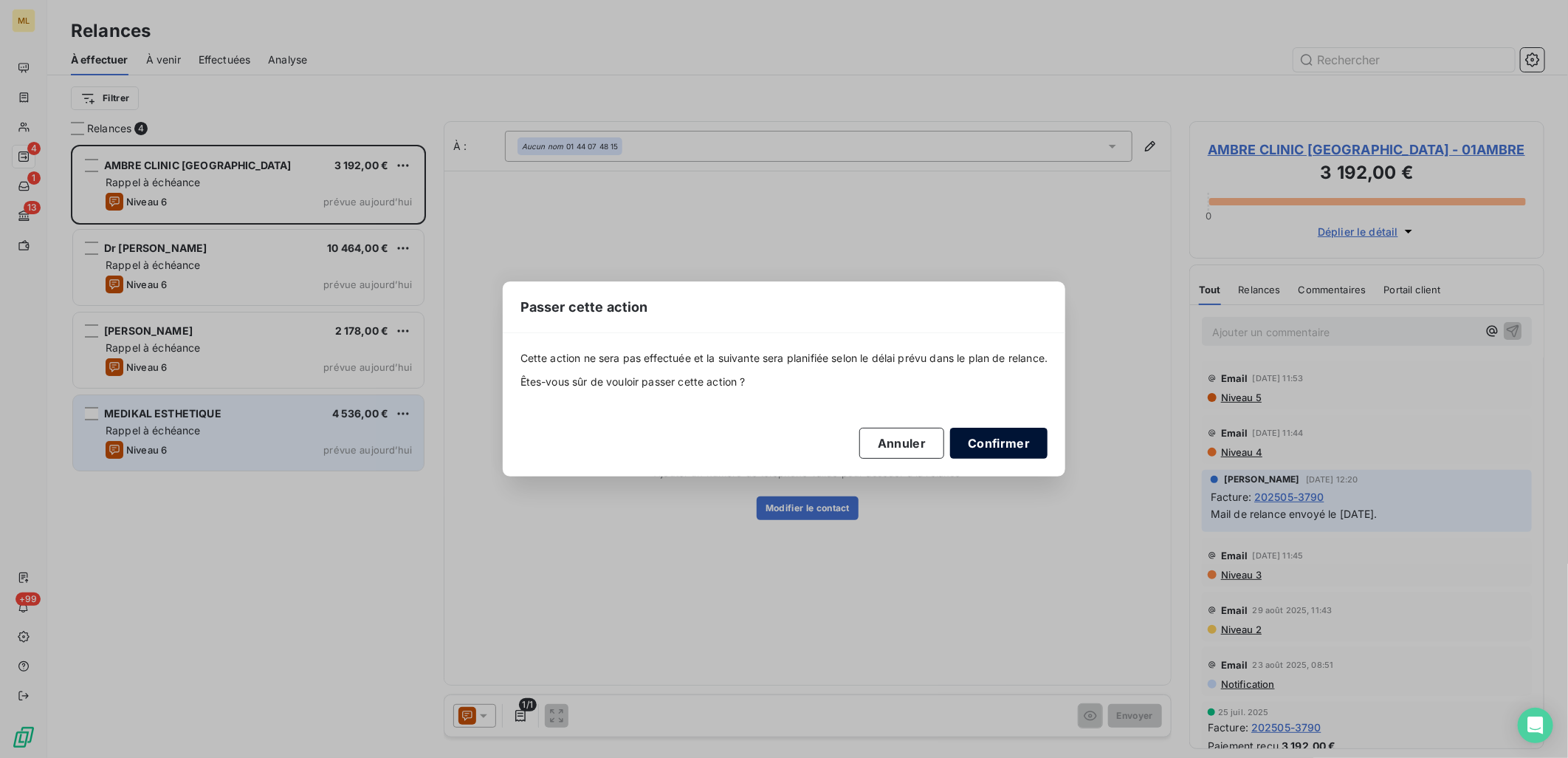
click at [1006, 446] on button "Confirmer" at bounding box center [999, 443] width 98 height 31
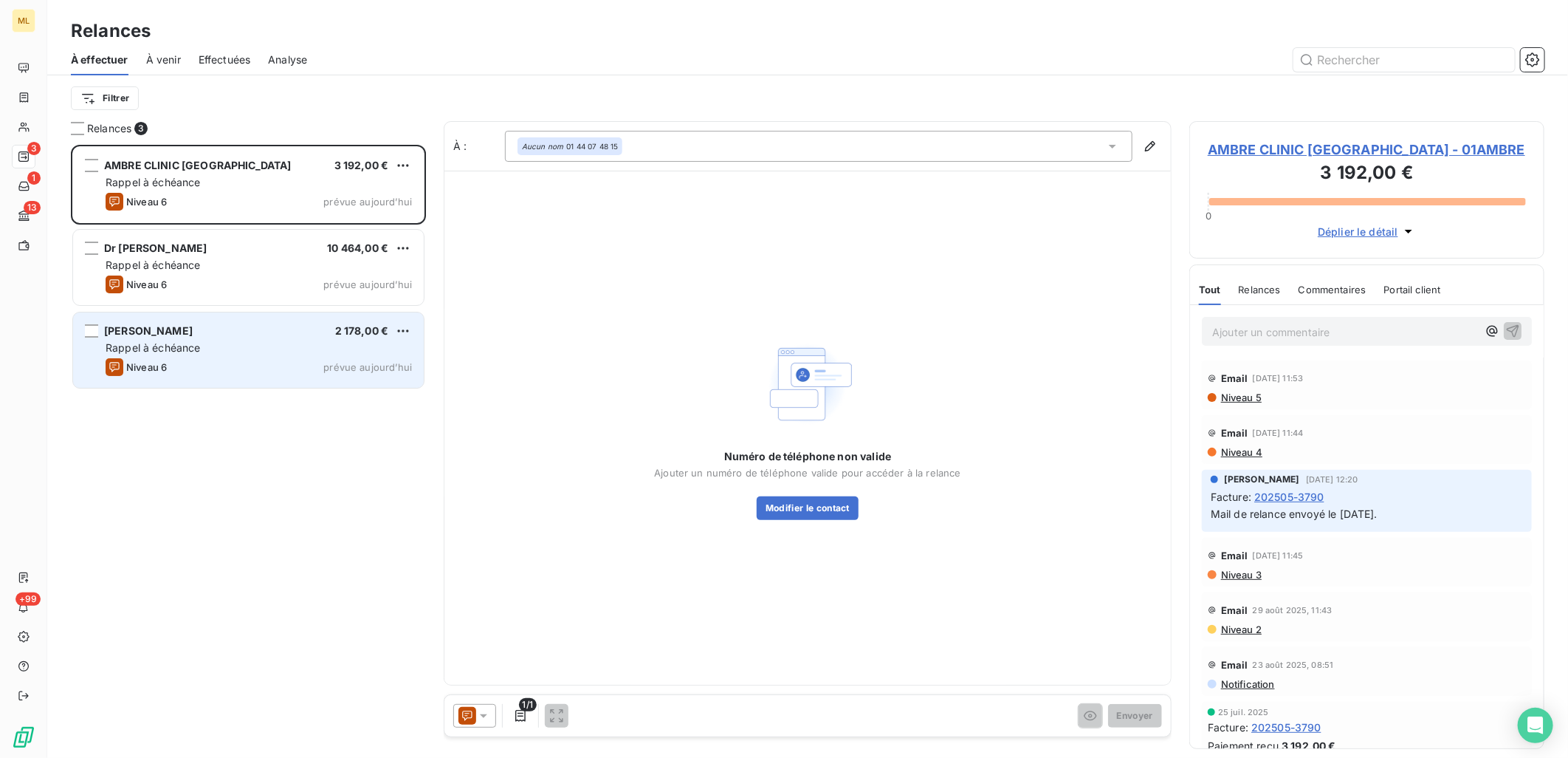
click at [329, 343] on div "Rappel à échéance" at bounding box center [259, 348] width 306 height 15
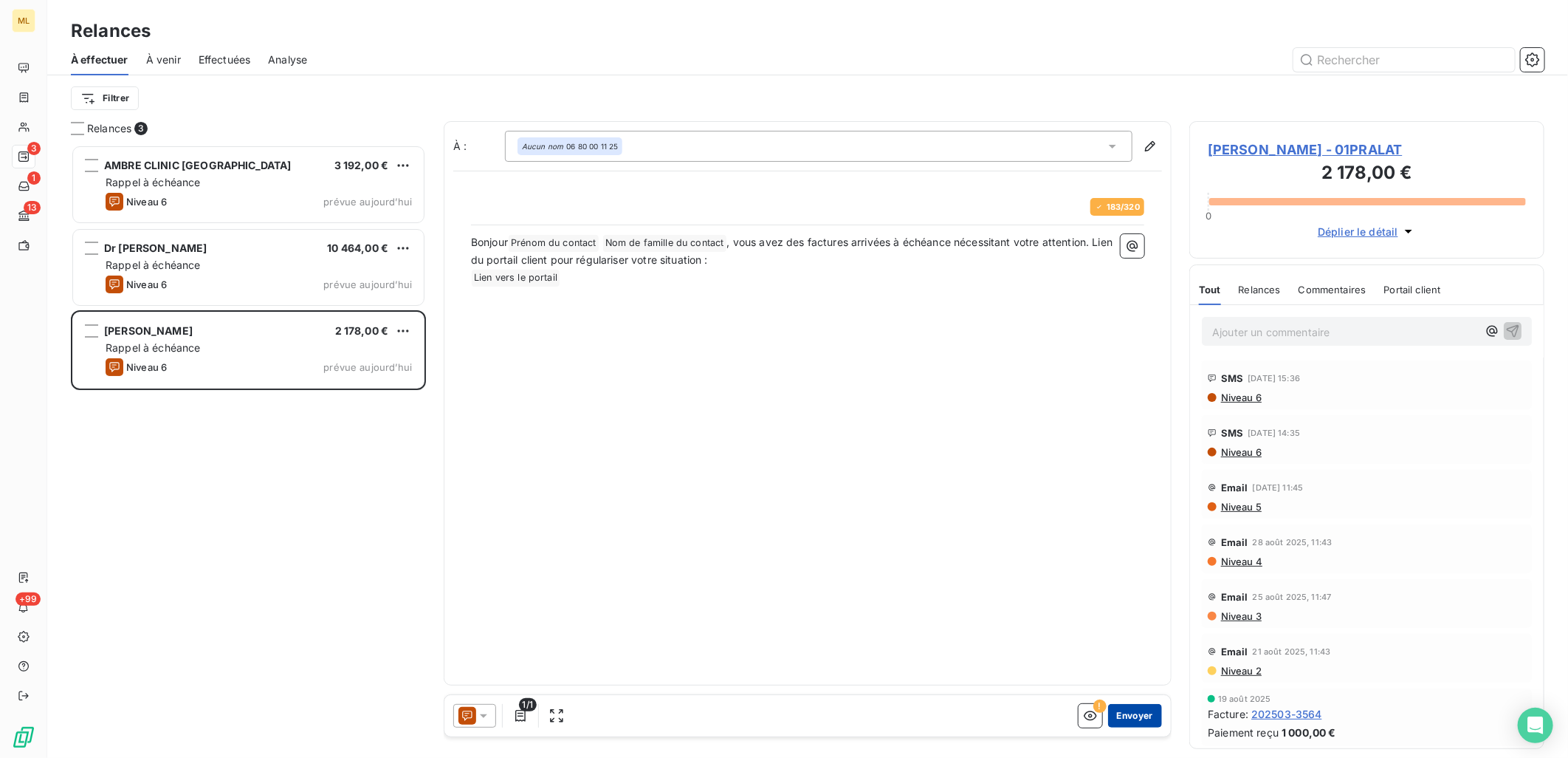
click at [1149, 722] on button "Envoyer" at bounding box center [1135, 715] width 54 height 24
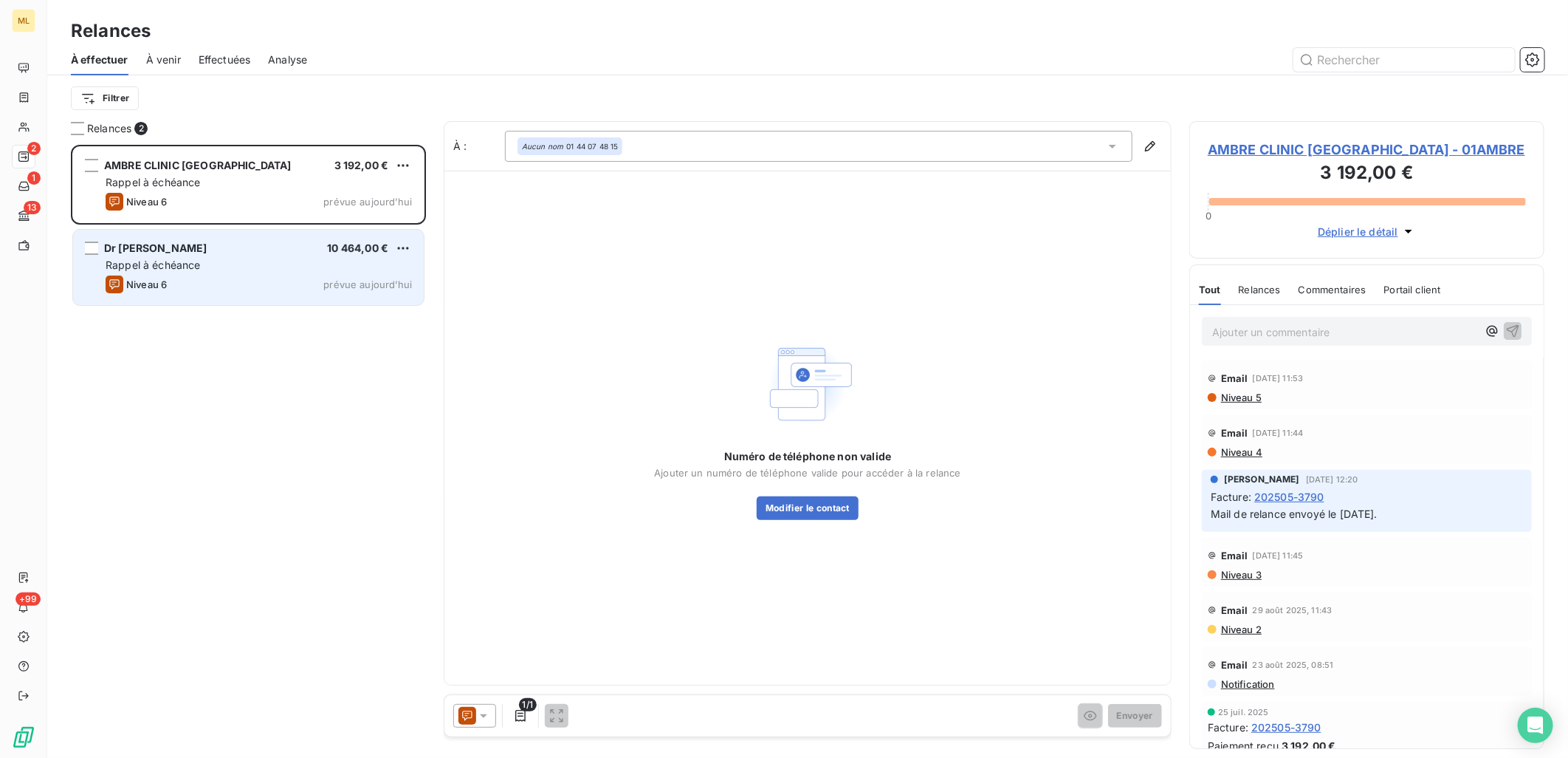
click at [211, 288] on div "Niveau 6 prévue [DATE]" at bounding box center [259, 285] width 306 height 18
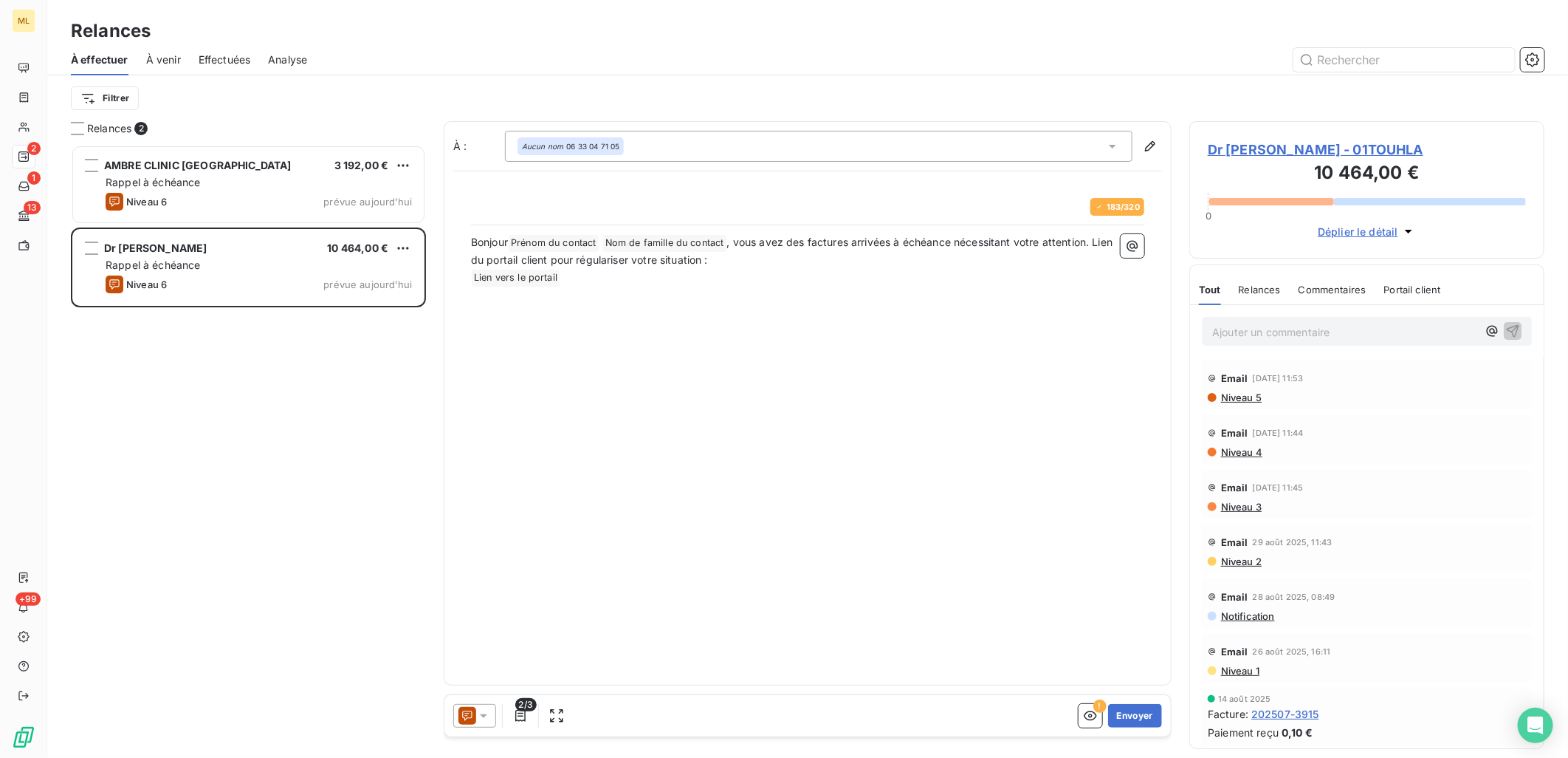
click at [1370, 145] on span "Dr [PERSON_NAME] - 01TOUHLA" at bounding box center [1367, 149] width 318 height 20
click at [324, 419] on div "AMBRE CLINIC [GEOGRAPHIC_DATA] 3 192,00 € Rappel à échéance Niveau 6 prévue [DA…" at bounding box center [248, 452] width 355 height 614
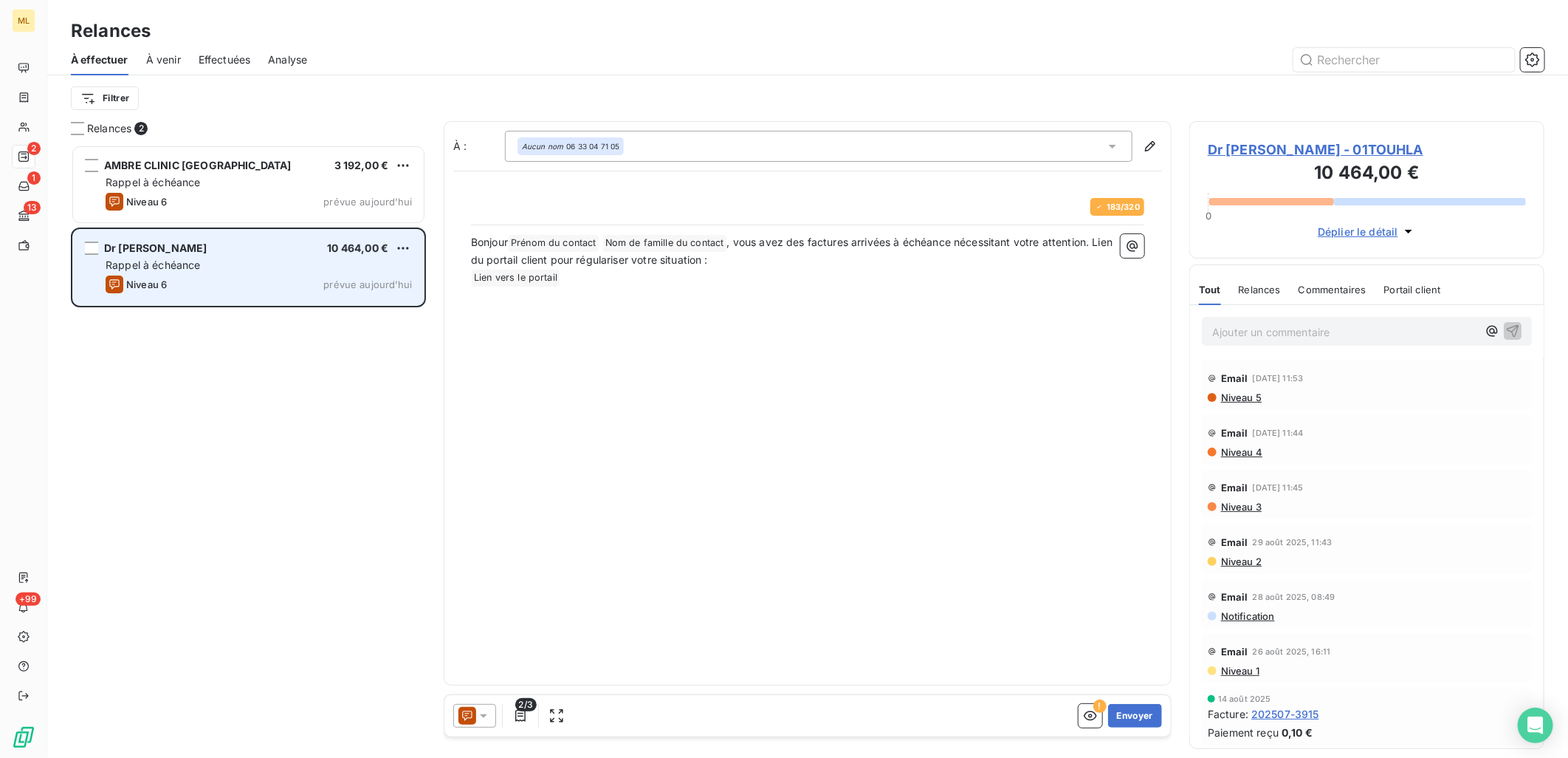
click at [298, 269] on div "Rappel à échéance" at bounding box center [259, 265] width 306 height 15
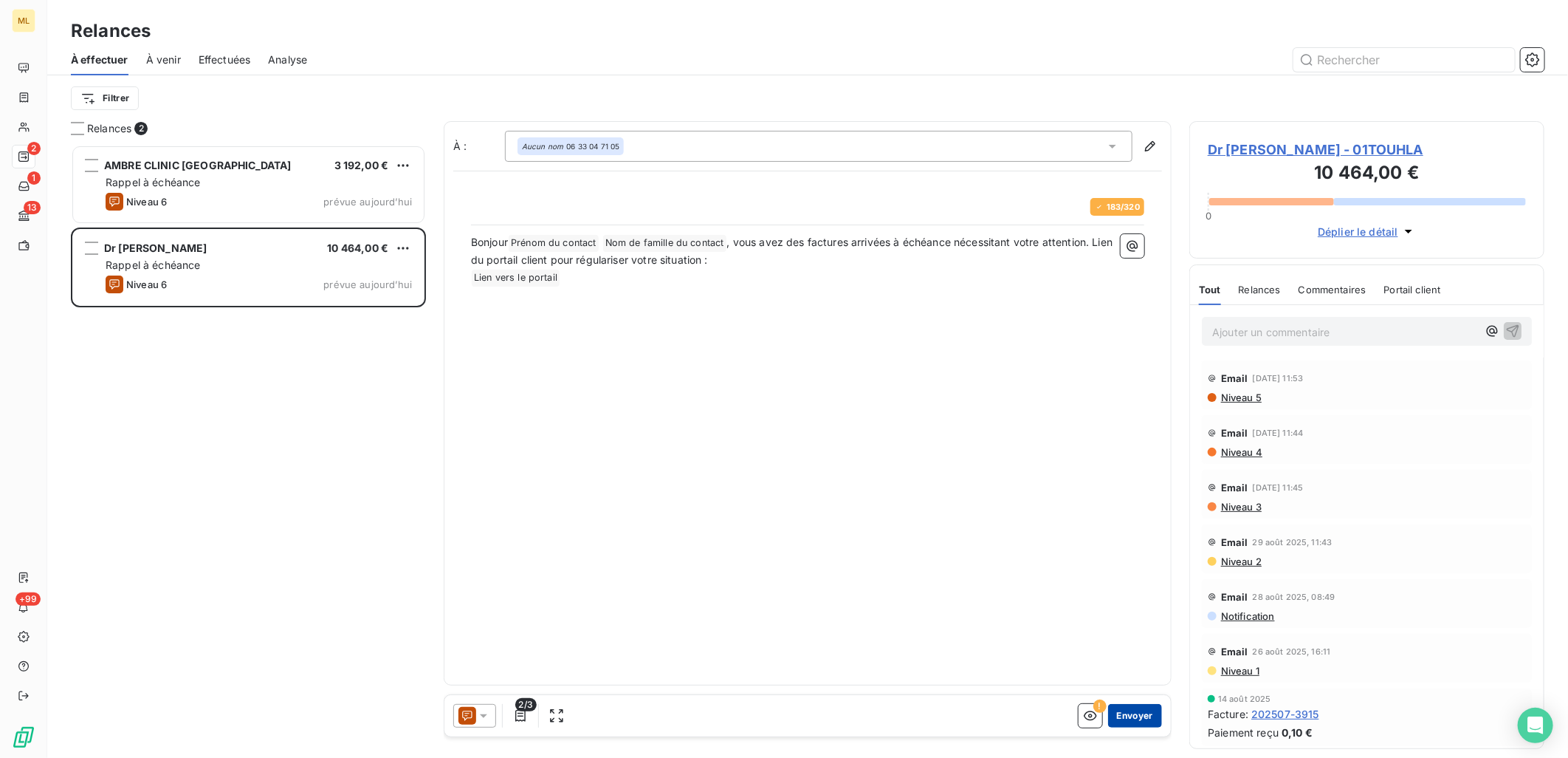
click at [1146, 714] on button "Envoyer" at bounding box center [1135, 715] width 54 height 24
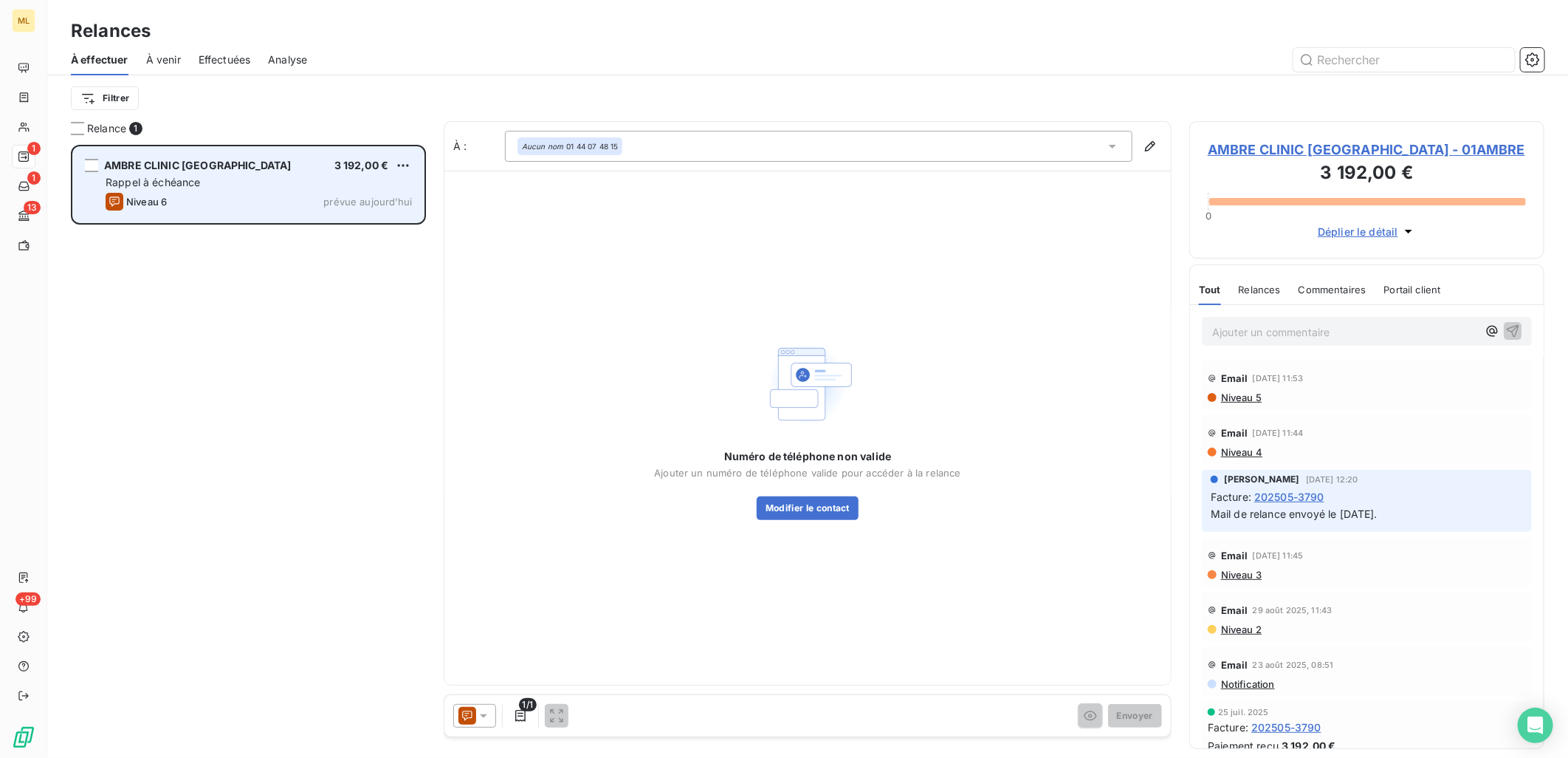
click at [159, 201] on span "Niveau 6" at bounding box center [147, 201] width 41 height 12
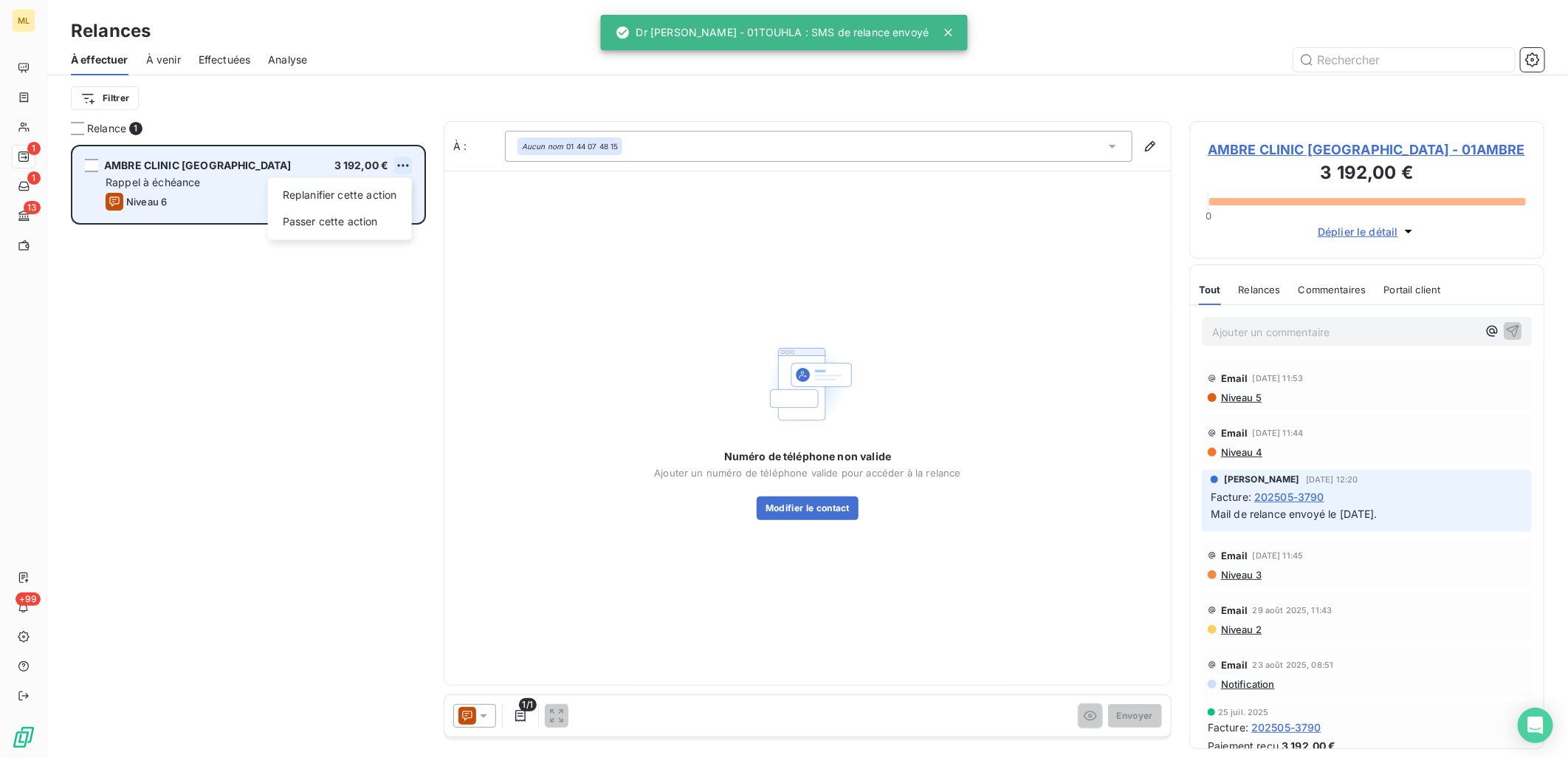
click at [400, 170] on html "ML 1 1 13 +99 Relances À effectuer À venir Effectuées Analyse Filtrer Relance 1…" at bounding box center [784, 379] width 1568 height 758
click at [350, 222] on div "Passer cette action" at bounding box center [340, 222] width 133 height 24
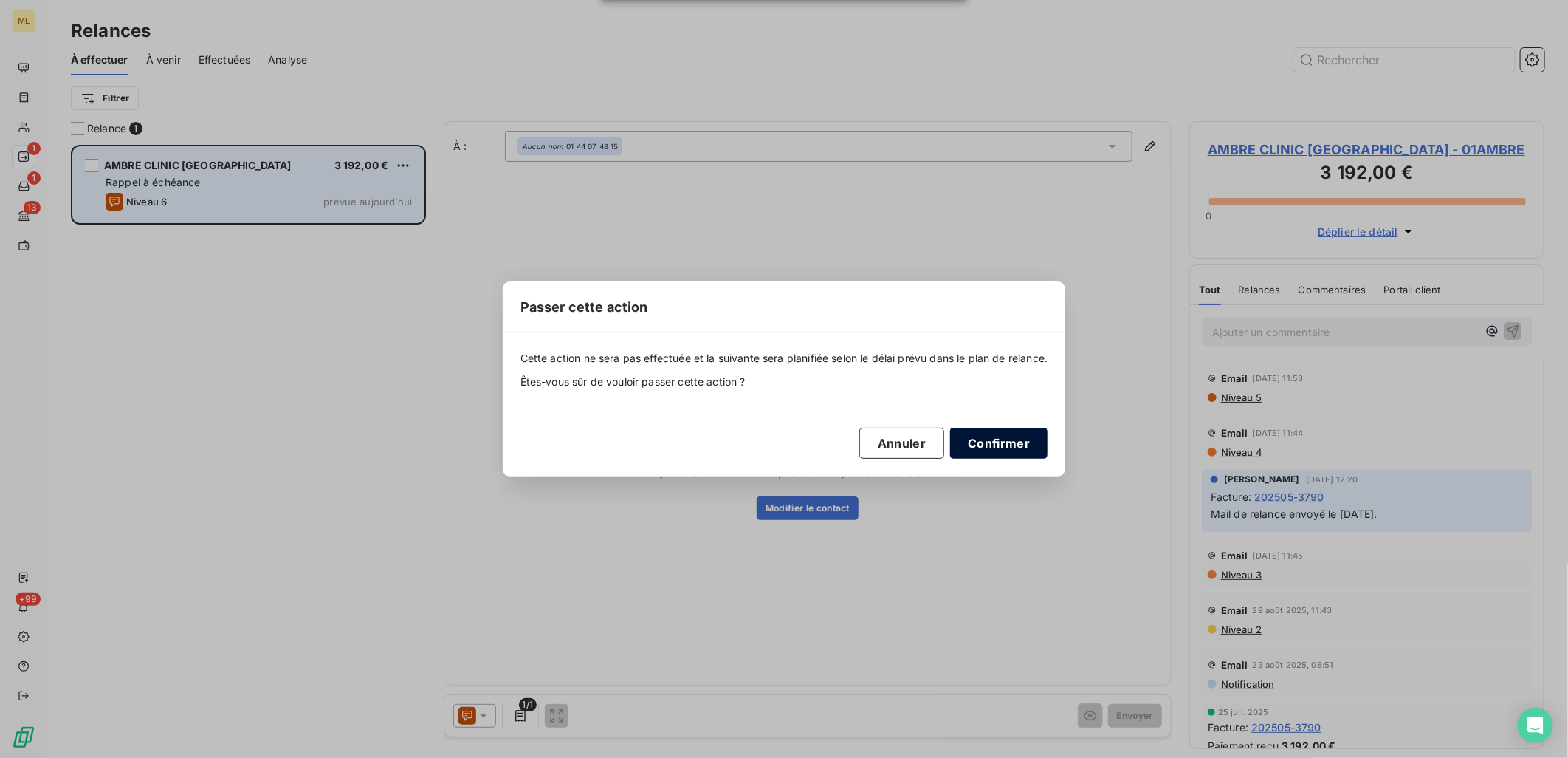
click at [1015, 449] on button "Confirmer" at bounding box center [999, 443] width 98 height 31
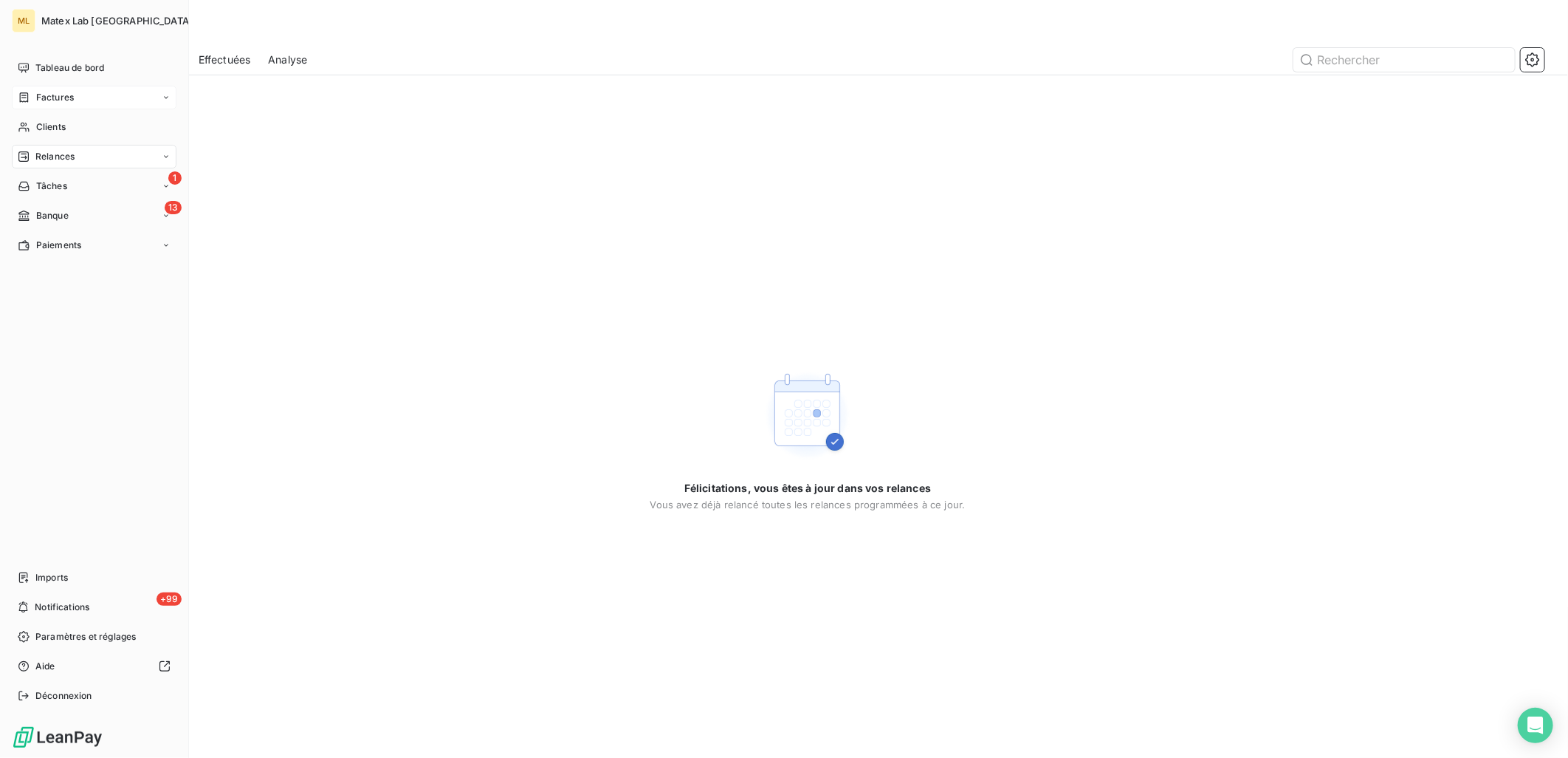
click at [59, 86] on div "Factures" at bounding box center [93, 97] width 165 height 24
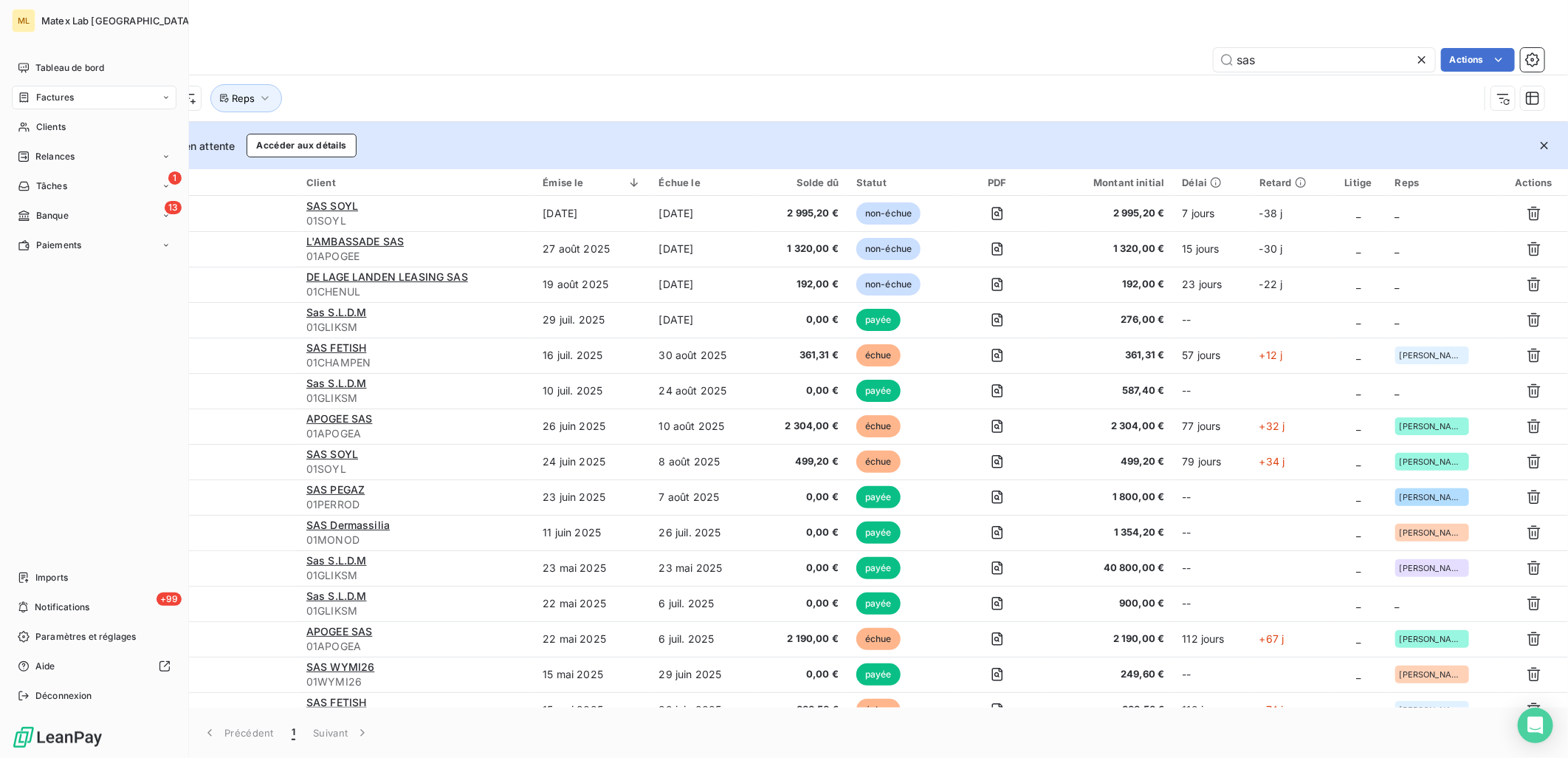
click at [52, 94] on span "Factures" at bounding box center [55, 97] width 37 height 13
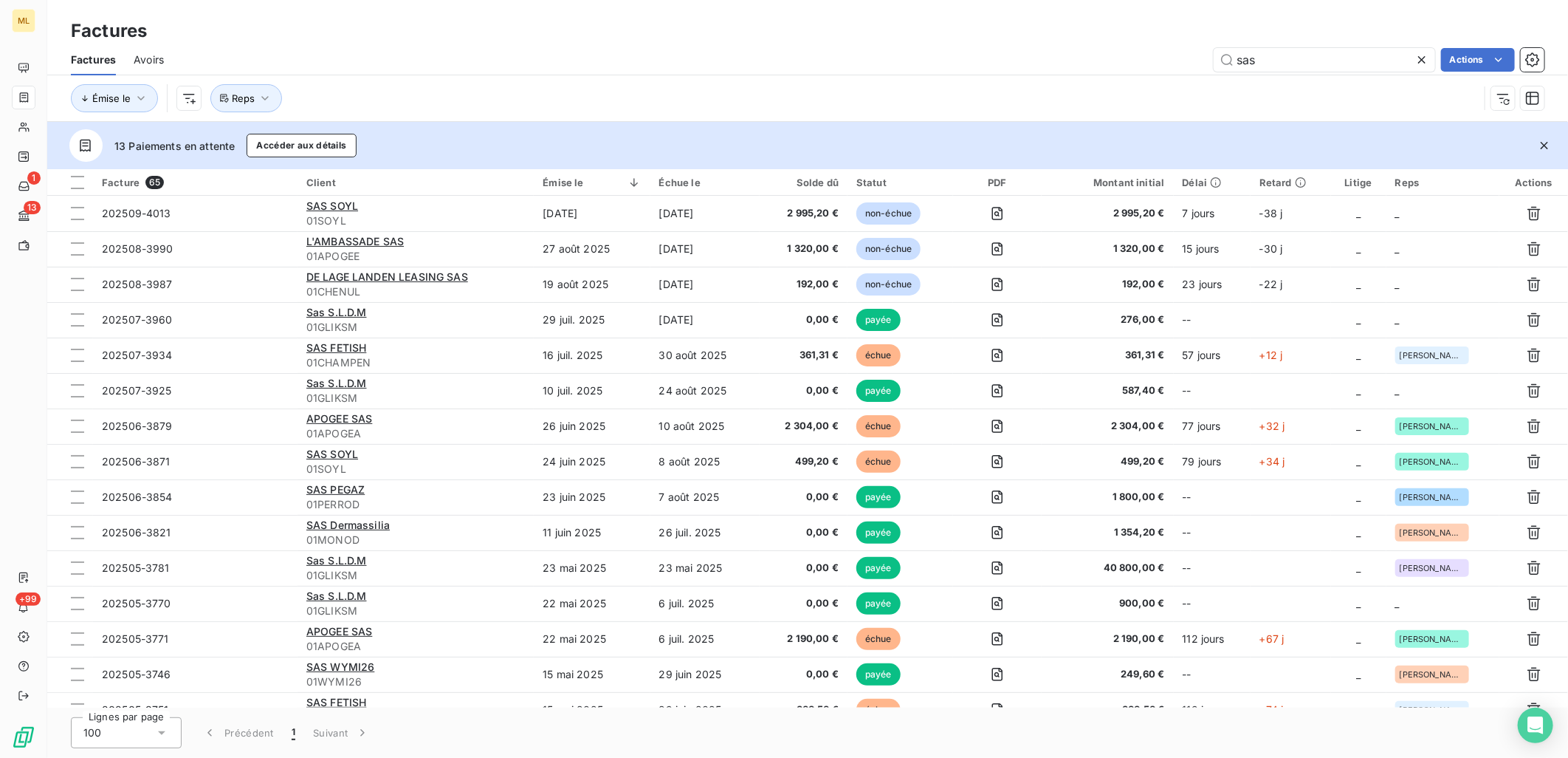
click at [271, 41] on div "Factures" at bounding box center [808, 31] width 1521 height 27
click at [768, 226] on div at bounding box center [822, 222] width 213 height 31
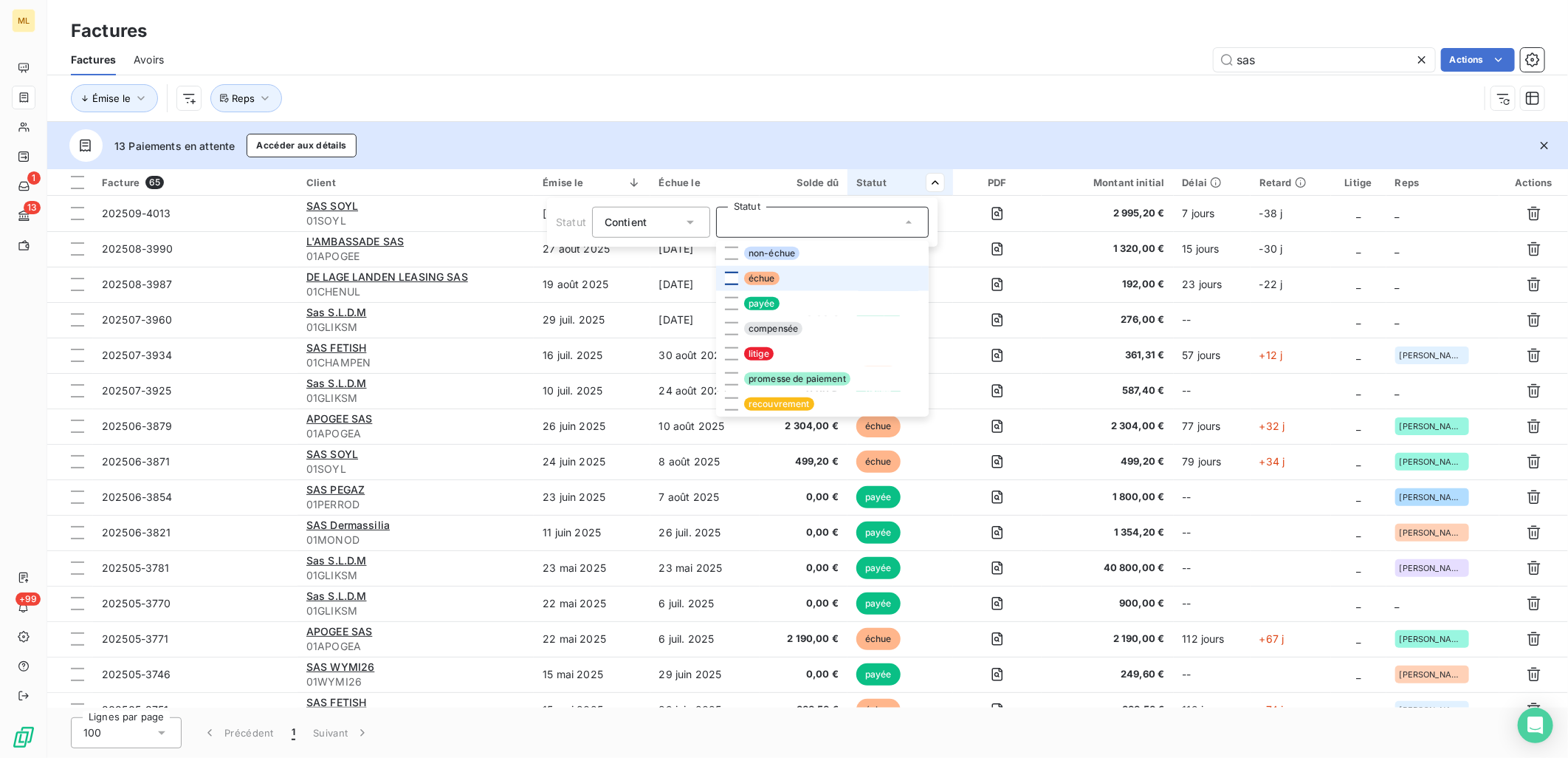
click at [728, 280] on div at bounding box center [731, 278] width 13 height 13
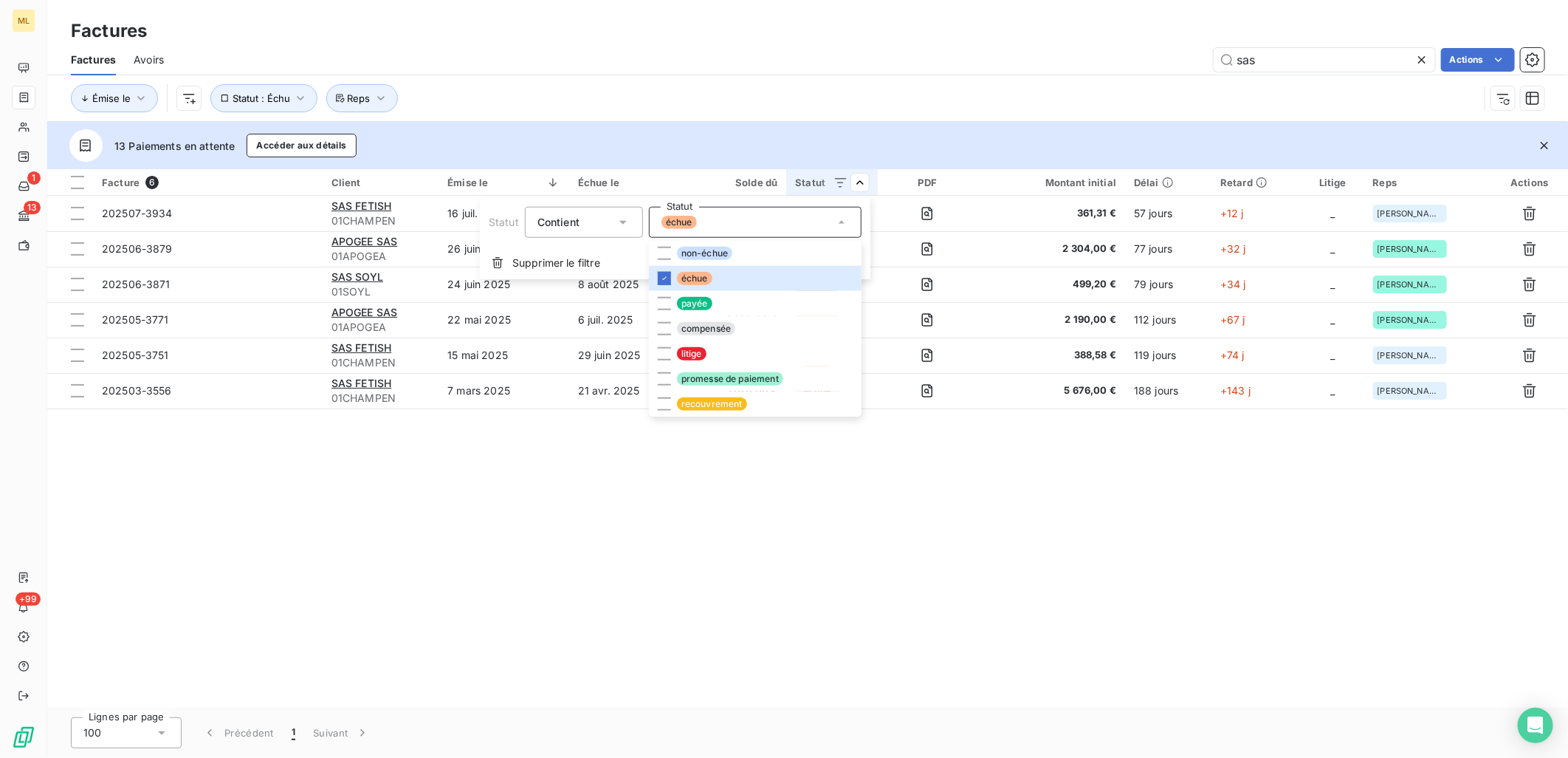
click at [704, 45] on html "ML 1 13 +99 Factures Factures Avoirs sas Actions Émise le Statut : Échu Reps 13…" at bounding box center [784, 379] width 1568 height 758
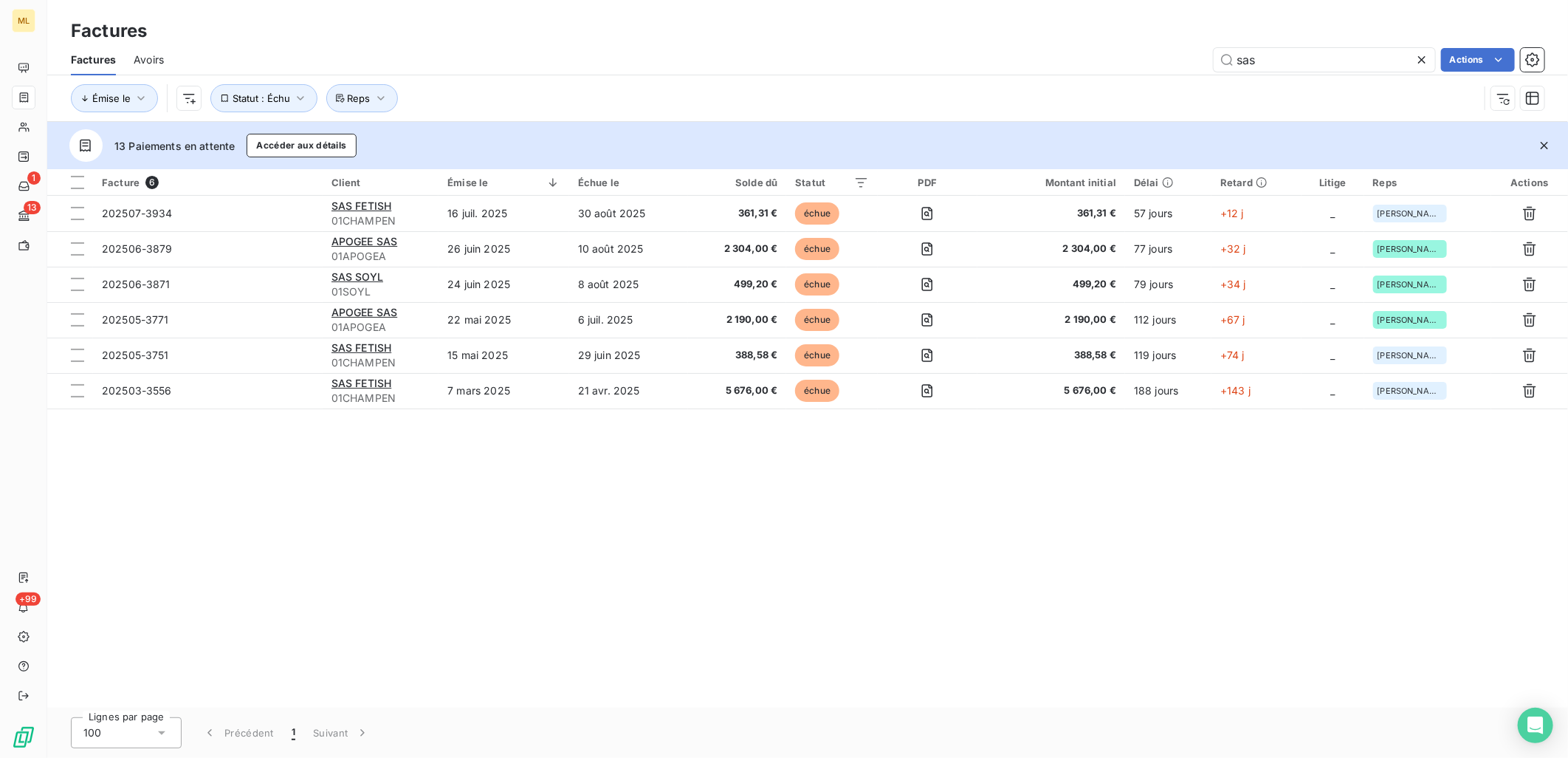
click at [1427, 57] on icon at bounding box center [1421, 60] width 15 height 15
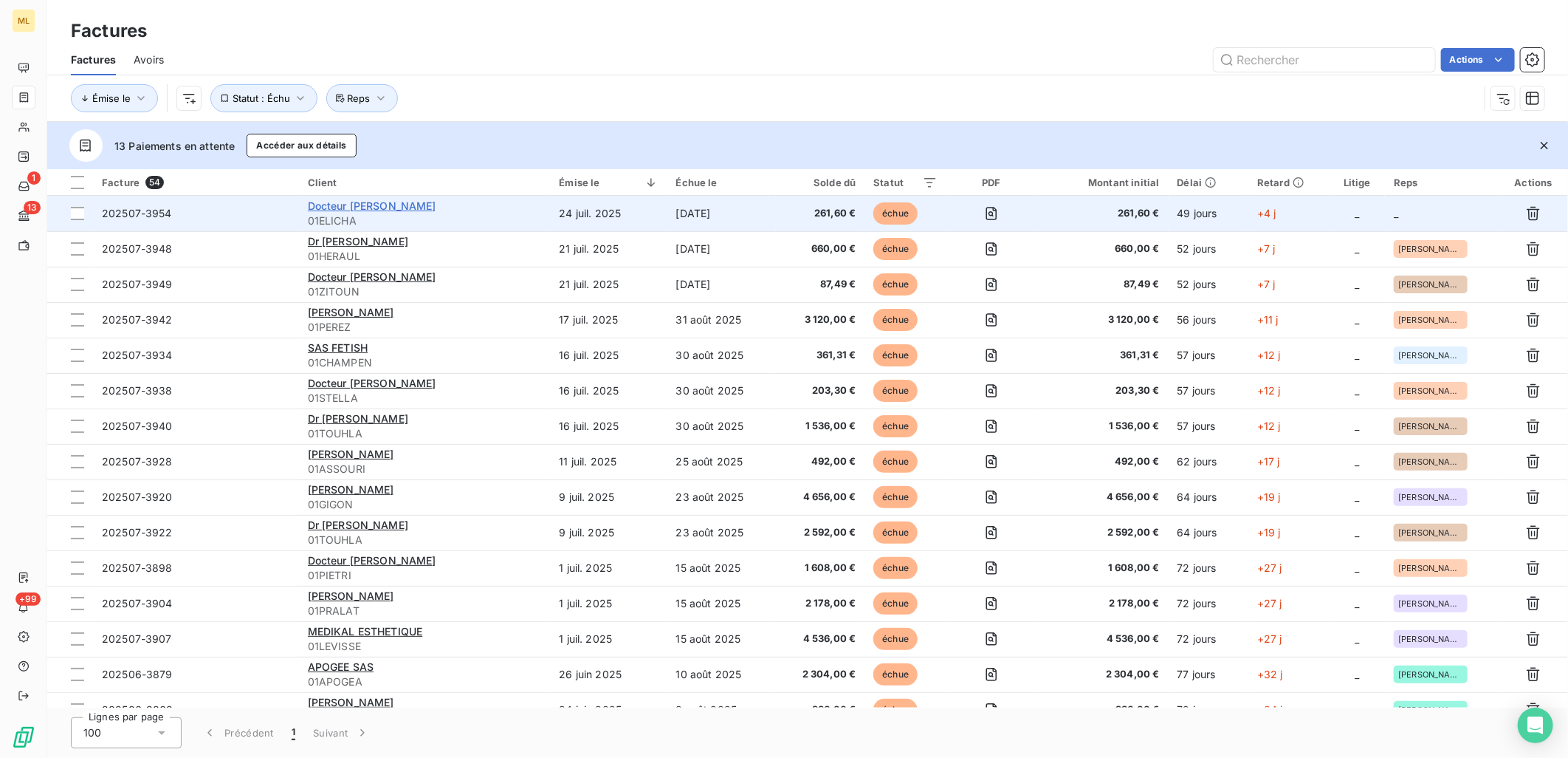
click at [386, 206] on span "Docteur [PERSON_NAME]" at bounding box center [372, 206] width 128 height 12
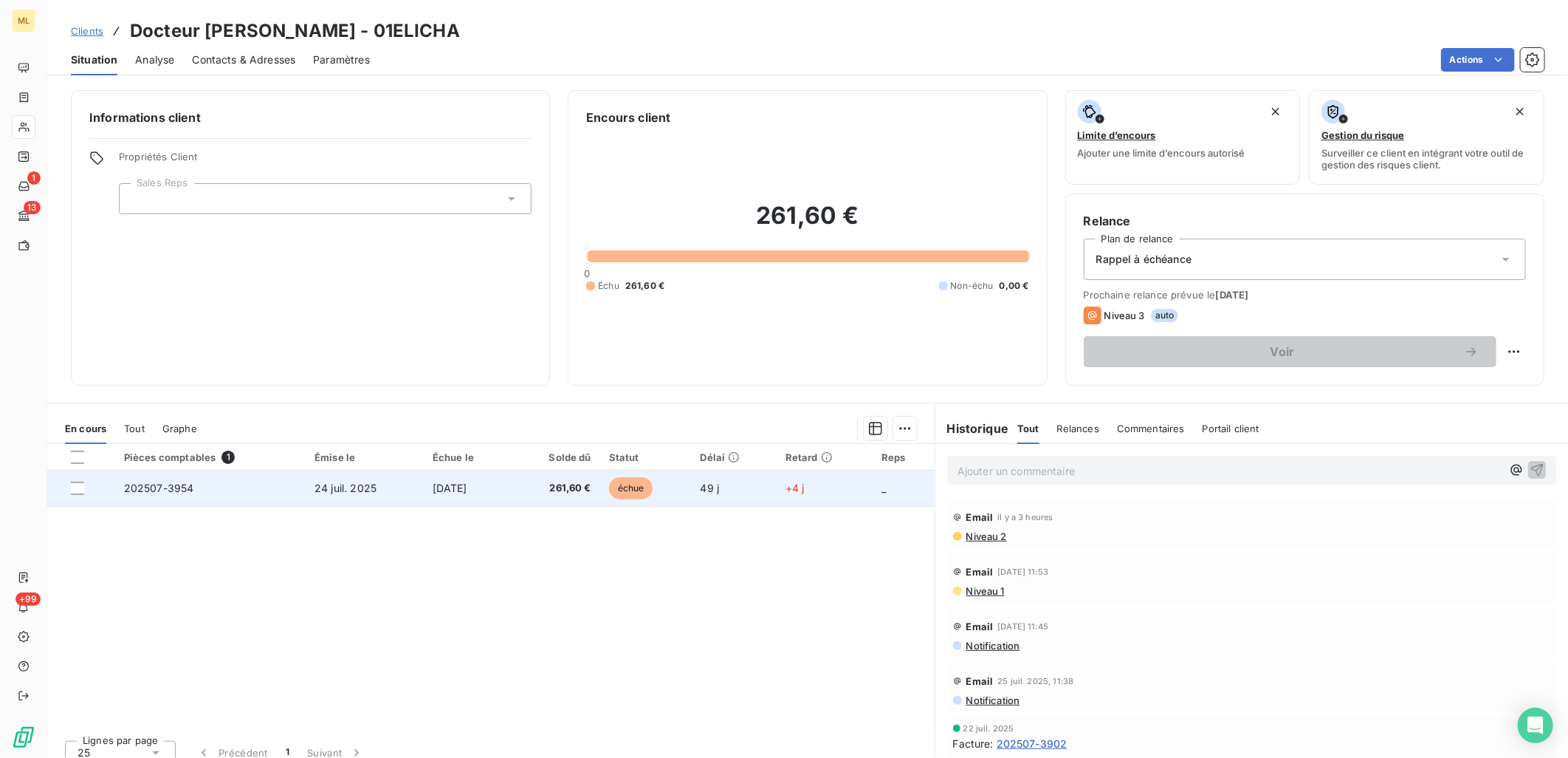
click at [244, 491] on td "202507-3954" at bounding box center [210, 488] width 190 height 36
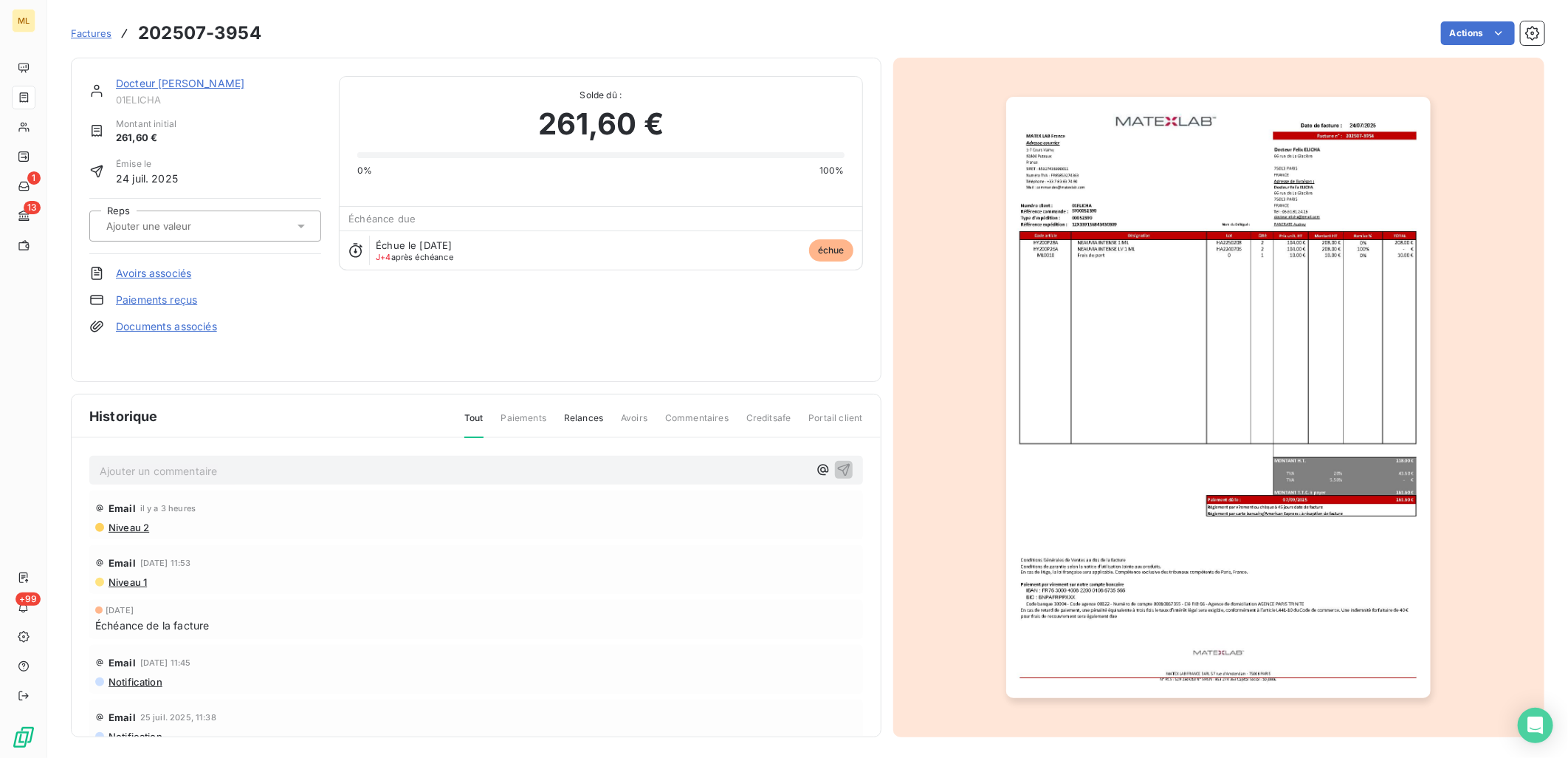
click at [1289, 225] on img "button" at bounding box center [1218, 398] width 424 height 601
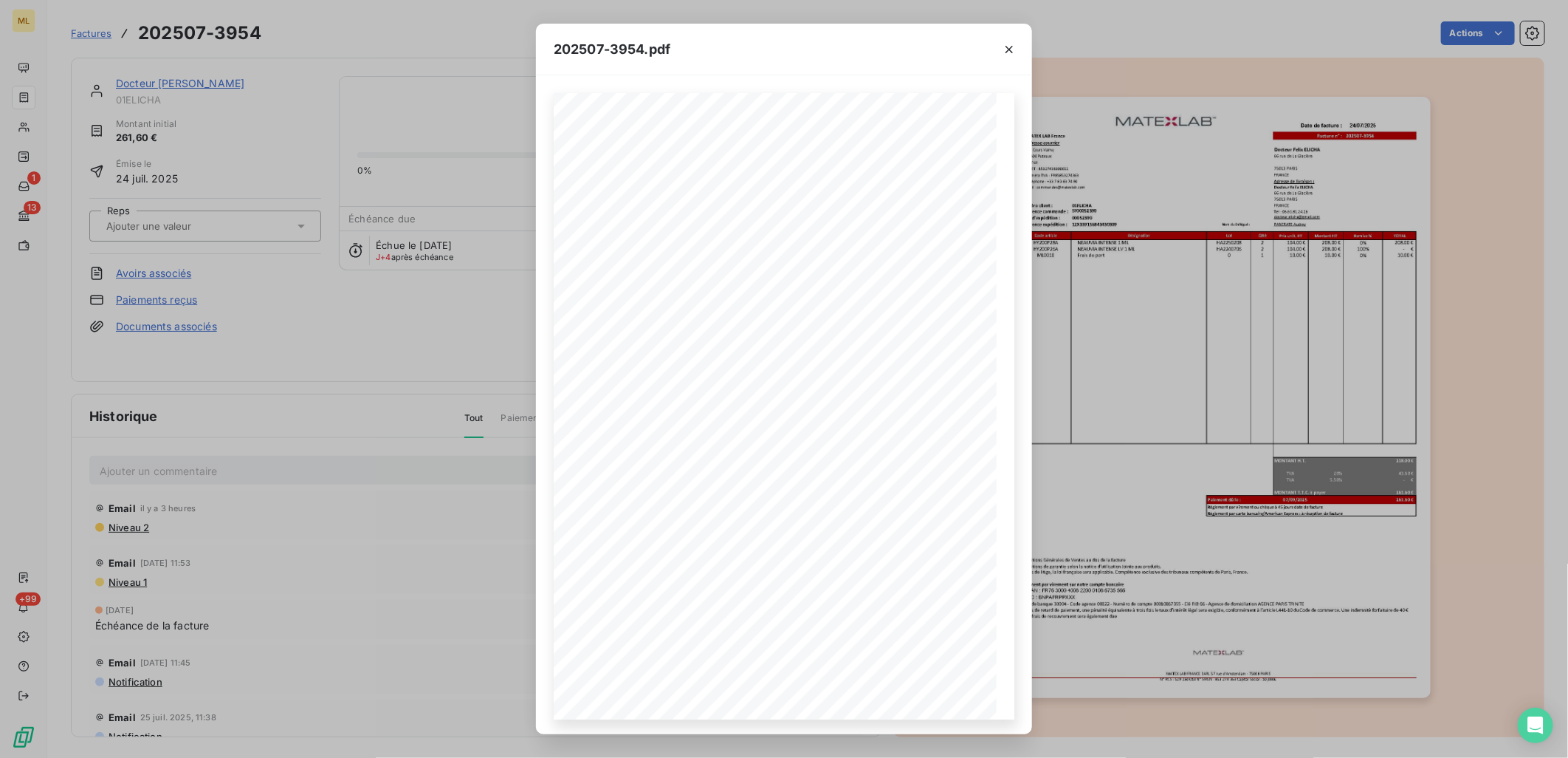
drag, startPoint x: 1006, startPoint y: 50, endPoint x: 968, endPoint y: 56, distance: 38.5
click at [1006, 49] on icon "button" at bounding box center [1009, 49] width 15 height 15
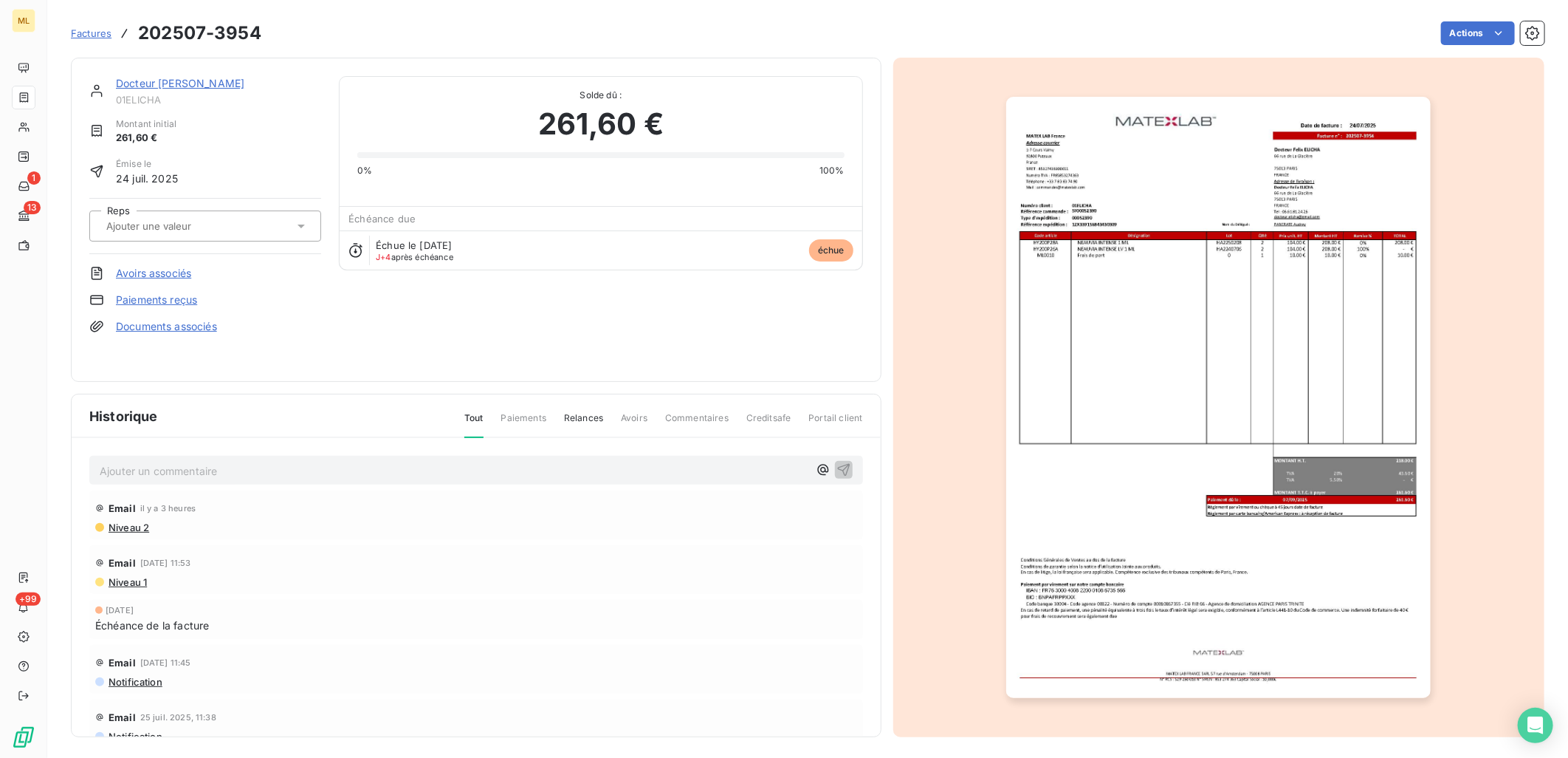
click at [594, 54] on div "Docteur [PERSON_NAME] 01ELICHA Montant initial 261,60 € Émise le [DATE] Reps Av…" at bounding box center [808, 393] width 1474 height 689
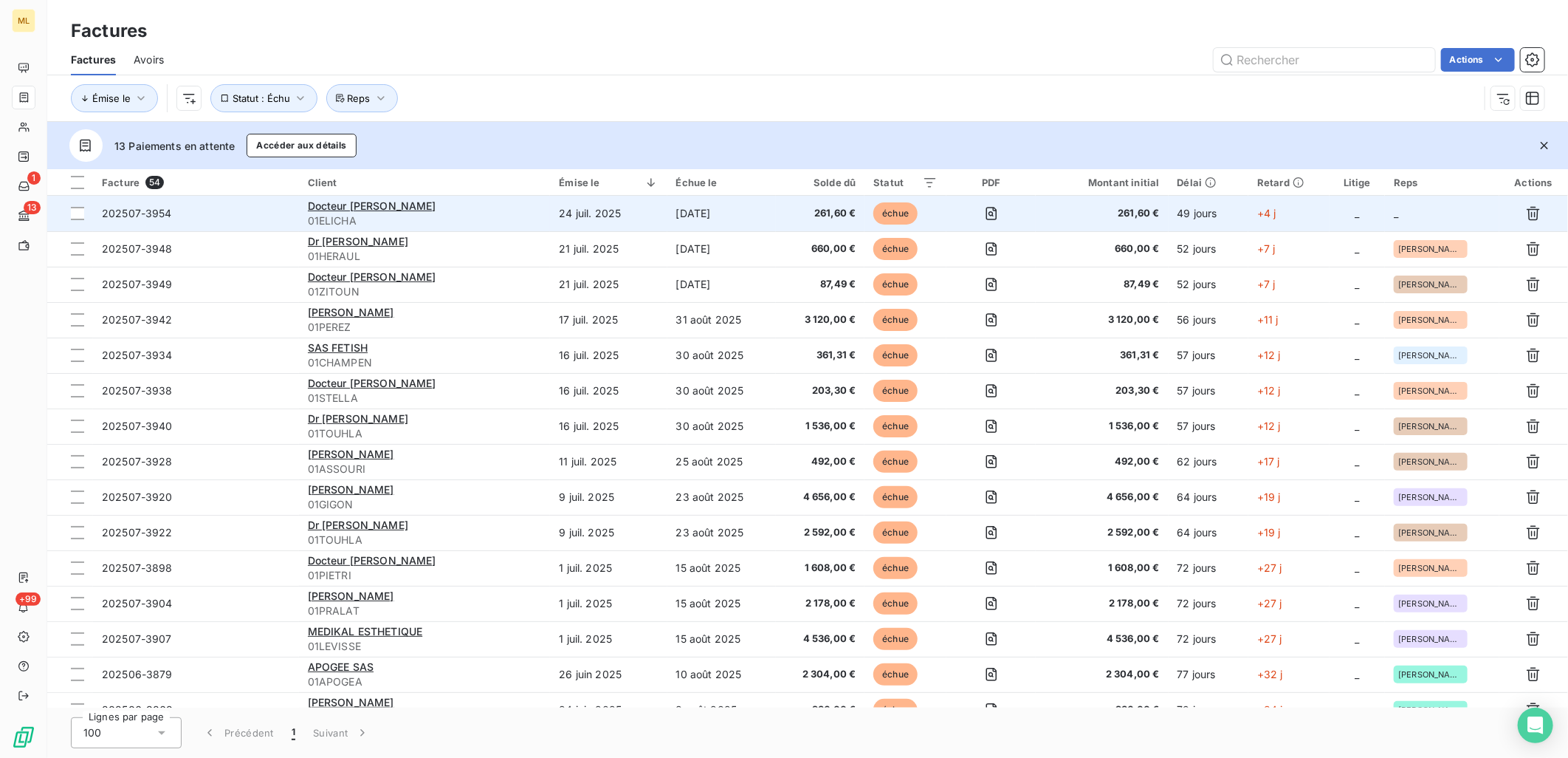
click at [1427, 216] on td "_" at bounding box center [1442, 214] width 114 height 36
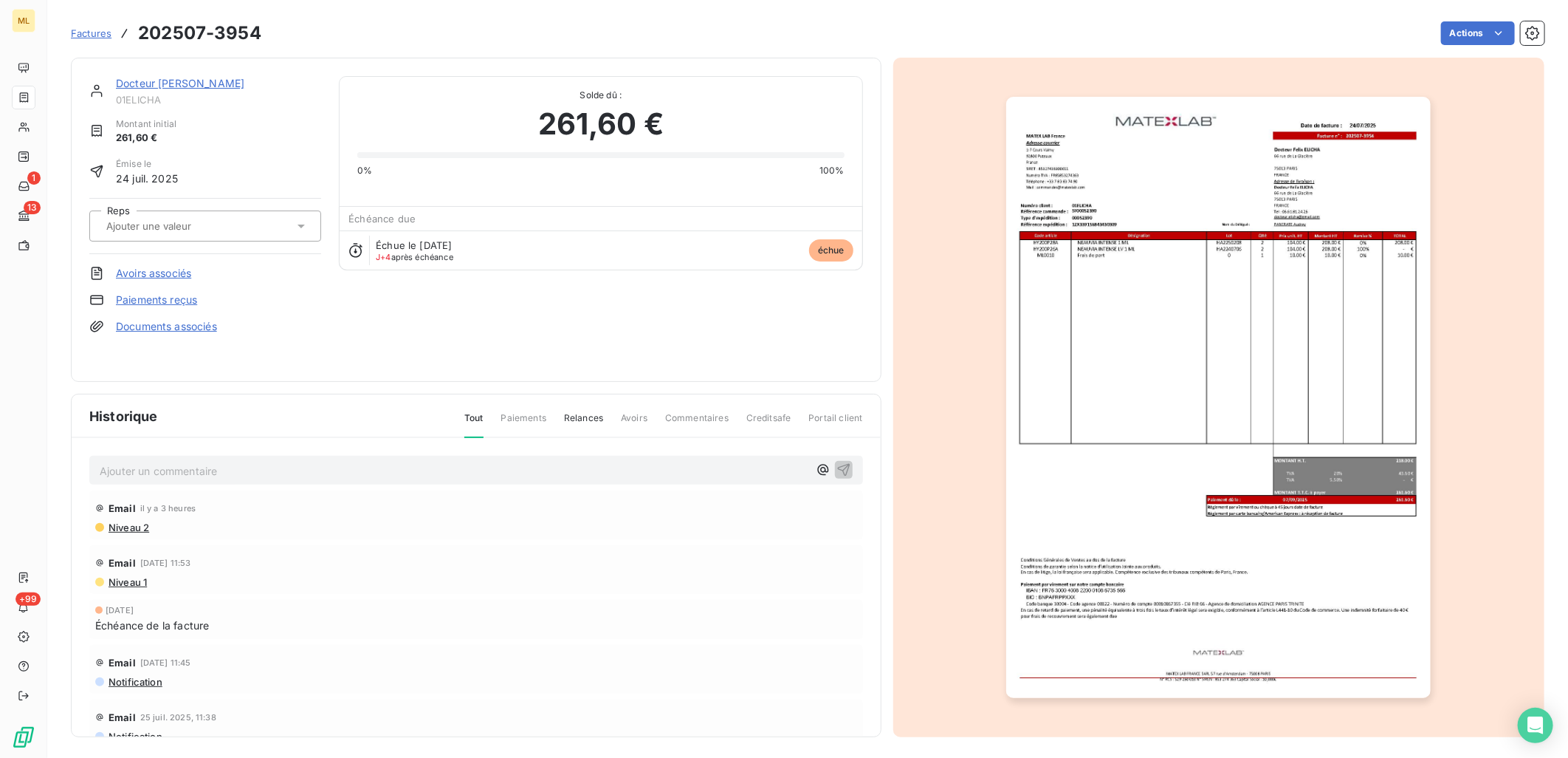
click at [351, 26] on div "Actions" at bounding box center [912, 33] width 1266 height 24
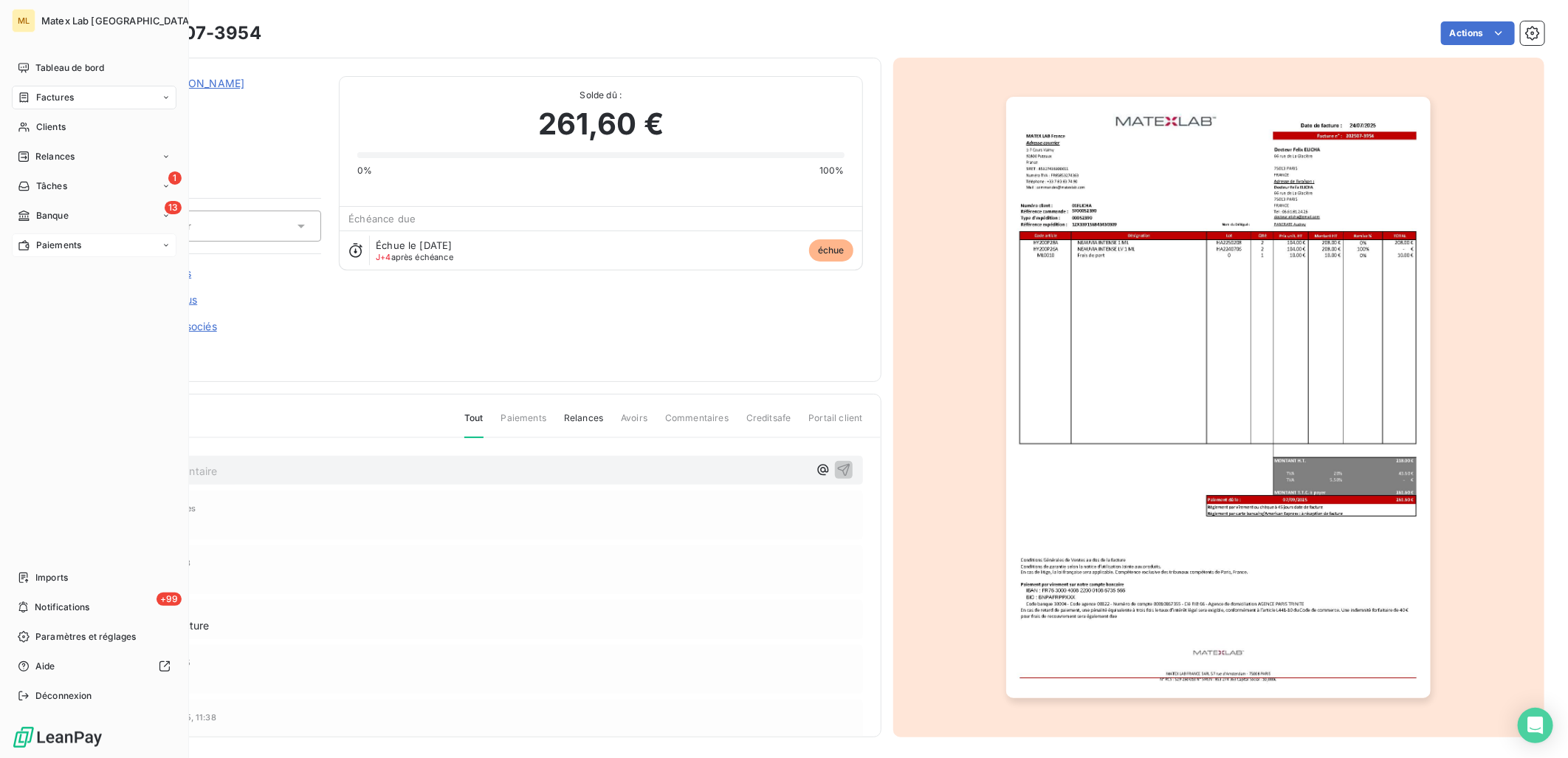
click at [47, 250] on span "Paiements" at bounding box center [59, 245] width 45 height 13
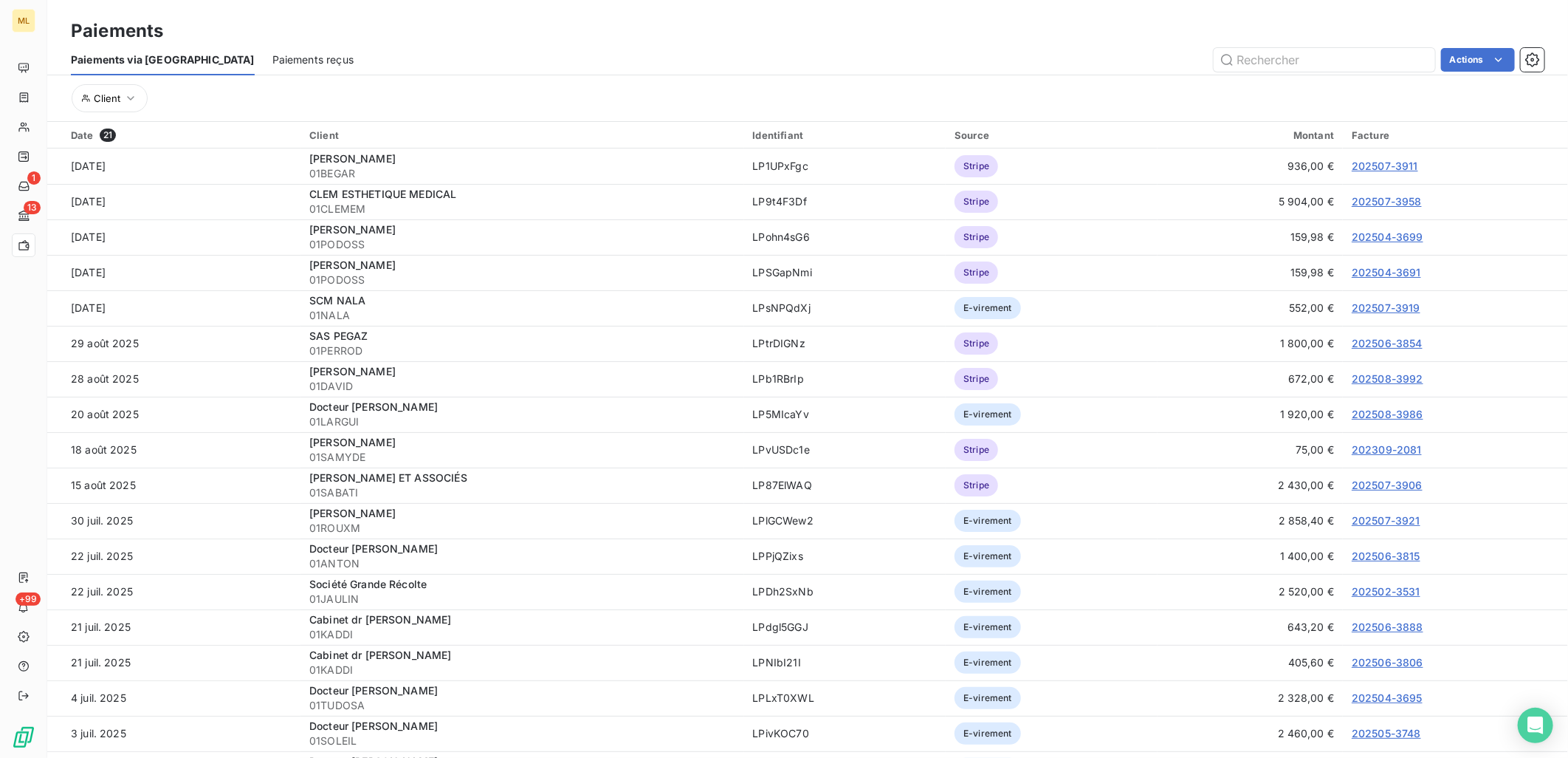
click at [272, 59] on span "Paiements reçus" at bounding box center [312, 60] width 81 height 15
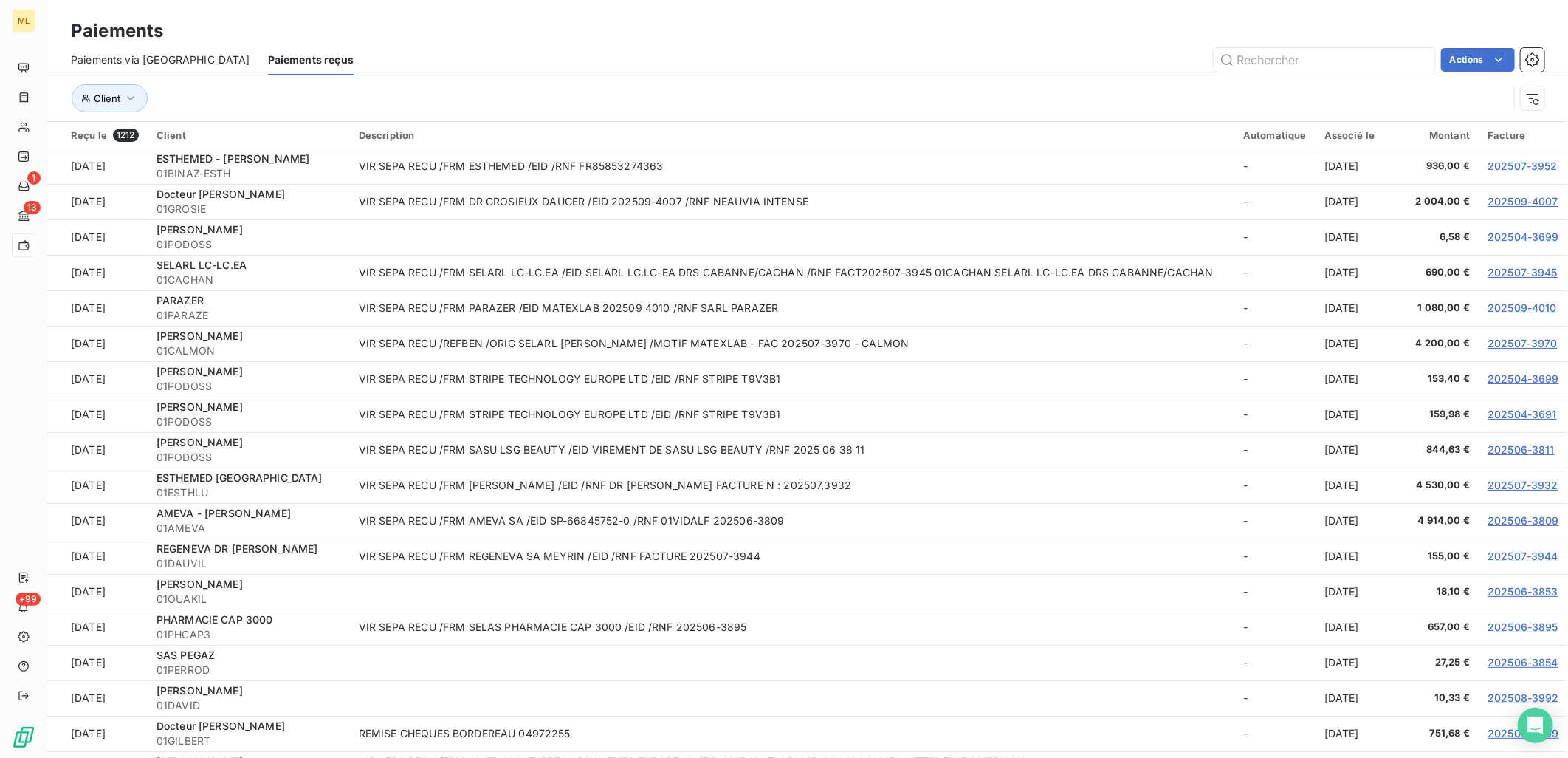
click at [124, 53] on span "Paiements via [GEOGRAPHIC_DATA]" at bounding box center [161, 60] width 180 height 15
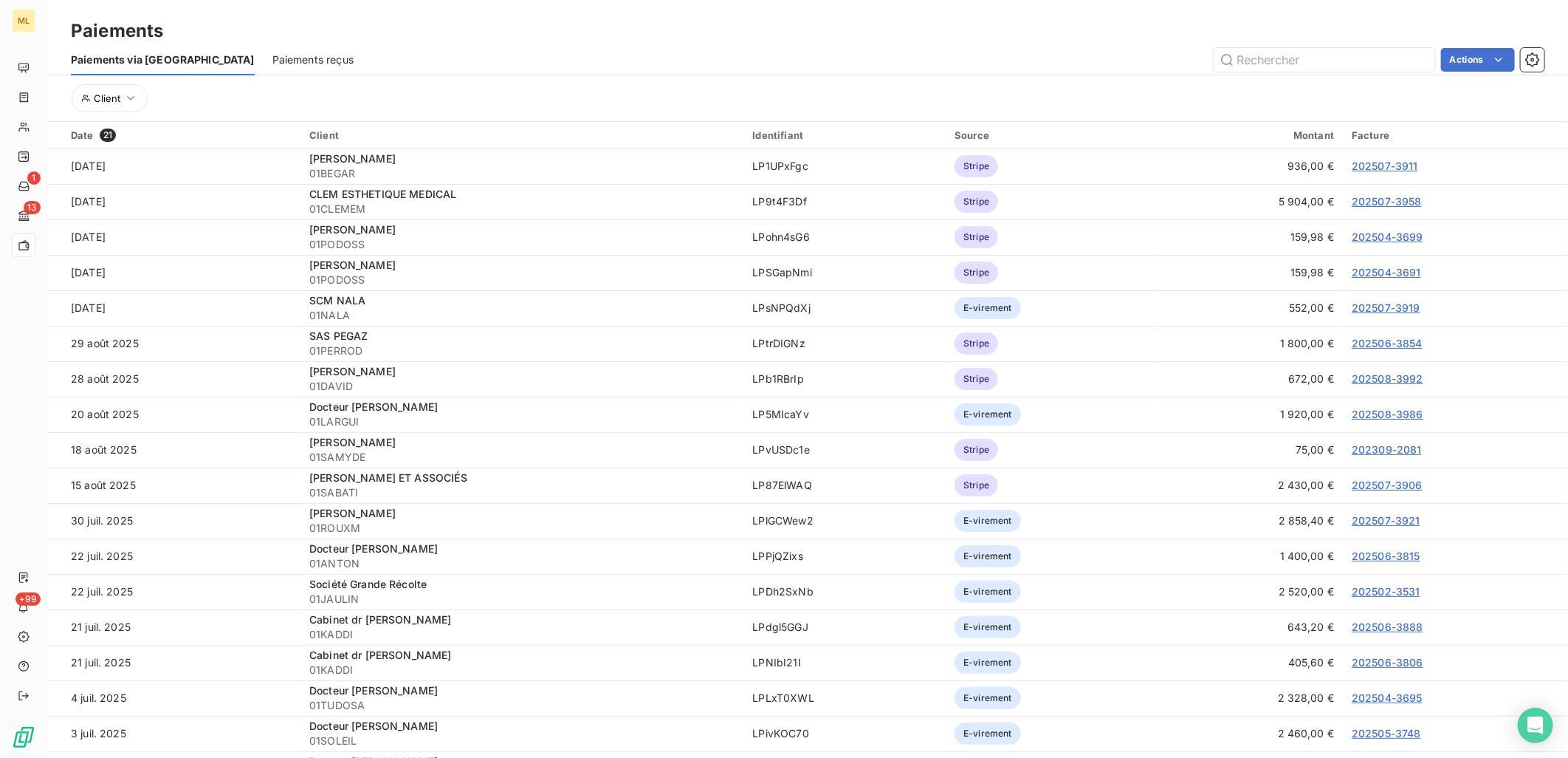
click at [272, 54] on span "Paiements reçus" at bounding box center [312, 60] width 81 height 15
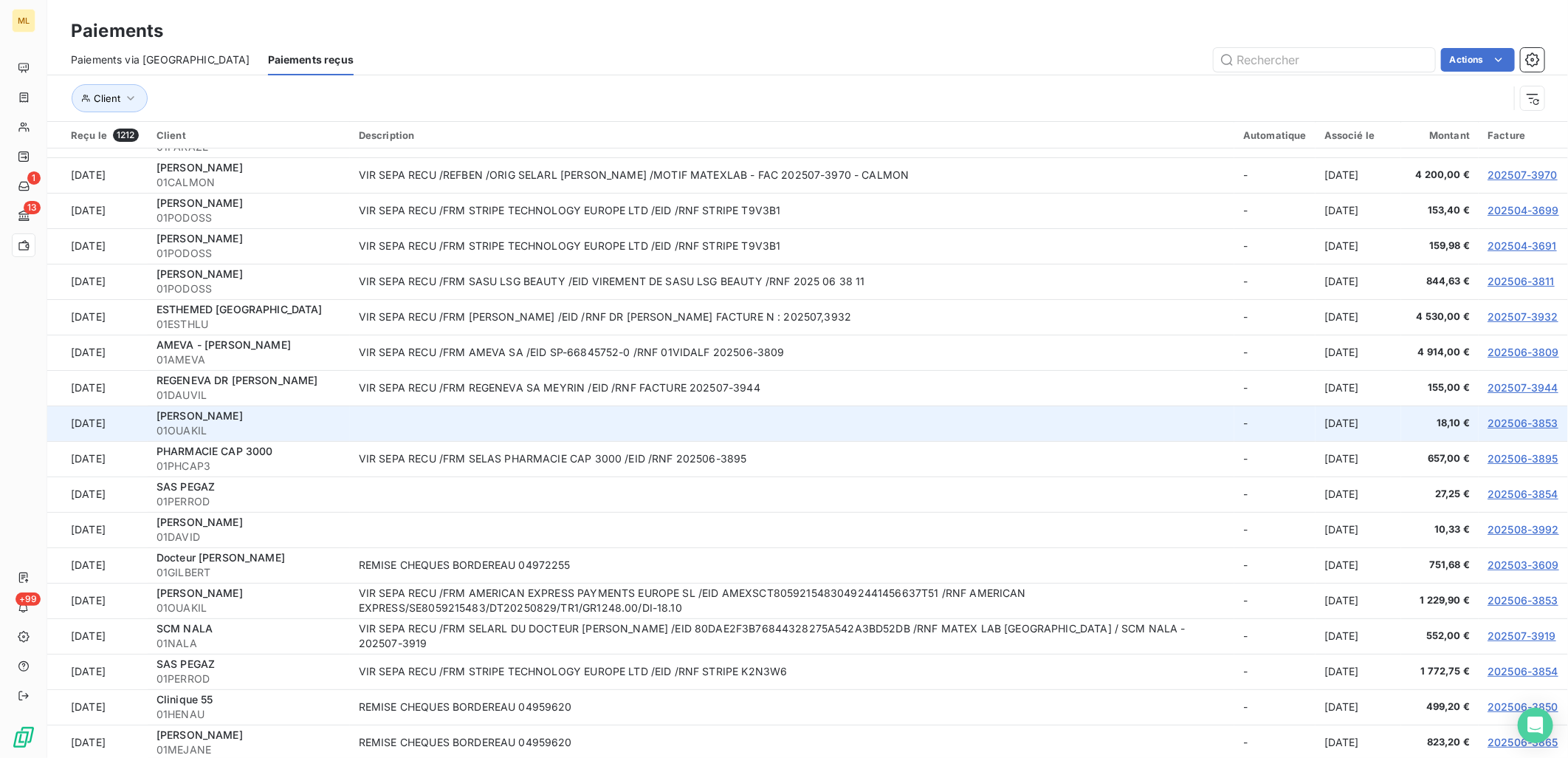
scroll to position [246, 0]
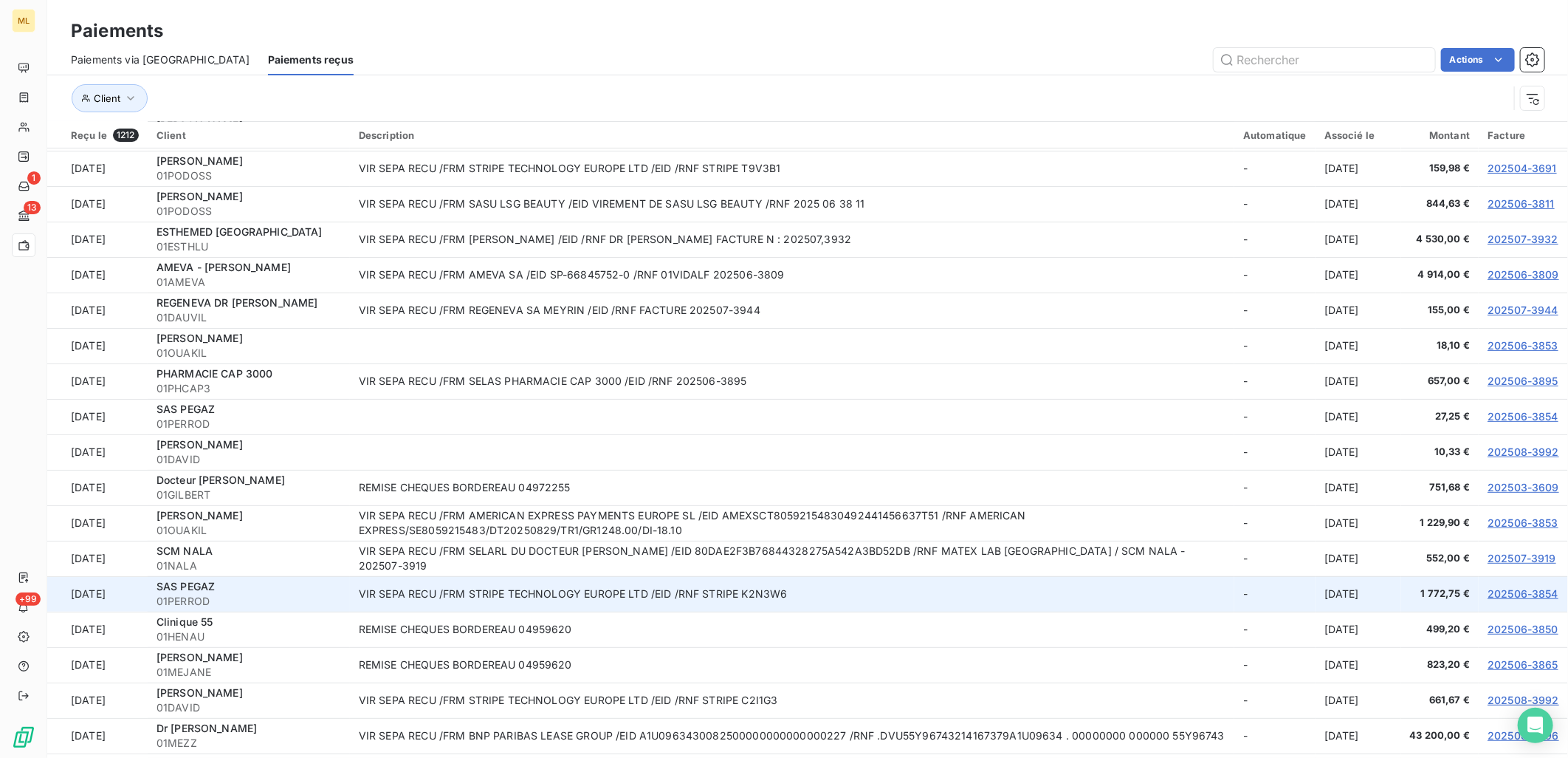
click at [1500, 589] on link "202506-3854" at bounding box center [1524, 593] width 71 height 12
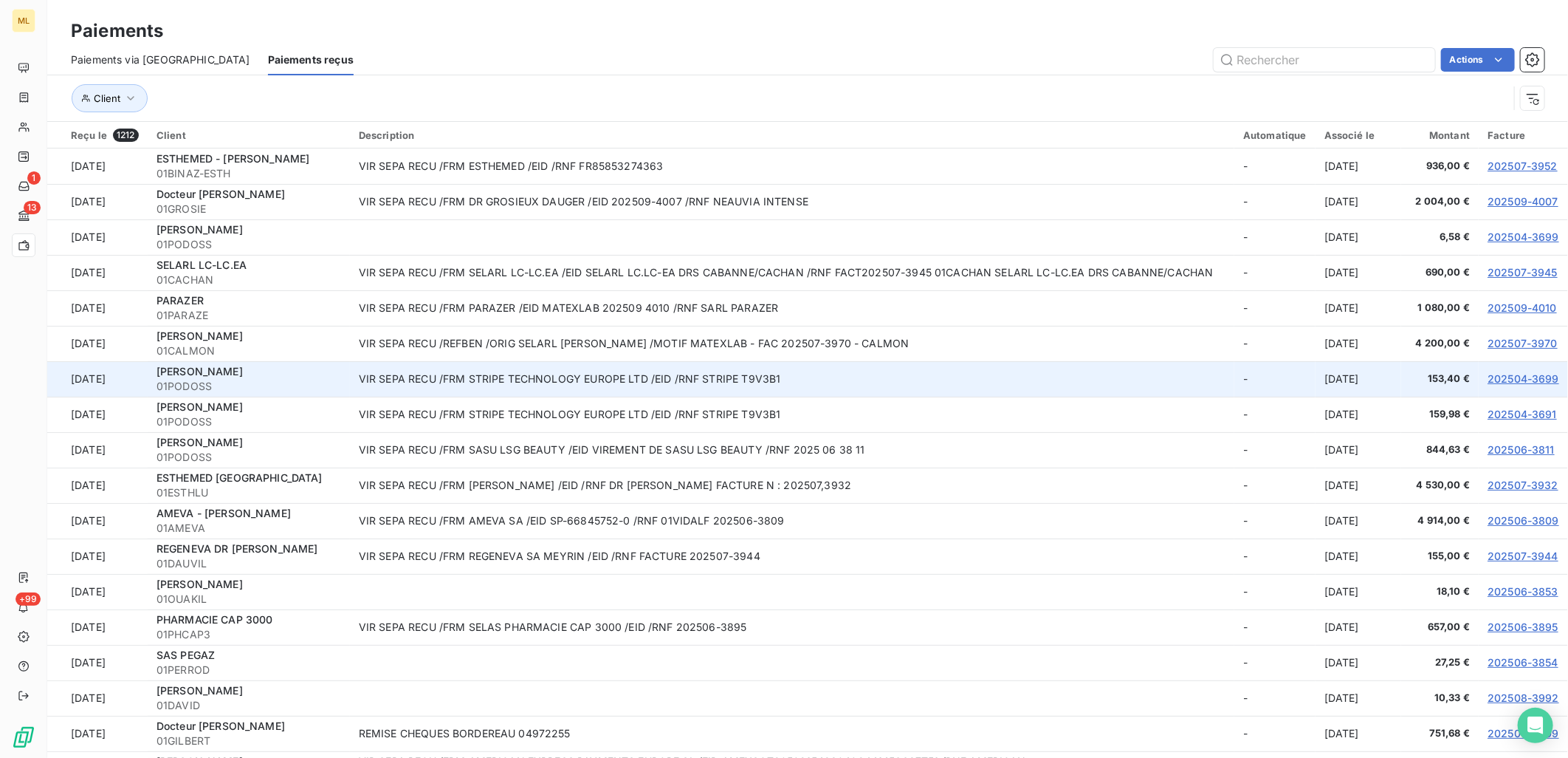
click at [1488, 378] on link "202504-3699" at bounding box center [1524, 378] width 72 height 12
